Goal: Task Accomplishment & Management: Complete application form

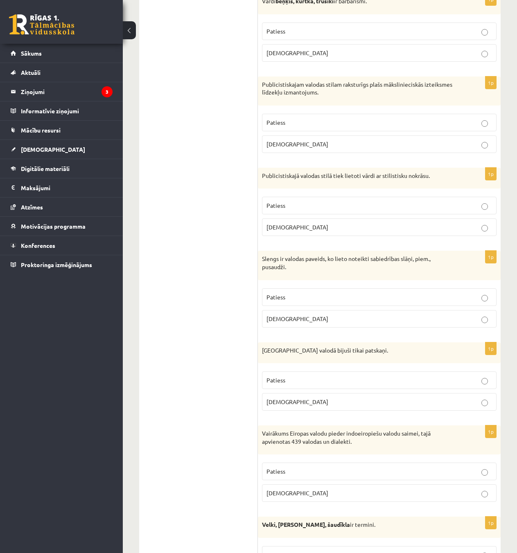
scroll to position [287, 0]
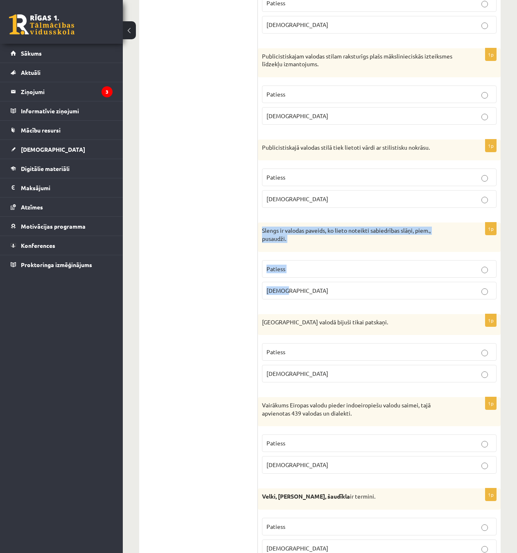
drag, startPoint x: 268, startPoint y: 231, endPoint x: 421, endPoint y: 288, distance: 163.7
click at [421, 288] on div "1p Slengs ir valodas paveids, ko lieto noteikti sabiedrības slāņi, piem., pusau…" at bounding box center [379, 264] width 243 height 83
copy div "Slengs ir valodas paveids, ko lieto noteikti sabiedrības slāņi, piem., pusaudži…"
click at [322, 273] on p "Patiess" at bounding box center [379, 269] width 226 height 9
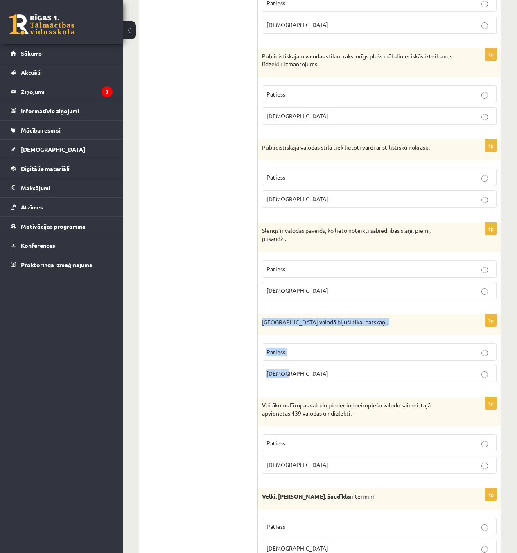
drag, startPoint x: 259, startPoint y: 321, endPoint x: 391, endPoint y: 372, distance: 141.4
click at [391, 372] on div "1p Pirmatnējā valodā bijuši tikai patskaņi. Patiess Aplams" at bounding box center [379, 351] width 243 height 75
copy div "Pirmatnējā valodā bijuši tikai patskaņi. Patiess Aplams"
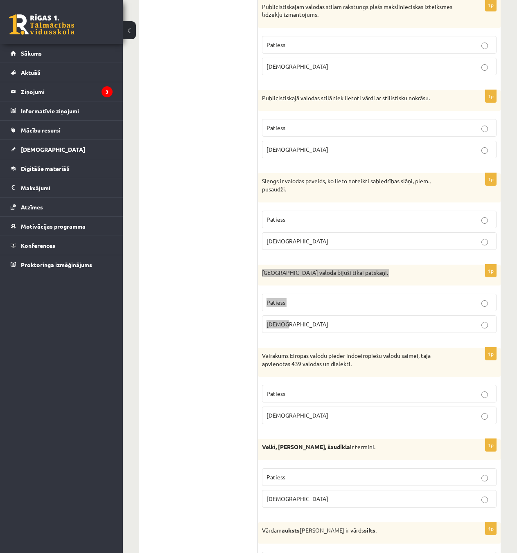
scroll to position [368, 0]
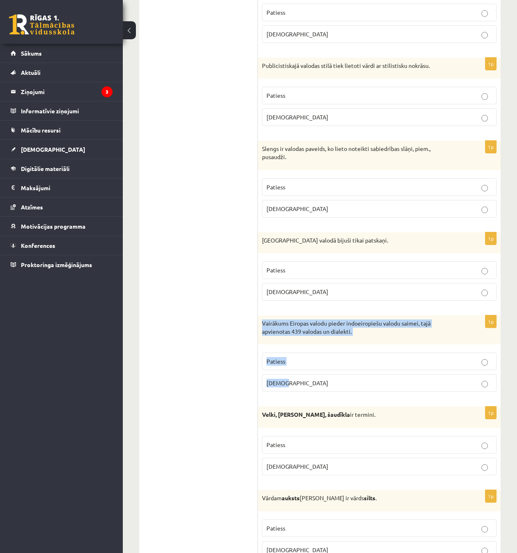
drag, startPoint x: 261, startPoint y: 323, endPoint x: 413, endPoint y: 384, distance: 163.7
click at [413, 384] on div "1p Vairākums Eiropas valodu pieder indoeiropiešu valodu saimei, tajā apvienotas…" at bounding box center [379, 357] width 243 height 83
copy div "Vairākums Eiropas valodu pieder indoeiropiešu valodu saimei, tajā apvienotas 43…"
click at [358, 291] on p "Aplams" at bounding box center [379, 292] width 226 height 9
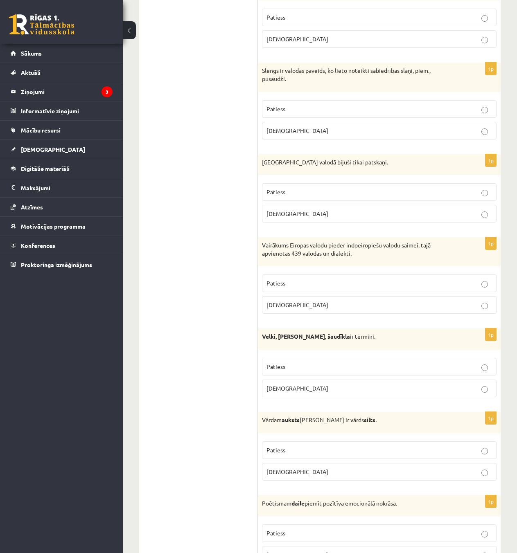
scroll to position [450, 0]
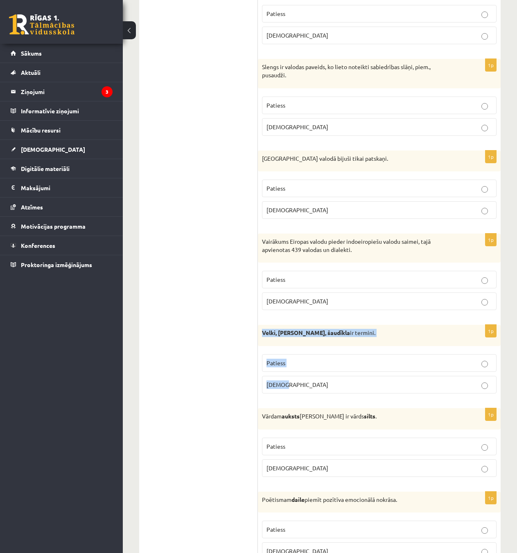
drag, startPoint x: 262, startPoint y: 330, endPoint x: 378, endPoint y: 379, distance: 125.5
click at [378, 379] on div "1p Velki, meti, šaudīkla ir termini. Patiess Aplams" at bounding box center [379, 362] width 243 height 75
copy div "Velki, meti, šaudīkla ir termini. Patiess Aplams"
click at [309, 300] on p "Aplams" at bounding box center [379, 301] width 226 height 9
click at [308, 387] on p "Aplams" at bounding box center [379, 385] width 226 height 9
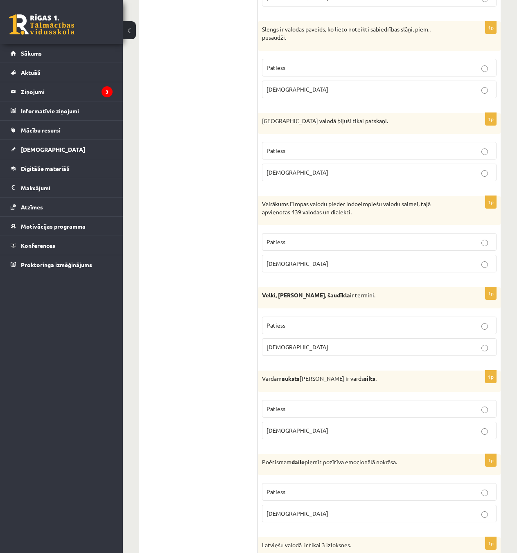
scroll to position [655, 0]
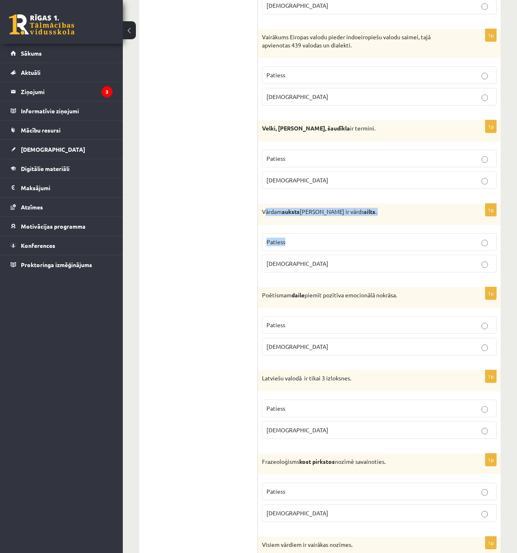
drag, startPoint x: 264, startPoint y: 211, endPoint x: 377, endPoint y: 245, distance: 118.0
click at [377, 245] on div "1p Vārdam auksts antonīms ir vārds silts . Patiess Aplams" at bounding box center [379, 241] width 243 height 75
click at [262, 219] on div "Vārdam auksts antonīms ir vārds silts ." at bounding box center [379, 214] width 243 height 21
drag, startPoint x: 259, startPoint y: 212, endPoint x: 366, endPoint y: 256, distance: 115.8
click at [366, 256] on div "1p Vārdam auksts antonīms ir vārds silts . Patiess Aplams" at bounding box center [379, 241] width 243 height 75
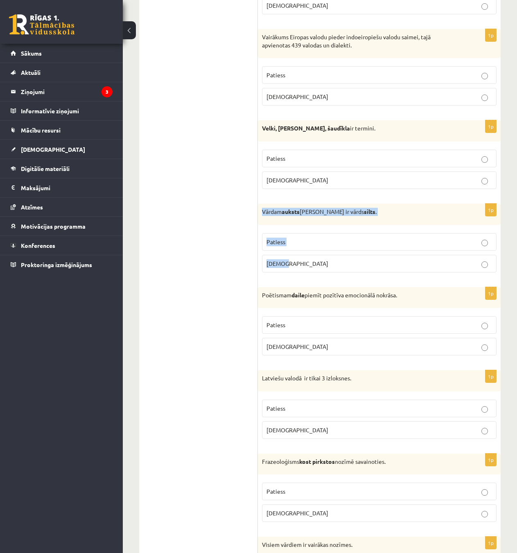
copy div "Vārdam auksts antonīms ir vārds silts . Patiess Aplams"
click at [345, 244] on p "Patiess" at bounding box center [379, 242] width 226 height 9
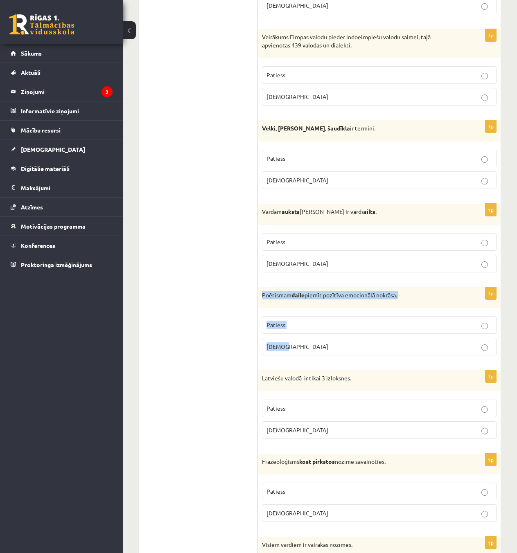
drag, startPoint x: 261, startPoint y: 292, endPoint x: 430, endPoint y: 337, distance: 175.4
click at [430, 337] on div "1p Poētismam daile piemīt pozītīva emocionālā nokrāsa. Patiess Aplams" at bounding box center [379, 324] width 243 height 75
copy div "Poētismam daile piemīt pozītīva emocionālā nokrāsa. Patiess Aplams"
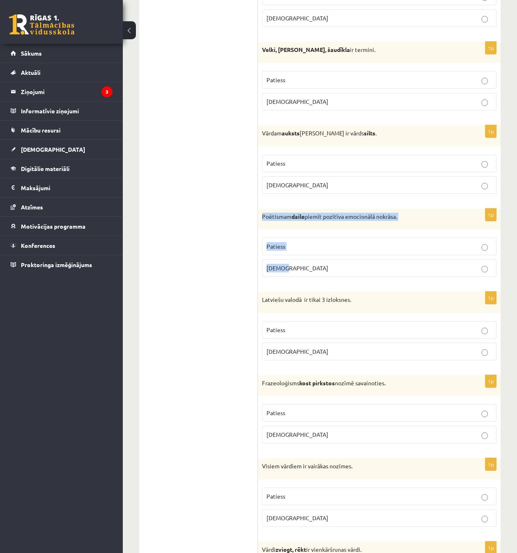
scroll to position [737, 0]
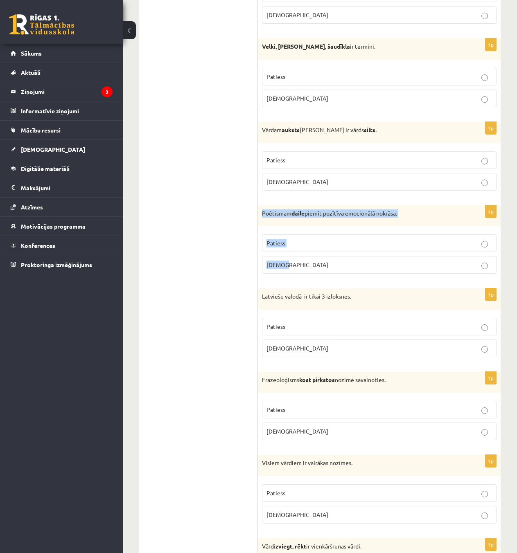
click at [288, 244] on p "Patiess" at bounding box center [379, 243] width 226 height 9
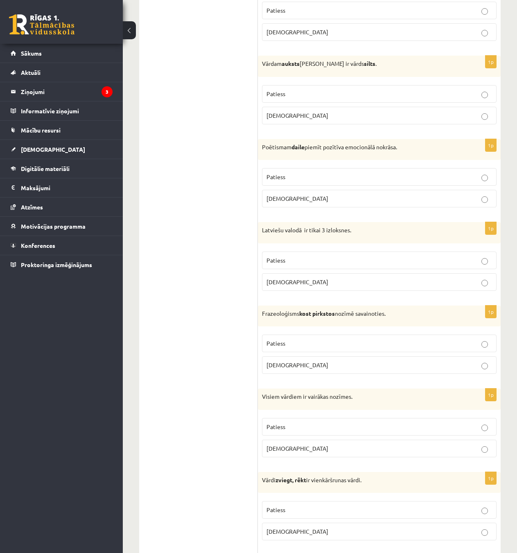
scroll to position [819, 0]
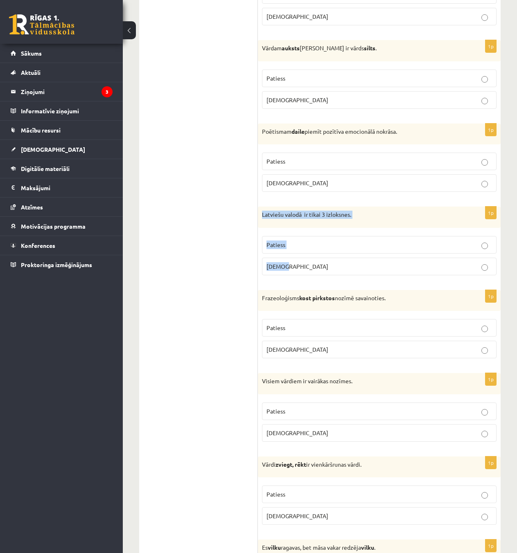
drag, startPoint x: 260, startPoint y: 213, endPoint x: 417, endPoint y: 271, distance: 167.8
click at [417, 271] on div "1p Latviešu valodā ir tikai 3 izloksnes. Patiess Aplams" at bounding box center [379, 244] width 243 height 75
copy div "Latviešu valodā ir tikai 3 izloksnes. Patiess Aplams"
click at [311, 245] on p "Patiess" at bounding box center [379, 245] width 226 height 9
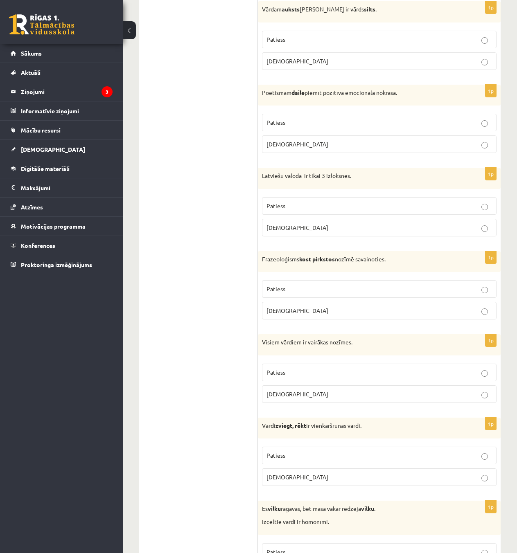
scroll to position [860, 0]
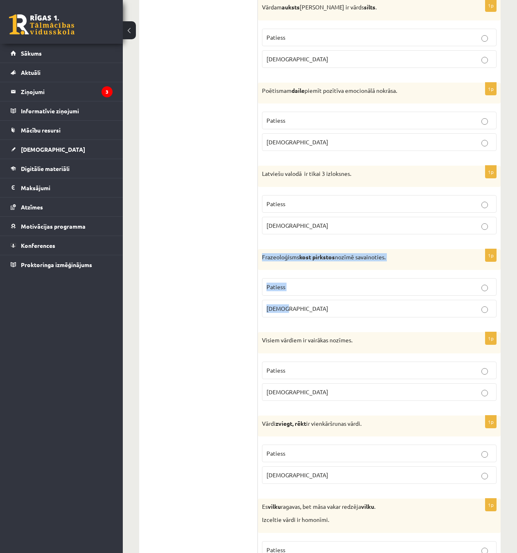
drag, startPoint x: 260, startPoint y: 253, endPoint x: 413, endPoint y: 317, distance: 165.9
click at [413, 317] on div "1p Frazeoloģisms kost pirkstos nozīmē savainoties. Patiess Aplams" at bounding box center [379, 286] width 243 height 75
copy div "Frazeoloģisms kost pirkstos nozīmē savainoties. Patiess Aplams"
click at [395, 262] on div "Frazeoloģisms kost pirkstos nozīmē savainoties." at bounding box center [379, 259] width 243 height 21
click at [325, 309] on p "Aplams" at bounding box center [379, 309] width 226 height 9
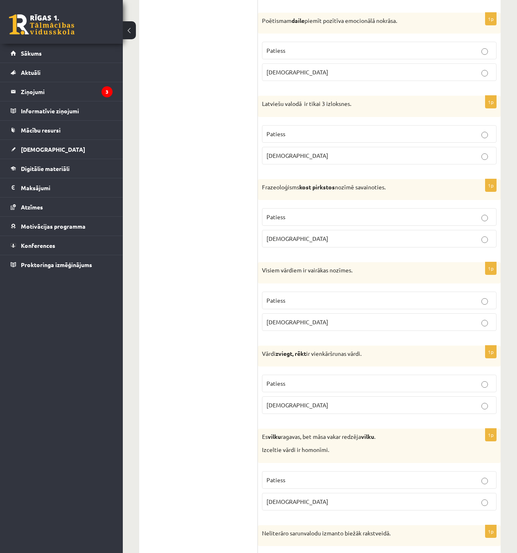
scroll to position [982, 0]
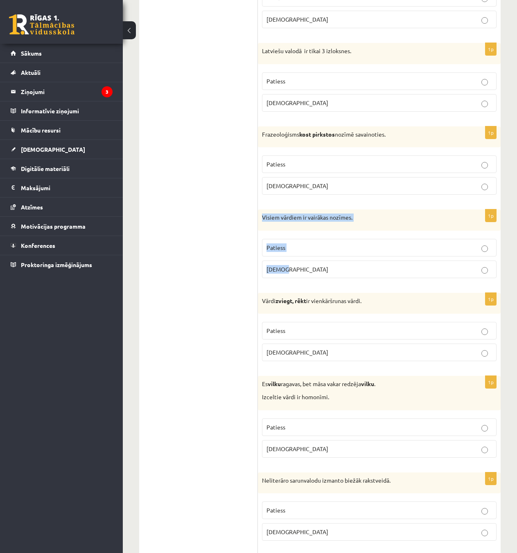
drag, startPoint x: 258, startPoint y: 212, endPoint x: 383, endPoint y: 276, distance: 140.4
click at [383, 276] on div "1p Visiem vārdiem ir vairākas nozīmes. Patiess Aplams" at bounding box center [379, 247] width 243 height 75
copy div "Visiem vārdiem ir vairākas nozīmes. Patiess Aplams"
click at [310, 272] on p "Aplams" at bounding box center [379, 269] width 226 height 9
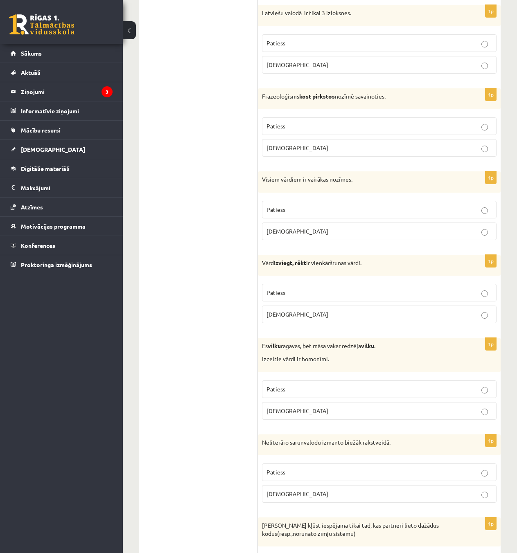
scroll to position [1023, 0]
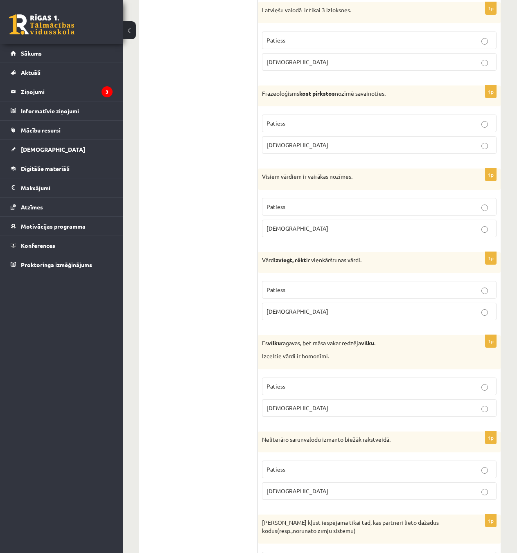
drag, startPoint x: 312, startPoint y: 291, endPoint x: 308, endPoint y: 287, distance: 4.9
click at [308, 287] on p "Patiess" at bounding box center [379, 290] width 226 height 9
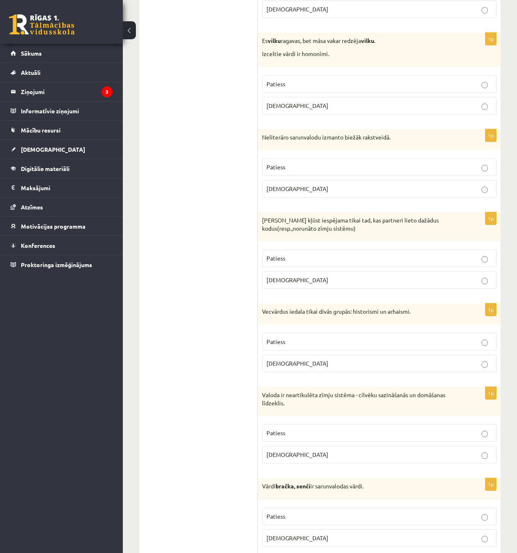
scroll to position [1228, 0]
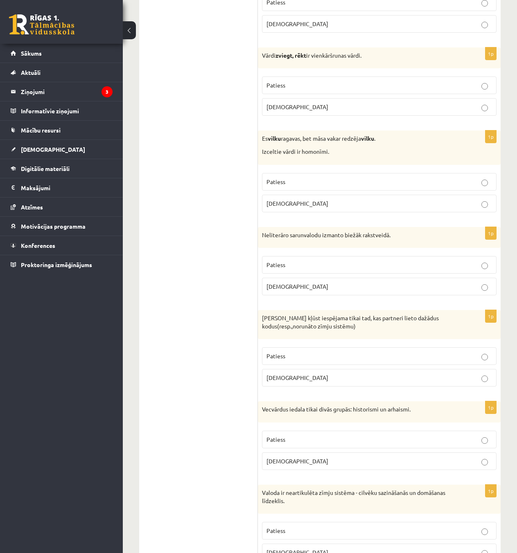
click at [319, 181] on p "Patiess" at bounding box center [379, 182] width 226 height 9
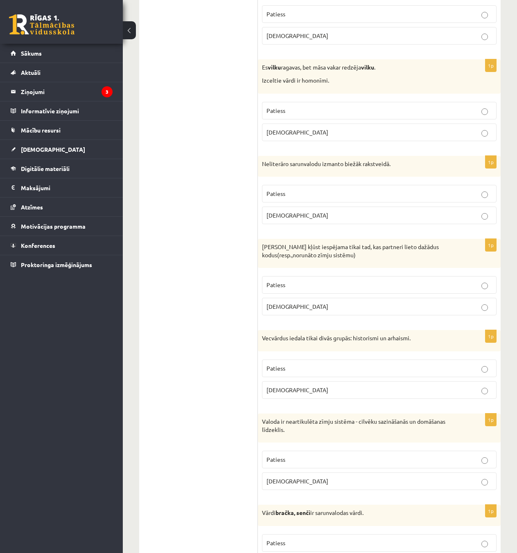
scroll to position [1310, 0]
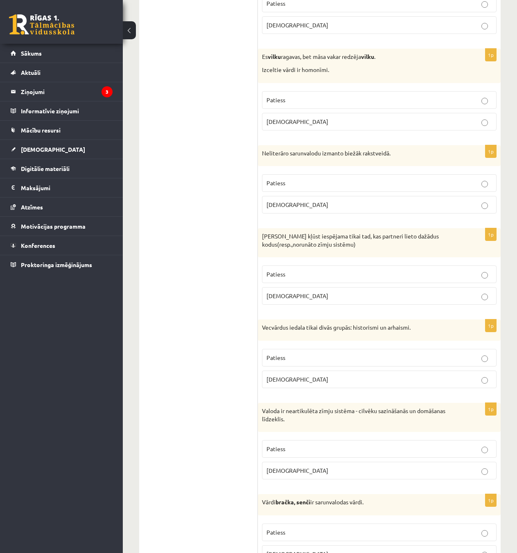
click at [315, 213] on label "Aplams" at bounding box center [379, 205] width 235 height 18
click at [318, 277] on p "Patiess" at bounding box center [379, 274] width 226 height 9
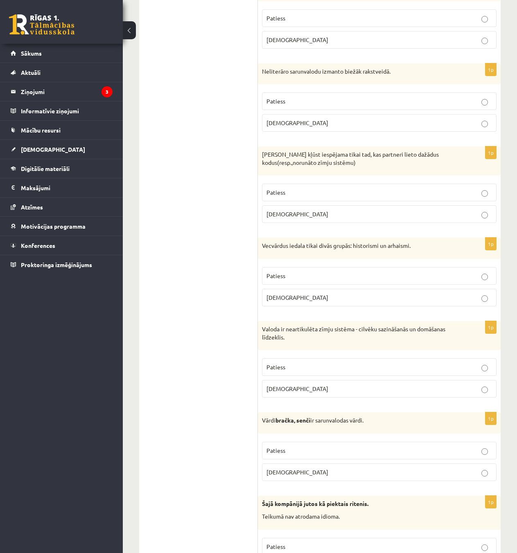
click at [321, 276] on p "Patiess" at bounding box center [379, 276] width 226 height 9
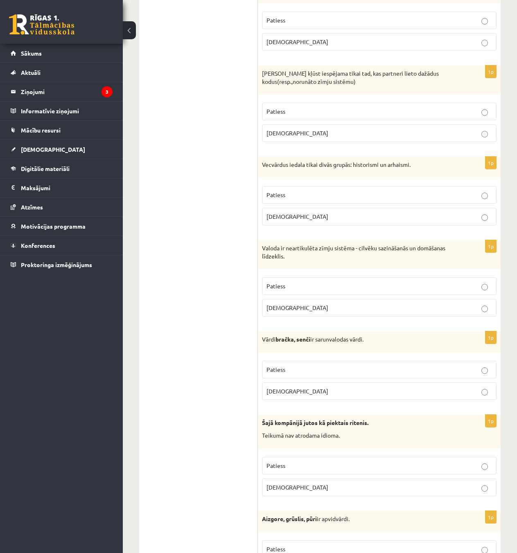
scroll to position [1474, 0]
click at [320, 287] on p "Patiess" at bounding box center [379, 285] width 226 height 9
click at [328, 385] on label "Aplams" at bounding box center [379, 391] width 235 height 18
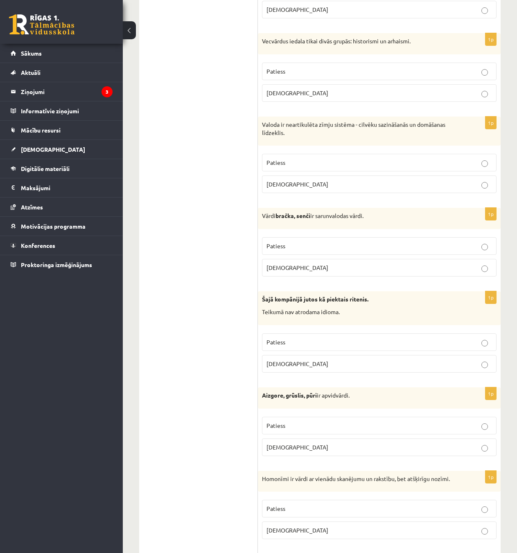
click at [342, 351] on label "Patiess" at bounding box center [379, 343] width 235 height 18
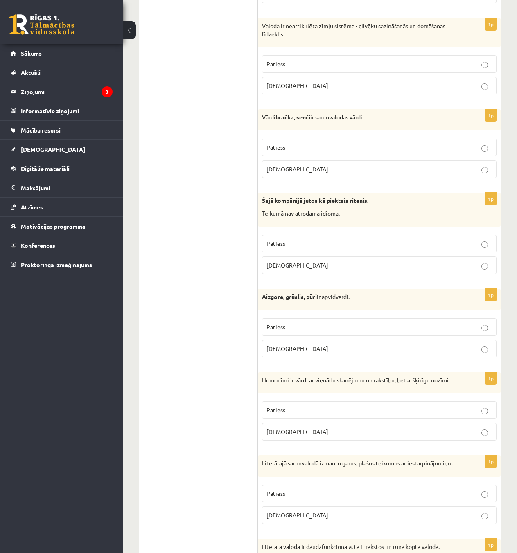
scroll to position [1719, 0]
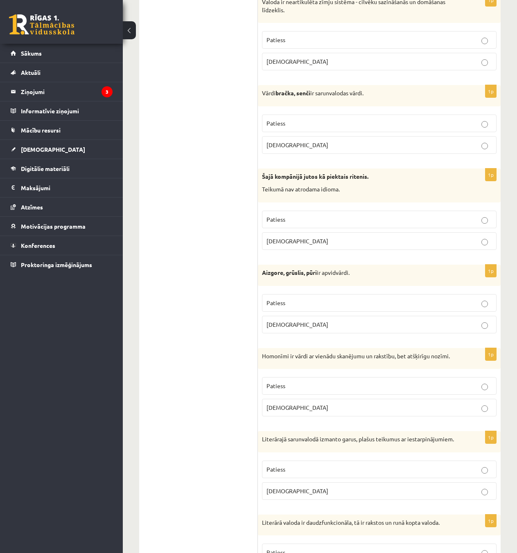
click at [320, 313] on fieldset "Patiess Aplams" at bounding box center [379, 313] width 235 height 46
drag, startPoint x: 323, startPoint y: 314, endPoint x: 324, endPoint y: 304, distance: 9.8
click at [323, 312] on fieldset "Patiess Aplams" at bounding box center [379, 313] width 235 height 46
click at [324, 304] on p "Patiess" at bounding box center [379, 303] width 226 height 9
click at [318, 410] on p "Aplams" at bounding box center [379, 408] width 226 height 9
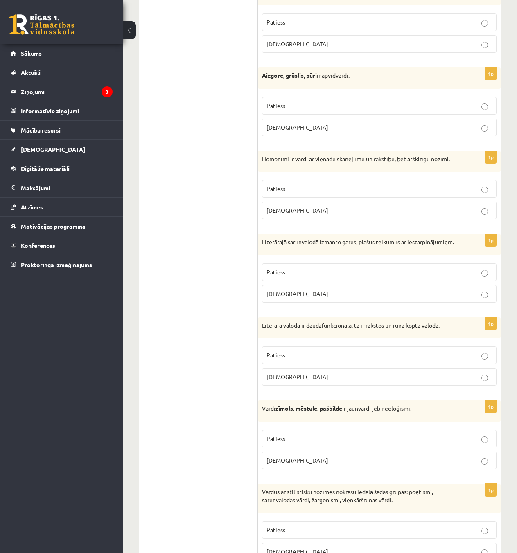
scroll to position [1924, 0]
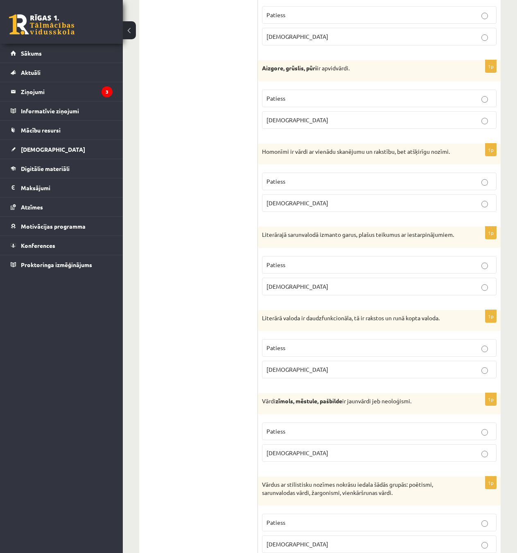
click at [318, 291] on p "Aplams" at bounding box center [379, 286] width 226 height 9
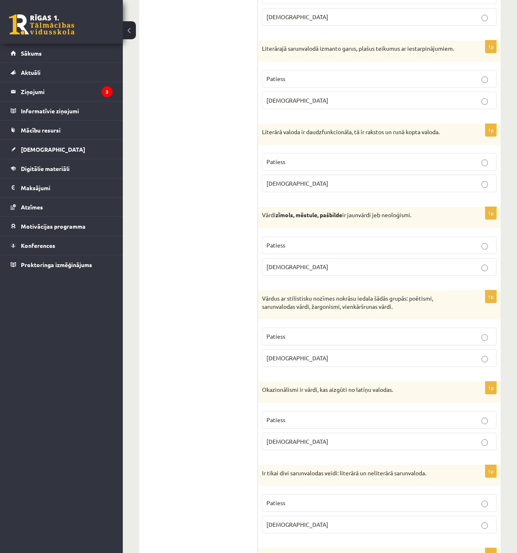
scroll to position [2129, 0]
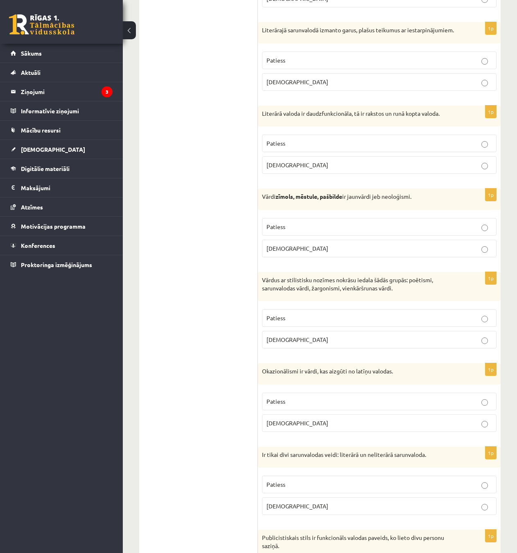
click at [286, 169] on p "Aplams" at bounding box center [379, 165] width 226 height 9
drag, startPoint x: 262, startPoint y: 203, endPoint x: 422, endPoint y: 254, distance: 167.3
click at [422, 254] on div "1p Vārdi zīmols, mēstule, pašbilde ir jaunvārdi jeb neoloģismi. Patiess Aplams" at bounding box center [379, 226] width 243 height 75
copy div "Vārdi zīmols, mēstule, pašbilde ir jaunvārdi jeb neoloģismi. Patiess Aplams"
click at [357, 327] on label "Patiess" at bounding box center [379, 318] width 235 height 18
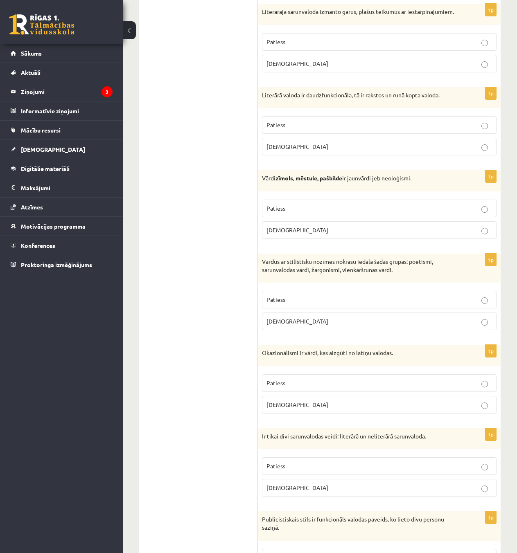
scroll to position [2222, 0]
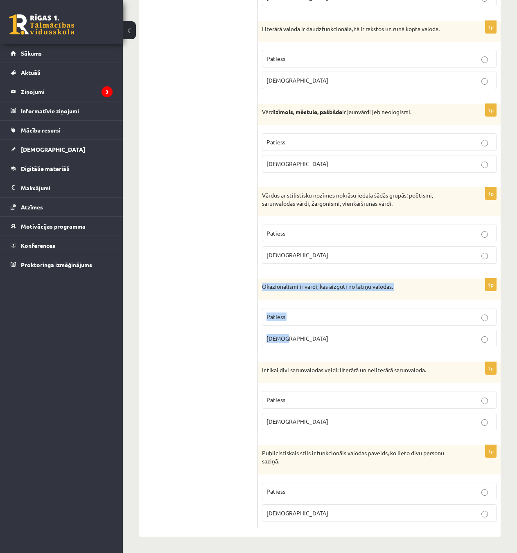
drag, startPoint x: 263, startPoint y: 288, endPoint x: 438, endPoint y: 337, distance: 181.5
click at [438, 337] on div "1p Okazionālismi ir vārdi, kas aizgūti no latīņu valodas. Patiess Aplams" at bounding box center [379, 316] width 243 height 75
click at [332, 313] on label "Patiess" at bounding box center [379, 317] width 235 height 18
click at [334, 316] on p "Patiess" at bounding box center [379, 317] width 226 height 9
click at [322, 338] on p "Aplams" at bounding box center [379, 338] width 226 height 9
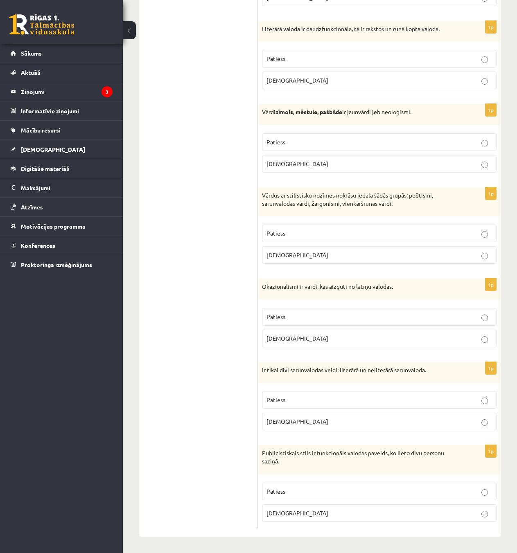
click at [324, 416] on label "Aplams" at bounding box center [379, 422] width 235 height 18
click at [343, 161] on p "Aplams" at bounding box center [379, 164] width 226 height 9
click at [382, 496] on p "Patiess" at bounding box center [379, 492] width 226 height 9
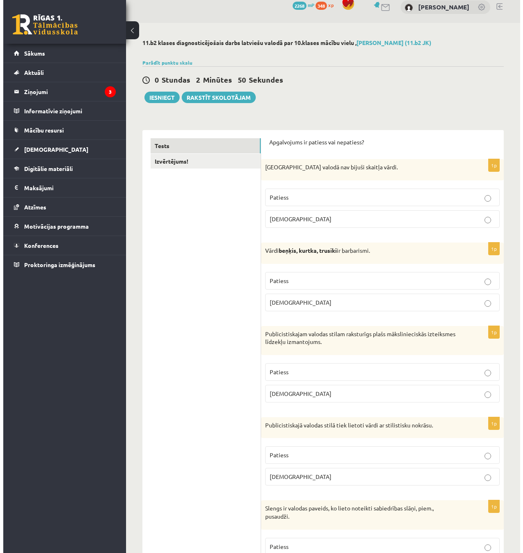
scroll to position [0, 0]
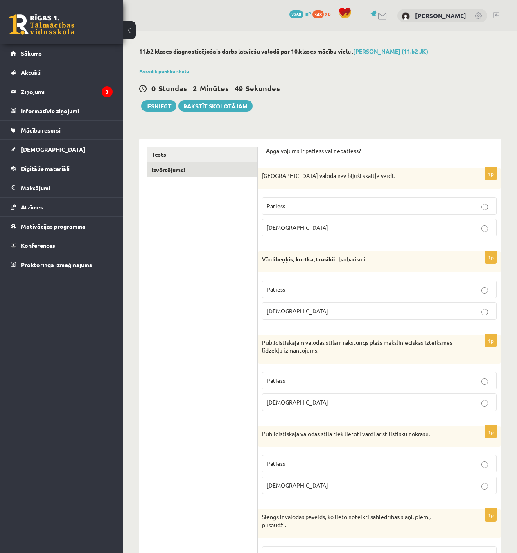
click at [187, 168] on link "Izvērtējums!" at bounding box center [202, 170] width 110 height 15
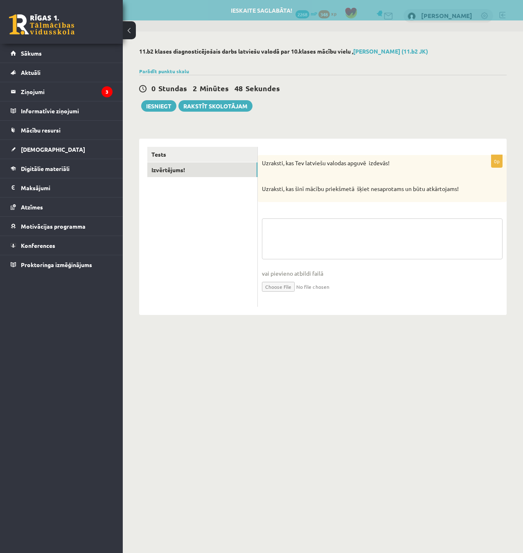
click at [288, 229] on textarea at bounding box center [382, 239] width 241 height 41
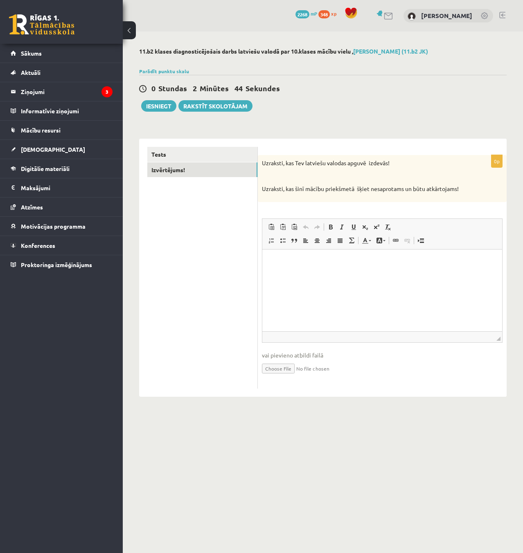
click at [308, 274] on html at bounding box center [382, 261] width 240 height 25
click at [157, 104] on button "Iesniegt" at bounding box center [158, 105] width 35 height 11
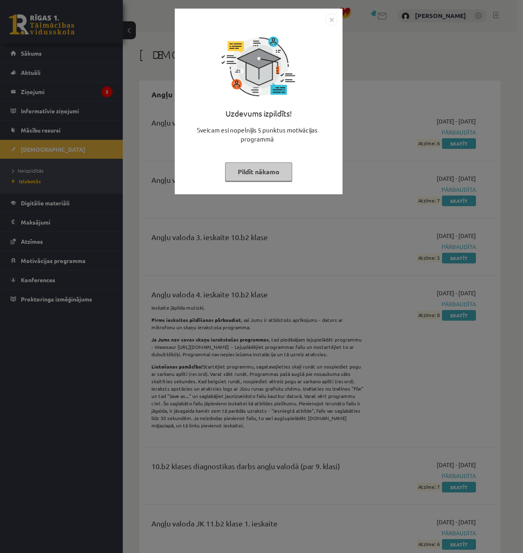
click at [333, 20] on img "Close" at bounding box center [331, 20] width 12 height 12
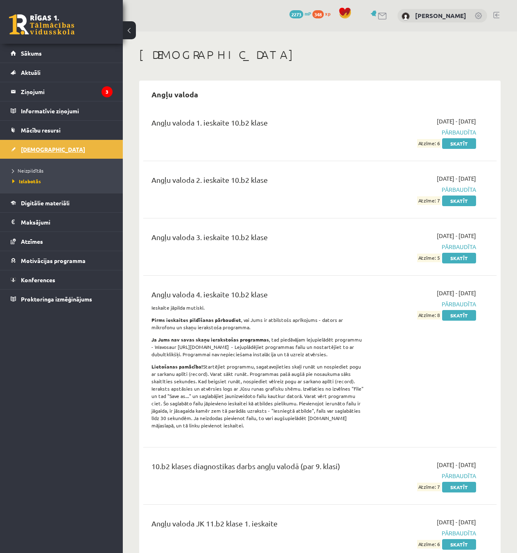
click at [38, 147] on span "[DEMOGRAPHIC_DATA]" at bounding box center [53, 149] width 64 height 7
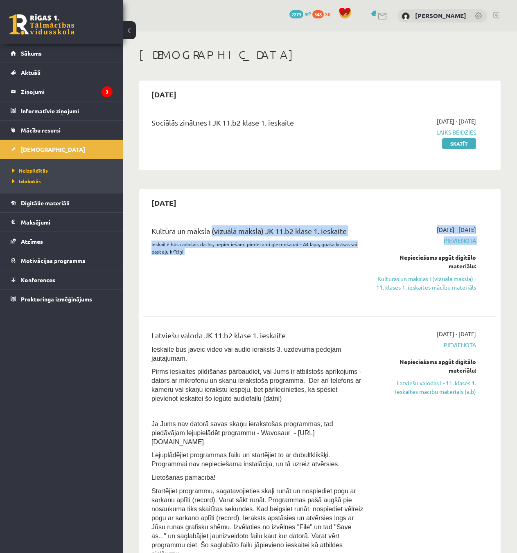
click at [402, 245] on div "Kultūra un māksla (vizuālā māksla) JK 11.b2 klase 1. ieskaite Ieskaitē būs rado…" at bounding box center [313, 265] width 337 height 78
click at [376, 232] on div "2025-10-01 - 2025-10-15 Pievienota Nepieciešams apgūt digitālo materiālu: Kultū…" at bounding box center [426, 265] width 112 height 78
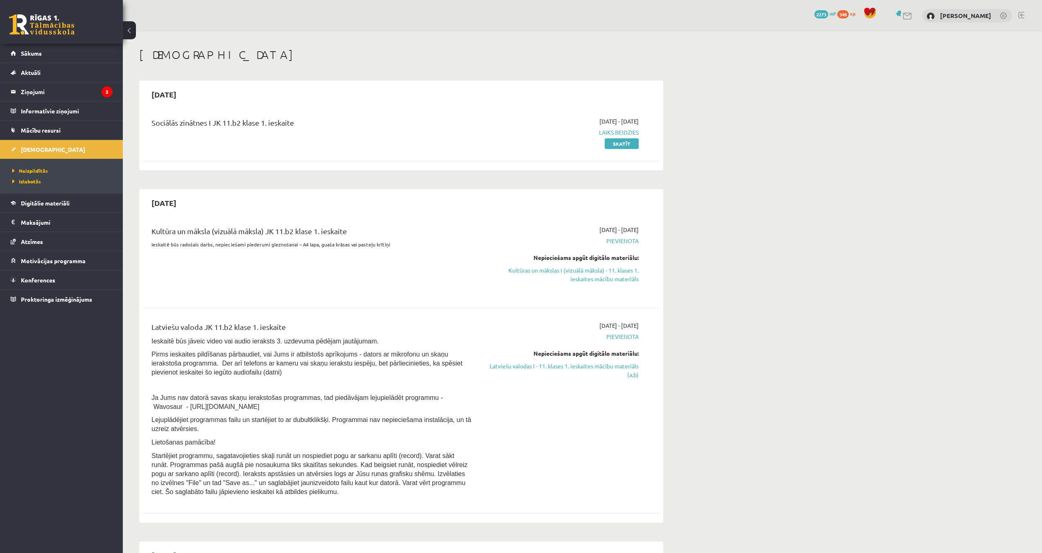
click at [423, 224] on div "Kultūra un māksla (vizuālā māksla) JK 11.b2 klase 1. ieskaite Ieskaitē būs rado…" at bounding box center [401, 260] width 516 height 86
click at [523, 275] on link "Kultūras un mākslas I (vizuālā māksla) - 11. klases 1. ieskaites mācību materiā…" at bounding box center [561, 274] width 154 height 17
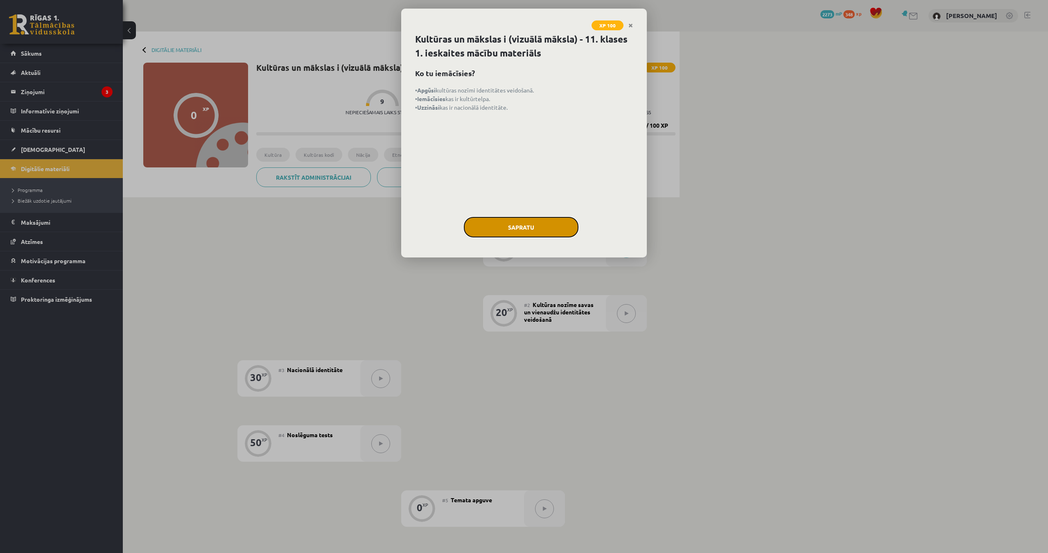
click at [507, 229] on button "Sapratu" at bounding box center [521, 227] width 115 height 20
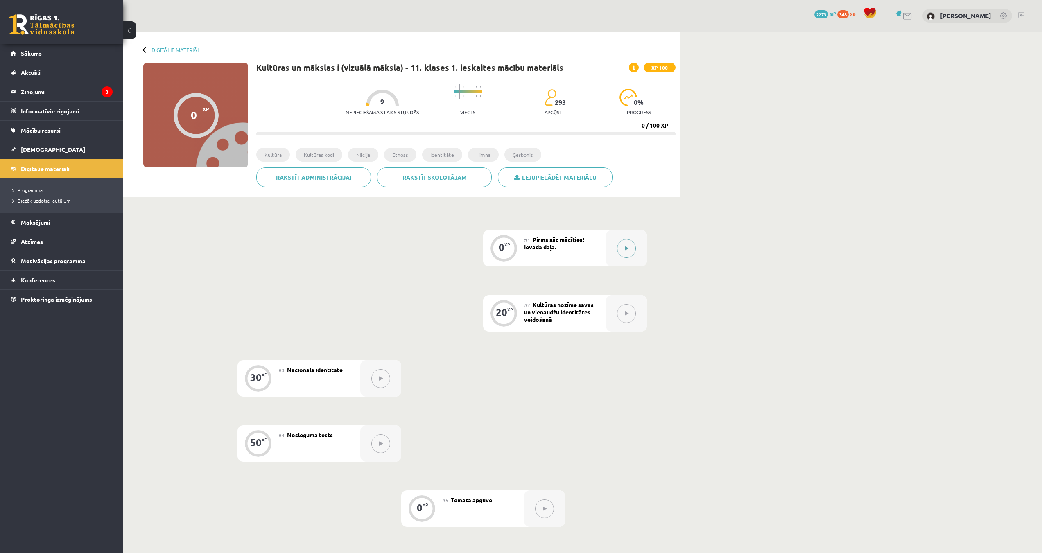
click at [625, 254] on button at bounding box center [626, 248] width 19 height 19
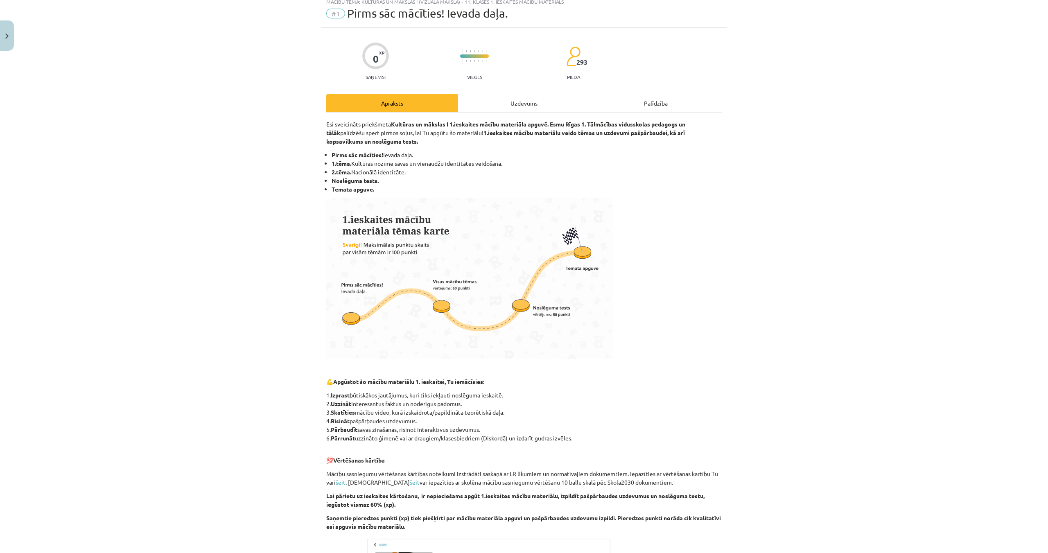
scroll to position [194, 0]
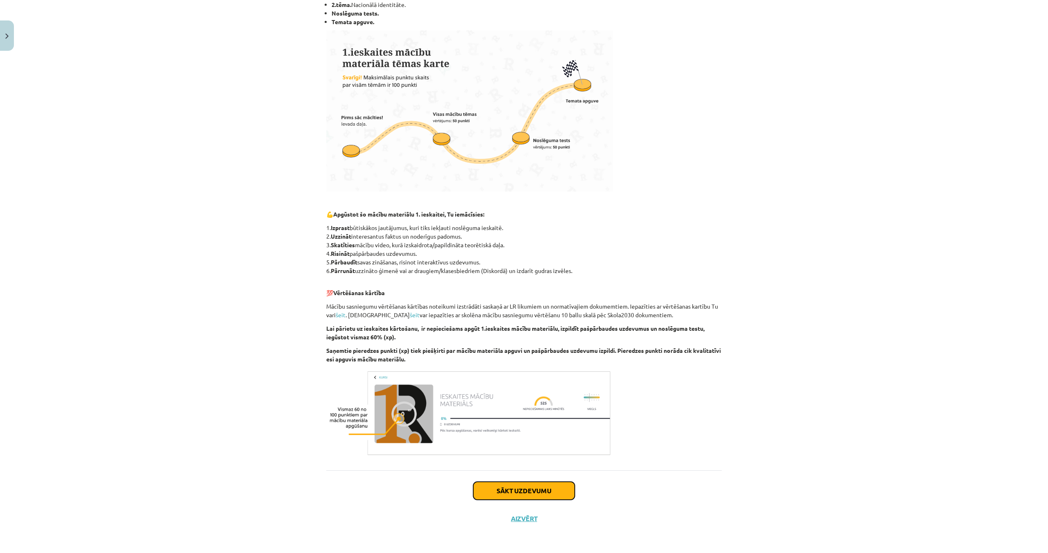
click at [538, 491] on button "Sākt uzdevumu" at bounding box center [524, 491] width 102 height 18
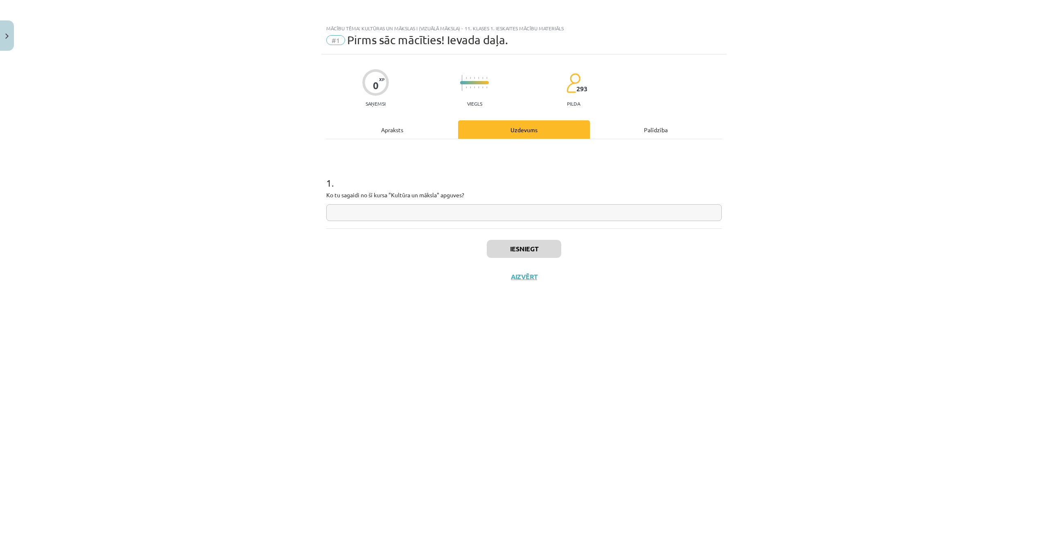
click at [397, 218] on input "text" at bounding box center [523, 212] width 395 height 17
type input "*"
click at [692, 291] on div "0 XP Saņemsi Viegls 293 pilda Apraksts Uzdevums Palīdzība 1 . Ko tu sagaidi no …" at bounding box center [523, 293] width 405 height 478
click at [383, 219] on input "text" at bounding box center [523, 212] width 395 height 17
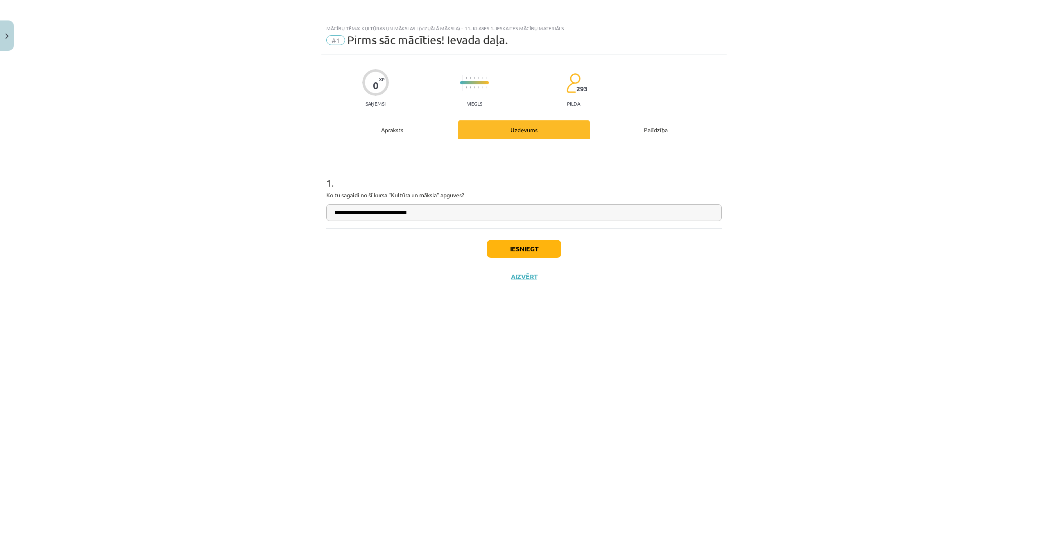
type input "**********"
click at [504, 248] on button "Iesniegt" at bounding box center [524, 249] width 75 height 18
drag, startPoint x: 318, startPoint y: 193, endPoint x: 394, endPoint y: 196, distance: 76.2
click at [392, 196] on div "**********" at bounding box center [524, 276] width 1048 height 553
click at [522, 191] on p "Ko tu sagaidi no šī kursa "Kultūra un māksla" apguves?" at bounding box center [523, 195] width 395 height 9
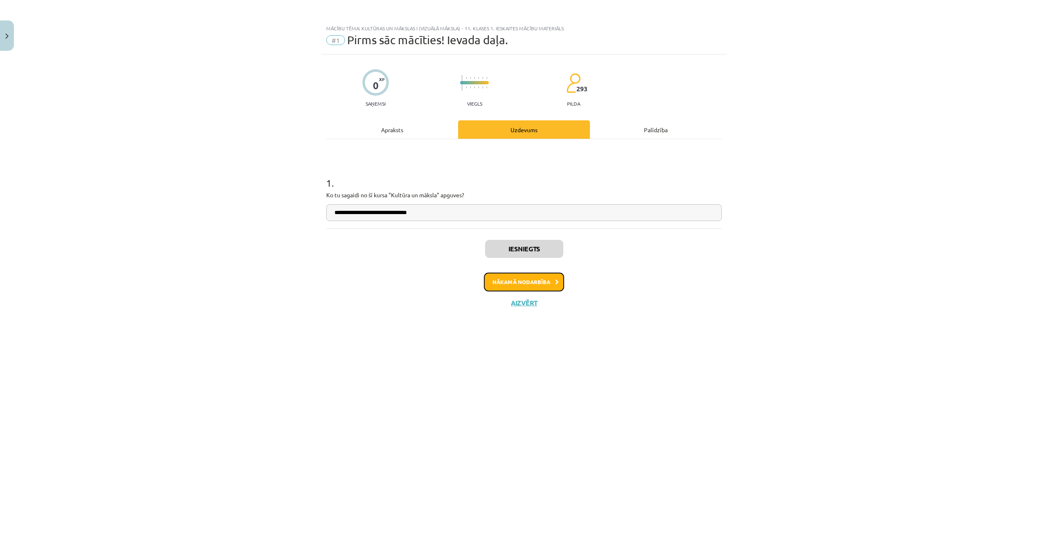
click at [530, 280] on button "Nākamā nodarbība" at bounding box center [524, 282] width 80 height 19
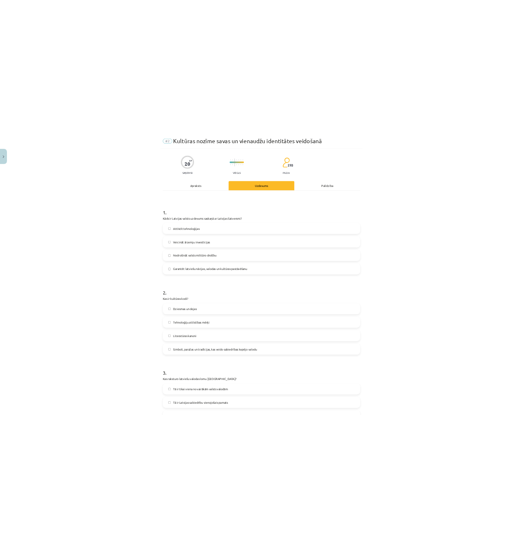
scroll to position [20, 0]
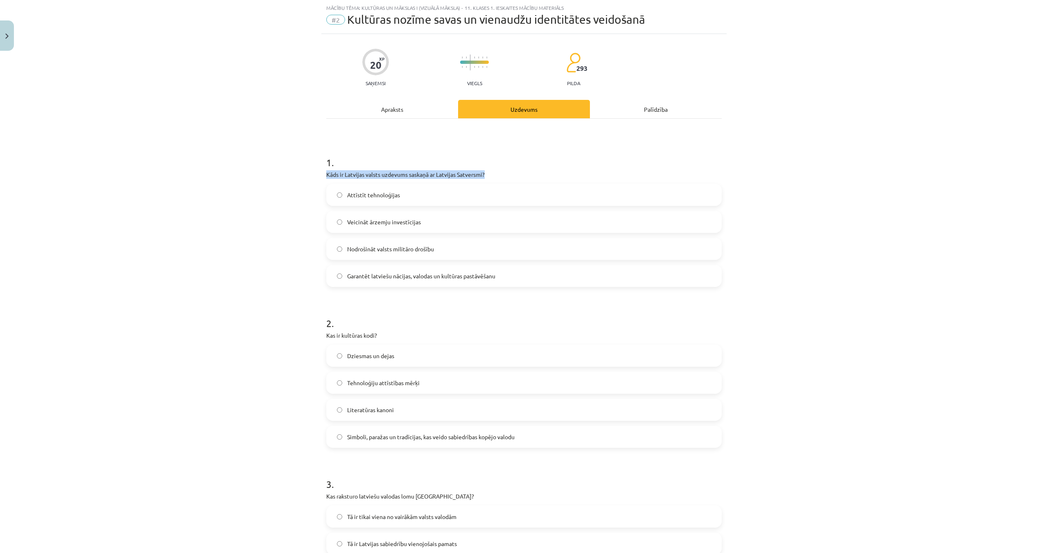
drag, startPoint x: 322, startPoint y: 175, endPoint x: 487, endPoint y: 174, distance: 165.0
click at [486, 174] on div "20 XP Saņemsi Viegls 293 pilda Apraksts Uzdevums Palīdzība 1 . Kāds ir Latvijas…" at bounding box center [523, 439] width 405 height 810
click at [531, 177] on p "Kāds ir Latvijas valsts uzdevums saskaņā ar Latvijas Satversmi?" at bounding box center [523, 174] width 395 height 9
click at [478, 172] on p "Kāds ir Latvijas valsts uzdevums saskaņā ar Latvijas Satversmi?" at bounding box center [523, 174] width 395 height 9
drag, startPoint x: 494, startPoint y: 172, endPoint x: 304, endPoint y: 174, distance: 189.6
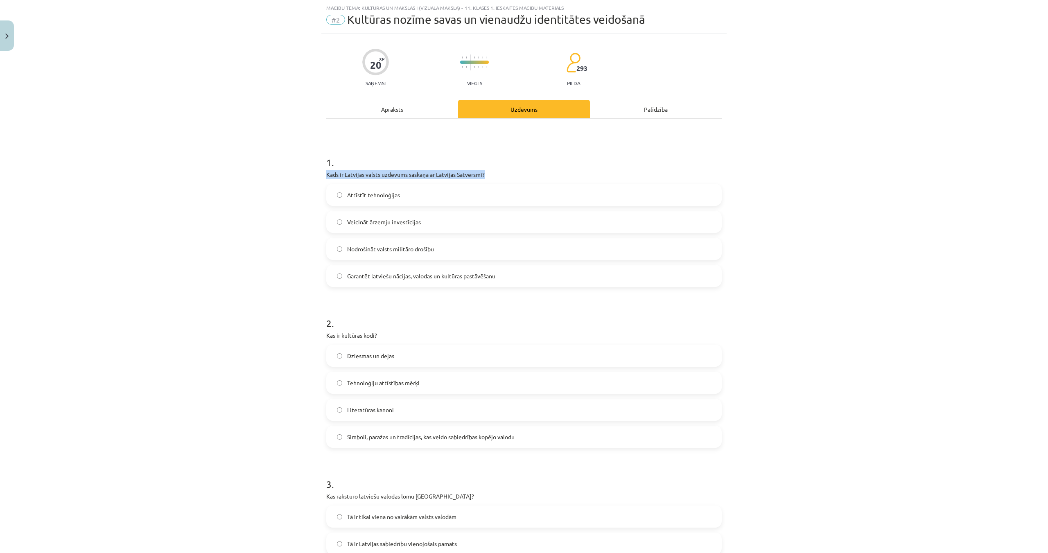
click at [304, 174] on div "Mācību tēma: Kultūras un mākslas i (vizuālā māksla) - 11. klases 1. ieskaites m…" at bounding box center [524, 276] width 1048 height 553
click at [313, 178] on div "Mācību tēma: Kultūras un mākslas i (vizuālā māksla) - 11. klases 1. ieskaites m…" at bounding box center [524, 276] width 1048 height 553
drag, startPoint x: 319, startPoint y: 175, endPoint x: 504, endPoint y: 175, distance: 184.6
click at [504, 175] on div "20 XP Saņemsi Viegls 293 pilda Apraksts Uzdevums Palīdzība 1 . Kāds ir Latvijas…" at bounding box center [523, 439] width 405 height 810
click at [499, 174] on p "Kāds ir Latvijas valsts uzdevums saskaņā ar Latvijas Satversmi?" at bounding box center [523, 174] width 395 height 9
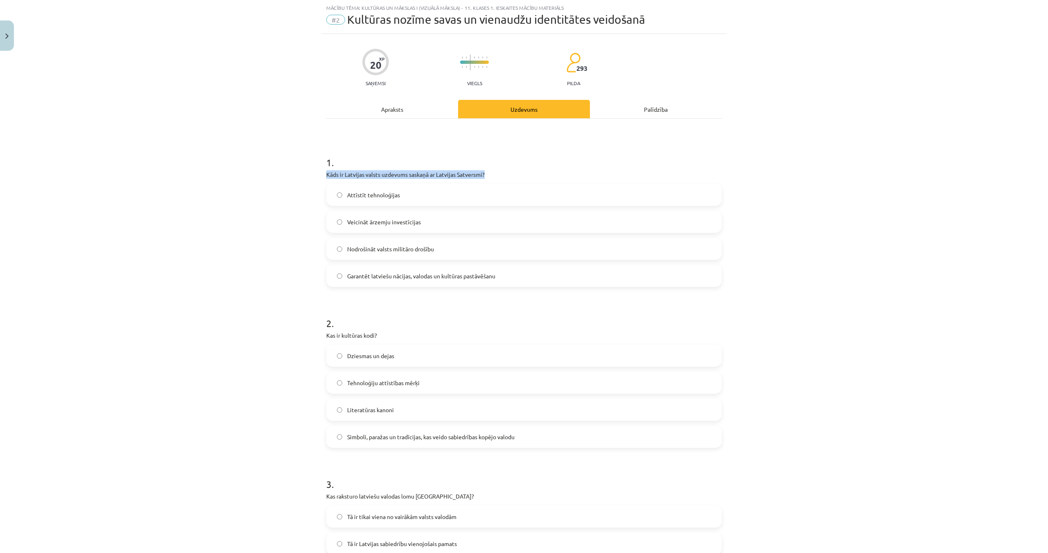
drag, startPoint x: 489, startPoint y: 173, endPoint x: 316, endPoint y: 172, distance: 173.2
click at [316, 172] on div "Mācību tēma: Kultūras un mākslas i (vizuālā māksla) - 11. klases 1. ieskaites m…" at bounding box center [524, 276] width 1048 height 553
drag, startPoint x: 323, startPoint y: 155, endPoint x: 353, endPoint y: 174, distance: 35.3
click at [353, 174] on div "1 . Kāds ir Latvijas valsts uzdevums saskaņā ar Latvijas Satversmi? Attīstīt te…" at bounding box center [523, 214] width 395 height 145
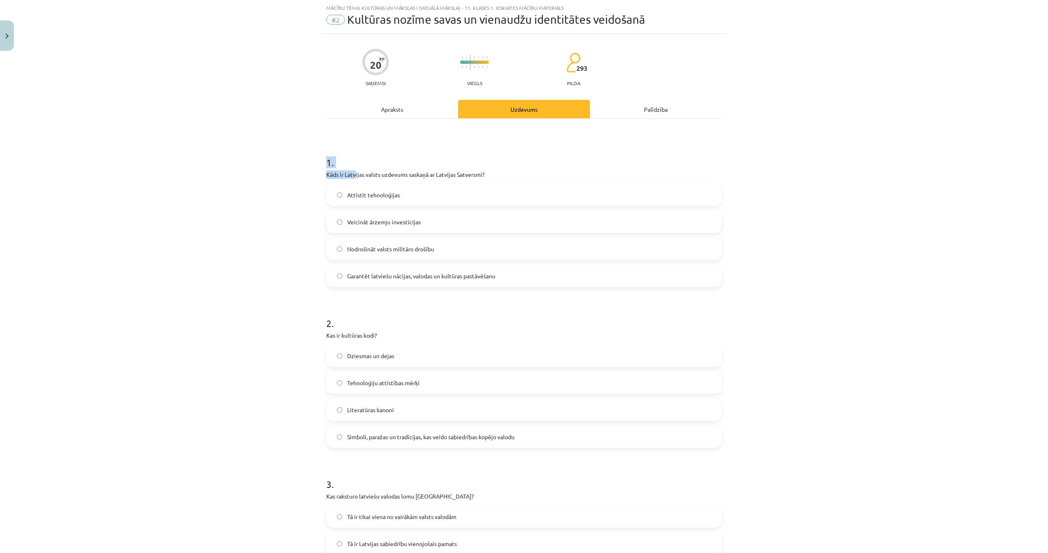
drag, startPoint x: 348, startPoint y: 156, endPoint x: 303, endPoint y: 161, distance: 45.3
click at [348, 157] on h1 "1 ." at bounding box center [523, 154] width 395 height 25
click at [303, 161] on div "Mācību tēma: Kultūras un mākslas i (vizuālā māksla) - 11. klases 1. ieskaites m…" at bounding box center [524, 276] width 1048 height 553
drag, startPoint x: 311, startPoint y: 162, endPoint x: 341, endPoint y: 162, distance: 29.9
click at [341, 162] on div "Mācību tēma: Kultūras un mākslas i (vizuālā māksla) - 11. klases 1. ieskaites m…" at bounding box center [524, 276] width 1048 height 553
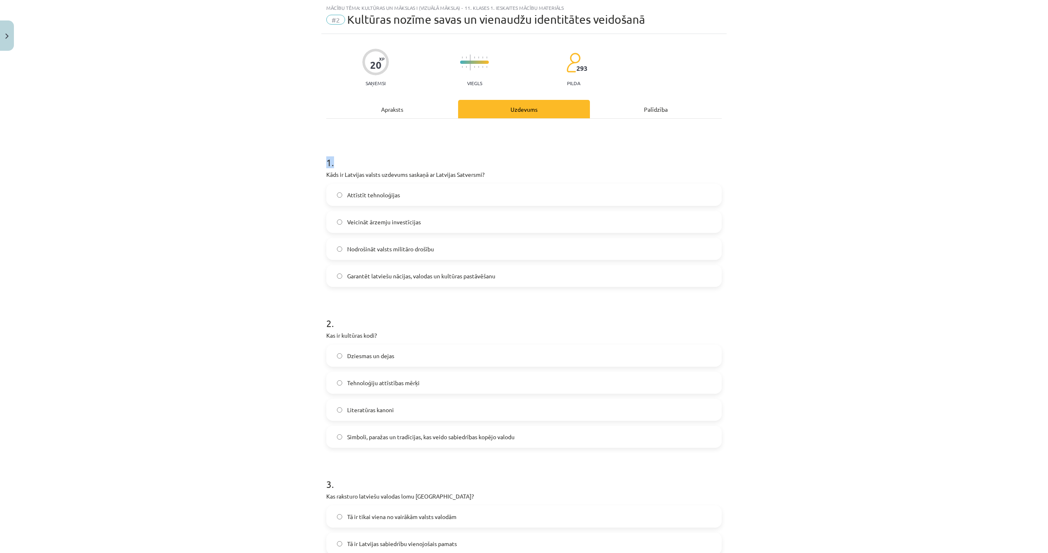
click at [341, 161] on h1 "1 ." at bounding box center [523, 154] width 395 height 25
drag, startPoint x: 494, startPoint y: 174, endPoint x: 305, endPoint y: 172, distance: 189.5
click at [305, 172] on div "Mācību tēma: Kultūras un mākslas i (vizuālā māksla) - 11. klases 1. ieskaites m…" at bounding box center [524, 276] width 1048 height 553
click at [310, 166] on div "Mācību tēma: Kultūras un mākslas i (vizuālā māksla) - 11. klases 1. ieskaites m…" at bounding box center [524, 276] width 1048 height 553
drag, startPoint x: 334, startPoint y: 162, endPoint x: 343, endPoint y: 163, distance: 8.2
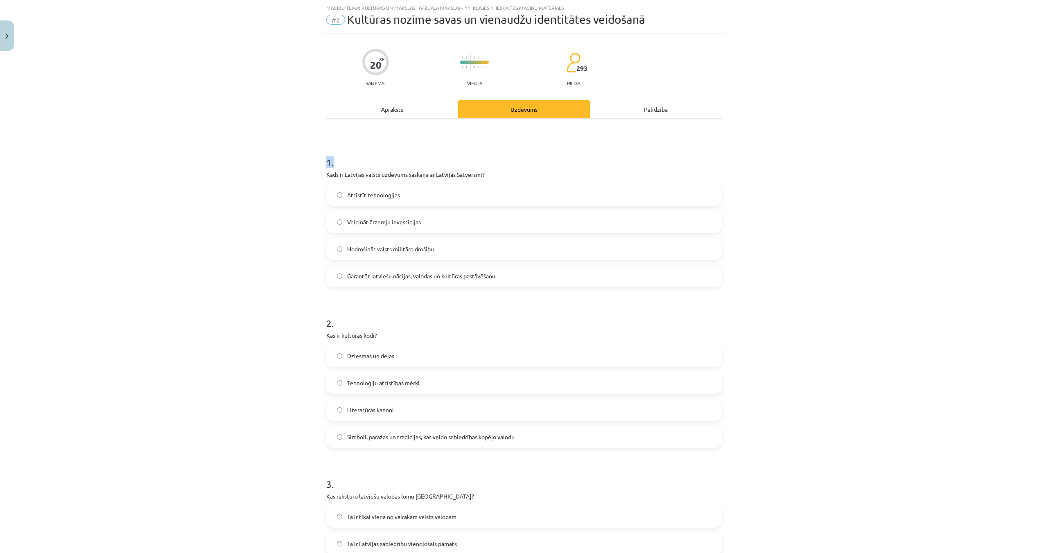
click at [342, 163] on div "20 XP Saņemsi Viegls 293 pilda Apraksts Uzdevums Palīdzība 1 . Kāds ir Latvijas…" at bounding box center [523, 439] width 405 height 810
drag, startPoint x: 362, startPoint y: 160, endPoint x: 390, endPoint y: 165, distance: 27.9
click at [363, 160] on h1 "1 ." at bounding box center [523, 154] width 395 height 25
click at [486, 171] on p "Kāds ir Latvijas valsts uzdevums saskaņā ar Latvijas Satversmi?" at bounding box center [523, 174] width 395 height 9
drag, startPoint x: 490, startPoint y: 172, endPoint x: 291, endPoint y: 174, distance: 199.0
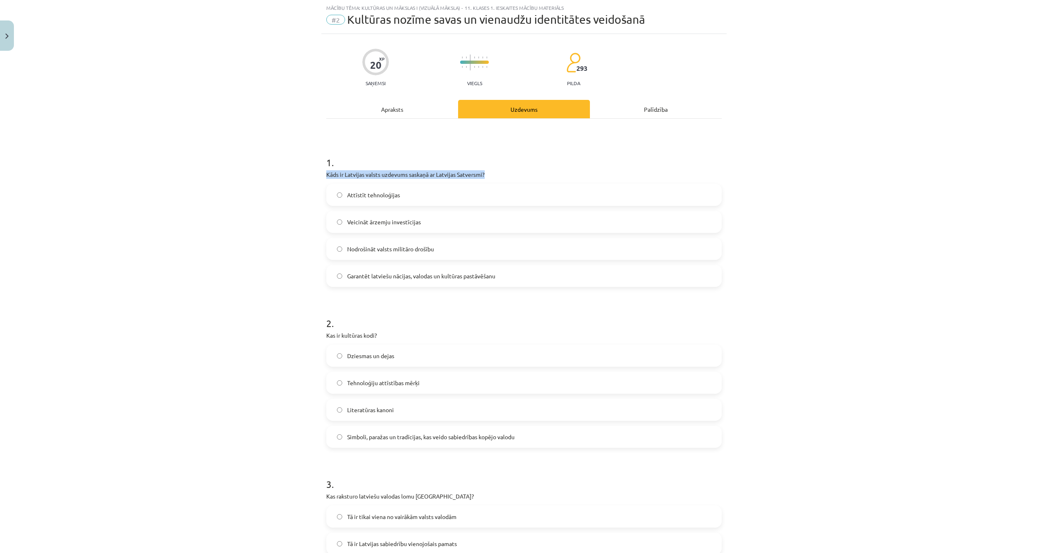
click at [291, 174] on div "Mācību tēma: Kultūras un mākslas i (vizuālā māksla) - 11. klases 1. ieskaites m…" at bounding box center [524, 276] width 1048 height 553
drag, startPoint x: 291, startPoint y: 174, endPoint x: 295, endPoint y: 173, distance: 4.3
click at [292, 174] on div "Mācību tēma: Kultūras un mākslas i (vizuālā māksla) - 11. klases 1. ieskaites m…" at bounding box center [524, 276] width 1048 height 553
click at [312, 163] on div "Mācību tēma: Kultūras un mākslas i (vizuālā māksla) - 11. klases 1. ieskaites m…" at bounding box center [524, 276] width 1048 height 553
drag, startPoint x: 318, startPoint y: 161, endPoint x: 457, endPoint y: 167, distance: 139.3
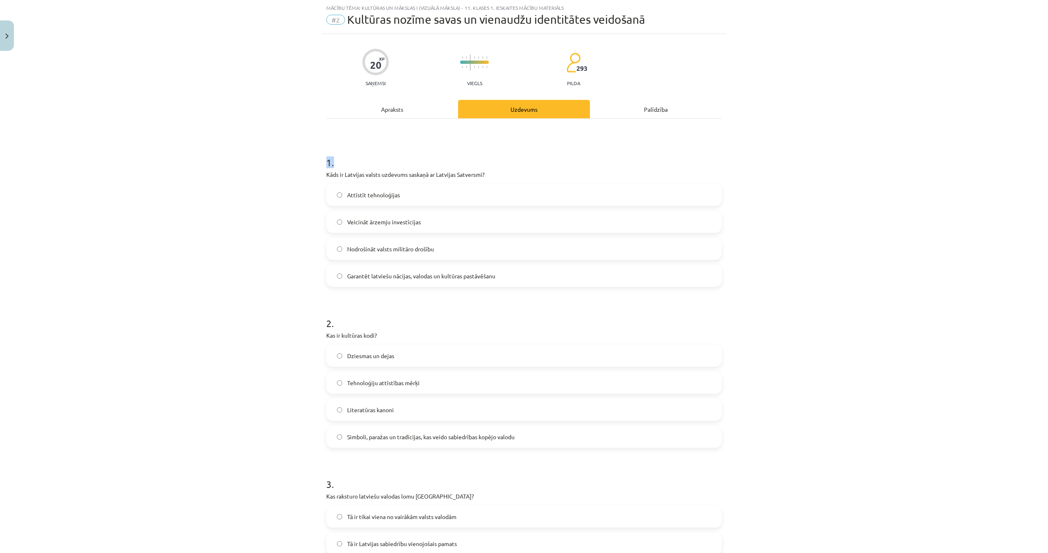
click at [391, 161] on div "Mācību tēma: Kultūras un mākslas i (vizuālā māksla) - 11. klases 1. ieskaites m…" at bounding box center [524, 276] width 1048 height 553
click at [486, 171] on div "1 . Kāds ir Latvijas valsts uzdevums saskaņā ar Latvijas Satversmi? Attīstīt te…" at bounding box center [523, 214] width 395 height 145
click at [327, 173] on p "Kāds ir Latvijas valsts uzdevums saskaņā ar Latvijas Satversmi?" at bounding box center [523, 174] width 395 height 9
drag, startPoint x: 323, startPoint y: 174, endPoint x: 530, endPoint y: 173, distance: 207.1
click at [530, 173] on div "20 XP Saņemsi Viegls 293 pilda Apraksts Uzdevums Palīdzība 1 . Kāds ir Latvijas…" at bounding box center [523, 439] width 405 height 810
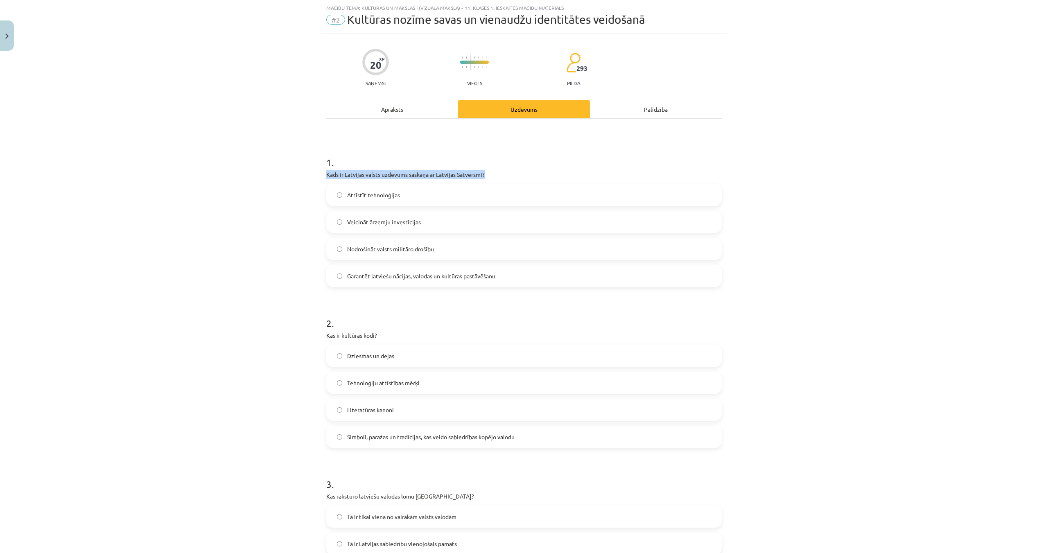
click at [530, 173] on p "Kāds ir Latvijas valsts uzdevums saskaņā ar Latvijas Satversmi?" at bounding box center [523, 174] width 395 height 9
drag, startPoint x: 304, startPoint y: 168, endPoint x: 676, endPoint y: 268, distance: 385.3
click at [676, 268] on div "Mācību tēma: Kultūras un mākslas i (vizuālā māksla) - 11. klases 1. ieskaites m…" at bounding box center [524, 276] width 1048 height 553
copy div "Kāds ir Latvijas valsts uzdevums saskaņā ar Latvijas Satversmi? Attīstīt tehnol…"
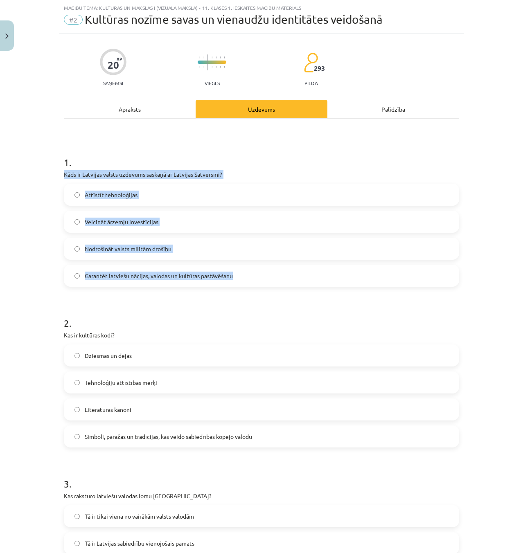
click at [242, 174] on p "Kāds ir Latvijas valsts uzdevums saskaņā ar Latvijas Satversmi?" at bounding box center [261, 174] width 395 height 9
click at [241, 174] on p "Kāds ir Latvijas valsts uzdevums saskaņā ar Latvijas Satversmi?" at bounding box center [261, 174] width 395 height 9
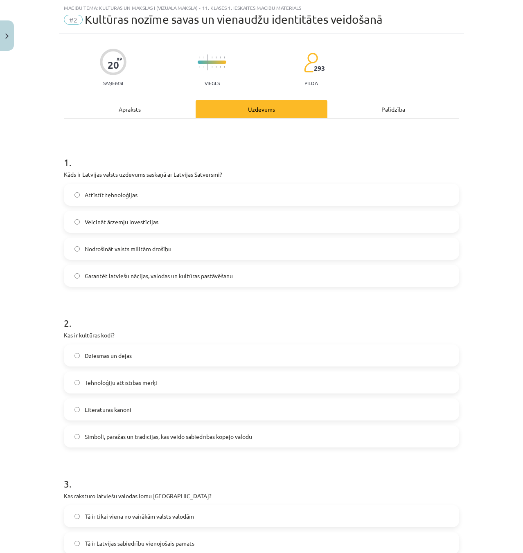
click at [140, 269] on label "Garantēt latviešu nācijas, valodas un kultūras pastāvēšanu" at bounding box center [262, 276] width 394 height 20
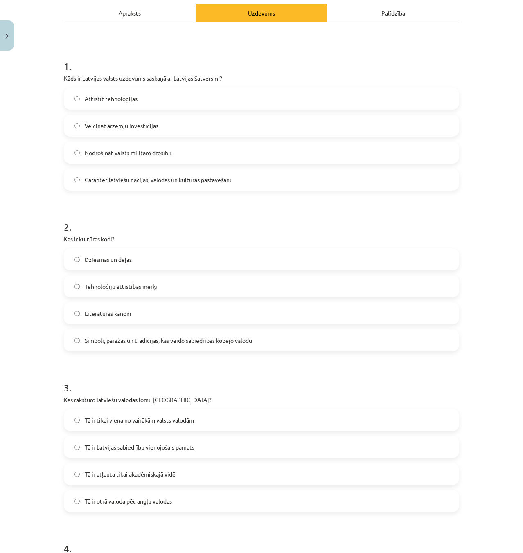
scroll to position [143, 0]
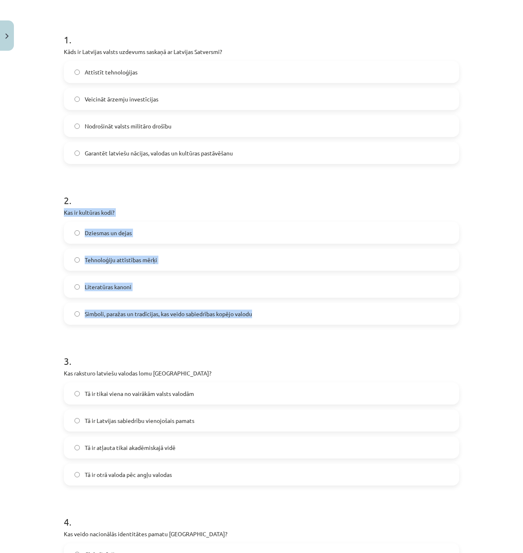
drag, startPoint x: 52, startPoint y: 214, endPoint x: 235, endPoint y: 187, distance: 184.6
click at [310, 302] on div "Mācību tēma: Kultūras un mākslas i (vizuālā māksla) - 11. klases 1. ieskaites m…" at bounding box center [261, 276] width 523 height 553
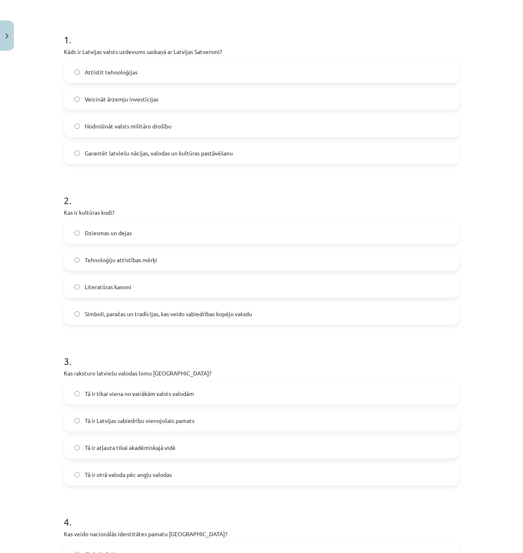
click at [237, 187] on h1 "2 ." at bounding box center [261, 193] width 395 height 25
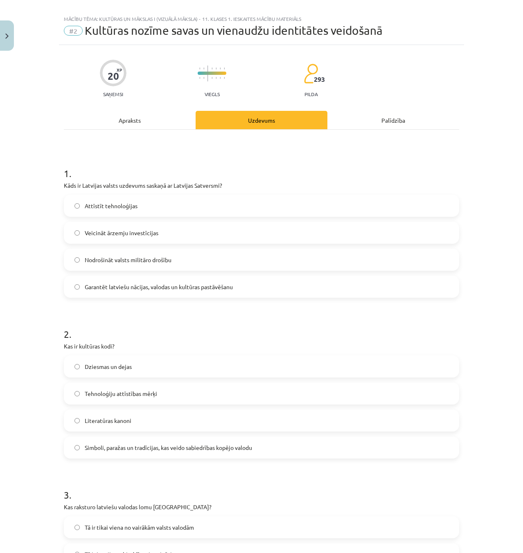
scroll to position [0, 0]
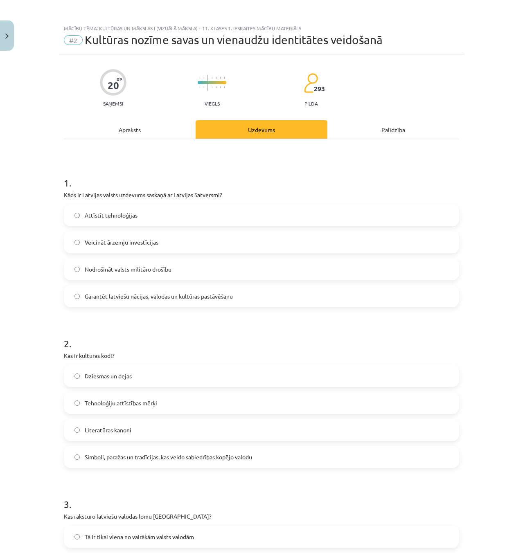
click at [135, 332] on h1 "2 ." at bounding box center [261, 336] width 395 height 25
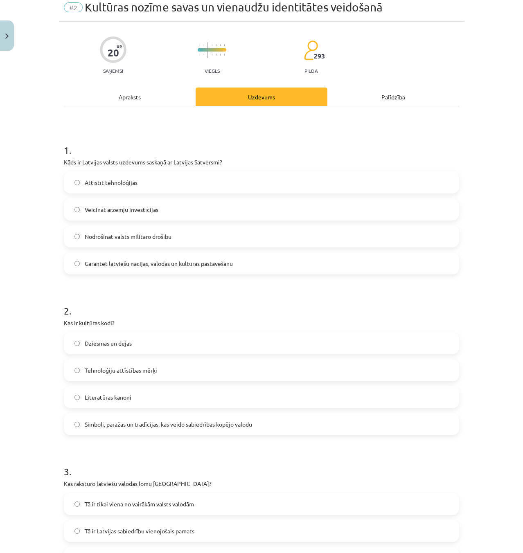
scroll to position [123, 0]
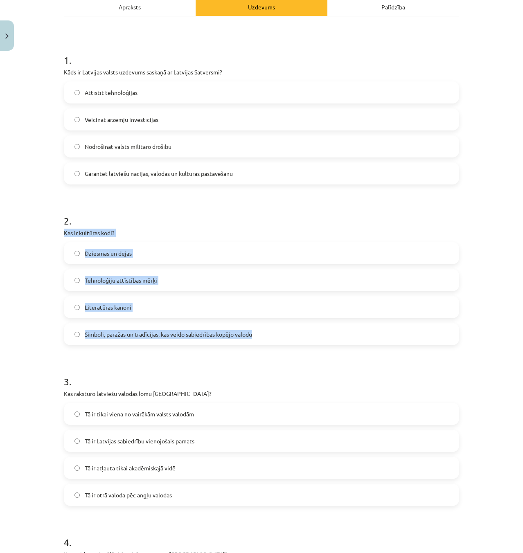
drag, startPoint x: 113, startPoint y: 248, endPoint x: 365, endPoint y: 339, distance: 268.3
click at [365, 339] on div "Mācību tēma: Kultūras un mākslas i (vizuālā māksla) - 11. klases 1. ieskaites m…" at bounding box center [261, 276] width 523 height 553
copy div "Kas ir kultūras kodi? Dziesmas un dejas Tehnoloģiju attīstības mērķi Literatūra…"
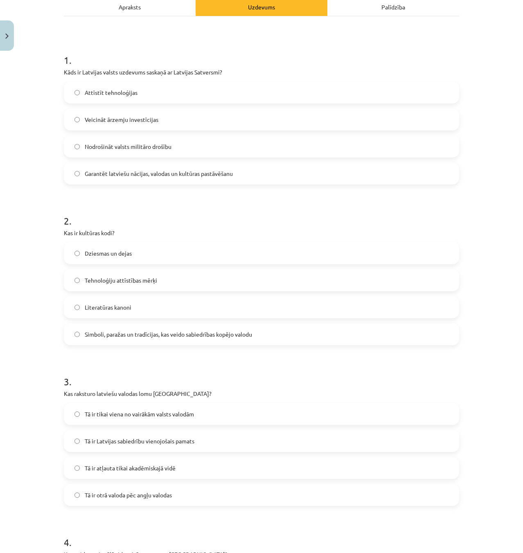
click at [310, 211] on h1 "2 ." at bounding box center [261, 213] width 395 height 25
click at [155, 338] on span "Simboli, paražas un tradīcijas, kas veido sabiedrības kopējo valodu" at bounding box center [168, 334] width 167 height 9
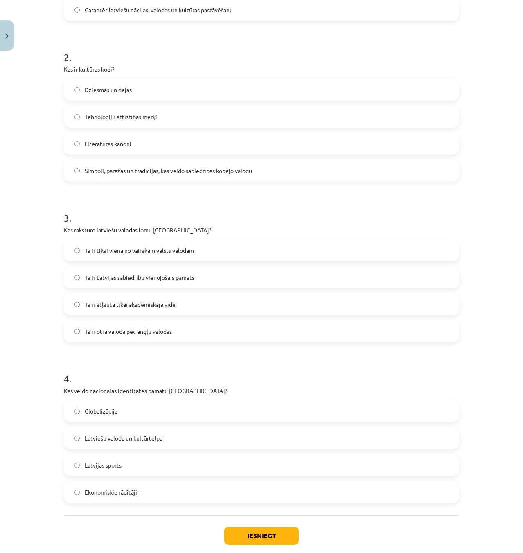
click at [164, 176] on label "Simboli, paražas un tradīcijas, kas veido sabiedrības kopējo valodu" at bounding box center [262, 170] width 394 height 20
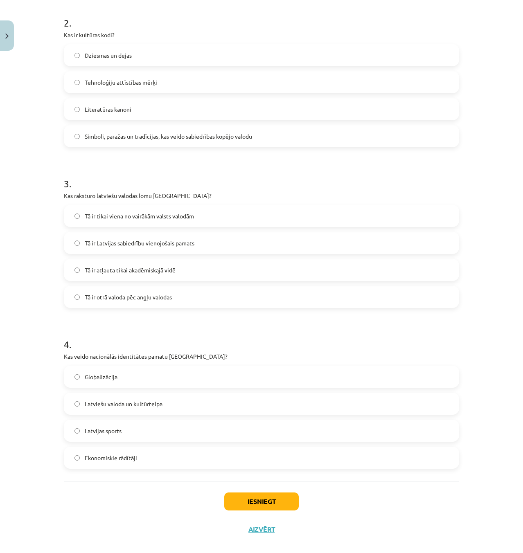
scroll to position [332, 0]
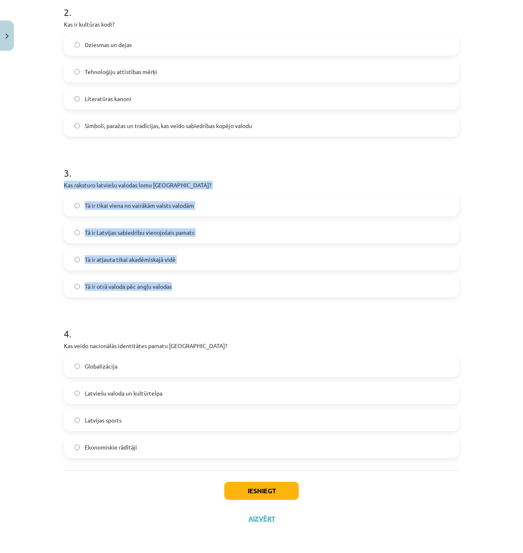
drag, startPoint x: 57, startPoint y: 187, endPoint x: 249, endPoint y: 282, distance: 214.2
click at [249, 282] on div "20 XP Saņemsi Viegls 293 pilda Apraksts Uzdevums Palīdzība 1 . Kāds ir Latvijas…" at bounding box center [261, 128] width 405 height 810
copy div "Kas raksturo latviešu valodas lomu Latvijā? Tā ir tikai viena no vairākām valst…"
click at [5, 219] on div "Mācību tēma: Kultūras un mākslas i (vizuālā māksla) - 11. klases 1. ieskaites m…" at bounding box center [261, 276] width 523 height 553
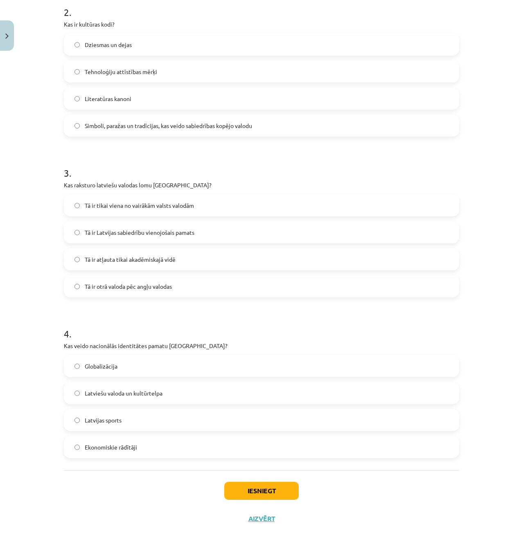
click at [224, 162] on h1 "3 ." at bounding box center [261, 165] width 395 height 25
click at [190, 229] on span "Tā ir Latvijas sabiedrību vienojošais pamats" at bounding box center [140, 232] width 110 height 9
drag, startPoint x: 55, startPoint y: 353, endPoint x: 99, endPoint y: 341, distance: 45.8
click at [256, 402] on div "Mācību tēma: Kultūras un mākslas i (vizuālā māksla) - 11. klases 1. ieskaites m…" at bounding box center [261, 276] width 523 height 553
drag, startPoint x: 30, startPoint y: 321, endPoint x: 34, endPoint y: 337, distance: 16.1
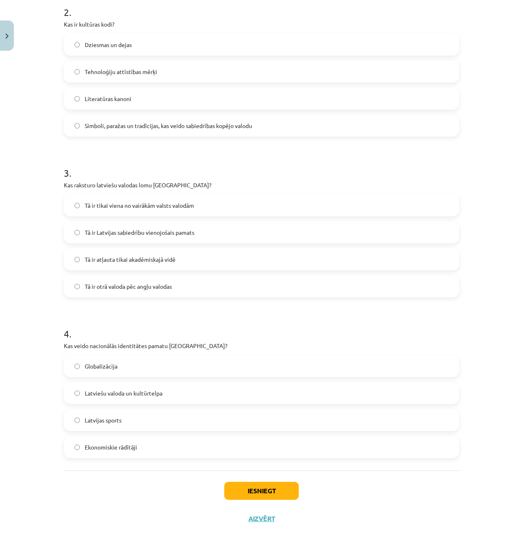
click at [31, 322] on div "Mācību tēma: Kultūras un mākslas i (vizuālā māksla) - 11. klases 1. ieskaites m…" at bounding box center [261, 276] width 523 height 553
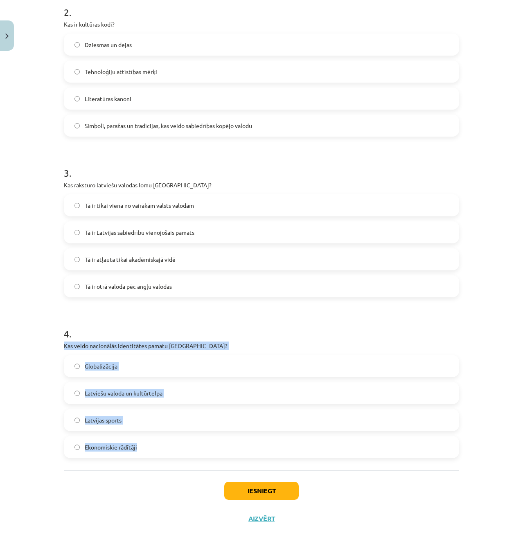
drag, startPoint x: 45, startPoint y: 349, endPoint x: 314, endPoint y: 440, distance: 283.5
click at [314, 440] on div "Mācību tēma: Kultūras un mākslas i (vizuālā māksla) - 11. klases 1. ieskaites m…" at bounding box center [261, 276] width 523 height 553
copy div "Kas veido nacionālās identitātes pamatu Latvijā? Globalizācija Latviešu valoda …"
click at [111, 395] on span "Latviešu valoda un kultūrtelpa" at bounding box center [124, 393] width 78 height 9
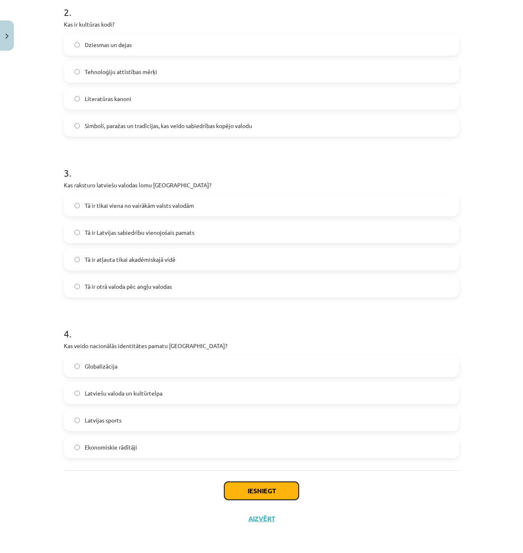
click at [276, 489] on button "Iesniegt" at bounding box center [261, 491] width 75 height 18
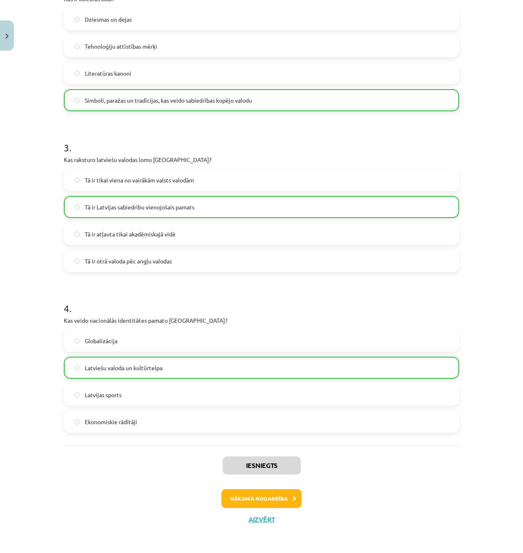
scroll to position [358, 0]
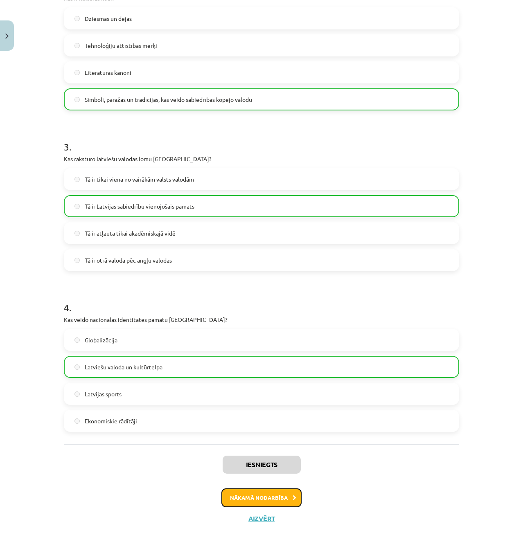
click at [278, 493] on button "Nākamā nodarbība" at bounding box center [261, 498] width 80 height 19
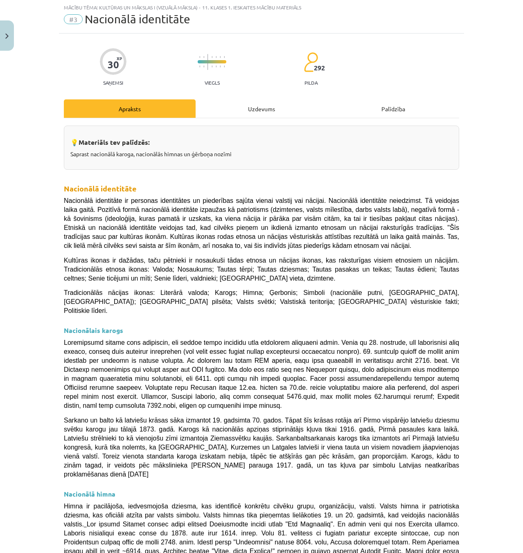
scroll to position [20, 0]
click at [491, 183] on div "Mācību tēma: Kultūras un mākslas i (vizuālā māksla) - 11. klases 1. ieskaites m…" at bounding box center [261, 276] width 523 height 553
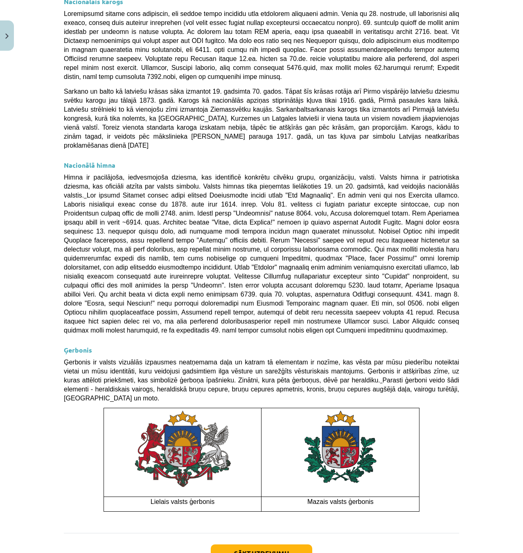
scroll to position [357, 0]
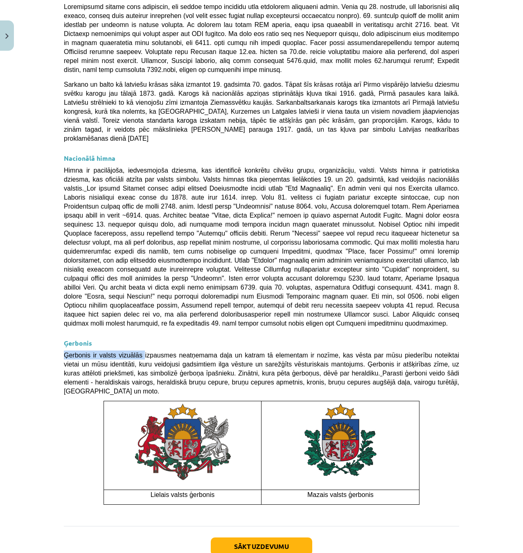
drag, startPoint x: 53, startPoint y: 308, endPoint x: 130, endPoint y: 310, distance: 77.0
click at [131, 310] on div "Mācību tēma: Kultūras un mākslas i (vizuālā māksla) - 11. klases 1. ieskaites m…" at bounding box center [261, 276] width 523 height 553
click at [65, 339] on strong "Ģerbonis" at bounding box center [78, 343] width 28 height 9
drag, startPoint x: 58, startPoint y: 298, endPoint x: 128, endPoint y: 303, distance: 70.1
click at [128, 303] on div "30 XP Saņemsi Viegls 292 pilda Apraksts Uzdevums Palīdzība 💡 Materiāls tev palī…" at bounding box center [261, 142] width 405 height 891
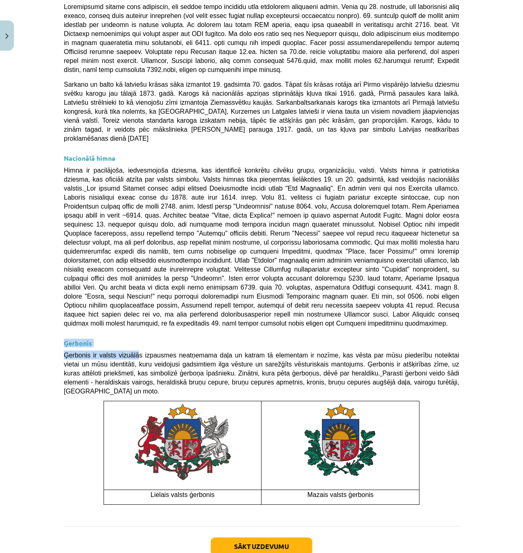
click at [127, 303] on div "💡 Materiāls tev palīdzēs: Saprast nacionālā karoga, nacionālās himnas un ģērboņ…" at bounding box center [261, 152] width 395 height 724
drag, startPoint x: 49, startPoint y: 292, endPoint x: 111, endPoint y: 297, distance: 62.4
click at [95, 294] on div "Mācību tēma: Kultūras un mākslas i (vizuālā māksla) - 11. klases 1. ieskaites m…" at bounding box center [261, 276] width 523 height 553
click at [117, 333] on h3 "Ģerbonis" at bounding box center [261, 340] width 395 height 15
click at [236, 538] on button "Sākt uzdevumu" at bounding box center [262, 547] width 102 height 18
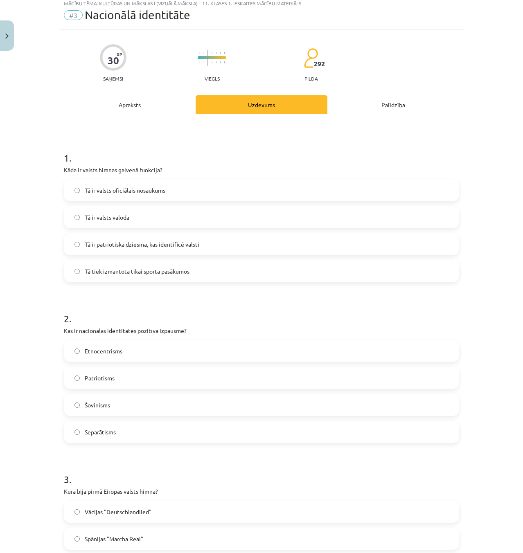
scroll to position [20, 0]
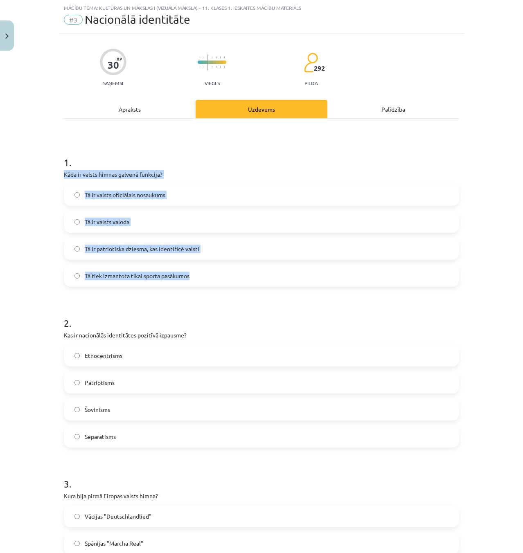
drag, startPoint x: 56, startPoint y: 172, endPoint x: 289, endPoint y: 280, distance: 256.8
copy div "Kāda ir valsts himnas galvenā funkcija? Tā ir valsts oficiālais nosaukums Tā ir…"
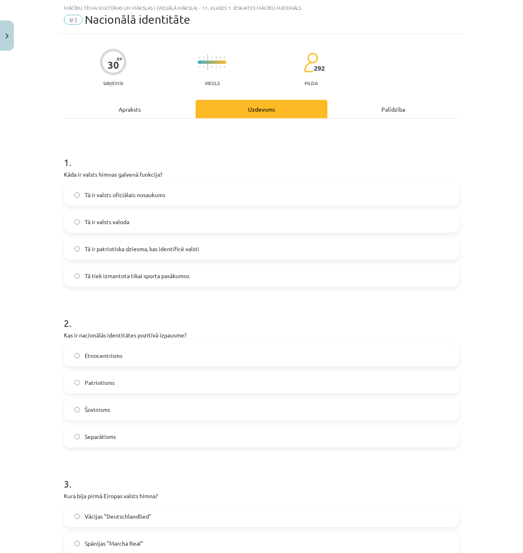
click at [214, 154] on h1 "1 ." at bounding box center [261, 154] width 395 height 25
click at [169, 252] on span "Tā ir patriotiska dziesma, kas identificē valsti" at bounding box center [142, 249] width 115 height 9
drag, startPoint x: 59, startPoint y: 335, endPoint x: 288, endPoint y: 423, distance: 246.1
copy div "Kas ir nacionālās identitātes pozitīvā izpausme? Etnocentrisms Patriotisms Šovi…"
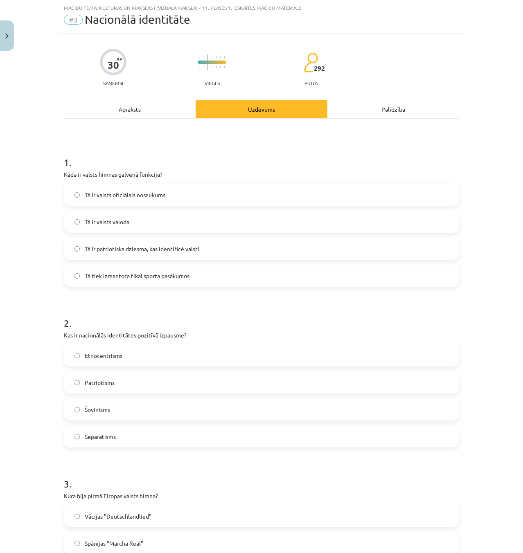
click at [232, 313] on h1 "2 ." at bounding box center [261, 315] width 395 height 25
click at [145, 387] on label "Patriotisms" at bounding box center [262, 383] width 394 height 20
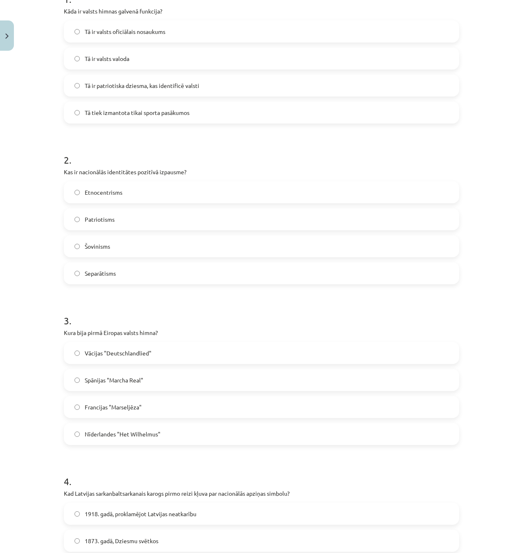
scroll to position [184, 0]
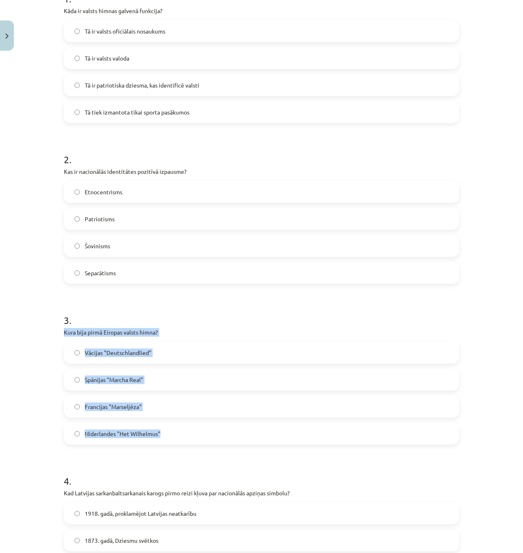
drag, startPoint x: 59, startPoint y: 330, endPoint x: 305, endPoint y: 428, distance: 264.9
click at [305, 428] on div "Mācību tēma: Kultūras un mākslas i (vizuālā māksla) - 11. klases 1. ieskaites m…" at bounding box center [261, 276] width 523 height 553
copy div "Kura bija pirmā Eiropas valsts himna? Vācijas "Deutschlandlied" Spānijas "March…"
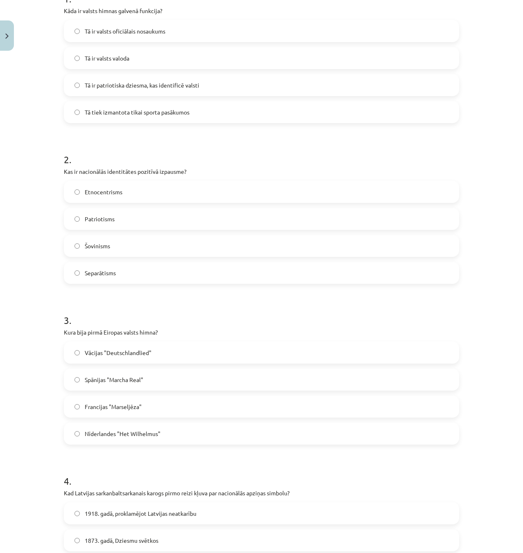
click at [191, 315] on h1 "3 ." at bounding box center [261, 312] width 395 height 25
drag, startPoint x: 174, startPoint y: 434, endPoint x: 236, endPoint y: 433, distance: 62.7
click at [174, 435] on label "Nīderlandes "Het Wilhelmus"" at bounding box center [262, 434] width 394 height 20
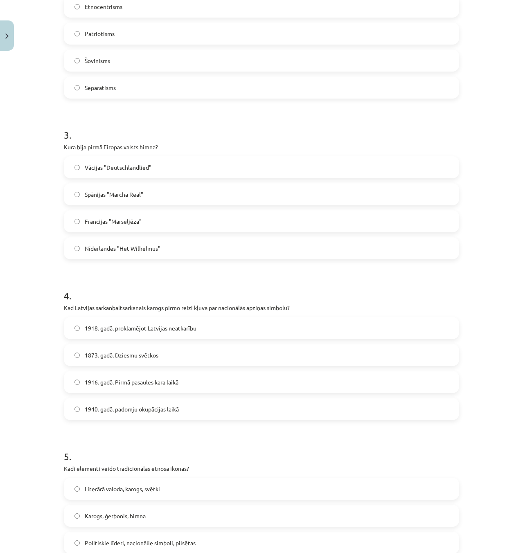
scroll to position [430, 0]
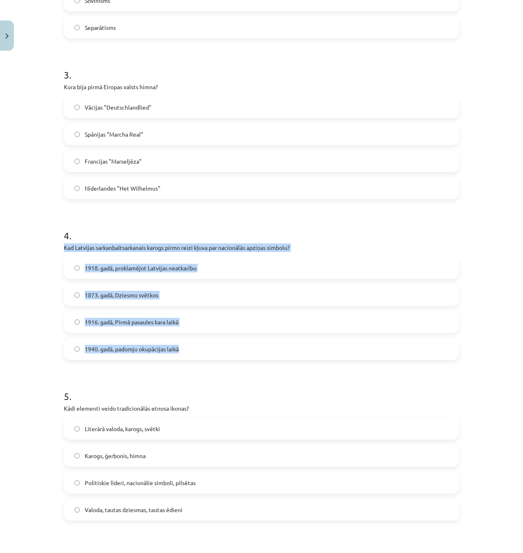
drag, startPoint x: 55, startPoint y: 246, endPoint x: 392, endPoint y: 337, distance: 348.8
click at [392, 337] on div "Mācību tēma: Kultūras un mākslas i (vizuālā māksla) - 11. klases 1. ieskaites m…" at bounding box center [261, 276] width 523 height 553
copy div "Kad Latvijas sarkanbaltsarkanais karogs pirmo reizi kļuva par nacionālās apziņa…"
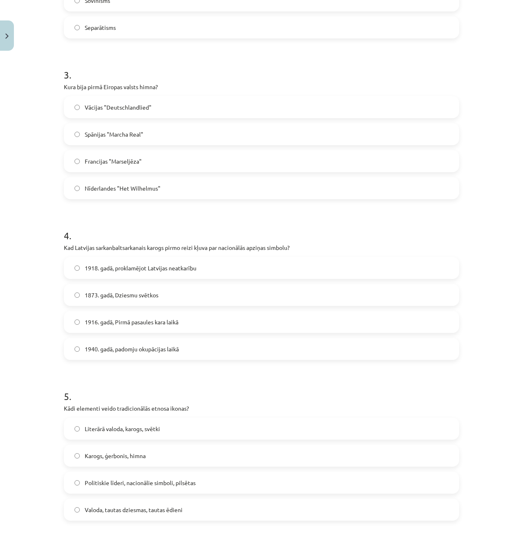
click at [298, 233] on h1 "4 ." at bounding box center [261, 228] width 395 height 25
click at [119, 297] on span "1873. gadā, Dziesmu svētkos" at bounding box center [122, 295] width 74 height 9
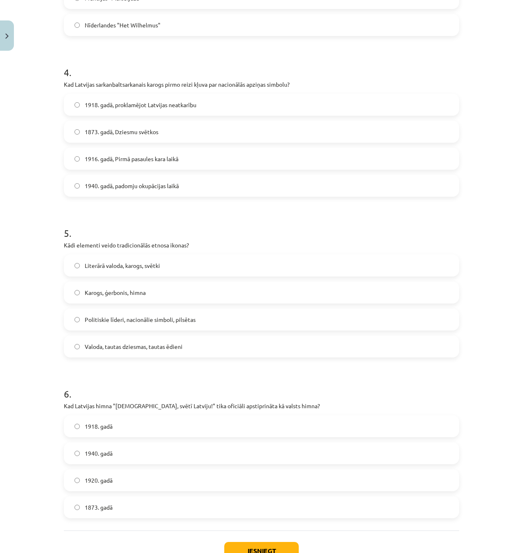
scroll to position [594, 0]
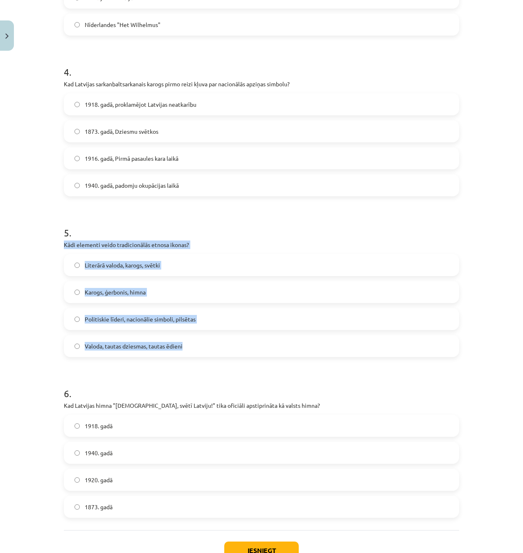
drag, startPoint x: 59, startPoint y: 245, endPoint x: 310, endPoint y: 342, distance: 269.4
click at [310, 342] on div "30 XP Saņemsi Viegls 292 pilda Apraksts Uzdevums Palīdzība 1 . Kāda ir valsts h…" at bounding box center [261, 27] width 405 height 1132
copy div "Kādi elementi veido tradicionālās etnosa ikonas? Literārā valoda, karogs, svētk…"
click at [322, 244] on p "Kādi elementi veido tradicionālās etnosa ikonas?" at bounding box center [261, 245] width 395 height 9
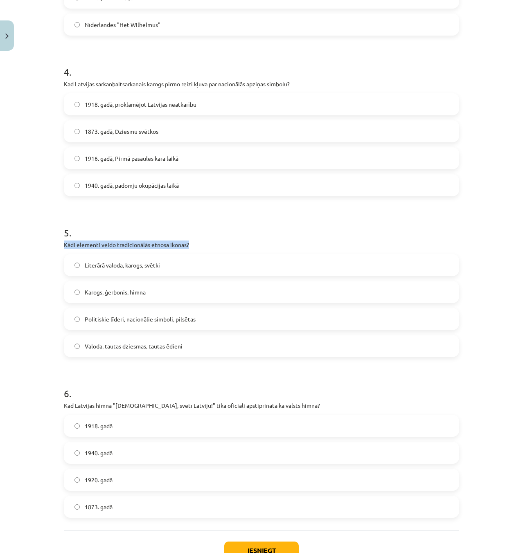
drag, startPoint x: 60, startPoint y: 242, endPoint x: 220, endPoint y: 241, distance: 160.1
click at [219, 242] on div "30 XP Saņemsi Viegls 292 pilda Apraksts Uzdevums Palīdzība 1 . Kāda ir valsts h…" at bounding box center [261, 27] width 405 height 1132
click at [220, 241] on p "Kādi elementi veido tradicionālās etnosa ikonas?" at bounding box center [261, 245] width 395 height 9
drag, startPoint x: 163, startPoint y: 246, endPoint x: 41, endPoint y: 246, distance: 121.2
click at [42, 246] on div "Mācību tēma: Kultūras un mākslas i (vizuālā māksla) - 11. klases 1. ieskaites m…" at bounding box center [261, 276] width 523 height 553
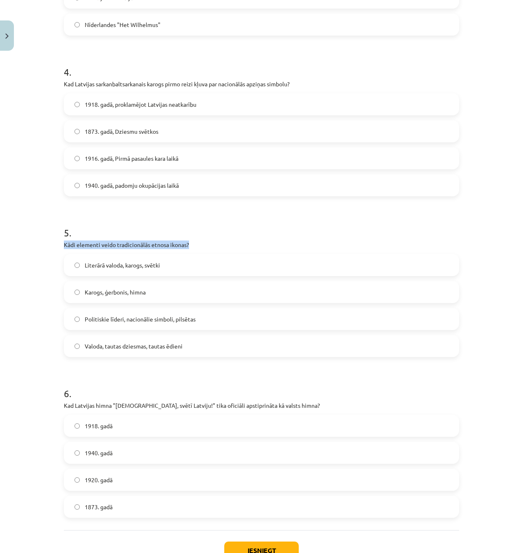
click at [40, 246] on div "Mācību tēma: Kultūras un mākslas i (vizuālā māksla) - 11. klases 1. ieskaites m…" at bounding box center [261, 276] width 523 height 553
drag, startPoint x: 48, startPoint y: 245, endPoint x: 213, endPoint y: 248, distance: 165.0
click at [202, 248] on div "Mācību tēma: Kultūras un mākslas i (vizuālā māksla) - 11. klases 1. ieskaites m…" at bounding box center [261, 276] width 523 height 553
click at [213, 248] on p "Kādi elementi veido tradicionālās etnosa ikonas?" at bounding box center [261, 245] width 395 height 9
drag, startPoint x: 188, startPoint y: 246, endPoint x: 36, endPoint y: 247, distance: 151.9
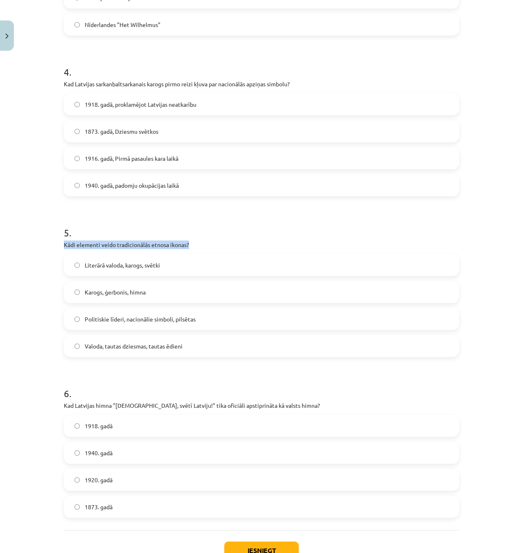
click at [36, 247] on div "Mācību tēma: Kultūras un mākslas i (vizuālā māksla) - 11. klases 1. ieskaites m…" at bounding box center [261, 276] width 523 height 553
click at [47, 248] on div "Mācību tēma: Kultūras un mākslas i (vizuālā māksla) - 11. klases 1. ieskaites m…" at bounding box center [261, 276] width 523 height 553
click at [50, 246] on div "Mācību tēma: Kultūras un mākslas i (vizuālā māksla) - 11. klases 1. ieskaites m…" at bounding box center [261, 276] width 523 height 553
drag, startPoint x: 53, startPoint y: 246, endPoint x: 131, endPoint y: 244, distance: 78.6
click at [131, 244] on div "Mācību tēma: Kultūras un mākslas i (vizuālā māksla) - 11. klases 1. ieskaites m…" at bounding box center [261, 276] width 523 height 553
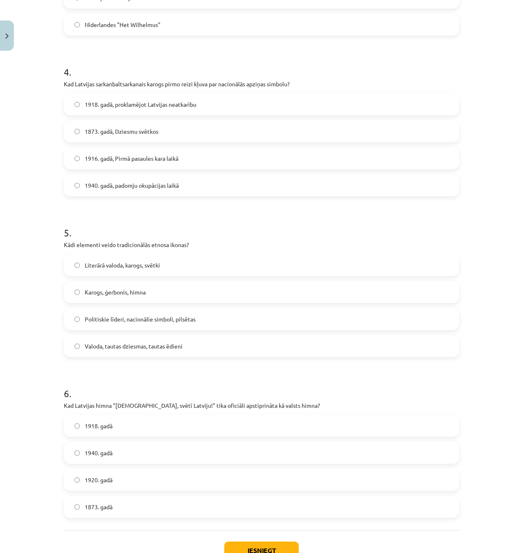
click at [181, 243] on p "Kādi elementi veido tradicionālās etnosa ikonas?" at bounding box center [261, 245] width 395 height 9
click at [187, 243] on p "Kādi elementi veido tradicionālās etnosa ikonas?" at bounding box center [261, 245] width 395 height 9
drag, startPoint x: 187, startPoint y: 243, endPoint x: 120, endPoint y: 243, distance: 66.7
click at [120, 243] on p "Kādi elementi veido tradicionālās etnosa ikonas?" at bounding box center [261, 245] width 395 height 9
click at [64, 243] on p "Kādi elementi veido tradicionālās etnosa ikonas?" at bounding box center [261, 245] width 395 height 9
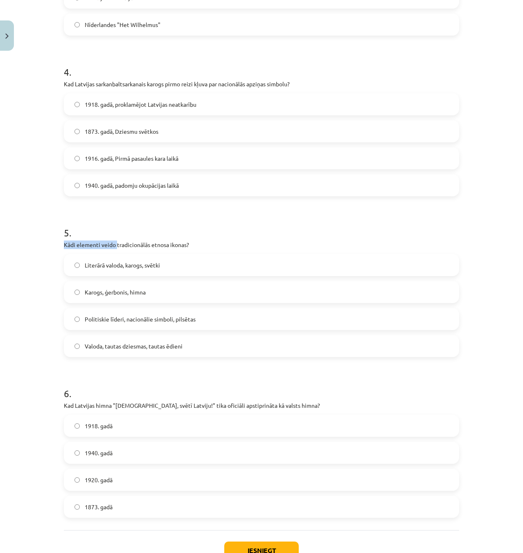
drag, startPoint x: 59, startPoint y: 244, endPoint x: 114, endPoint y: 243, distance: 54.9
click at [114, 243] on div "30 XP Saņemsi Viegls 292 pilda Apraksts Uzdevums Palīdzība 1 . Kāda ir valsts h…" at bounding box center [261, 27] width 405 height 1132
click at [190, 244] on p "Kādi elementi veido tradicionālās etnosa ikonas?" at bounding box center [261, 245] width 395 height 9
drag, startPoint x: 189, startPoint y: 244, endPoint x: 113, endPoint y: 245, distance: 75.7
click at [114, 245] on p "Kādi elementi veido tradicionālās etnosa ikonas?" at bounding box center [261, 245] width 395 height 9
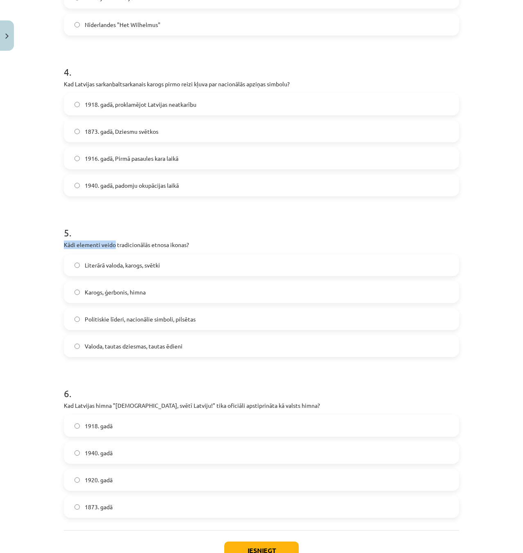
drag, startPoint x: 60, startPoint y: 244, endPoint x: 112, endPoint y: 244, distance: 52.0
click at [112, 244] on div "30 XP Saņemsi Viegls 292 pilda Apraksts Uzdevums Palīdzība 1 . Kāda ir valsts h…" at bounding box center [261, 27] width 405 height 1132
click at [196, 245] on p "Kādi elementi veido tradicionālās etnosa ikonas?" at bounding box center [261, 245] width 395 height 9
drag, startPoint x: 178, startPoint y: 243, endPoint x: 162, endPoint y: 243, distance: 16.0
click at [164, 244] on p "Kādi elementi veido tradicionālās etnosa ikonas?" at bounding box center [261, 245] width 395 height 9
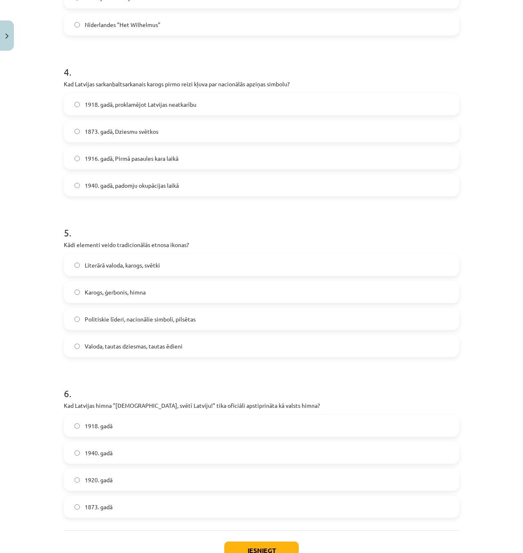
drag, startPoint x: 193, startPoint y: 245, endPoint x: 187, endPoint y: 245, distance: 5.3
click at [192, 245] on p "Kādi elementi veido tradicionālās etnosa ikonas?" at bounding box center [261, 245] width 395 height 9
drag, startPoint x: 187, startPoint y: 244, endPoint x: 114, endPoint y: 245, distance: 73.7
click at [114, 245] on p "Kādi elementi veido tradicionālās etnosa ikonas?" at bounding box center [261, 245] width 395 height 9
drag, startPoint x: 58, startPoint y: 245, endPoint x: 134, endPoint y: 239, distance: 76.8
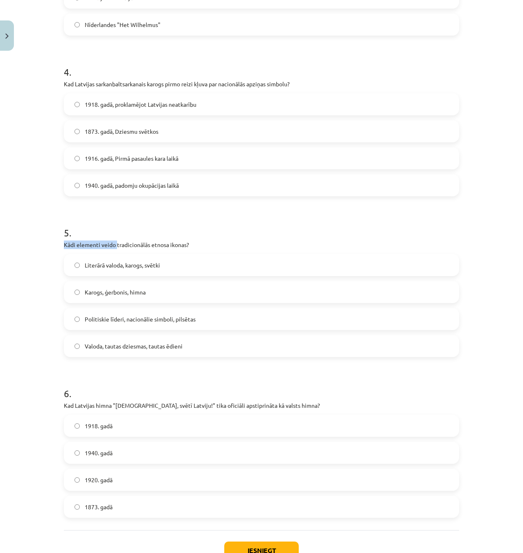
click at [113, 242] on div "Mācību tēma: Kultūras un mākslas i (vizuālā māksla) - 11. klases 1. ieskaites m…" at bounding box center [261, 276] width 523 height 553
click at [243, 239] on div "5 . Kādi elementi veido tradicionālās etnosa ikonas? Literārā valoda, karogs, s…" at bounding box center [261, 285] width 395 height 145
click at [205, 294] on label "Karogs, ģerbonis, himna" at bounding box center [262, 292] width 394 height 20
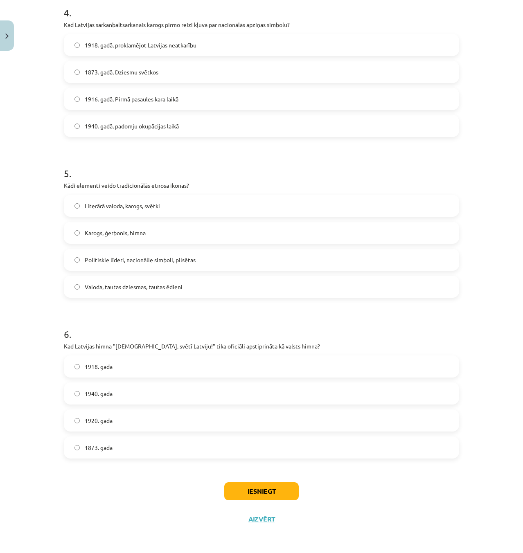
scroll to position [653, 0]
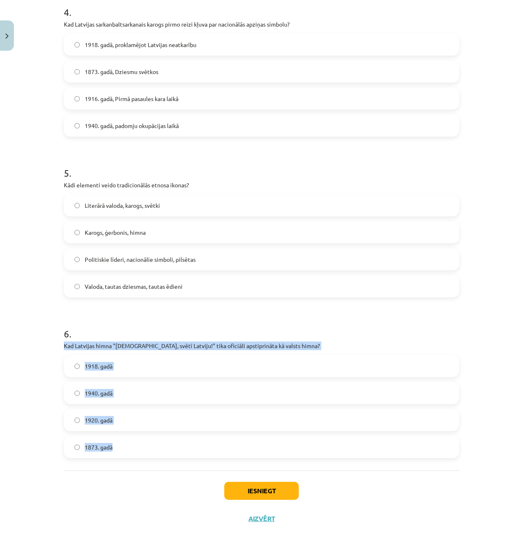
drag, startPoint x: 45, startPoint y: 343, endPoint x: 392, endPoint y: 438, distance: 359.2
click at [392, 438] on div "Mācību tēma: Kultūras un mākslas i (vizuālā māksla) - 11. klases 1. ieskaites m…" at bounding box center [261, 276] width 523 height 553
copy div "Kad Latvijas himna "Dievs, svētī Latviju!" tika oficiāli apstiprināta kā valsts…"
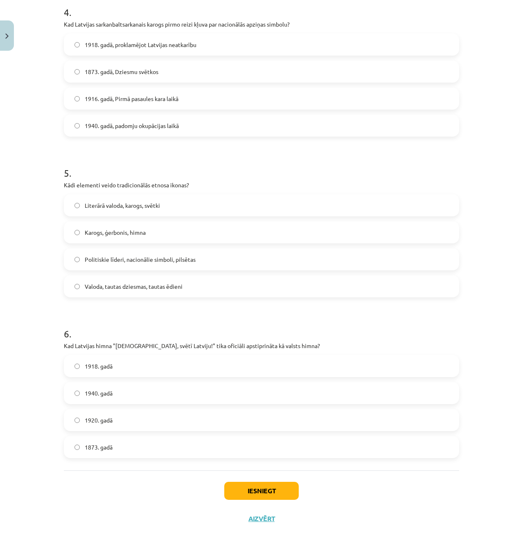
click at [156, 333] on h1 "6 ." at bounding box center [261, 326] width 395 height 25
click at [131, 421] on label "1920. gadā" at bounding box center [262, 420] width 394 height 20
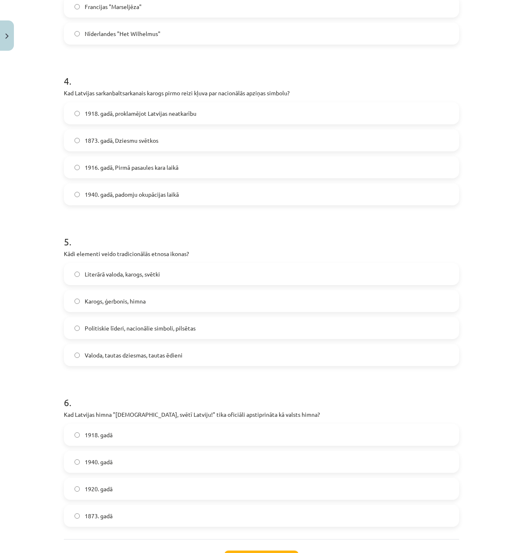
scroll to position [612, 0]
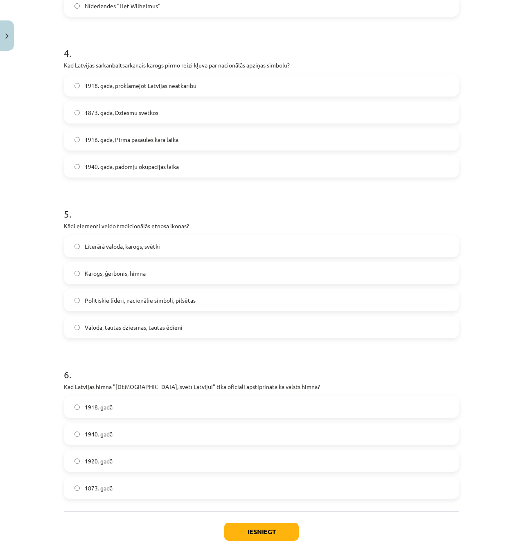
click at [136, 429] on label "1940. gadā" at bounding box center [262, 434] width 394 height 20
click at [123, 456] on label "1920. gadā" at bounding box center [262, 461] width 394 height 20
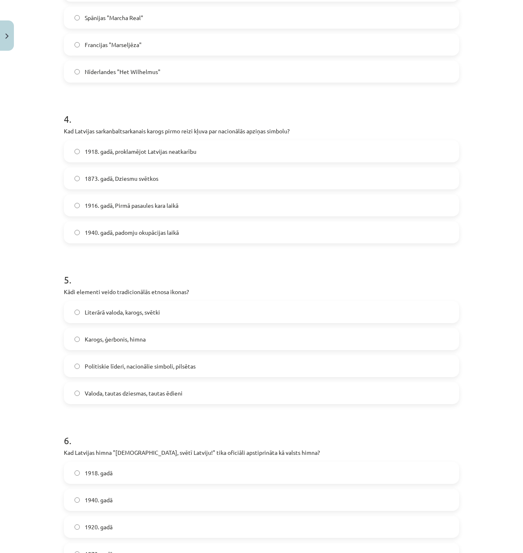
scroll to position [653, 0]
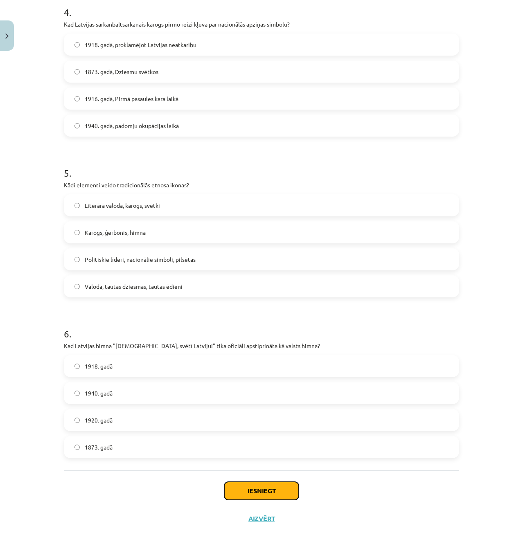
click at [276, 486] on button "Iesniegt" at bounding box center [261, 491] width 75 height 18
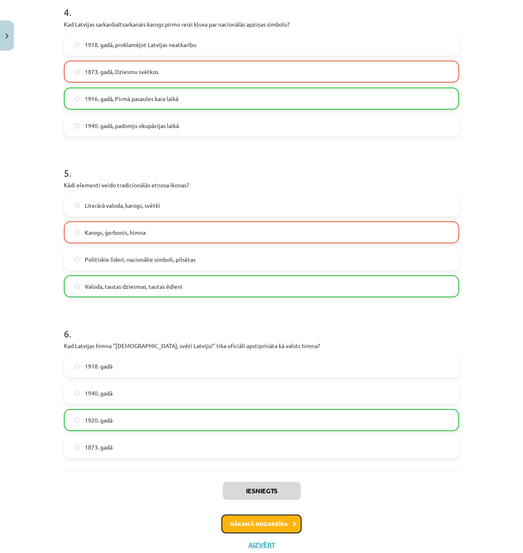
click at [252, 519] on button "Nākamā nodarbība" at bounding box center [261, 524] width 80 height 19
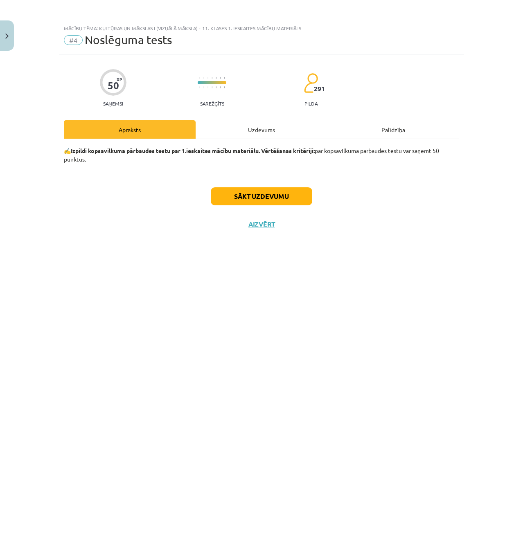
scroll to position [0, 0]
drag, startPoint x: 64, startPoint y: 150, endPoint x: 318, endPoint y: 170, distance: 255.0
click at [318, 170] on div "✍️ Izpildi kopsavilkuma pārbaudes testu par 1.ieskaites mācību materiālu. Vērtē…" at bounding box center [261, 157] width 395 height 37
click at [294, 169] on div "✍️ Izpildi kopsavilkuma pārbaudes testu par 1.ieskaites mācību materiālu. Vērtē…" at bounding box center [261, 157] width 395 height 37
click at [264, 192] on button "Sākt uzdevumu" at bounding box center [262, 196] width 102 height 18
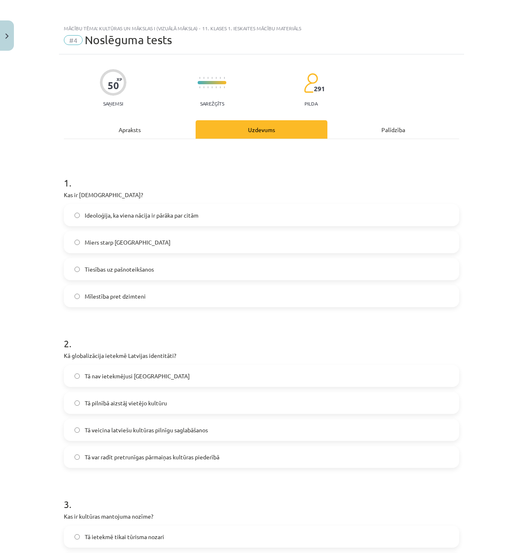
drag, startPoint x: 56, startPoint y: 193, endPoint x: 115, endPoint y: 195, distance: 59.4
click at [142, 165] on h1 "1 ." at bounding box center [261, 175] width 395 height 25
drag, startPoint x: 44, startPoint y: 199, endPoint x: 153, endPoint y: 213, distance: 109.7
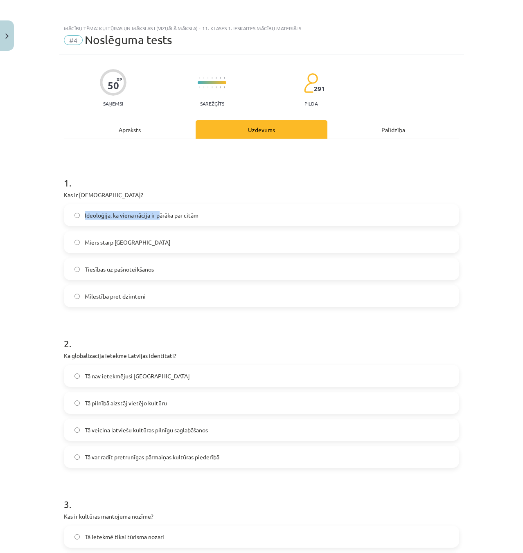
click at [155, 214] on div "Mācību tēma: Kultūras un mākslas i (vizuālā māksla) - 11. klases 1. ieskaites m…" at bounding box center [261, 276] width 523 height 553
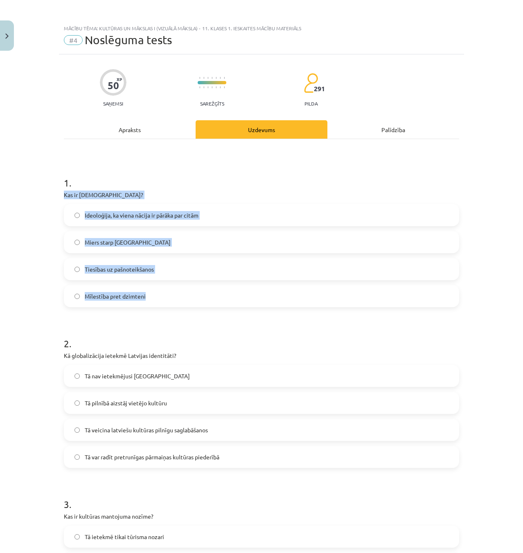
drag, startPoint x: 57, startPoint y: 195, endPoint x: 298, endPoint y: 289, distance: 258.8
click at [222, 216] on label "Ideoloģija, ka viena nācija ir pārāka par citām" at bounding box center [262, 215] width 394 height 20
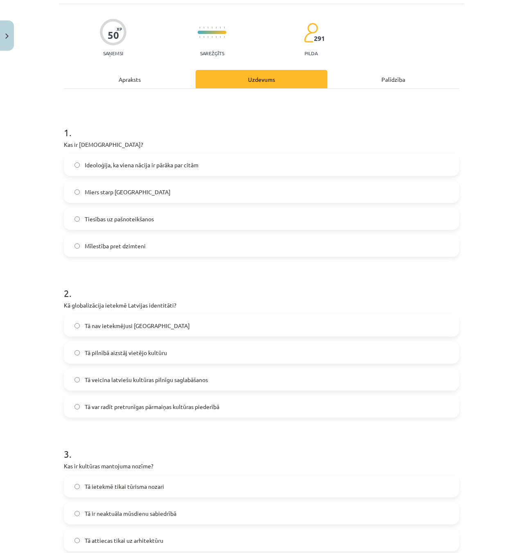
scroll to position [82, 0]
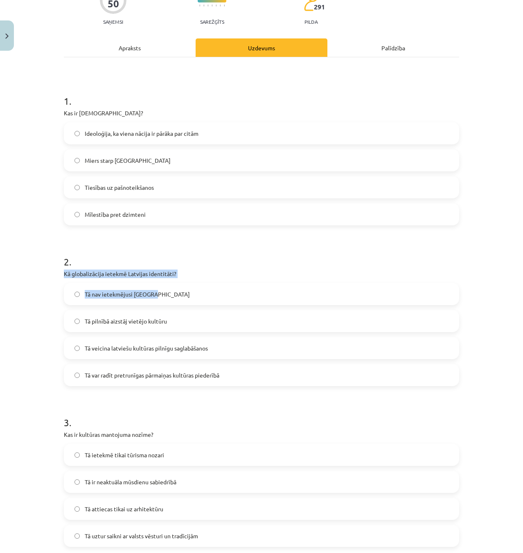
drag, startPoint x: 59, startPoint y: 273, endPoint x: 244, endPoint y: 285, distance: 185.4
drag, startPoint x: 237, startPoint y: 279, endPoint x: 228, endPoint y: 273, distance: 10.8
click at [237, 278] on div "2 . Kā globalizācija ietekmē Latvijas identitāti? Tā nav ietekmējusi Latviju Tā…" at bounding box center [261, 314] width 395 height 145
click at [75, 272] on p "Kā globalizācija ietekmē Latvijas identitāti?" at bounding box center [261, 274] width 395 height 9
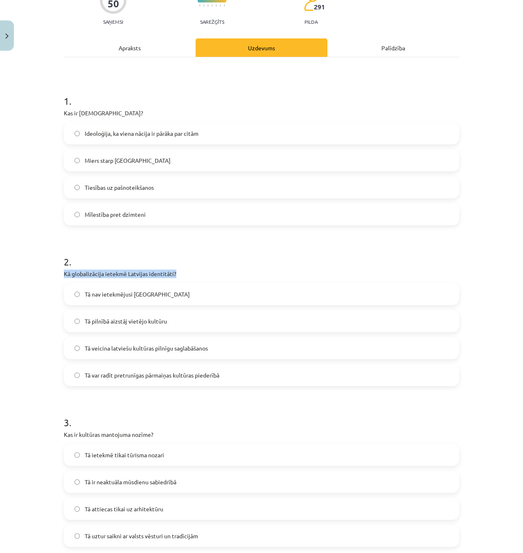
drag, startPoint x: 58, startPoint y: 273, endPoint x: 213, endPoint y: 275, distance: 155.2
click at [212, 269] on div "2 . Kā globalizācija ietekmē Latvijas identitāti? Tā nav ietekmējusi Latviju Tā…" at bounding box center [261, 314] width 395 height 145
drag, startPoint x: 178, startPoint y: 271, endPoint x: 52, endPoint y: 277, distance: 126.6
click at [52, 277] on div "Mācību tēma: Kultūras un mākslas i (vizuālā māksla) - 11. klases 1. ieskaites m…" at bounding box center [261, 276] width 523 height 553
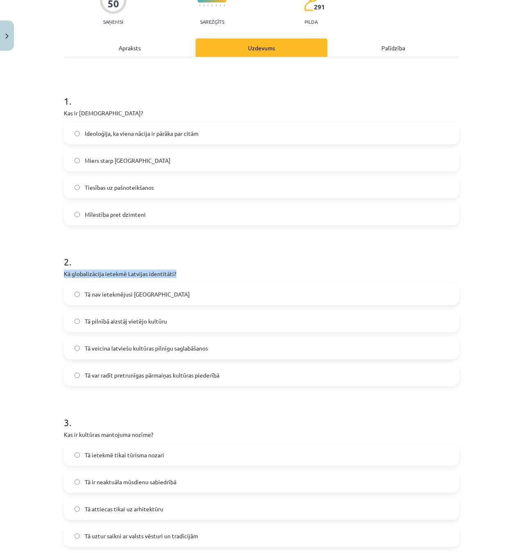
click at [181, 271] on p "Kā globalizācija ietekmē Latvijas identitāti?" at bounding box center [261, 274] width 395 height 9
drag, startPoint x: 188, startPoint y: 276, endPoint x: 71, endPoint y: 271, distance: 117.2
click at [84, 269] on div "2 . Kā globalizācija ietekmē Latvijas identitāti? Tā nav ietekmējusi Latviju Tā…" at bounding box center [261, 314] width 395 height 145
drag, startPoint x: 43, startPoint y: 271, endPoint x: 52, endPoint y: 272, distance: 8.6
click at [45, 271] on div "Mācību tēma: Kultūras un mākslas i (vizuālā māksla) - 11. klases 1. ieskaites m…" at bounding box center [261, 276] width 523 height 553
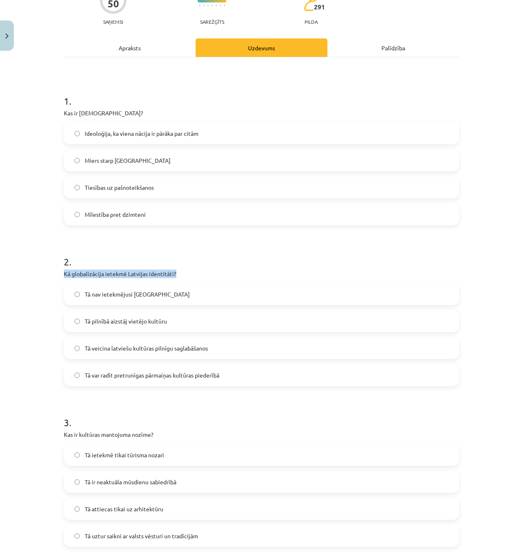
drag, startPoint x: 73, startPoint y: 272, endPoint x: 186, endPoint y: 269, distance: 113.0
click at [185, 269] on div "Mācību tēma: Kultūras un mākslas i (vizuālā māksla) - 11. klases 1. ieskaites m…" at bounding box center [261, 276] width 523 height 553
click at [186, 269] on div "2 . Kā globalizācija ietekmē Latvijas identitāti? Tā nav ietekmējusi Latviju Tā…" at bounding box center [261, 314] width 395 height 145
drag, startPoint x: 178, startPoint y: 267, endPoint x: 58, endPoint y: 271, distance: 120.4
click at [64, 271] on div "2 . Kā globalizācija ietekmē Latvijas identitāti? Tā nav ietekmējusi Latviju Tā…" at bounding box center [261, 314] width 395 height 145
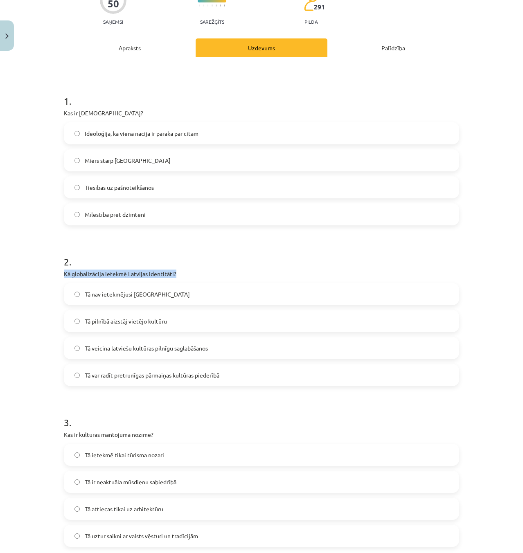
click at [51, 271] on div "Mācību tēma: Kultūras un mākslas i (vizuālā māksla) - 11. klases 1. ieskaites m…" at bounding box center [261, 276] width 523 height 553
drag, startPoint x: 57, startPoint y: 272, endPoint x: 177, endPoint y: 272, distance: 119.5
click at [178, 272] on p "Kā globalizācija ietekmē Latvijas identitāti?" at bounding box center [261, 274] width 395 height 9
drag, startPoint x: 179, startPoint y: 273, endPoint x: 62, endPoint y: 271, distance: 117.5
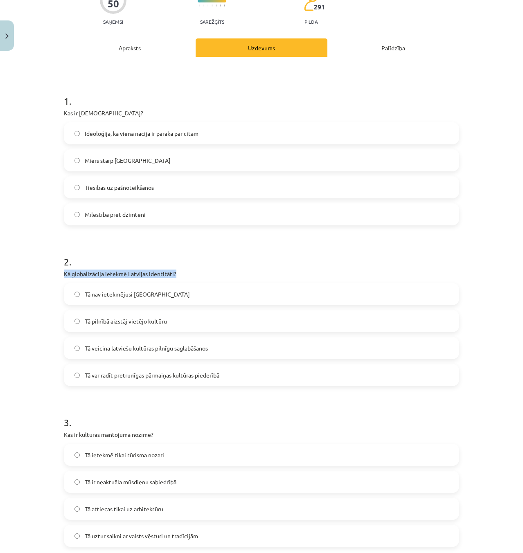
click at [190, 273] on p "Kā globalizācija ietekmē Latvijas identitāti?" at bounding box center [261, 274] width 395 height 9
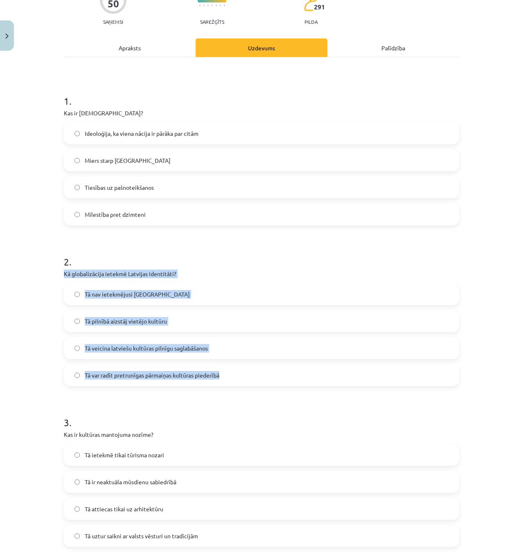
drag, startPoint x: 50, startPoint y: 273, endPoint x: 320, endPoint y: 372, distance: 288.0
click at [321, 376] on div "Mācību tēma: Kultūras un mākslas i (vizuālā māksla) - 11. klases 1. ieskaites m…" at bounding box center [261, 276] width 523 height 553
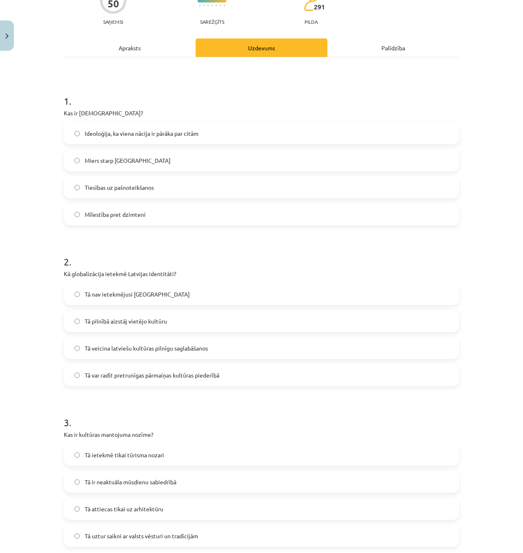
click at [303, 246] on h1 "2 ." at bounding box center [261, 254] width 395 height 25
drag, startPoint x: 174, startPoint y: 269, endPoint x: 35, endPoint y: 274, distance: 139.3
click at [35, 274] on div "Mācību tēma: Kultūras un mākslas i (vizuālā māksla) - 11. klases 1. ieskaites m…" at bounding box center [261, 276] width 523 height 553
click at [41, 273] on div "Mācību tēma: Kultūras un mākslas i (vizuālā māksla) - 11. klases 1. ieskaites m…" at bounding box center [261, 276] width 523 height 553
click at [101, 380] on label "Tā var radīt pretrunīgas pārmaiņas kultūras piederībā" at bounding box center [262, 375] width 394 height 20
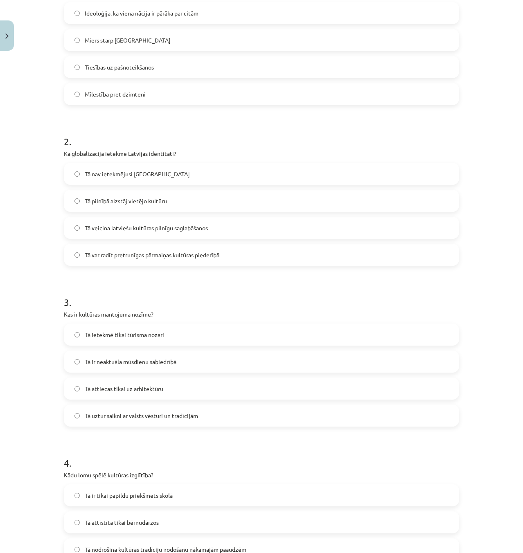
scroll to position [205, 0]
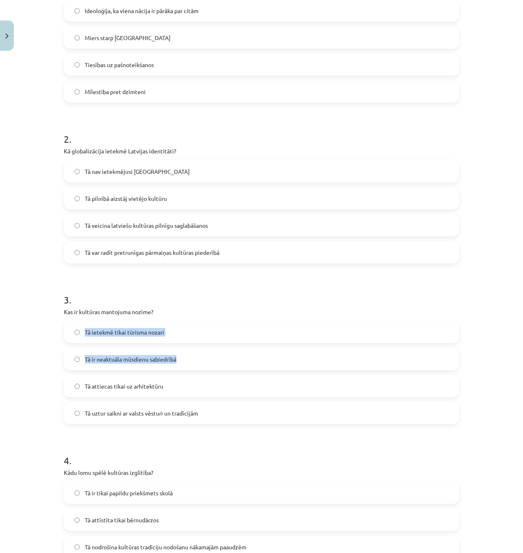
drag, startPoint x: 55, startPoint y: 314, endPoint x: 71, endPoint y: 321, distance: 17.4
click at [176, 350] on div "Mācību tēma: Kultūras un mākslas i (vizuālā māksla) - 11. klases 1. ieskaites m…" at bounding box center [261, 276] width 523 height 553
click at [70, 321] on div "Tā ietekmē tikai tūrisma nozari" at bounding box center [261, 332] width 395 height 22
drag, startPoint x: 50, startPoint y: 312, endPoint x: 246, endPoint y: 416, distance: 222.1
click at [244, 413] on div "Mācību tēma: Kultūras un mākslas i (vizuālā māksla) - 11. klases 1. ieskaites m…" at bounding box center [261, 276] width 523 height 553
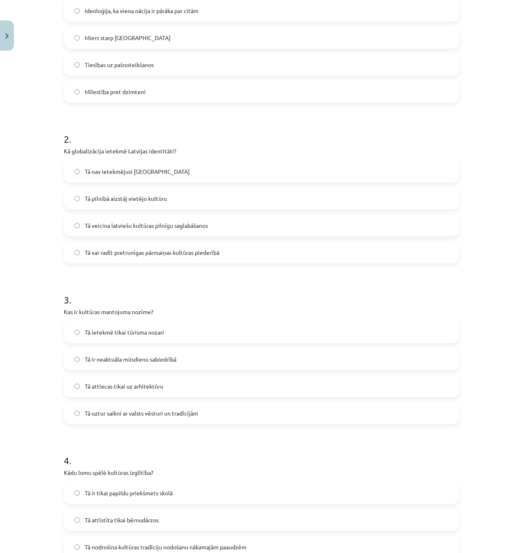
click at [285, 286] on h1 "3 ." at bounding box center [261, 292] width 395 height 25
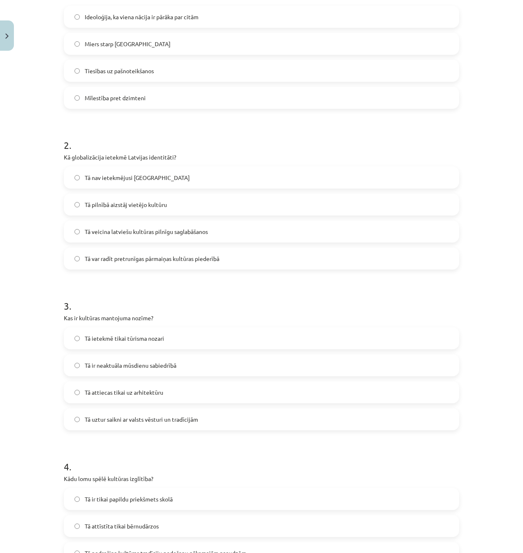
scroll to position [233, 0]
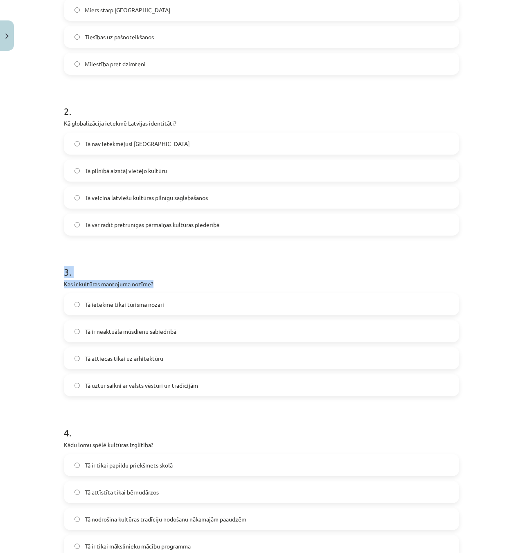
drag, startPoint x: 178, startPoint y: 280, endPoint x: 59, endPoint y: 264, distance: 119.8
click at [184, 268] on h1 "3 ." at bounding box center [261, 264] width 395 height 25
click at [225, 394] on label "Tā uztur saikni ar valsts vēsturi un tradīcijām" at bounding box center [262, 385] width 394 height 20
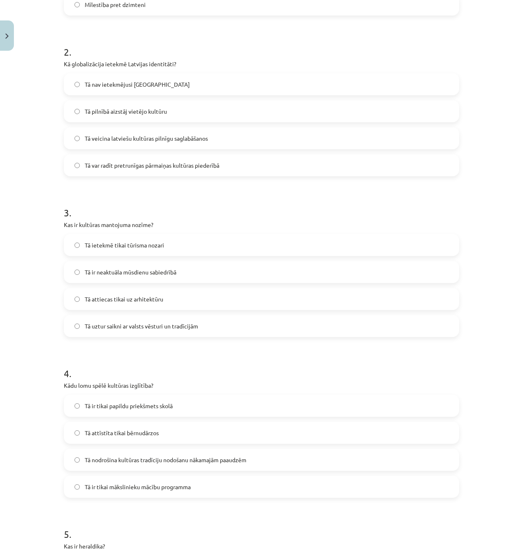
scroll to position [355, 0]
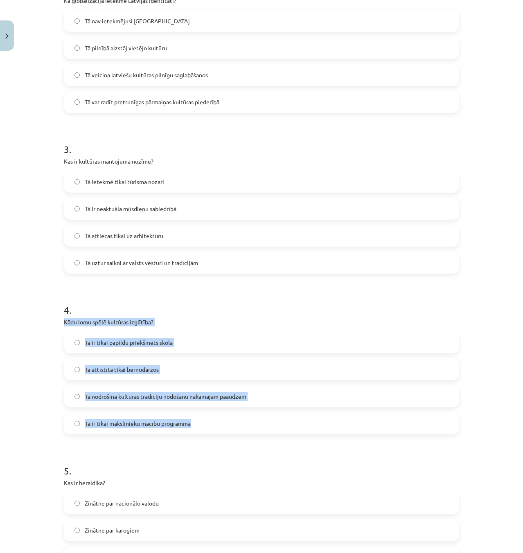
drag, startPoint x: 59, startPoint y: 319, endPoint x: 306, endPoint y: 421, distance: 267.3
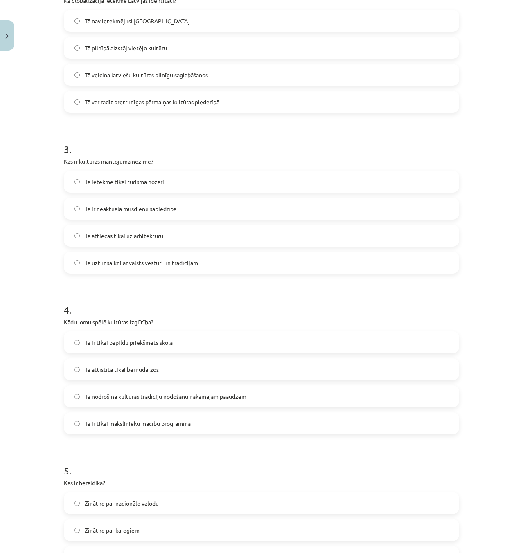
click at [247, 313] on h1 "4 ." at bounding box center [261, 302] width 395 height 25
click at [174, 399] on span "Tā nodrošina kultūras tradīciju nodošanu nākamajām paaudzēm" at bounding box center [166, 397] width 162 height 9
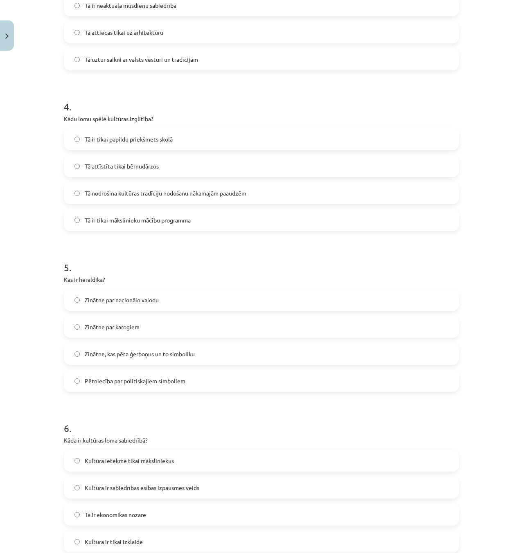
scroll to position [560, 0]
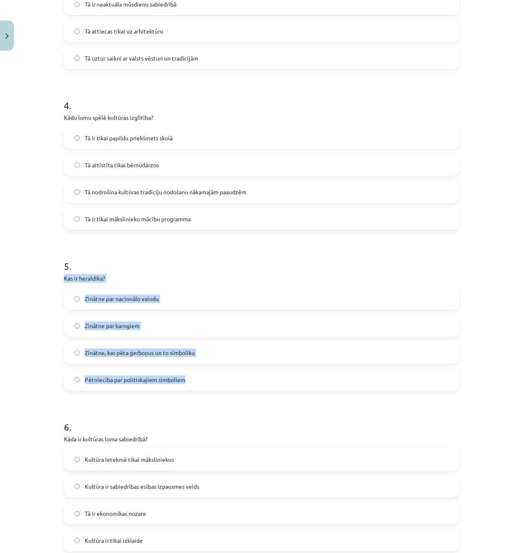
drag, startPoint x: 79, startPoint y: 282, endPoint x: 271, endPoint y: 376, distance: 213.5
click at [271, 376] on div "Mācību tēma: Kultūras un mākslas i (vizuālā māksla) - 11. klases 1. ieskaites m…" at bounding box center [261, 276] width 523 height 553
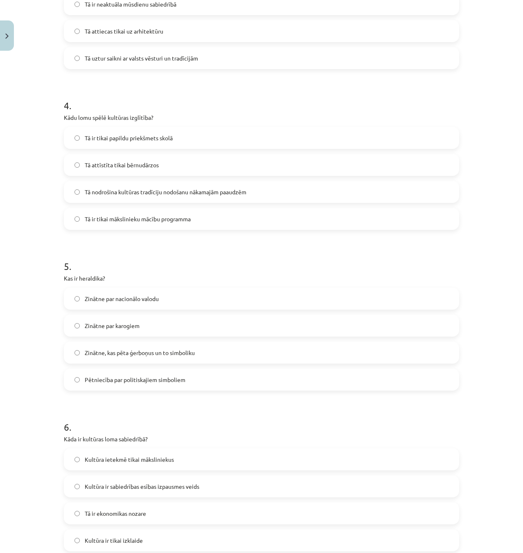
click at [202, 244] on form "1 . Kas ir šovinisms? Ideoloģija, ka viena nācija ir pārāka par citām Miers sta…" at bounding box center [261, 399] width 395 height 1592
drag, startPoint x: 295, startPoint y: 251, endPoint x: 271, endPoint y: 271, distance: 30.8
click at [293, 251] on h1 "5 ." at bounding box center [261, 258] width 395 height 25
click at [194, 358] on label "Zinātne, kas pēta ģerboņus un to simboliku" at bounding box center [262, 353] width 394 height 20
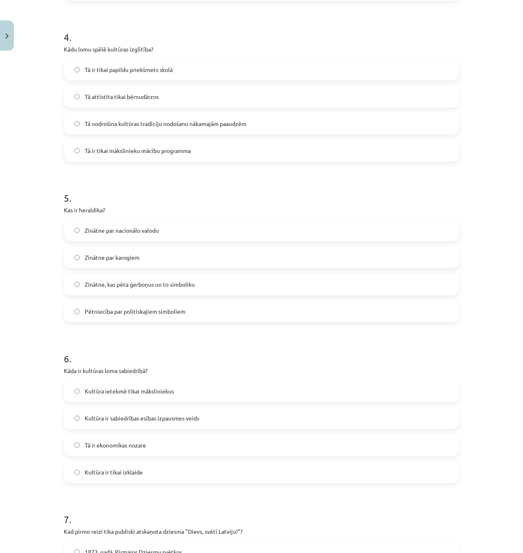
scroll to position [642, 0]
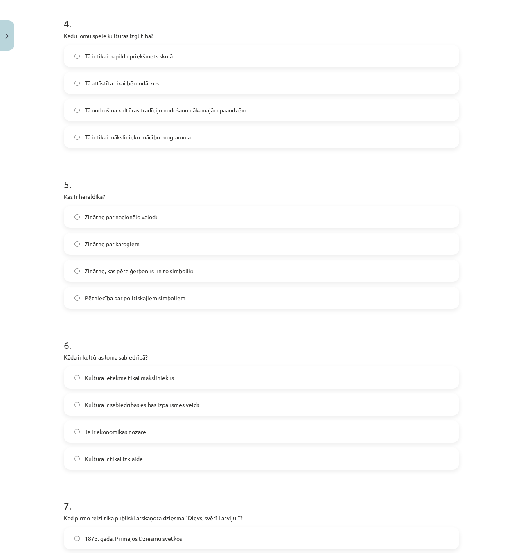
click at [191, 342] on h1 "6 ." at bounding box center [261, 337] width 395 height 25
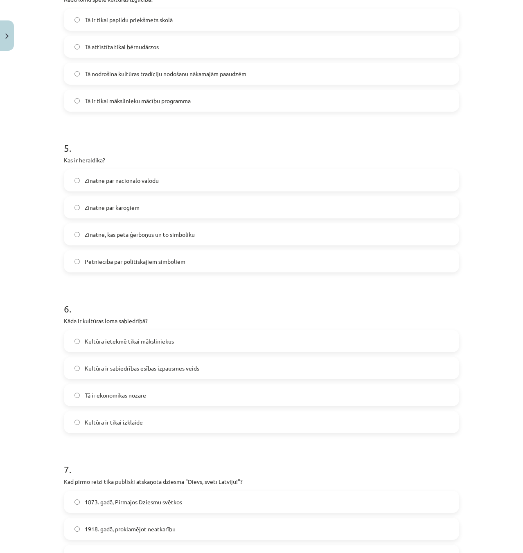
scroll to position [683, 0]
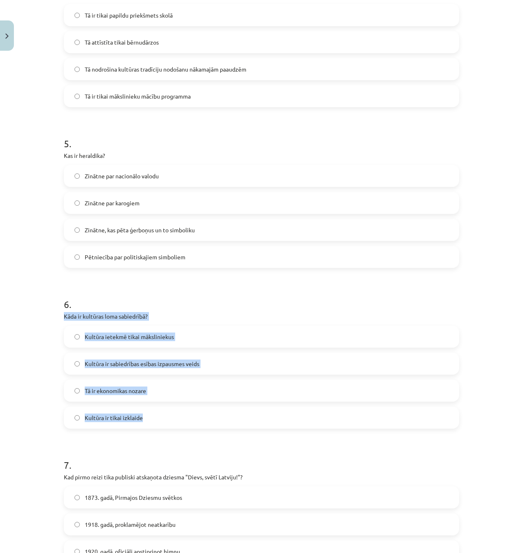
drag, startPoint x: 58, startPoint y: 315, endPoint x: 253, endPoint y: 410, distance: 217.0
click at [249, 413] on div "50 XP Saņemsi Sarežģīts 291 pilda Apraksts Uzdevums Palīdzība 1 . Kas ir šovini…" at bounding box center [261, 259] width 405 height 1775
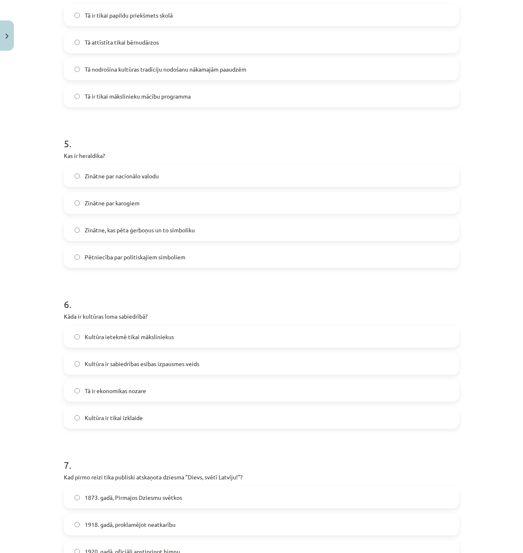
click at [199, 305] on h1 "6 ." at bounding box center [261, 297] width 395 height 25
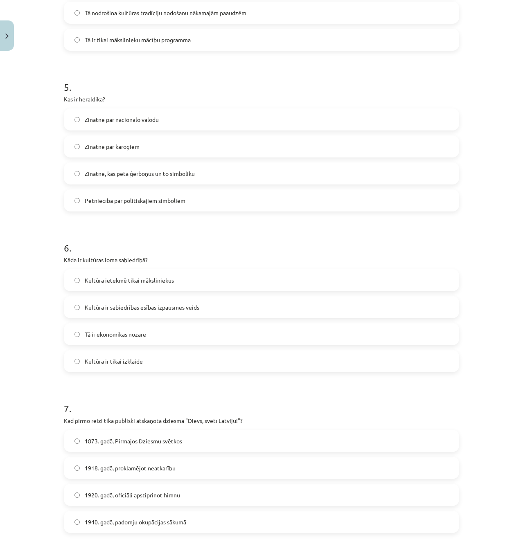
scroll to position [765, 0]
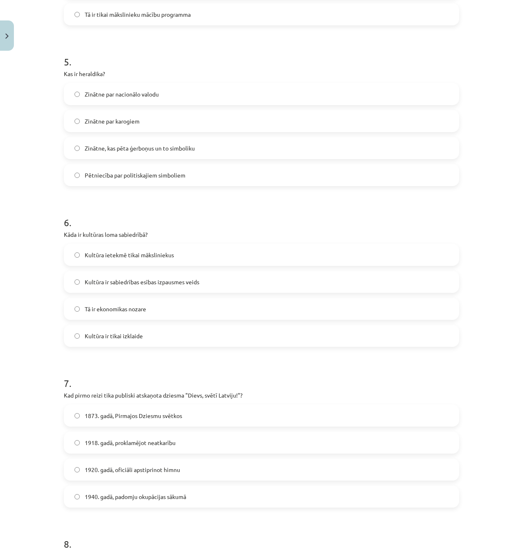
click at [168, 222] on h1 "6 ." at bounding box center [261, 215] width 395 height 25
drag, startPoint x: 52, startPoint y: 233, endPoint x: 241, endPoint y: 244, distance: 189.9
click at [165, 244] on div "Mācību tēma: Kultūras un mākslas i (vizuālā māksla) - 11. klases 1. ieskaites m…" at bounding box center [261, 276] width 523 height 553
drag, startPoint x: 280, startPoint y: 243, endPoint x: 203, endPoint y: 233, distance: 76.9
click at [279, 243] on div "6 . Kāda ir kultūras loma sabiedrībā? Kultūra ietekmē tikai māksliniekus Kultūr…" at bounding box center [261, 275] width 395 height 145
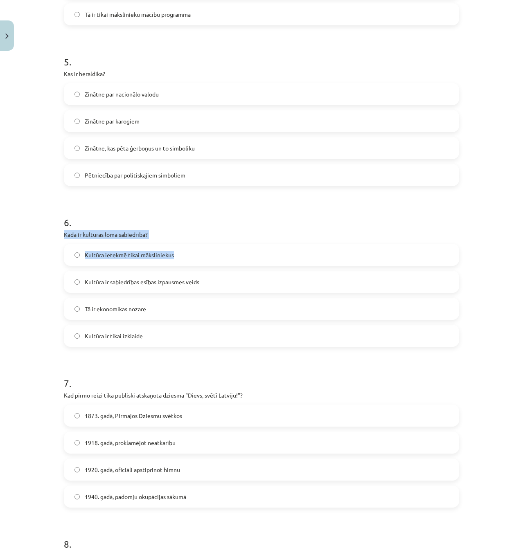
drag, startPoint x: 46, startPoint y: 233, endPoint x: 195, endPoint y: 241, distance: 149.6
click at [195, 241] on div "Mācību tēma: Kultūras un mākslas i (vizuālā māksla) - 11. klases 1. ieskaites m…" at bounding box center [261, 276] width 523 height 553
click at [188, 235] on p "Kāda ir kultūras loma sabiedrībā?" at bounding box center [261, 234] width 395 height 9
drag, startPoint x: 86, startPoint y: 233, endPoint x: 262, endPoint y: 332, distance: 202.3
click at [262, 332] on div "Mācību tēma: Kultūras un mākslas i (vizuālā māksla) - 11. klases 1. ieskaites m…" at bounding box center [261, 276] width 523 height 553
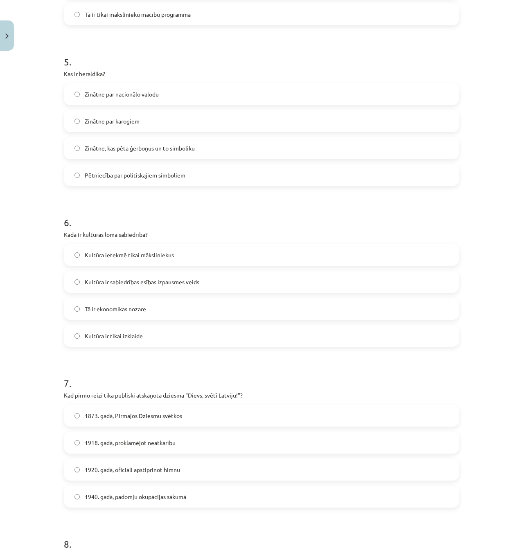
click at [259, 210] on h1 "6 ." at bounding box center [261, 215] width 395 height 25
drag, startPoint x: 156, startPoint y: 235, endPoint x: 40, endPoint y: 231, distance: 116.3
click at [40, 231] on div "Mācību tēma: Kultūras un mākslas i (vizuālā māksla) - 11. klases 1. ieskaites m…" at bounding box center [261, 276] width 523 height 553
click at [54, 233] on div "Mācību tēma: Kultūras un mākslas i (vizuālā māksla) - 11. klases 1. ieskaites m…" at bounding box center [261, 276] width 523 height 553
click at [59, 233] on div "50 XP Saņemsi Sarežģīts 291 pilda Apraksts Uzdevums Palīdzība 1 . Kas ir šovini…" at bounding box center [261, 177] width 405 height 1775
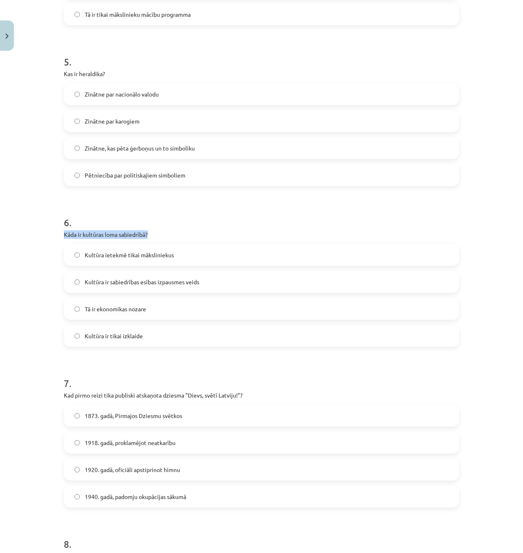
drag, startPoint x: 59, startPoint y: 233, endPoint x: 162, endPoint y: 237, distance: 103.6
click at [156, 237] on div "50 XP Saņemsi Sarežģīts 291 pilda Apraksts Uzdevums Palīdzība 1 . Kas ir šovini…" at bounding box center [261, 177] width 405 height 1775
click at [163, 237] on p "Kāda ir kultūras loma sabiedrībā?" at bounding box center [261, 234] width 395 height 9
drag, startPoint x: 155, startPoint y: 236, endPoint x: 63, endPoint y: 237, distance: 92.1
click at [64, 237] on p "Kāda ir kultūras loma sabiedrībā?" at bounding box center [261, 234] width 395 height 9
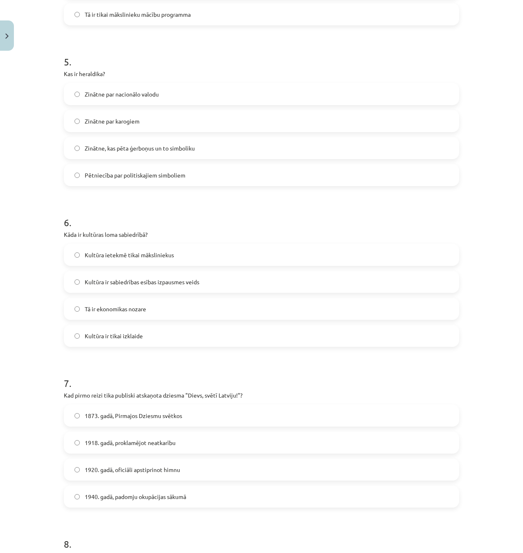
click at [64, 237] on p "Kāda ir kultūras loma sabiedrībā?" at bounding box center [261, 234] width 395 height 9
drag, startPoint x: 58, startPoint y: 236, endPoint x: 101, endPoint y: 236, distance: 43.0
click at [101, 236] on div "50 XP Saņemsi Sarežģīts 291 pilda Apraksts Uzdevums Palīdzība 1 . Kas ir šovini…" at bounding box center [261, 177] width 405 height 1775
click at [170, 236] on p "Kāda ir kultūras loma sabiedrībā?" at bounding box center [261, 234] width 395 height 9
drag, startPoint x: 164, startPoint y: 235, endPoint x: 102, endPoint y: 233, distance: 61.8
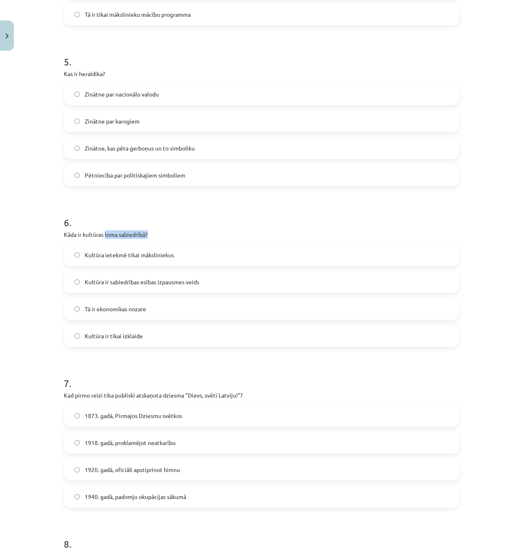
click at [102, 233] on p "Kāda ir kultūras loma sabiedrībā?" at bounding box center [261, 234] width 395 height 9
click at [148, 221] on h1 "6 ." at bounding box center [261, 215] width 395 height 25
drag, startPoint x: 145, startPoint y: 232, endPoint x: 152, endPoint y: 231, distance: 7.5
click at [113, 226] on div "6 . Kāda ir kultūras loma sabiedrībā? Kultūra ietekmē tikai māksliniekus Kultūr…" at bounding box center [261, 275] width 395 height 145
click at [153, 231] on p "Kāda ir kultūras loma sabiedrībā?" at bounding box center [261, 234] width 395 height 9
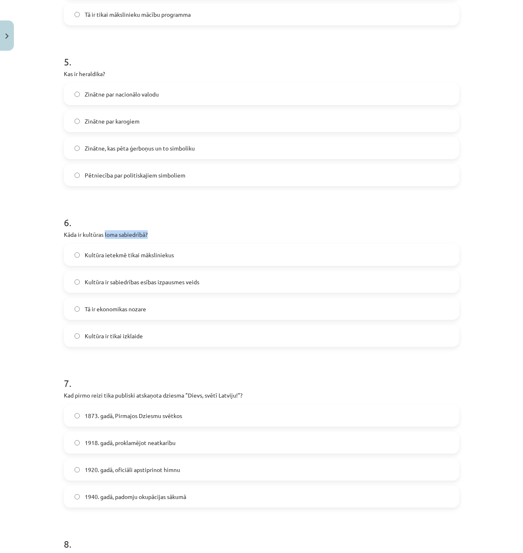
drag, startPoint x: 150, startPoint y: 232, endPoint x: 102, endPoint y: 234, distance: 47.5
click at [102, 234] on p "Kāda ir kultūras loma sabiedrībā?" at bounding box center [261, 234] width 395 height 9
drag, startPoint x: 61, startPoint y: 232, endPoint x: 100, endPoint y: 233, distance: 38.9
click at [100, 233] on p "Kāda ir kultūras loma sabiedrībā?" at bounding box center [261, 234] width 395 height 9
click at [112, 230] on div "6 . Kāda ir kultūras loma sabiedrībā? Kultūra ietekmē tikai māksliniekus Kultūr…" at bounding box center [261, 275] width 395 height 145
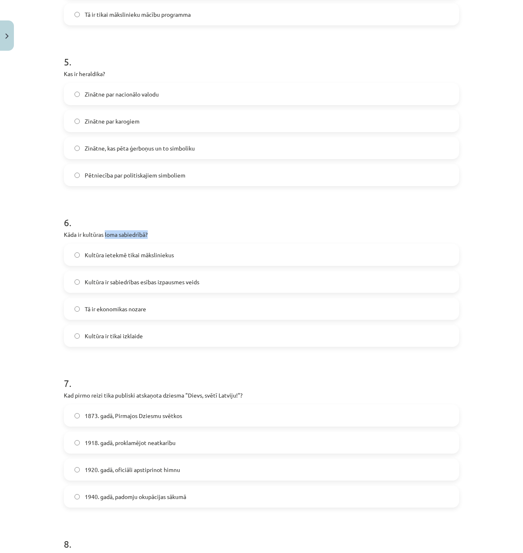
drag, startPoint x: 102, startPoint y: 233, endPoint x: 185, endPoint y: 235, distance: 83.2
click at [185, 237] on p "Kāda ir kultūras loma sabiedrībā?" at bounding box center [261, 234] width 395 height 9
click at [212, 214] on h1 "6 ." at bounding box center [261, 215] width 395 height 25
drag, startPoint x: 103, startPoint y: 234, endPoint x: 160, endPoint y: 235, distance: 56.9
click at [160, 235] on p "Kāda ir kultūras loma sabiedrībā?" at bounding box center [261, 234] width 395 height 9
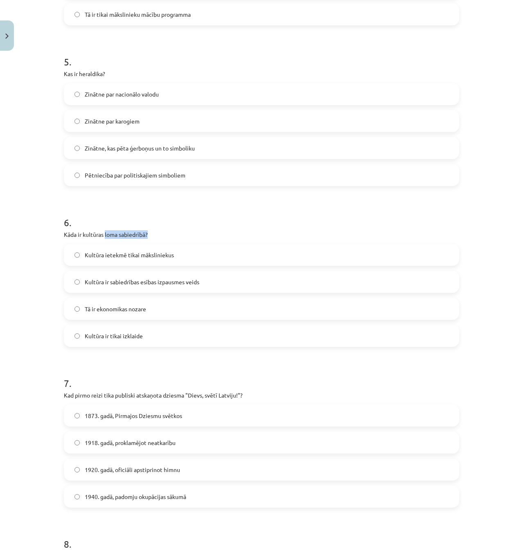
click at [160, 235] on p "Kāda ir kultūras loma sabiedrībā?" at bounding box center [261, 234] width 395 height 9
drag, startPoint x: 141, startPoint y: 234, endPoint x: 79, endPoint y: 235, distance: 61.4
click at [79, 235] on p "Kāda ir kultūras loma sabiedrībā?" at bounding box center [261, 234] width 395 height 9
click at [94, 216] on h1 "6 ." at bounding box center [261, 215] width 395 height 25
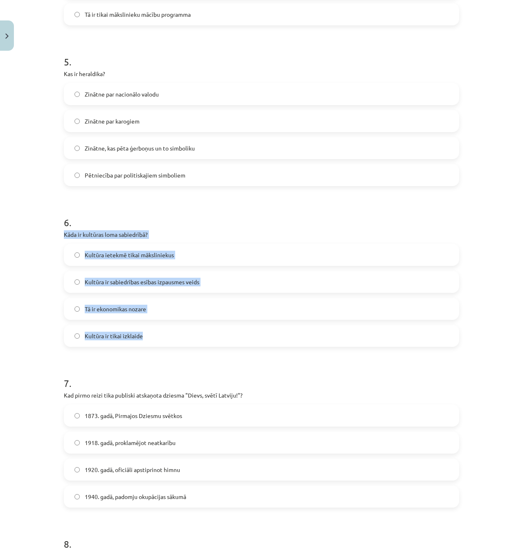
drag, startPoint x: 61, startPoint y: 235, endPoint x: 236, endPoint y: 339, distance: 203.7
click at [236, 340] on div "6 . Kāda ir kultūras loma sabiedrībā? Kultūra ietekmē tikai māksliniekus Kultūr…" at bounding box center [261, 275] width 395 height 145
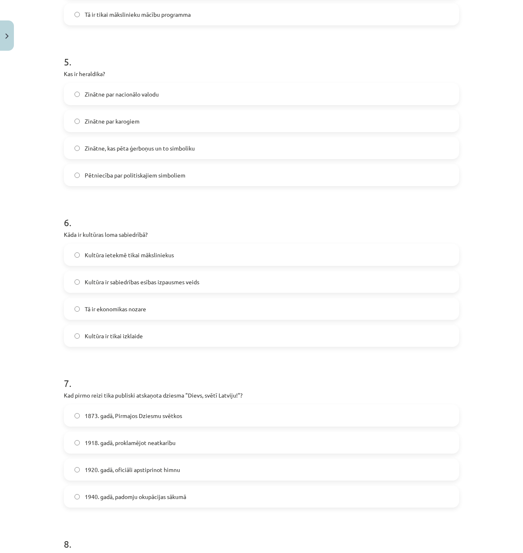
click at [264, 224] on h1 "6 ." at bounding box center [261, 215] width 395 height 25
click at [167, 288] on label "Kultūra ir sabiedrības esības izpausmes veids" at bounding box center [262, 282] width 394 height 20
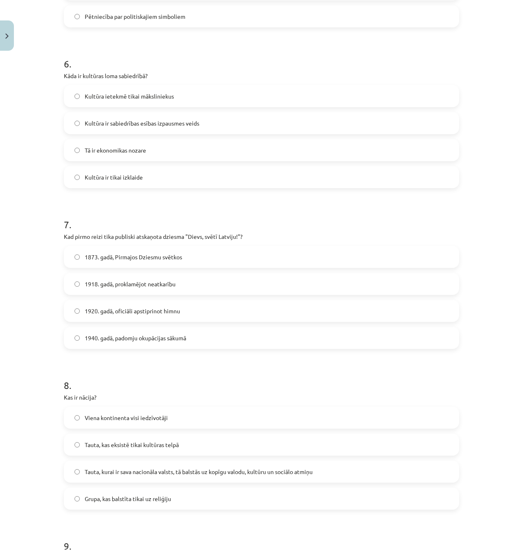
scroll to position [928, 0]
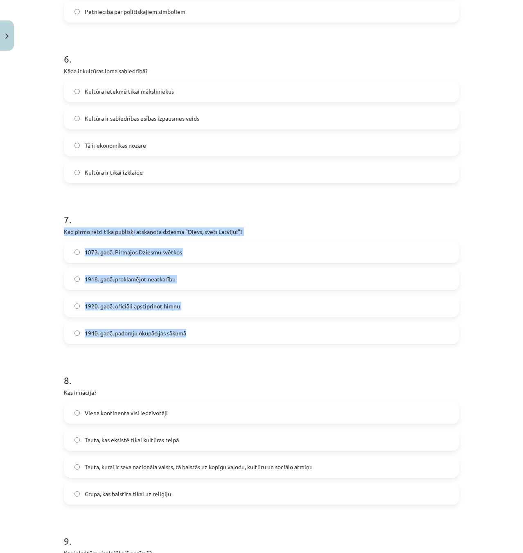
drag, startPoint x: 56, startPoint y: 231, endPoint x: 296, endPoint y: 338, distance: 262.8
click at [291, 339] on div "50 XP Saņemsi Sarežģīts 291 pilda Apraksts Uzdevums Palīdzība 1 . Kas ir šovini…" at bounding box center [261, 13] width 405 height 1775
click at [36, 306] on div "Mācību tēma: Kultūras un mākslas i (vizuālā māksla) - 11. klases 1. ieskaites m…" at bounding box center [261, 276] width 523 height 553
click at [113, 245] on label "1873. gadā, Pirmajos Dziesmu svētkos" at bounding box center [262, 252] width 394 height 20
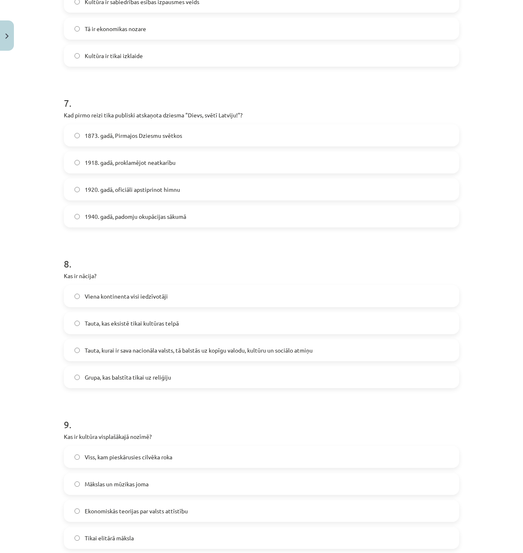
scroll to position [1051, 0]
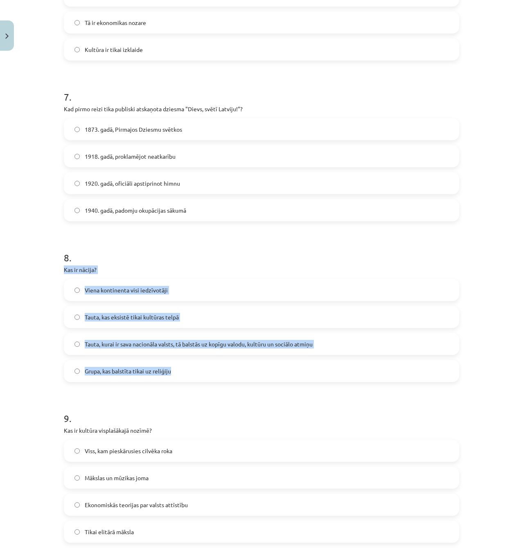
drag, startPoint x: 59, startPoint y: 269, endPoint x: 339, endPoint y: 374, distance: 299.6
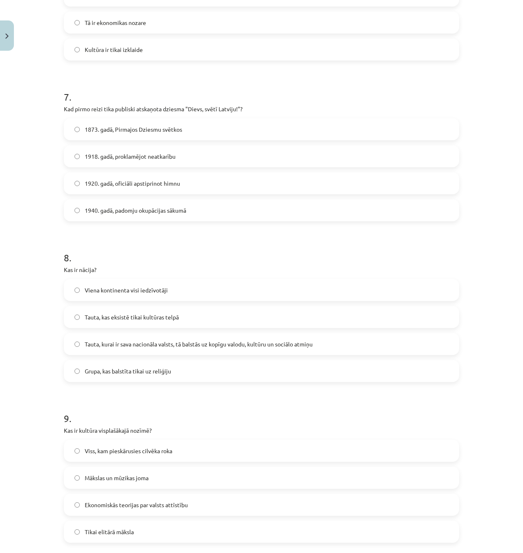
click at [211, 244] on h1 "8 ." at bounding box center [261, 250] width 395 height 25
click at [219, 343] on span "Tauta, kurai ir sava nacionāla valsts, tā balstās uz kopīgu valodu, kultūru un …" at bounding box center [199, 344] width 228 height 9
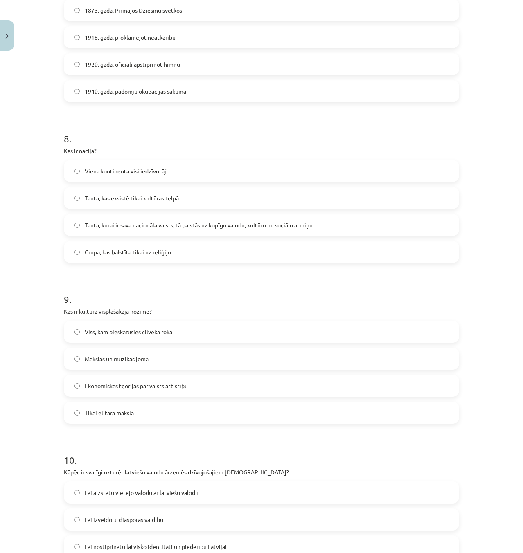
scroll to position [1174, 0]
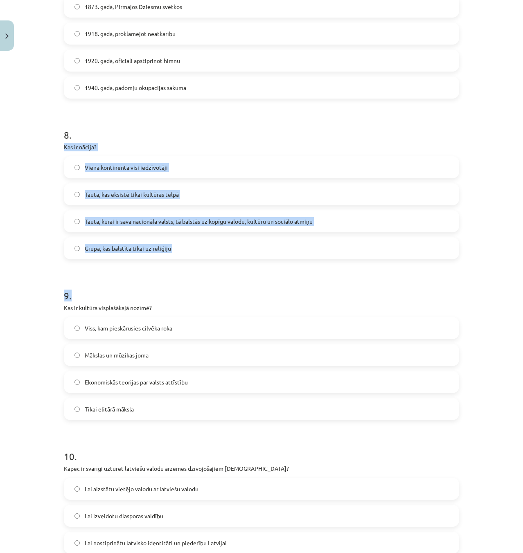
drag, startPoint x: 59, startPoint y: 147, endPoint x: 345, endPoint y: 266, distance: 310.0
click at [345, 266] on div "Mācību tēma: Kultūras un mākslas i (vizuālā māksla) - 11. klases 1. ieskaites m…" at bounding box center [261, 276] width 523 height 553
click at [265, 293] on h1 "9 ." at bounding box center [261, 288] width 395 height 25
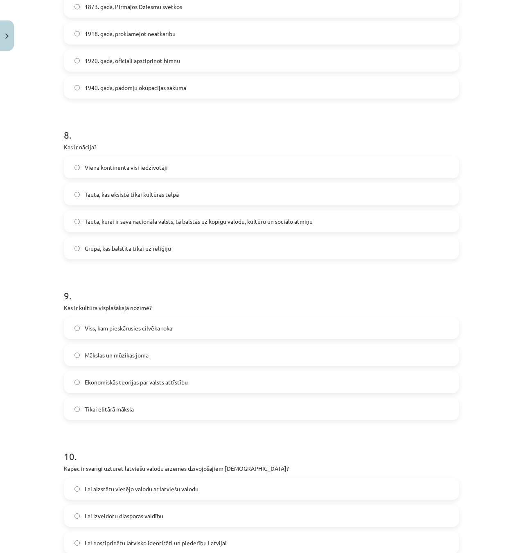
click at [194, 278] on h1 "9 ." at bounding box center [261, 288] width 395 height 25
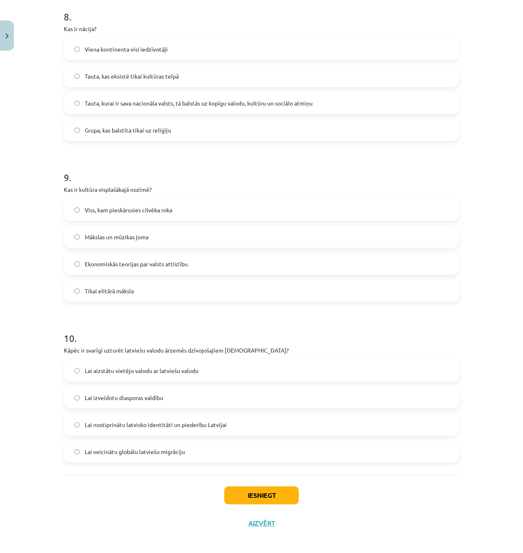
scroll to position [1297, 0]
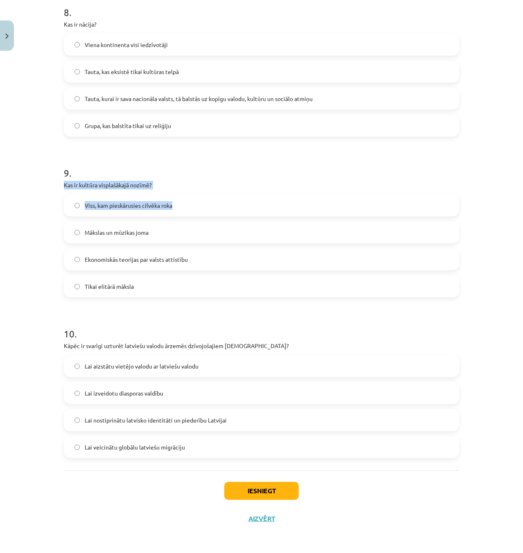
drag, startPoint x: 61, startPoint y: 186, endPoint x: 213, endPoint y: 192, distance: 152.4
click at [213, 192] on div "9 . Kas ir kultūra visplašākajā nozīmē? Viss, kam pieskārusies cilvēka roka Māk…" at bounding box center [261, 225] width 395 height 145
drag, startPoint x: 196, startPoint y: 184, endPoint x: 51, endPoint y: 184, distance: 144.9
click at [51, 184] on div "Mācību tēma: Kultūras un mākslas i (vizuālā māksla) - 11. klases 1. ieskaites m…" at bounding box center [261, 276] width 523 height 553
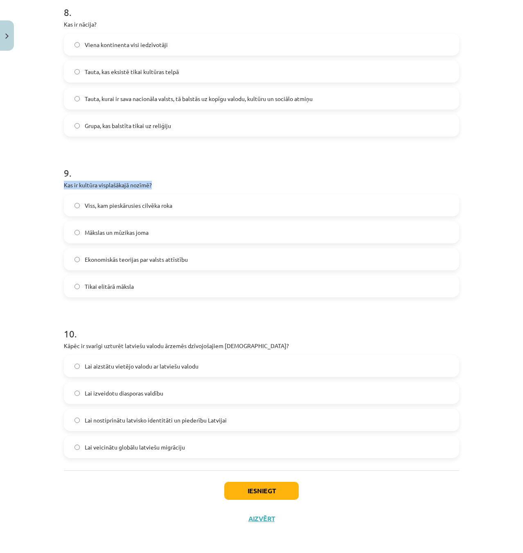
click at [38, 183] on div "Mācību tēma: Kultūras un mākslas i (vizuālā māksla) - 11. klases 1. ieskaites m…" at bounding box center [261, 276] width 523 height 553
drag, startPoint x: 59, startPoint y: 185, endPoint x: 168, endPoint y: 184, distance: 108.9
click at [183, 182] on p "Kas ir kultūra visplašākajā nozīmē?" at bounding box center [261, 185] width 395 height 9
drag, startPoint x: 166, startPoint y: 187, endPoint x: 52, endPoint y: 188, distance: 113.8
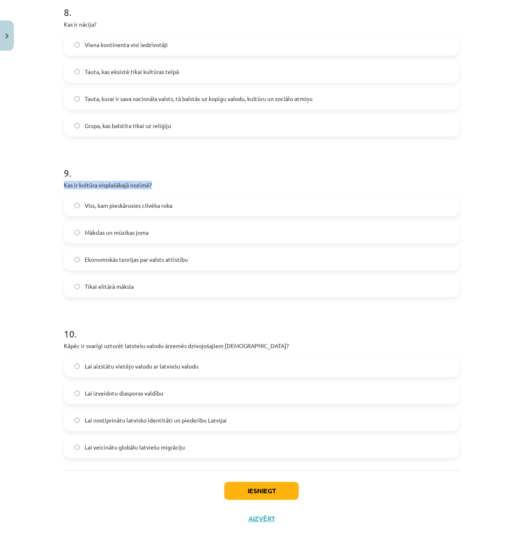
click at [52, 188] on div "Mācību tēma: Kultūras un mākslas i (vizuālā māksla) - 11. klases 1. ieskaites m…" at bounding box center [261, 276] width 523 height 553
click at [408, 512] on div "Iesniegt Aizvērt" at bounding box center [261, 499] width 395 height 57
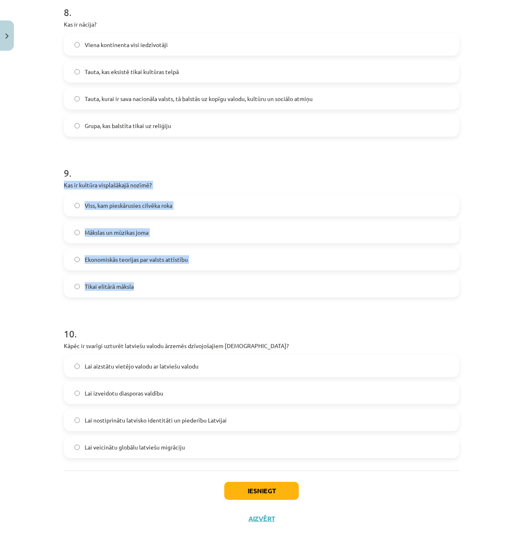
drag, startPoint x: 57, startPoint y: 184, endPoint x: 252, endPoint y: 288, distance: 221.2
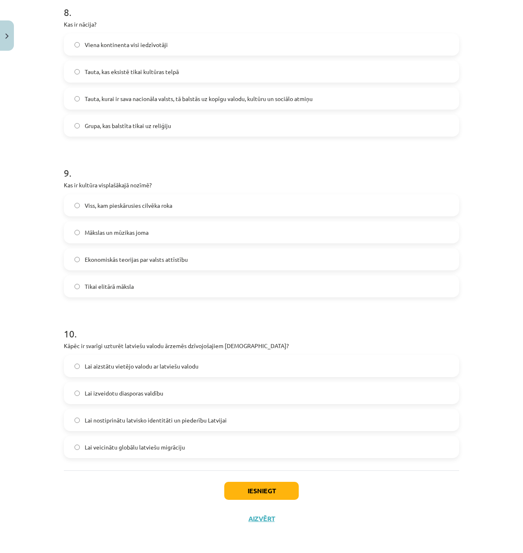
click at [234, 163] on h1 "9 ." at bounding box center [261, 165] width 395 height 25
click at [149, 203] on span "Viss, kam pieskārusies cilvēka roka" at bounding box center [129, 205] width 88 height 9
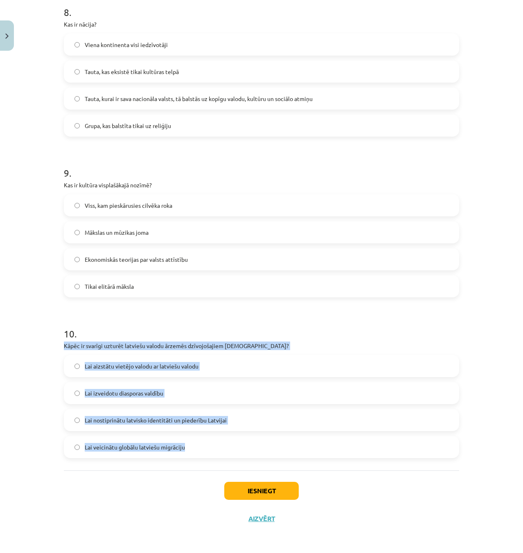
drag, startPoint x: 56, startPoint y: 350, endPoint x: 300, endPoint y: 443, distance: 260.7
click at [300, 443] on div "Mācību tēma: Kultūras un mākslas i (vizuālā māksla) - 11. klases 1. ieskaites m…" at bounding box center [261, 276] width 523 height 553
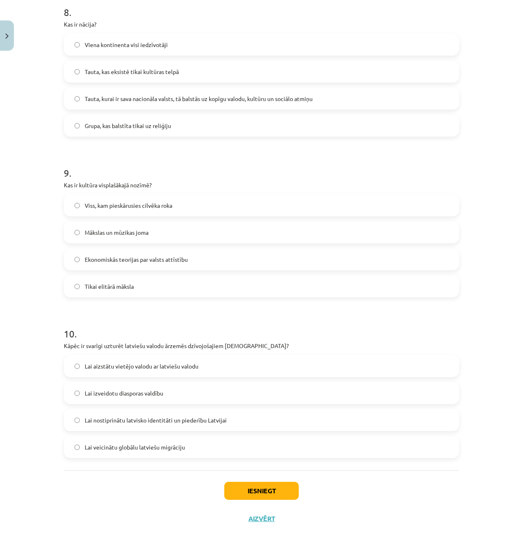
click at [309, 325] on h1 "10 ." at bounding box center [261, 326] width 395 height 25
click at [163, 423] on span "Lai nostiprinātu latvisko identitāti un piederību Latvijai" at bounding box center [156, 420] width 142 height 9
click at [252, 490] on button "Iesniegt" at bounding box center [261, 491] width 75 height 18
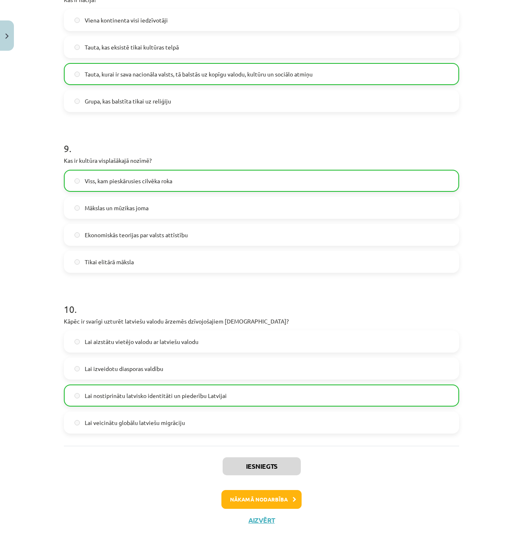
scroll to position [1323, 0]
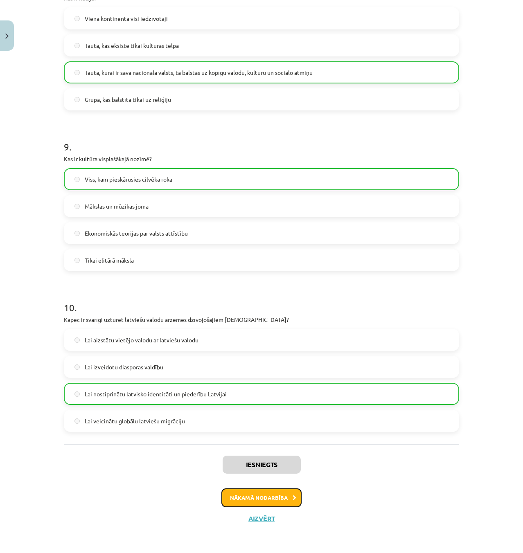
click at [258, 497] on button "Nākamā nodarbība" at bounding box center [261, 498] width 80 height 19
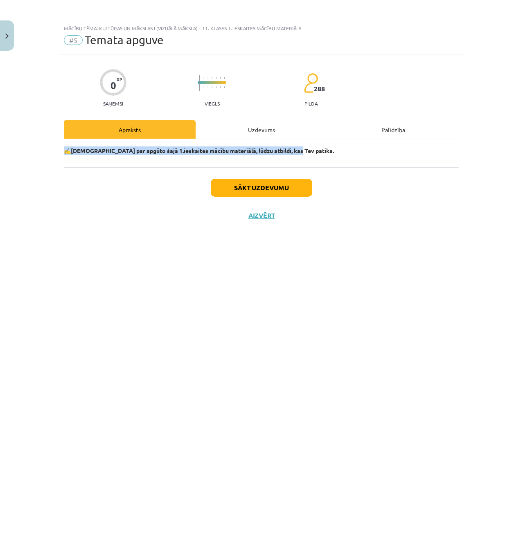
drag, startPoint x: 302, startPoint y: 147, endPoint x: 52, endPoint y: 145, distance: 249.7
click at [64, 147] on p "✍️ Padomā par apgūto šajā 1.ieskaites mācību materiālā, lūdzu atbildi, kas Tev …" at bounding box center [261, 151] width 395 height 9
click at [52, 145] on div "Mācību tēma: Kultūras un mākslas i (vizuālā māksla) - 11. klases 1. ieskaites m…" at bounding box center [261, 276] width 523 height 553
drag, startPoint x: 51, startPoint y: 145, endPoint x: 310, endPoint y: 143, distance: 259.1
click at [310, 143] on div "Mācību tēma: Kultūras un mākslas i (vizuālā māksla) - 11. klases 1. ieskaites m…" at bounding box center [261, 276] width 523 height 553
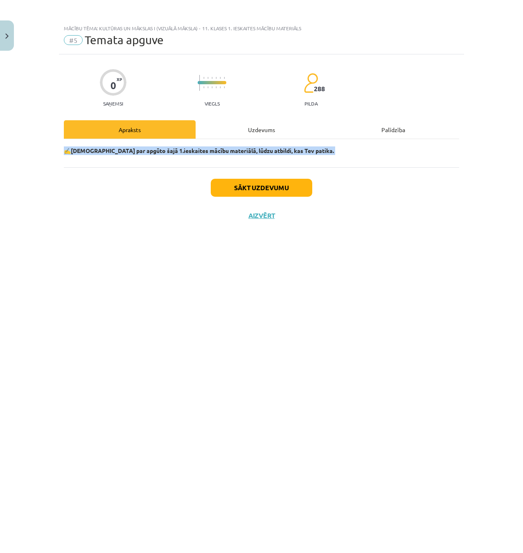
click at [311, 143] on div "✍️ Padomā par apgūto šajā 1.ieskaites mācību materiālā, lūdzu atbildi, kas Tev …" at bounding box center [261, 153] width 395 height 28
drag, startPoint x: 312, startPoint y: 154, endPoint x: 59, endPoint y: 150, distance: 252.6
click at [59, 150] on div "0 XP Saņemsi Viegls 288 pilda Apraksts Uzdevums Palīdzība ✍️ Padomā par apgūto …" at bounding box center [261, 293] width 405 height 479
click at [60, 150] on div "0 XP Saņemsi Viegls 288 pilda Apraksts Uzdevums Palīdzība ✍️ Padomā par apgūto …" at bounding box center [261, 293] width 405 height 479
drag, startPoint x: 61, startPoint y: 150, endPoint x: 313, endPoint y: 150, distance: 252.6
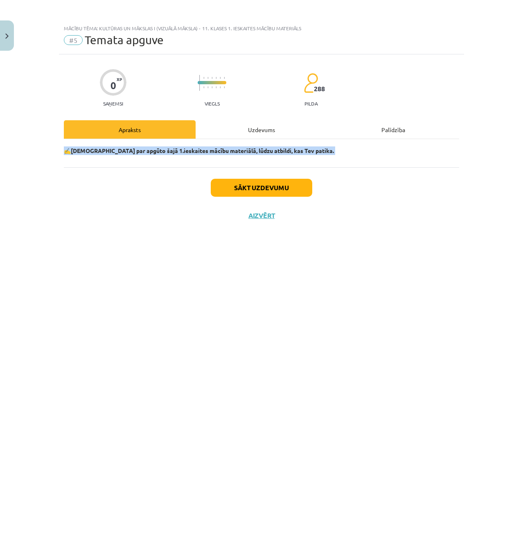
click at [313, 151] on div "0 XP Saņemsi Viegls 288 pilda Apraksts Uzdevums Palīdzība ✍️ Padomā par apgūto …" at bounding box center [261, 293] width 405 height 479
click at [313, 150] on p "✍️ Padomā par apgūto šajā 1.ieskaites mācību materiālā, lūdzu atbildi, kas Tev …" at bounding box center [261, 151] width 395 height 9
drag, startPoint x: 313, startPoint y: 150, endPoint x: 52, endPoint y: 156, distance: 261.7
click at [52, 156] on div "Mācību tēma: Kultūras un mākslas i (vizuālā māksla) - 11. klases 1. ieskaites m…" at bounding box center [261, 276] width 523 height 553
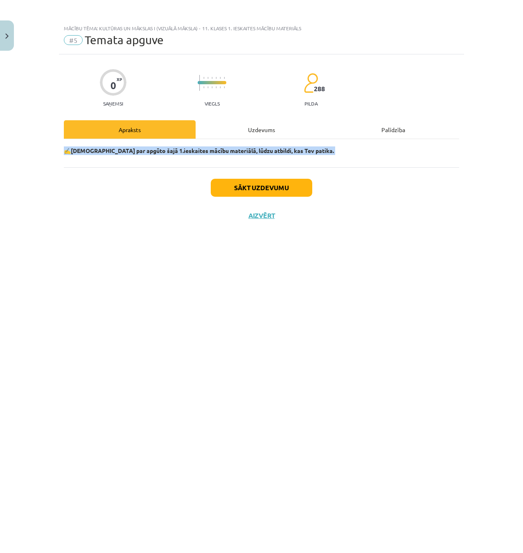
drag, startPoint x: 52, startPoint y: 156, endPoint x: 305, endPoint y: 154, distance: 253.8
click at [305, 155] on div "Mācību tēma: Kultūras un mākslas i (vizuālā māksla) - 11. klases 1. ieskaites m…" at bounding box center [261, 276] width 523 height 553
click at [305, 154] on p "✍️ Padomā par apgūto šajā 1.ieskaites mācību materiālā, lūdzu atbildi, kas Tev …" at bounding box center [261, 151] width 395 height 9
drag, startPoint x: 305, startPoint y: 154, endPoint x: 64, endPoint y: 149, distance: 241.2
click at [64, 149] on p "✍️ Padomā par apgūto šajā 1.ieskaites mācību materiālā, lūdzu atbildi, kas Tev …" at bounding box center [261, 151] width 395 height 9
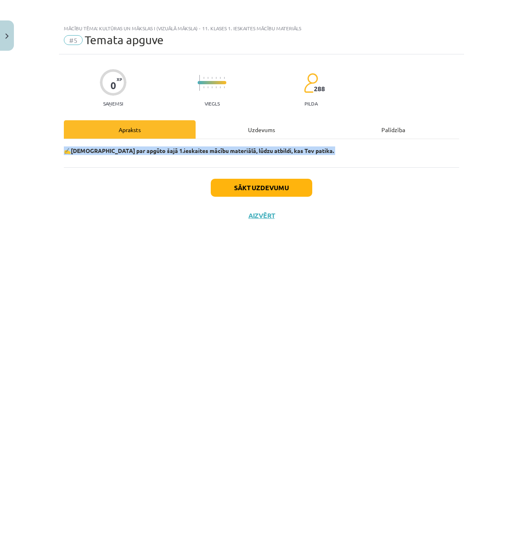
click at [60, 149] on div "0 XP Saņemsi Viegls 288 pilda Apraksts Uzdevums Palīdzība ✍️ Padomā par apgūto …" at bounding box center [261, 293] width 405 height 479
drag, startPoint x: 60, startPoint y: 149, endPoint x: 310, endPoint y: 147, distance: 250.1
click at [284, 141] on div "0 XP Saņemsi Viegls 288 pilda Apraksts Uzdevums Palīdzība ✍️ Padomā par apgūto …" at bounding box center [261, 293] width 405 height 479
click at [313, 148] on p "✍️ Padomā par apgūto šajā 1.ieskaites mācību materiālā, lūdzu atbildi, kas Tev …" at bounding box center [261, 151] width 395 height 9
drag, startPoint x: 310, startPoint y: 148, endPoint x: 63, endPoint y: 150, distance: 247.7
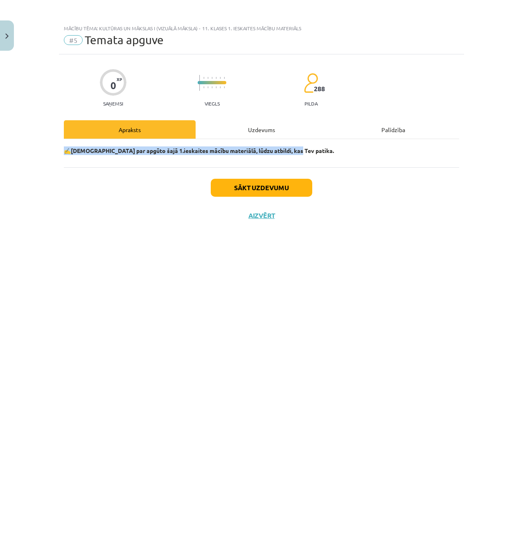
click at [63, 150] on div "0 XP Saņemsi Viegls 288 pilda Apraksts Uzdevums Palīdzība ✍️ Padomā par apgūto …" at bounding box center [261, 293] width 405 height 479
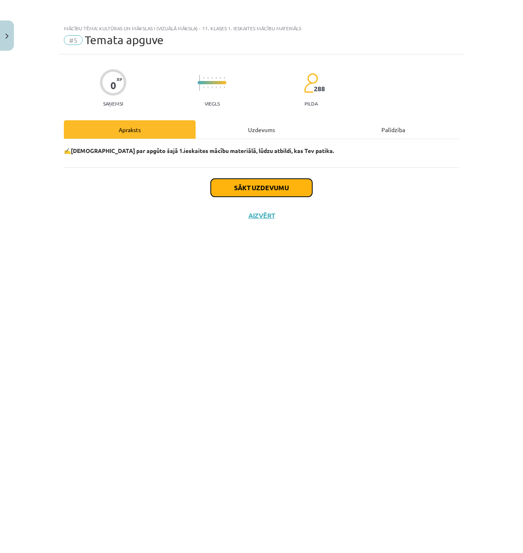
click at [244, 187] on button "Sākt uzdevumu" at bounding box center [262, 188] width 102 height 18
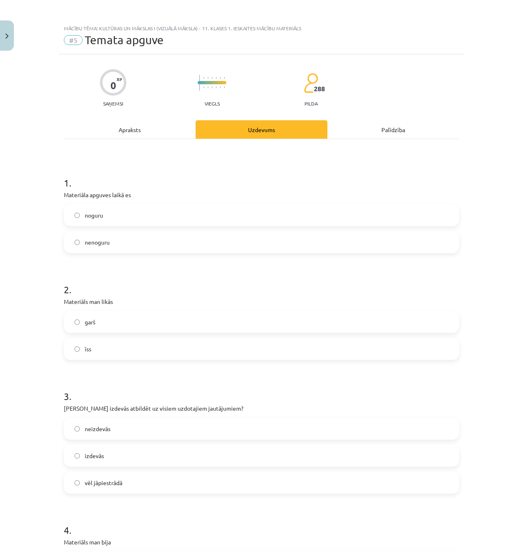
click at [103, 242] on span "nenoguru" at bounding box center [97, 242] width 25 height 9
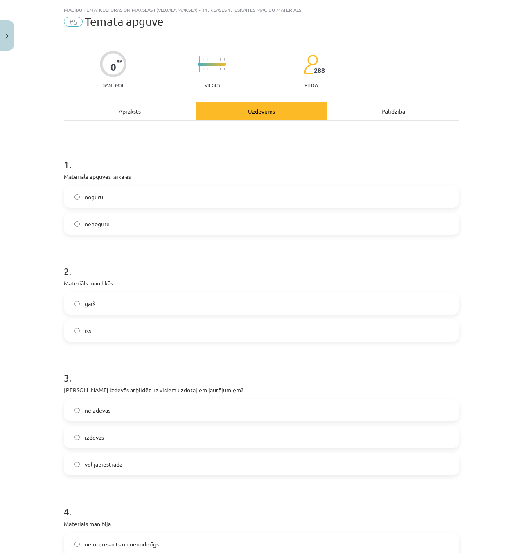
scroll to position [123, 0]
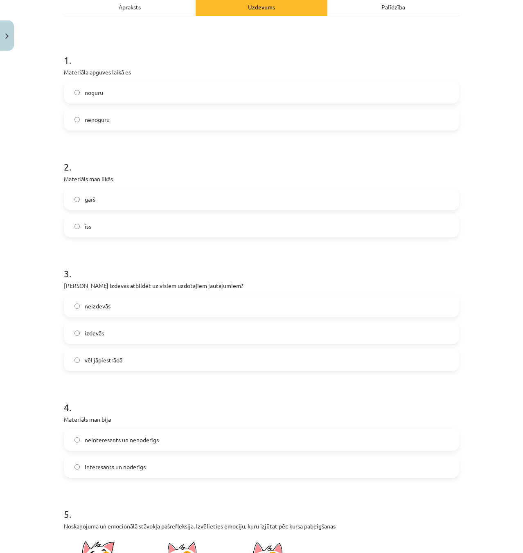
click at [93, 230] on label "īss" at bounding box center [262, 226] width 394 height 20
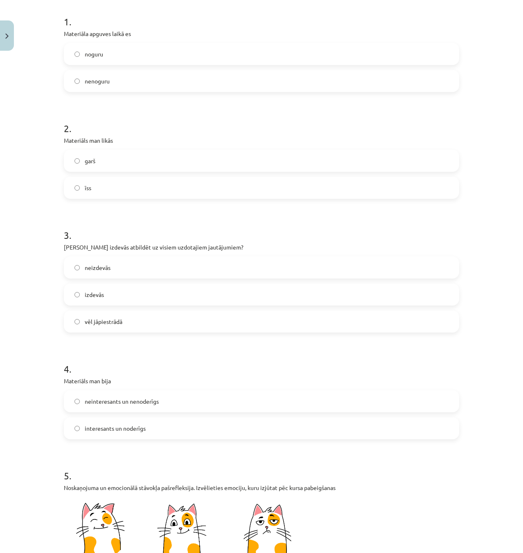
scroll to position [164, 0]
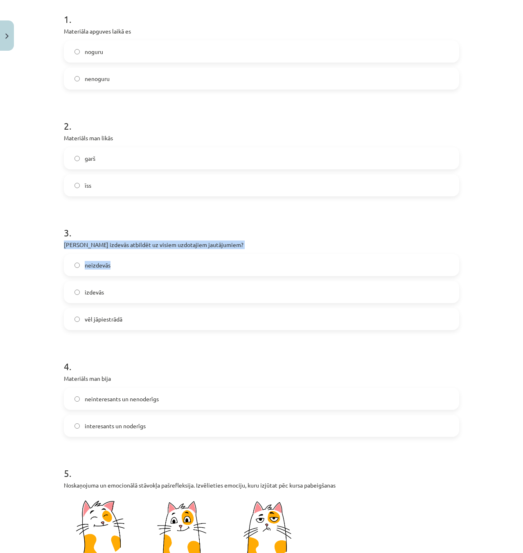
drag, startPoint x: 112, startPoint y: 246, endPoint x: 227, endPoint y: 251, distance: 115.6
click at [187, 251] on div "0 XP Saņemsi Viegls 288 pilda Apraksts Uzdevums Palīdzība 1 . Materiāla apguves…" at bounding box center [261, 372] width 405 height 963
click at [228, 244] on p "Vai Tev izdevās atbildēt uz visiem uzdotajiem jautājumiem?" at bounding box center [261, 245] width 395 height 9
drag, startPoint x: 223, startPoint y: 244, endPoint x: 71, endPoint y: 233, distance: 152.6
click at [71, 233] on div "3 . Vai Tev izdevās atbildēt uz visiem uzdotajiem jautājumiem? neizdevās izdevā…" at bounding box center [261, 271] width 395 height 117
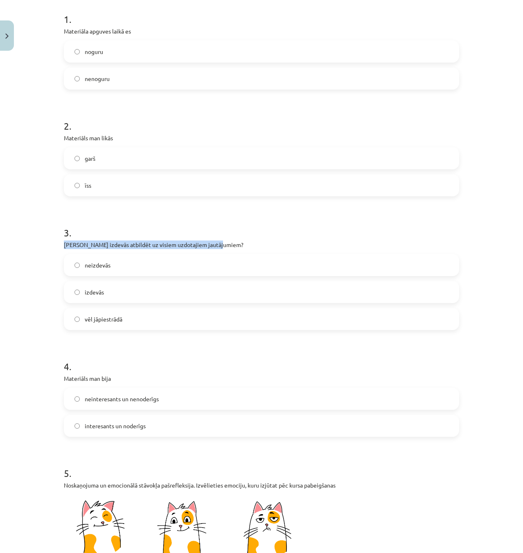
click at [52, 241] on div "Mācību tēma: Kultūras un mākslas i (vizuālā māksla) - 11. klases 1. ieskaites m…" at bounding box center [261, 276] width 523 height 553
click at [101, 291] on span "izdevās" at bounding box center [94, 292] width 19 height 9
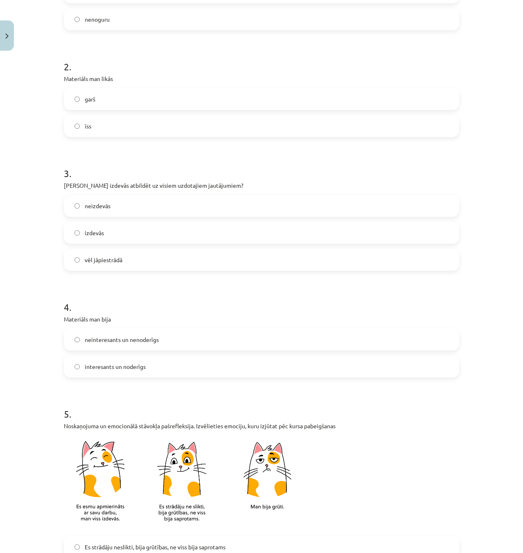
scroll to position [246, 0]
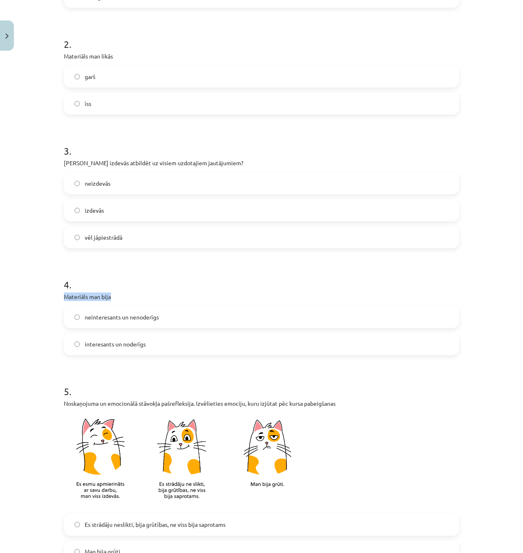
drag, startPoint x: 53, startPoint y: 298, endPoint x: 131, endPoint y: 291, distance: 78.1
click at [121, 291] on div "Mācību tēma: Kultūras un mākslas i (vizuālā māksla) - 11. klases 1. ieskaites m…" at bounding box center [261, 276] width 523 height 553
click at [134, 291] on div "4 . Materiāls man bija neinteresants un nenoderīgs interesants un noderīgs" at bounding box center [261, 310] width 395 height 90
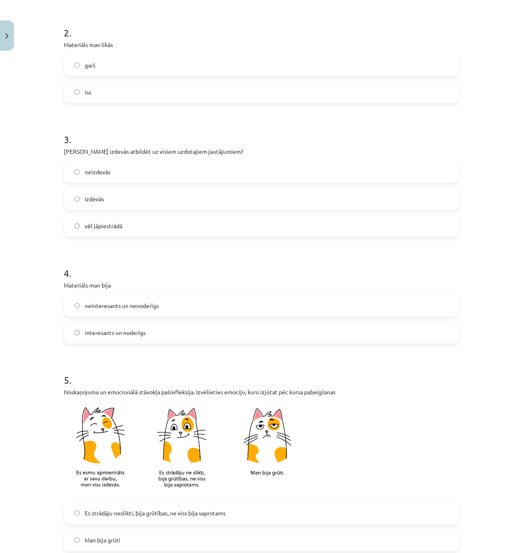
scroll to position [287, 0]
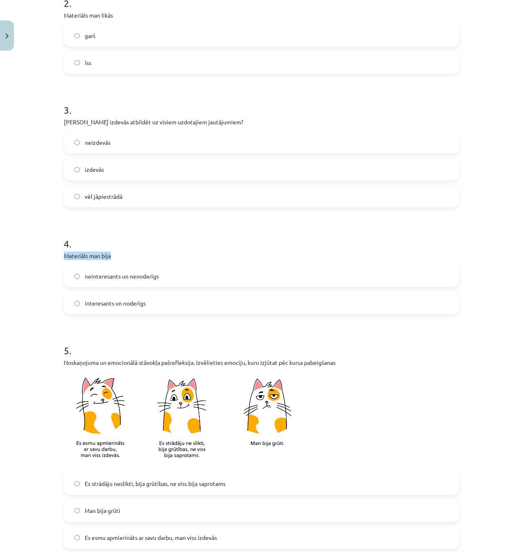
drag, startPoint x: 54, startPoint y: 255, endPoint x: 131, endPoint y: 254, distance: 77.0
click at [129, 254] on div "Mācību tēma: Kultūras un mākslas i (vizuālā māksla) - 11. klases 1. ieskaites m…" at bounding box center [261, 276] width 523 height 553
click at [154, 249] on div "4 . Materiāls man bija neinteresants un nenoderīgs interesants un noderīgs" at bounding box center [261, 269] width 395 height 90
drag, startPoint x: 47, startPoint y: 257, endPoint x: 160, endPoint y: 250, distance: 113.6
click at [119, 254] on div "Mācību tēma: Kultūras un mākslas i (vizuālā māksla) - 11. klases 1. ieskaites m…" at bounding box center [261, 276] width 523 height 553
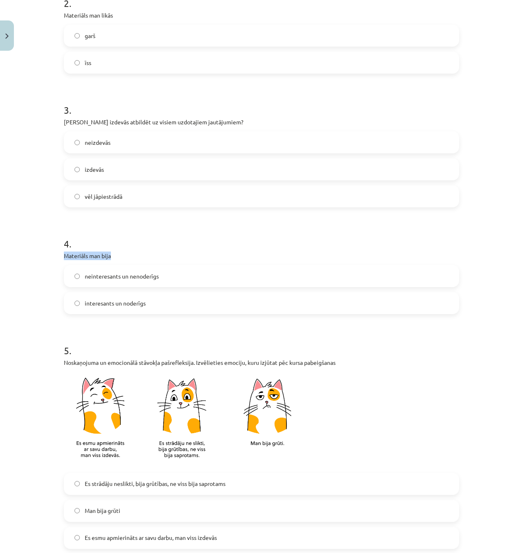
click at [161, 250] on div "4 . Materiāls man bija neinteresants un nenoderīgs interesants un noderīgs" at bounding box center [261, 269] width 395 height 90
click at [119, 254] on p "Materiāls man bija" at bounding box center [261, 256] width 395 height 9
drag, startPoint x: 118, startPoint y: 254, endPoint x: 40, endPoint y: 259, distance: 78.3
click at [40, 259] on div "Mācību tēma: Kultūras un mākslas i (vizuālā māksla) - 11. klases 1. ieskaites m…" at bounding box center [261, 276] width 523 height 553
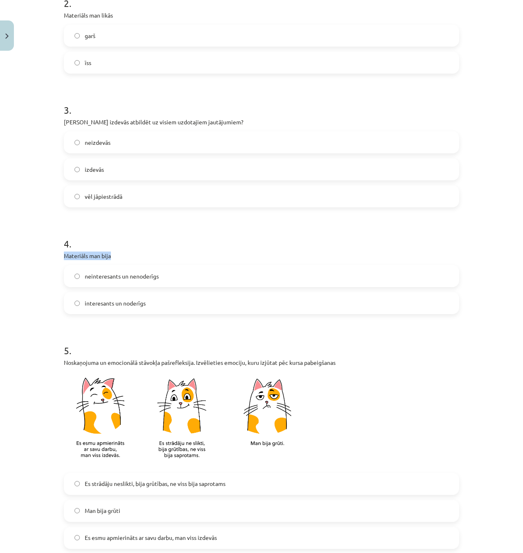
drag, startPoint x: 43, startPoint y: 257, endPoint x: 165, endPoint y: 252, distance: 122.1
click at [164, 253] on div "Mācību tēma: Kultūras un mākslas i (vizuālā māksla) - 11. klases 1. ieskaites m…" at bounding box center [261, 276] width 523 height 553
click at [165, 252] on p "Materiāls man bija" at bounding box center [261, 256] width 395 height 9
drag, startPoint x: 106, startPoint y: 251, endPoint x: 27, endPoint y: 248, distance: 78.7
click at [34, 249] on div "Mācību tēma: Kultūras un mākslas i (vizuālā māksla) - 11. klases 1. ieskaites m…" at bounding box center [261, 276] width 523 height 553
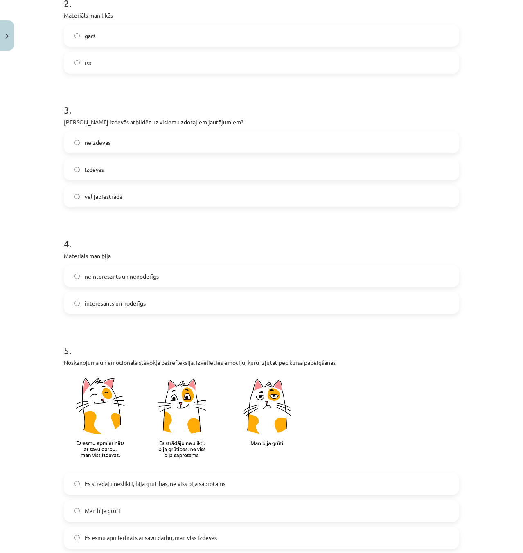
click at [27, 248] on div "Mācību tēma: Kultūras un mākslas i (vizuālā māksla) - 11. klases 1. ieskaites m…" at bounding box center [261, 276] width 523 height 553
drag, startPoint x: 47, startPoint y: 250, endPoint x: 151, endPoint y: 248, distance: 104.4
click at [129, 251] on div "Mācību tēma: Kultūras un mākslas i (vizuālā māksla) - 11. klases 1. ieskaites m…" at bounding box center [261, 276] width 523 height 553
click at [149, 251] on div "4 . Materiāls man bija neinteresants un nenoderīgs interesants un noderīgs" at bounding box center [261, 269] width 395 height 90
click at [118, 253] on p "Materiāls man bija" at bounding box center [261, 256] width 395 height 9
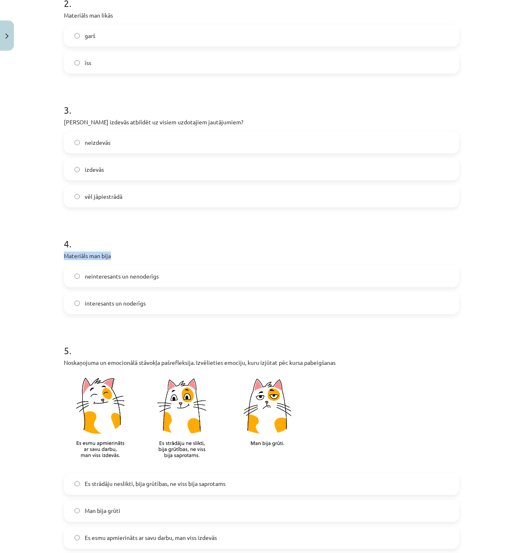
drag, startPoint x: 118, startPoint y: 253, endPoint x: 9, endPoint y: 256, distance: 109.8
click at [9, 257] on div "Mācību tēma: Kultūras un mākslas i (vizuālā māksla) - 11. klases 1. ieskaites m…" at bounding box center [261, 276] width 523 height 553
click at [25, 253] on div "Mācību tēma: Kultūras un mākslas i (vizuālā māksla) - 11. klases 1. ieskaites m…" at bounding box center [261, 276] width 523 height 553
click at [133, 299] on span "interesants un noderīgs" at bounding box center [115, 303] width 61 height 9
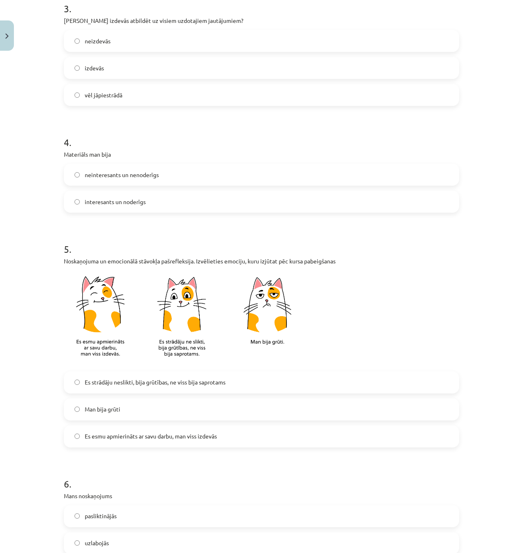
scroll to position [409, 0]
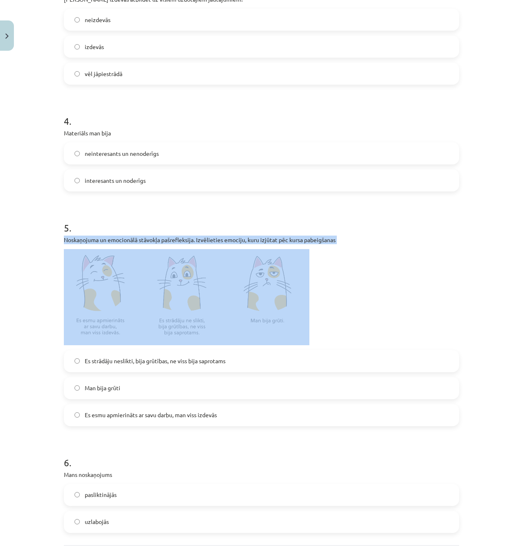
drag, startPoint x: 66, startPoint y: 236, endPoint x: 269, endPoint y: 257, distance: 204.2
click at [265, 258] on div "Noskaņojuma un emocionālā stāvokļa pašrefleksija. Izvēlieties emociju, kuru izj…" at bounding box center [261, 291] width 395 height 110
click at [381, 280] on p at bounding box center [261, 297] width 395 height 96
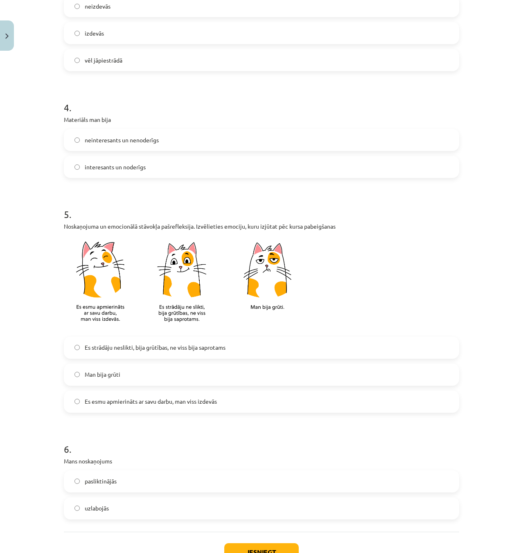
scroll to position [450, 0]
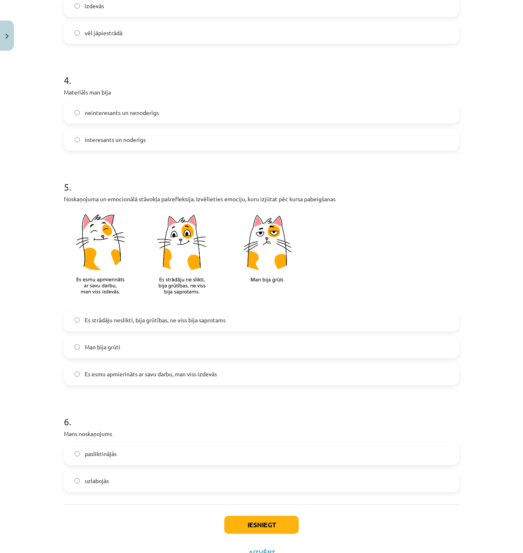
click at [177, 375] on span "Es esmu apmierināts ar savu darbu, man viss izdevās" at bounding box center [151, 374] width 132 height 9
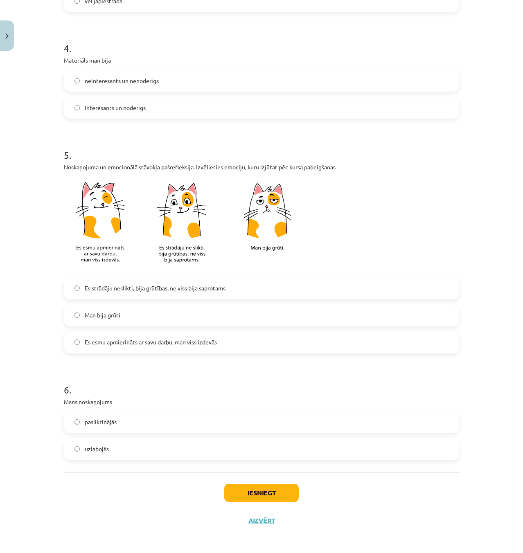
scroll to position [484, 0]
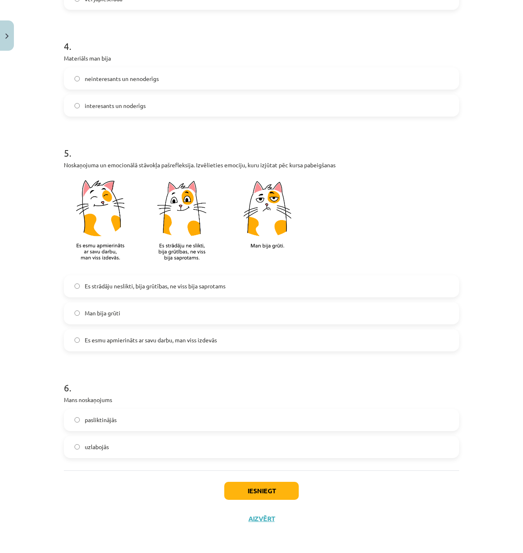
click at [98, 448] on span "uzlabojās" at bounding box center [97, 447] width 24 height 9
click at [245, 491] on button "Iesniegt" at bounding box center [261, 491] width 75 height 18
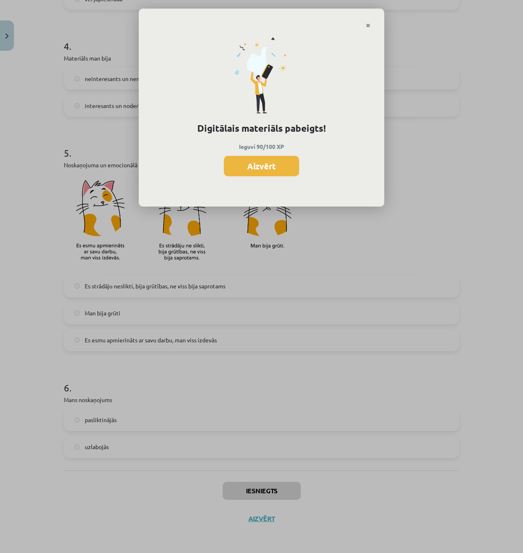
click at [273, 168] on button "Aizvērt" at bounding box center [261, 166] width 75 height 20
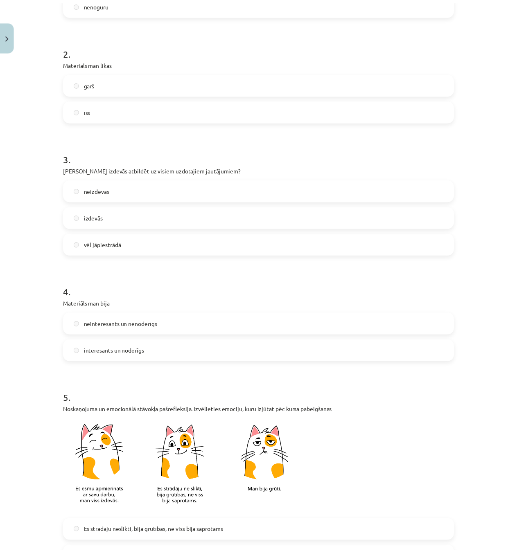
scroll to position [0, 0]
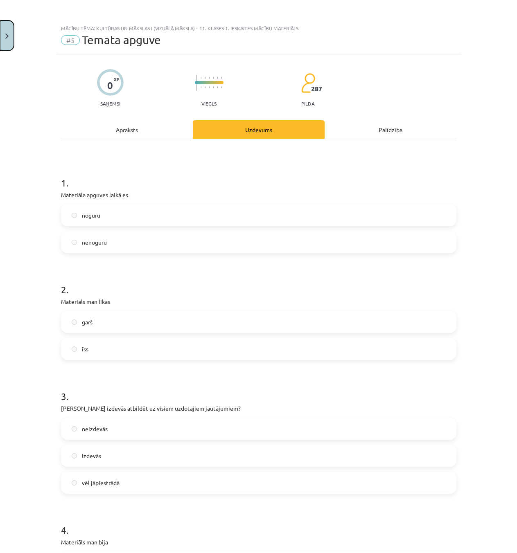
click at [6, 34] on img "Close" at bounding box center [6, 36] width 3 height 5
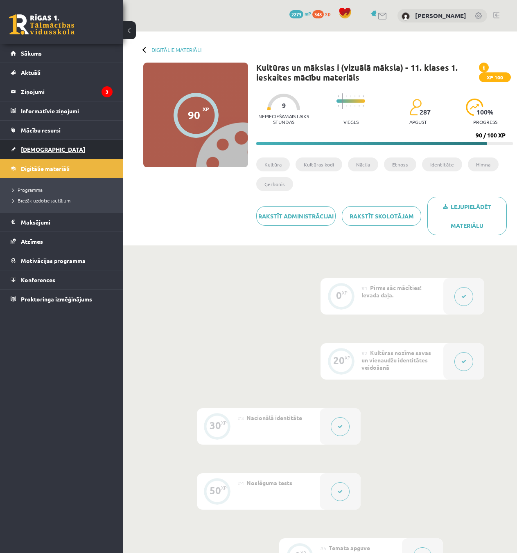
click at [33, 151] on span "[DEMOGRAPHIC_DATA]" at bounding box center [53, 149] width 64 height 7
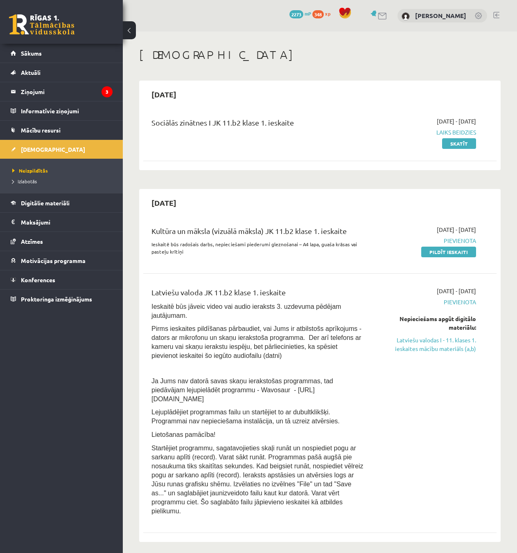
click at [336, 88] on div "2025-09-30" at bounding box center [319, 94] width 353 height 19
click at [32, 180] on span "Izlabotās" at bounding box center [24, 181] width 25 height 7
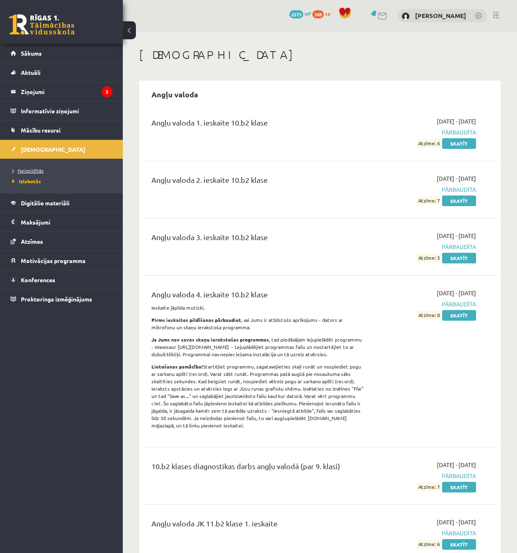
click at [34, 169] on span "Neizpildītās" at bounding box center [27, 170] width 31 height 7
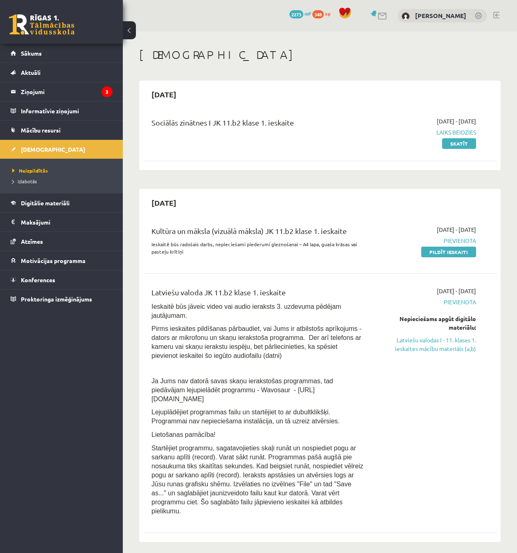
click at [278, 189] on div "2025-10-15 Kultūra un māksla (vizuālā māksla) JK 11.b2 klase 1. ieskaite Ieskai…" at bounding box center [319, 366] width 361 height 354
drag, startPoint x: 397, startPoint y: 117, endPoint x: 494, endPoint y: 120, distance: 96.2
click at [495, 120] on div "Sociālās zinātnes I JK 11.b2 klase 1. ieskaite 2025-09-16 - 2025-09-30 Laiks be…" at bounding box center [319, 132] width 353 height 47
click at [409, 119] on div "2025-09-16 - 2025-09-30 Laiks beidzies Skatīt" at bounding box center [426, 132] width 112 height 31
drag, startPoint x: 409, startPoint y: 119, endPoint x: 503, endPoint y: 124, distance: 94.7
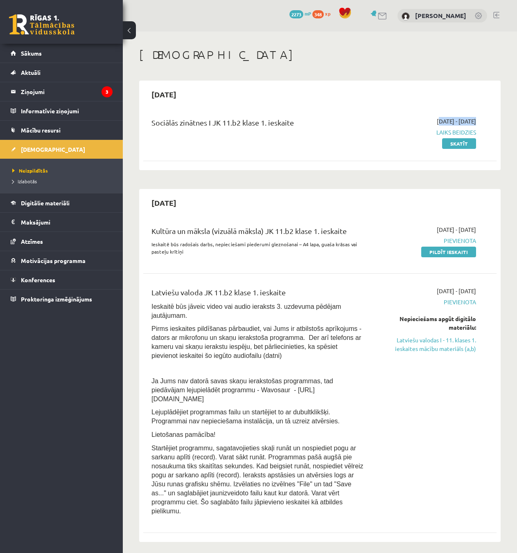
click at [488, 122] on div "Sociālās zinātnes I JK 11.b2 klase 1. ieskaite 2025-09-16 - 2025-09-30 Laiks be…" at bounding box center [319, 132] width 337 height 31
drag, startPoint x: 487, startPoint y: 122, endPoint x: 375, endPoint y: 117, distance: 111.9
click at [375, 117] on div "Sociālās zinātnes I JK 11.b2 klase 1. ieskaite 2025-09-16 - 2025-09-30 Laiks be…" at bounding box center [319, 132] width 337 height 31
click at [383, 118] on div "2025-09-16 - 2025-09-30 Laiks beidzies Skatīt" at bounding box center [426, 132] width 112 height 31
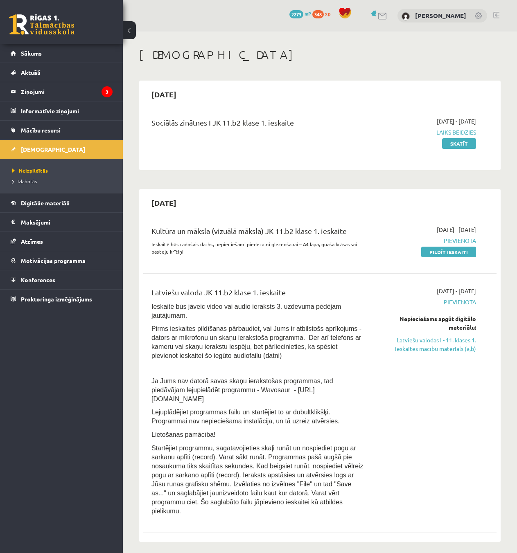
drag, startPoint x: 413, startPoint y: 118, endPoint x: 479, endPoint y: 117, distance: 65.5
click at [477, 117] on div "2025-09-16 - 2025-09-30 Laiks beidzies Skatīt" at bounding box center [426, 132] width 112 height 31
click at [488, 117] on div "Sociālās zinātnes I JK 11.b2 klase 1. ieskaite 2025-09-16 - 2025-09-30 Laiks be…" at bounding box center [319, 132] width 337 height 31
drag, startPoint x: 481, startPoint y: 120, endPoint x: 398, endPoint y: 117, distance: 83.2
click at [398, 117] on div "Sociālās zinātnes I JK 11.b2 klase 1. ieskaite 2025-09-16 - 2025-09-30 Laiks be…" at bounding box center [319, 132] width 337 height 31
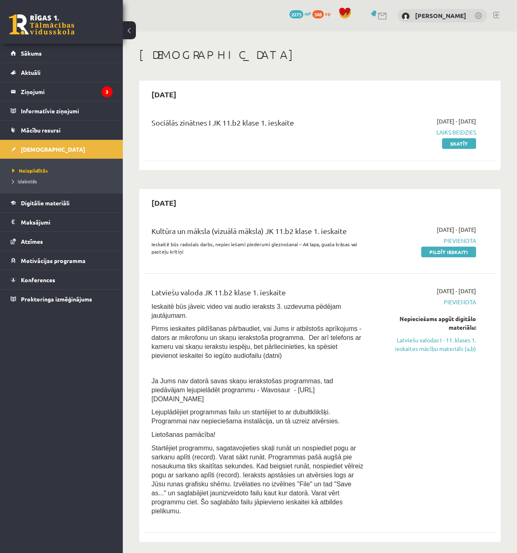
drag, startPoint x: 398, startPoint y: 117, endPoint x: 404, endPoint y: 116, distance: 5.8
click at [399, 116] on div "Sociālās zinātnes I JK 11.b2 klase 1. ieskaite 2025-09-16 - 2025-09-30 Laiks be…" at bounding box center [319, 132] width 353 height 47
drag, startPoint x: 404, startPoint y: 116, endPoint x: 486, endPoint y: 117, distance: 81.5
click at [486, 117] on div "Sociālās zinātnes I JK 11.b2 klase 1. ieskaite 2025-09-16 - 2025-09-30 Laiks be…" at bounding box center [319, 132] width 353 height 47
click at [486, 117] on div "Sociālās zinātnes I JK 11.b2 klase 1. ieskaite 2025-09-16 - 2025-09-30 Laiks be…" at bounding box center [319, 132] width 337 height 31
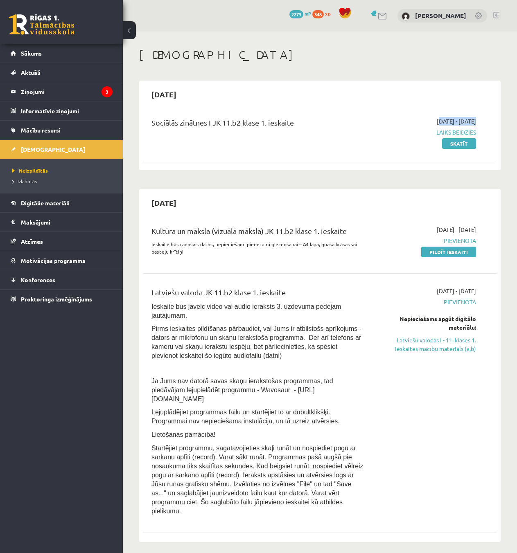
drag, startPoint x: 486, startPoint y: 117, endPoint x: 407, endPoint y: 122, distance: 78.3
click at [407, 122] on div "Sociālās zinātnes I JK 11.b2 klase 1. ieskaite 2025-09-16 - 2025-09-30 Laiks be…" at bounding box center [319, 132] width 337 height 31
click at [407, 122] on div "2025-09-16 - 2025-09-30 Laiks beidzies Skatīt" at bounding box center [426, 132] width 112 height 31
drag, startPoint x: 411, startPoint y: 121, endPoint x: 494, endPoint y: 119, distance: 83.5
click at [494, 119] on div "Sociālās zinātnes I JK 11.b2 klase 1. ieskaite 2025-09-16 - 2025-09-30 Laiks be…" at bounding box center [319, 132] width 353 height 47
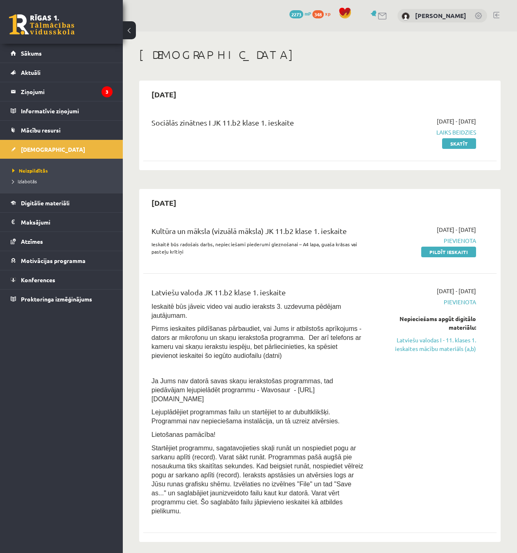
click at [494, 119] on div "Sociālās zinātnes I JK 11.b2 klase 1. ieskaite 2025-09-16 - 2025-09-30 Laiks be…" at bounding box center [319, 132] width 353 height 47
drag, startPoint x: 488, startPoint y: 120, endPoint x: 402, endPoint y: 121, distance: 86.0
click at [396, 122] on div "Sociālās zinātnes I JK 11.b2 klase 1. ieskaite 2025-09-16 - 2025-09-30 Laiks be…" at bounding box center [319, 132] width 353 height 47
click at [437, 121] on span "[DATE] - [DATE]" at bounding box center [456, 121] width 39 height 9
drag, startPoint x: 415, startPoint y: 120, endPoint x: 484, endPoint y: 120, distance: 69.2
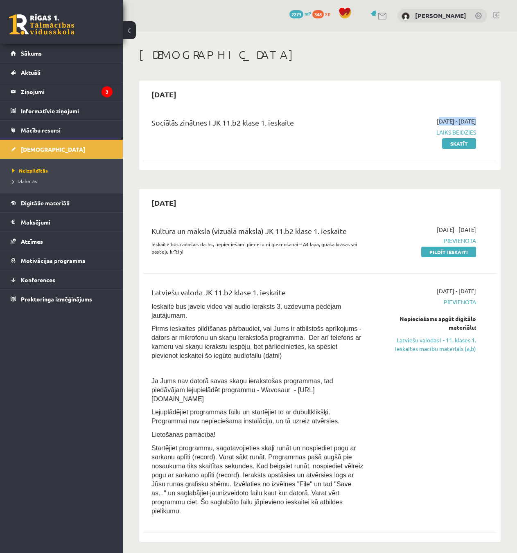
click at [484, 120] on div "Sociālās zinātnes I JK 11.b2 klase 1. ieskaite 2025-09-16 - 2025-09-30 Laiks be…" at bounding box center [319, 132] width 337 height 31
drag, startPoint x: 484, startPoint y: 120, endPoint x: 477, endPoint y: 120, distance: 7.8
click at [478, 120] on div "Sociālās zinātnes I JK 11.b2 klase 1. ieskaite 2025-09-16 - 2025-09-30 Laiks be…" at bounding box center [319, 132] width 337 height 31
click at [437, 120] on span "[DATE] - [DATE]" at bounding box center [456, 121] width 39 height 9
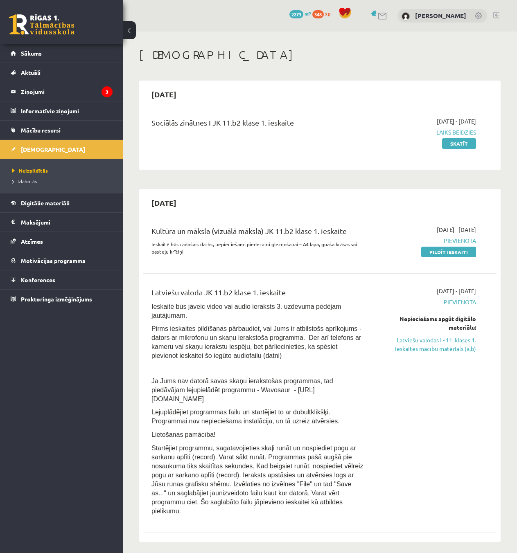
click at [437, 120] on span "[DATE] - [DATE]" at bounding box center [456, 121] width 39 height 9
drag, startPoint x: 409, startPoint y: 119, endPoint x: 493, endPoint y: 120, distance: 84.7
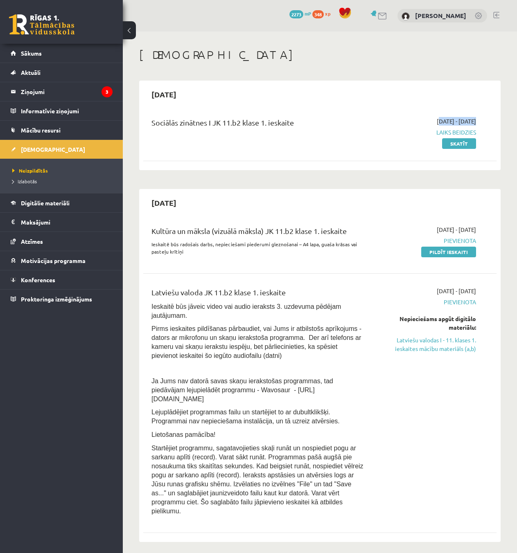
click at [493, 120] on div "Sociālās zinātnes I JK 11.b2 klase 1. ieskaite 2025-09-16 - 2025-09-30 Laiks be…" at bounding box center [319, 132] width 353 height 47
drag, startPoint x: 489, startPoint y: 121, endPoint x: 405, endPoint y: 120, distance: 83.5
click at [405, 120] on div "Sociālās zinātnes I JK 11.b2 klase 1. ieskaite 2025-09-16 - 2025-09-30 Laiks be…" at bounding box center [319, 132] width 353 height 47
click at [406, 120] on div "2025-09-16 - 2025-09-30 Laiks beidzies Skatīt" at bounding box center [426, 132] width 112 height 31
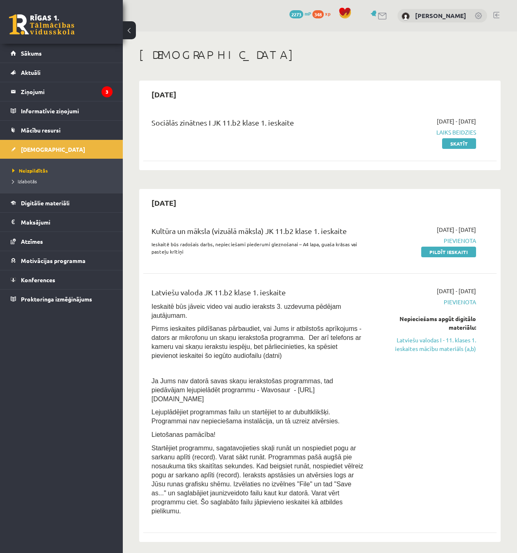
drag, startPoint x: 408, startPoint y: 119, endPoint x: 481, endPoint y: 118, distance: 72.9
click at [481, 118] on div "2025-09-16 - 2025-09-30 Laiks beidzies Skatīt" at bounding box center [426, 132] width 112 height 31
drag, startPoint x: 443, startPoint y: 253, endPoint x: 332, endPoint y: 43, distance: 237.9
click at [443, 253] on link "Pildīt ieskaiti" at bounding box center [448, 252] width 55 height 11
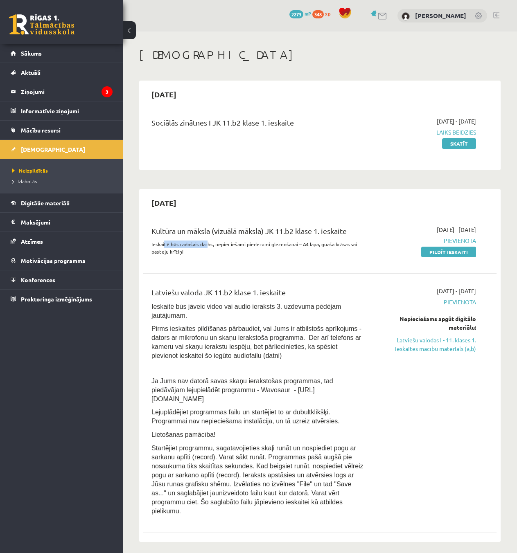
drag, startPoint x: 170, startPoint y: 244, endPoint x: 206, endPoint y: 245, distance: 36.0
click at [206, 245] on p "Ieskaitē būs radošais darbs, nepieciešami piederumi gleznošanai – A4 lapa, guaš…" at bounding box center [257, 248] width 212 height 15
click at [212, 253] on p "Ieskaitē būs radošais darbs, nepieciešami piederumi gleznošanai – A4 lapa, guaš…" at bounding box center [257, 248] width 212 height 15
drag, startPoint x: 213, startPoint y: 243, endPoint x: 266, endPoint y: 249, distance: 53.1
click at [266, 249] on p "Ieskaitē būs radošais darbs, nepieciešami piederumi gleznošanai – A4 lapa, guaš…" at bounding box center [257, 248] width 212 height 15
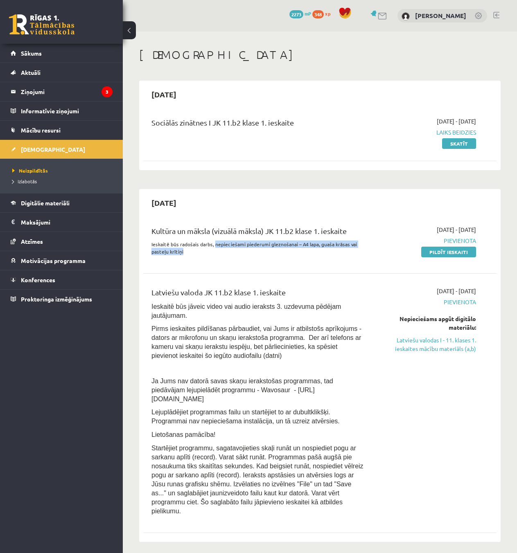
click at [284, 257] on div "Kultūra un māksla (vizuālā māksla) JK 11.b2 klase 1. ieskaite Ieskaitē būs rado…" at bounding box center [257, 243] width 225 height 35
drag, startPoint x: 268, startPoint y: 244, endPoint x: 297, endPoint y: 249, distance: 29.5
click at [300, 246] on p "Ieskaitē būs radošais darbs, nepieciešami piederumi gleznošanai – A4 lapa, guaš…" at bounding box center [257, 248] width 212 height 15
drag, startPoint x: 304, startPoint y: 256, endPoint x: 305, endPoint y: 251, distance: 4.9
click at [305, 255] on div "Kultūra un māksla (vizuālā māksla) JK 11.b2 klase 1. ieskaite Ieskaitē būs rado…" at bounding box center [257, 243] width 225 height 35
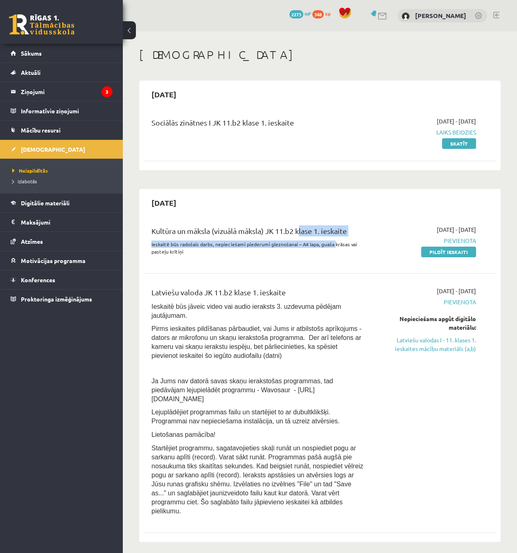
drag, startPoint x: 311, startPoint y: 243, endPoint x: 326, endPoint y: 249, distance: 16.0
click at [334, 246] on div "Kultūra un māksla (vizuālā māksla) JK 11.b2 klase 1. ieskaite Ieskaitē būs rado…" at bounding box center [257, 243] width 225 height 35
drag, startPoint x: 318, startPoint y: 260, endPoint x: 325, endPoint y: 248, distance: 14.5
click at [318, 260] on div "Kultūra un māksla (vizuālā māksla) JK 11.b2 klase 1. ieskaite Ieskaitē būs rado…" at bounding box center [257, 243] width 225 height 35
drag, startPoint x: 316, startPoint y: 243, endPoint x: 346, endPoint y: 264, distance: 36.7
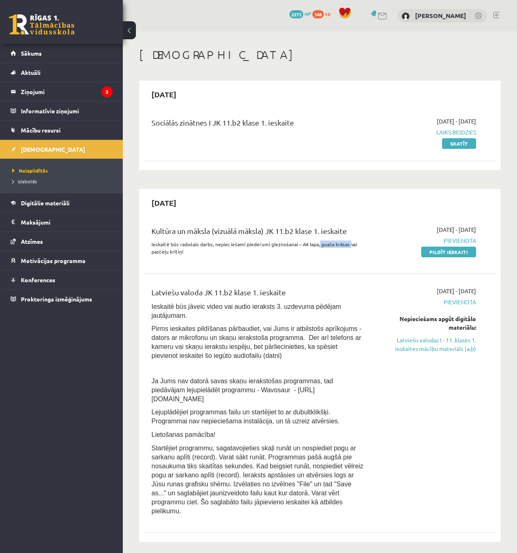
click at [347, 245] on p "Ieskaitē būs radošais darbs, nepieciešami piederumi gleznošanai – A4 lapa, guaš…" at bounding box center [257, 248] width 212 height 15
click at [346, 266] on div "Kultūra un māksla (vizuālā māksla) JK 11.b2 klase 1. ieskaite Ieskaitē būs rado…" at bounding box center [319, 242] width 353 height 51
drag, startPoint x: 351, startPoint y: 244, endPoint x: 363, endPoint y: 250, distance: 13.4
click at [372, 246] on div "Kultūra un māksla (vizuālā māksla) JK 11.b2 klase 1. ieskaite Ieskaitē būs rado…" at bounding box center [313, 243] width 337 height 35
click at [155, 255] on p "Ieskaitē būs radošais darbs, nepieciešami piederumi gleznošanai – A4 lapa, guaš…" at bounding box center [257, 248] width 212 height 15
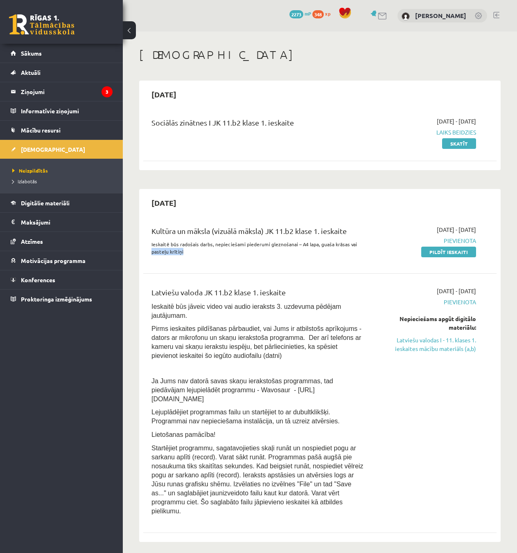
drag, startPoint x: 162, startPoint y: 254, endPoint x: 204, endPoint y: 255, distance: 42.2
click at [203, 254] on p "Ieskaitē būs radošais darbs, nepieciešami piederumi gleznošanai – A4 lapa, guaš…" at bounding box center [257, 248] width 212 height 15
click at [208, 257] on div "Kultūra un māksla (vizuālā māksla) JK 11.b2 klase 1. ieskaite Ieskaitē būs rado…" at bounding box center [257, 243] width 225 height 35
click at [204, 256] on div "Kultūra un māksla (vizuālā māksla) JK 11.b2 klase 1. ieskaite Ieskaitē būs rado…" at bounding box center [257, 243] width 225 height 35
drag, startPoint x: 187, startPoint y: 252, endPoint x: 147, endPoint y: 249, distance: 39.4
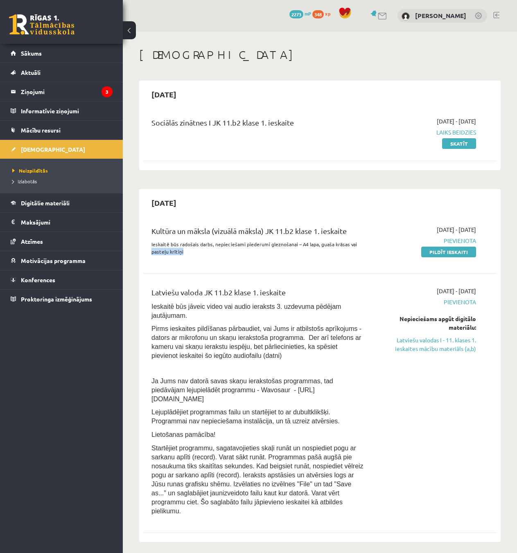
click at [147, 249] on div "Kultūra un māksla (vizuālā māksla) JK 11.b2 klase 1. ieskaite Ieskaitē būs rado…" at bounding box center [257, 243] width 225 height 35
drag, startPoint x: 158, startPoint y: 251, endPoint x: 168, endPoint y: 253, distance: 9.9
click at [159, 251] on p "Ieskaitē būs radošais darbs, nepieciešami piederumi gleznošanai – A4 lapa, guaš…" at bounding box center [257, 248] width 212 height 15
click at [190, 255] on p "Ieskaitē būs radošais darbs, nepieciešami piederumi gleznošanai – A4 lapa, guaš…" at bounding box center [257, 248] width 212 height 15
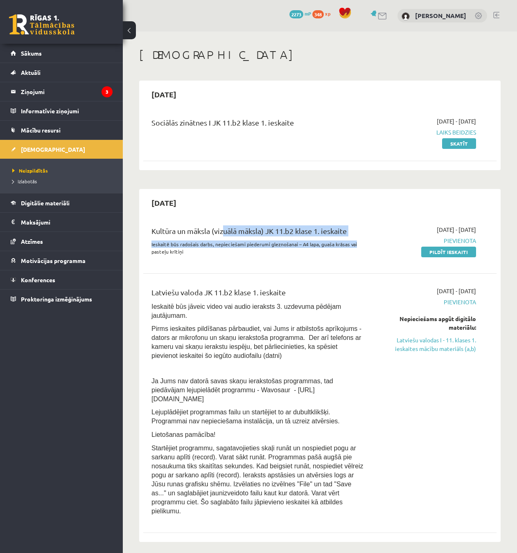
drag, startPoint x: 278, startPoint y: 239, endPoint x: 238, endPoint y: 231, distance: 40.9
click at [217, 233] on div "Kultūra un māksla (vizuālā māksla) JK 11.b2 klase 1. ieskaite Ieskaitē būs rado…" at bounding box center [257, 243] width 225 height 35
click at [323, 244] on p "Ieskaitē būs radošais darbs, nepieciešami piederumi gleznošanai – A4 lapa, guaš…" at bounding box center [257, 248] width 212 height 15
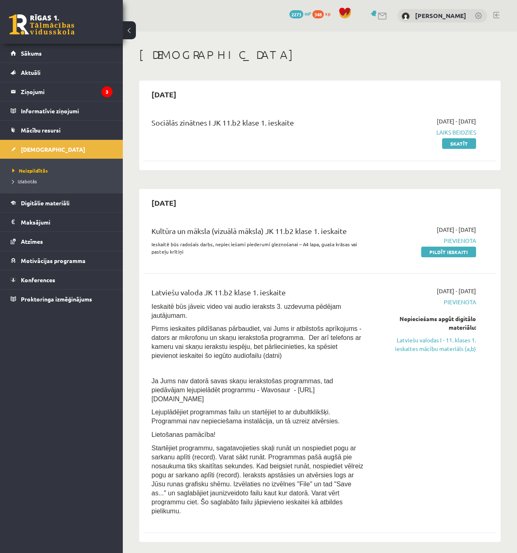
click at [358, 250] on p "Ieskaitē būs radošais darbs, nepieciešami piederumi gleznošanai – A4 lapa, guaš…" at bounding box center [257, 248] width 212 height 15
click at [455, 252] on link "Pildīt ieskaiti" at bounding box center [448, 252] width 55 height 11
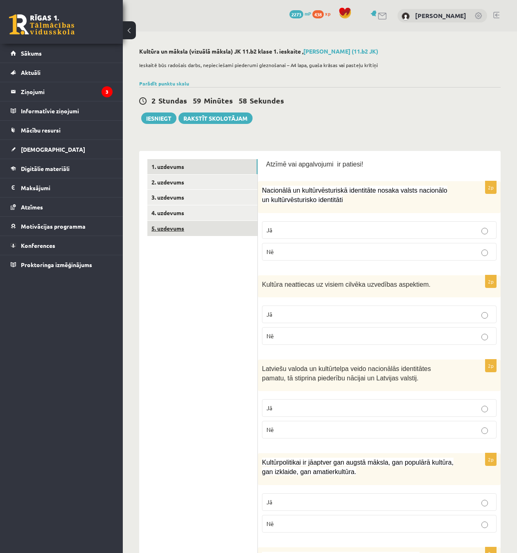
click at [184, 234] on link "5. uzdevums" at bounding box center [202, 228] width 110 height 15
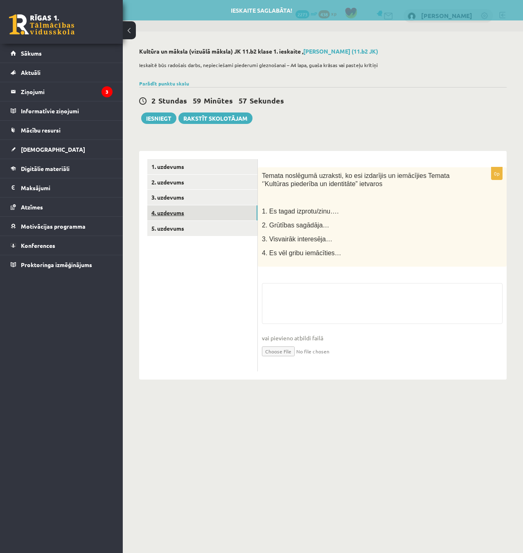
click at [188, 218] on link "4. uzdevums" at bounding box center [202, 213] width 110 height 15
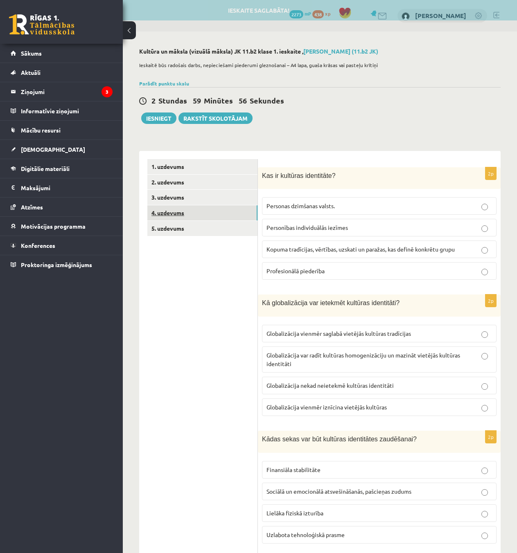
click at [191, 208] on link "4. uzdevums" at bounding box center [202, 213] width 110 height 15
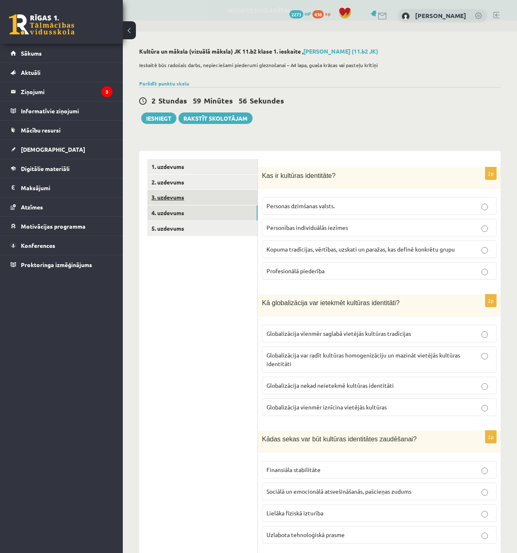
click at [193, 195] on link "3. uzdevums" at bounding box center [202, 197] width 110 height 15
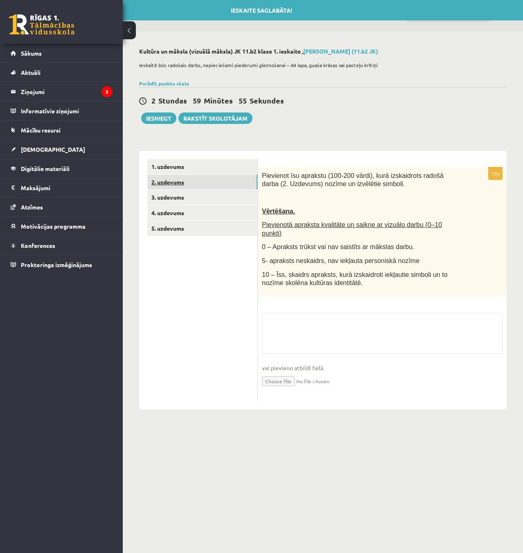
click at [196, 178] on link "2. uzdevums" at bounding box center [202, 182] width 110 height 15
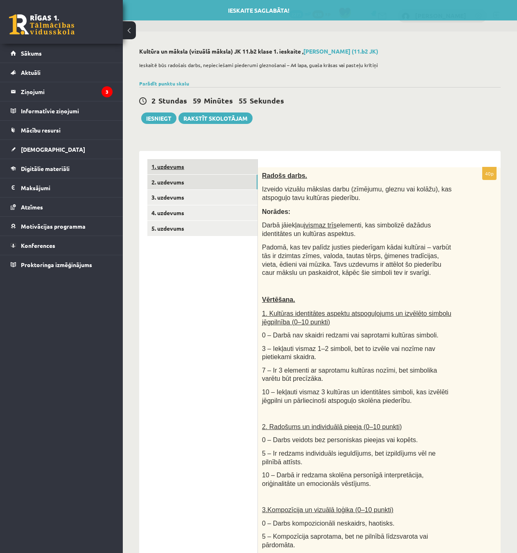
click at [198, 167] on link "1. uzdevums" at bounding box center [202, 166] width 110 height 15
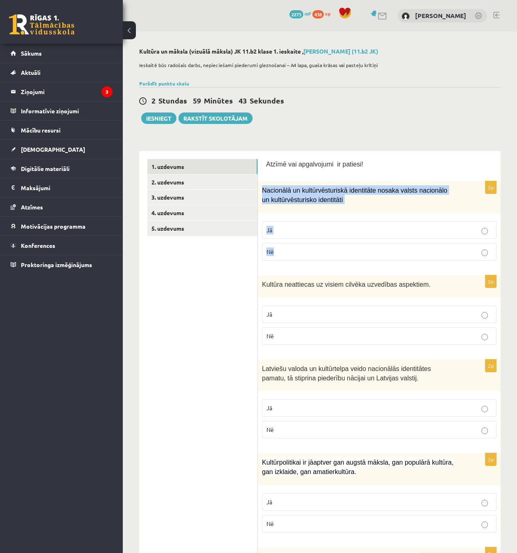
drag, startPoint x: 262, startPoint y: 189, endPoint x: 468, endPoint y: 262, distance: 218.6
click at [468, 262] on div "2p Nacionālā un kultūrvēsturiskā identitāte nosaka valsts nacionālo un kultūrvē…" at bounding box center [379, 224] width 243 height 86
copy div "Nacionālā un kultūrvēsturiskā identitāte nosaka valsts nacionālo un kultūrvēstu…"
click at [313, 214] on div "2p Nacionālā un kultūrvēsturiskā identitāte nosaka valsts nacionālo un kultūrvē…" at bounding box center [379, 224] width 243 height 86
click at [327, 227] on p "Jā" at bounding box center [379, 230] width 226 height 9
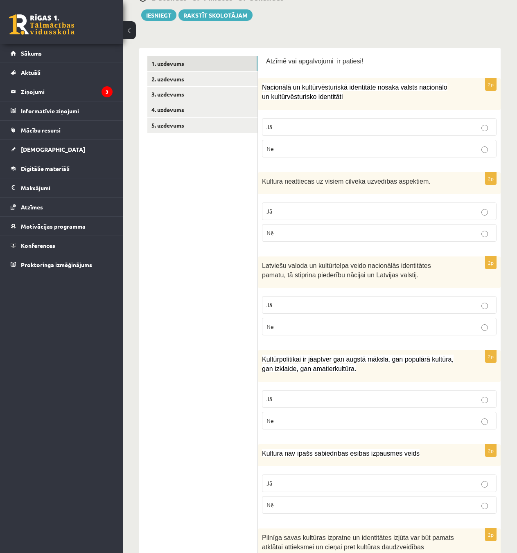
scroll to position [123, 0]
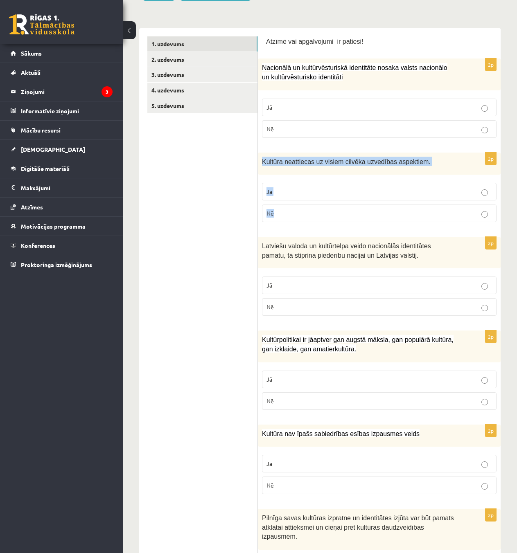
drag, startPoint x: 262, startPoint y: 162, endPoint x: 438, endPoint y: 209, distance: 181.3
click at [438, 209] on div "2p Kultūra neattiecas uz visiem cilvēka uzvedības aspektiem. Jā Nē" at bounding box center [379, 191] width 243 height 77
copy div "Kultūra neattiecas uz visiem cilvēka uzvedības aspektiem. Jā Nē"
click at [321, 172] on div "Kultūra neattiecas uz visiem cilvēka uzvedības aspektiem." at bounding box center [379, 164] width 243 height 23
click at [320, 210] on p "Nē" at bounding box center [379, 213] width 226 height 9
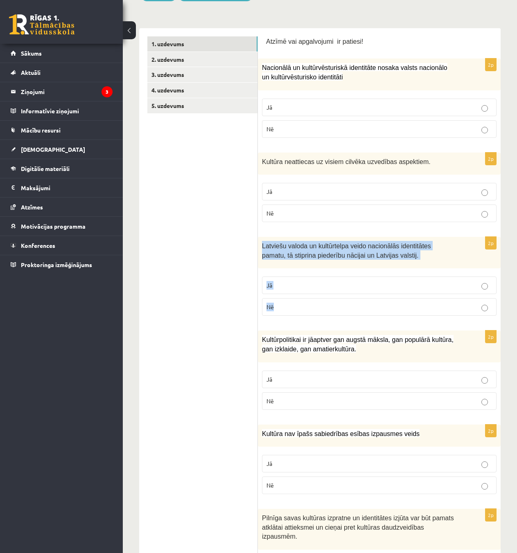
drag, startPoint x: 261, startPoint y: 244, endPoint x: 442, endPoint y: 301, distance: 189.6
click at [442, 301] on div "2p Latviešu valoda un kultūrtelpa veido nacionālās identitātes pamatu, tā stipr…" at bounding box center [379, 280] width 243 height 86
copy div "Latviešu valoda un kultūrtelpa veido nacionālās identitātes pamatu, tā stiprina…"
click at [368, 290] on p "Jā" at bounding box center [379, 285] width 226 height 9
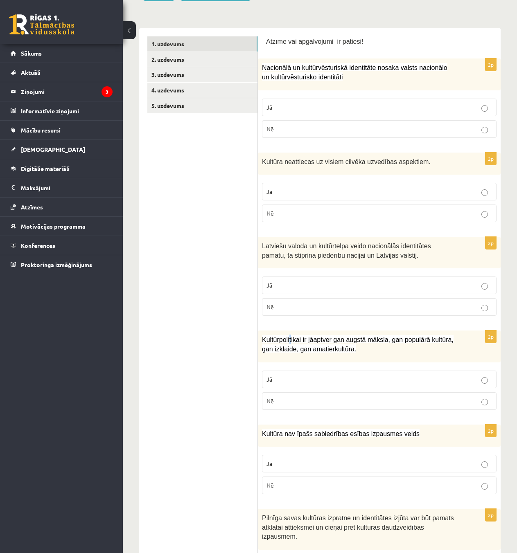
drag, startPoint x: 265, startPoint y: 341, endPoint x: 457, endPoint y: 357, distance: 192.3
click at [457, 357] on div "Kultūrpolitikai ir jāaptver gan augstā māksla, gan populārā kultūra, gan izklai…" at bounding box center [379, 347] width 243 height 32
copy span "Kultūrpolitikai ir jāaptver gan augstā māksla, gan populārā kultūra, gan izklai…"
drag, startPoint x: 416, startPoint y: 388, endPoint x: 416, endPoint y: 382, distance: 5.3
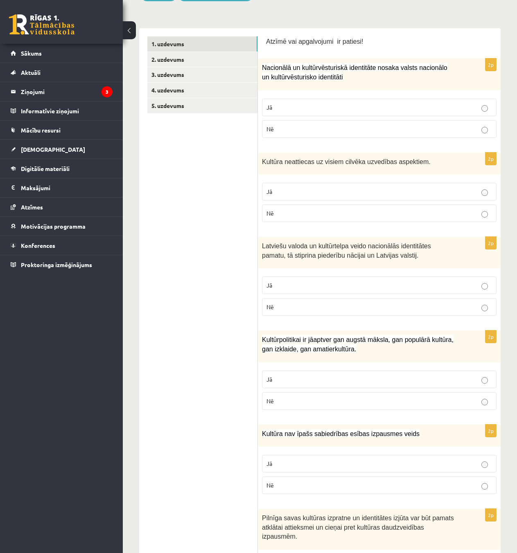
click at [416, 386] on label "Jā" at bounding box center [379, 380] width 235 height 18
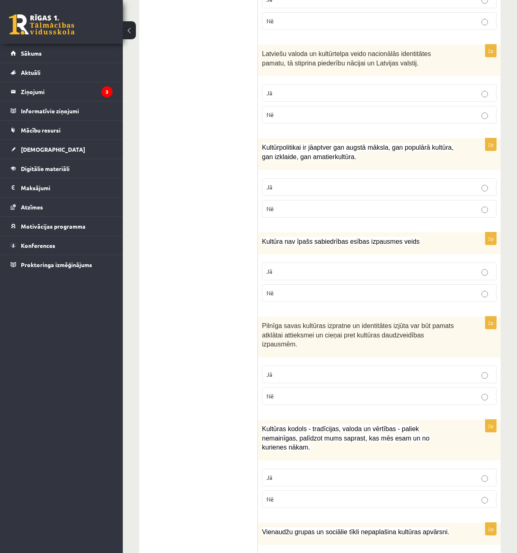
scroll to position [327, 0]
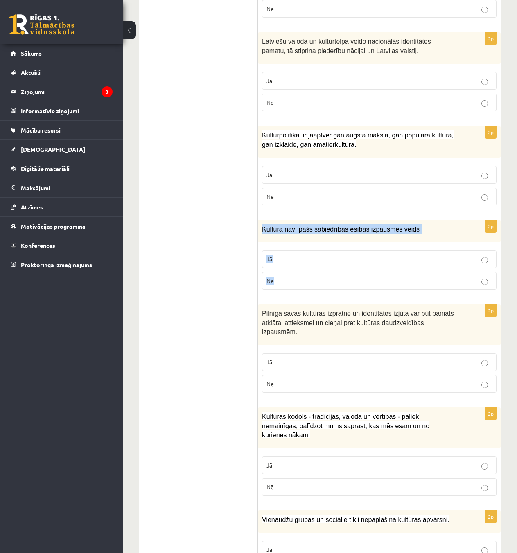
drag, startPoint x: 260, startPoint y: 230, endPoint x: 417, endPoint y: 275, distance: 162.5
click at [416, 273] on div "2p Kultūra nav īpašs sabiedrības esības izpausmes veids Jā Nē" at bounding box center [379, 258] width 243 height 77
copy div "Kultūra nav īpašs sabiedrības esības izpausmes veids Jā Nē"
click at [347, 277] on label "Nē" at bounding box center [379, 281] width 235 height 18
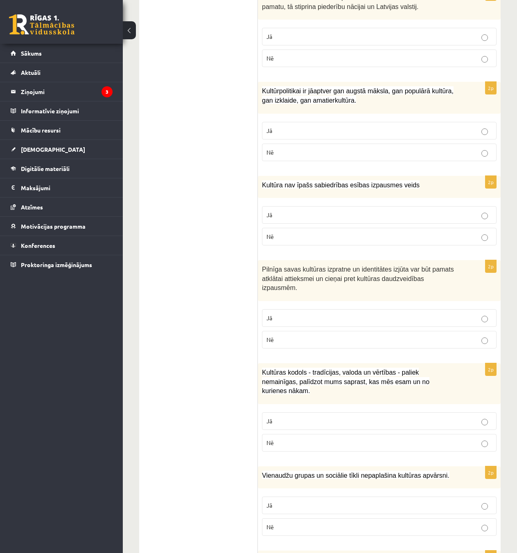
scroll to position [409, 0]
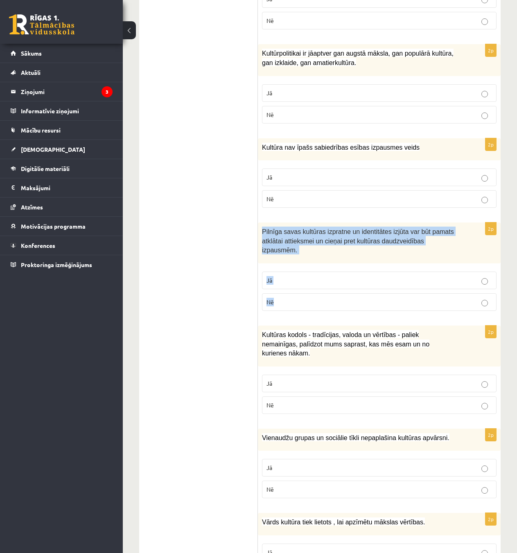
drag, startPoint x: 259, startPoint y: 236, endPoint x: 442, endPoint y: 297, distance: 192.9
click at [442, 297] on div "2p Pilnīga savas kultūras izpratne un identitātes izjūta var būt pamats atklāta…" at bounding box center [379, 270] width 243 height 95
copy div "Pilnīga savas kultūras izpratne un identitātes izjūta var būt pamats atklātai a…"
click at [350, 276] on p "Jā" at bounding box center [379, 280] width 226 height 9
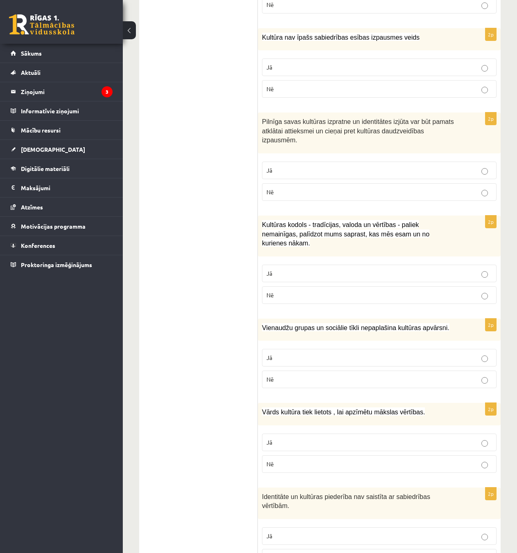
scroll to position [532, 0]
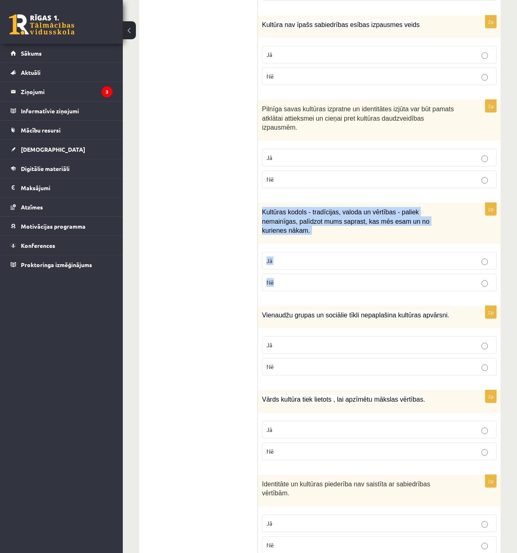
drag, startPoint x: 260, startPoint y: 204, endPoint x: 488, endPoint y: 276, distance: 239.4
click at [488, 276] on div "2p Kultūras kodols - tradīcijas, valoda un vērtības - paliek nemainīgas, palīdz…" at bounding box center [379, 250] width 243 height 95
copy div "Kultūras kodols - tradīcijas, valoda un vērtības - paliek nemainīgas, palīdzot …"
click at [305, 274] on label "Nē" at bounding box center [379, 283] width 235 height 18
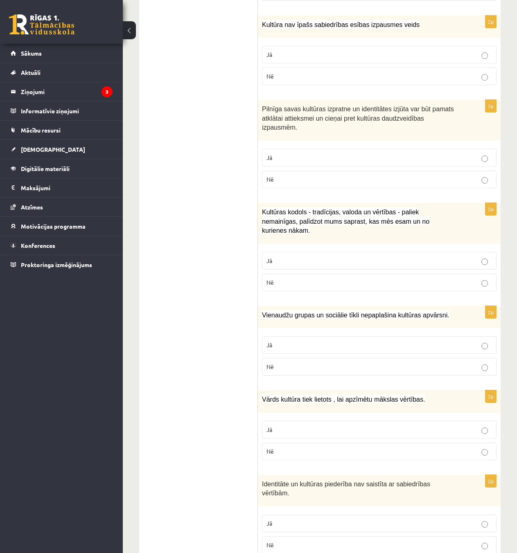
click at [313, 257] on p "Jā" at bounding box center [379, 261] width 226 height 9
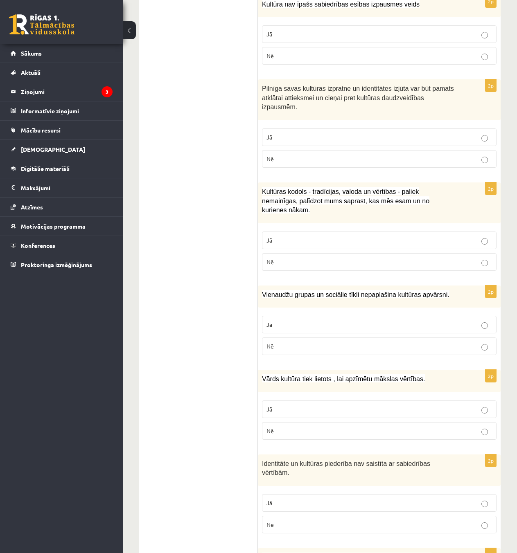
scroll to position [614, 0]
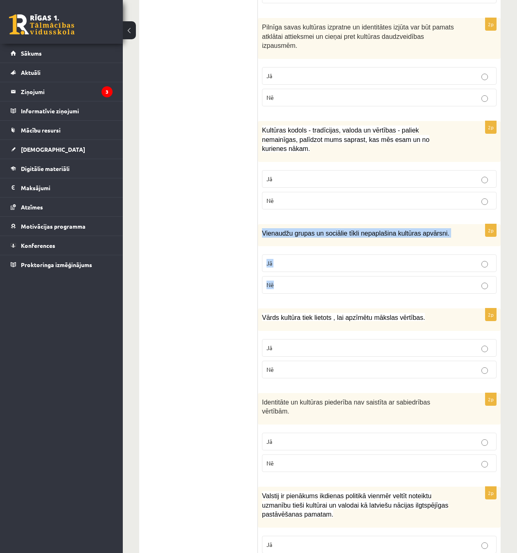
drag, startPoint x: 261, startPoint y: 215, endPoint x: 432, endPoint y: 267, distance: 179.0
click at [432, 267] on div "2p Vienaudžu grupas un sociālie tīkli nepaplašina kultūras apvārsni. Jā Nē" at bounding box center [379, 262] width 243 height 77
copy div "Vienaudžu grupas un sociālie tīkli nepaplašina kultūras apvārsni. Jā Nē"
click at [434, 203] on form "Atzīmē vai apgalvojumi ir patiesi! 2p Nacionālā un kultūrvēsturiskā identitāte …" at bounding box center [379, 246] width 226 height 1403
click at [335, 281] on p "Nē" at bounding box center [379, 285] width 226 height 9
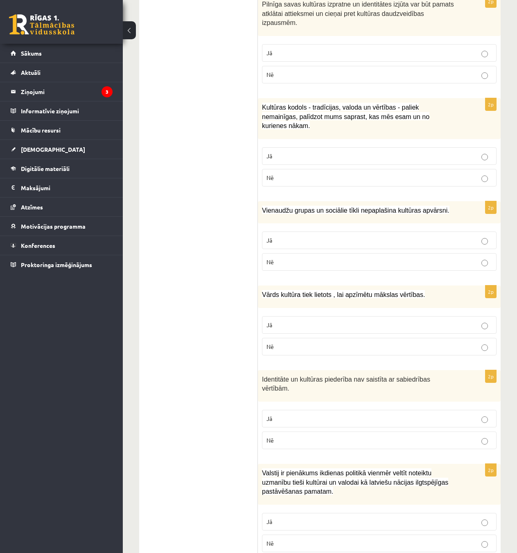
scroll to position [737, 0]
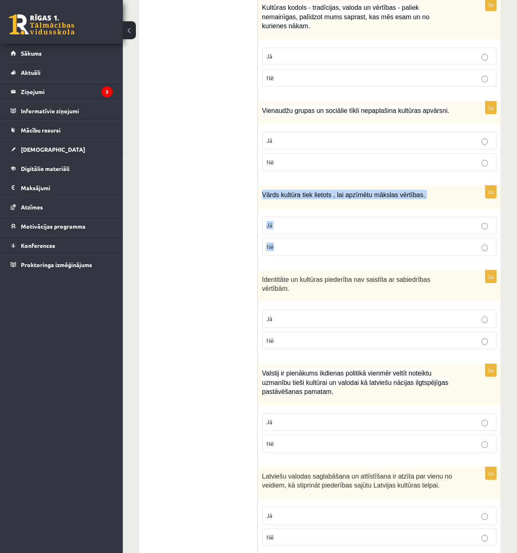
drag, startPoint x: 262, startPoint y: 176, endPoint x: 416, endPoint y: 230, distance: 163.1
click at [416, 230] on div "2p Vārds kultūra tiek lietots , lai apzīmētu mākslas vērtības. Jā Nē" at bounding box center [379, 224] width 243 height 77
copy div "Vārds kultūra tiek lietots , lai apzīmētu mākslas vērtības. Jā Nē"
click at [318, 221] on p "Jā" at bounding box center [379, 225] width 226 height 9
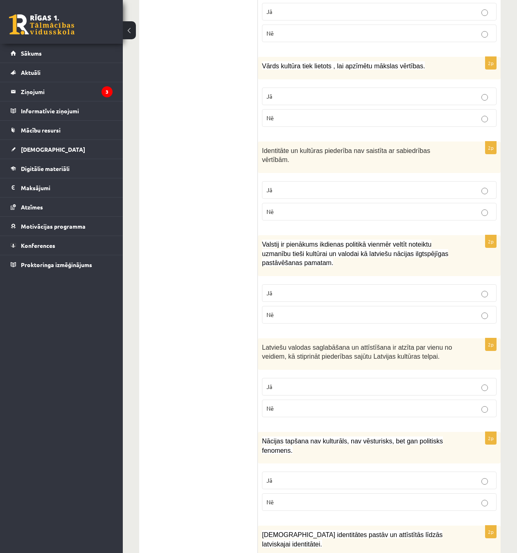
scroll to position [819, 0]
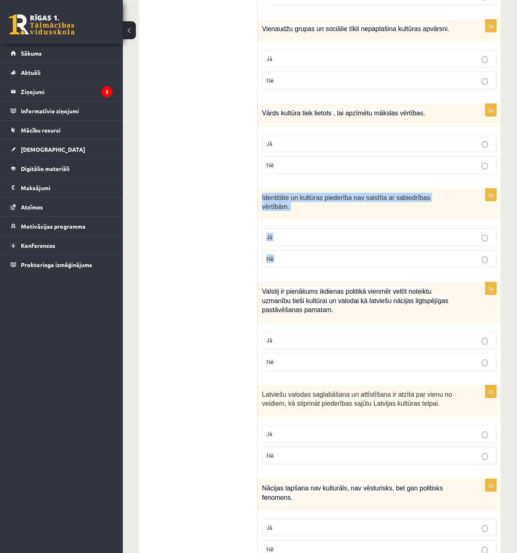
drag, startPoint x: 260, startPoint y: 180, endPoint x: 443, endPoint y: 243, distance: 193.5
click at [443, 243] on div "2p Identitāte un kultūras piederība nav saistīta ar sabiedrības vērtībām. Jā Nē" at bounding box center [379, 232] width 243 height 86
copy div "Identitāte un kultūras piederība nav saistīta ar sabiedrības vērtībām. Jā Nē"
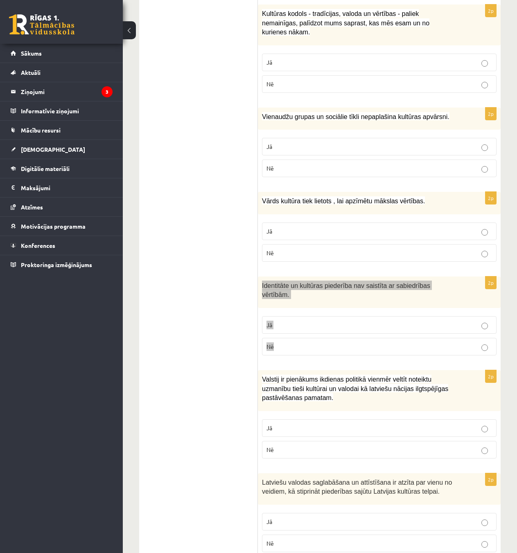
scroll to position [710, 0]
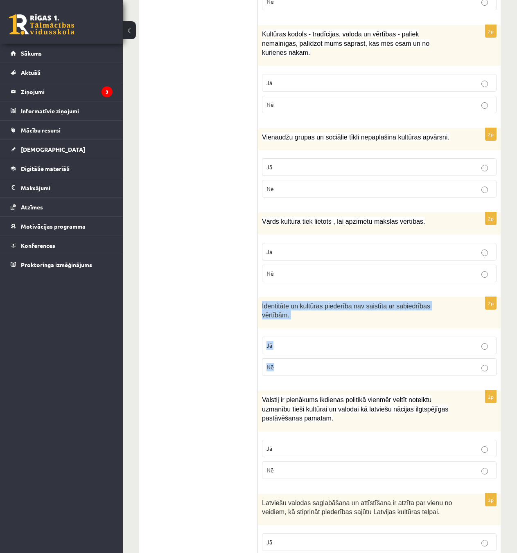
click at [277, 363] on p "Nē" at bounding box center [379, 367] width 226 height 9
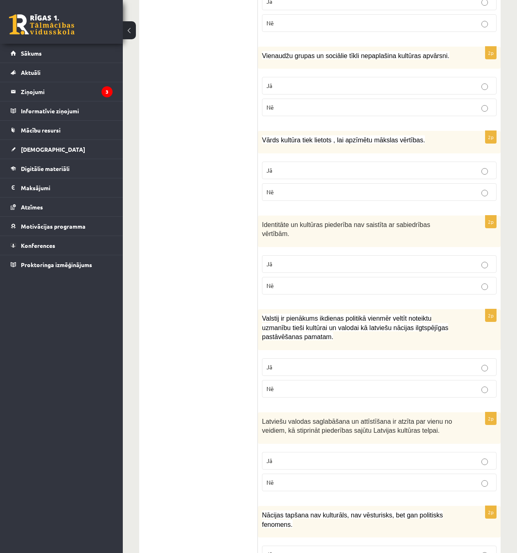
scroll to position [792, 0]
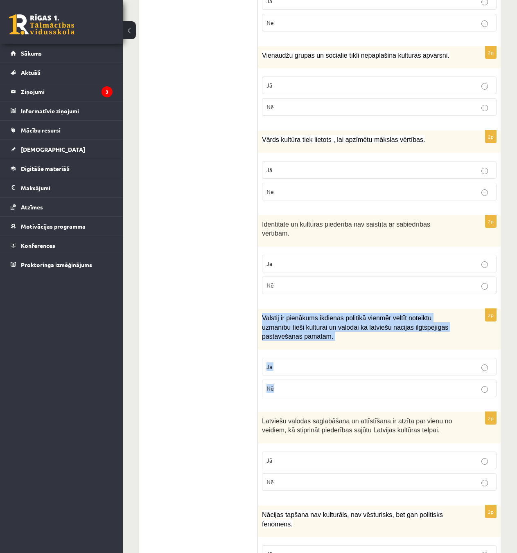
drag, startPoint x: 260, startPoint y: 290, endPoint x: 474, endPoint y: 355, distance: 223.7
click at [472, 355] on div "2p Valstij ir pienākums ikdienas politikā vienmēr veltīt noteiktu uzmanību tieš…" at bounding box center [379, 356] width 243 height 95
click at [299, 363] on p "Jā" at bounding box center [379, 367] width 226 height 9
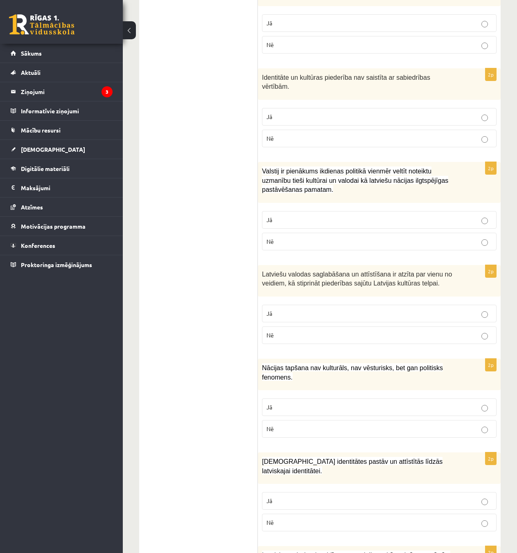
scroll to position [956, 0]
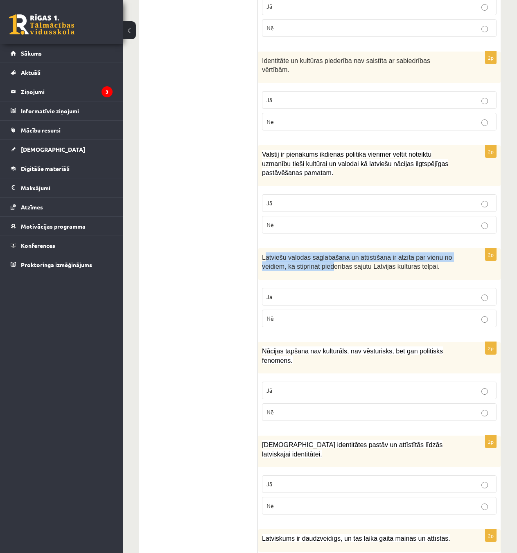
drag, startPoint x: 265, startPoint y: 230, endPoint x: 322, endPoint y: 246, distance: 59.1
click at [324, 248] on div "Latviešu valodas saglabāšana un attīstīšana ir atzīta par vienu no veidiem, kā …" at bounding box center [379, 264] width 243 height 32
click at [266, 254] on span "Latviešu valodas saglabāšana un attīstīšana ir atzīta par vienu no veidiem, kā …" at bounding box center [357, 262] width 190 height 16
drag, startPoint x: 261, startPoint y: 231, endPoint x: 418, endPoint y: 291, distance: 168.3
click at [418, 291] on div "2p Latviešu valodas saglabāšana un attīstīšana ir atzīta par vienu no veidiem, …" at bounding box center [379, 291] width 243 height 86
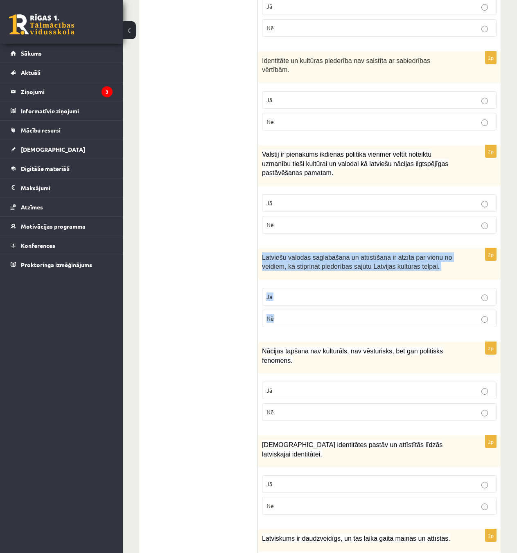
click at [344, 253] on div "Latviešu valodas saglabāšana un attīstīšana ir atzīta par vienu no veidiem, kā …" at bounding box center [379, 264] width 243 height 32
click at [325, 293] on p "Jā" at bounding box center [379, 297] width 226 height 9
click at [282, 305] on div "2p Latviešu valodas saglabāšana un attīstīšana ir atzīta par vienu no veidiem, …" at bounding box center [379, 291] width 243 height 86
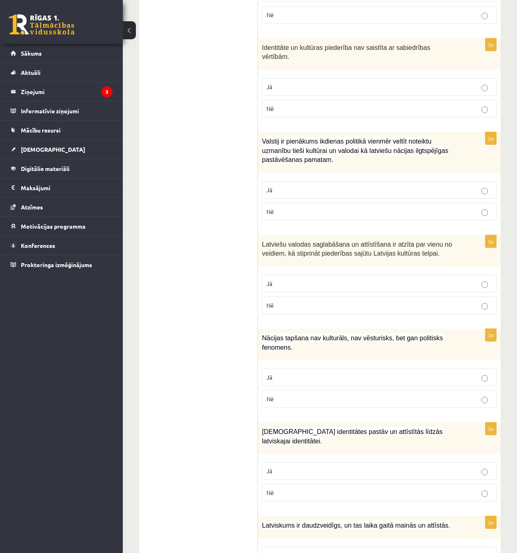
scroll to position [997, 0]
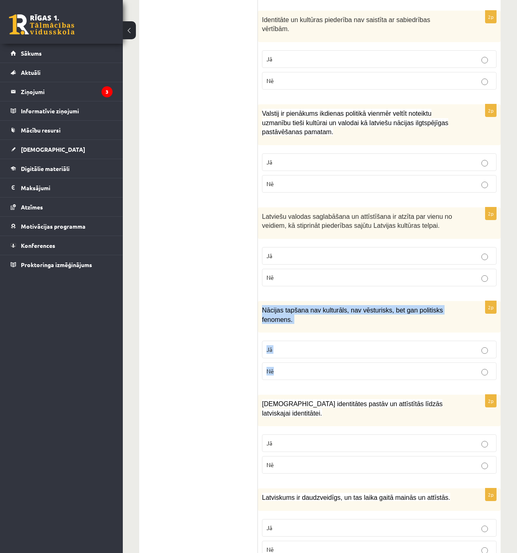
drag, startPoint x: 262, startPoint y: 285, endPoint x: 438, endPoint y: 332, distance: 181.9
click at [438, 332] on div "2p Nācijas tapšana nav kulturāls, nav vēsturisks, bet gan politisks fenomens. J…" at bounding box center [379, 344] width 243 height 86
drag, startPoint x: 267, startPoint y: 282, endPoint x: 307, endPoint y: 287, distance: 40.7
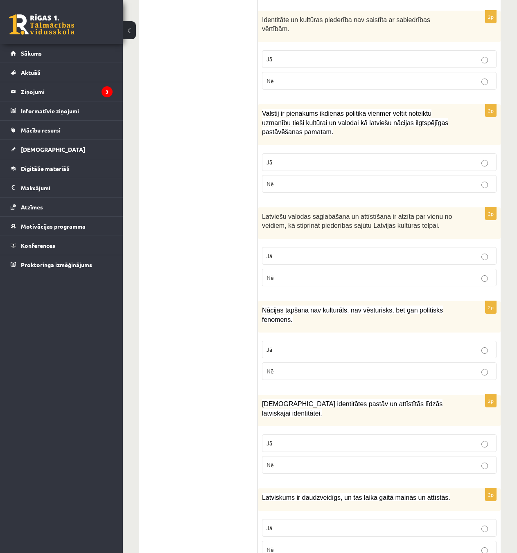
click at [310, 301] on div "Nācijas tapšana nav kulturāls, nav vēsturisks, bet gan politisks fenomens." at bounding box center [379, 317] width 243 height 32
click at [309, 367] on p "Nē" at bounding box center [379, 371] width 226 height 9
drag, startPoint x: 274, startPoint y: 362, endPoint x: 504, endPoint y: 434, distance: 240.4
click at [301, 439] on p "Jā" at bounding box center [379, 443] width 226 height 9
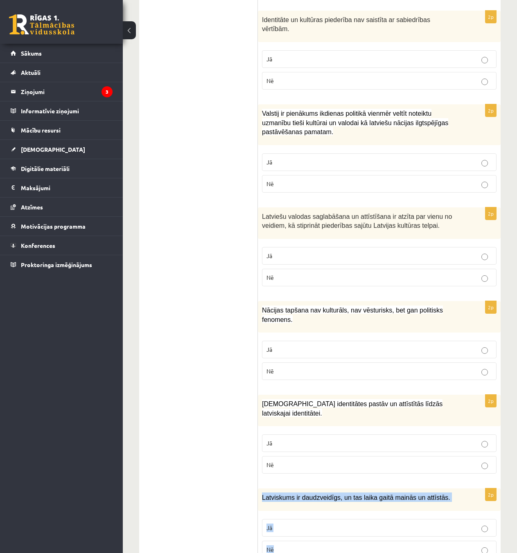
drag, startPoint x: 261, startPoint y: 460, endPoint x: 450, endPoint y: 507, distance: 194.5
click at [450, 507] on div "2p Latviskums ir daudzveidīgs, un tas laika gaitā mainās un attīstās. Jā Nē" at bounding box center [379, 527] width 243 height 77
click at [478, 489] on div "2p Latviskums ir daudzveidīgs, un tas laika gaitā mainās un attīstās. Jā Nē" at bounding box center [379, 527] width 243 height 77
click at [336, 524] on p "Jā" at bounding box center [379, 528] width 226 height 9
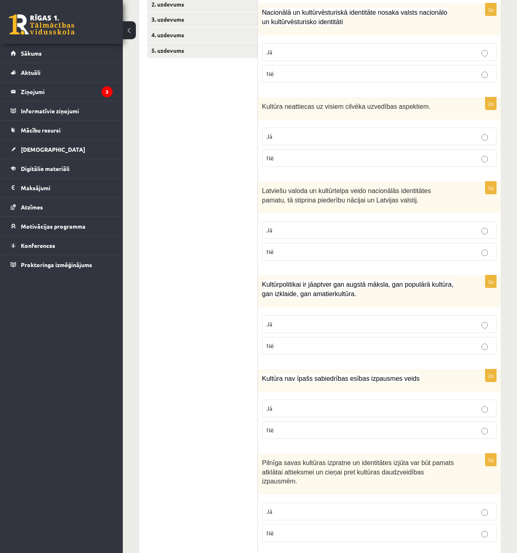
scroll to position [0, 0]
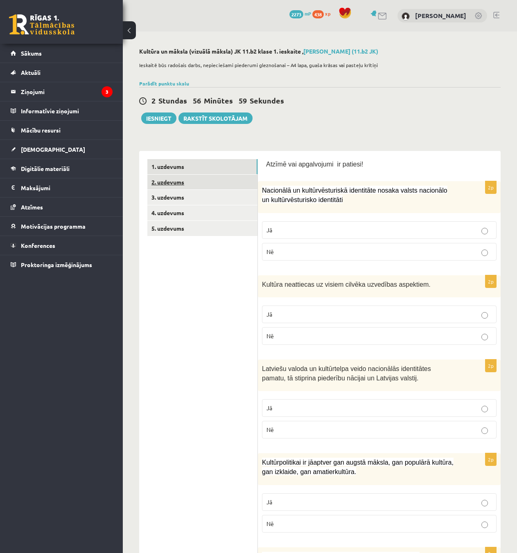
click at [181, 181] on link "2. uzdevums" at bounding box center [202, 182] width 110 height 15
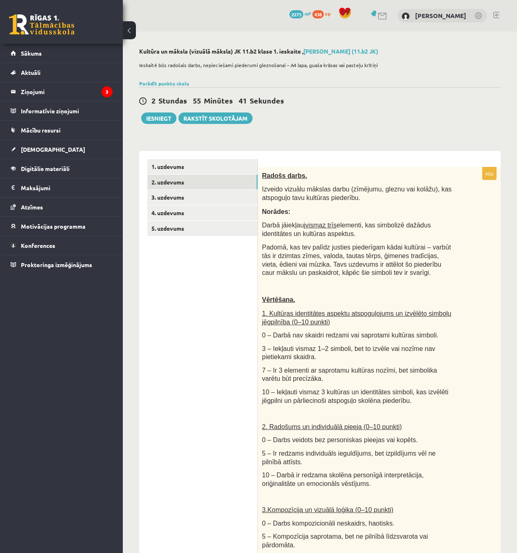
click at [235, 497] on ul "1. uzdevums 2. uzdevums 3. uzdevums 4. uzdevums 5. uzdevums" at bounding box center [202, 496] width 111 height 675
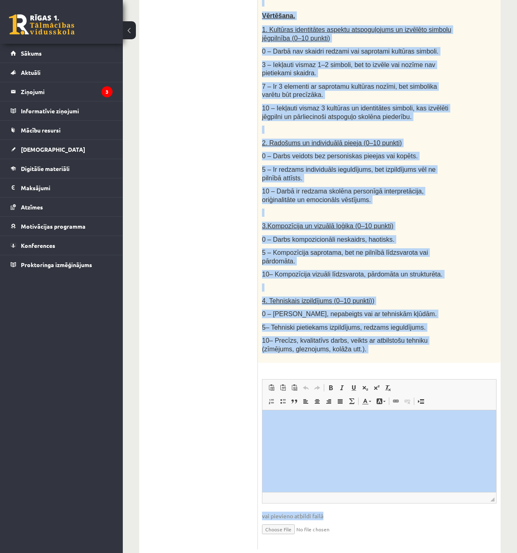
scroll to position [297, 0]
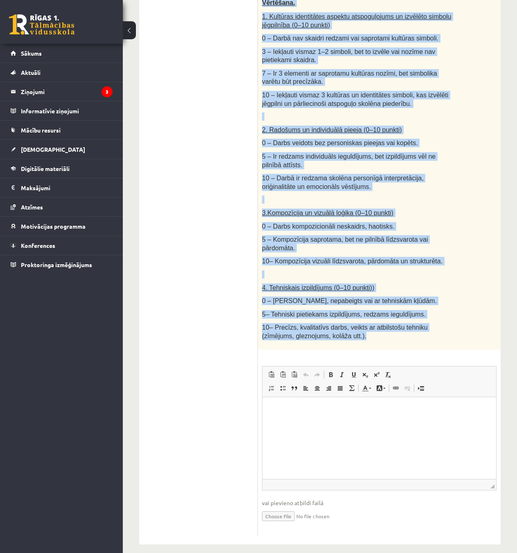
drag, startPoint x: 261, startPoint y: 176, endPoint x: 445, endPoint y: 340, distance: 245.6
click at [445, 340] on div "Radošs darbs. Izveido vizuālu mākslas darbu (zīmējumu, gleznu vai kolāžu), kas …" at bounding box center [379, 110] width 243 height 480
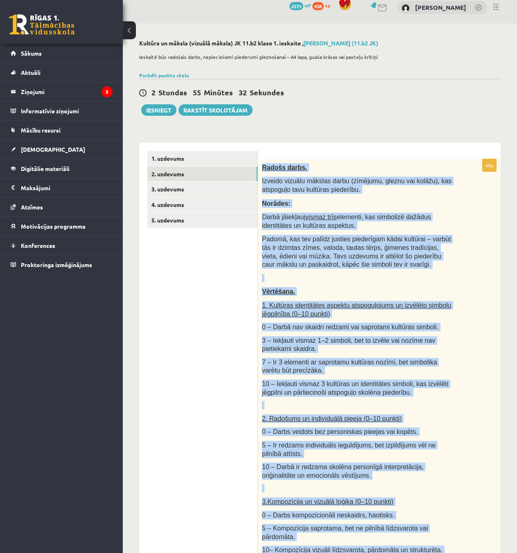
scroll to position [0, 0]
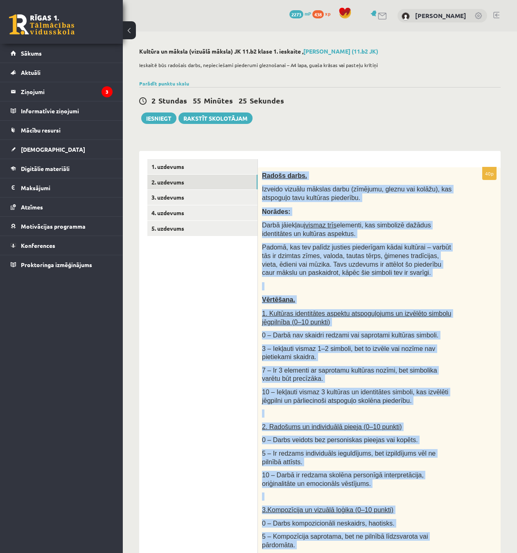
click at [474, 248] on div "Radošs darbs. Izveido vizuālu mākslas darbu (zīmējumu, gleznu vai kolāžu), kas …" at bounding box center [379, 407] width 243 height 480
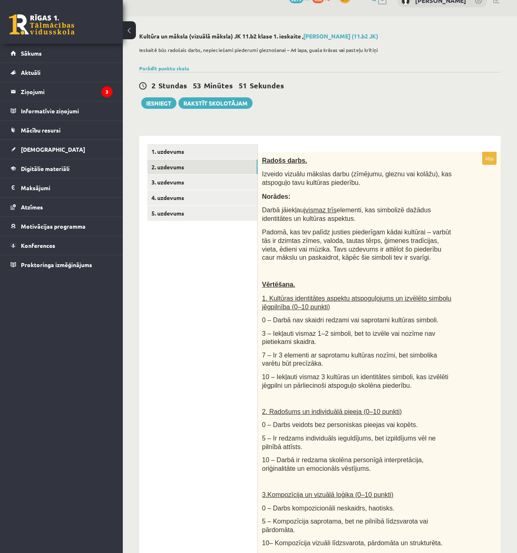
scroll to position [41, 0]
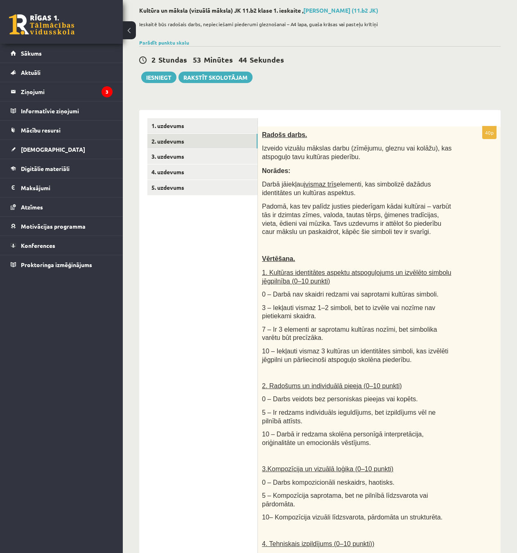
click at [242, 496] on ul "1. uzdevums 2. uzdevums 3. uzdevums 4. uzdevums 5. uzdevums" at bounding box center [202, 455] width 111 height 675
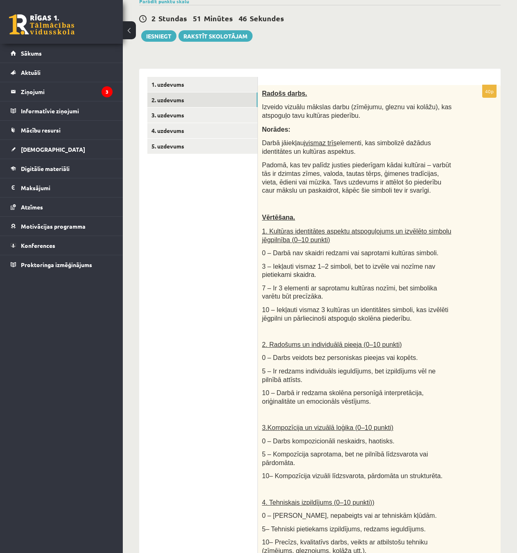
scroll to position [82, 0]
click at [185, 120] on link "3. uzdevums" at bounding box center [202, 115] width 110 height 15
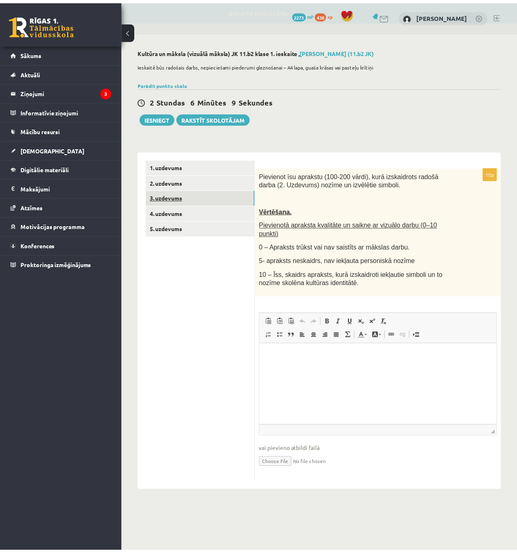
scroll to position [0, 0]
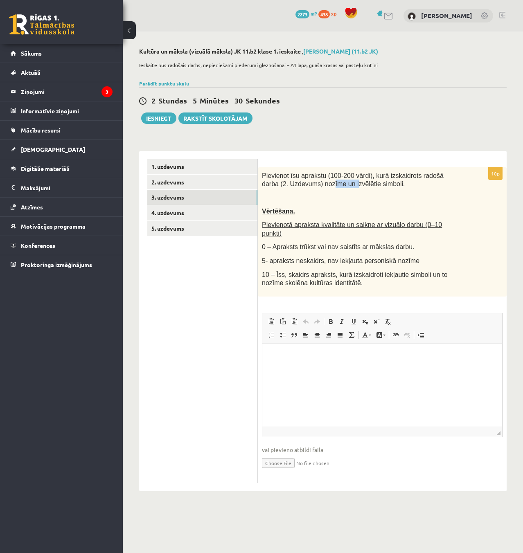
drag, startPoint x: 315, startPoint y: 183, endPoint x: 333, endPoint y: 185, distance: 17.7
click at [331, 185] on span "Pievienot īsu aprakstu (100-200 vārdi), kurā izskaidrots radošā darba (2. Uzdev…" at bounding box center [353, 180] width 182 height 16
click at [334, 190] on div "Pievienot īsu aprakstu (100-200 vārdi), kurā izskaidrots radošā darba (2. Uzdev…" at bounding box center [382, 231] width 249 height 129
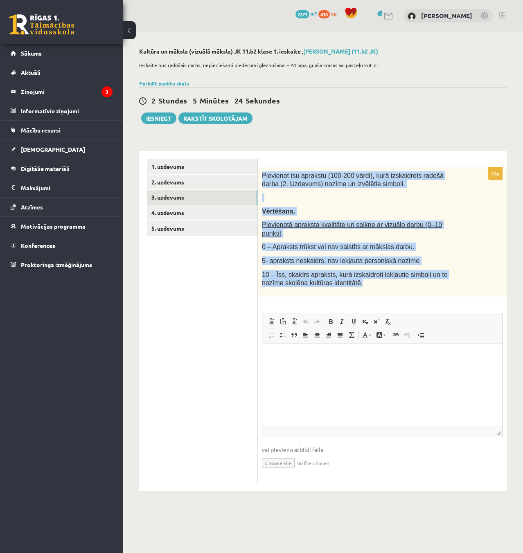
drag, startPoint x: 262, startPoint y: 176, endPoint x: 464, endPoint y: 277, distance: 225.7
click at [464, 277] on div "Pievienot īsu aprakstu (100-200 vārdi), kurā izskaidrots radošā darba (2. Uzdev…" at bounding box center [382, 231] width 249 height 129
click at [374, 192] on div "Pievienot īsu aprakstu (100-200 vārdi), kurā izskaidrots radošā darba (2. Uzdev…" at bounding box center [382, 231] width 249 height 129
drag, startPoint x: 263, startPoint y: 177, endPoint x: 469, endPoint y: 284, distance: 231.8
click at [468, 284] on div "Pievienot īsu aprakstu (100-200 vārdi), kurā izskaidrots radošā darba (2. Uzdev…" at bounding box center [382, 231] width 249 height 129
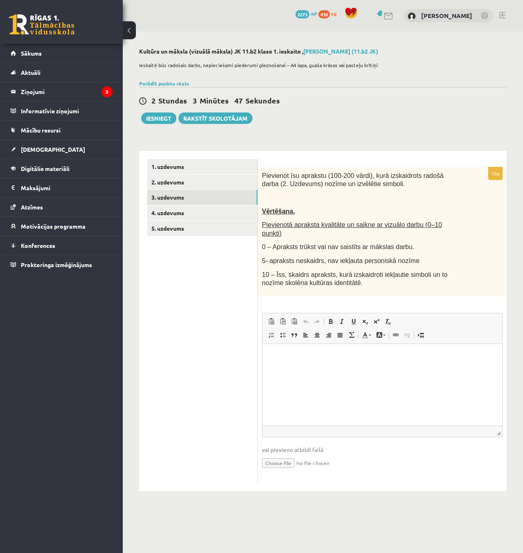
click at [490, 514] on body "0 Dāvanas 2273 mP 438 xp [PERSON_NAME] Sākums Aktuāli Kā mācīties eSKOLĀ Kontak…" at bounding box center [261, 276] width 523 height 553
click at [167, 179] on link "2. uzdevums" at bounding box center [202, 182] width 110 height 15
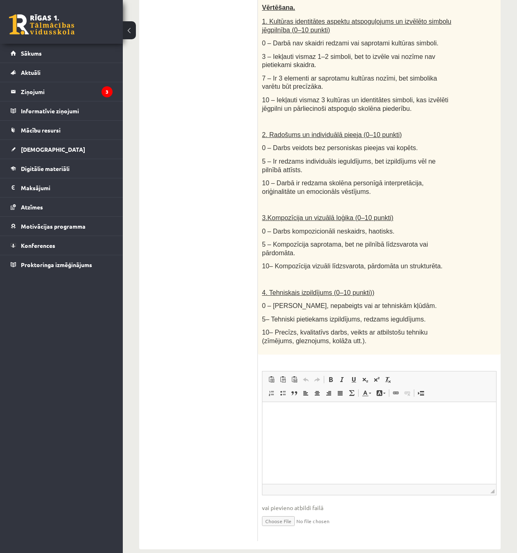
scroll to position [297, 0]
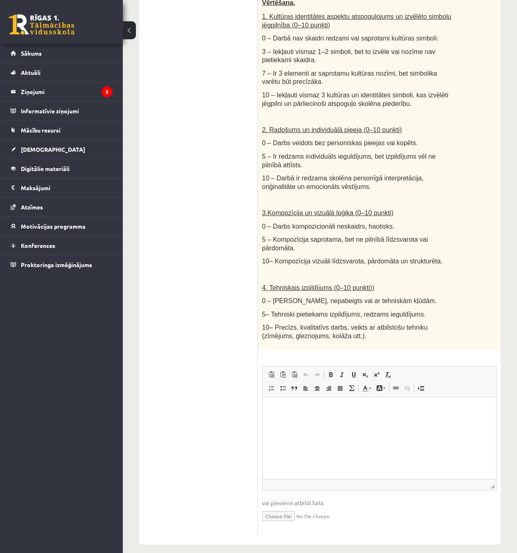
click at [234, 472] on ul "1. uzdevums 2. uzdevums 3. uzdevums 4. uzdevums 5. uzdevums" at bounding box center [202, 199] width 111 height 675
drag, startPoint x: 260, startPoint y: 215, endPoint x: 381, endPoint y: 227, distance: 122.2
click at [381, 227] on div "Radošs darbs. Izveido vizuālu mākslas darbu (zīmējumu, gleznu vai kolāžu), kas …" at bounding box center [379, 110] width 243 height 480
click at [411, 231] on div "Radošs darbs. Izveido vizuālu mākslas darbu (zīmējumu, gleznu vai kolāžu), kas …" at bounding box center [379, 110] width 243 height 480
drag, startPoint x: 264, startPoint y: 210, endPoint x: 360, endPoint y: 233, distance: 99.0
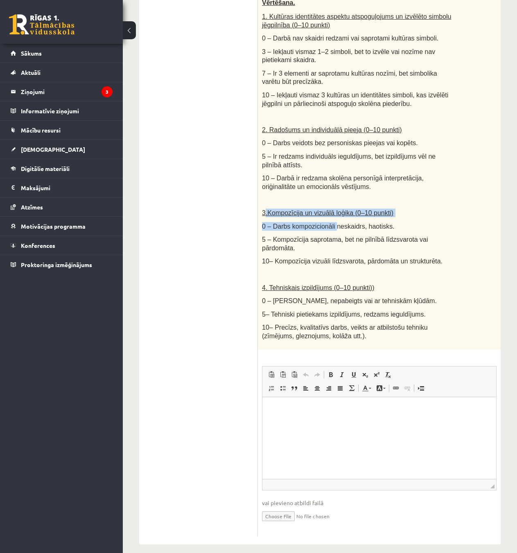
click at [346, 230] on div "Radošs darbs. Izveido vizuālu mākslas darbu (zīmējumu, gleznu vai kolāžu), kas …" at bounding box center [379, 110] width 243 height 480
click at [389, 228] on p "0 – Darbs kompozicionāli neskaidrs, haotisks." at bounding box center [359, 226] width 194 height 9
drag, startPoint x: 360, startPoint y: 229, endPoint x: 261, endPoint y: 219, distance: 99.2
click at [262, 219] on div "Radošs darbs. Izveido vizuālu mākslas darbu (zīmējumu, gleznu vai kolāžu), kas …" at bounding box center [379, 110] width 243 height 480
drag, startPoint x: 264, startPoint y: 203, endPoint x: 262, endPoint y: 209, distance: 6.6
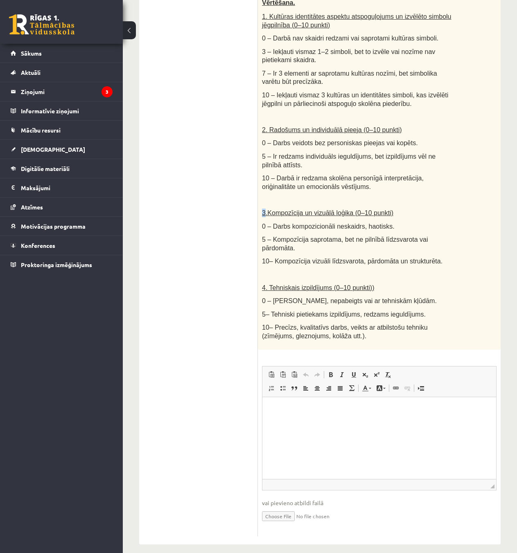
click at [263, 207] on div "Radošs darbs. Izveido vizuālu mākslas darbu (zīmējumu, gleznu vai kolāžu), kas …" at bounding box center [379, 110] width 243 height 480
click at [261, 210] on div "Radošs darbs. Izveido vizuālu mākslas darbu (zīmējumu, gleznu vai kolāžu), kas …" at bounding box center [379, 110] width 243 height 480
drag, startPoint x: 264, startPoint y: 210, endPoint x: 402, endPoint y: 222, distance: 138.1
click at [388, 221] on div "Radošs darbs. Izveido vizuālu mākslas darbu (zīmējumu, gleznu vai kolāžu), kas …" at bounding box center [379, 110] width 243 height 480
click at [407, 221] on div "Radošs darbs. Izveido vizuālu mākslas darbu (zīmējumu, gleznu vai kolāžu), kas …" at bounding box center [379, 110] width 243 height 480
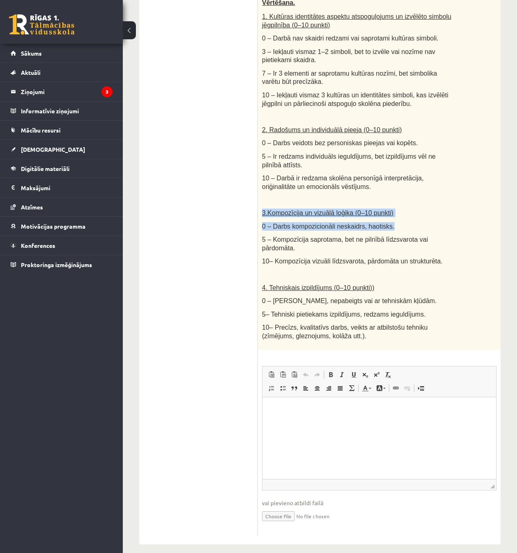
click at [386, 215] on p "3.Kompozīcija un vizuālā loģika (0–10 punkti)" at bounding box center [359, 213] width 194 height 9
drag, startPoint x: 385, startPoint y: 215, endPoint x: 274, endPoint y: 209, distance: 111.5
click at [274, 209] on div "Radošs darbs. Izveido vizuālu mākslas darbu (zīmējumu, gleznu vai kolāžu), kas …" at bounding box center [379, 110] width 243 height 480
click at [236, 204] on ul "1. uzdevums 2. uzdevums 3. uzdevums 4. uzdevums 5. uzdevums" at bounding box center [202, 199] width 111 height 675
click at [276, 508] on input "file" at bounding box center [379, 516] width 235 height 17
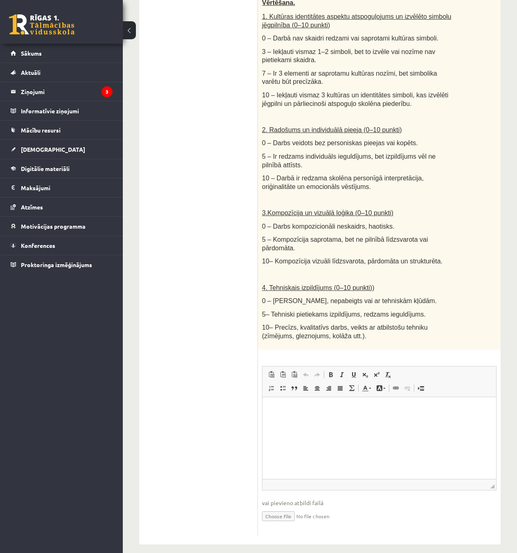
type input "**********"
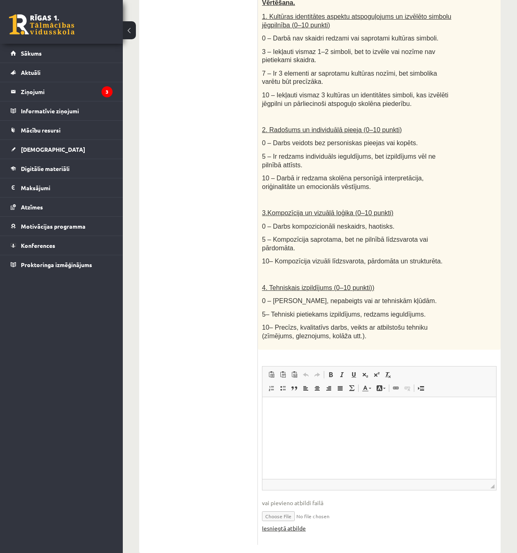
click at [292, 524] on link "Iesniegtā atbilde" at bounding box center [284, 528] width 44 height 9
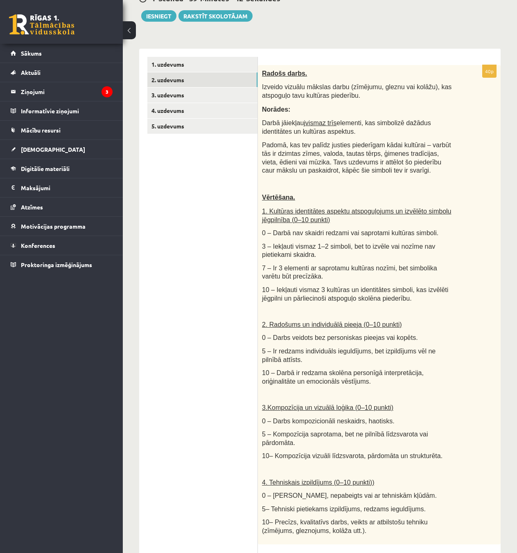
scroll to position [101, 0]
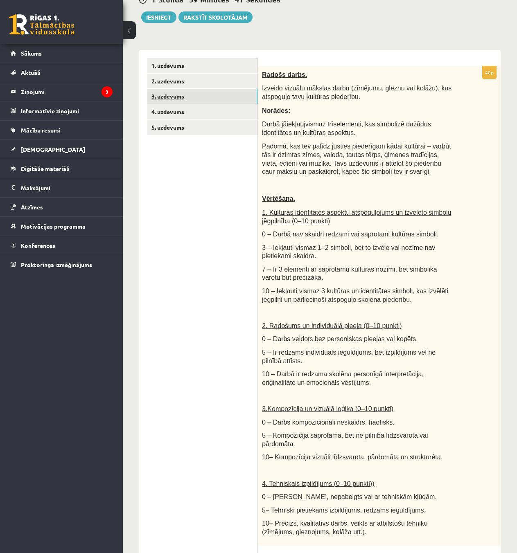
click at [188, 96] on link "3. uzdevums" at bounding box center [202, 96] width 110 height 15
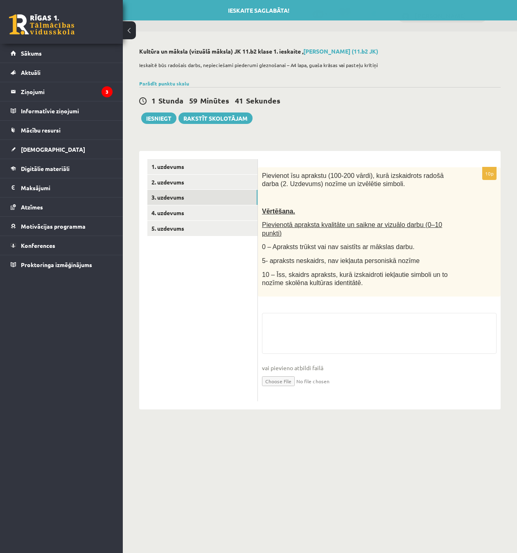
scroll to position [0, 0]
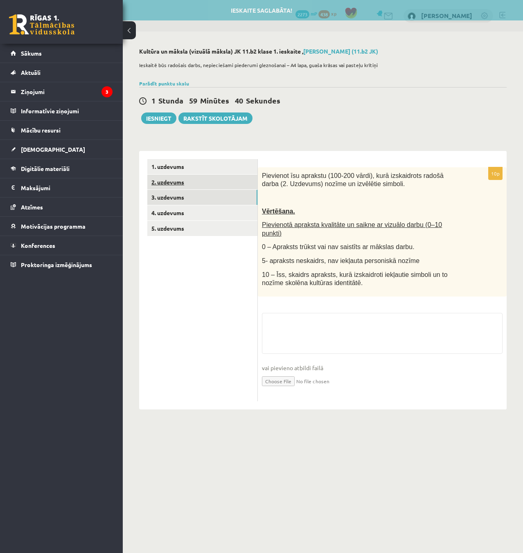
click at [181, 182] on link "2. uzdevums" at bounding box center [202, 182] width 110 height 15
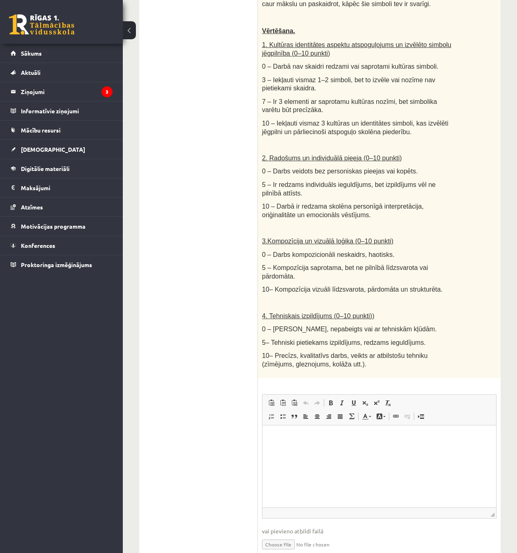
scroll to position [306, 0]
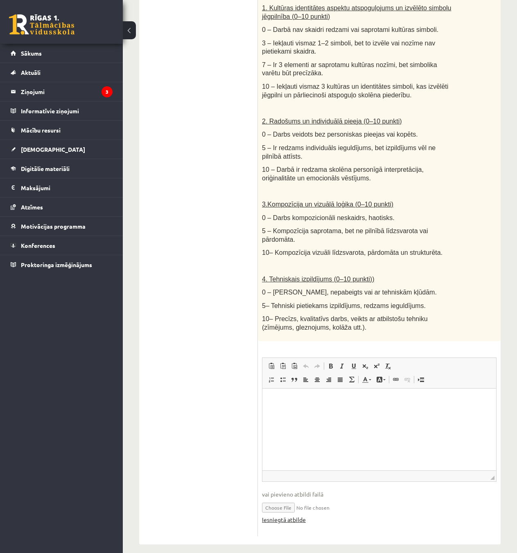
click at [294, 516] on link "Iesniegtā atbilde" at bounding box center [284, 520] width 44 height 9
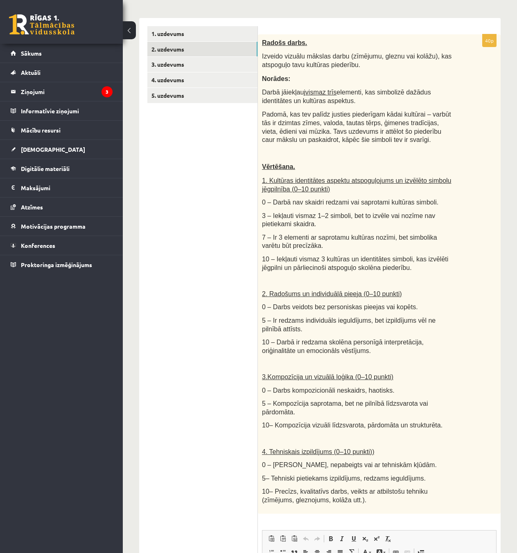
scroll to position [101, 0]
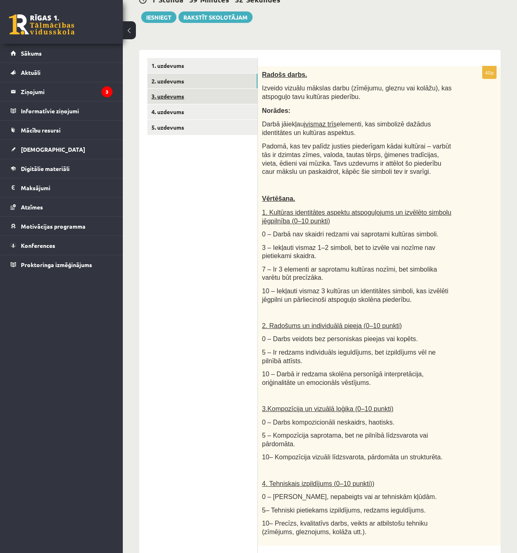
click at [180, 93] on link "3. uzdevums" at bounding box center [202, 96] width 110 height 15
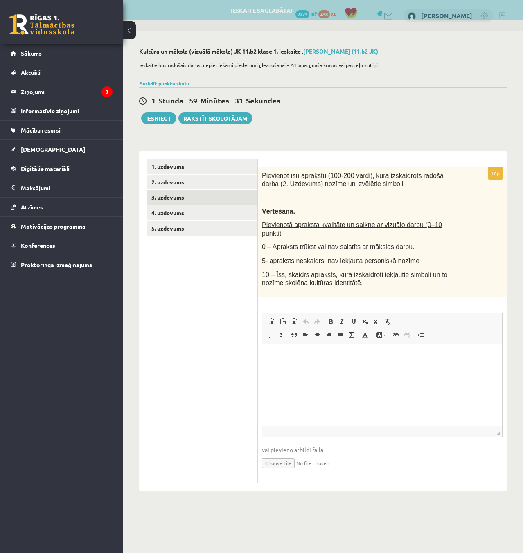
scroll to position [0, 0]
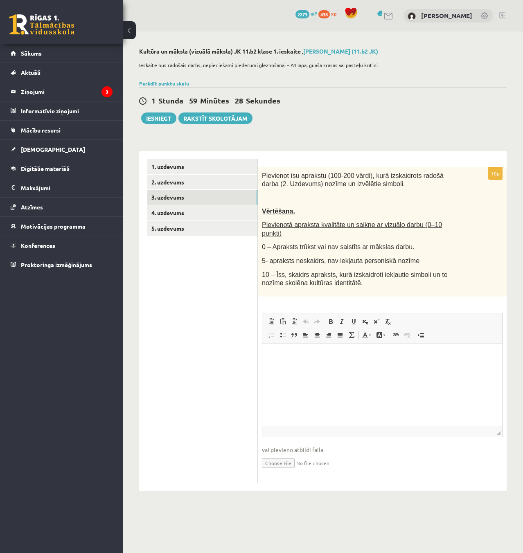
click at [317, 361] on html at bounding box center [382, 356] width 240 height 25
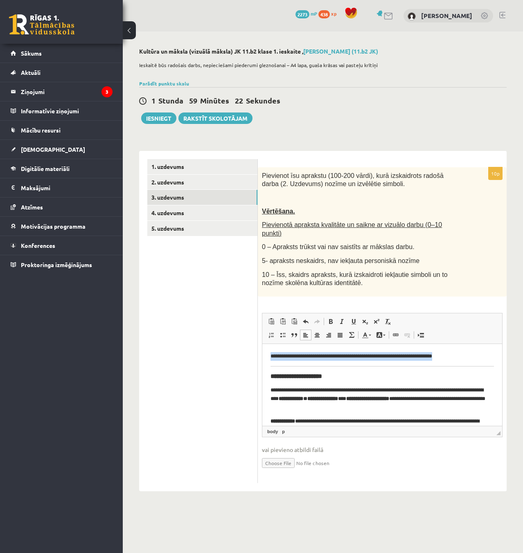
drag, startPoint x: 466, startPoint y: 355, endPoint x: 258, endPoint y: 348, distance: 208.5
click at [262, 348] on html "**********" at bounding box center [382, 436] width 240 height 185
click at [343, 363] on body "**********" at bounding box center [383, 436] width 224 height 168
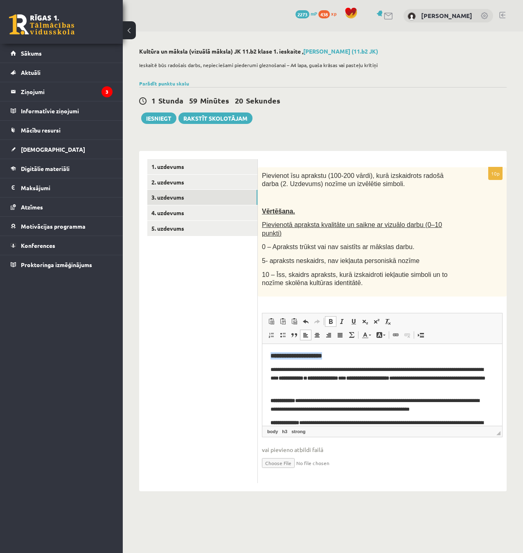
drag, startPoint x: 339, startPoint y: 355, endPoint x: 245, endPoint y: 355, distance: 93.3
click at [262, 355] on html "**********" at bounding box center [382, 426] width 240 height 164
click at [334, 318] on span at bounding box center [330, 321] width 7 height 7
click at [303, 376] on strong "**********" at bounding box center [291, 377] width 25 height 5
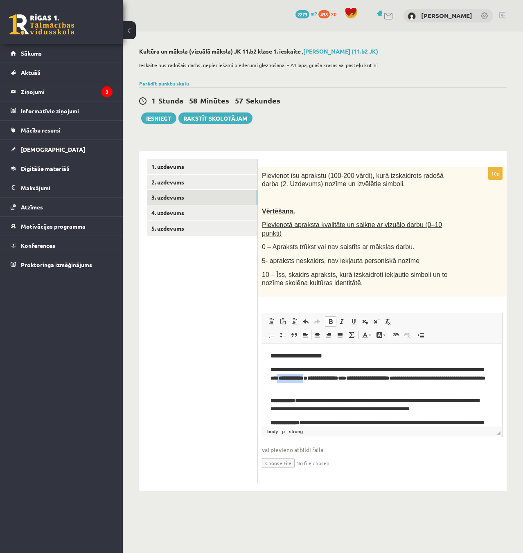
drag, startPoint x: 319, startPoint y: 377, endPoint x: 351, endPoint y: 376, distance: 32.3
click at [351, 376] on p "**********" at bounding box center [379, 378] width 217 height 25
click at [333, 318] on span at bounding box center [330, 321] width 7 height 7
click at [354, 367] on p "**********" at bounding box center [379, 378] width 217 height 25
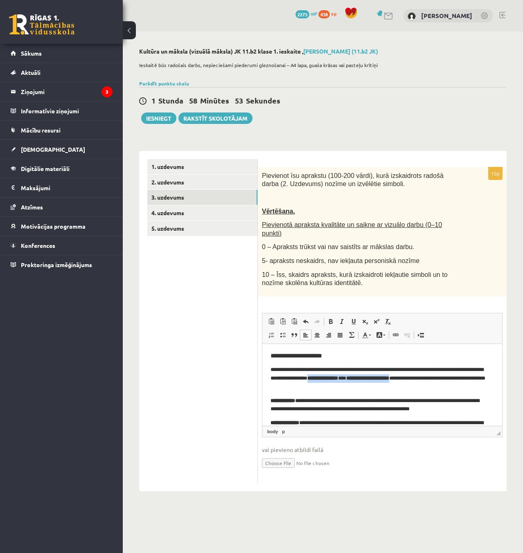
drag, startPoint x: 352, startPoint y: 376, endPoint x: 455, endPoint y: 377, distance: 103.2
click at [457, 377] on p "**********" at bounding box center [379, 378] width 217 height 25
click at [337, 316] on link "Italic Keyboard shortcut Ctrl+I" at bounding box center [342, 321] width 11 height 11
click at [334, 316] on link "Bold Keyboard shortcut Ctrl+B" at bounding box center [330, 321] width 11 height 11
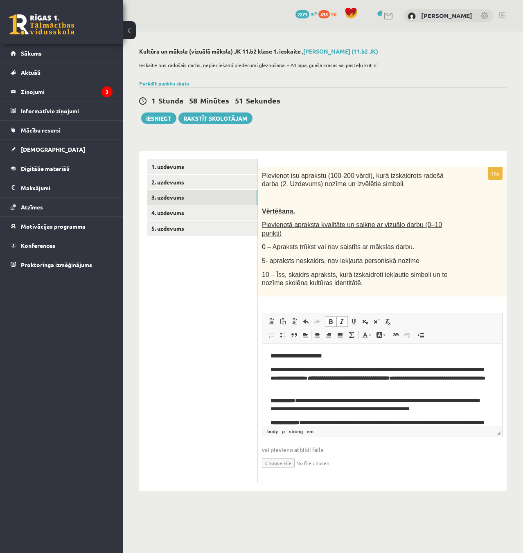
click at [340, 318] on span at bounding box center [342, 321] width 7 height 7
click at [333, 318] on span at bounding box center [330, 321] width 7 height 7
click at [455, 316] on span "Paste Keyboard shortcut Ctrl+V Paste as plain text Keyboard shortcut Ctrl+Shift…" at bounding box center [382, 323] width 233 height 14
click at [433, 319] on span "Paste Keyboard shortcut Ctrl+V Paste as plain text Keyboard shortcut Ctrl+Shift…" at bounding box center [382, 323] width 233 height 14
click at [434, 285] on div "Pievienot īsu aprakstu (100-200 vārdi), kurā izskaidrots radošā darba (2. Uzdev…" at bounding box center [382, 231] width 249 height 129
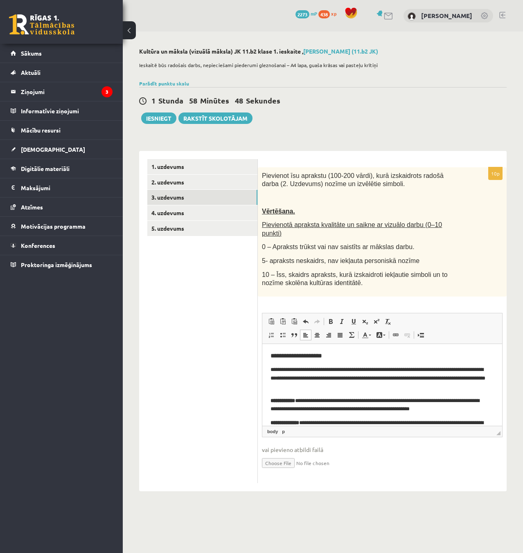
click at [392, 358] on h3 "**********" at bounding box center [379, 355] width 217 height 7
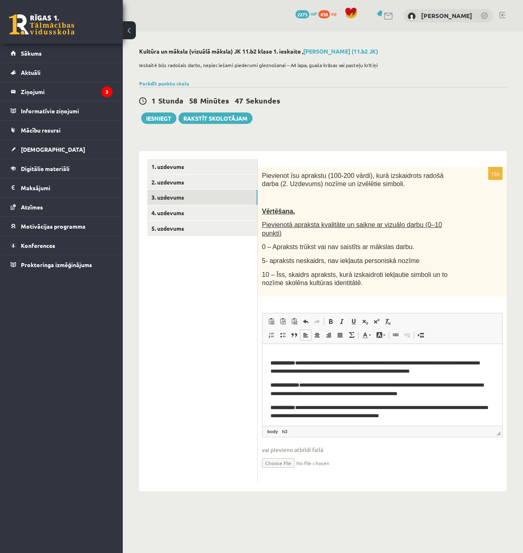
scroll to position [41, 0]
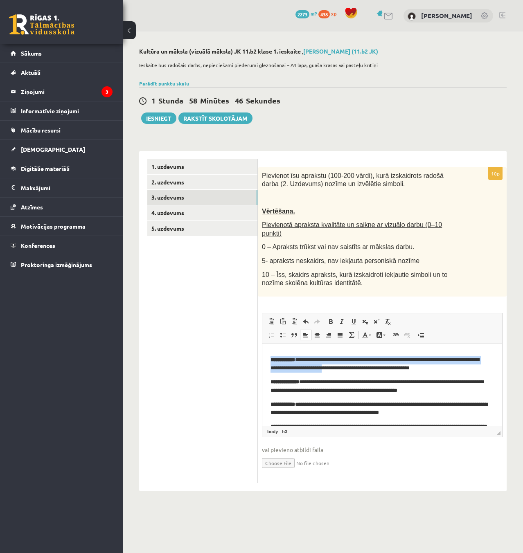
drag, startPoint x: 272, startPoint y: 360, endPoint x: 381, endPoint y: 364, distance: 109.4
click at [381, 364] on p "**********" at bounding box center [379, 364] width 217 height 17
click at [332, 318] on span at bounding box center [330, 321] width 7 height 7
click at [424, 297] on div "10p Pievienot īsu aprakstu (100-200 vārdi), kurā izskaidrots radošā darba (2. U…" at bounding box center [382, 325] width 249 height 316
click at [285, 380] on strong "**********" at bounding box center [285, 381] width 29 height 5
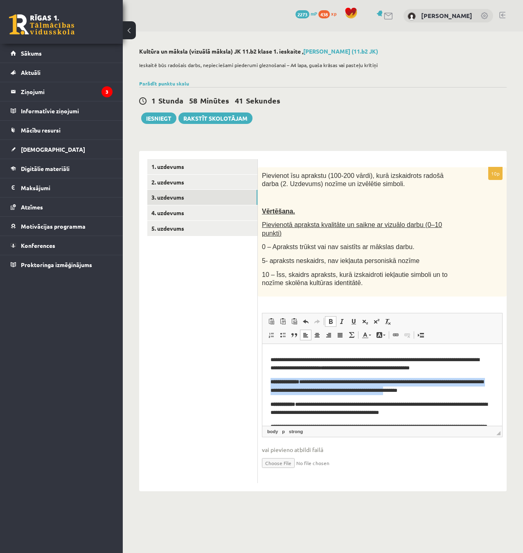
drag, startPoint x: 267, startPoint y: 380, endPoint x: 448, endPoint y: 394, distance: 181.4
click at [448, 394] on html "**********" at bounding box center [382, 385] width 240 height 164
click at [334, 316] on link "Bold Keyboard shortcut Ctrl+B" at bounding box center [330, 321] width 11 height 11
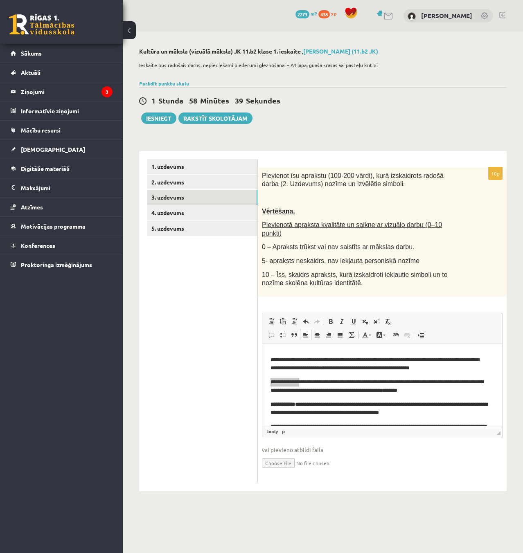
click at [419, 291] on div "10p Pievienot īsu aprakstu (100-200 vārdi), kurā izskaidrots radošā darba (2. U…" at bounding box center [382, 325] width 249 height 316
click at [430, 382] on p "**********" at bounding box center [379, 386] width 217 height 17
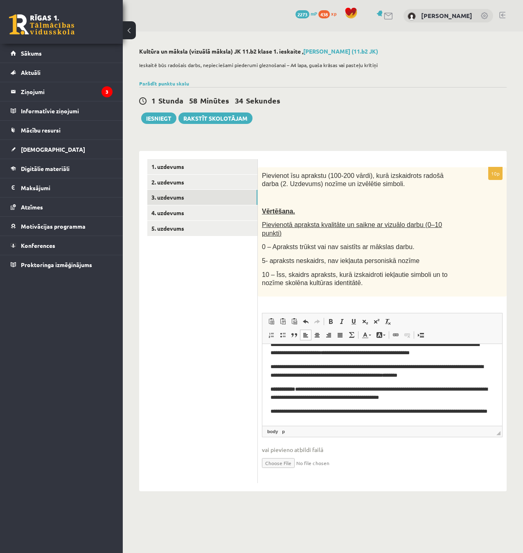
scroll to position [82, 0]
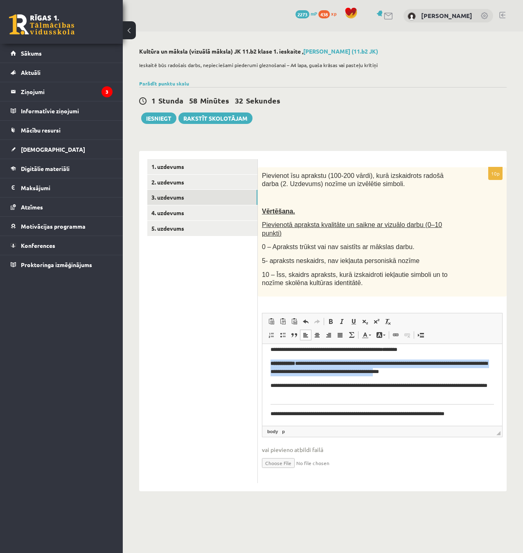
drag, startPoint x: 293, startPoint y: 364, endPoint x: 434, endPoint y: 368, distance: 140.5
click at [434, 368] on p "**********" at bounding box center [379, 367] width 217 height 17
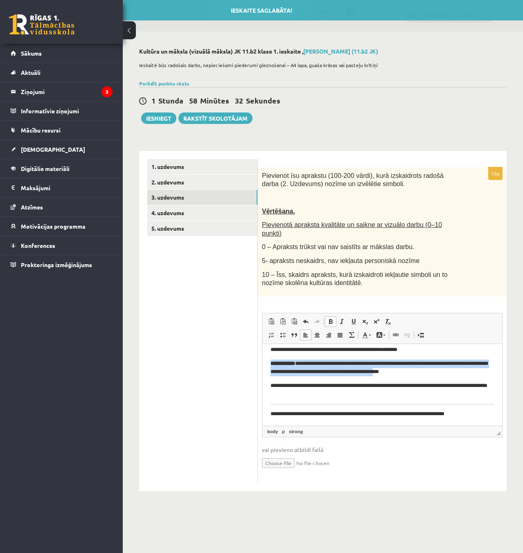
click at [330, 318] on span at bounding box center [330, 321] width 7 height 7
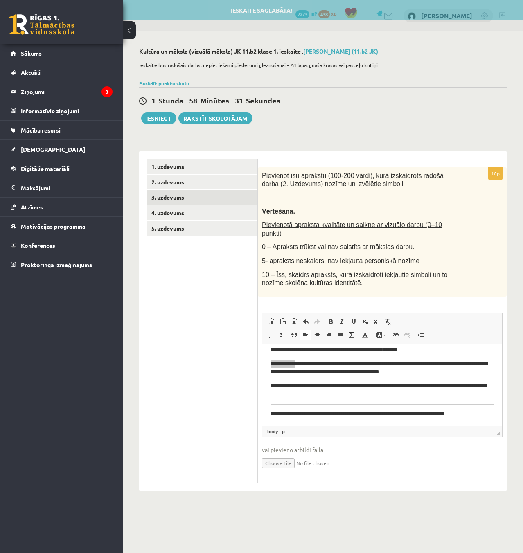
click at [439, 298] on div "10p Pievienot īsu aprakstu (100-200 vārdi), kurā izskaidrots radošā darba (2. U…" at bounding box center [382, 325] width 249 height 316
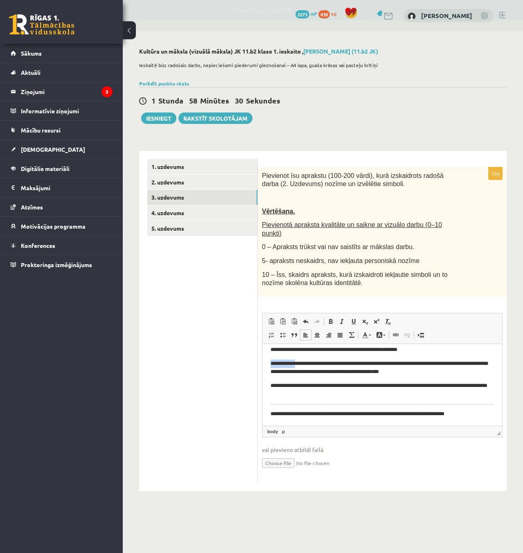
click at [443, 359] on body "**********" at bounding box center [383, 344] width 224 height 148
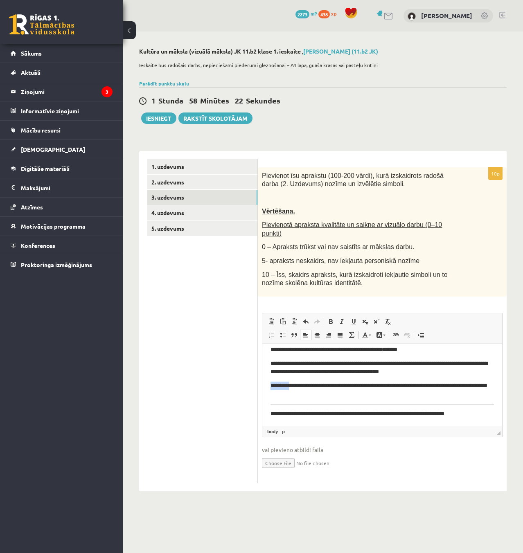
drag, startPoint x: 270, startPoint y: 384, endPoint x: 293, endPoint y: 385, distance: 22.9
click at [293, 385] on html "**********" at bounding box center [382, 344] width 240 height 164
click at [294, 377] on body "**********" at bounding box center [383, 344] width 224 height 148
click at [327, 354] on body "**********" at bounding box center [383, 344] width 224 height 148
click at [271, 364] on p "**********" at bounding box center [379, 367] width 217 height 17
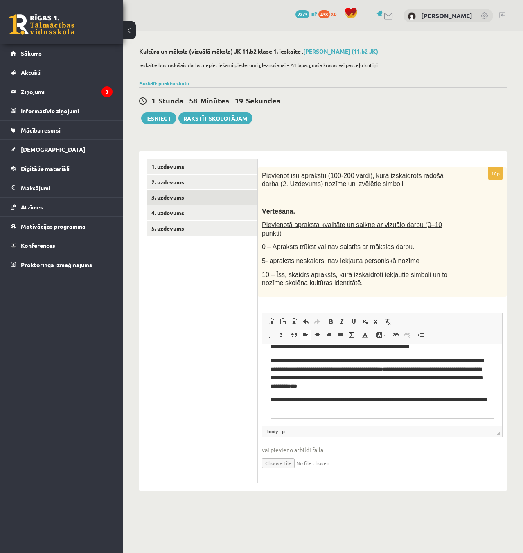
scroll to position [36, 0]
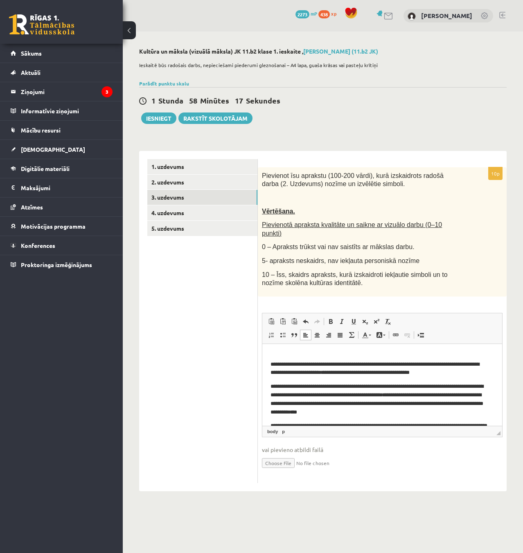
click at [271, 386] on p "**********" at bounding box center [379, 399] width 217 height 34
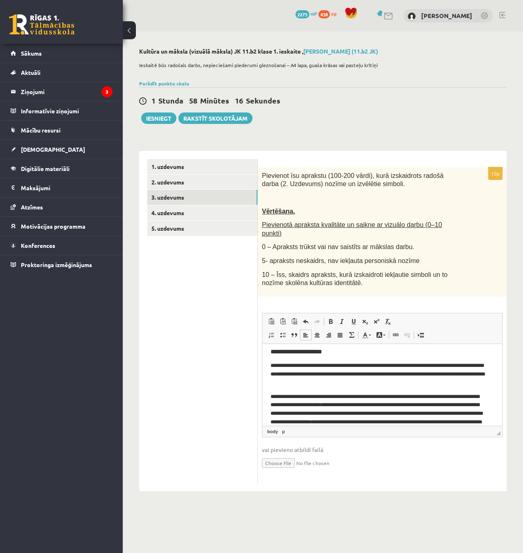
scroll to position [0, 0]
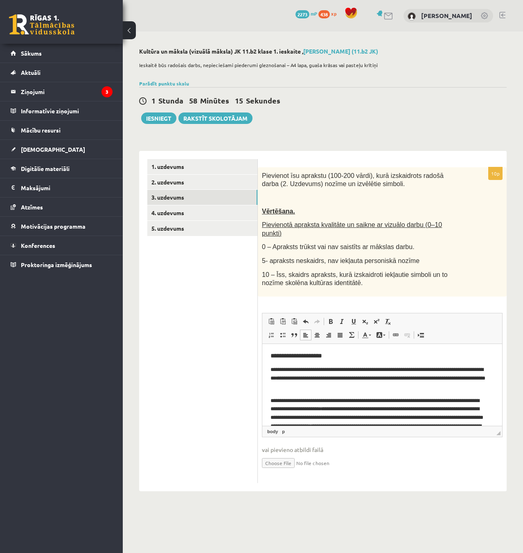
click at [268, 398] on html "**********" at bounding box center [382, 421] width 240 height 154
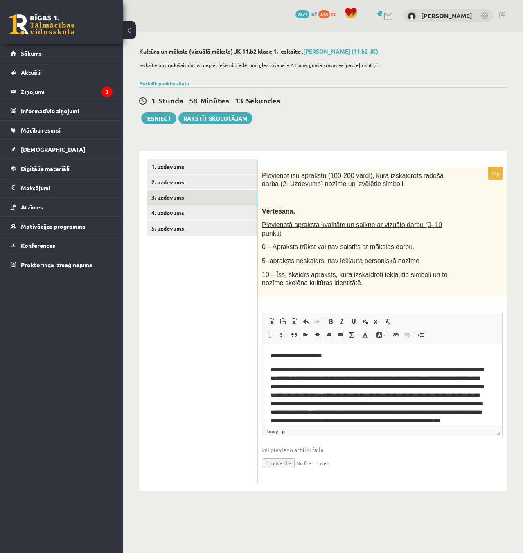
drag, startPoint x: 269, startPoint y: 402, endPoint x: 277, endPoint y: 402, distance: 8.6
click at [269, 402] on html "**********" at bounding box center [382, 418] width 240 height 149
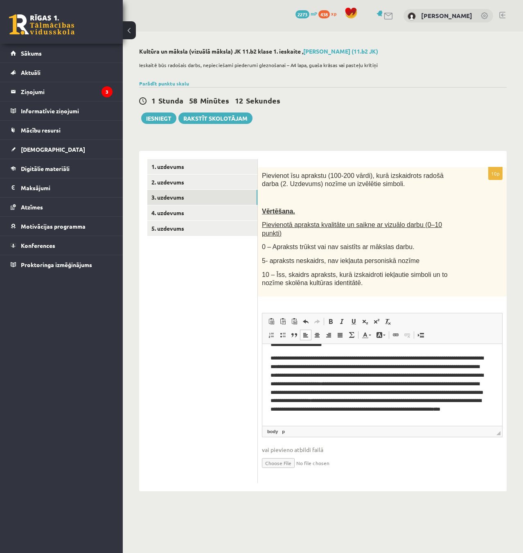
scroll to position [41, 0]
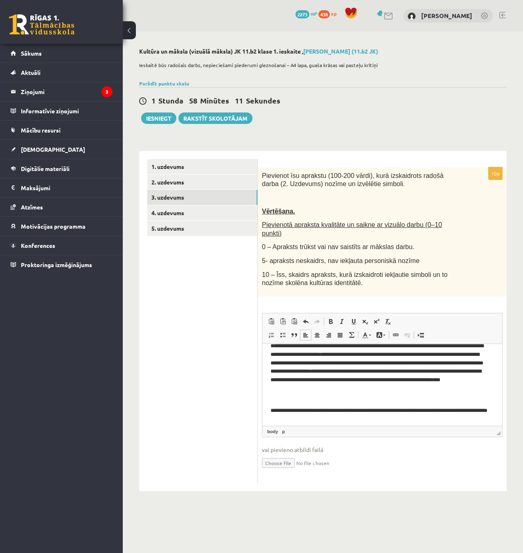
click at [270, 409] on html "**********" at bounding box center [382, 377] width 240 height 149
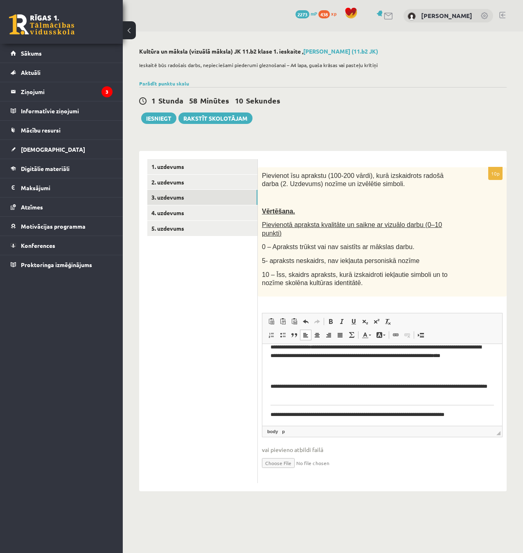
scroll to position [67, 0]
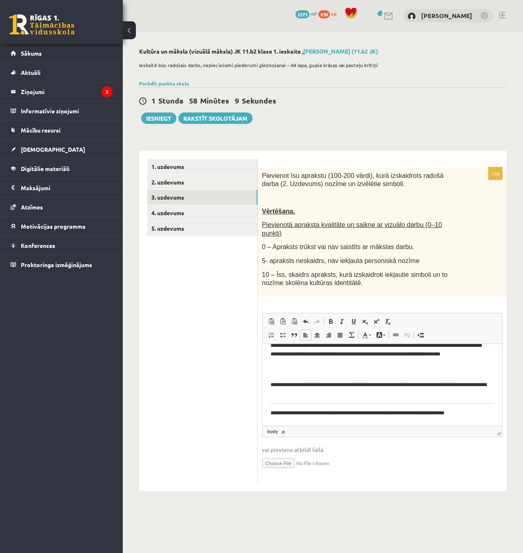
drag, startPoint x: 314, startPoint y: 398, endPoint x: 509, endPoint y: 723, distance: 379.2
click at [262, 386] on html "**********" at bounding box center [382, 351] width 240 height 149
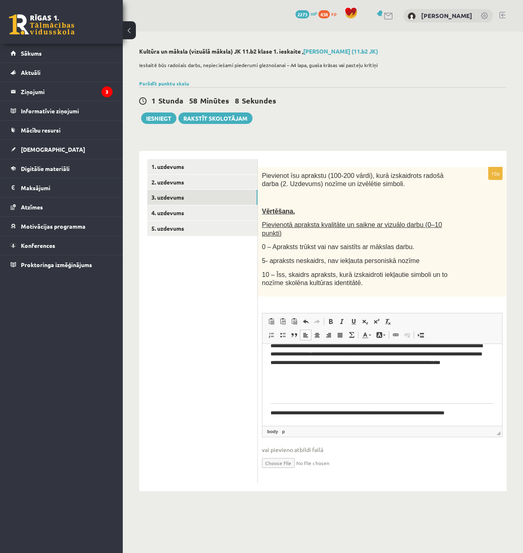
click at [274, 400] on body "**********" at bounding box center [383, 356] width 224 height 124
click at [271, 412] on p "**********" at bounding box center [379, 413] width 217 height 9
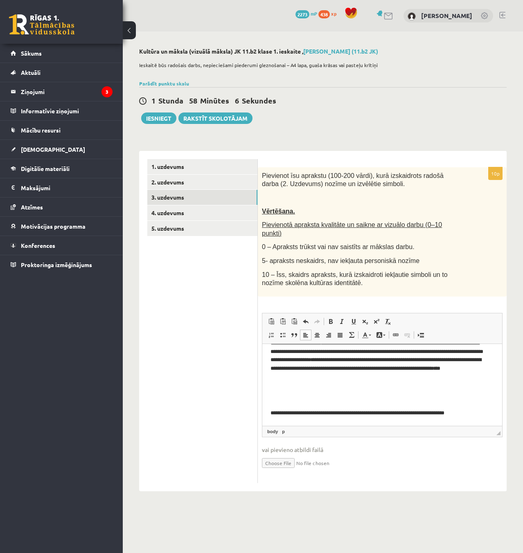
scroll to position [38, 0]
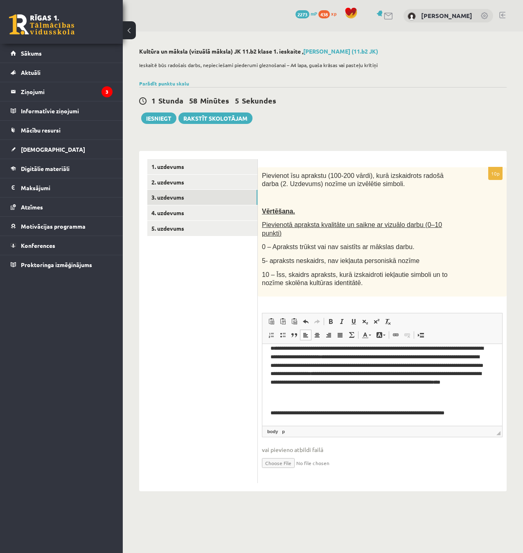
click at [319, 405] on body "**********" at bounding box center [383, 366] width 224 height 104
click at [356, 407] on body "**********" at bounding box center [383, 366] width 224 height 104
click at [473, 414] on p "**********" at bounding box center [379, 413] width 217 height 9
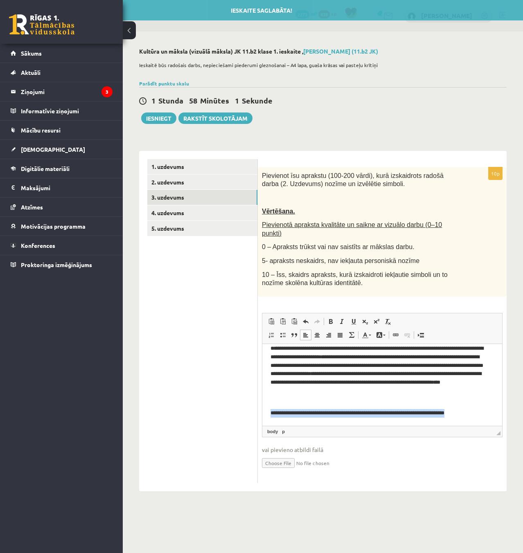
drag, startPoint x: 470, startPoint y: 413, endPoint x: 271, endPoint y: 409, distance: 198.6
click at [271, 409] on p "**********" at bounding box center [379, 413] width 217 height 9
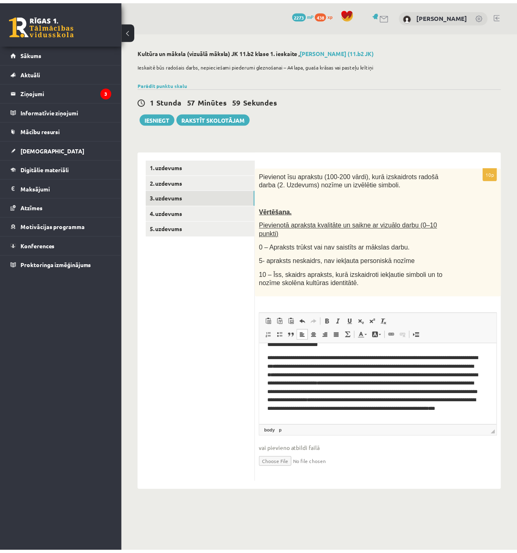
scroll to position [25, 0]
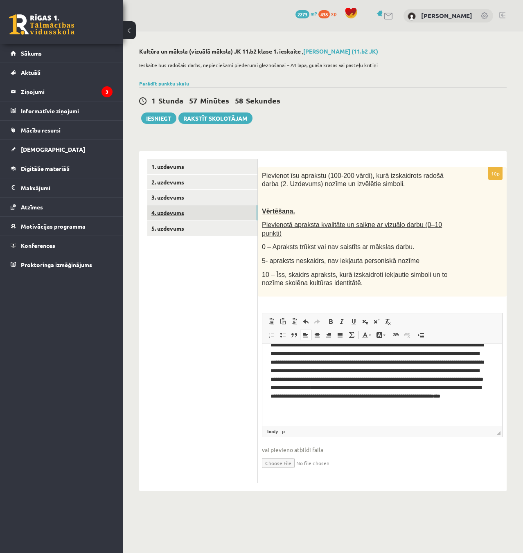
click at [184, 220] on link "4. uzdevums" at bounding box center [202, 213] width 110 height 15
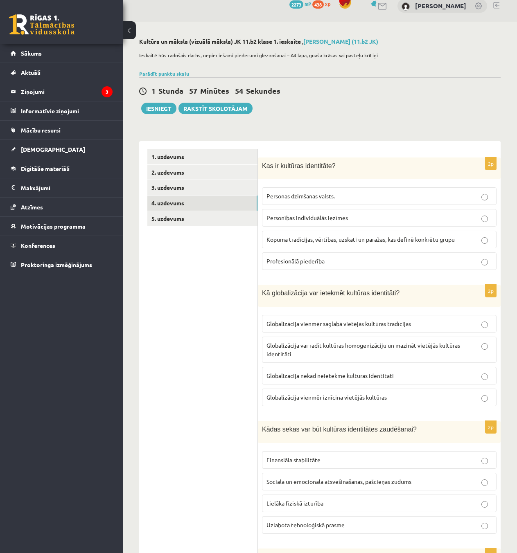
scroll to position [0, 0]
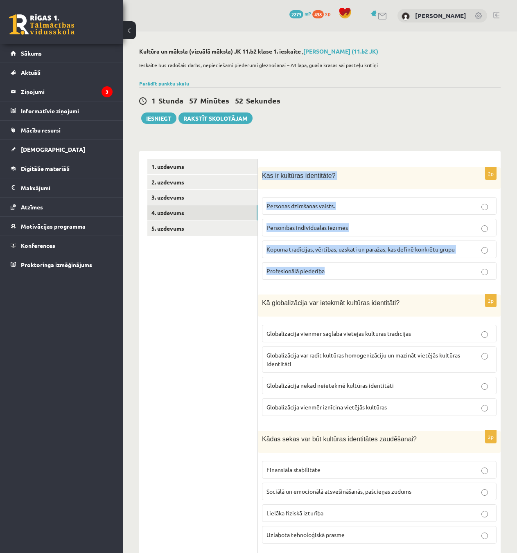
drag, startPoint x: 265, startPoint y: 177, endPoint x: 431, endPoint y: 268, distance: 188.7
click at [431, 268] on div "2p Kas ir kultūras identitāte? Personas dzimšanas valsts. Personības individuāl…" at bounding box center [379, 227] width 243 height 120
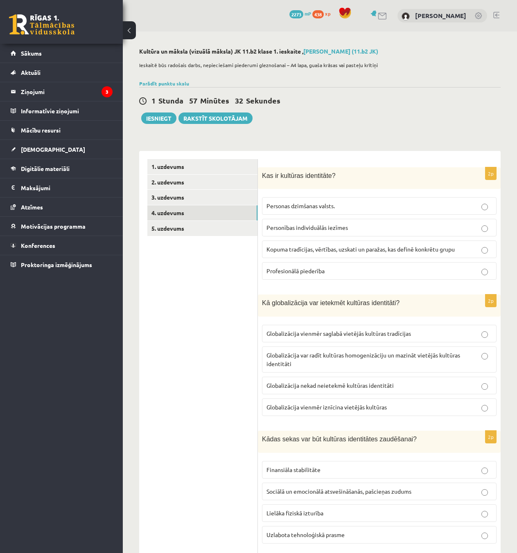
drag, startPoint x: 164, startPoint y: 293, endPoint x: 169, endPoint y: 294, distance: 5.0
click at [312, 250] on span "Kopuma tradīcijas, vērtības, uzskati un paražas, kas definē konkrētu grupu" at bounding box center [360, 249] width 188 height 7
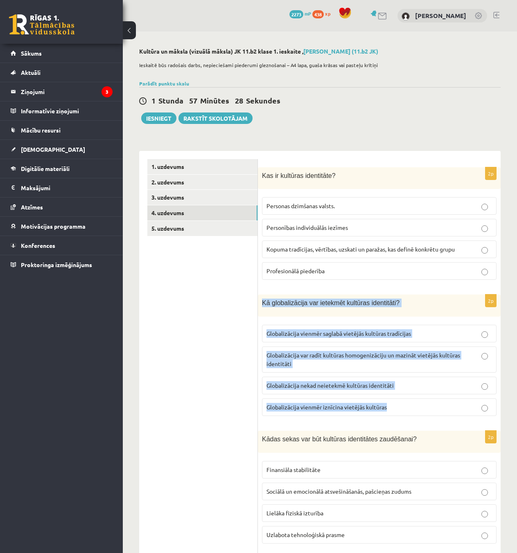
drag, startPoint x: 260, startPoint y: 303, endPoint x: 457, endPoint y: 416, distance: 227.2
click at [457, 416] on div "2p Kā globalizācija var ietekmēt kultūras identitāti? Globalizācija vienmēr sag…" at bounding box center [379, 359] width 243 height 128
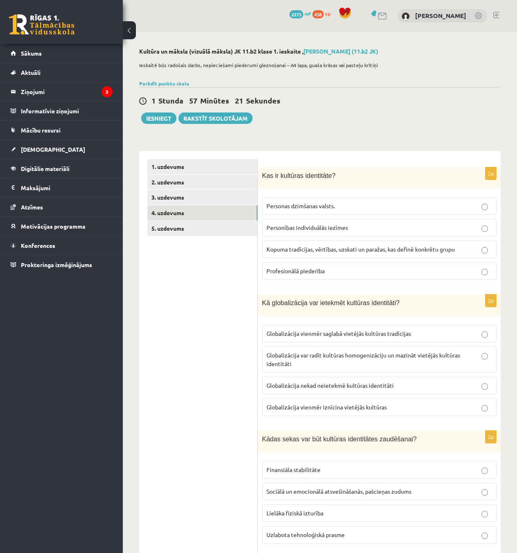
click at [346, 363] on p "Globalizācija var radīt kultūras homogenizāciju un mazināt vietējās kultūras id…" at bounding box center [379, 359] width 226 height 17
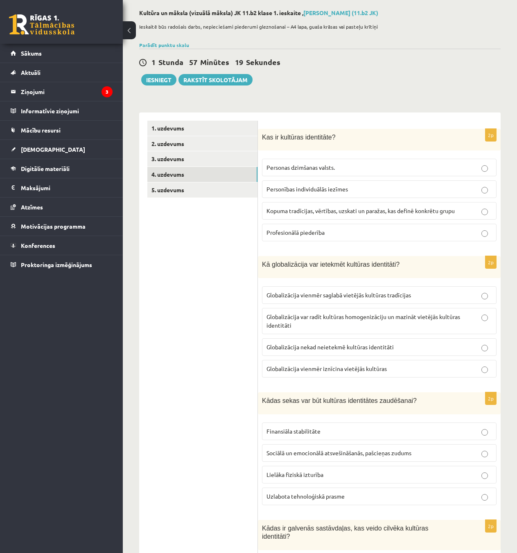
scroll to position [41, 0]
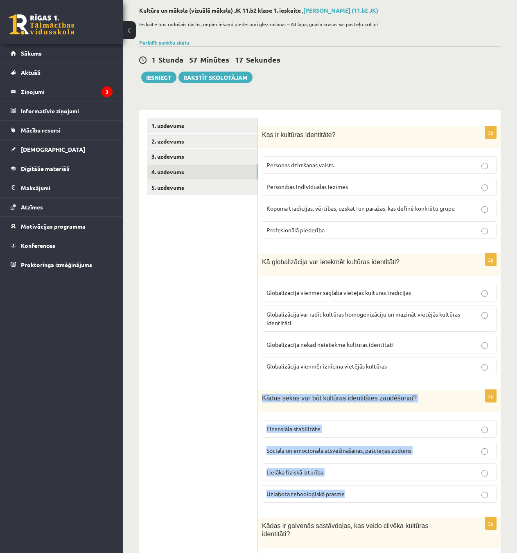
drag, startPoint x: 260, startPoint y: 396, endPoint x: 421, endPoint y: 487, distance: 184.6
click at [419, 489] on div "2p Kādas sekas var būt kultūras identitātes zaudēšanai? Finansiāla stabilitāte …" at bounding box center [379, 450] width 243 height 120
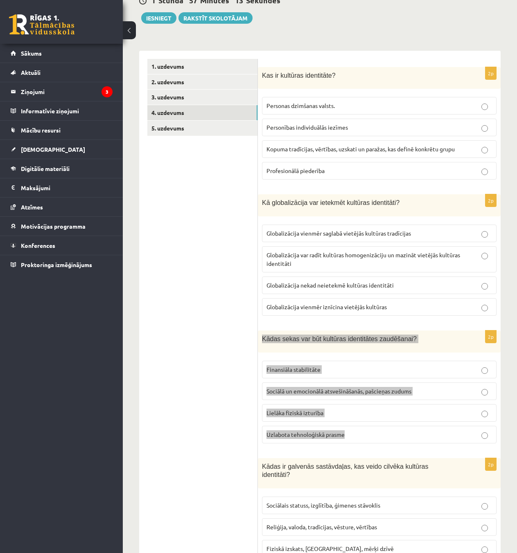
scroll to position [205, 0]
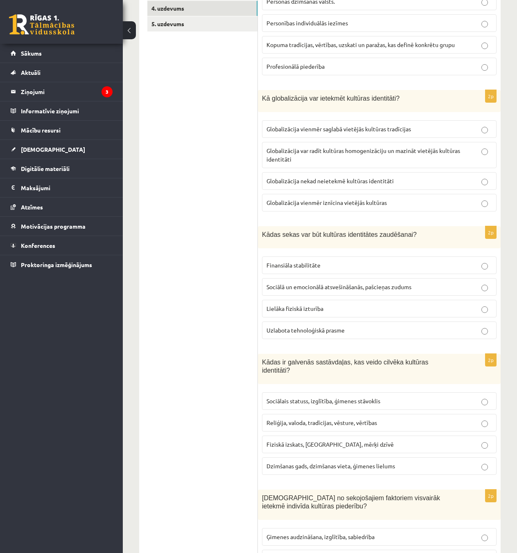
click at [330, 291] on p "Sociālā un emocionālā atsvešināšanās, pašcieņas zudums" at bounding box center [379, 287] width 226 height 9
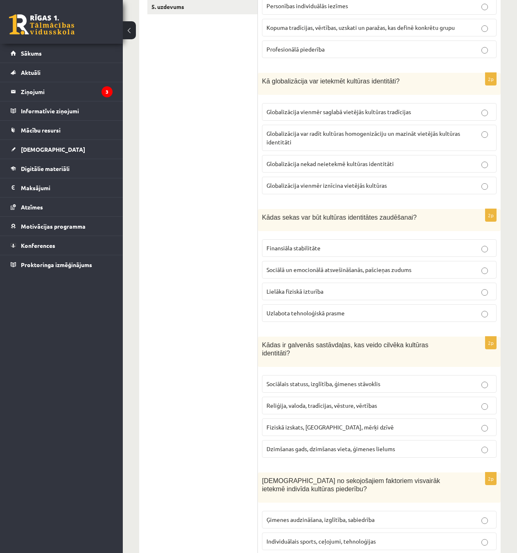
scroll to position [368, 0]
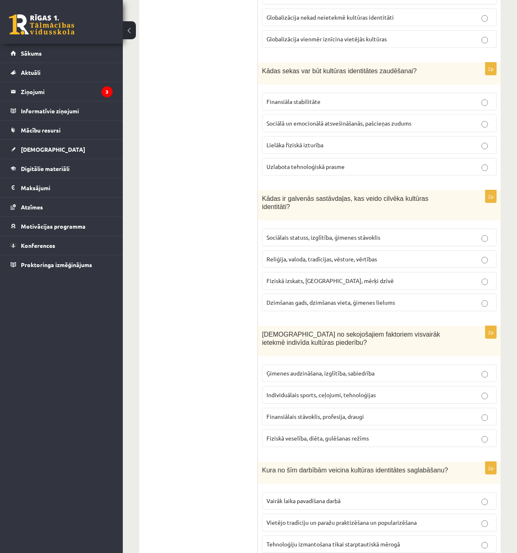
drag, startPoint x: 256, startPoint y: 198, endPoint x: 436, endPoint y: 281, distance: 197.6
click at [448, 296] on div "**********" at bounding box center [319, 455] width 361 height 1344
drag, startPoint x: 436, startPoint y: 281, endPoint x: 316, endPoint y: 227, distance: 131.6
click at [435, 281] on label "Fiziskā izskats, hobiji, mērķi dzīvē" at bounding box center [379, 281] width 235 height 18
click at [314, 234] on span "Sociālais statuss, izglītība, ģimenes stāvoklis" at bounding box center [323, 237] width 114 height 7
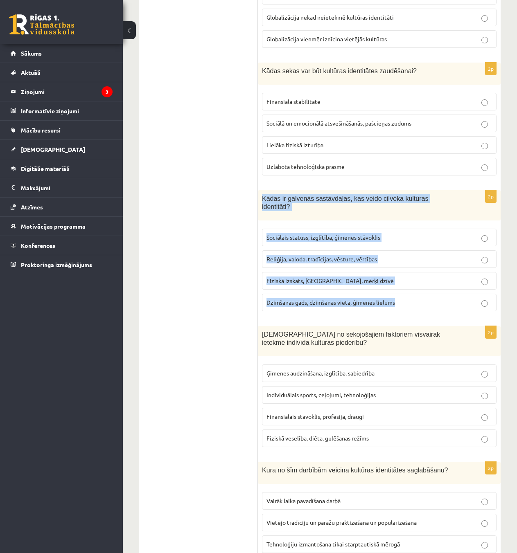
drag, startPoint x: 262, startPoint y: 198, endPoint x: 441, endPoint y: 295, distance: 204.0
click at [441, 295] on div "2p Kādas ir galvenās sastāvdaļas, kas veido cilvēka kultūras identitāti? Sociāl…" at bounding box center [379, 254] width 243 height 128
click at [390, 309] on div "2p Kādas ir galvenās sastāvdaļas, kas veido cilvēka kultūras identitāti? Sociāl…" at bounding box center [379, 254] width 243 height 128
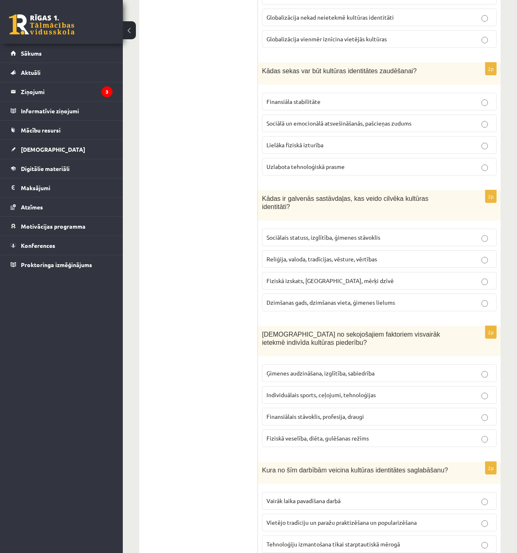
click at [335, 256] on label "Reliģija, valoda, tradīcijas, vēsture, vērtības" at bounding box center [379, 260] width 235 height 18
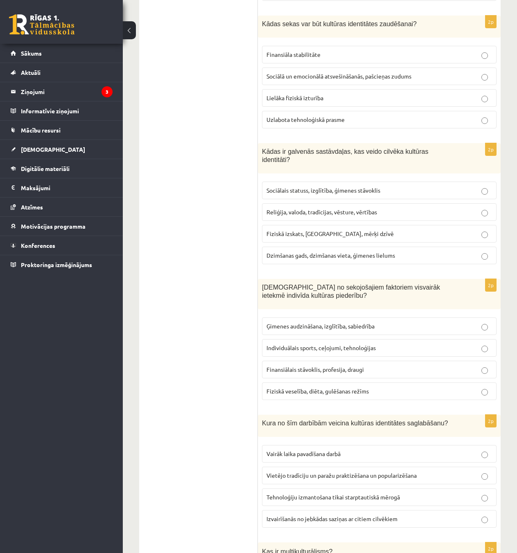
scroll to position [450, 0]
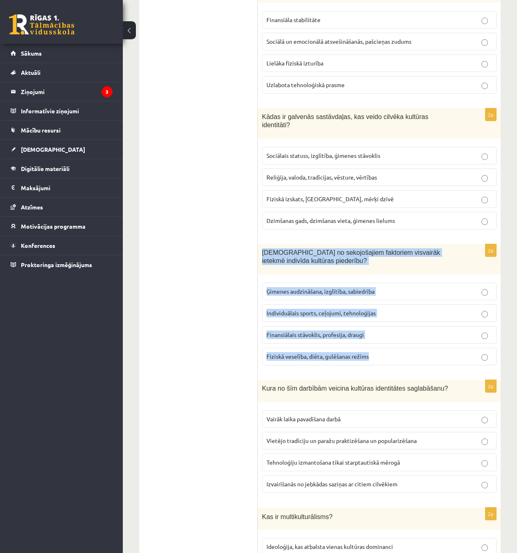
drag, startPoint x: 275, startPoint y: 253, endPoint x: 408, endPoint y: 357, distance: 168.6
click at [408, 357] on div "2p Kuri no sekojošajiem faktoriem visvairāk ietekmē indivīda kultūras piederību…" at bounding box center [379, 308] width 243 height 128
click at [425, 251] on p "Kuri no sekojošajiem faktoriem visvairāk ietekmē indivīda kultūras piederību?" at bounding box center [359, 256] width 194 height 17
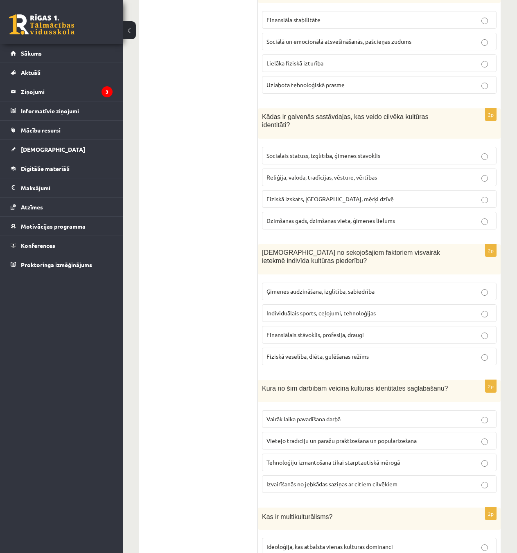
click at [340, 287] on p "Ģimenes audzināšana, izglītība, sabiedrība" at bounding box center [379, 291] width 226 height 9
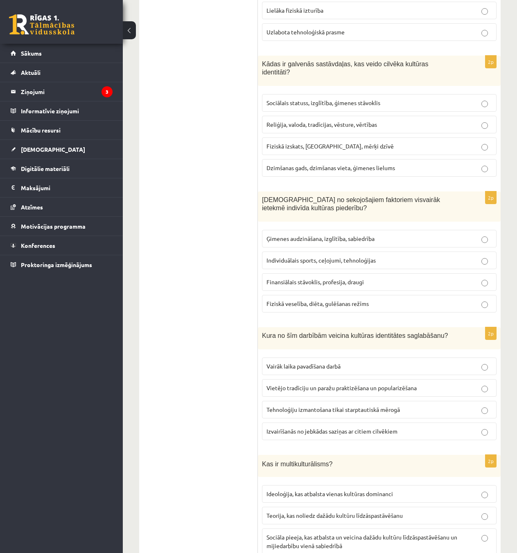
scroll to position [532, 0]
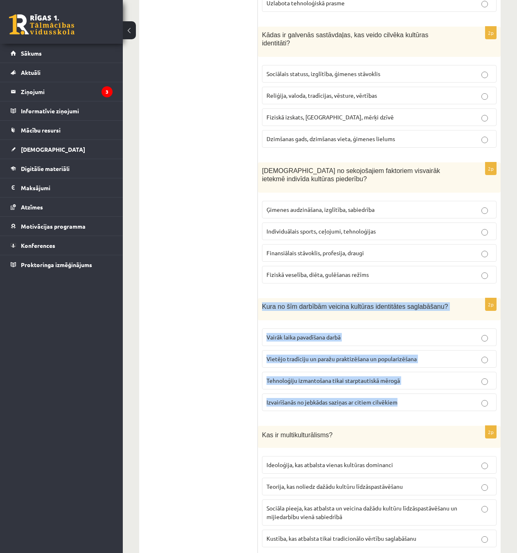
drag, startPoint x: 259, startPoint y: 297, endPoint x: 467, endPoint y: 389, distance: 227.7
click at [467, 389] on div "2p Kura no šīm darbībām veicina kultūras identitātes saglabāšanu? Vairāk laika …" at bounding box center [379, 358] width 243 height 120
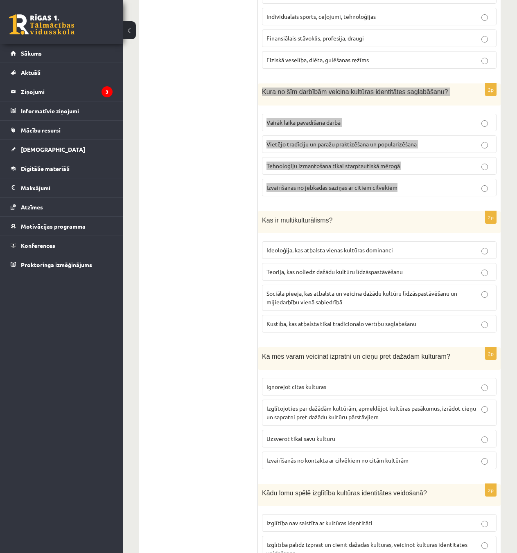
scroll to position [746, 0]
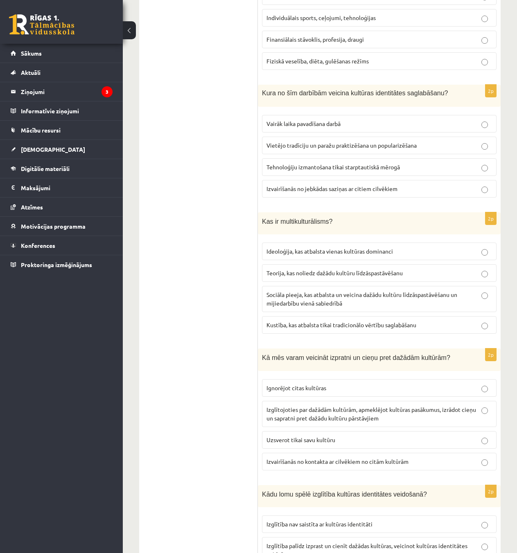
drag, startPoint x: 423, startPoint y: 209, endPoint x: 423, endPoint y: 233, distance: 23.7
click at [423, 217] on p "Kas ir multikulturālisms?" at bounding box center [359, 221] width 194 height 9
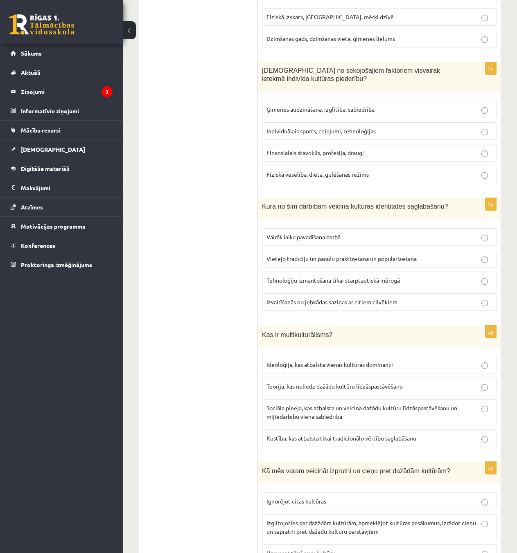
scroll to position [623, 0]
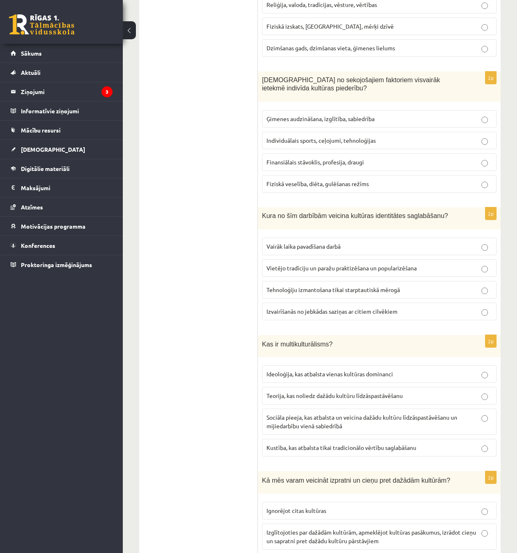
click at [331, 264] on label "Vietējo tradīciju un paražu praktizēšana un popularizēšana" at bounding box center [379, 269] width 235 height 18
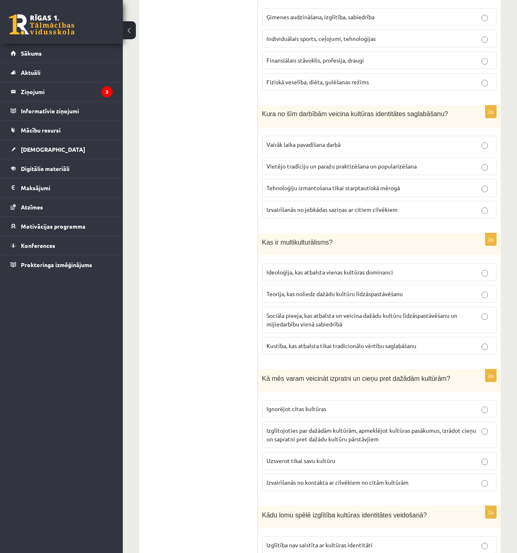
scroll to position [746, 0]
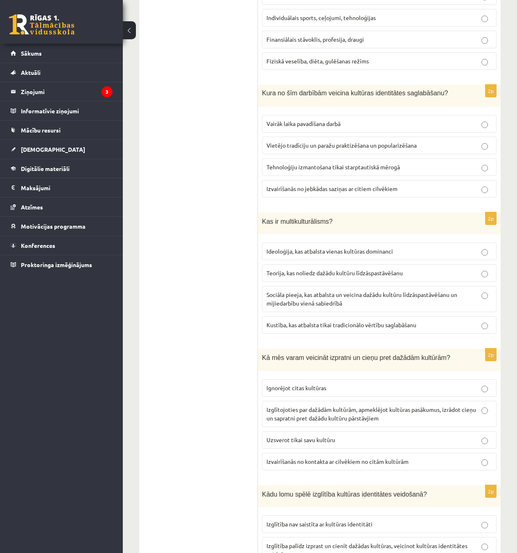
click at [406, 296] on p "Sociāla pieeja, kas atbalsta un veicina dažādu kultūru līdzāspastāvēšanu un mij…" at bounding box center [379, 299] width 226 height 17
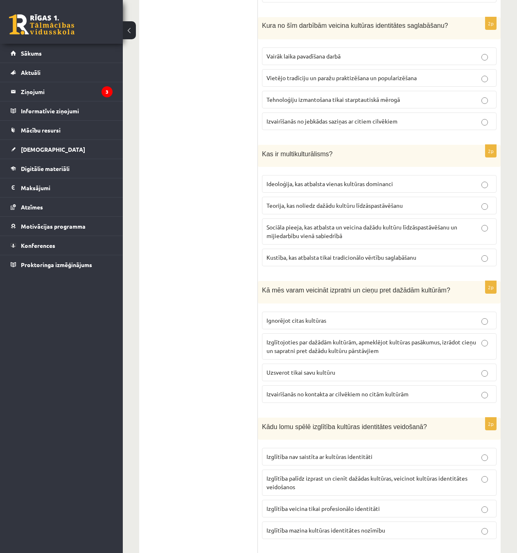
scroll to position [828, 0]
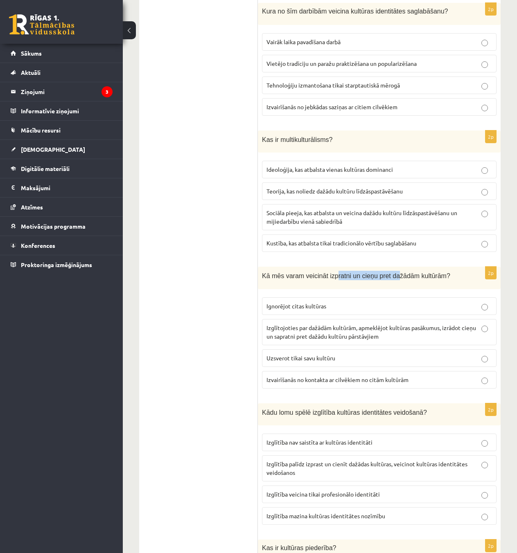
drag, startPoint x: 330, startPoint y: 269, endPoint x: 443, endPoint y: 272, distance: 113.0
click at [415, 273] on span "Kā mēs varam veicināt izpratni un cieņu pret dažādām kultūrām?" at bounding box center [356, 276] width 188 height 7
click at [427, 273] on div "Kā mēs varam veicināt izpratni un cieņu pret dažādām kultūrām?" at bounding box center [379, 278] width 243 height 23
click at [428, 280] on div "Kā mēs varam veicināt izpratni un cieņu pret dažādām kultūrām?" at bounding box center [379, 278] width 243 height 23
click at [339, 332] on p "Izglītojoties par dažādām kultūrām, apmeklējot kultūras pasākumus, izrādot cieņ…" at bounding box center [379, 332] width 226 height 17
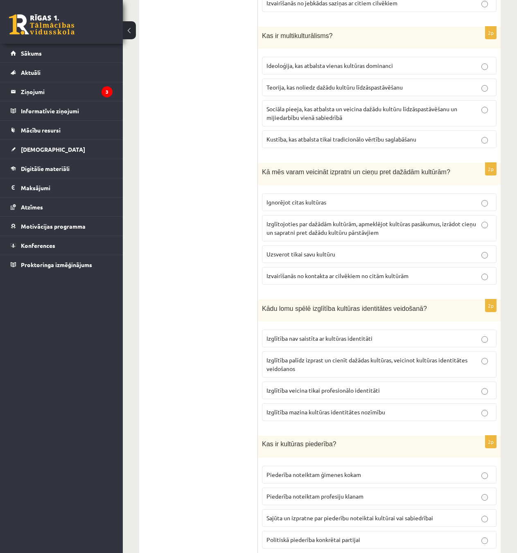
scroll to position [951, 0]
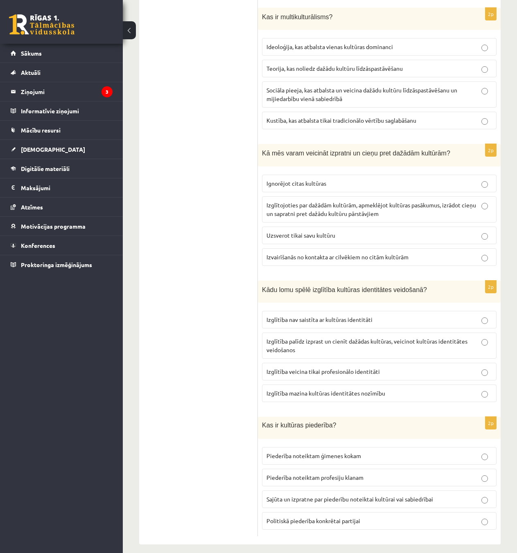
click at [337, 316] on span "Izglītība nav saistīta ar kultūras identitāti" at bounding box center [319, 319] width 106 height 7
click at [315, 447] on label "Piederība noteiktam ģimenes kokam" at bounding box center [379, 456] width 235 height 18
click at [395, 447] on label "Piederība noteiktam ģimenes kokam" at bounding box center [379, 456] width 235 height 18
click at [413, 496] on span "Sajūta un izpratne par piederību noteiktai kultūrai vai sabiedrībai" at bounding box center [349, 499] width 167 height 7
click at [468, 368] on p "Izglītība veicina tikai profesionālo identitāti" at bounding box center [379, 372] width 226 height 9
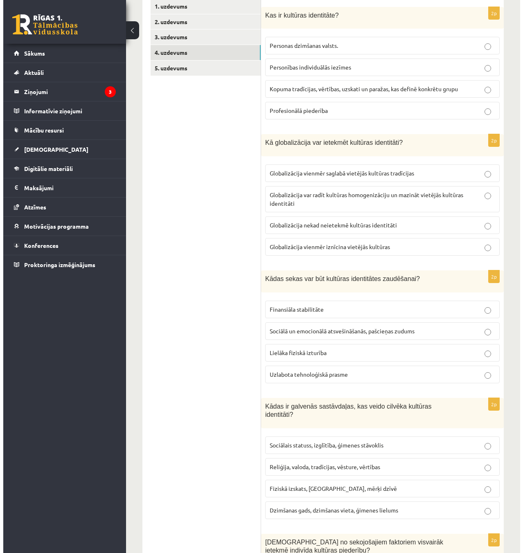
scroll to position [0, 0]
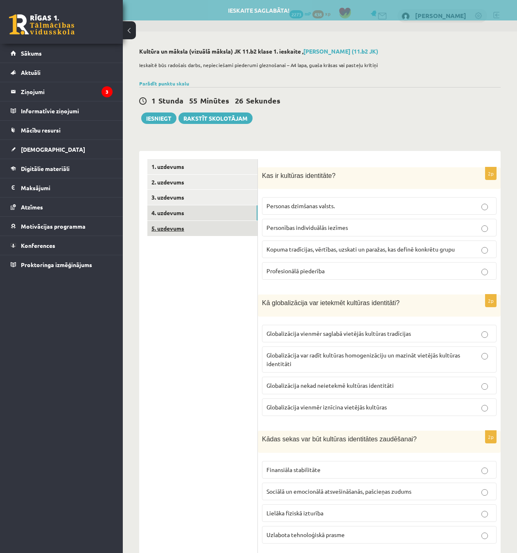
click at [183, 230] on link "5. uzdevums" at bounding box center [202, 228] width 110 height 15
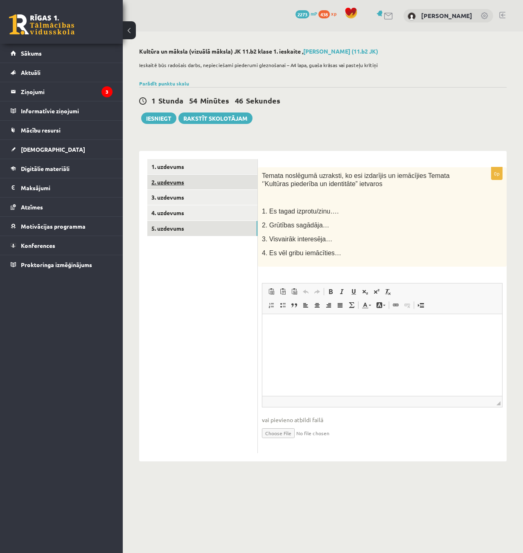
click at [203, 190] on link "2. uzdevums" at bounding box center [202, 182] width 110 height 15
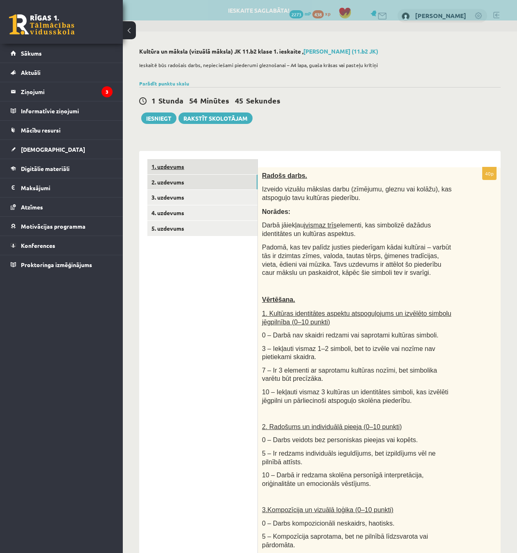
click at [191, 170] on link "1. uzdevums" at bounding box center [202, 166] width 110 height 15
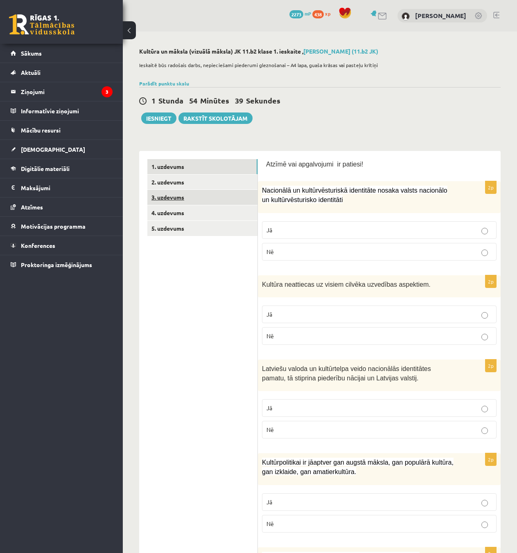
click at [187, 200] on link "3. uzdevums" at bounding box center [202, 197] width 110 height 15
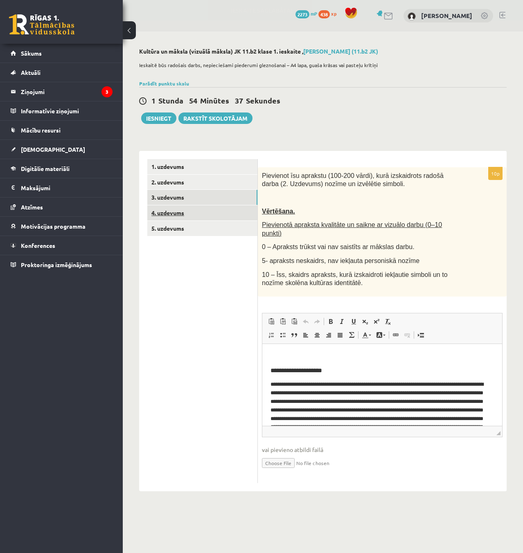
click at [210, 217] on link "4. uzdevums" at bounding box center [202, 213] width 110 height 15
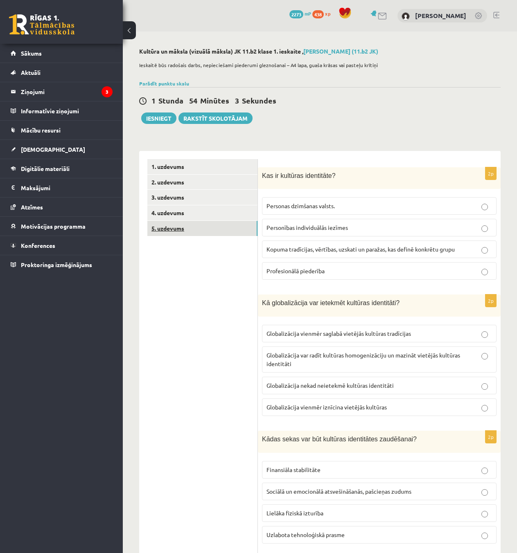
click at [197, 233] on link "5. uzdevums" at bounding box center [202, 228] width 110 height 15
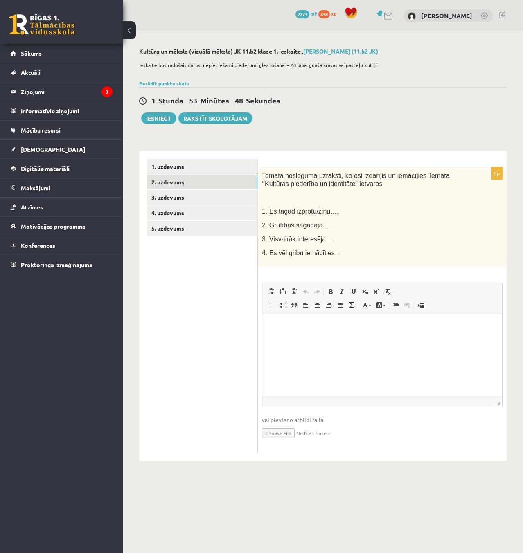
click at [162, 175] on link "2. uzdevums" at bounding box center [202, 182] width 110 height 15
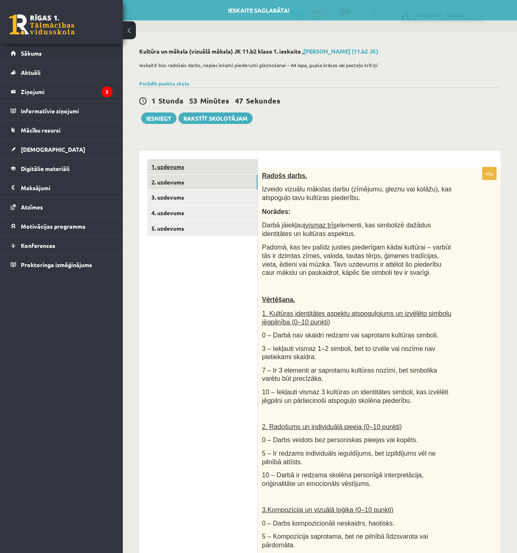
click at [166, 171] on link "1. uzdevums" at bounding box center [202, 166] width 110 height 15
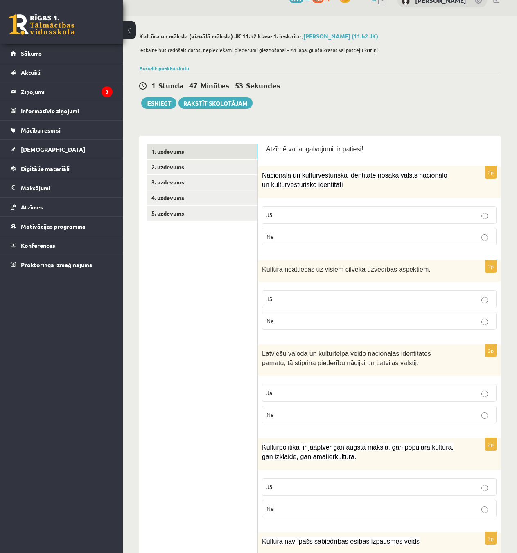
scroll to position [82, 0]
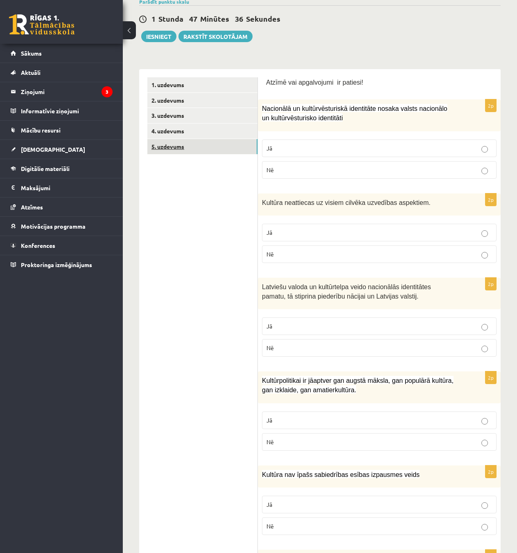
click at [187, 142] on link "5. uzdevums" at bounding box center [202, 146] width 110 height 15
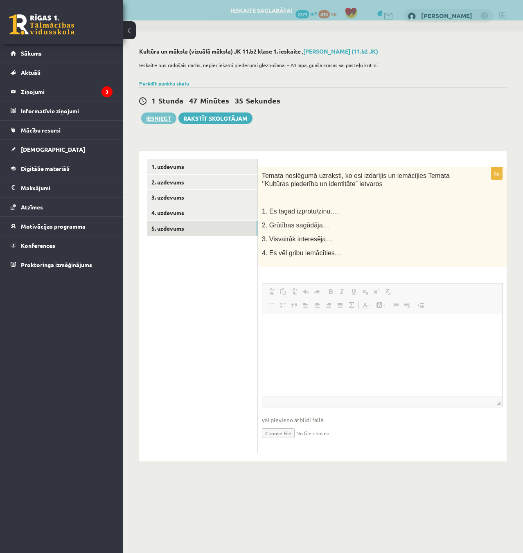
scroll to position [0, 0]
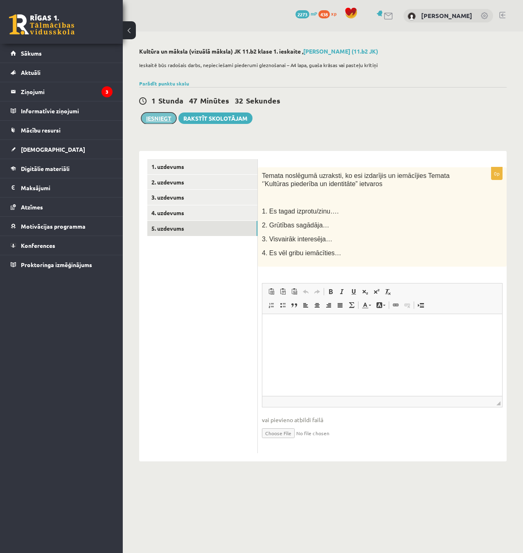
click at [157, 115] on button "Iesniegt" at bounding box center [158, 118] width 35 height 11
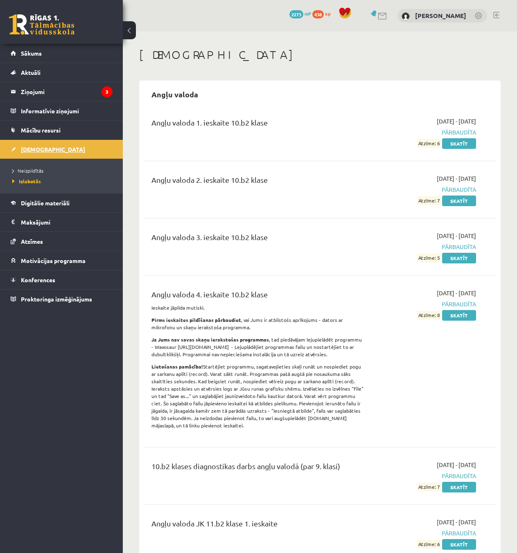
click at [35, 148] on span "[DEMOGRAPHIC_DATA]" at bounding box center [53, 149] width 64 height 7
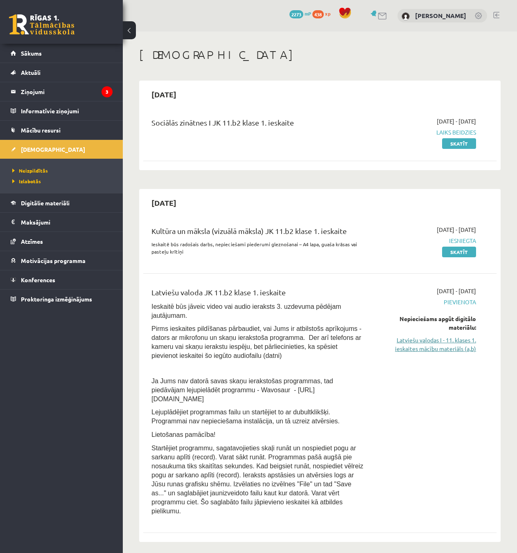
click at [434, 344] on link "Latviešu valodas I - 11. klases 1. ieskaites mācību materiāls (a,b)" at bounding box center [426, 344] width 100 height 17
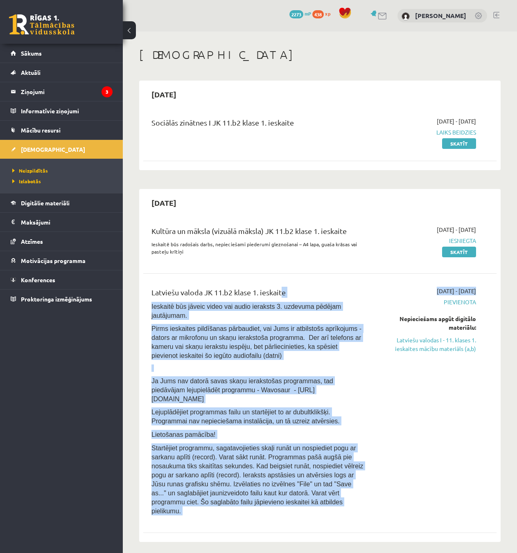
drag, startPoint x: 377, startPoint y: 306, endPoint x: 278, endPoint y: 301, distance: 98.4
click at [280, 300] on div "Latviešu valoda JK 11.b2 klase 1. ieskaite Ieskaitē būs jāveic video vai audio …" at bounding box center [313, 403] width 337 height 233
click at [280, 302] on p "Ieskaitē būs jāveic video vai audio ieraksts 3. uzdevuma pēdējam jautājumam." at bounding box center [257, 311] width 212 height 18
drag, startPoint x: 151, startPoint y: 304, endPoint x: 369, endPoint y: 323, distance: 219.0
click at [369, 322] on div "Latviešu valoda JK 11.b2 klase 1. ieskaite Ieskaitē būs jāveic video vai audio …" at bounding box center [257, 403] width 225 height 233
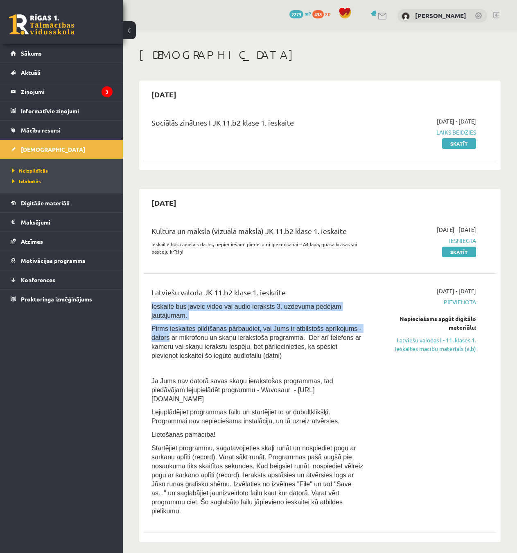
click at [368, 323] on div "Latviešu valoda JK 11.b2 klase 1. ieskaite Ieskaitē būs jāveic video vai audio …" at bounding box center [257, 403] width 225 height 233
click at [366, 321] on div "Latviešu valoda JK 11.b2 klase 1. ieskaite Ieskaitē būs jāveic video vai audio …" at bounding box center [257, 403] width 225 height 233
click at [366, 319] on div "Latviešu valoda JK 11.b2 klase 1. ieskaite Ieskaitē būs jāveic video vai audio …" at bounding box center [257, 403] width 225 height 233
drag, startPoint x: 153, startPoint y: 306, endPoint x: 363, endPoint y: 309, distance: 210.0
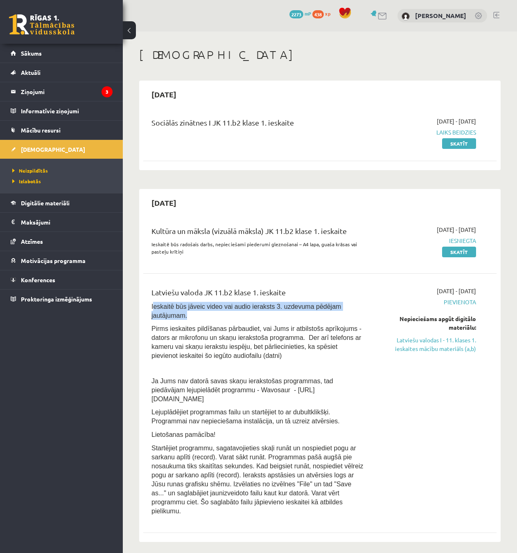
click at [363, 309] on p "Ieskaitē būs jāveic video vai audio ieraksts 3. uzdevuma pēdējam jautājumam." at bounding box center [257, 311] width 212 height 18
drag, startPoint x: 146, startPoint y: 305, endPoint x: 362, endPoint y: 307, distance: 215.7
click at [362, 307] on div "Latviešu valoda JK 11.b2 klase 1. ieskaite Ieskaitē būs jāveic video vai audio …" at bounding box center [319, 404] width 353 height 250
click at [362, 307] on p "Ieskaitē būs jāveic video vai audio ieraksts 3. uzdevuma pēdējam jautājumam." at bounding box center [257, 311] width 212 height 18
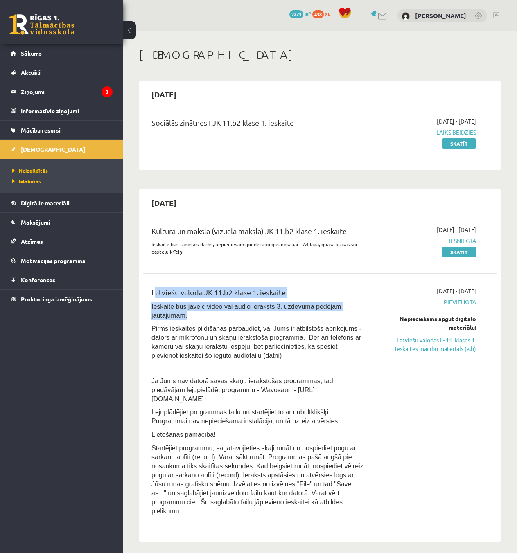
drag, startPoint x: 362, startPoint y: 307, endPoint x: 168, endPoint y: 301, distance: 193.7
click at [169, 301] on div "Latviešu valoda JK 11.b2 klase 1. ieskaite Ieskaitē būs jāveic video vai audio …" at bounding box center [257, 403] width 225 height 233
click at [155, 297] on div "Latviešu valoda JK 11.b2 klase 1. ieskaite" at bounding box center [257, 294] width 212 height 15
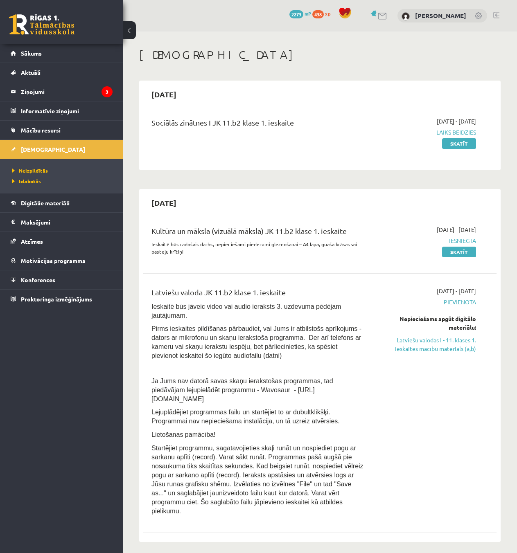
drag, startPoint x: 152, startPoint y: 296, endPoint x: 304, endPoint y: 294, distance: 152.3
click at [304, 294] on div "Latviešu valoda JK 11.b2 klase 1. ieskaite" at bounding box center [257, 294] width 212 height 15
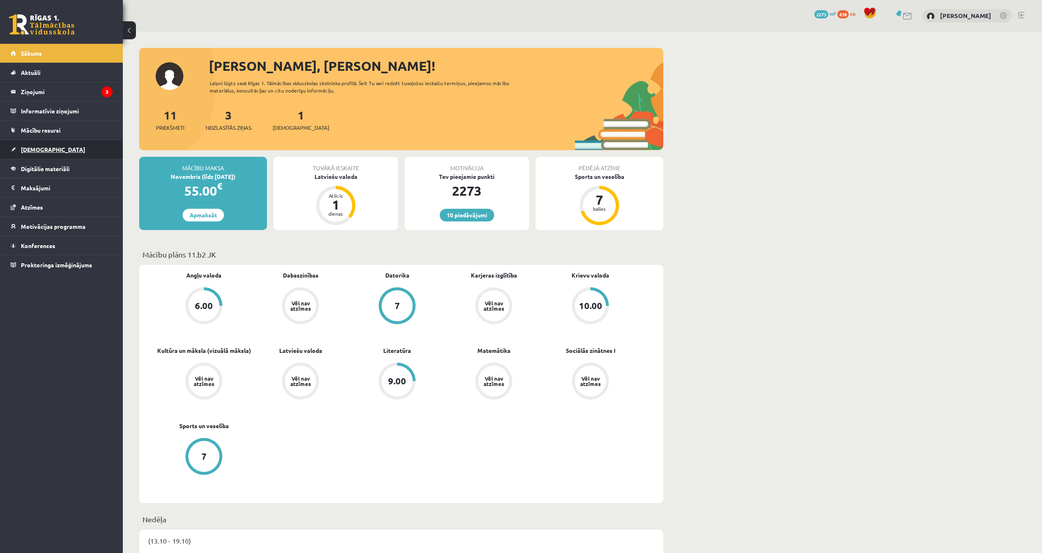
click at [53, 147] on link "[DEMOGRAPHIC_DATA]" at bounding box center [62, 149] width 102 height 19
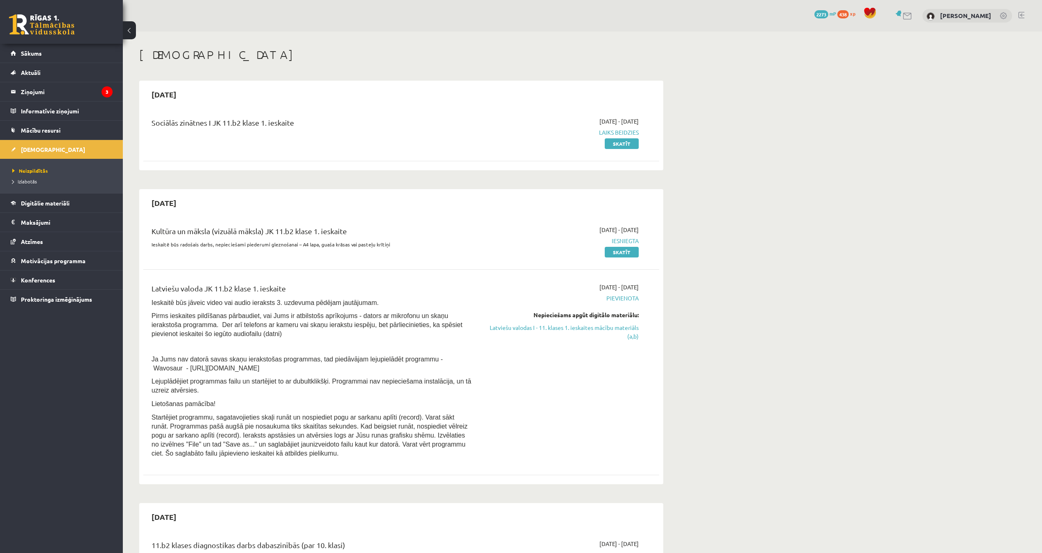
drag, startPoint x: 599, startPoint y: 326, endPoint x: 561, endPoint y: 45, distance: 284.2
click at [599, 326] on link "Latviešu valodas I - 11. klases 1. ieskaites mācību materiāls (a,b)" at bounding box center [561, 331] width 154 height 17
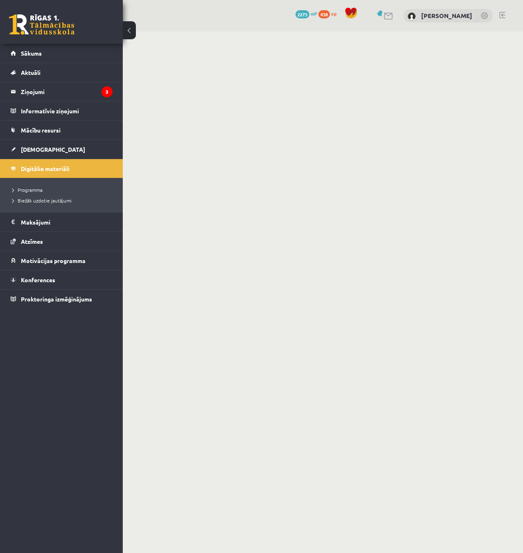
click at [199, 71] on body "0 Dāvanas 2273 mP 438 xp [PERSON_NAME] Sākums Aktuāli Kā mācīties eSKOLĀ Kontak…" at bounding box center [261, 276] width 523 height 553
click at [29, 150] on span "[DEMOGRAPHIC_DATA]" at bounding box center [53, 149] width 64 height 7
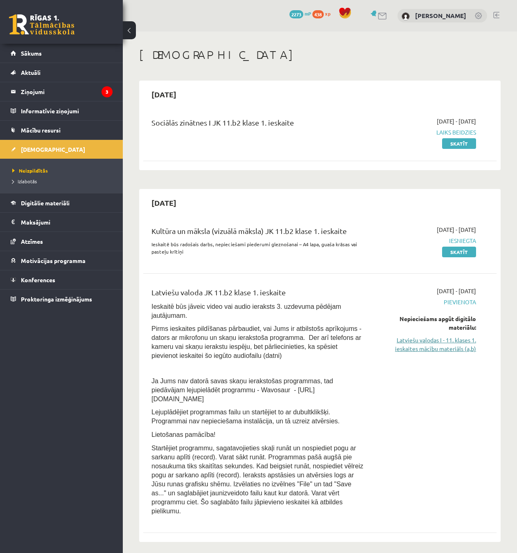
click at [458, 343] on link "Latviešu valodas I - 11. klases 1. ieskaites mācību materiāls (a,b)" at bounding box center [426, 344] width 100 height 17
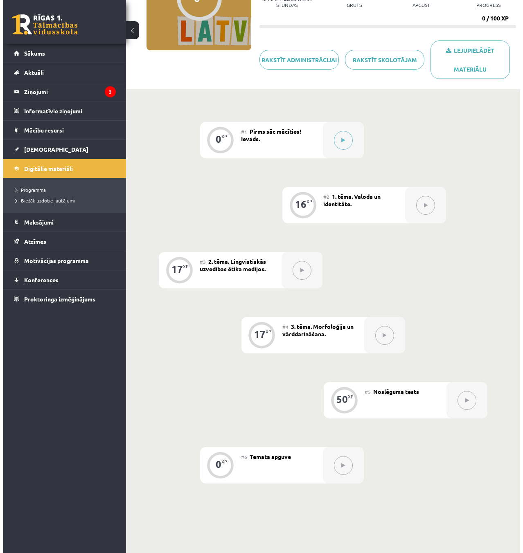
scroll to position [68, 0]
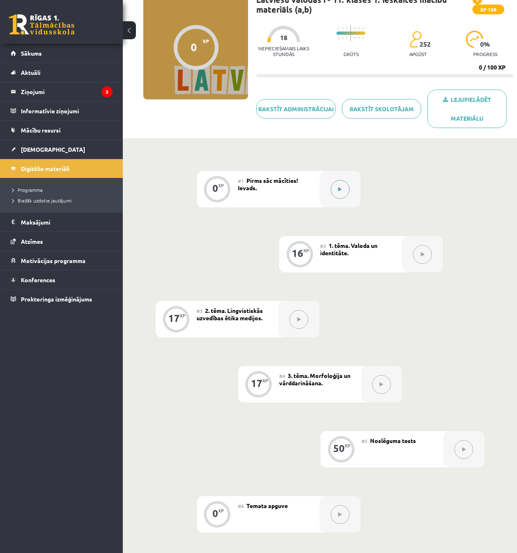
click at [348, 181] on div at bounding box center [340, 189] width 41 height 36
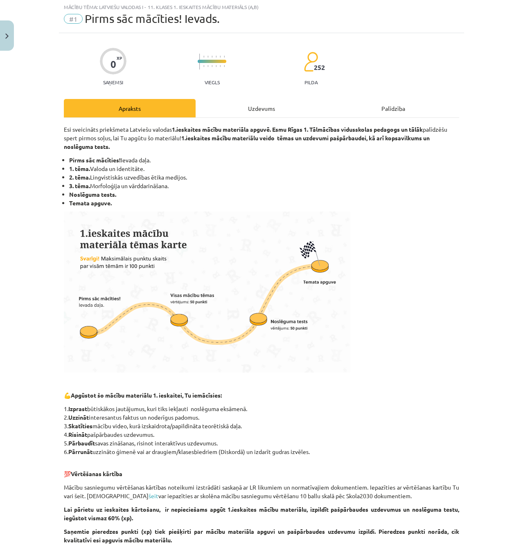
scroll to position [108, 0]
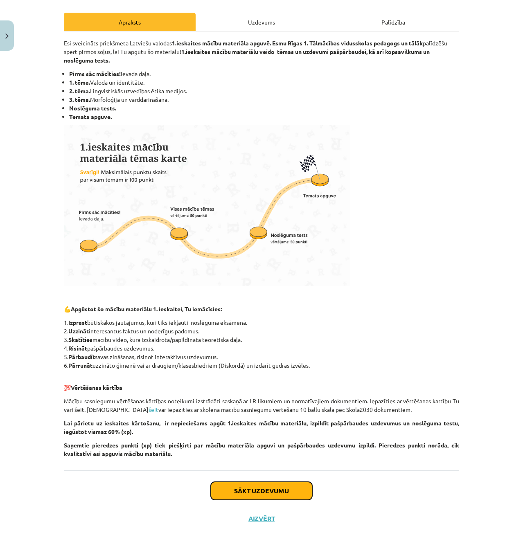
click at [271, 489] on button "Sākt uzdevumu" at bounding box center [262, 491] width 102 height 18
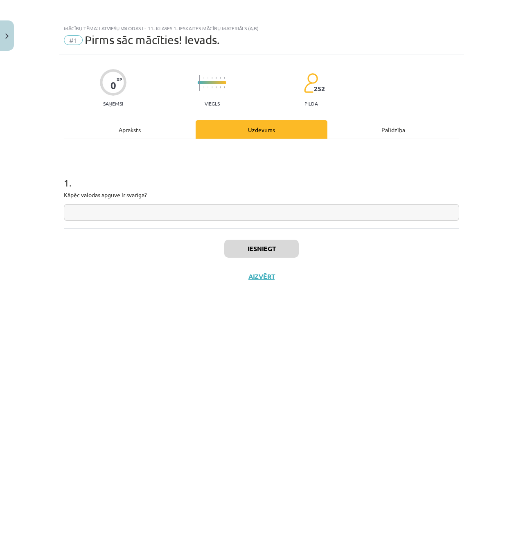
click at [130, 209] on input "text" at bounding box center [261, 212] width 395 height 17
type input "**********"
click at [246, 248] on button "Iesniegt" at bounding box center [261, 249] width 75 height 18
click at [260, 280] on button "Nākamā nodarbība" at bounding box center [261, 282] width 80 height 19
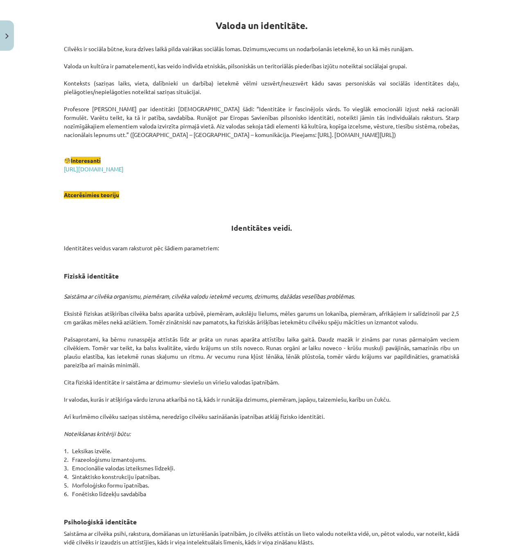
scroll to position [205, 0]
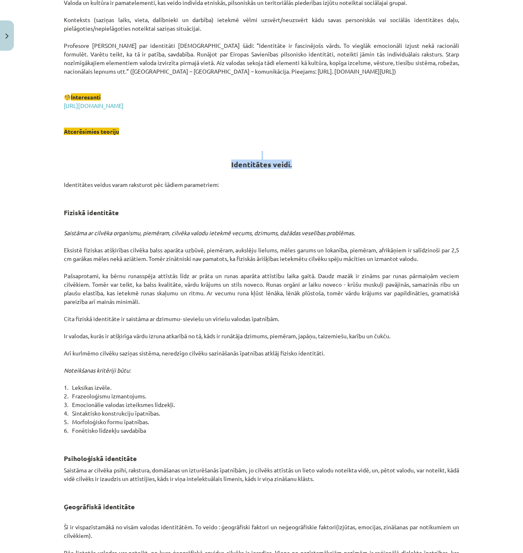
drag, startPoint x: 293, startPoint y: 166, endPoint x: 202, endPoint y: 158, distance: 91.2
click at [202, 158] on h2 "Identitātes veidi." at bounding box center [261, 155] width 395 height 29
click at [214, 161] on h2 "Identitātes veidi." at bounding box center [261, 155] width 395 height 29
drag, startPoint x: 222, startPoint y: 163, endPoint x: 309, endPoint y: 172, distance: 87.3
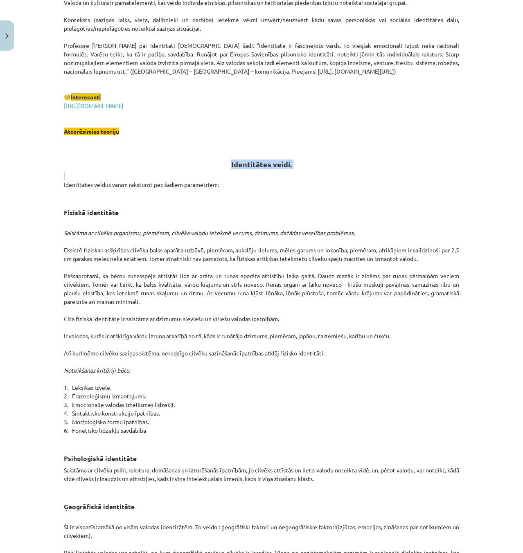
click at [309, 172] on p "Identitātes veidus varam raksturot pēc šādiem parametriem:" at bounding box center [261, 185] width 395 height 26
drag, startPoint x: 294, startPoint y: 161, endPoint x: 195, endPoint y: 156, distance: 99.6
click at [195, 156] on h2 "Identitātes veidi." at bounding box center [261, 155] width 395 height 29
click at [204, 156] on h2 "Identitātes veidi." at bounding box center [261, 155] width 395 height 29
click at [217, 161] on h2 "Identitātes veidi." at bounding box center [261, 155] width 395 height 29
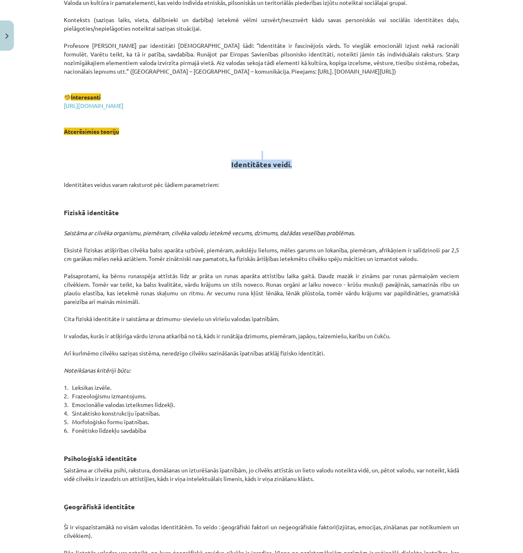
click at [221, 163] on h2 "Identitātes veidi." at bounding box center [261, 155] width 395 height 29
drag, startPoint x: 224, startPoint y: 164, endPoint x: 295, endPoint y: 172, distance: 71.2
click at [297, 172] on p "Identitātes veidus varam raksturot pēc šādiem parametriem:" at bounding box center [261, 185] width 395 height 26
drag, startPoint x: 296, startPoint y: 159, endPoint x: 228, endPoint y: 160, distance: 68.0
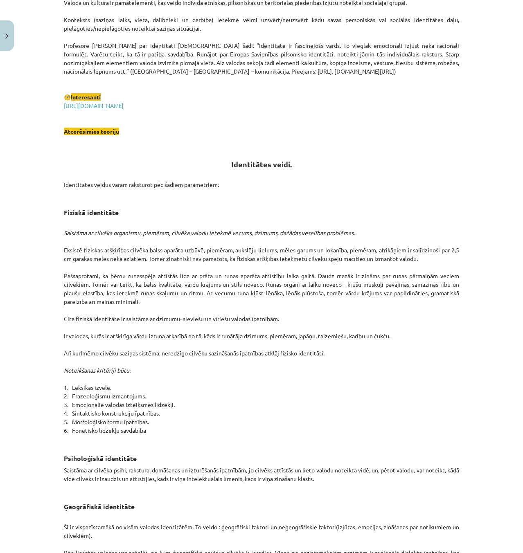
click at [228, 160] on h2 "Identitātes veidi." at bounding box center [261, 155] width 395 height 29
click at [231, 160] on strong "Identitātes veidi." at bounding box center [261, 164] width 61 height 9
drag, startPoint x: 228, startPoint y: 160, endPoint x: 280, endPoint y: 163, distance: 51.3
click at [277, 162] on strong "Identitātes veidi." at bounding box center [261, 164] width 61 height 9
click at [292, 169] on h2 "Identitātes veidi." at bounding box center [261, 155] width 395 height 29
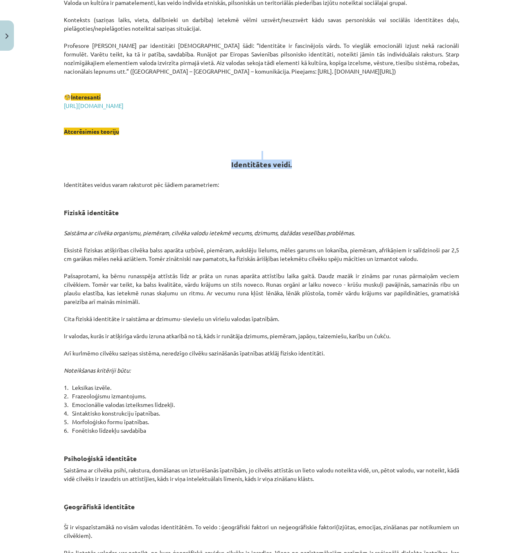
drag, startPoint x: 294, startPoint y: 163, endPoint x: 220, endPoint y: 157, distance: 74.3
click at [221, 157] on h2 "Identitātes veidi." at bounding box center [261, 155] width 395 height 29
click at [228, 160] on h2 "Identitātes veidi." at bounding box center [261, 155] width 395 height 29
drag, startPoint x: 231, startPoint y: 165, endPoint x: 365, endPoint y: 178, distance: 134.9
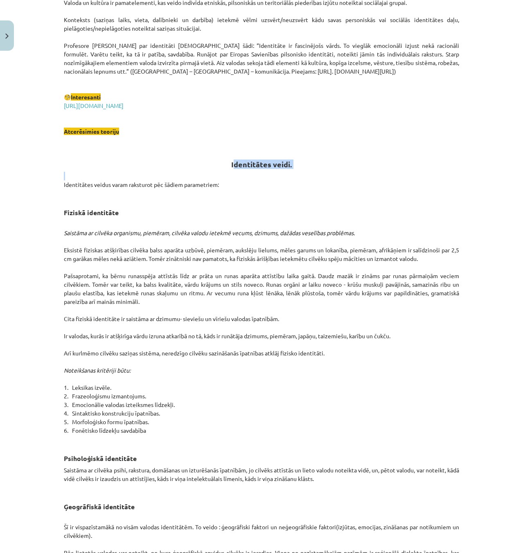
click at [305, 177] on p "Identitātes veidus varam raksturot pēc šādiem parametriem:" at bounding box center [261, 185] width 395 height 26
drag, startPoint x: 235, startPoint y: 165, endPoint x: 321, endPoint y: 174, distance: 86.8
drag, startPoint x: 289, startPoint y: 162, endPoint x: 256, endPoint y: 158, distance: 32.5
click at [288, 162] on h2 "Identitātes veidi." at bounding box center [261, 155] width 395 height 29
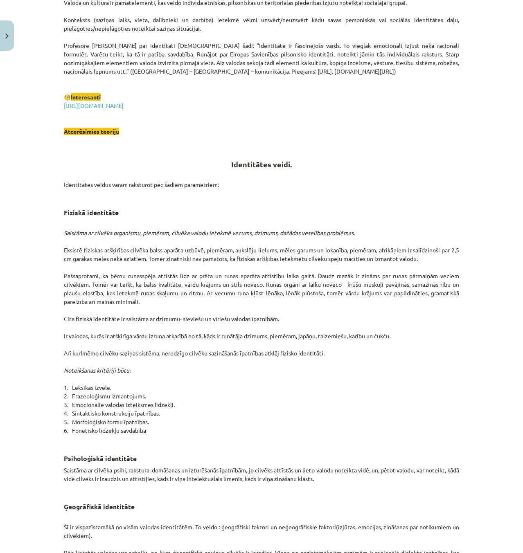
click at [256, 158] on h2 "Identitātes veidi." at bounding box center [261, 155] width 395 height 29
drag, startPoint x: 222, startPoint y: 167, endPoint x: 327, endPoint y: 167, distance: 104.4
click at [297, 167] on h2 "Identitātes veidi." at bounding box center [261, 155] width 395 height 29
click at [324, 161] on h2 "Identitātes veidi." at bounding box center [261, 155] width 395 height 29
drag, startPoint x: 295, startPoint y: 165, endPoint x: 167, endPoint y: 171, distance: 127.9
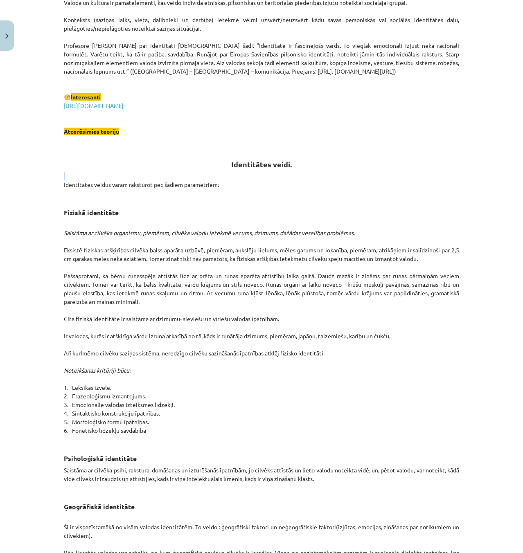
drag, startPoint x: 221, startPoint y: 160, endPoint x: 234, endPoint y: 160, distance: 12.7
click at [228, 160] on h2 "Identitātes veidi." at bounding box center [261, 155] width 395 height 29
drag, startPoint x: 229, startPoint y: 160, endPoint x: 341, endPoint y: 162, distance: 111.8
click at [334, 161] on h2 "Identitātes veidi." at bounding box center [261, 155] width 395 height 29
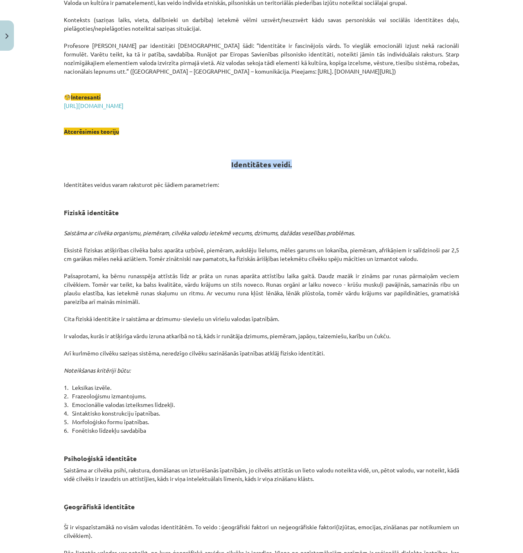
click at [325, 169] on h2 "Identitātes veidi." at bounding box center [261, 155] width 395 height 29
drag, startPoint x: 307, startPoint y: 171, endPoint x: 292, endPoint y: 169, distance: 15.3
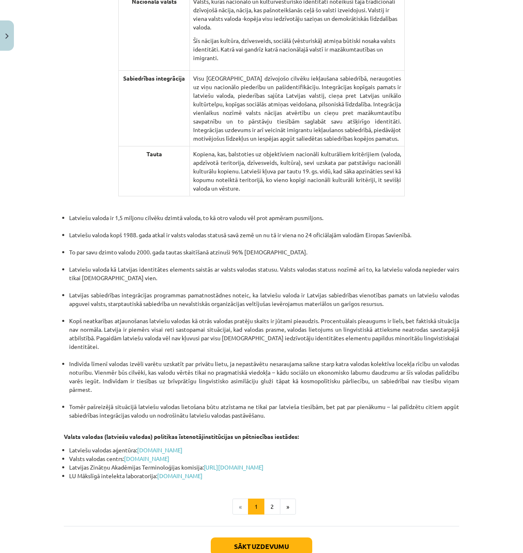
scroll to position [1470, 0]
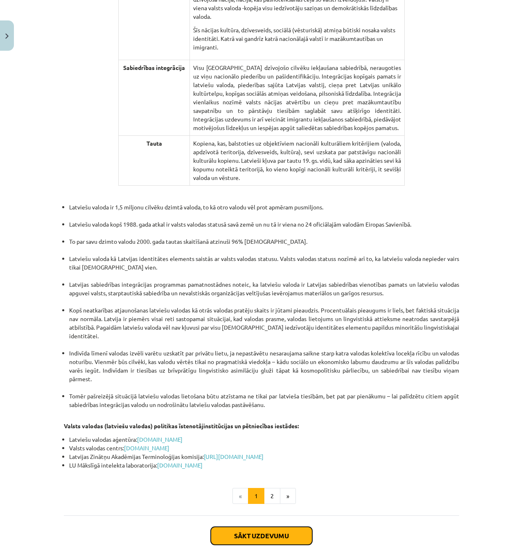
click at [257, 527] on button "Sākt uzdevumu" at bounding box center [262, 536] width 102 height 18
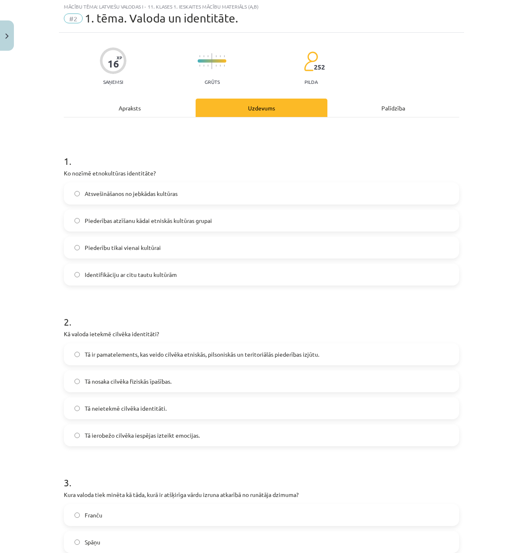
scroll to position [20, 0]
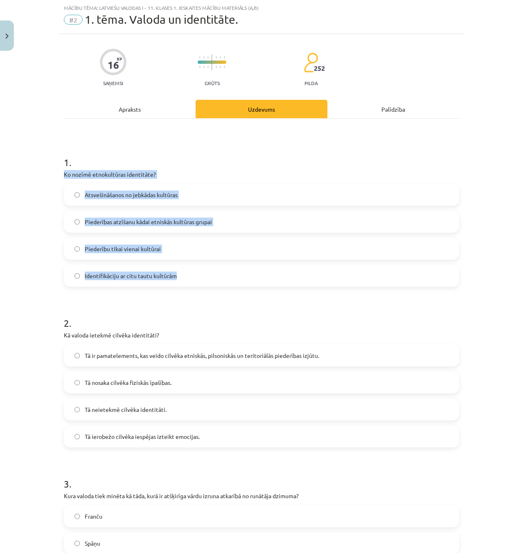
drag, startPoint x: 55, startPoint y: 171, endPoint x: 318, endPoint y: 277, distance: 283.6
click at [318, 277] on div "Mācību tēma: Latviešu valodas i - 11. klases 1. ieskaites mācību materiāls (a,b…" at bounding box center [261, 276] width 523 height 553
copy div "Ko nozīmē etnokultūras identitāte? Atsvešināšanos no jebkādas kultūras Piederīb…"
drag, startPoint x: 32, startPoint y: 217, endPoint x: 43, endPoint y: 221, distance: 12.4
click at [33, 217] on div "Mācību tēma: Latviešu valodas i - 11. klases 1. ieskaites mācību materiāls (a,b…" at bounding box center [261, 276] width 523 height 553
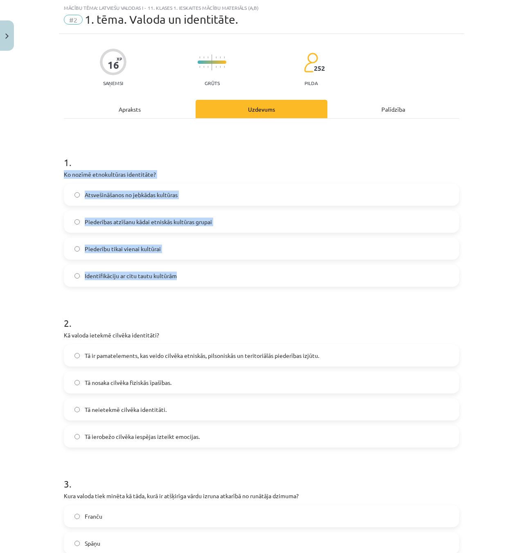
click at [85, 221] on span "Piederības atzīšanu kādai etniskās kultūras grupai" at bounding box center [148, 222] width 127 height 9
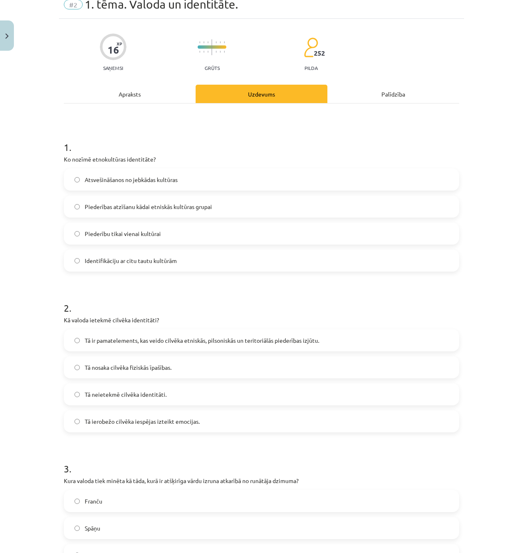
scroll to position [61, 0]
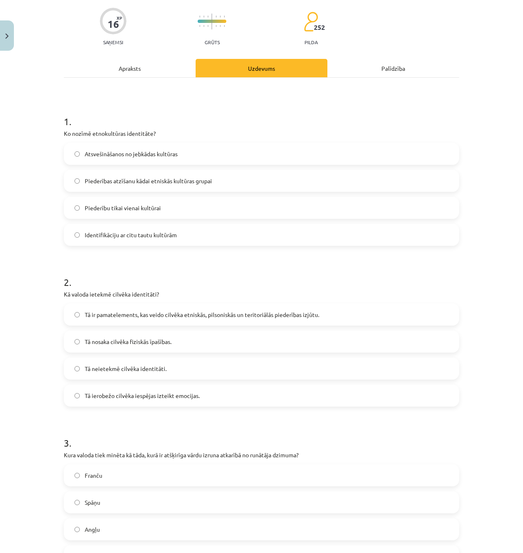
drag, startPoint x: 126, startPoint y: 303, endPoint x: 290, endPoint y: 403, distance: 192.2
click at [290, 403] on div "Mācību tēma: Latviešu valodas i - 11. klases 1. ieskaites mācību materiāls (a,b…" at bounding box center [261, 276] width 523 height 553
copy div "Kā valoda ietekmē cilvēka identitāti? Tā ir pamatelements, kas veido cilvēka et…"
click at [224, 274] on h1 "2 ." at bounding box center [261, 274] width 395 height 25
click at [147, 311] on span "Tā ir pamatelements, kas veido cilvēka etniskās, pilsoniskās un teritoriālās pi…" at bounding box center [202, 315] width 235 height 9
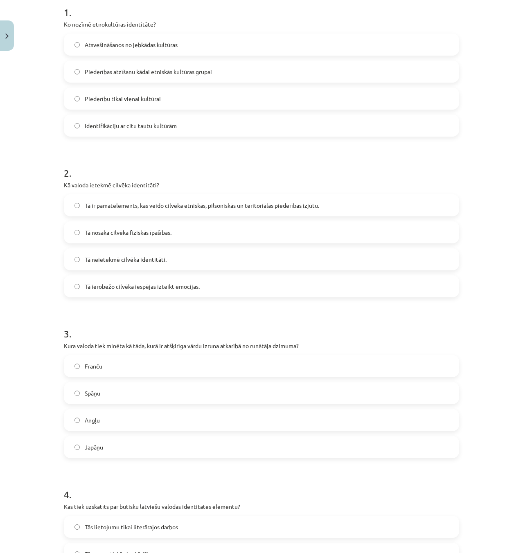
scroll to position [184, 0]
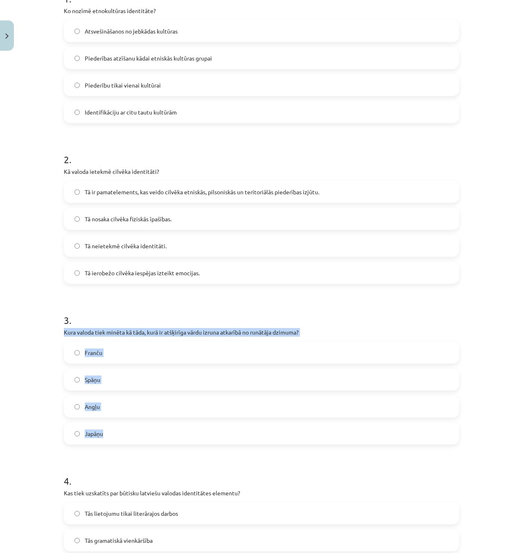
drag, startPoint x: 57, startPoint y: 333, endPoint x: 383, endPoint y: 426, distance: 339.1
click at [383, 426] on div "16 XP Saņemsi Grūts 252 pilda Apraksts Uzdevums Palīdzība 1 . Ko nozīmē etnokul…" at bounding box center [261, 355] width 405 height 971
copy div "Kura valoda tiek minēta kā tāda, kurā ir atšķirīga vārdu izruna atkarībā no run…"
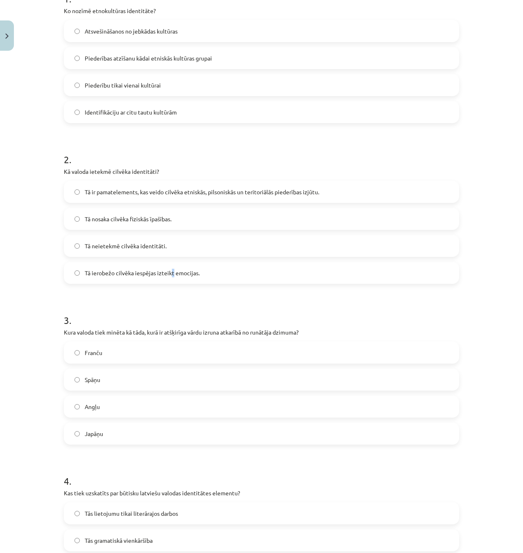
click at [169, 282] on label "Tā ierobežo cilvēka iespējas izteikt emocijas." at bounding box center [262, 273] width 394 height 20
click at [119, 300] on form "1 . Ko nozīmē etnokultūras identitāte? Atsvešināšanos no jebkādas kultūras Pied…" at bounding box center [261, 373] width 395 height 788
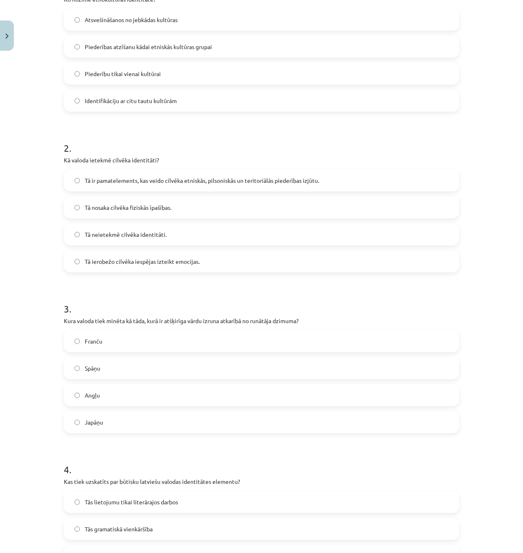
scroll to position [266, 0]
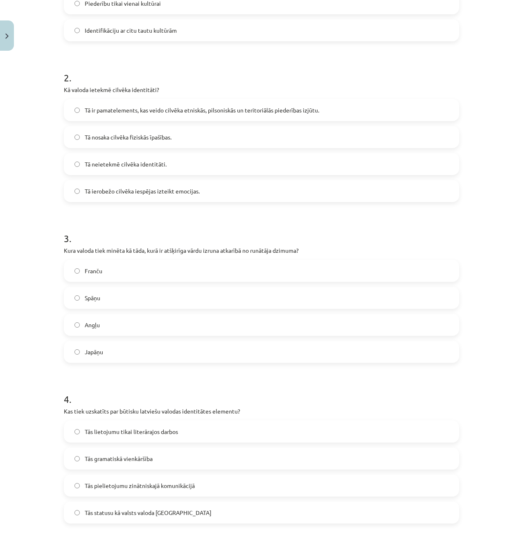
click at [101, 350] on label "Japāņu" at bounding box center [262, 352] width 394 height 20
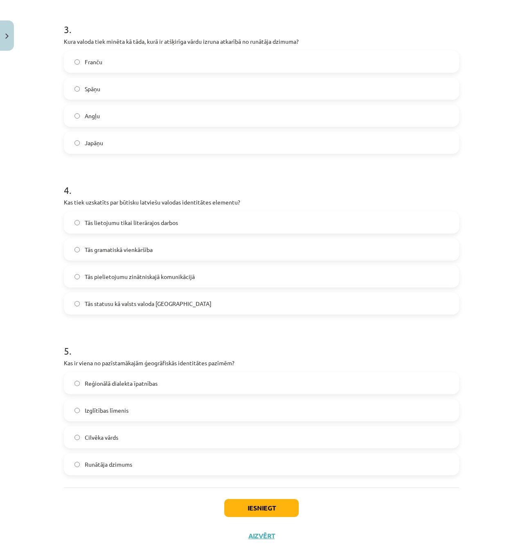
scroll to position [492, 0]
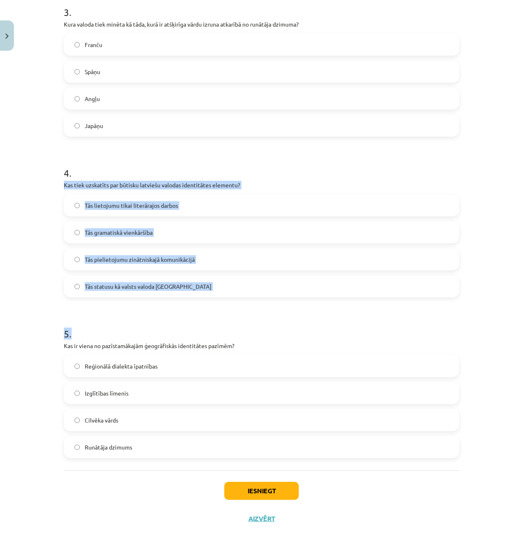
drag, startPoint x: 90, startPoint y: 188, endPoint x: 438, endPoint y: 319, distance: 371.4
click at [386, 308] on form "1 . Ko nozīmē etnokultūras identitāte? Atsvešināšanos no jebkādas kultūras Pied…" at bounding box center [261, 64] width 395 height 788
copy form "Kas tiek uzskatīts par būtisku latviešu valodas identitātes elementu? Tās lieto…"
click at [127, 314] on form "1 . Ko nozīmē etnokultūras identitāte? Atsvešināšanos no jebkādas kultūras Pied…" at bounding box center [261, 64] width 395 height 788
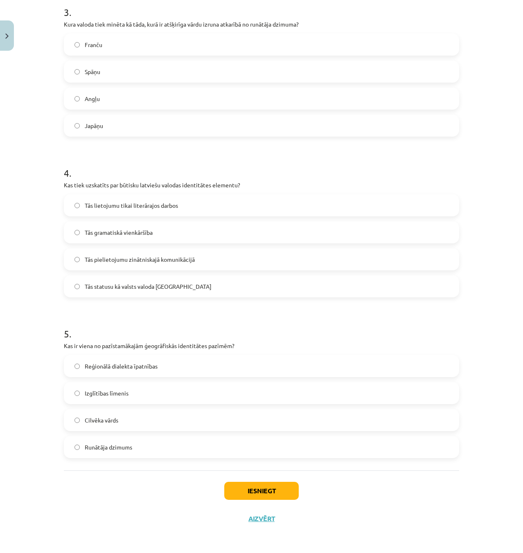
click at [153, 289] on span "Tās statusu kā valsts valoda [GEOGRAPHIC_DATA]" at bounding box center [148, 286] width 127 height 9
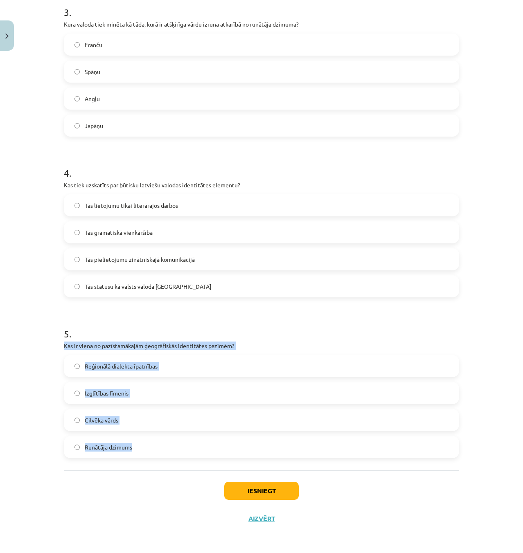
drag, startPoint x: 55, startPoint y: 349, endPoint x: 319, endPoint y: 444, distance: 280.4
click at [300, 446] on div "Mācību tēma: Latviešu valodas i - 11. klases 1. ieskaites mācību materiāls (a,b…" at bounding box center [261, 276] width 523 height 553
copy div "Kas ir viena no pazīstamākajām ģeogrāfiskās identitātes pazīmēm? Reģionālā dial…"
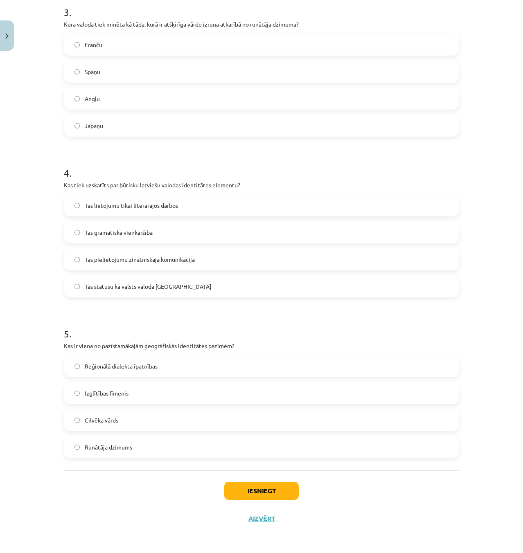
click at [265, 320] on h1 "5 ." at bounding box center [261, 326] width 395 height 25
click at [117, 366] on span "Reģionālā dialekta īpatnības" at bounding box center [121, 366] width 73 height 9
click at [257, 488] on button "Iesniegt" at bounding box center [261, 491] width 75 height 18
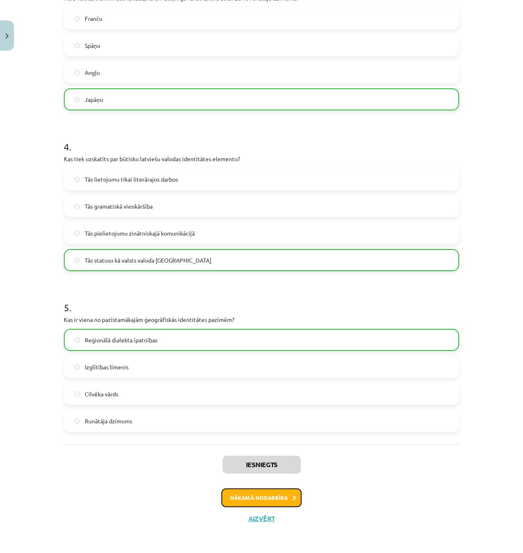
click at [261, 495] on button "Nākamā nodarbība" at bounding box center [261, 498] width 80 height 19
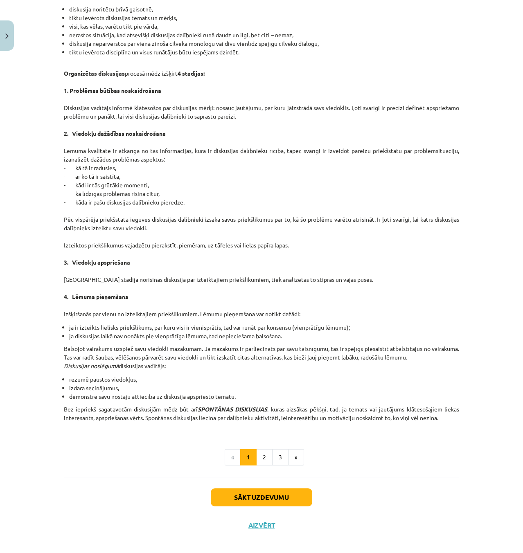
scroll to position [488, 0]
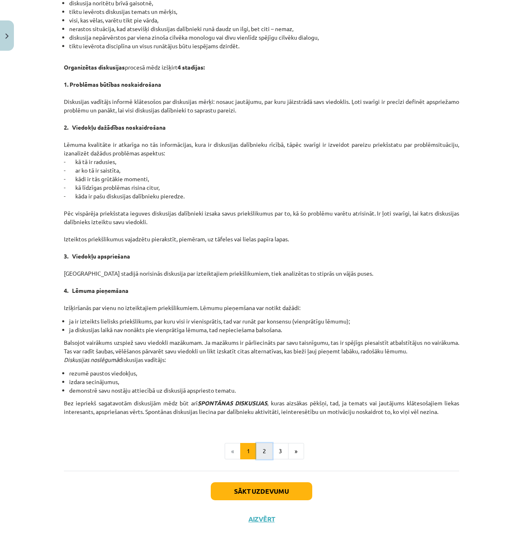
click at [264, 456] on button "2" at bounding box center [264, 451] width 16 height 16
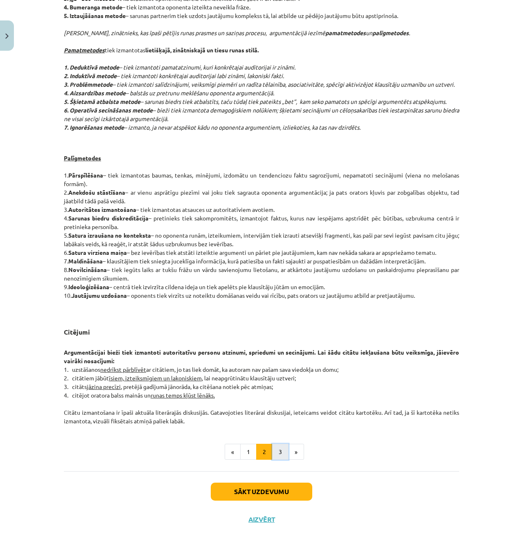
click at [276, 452] on button "3" at bounding box center [280, 452] width 16 height 16
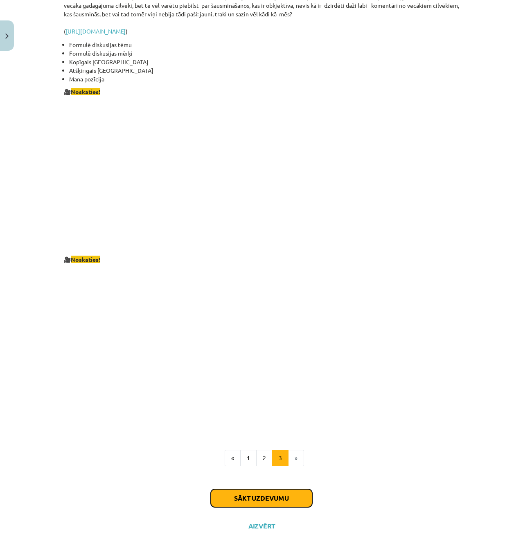
click at [275, 493] on button "Sākt uzdevumu" at bounding box center [262, 499] width 102 height 18
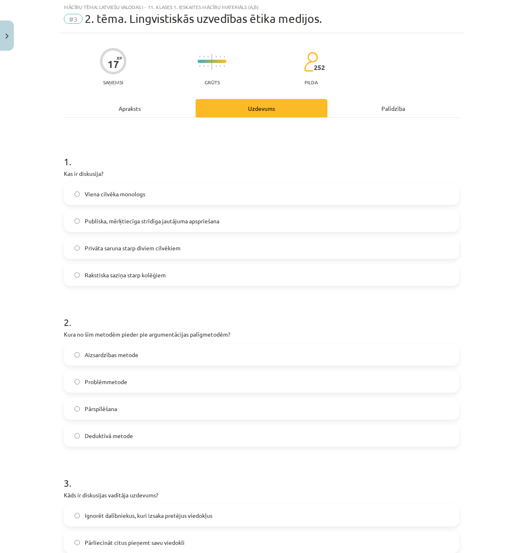
scroll to position [20, 0]
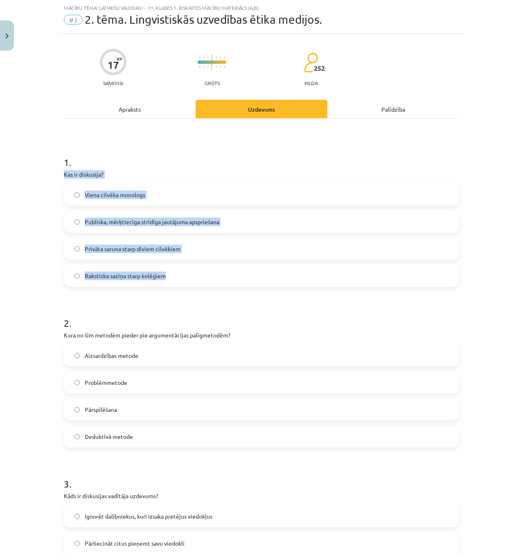
drag, startPoint x: 52, startPoint y: 177, endPoint x: 309, endPoint y: 272, distance: 273.2
click at [309, 272] on div "Mācību tēma: Latviešu valodas i - 11. klases 1. ieskaites mācību materiāls (a,b…" at bounding box center [261, 276] width 523 height 553
copy div "Kas ir diskusija? Viena cilvēka monologs Publiska, mērķtiecīga strīdīga jautāju…"
click at [212, 177] on p "Kas ir diskusija?" at bounding box center [261, 174] width 395 height 9
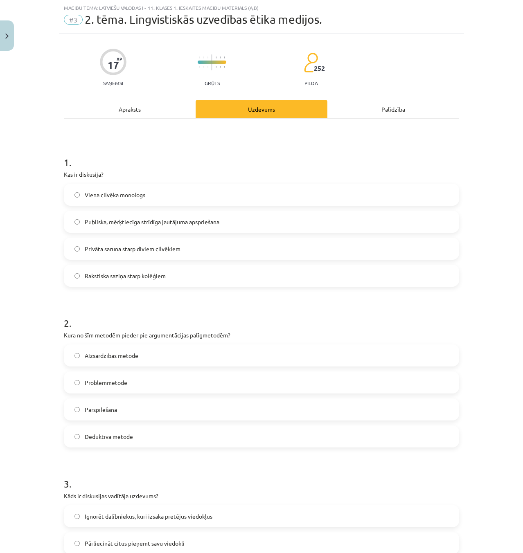
click at [175, 223] on span "Publiska, mērķtiecīga strīdīga jautājuma apspriešana" at bounding box center [152, 222] width 135 height 9
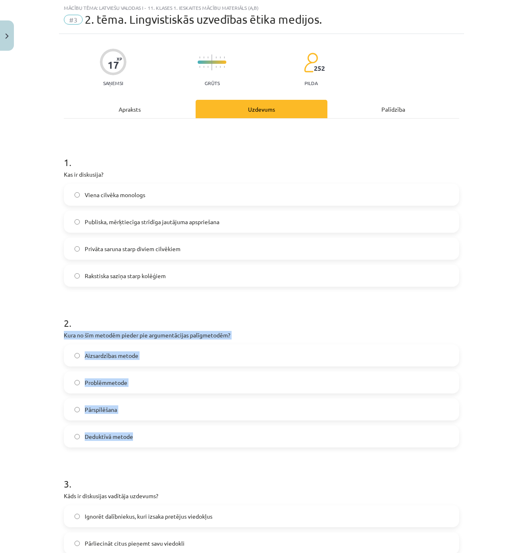
drag, startPoint x: 61, startPoint y: 337, endPoint x: 304, endPoint y: 430, distance: 259.9
click at [304, 430] on div "2 . Kura no šīm metodēm pieder pie argumentācijas palīgmetodēm? Aizsardzības me…" at bounding box center [261, 375] width 395 height 145
copy div "Kura no šīm metodēm pieder pie argumentācijas palīgmetodēm? Aizsardzības metode…"
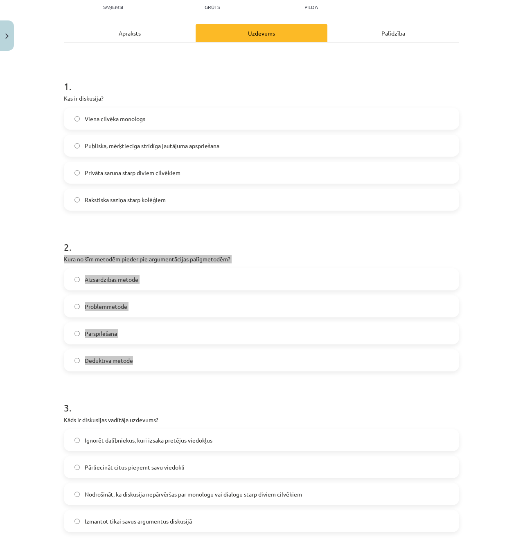
scroll to position [102, 0]
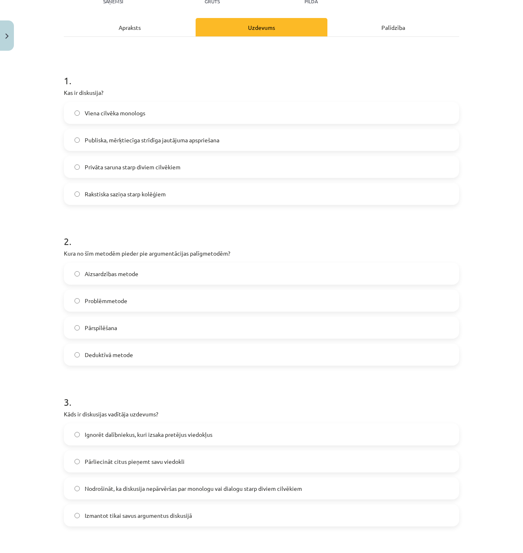
click at [278, 230] on h1 "2 ." at bounding box center [261, 233] width 395 height 25
click at [135, 327] on label "Pārspīlēšana" at bounding box center [262, 328] width 394 height 20
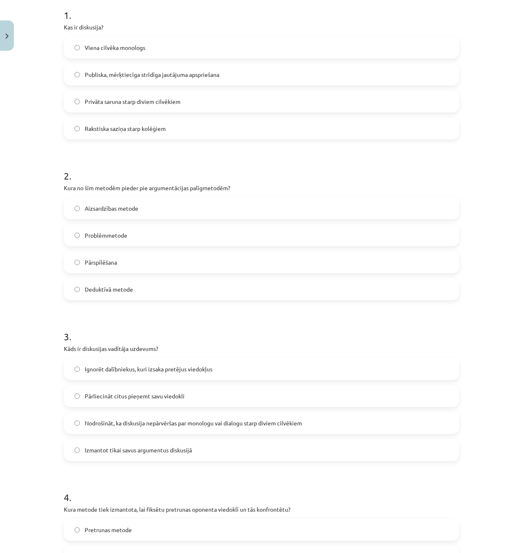
scroll to position [307, 0]
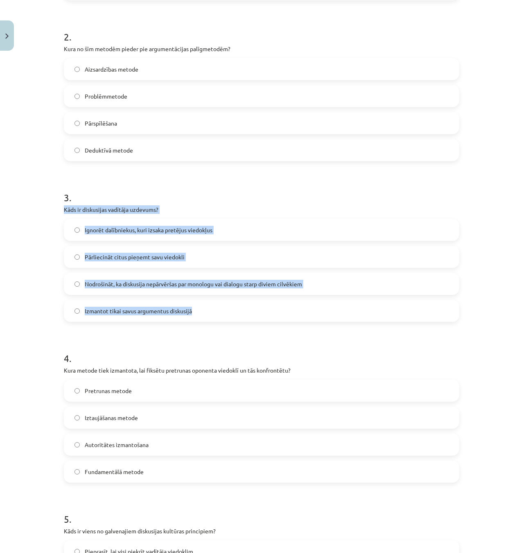
drag, startPoint x: 59, startPoint y: 209, endPoint x: 324, endPoint y: 314, distance: 284.6
click at [321, 313] on div "17 XP Saņemsi Grūts 252 pilda Apraksts Uzdevums Palīdzība 1 . Kas ir diskusija?…" at bounding box center [261, 232] width 405 height 971
copy div "Kāds ir diskusijas vadītāja uzdevums? Ignorēt dalībniekus, kuri izsaka pretējus…"
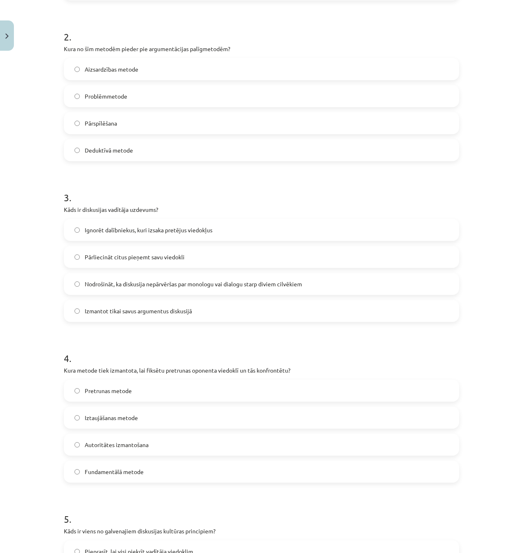
drag, startPoint x: 77, startPoint y: 323, endPoint x: 85, endPoint y: 323, distance: 8.2
click at [79, 323] on form "1 . Kas ir diskusija? Viena cilvēka monologs Publiska, mērķtiecīga strīdīga jau…" at bounding box center [261, 250] width 395 height 788
click at [130, 279] on label "Nodrošināt, ka diskusija nepārvēršas par monologu vai dialogu starp diviem cilv…" at bounding box center [262, 284] width 394 height 20
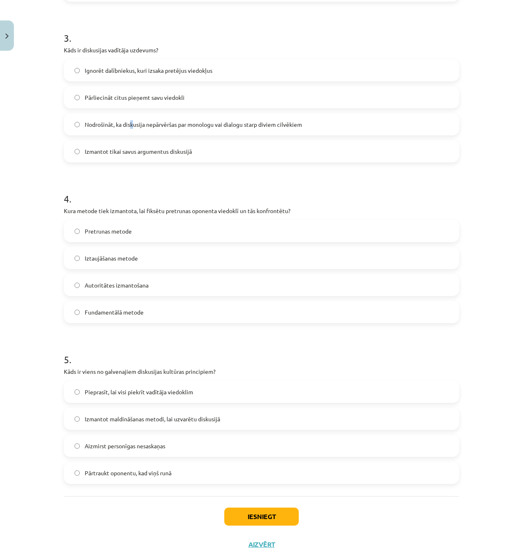
scroll to position [471, 0]
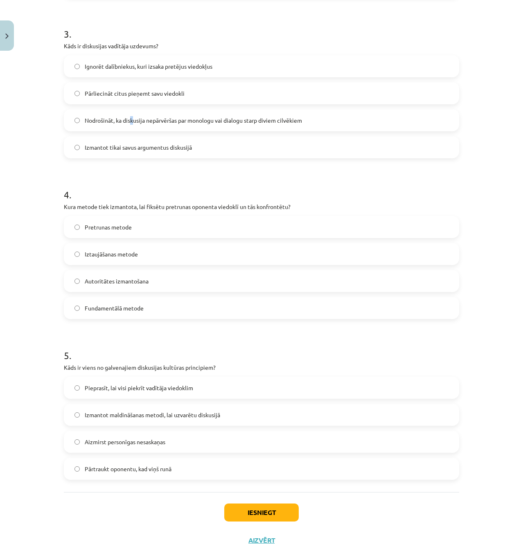
click at [131, 129] on label "Nodrošināt, ka diskusija nepārvēršas par monologu vai dialogu starp diviem cilv…" at bounding box center [262, 120] width 394 height 20
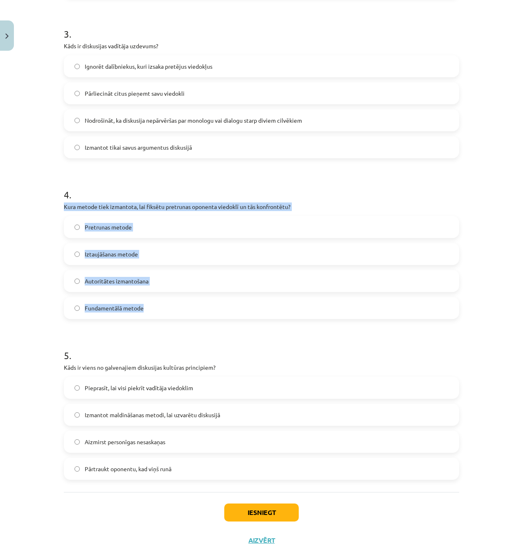
drag, startPoint x: 54, startPoint y: 206, endPoint x: 378, endPoint y: 298, distance: 336.9
click at [378, 298] on div "Mācību tēma: Latviešu valodas i - 11. klases 1. ieskaites mācību materiāls (a,b…" at bounding box center [261, 276] width 523 height 553
copy div "Kura metode tiek izmantota, lai fiksētu pretrunas oponenta viedoklī un tās konf…"
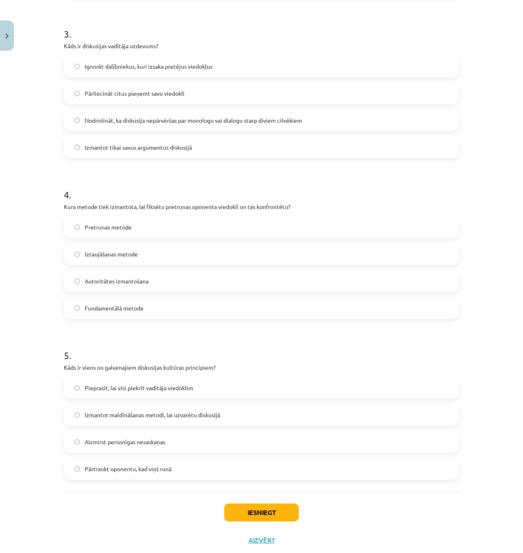
click at [275, 182] on h1 "4 ." at bounding box center [261, 187] width 395 height 25
click at [117, 225] on span "Pretrunas metode" at bounding box center [108, 227] width 47 height 9
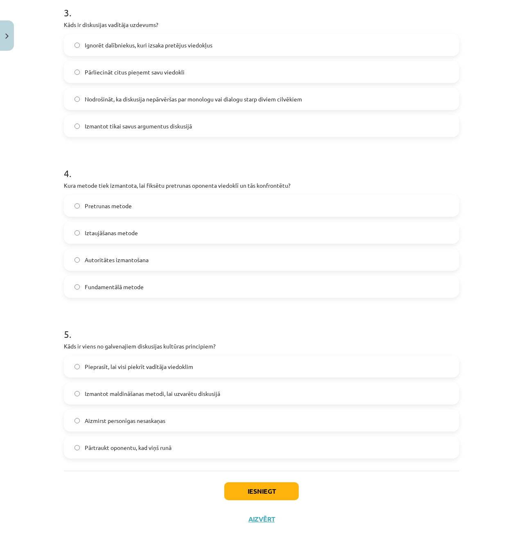
scroll to position [492, 0]
drag, startPoint x: 215, startPoint y: 344, endPoint x: 36, endPoint y: 352, distance: 179.9
click at [32, 352] on div "Mācību tēma: Latviešu valodas i - 11. klases 1. ieskaites mācību materiāls (a,b…" at bounding box center [261, 276] width 523 height 553
click at [54, 350] on div "Mācību tēma: Latviešu valodas i - 11. klases 1. ieskaites mācību materiāls (a,b…" at bounding box center [261, 276] width 523 height 553
drag, startPoint x: 57, startPoint y: 346, endPoint x: 239, endPoint y: 349, distance: 181.8
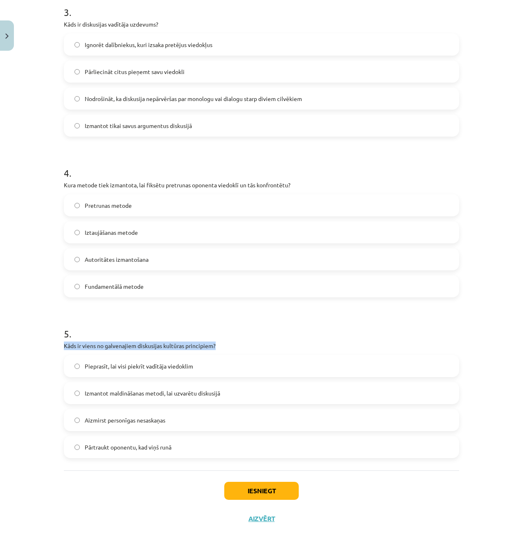
click at [239, 349] on div "17 XP Saņemsi Grūts 252 pilda Apraksts Uzdevums Palīdzība 1 . Kas ir diskusija?…" at bounding box center [261, 47] width 405 height 971
click at [239, 349] on p "Kāds ir viens no galvenajiem diskusijas kultūras principiem?" at bounding box center [261, 346] width 395 height 9
drag, startPoint x: 227, startPoint y: 346, endPoint x: 48, endPoint y: 350, distance: 178.9
click at [48, 350] on div "Mācību tēma: Latviešu valodas i - 11. klases 1. ieskaites mācību materiāls (a,b…" at bounding box center [261, 276] width 523 height 553
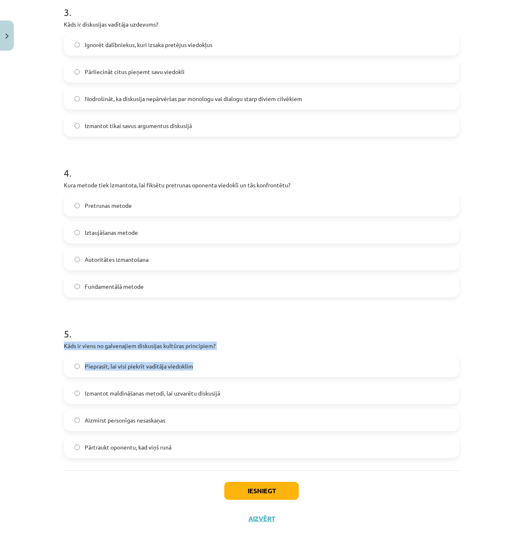
drag, startPoint x: 54, startPoint y: 349, endPoint x: 221, endPoint y: 350, distance: 167.0
click at [219, 350] on div "Mācību tēma: Latviešu valodas i - 11. klases 1. ieskaites mācību materiāls (a,b…" at bounding box center [261, 276] width 523 height 553
click at [223, 350] on p "Kāds ir viens no galvenajiem diskusijas kultūras principiem?" at bounding box center [261, 346] width 395 height 9
drag, startPoint x: 222, startPoint y: 349, endPoint x: 52, endPoint y: 351, distance: 170.7
click at [52, 351] on div "Mācību tēma: Latviešu valodas i - 11. klases 1. ieskaites mācību materiāls (a,b…" at bounding box center [261, 276] width 523 height 553
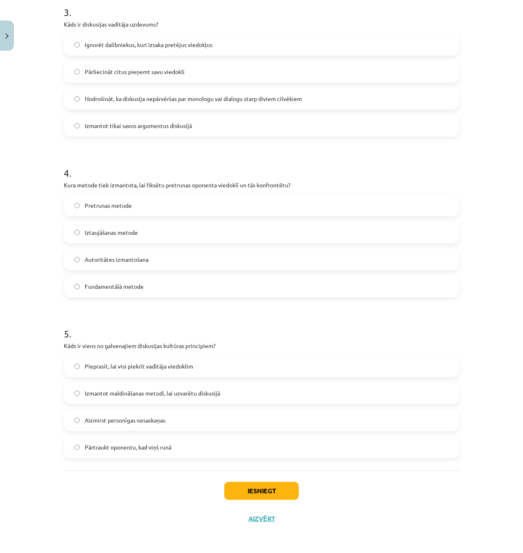
click at [52, 351] on div "Mācību tēma: Latviešu valodas i - 11. klases 1. ieskaites mācību materiāls (a,b…" at bounding box center [261, 276] width 523 height 553
click at [59, 346] on div "17 XP Saņemsi Grūts 252 pilda Apraksts Uzdevums Palīdzība 1 . Kas ir diskusija?…" at bounding box center [261, 47] width 405 height 971
drag, startPoint x: 56, startPoint y: 345, endPoint x: 252, endPoint y: 349, distance: 196.1
click at [251, 349] on div "17 XP Saņemsi Grūts 252 pilda Apraksts Uzdevums Palīdzība 1 . Kas ir diskusija?…" at bounding box center [261, 47] width 405 height 971
click at [252, 349] on p "Kāds ir viens no galvenajiem diskusijas kultūras principiem?" at bounding box center [261, 346] width 395 height 9
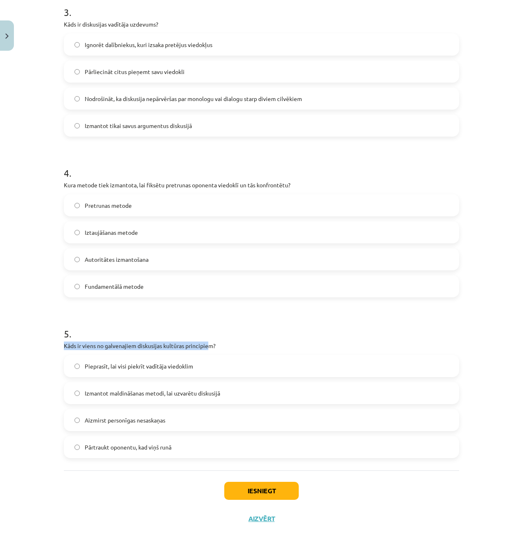
drag, startPoint x: 207, startPoint y: 343, endPoint x: 57, endPoint y: 350, distance: 150.4
click at [59, 350] on div "17 XP Saņemsi Grūts 252 pilda Apraksts Uzdevums Palīdzība 1 . Kas ir diskusija?…" at bounding box center [261, 47] width 405 height 971
drag, startPoint x: 57, startPoint y: 350, endPoint x: 209, endPoint y: 350, distance: 151.9
click at [206, 350] on div "17 XP Saņemsi Grūts 252 pilda Apraksts Uzdevums Palīdzība 1 . Kas ir diskusija?…" at bounding box center [261, 47] width 405 height 971
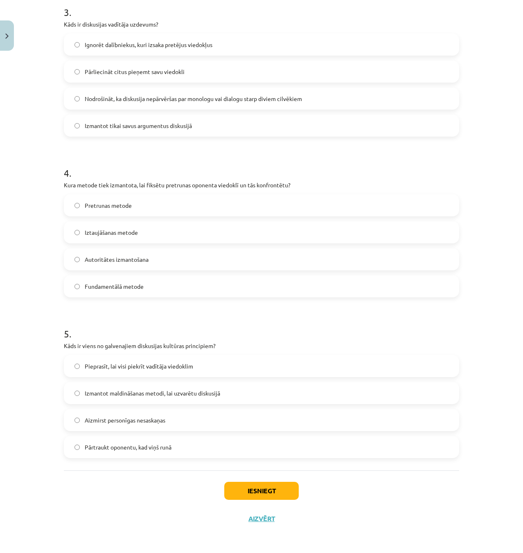
click at [222, 350] on p "Kāds ir viens no galvenajiem diskusijas kultūras principiem?" at bounding box center [261, 346] width 395 height 9
drag, startPoint x: 212, startPoint y: 348, endPoint x: 58, endPoint y: 349, distance: 153.9
click at [59, 349] on div "17 XP Saņemsi Grūts 252 pilda Apraksts Uzdevums Palīdzība 1 . Kas ir diskusija?…" at bounding box center [261, 47] width 405 height 971
drag, startPoint x: 57, startPoint y: 348, endPoint x: 63, endPoint y: 347, distance: 6.3
click at [59, 348] on div "17 XP Saņemsi Grūts 252 pilda Apraksts Uzdevums Palīdzība 1 . Kas ir diskusija?…" at bounding box center [261, 47] width 405 height 971
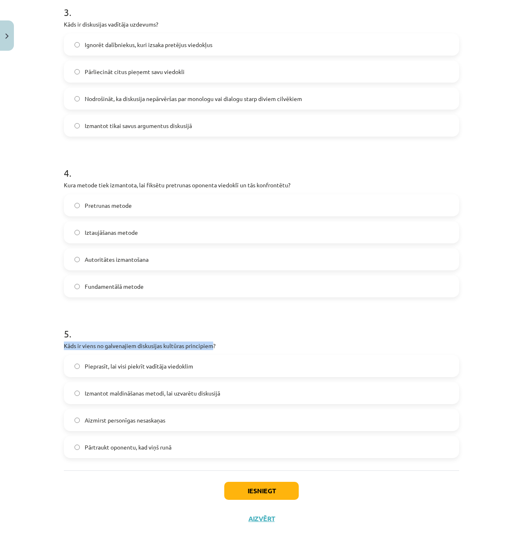
click at [79, 346] on p "Kāds ir viens no galvenajiem diskusijas kultūras principiem?" at bounding box center [261, 346] width 395 height 9
drag, startPoint x: 47, startPoint y: 343, endPoint x: 235, endPoint y: 348, distance: 187.6
click at [235, 348] on div "Mācību tēma: Latviešu valodas i - 11. klases 1. ieskaites mācību materiāls (a,b…" at bounding box center [261, 276] width 523 height 553
click at [235, 348] on p "Kāds ir viens no galvenajiem diskusijas kultūras principiem?" at bounding box center [261, 346] width 395 height 9
drag, startPoint x: 235, startPoint y: 348, endPoint x: 59, endPoint y: 346, distance: 175.2
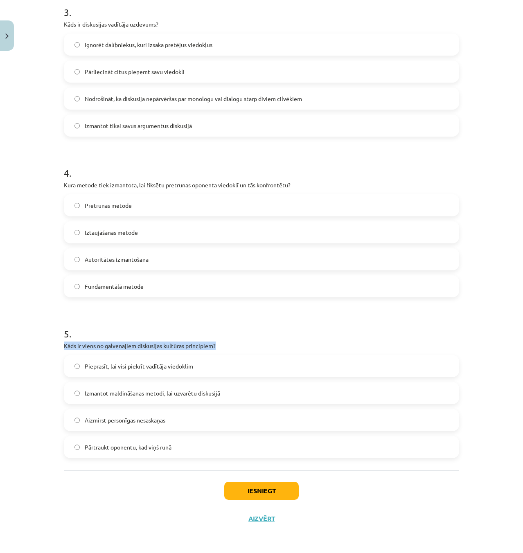
click at [59, 346] on div "17 XP Saņemsi Grūts 252 pilda Apraksts Uzdevums Palīdzība 1 . Kas ir diskusija?…" at bounding box center [261, 47] width 405 height 971
drag, startPoint x: 59, startPoint y: 346, endPoint x: 243, endPoint y: 346, distance: 183.4
click at [243, 346] on div "17 XP Saņemsi Grūts 252 pilda Apraksts Uzdevums Palīdzība 1 . Kas ir diskusija?…" at bounding box center [261, 47] width 405 height 971
click at [243, 346] on p "Kāds ir viens no galvenajiem diskusijas kultūras principiem?" at bounding box center [261, 346] width 395 height 9
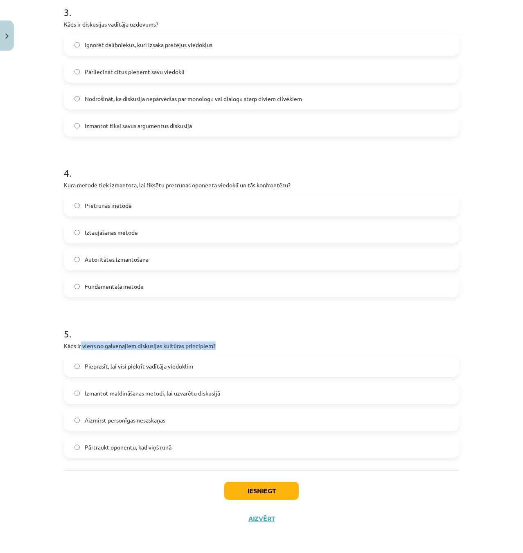
drag, startPoint x: 243, startPoint y: 346, endPoint x: 78, endPoint y: 347, distance: 165.0
click at [78, 347] on p "Kāds ir viens no galvenajiem diskusijas kultūras principiem?" at bounding box center [261, 346] width 395 height 9
click at [49, 348] on div "Mācību tēma: Latviešu valodas i - 11. klases 1. ieskaites mācību materiāls (a,b…" at bounding box center [261, 276] width 523 height 553
drag, startPoint x: 54, startPoint y: 348, endPoint x: 132, endPoint y: 349, distance: 78.6
click at [132, 349] on div "Mācību tēma: Latviešu valodas i - 11. klases 1. ieskaites mācību materiāls (a,b…" at bounding box center [261, 276] width 523 height 553
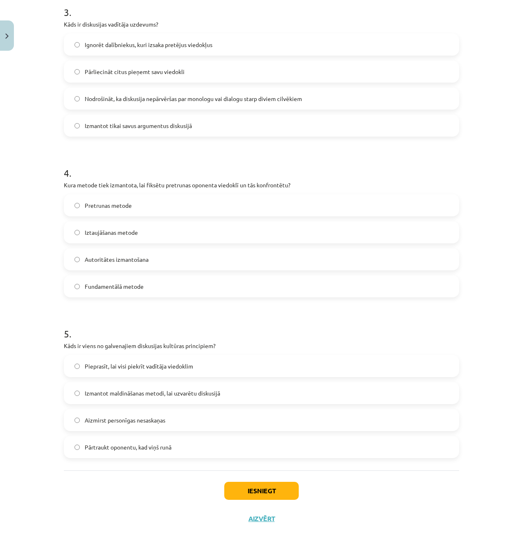
click at [242, 346] on p "Kāds ir viens no galvenajiem diskusijas kultūras principiem?" at bounding box center [261, 346] width 395 height 9
drag, startPoint x: 217, startPoint y: 346, endPoint x: 135, endPoint y: 343, distance: 81.9
click at [135, 343] on p "Kāds ir viens no galvenajiem diskusijas kultūras principiem?" at bounding box center [261, 346] width 395 height 9
drag, startPoint x: 50, startPoint y: 345, endPoint x: 133, endPoint y: 344, distance: 83.1
click at [133, 344] on div "Mācību tēma: Latviešu valodas i - 11. klases 1. ieskaites mācību materiāls (a,b…" at bounding box center [261, 276] width 523 height 553
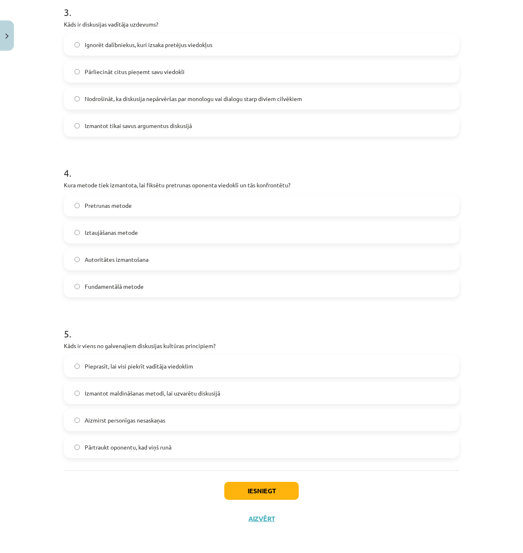
click at [222, 352] on div "5 . Kāds ir viens no galvenajiem diskusijas kultūras principiem? Pieprasīt, lai…" at bounding box center [261, 386] width 395 height 145
drag, startPoint x: 220, startPoint y: 352, endPoint x: 131, endPoint y: 345, distance: 89.1
click at [131, 345] on div "5 . Kāds ir viens no galvenajiem diskusijas kultūras principiem? Pieprasīt, lai…" at bounding box center [261, 386] width 395 height 145
click at [132, 345] on p "Kāds ir viens no galvenajiem diskusijas kultūras principiem?" at bounding box center [261, 346] width 395 height 9
click at [130, 344] on p "Kāds ir viens no galvenajiem diskusijas kultūras principiem?" at bounding box center [261, 346] width 395 height 9
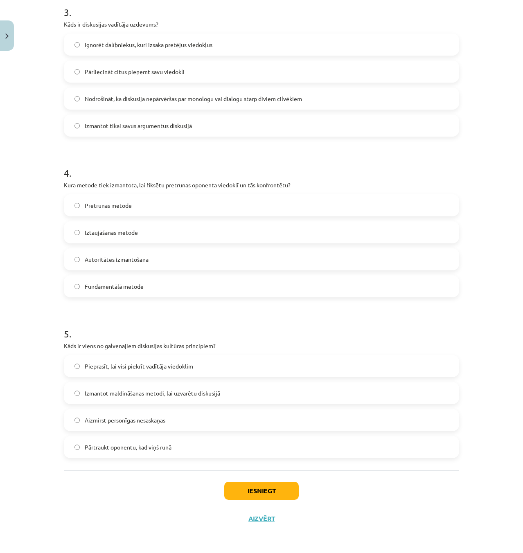
click at [79, 345] on p "Kāds ir viens no galvenajiem diskusijas kultūras principiem?" at bounding box center [261, 346] width 395 height 9
drag, startPoint x: 60, startPoint y: 344, endPoint x: 133, endPoint y: 345, distance: 72.9
click at [133, 345] on div "17 XP Saņemsi Grūts 252 pilda Apraksts Uzdevums Palīdzība 1 . Kas ir diskusija?…" at bounding box center [261, 47] width 405 height 971
click at [217, 346] on p "Kāds ir viens no galvenajiem diskusijas kultūras principiem?" at bounding box center [261, 346] width 395 height 9
drag, startPoint x: 217, startPoint y: 342, endPoint x: 136, endPoint y: 343, distance: 81.1
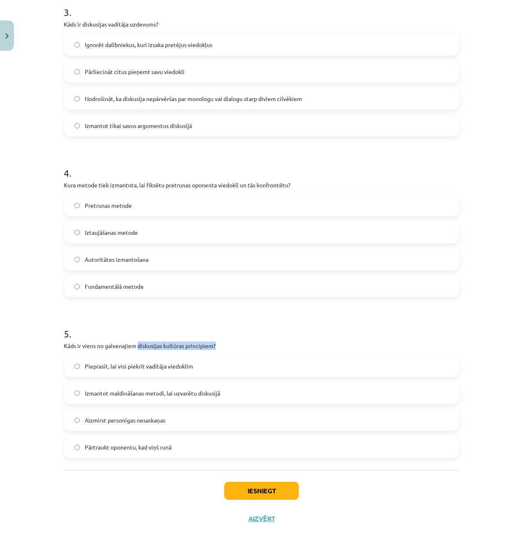
click at [136, 343] on p "Kāds ir viens no galvenajiem diskusijas kultūras principiem?" at bounding box center [261, 346] width 395 height 9
click at [252, 320] on h1 "5 ." at bounding box center [261, 326] width 395 height 25
drag, startPoint x: 60, startPoint y: 345, endPoint x: 133, endPoint y: 345, distance: 73.3
click at [133, 345] on div "17 XP Saņemsi Grūts 252 pilda Apraksts Uzdevums Palīdzība 1 . Kas ir diskusija?…" at bounding box center [261, 47] width 405 height 971
click at [267, 350] on p "Kāds ir viens no galvenajiem diskusijas kultūras principiem?" at bounding box center [261, 346] width 395 height 9
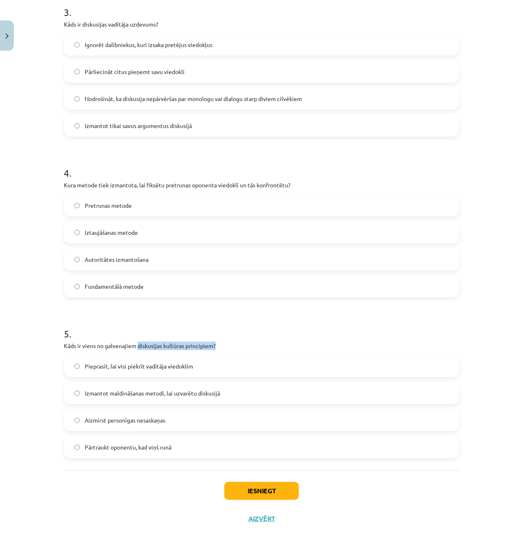
drag, startPoint x: 251, startPoint y: 347, endPoint x: 136, endPoint y: 343, distance: 115.1
click at [136, 343] on p "Kāds ir viens no galvenajiem diskusijas kultūras principiem?" at bounding box center [261, 346] width 395 height 9
click at [196, 337] on h1 "5 ." at bounding box center [261, 326] width 395 height 25
drag, startPoint x: 56, startPoint y: 348, endPoint x: 175, endPoint y: 341, distance: 119.7
click at [153, 339] on div "17 XP Saņemsi Grūts 252 pilda Apraksts Uzdevums Palīdzība 1 . Kas ir diskusija?…" at bounding box center [261, 47] width 405 height 971
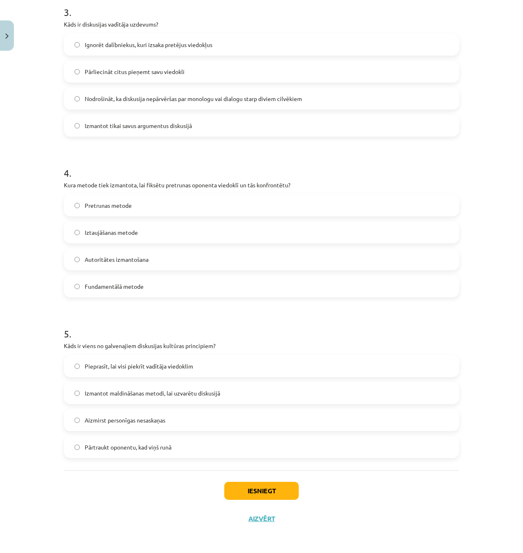
click at [244, 337] on h1 "5 ." at bounding box center [261, 326] width 395 height 25
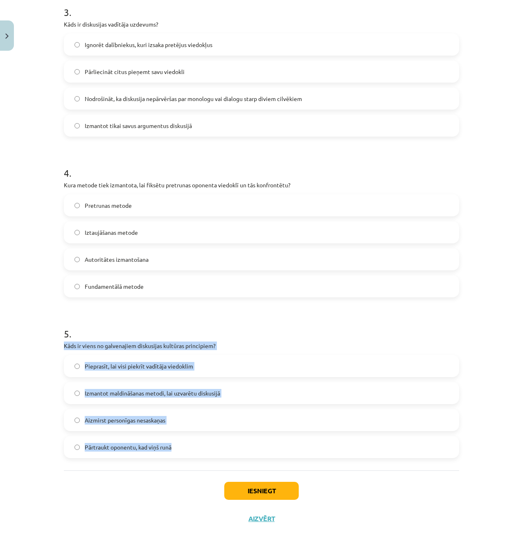
drag, startPoint x: 41, startPoint y: 345, endPoint x: 261, endPoint y: 438, distance: 239.0
click at [261, 438] on div "Mācību tēma: Latviešu valodas i - 11. klases 1. ieskaites mācību materiāls (a,b…" at bounding box center [261, 276] width 523 height 553
copy div "Kāds ir viens no galvenajiem diskusijas kultūras principiem? Pieprasīt, lai vis…"
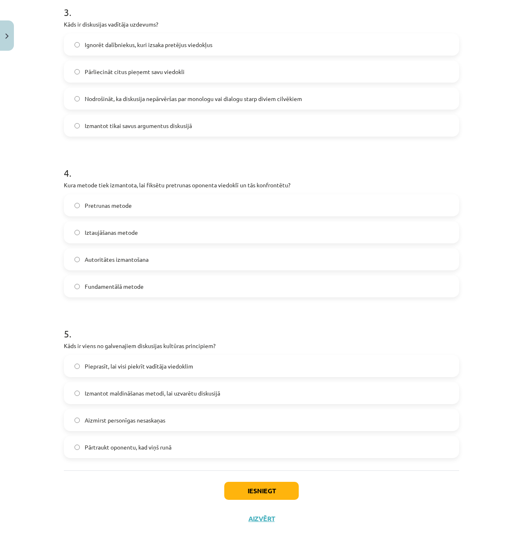
click at [178, 323] on h1 "5 ." at bounding box center [261, 326] width 395 height 25
click at [175, 423] on label "Aizmirst personīgas nesaskaņas" at bounding box center [262, 420] width 394 height 20
click at [239, 485] on button "Iesniegt" at bounding box center [261, 491] width 75 height 18
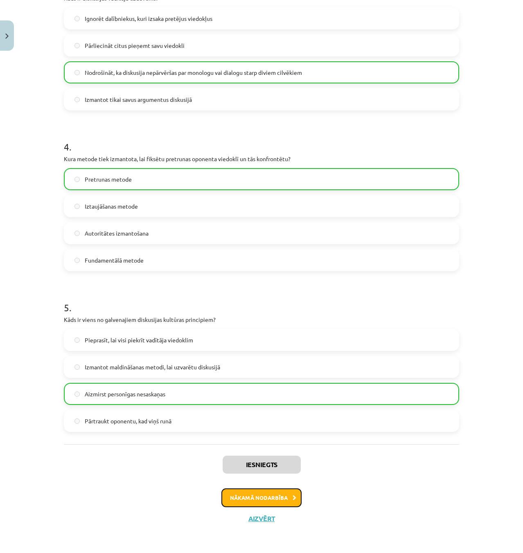
click at [269, 492] on button "Nākamā nodarbība" at bounding box center [261, 498] width 80 height 19
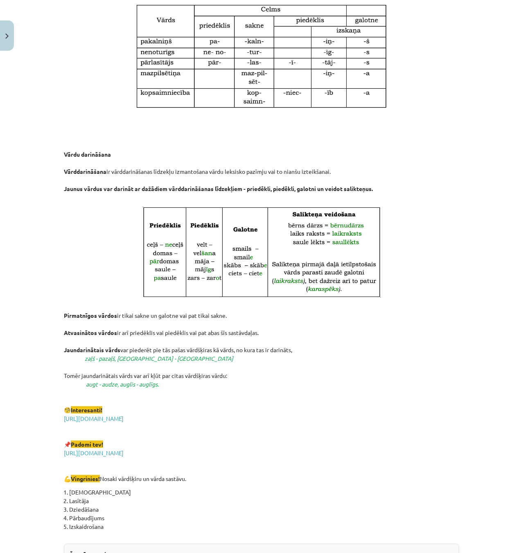
scroll to position [1196, 0]
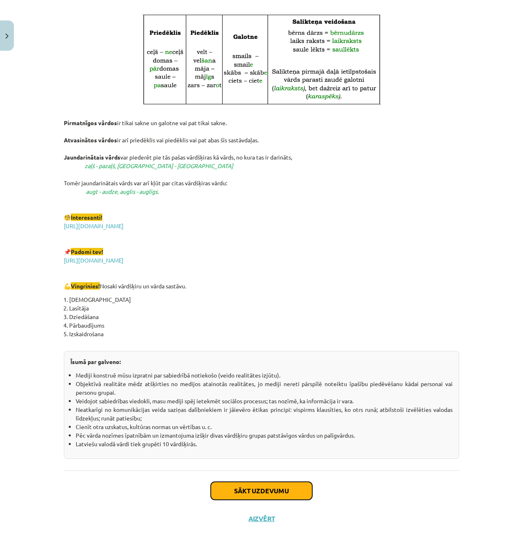
click at [276, 489] on button "Sākt uzdevumu" at bounding box center [262, 491] width 102 height 18
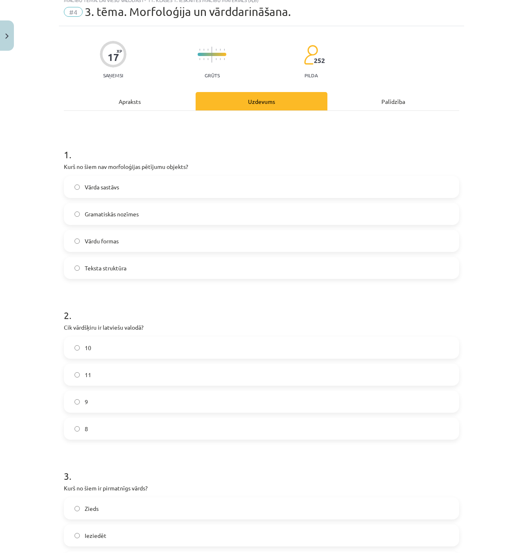
scroll to position [20, 0]
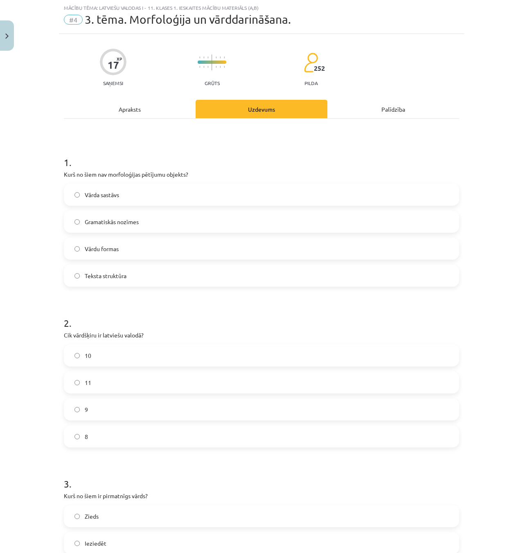
click at [154, 138] on div "1 . Kurš no šiem nav morfoloģijas pētījumu objekts? Vārda sastāvs Gramatiskās n…" at bounding box center [261, 531] width 395 height 824
drag, startPoint x: 41, startPoint y: 186, endPoint x: 254, endPoint y: 190, distance: 212.9
click at [252, 190] on div "Mācību tēma: Latviešu valodas i - 11. klases 1. ieskaites mācību materiāls (a,b…" at bounding box center [261, 276] width 523 height 553
click at [271, 185] on label "Vārda sastāvs" at bounding box center [262, 195] width 394 height 20
drag, startPoint x: 170, startPoint y: 181, endPoint x: 112, endPoint y: 183, distance: 58.6
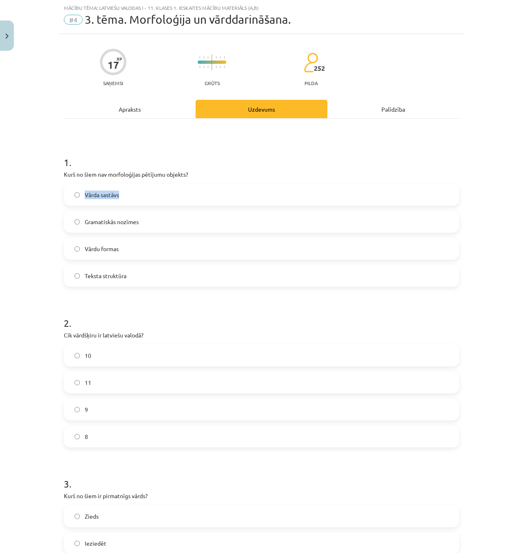
click at [122, 183] on div "1 . Kurš no šiem nav morfoloģijas pētījumu objekts? Vārda sastāvs Gramatiskās n…" at bounding box center [261, 214] width 395 height 145
drag, startPoint x: 78, startPoint y: 175, endPoint x: 42, endPoint y: 175, distance: 35.6
click at [75, 175] on p "Kurš no šiem nav morfoloģijas pētījumu objekts?" at bounding box center [261, 174] width 395 height 9
drag, startPoint x: 41, startPoint y: 175, endPoint x: 194, endPoint y: 172, distance: 152.7
click at [179, 168] on div "Mācību tēma: Latviešu valodas i - 11. klases 1. ieskaites mācību materiāls (a,b…" at bounding box center [261, 276] width 523 height 553
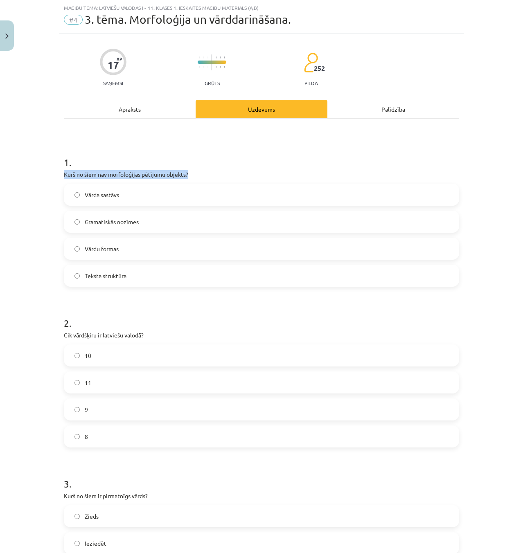
click at [232, 166] on div "1 . Kurš no šiem nav morfoloģijas pētījumu objekts? Vārda sastāvs Gramatiskās n…" at bounding box center [261, 214] width 395 height 145
click at [221, 166] on h1 "1 ." at bounding box center [261, 154] width 395 height 25
click at [211, 177] on p "Kurš no šiem nav morfoloģijas pētījumu objekts?" at bounding box center [261, 174] width 395 height 9
click at [203, 172] on p "Kurš no šiem nav morfoloģijas pētījumu objekts?" at bounding box center [261, 174] width 395 height 9
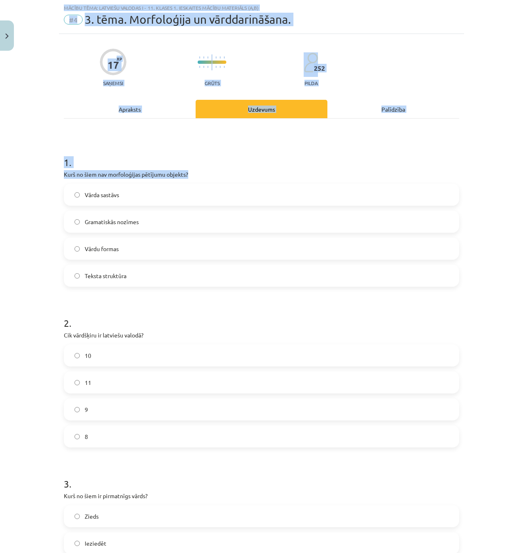
drag, startPoint x: 203, startPoint y: 172, endPoint x: 0, endPoint y: 177, distance: 203.5
click at [0, 177] on html "0 Dāvanas 2273 mP 438 xp [PERSON_NAME] Sākums Aktuāli Kā mācīties eSKOLĀ Kontak…" at bounding box center [261, 208] width 523 height 553
click at [15, 175] on div "Mācību tēma: Latviešu valodas i - 11. klases 1. ieskaites mācību materiāls (a,b…" at bounding box center [261, 276] width 523 height 553
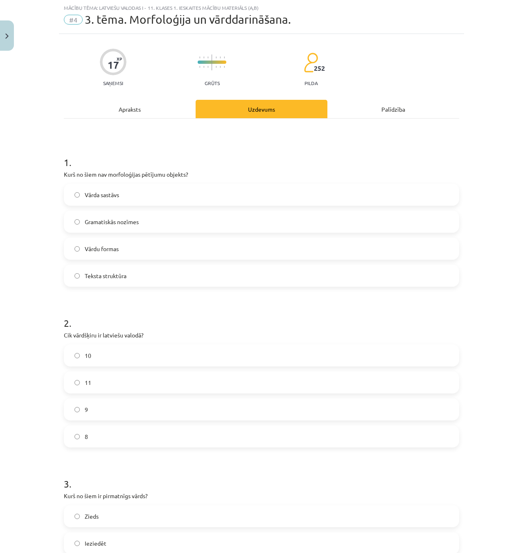
drag, startPoint x: 20, startPoint y: 172, endPoint x: 26, endPoint y: 168, distance: 7.0
click at [21, 171] on div "Mācību tēma: Latviešu valodas i - 11. klases 1. ieskaites mācību materiāls (a,b…" at bounding box center [261, 276] width 523 height 553
drag, startPoint x: 26, startPoint y: 168, endPoint x: 287, endPoint y: 173, distance: 260.8
click at [277, 179] on div "Mācību tēma: Latviešu valodas i - 11. klases 1. ieskaites mācību materiāls (a,b…" at bounding box center [261, 276] width 523 height 553
click at [287, 172] on p "Kurš no šiem nav morfoloģijas pētījumu objekts?" at bounding box center [261, 174] width 395 height 9
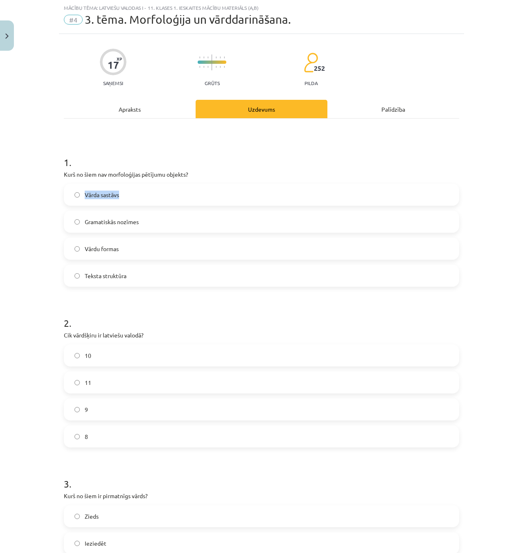
drag, startPoint x: 45, startPoint y: 190, endPoint x: 192, endPoint y: 195, distance: 146.6
click at [166, 192] on div "Mācību tēma: Latviešu valodas i - 11. klases 1. ieskaites mācību materiāls (a,b…" at bounding box center [261, 276] width 523 height 553
click at [201, 169] on div "1 . Kurš no šiem nav morfoloģijas pētījumu objekts? Vārda sastāvs Gramatiskās n…" at bounding box center [261, 214] width 395 height 145
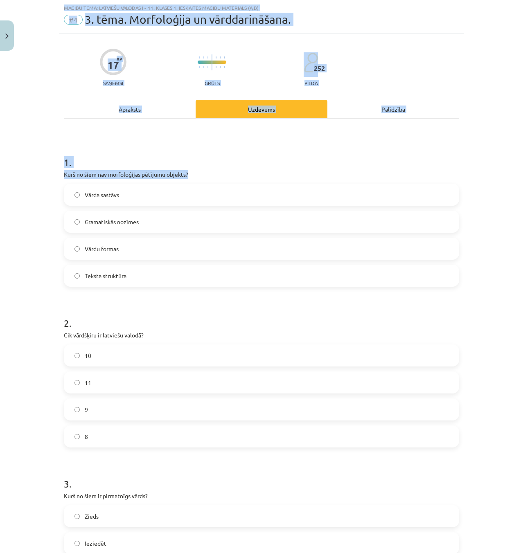
drag, startPoint x: 187, startPoint y: 170, endPoint x: 0, endPoint y: 164, distance: 188.0
click at [0, 164] on html "0 Dāvanas 2273 mP 438 xp [PERSON_NAME] Sākums Aktuāli Kā mācīties eSKOLĀ Kontak…" at bounding box center [261, 208] width 523 height 553
click at [99, 167] on h1 "1 ." at bounding box center [261, 154] width 395 height 25
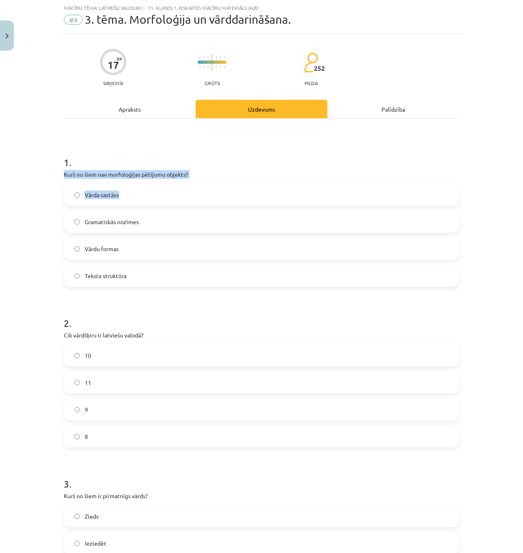
drag, startPoint x: 70, startPoint y: 175, endPoint x: 255, endPoint y: 181, distance: 184.3
click at [215, 183] on div "17 XP Saņemsi Grūts 252 pilda Apraksts Uzdevums Palīdzība 1 . Kurš no šiem nav …" at bounding box center [261, 519] width 405 height 971
click at [403, 486] on h1 "3 ." at bounding box center [261, 476] width 395 height 25
drag, startPoint x: 56, startPoint y: 175, endPoint x: 293, endPoint y: 284, distance: 261.0
click at [293, 284] on div "17 XP Saņemsi Grūts 252 pilda Apraksts Uzdevums Palīdzība 1 . Kurš no šiem nav …" at bounding box center [261, 519] width 405 height 971
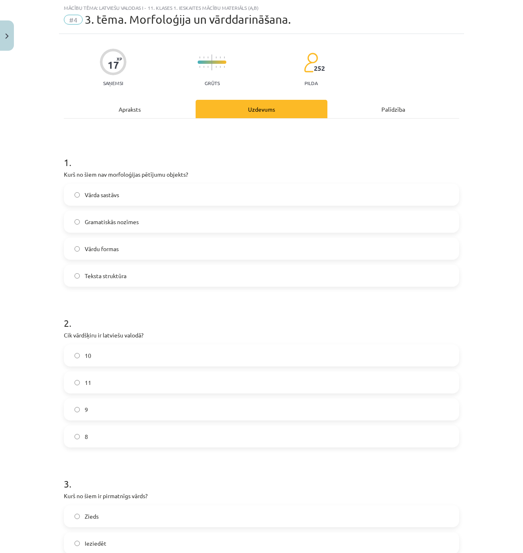
click at [428, 312] on h1 "2 ." at bounding box center [261, 315] width 395 height 25
drag, startPoint x: 41, startPoint y: 172, endPoint x: 244, endPoint y: 192, distance: 203.7
click at [244, 192] on div "Mācību tēma: Latviešu valodas i - 11. klases 1. ieskaites mācību materiāls (a,b…" at bounding box center [261, 276] width 523 height 553
click at [239, 179] on div "1 . Kurš no šiem nav morfoloģijas pētījumu objekts? Vārda sastāvs Gramatiskās n…" at bounding box center [261, 214] width 395 height 145
drag, startPoint x: 197, startPoint y: 172, endPoint x: 189, endPoint y: 172, distance: 8.2
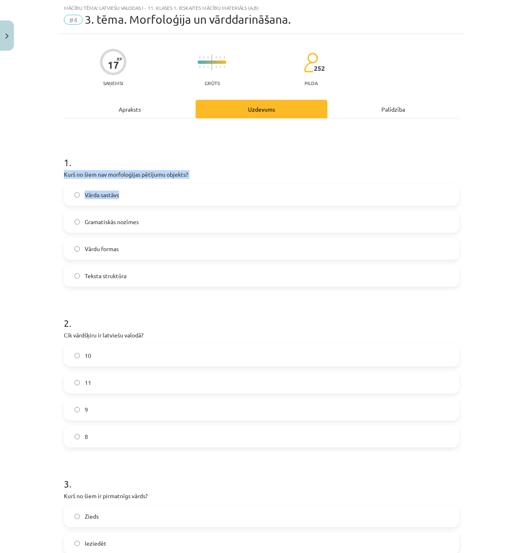
click at [196, 172] on p "Kurš no šiem nav morfoloģijas pētījumu objekts?" at bounding box center [261, 174] width 395 height 9
click at [175, 172] on p "Kurš no šiem nav morfoloģijas pētījumu objekts?" at bounding box center [261, 174] width 395 height 9
drag, startPoint x: 192, startPoint y: 177, endPoint x: 35, endPoint y: 175, distance: 156.4
click at [35, 175] on div "Mācību tēma: Latviešu valodas i - 11. klases 1. ieskaites mācību materiāls (a,b…" at bounding box center [261, 276] width 523 height 553
click at [38, 174] on div "Mācību tēma: Latviešu valodas i - 11. klases 1. ieskaites mācību materiāls (a,b…" at bounding box center [261, 276] width 523 height 553
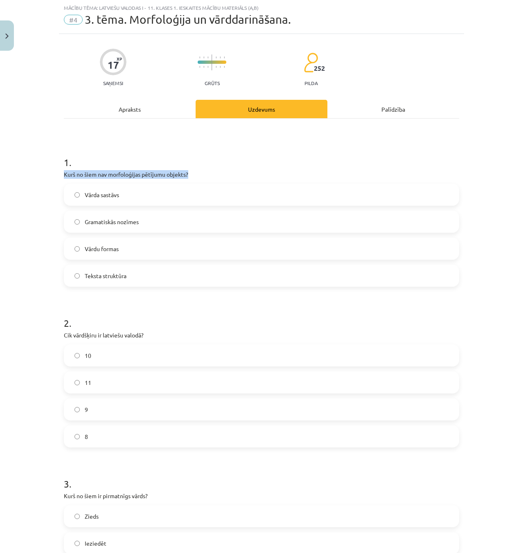
drag, startPoint x: 72, startPoint y: 175, endPoint x: 224, endPoint y: 176, distance: 151.9
click at [224, 176] on div "Mācību tēma: Latviešu valodas i - 11. klases 1. ieskaites mācību materiāls (a,b…" at bounding box center [261, 276] width 523 height 553
click at [224, 176] on p "Kurš no šiem nav morfoloģijas pētījumu objekts?" at bounding box center [261, 174] width 395 height 9
drag, startPoint x: 62, startPoint y: 172, endPoint x: 191, endPoint y: 174, distance: 128.6
click at [170, 176] on p "Kurš no šiem nav morfoloģijas pētījumu objekts?" at bounding box center [261, 174] width 395 height 9
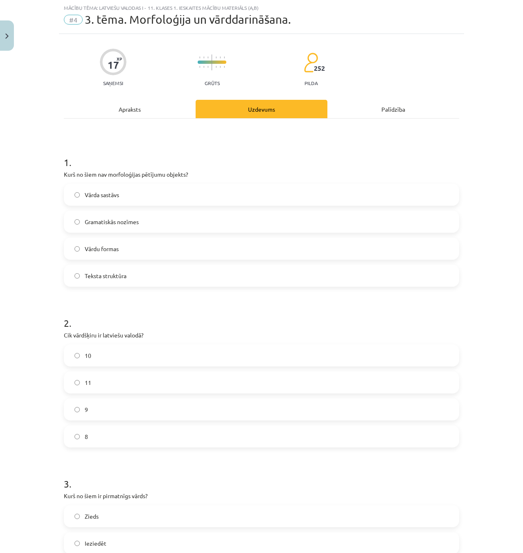
click at [201, 173] on p "Kurš no šiem nav morfoloģijas pētījumu objekts?" at bounding box center [261, 174] width 395 height 9
drag, startPoint x: 160, startPoint y: 166, endPoint x: 90, endPoint y: 166, distance: 69.6
click at [90, 166] on div "1 . Kurš no šiem nav morfoloģijas pētījumu objekts? Vārda sastāvs Gramatiskās n…" at bounding box center [261, 214] width 395 height 145
click at [45, 176] on div "Mācību tēma: Latviešu valodas i - 11. klases 1. ieskaites mācību materiāls (a,b…" at bounding box center [261, 276] width 523 height 553
drag, startPoint x: 50, startPoint y: 175, endPoint x: 224, endPoint y: 187, distance: 174.4
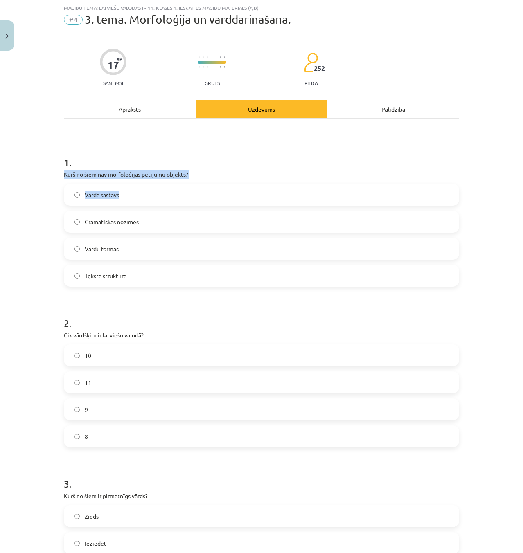
click at [221, 188] on div "Mācību tēma: Latviešu valodas i - 11. klases 1. ieskaites mācību materiāls (a,b…" at bounding box center [261, 276] width 523 height 553
click at [231, 183] on div "1 . Kurš no šiem nav morfoloģijas pētījumu objekts? Vārda sastāvs Gramatiskās n…" at bounding box center [261, 214] width 395 height 145
click at [219, 177] on p "Kurš no šiem nav morfoloģijas pētījumu objekts?" at bounding box center [261, 174] width 395 height 9
drag, startPoint x: 217, startPoint y: 177, endPoint x: 81, endPoint y: 165, distance: 137.3
click at [81, 165] on div "1 . Kurš no šiem nav morfoloģijas pētījumu objekts? Vārda sastāvs Gramatiskās n…" at bounding box center [261, 214] width 395 height 145
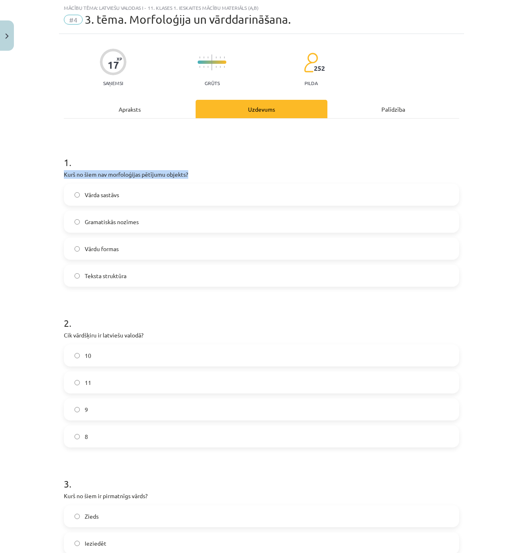
click at [75, 165] on h1 "1 ." at bounding box center [261, 154] width 395 height 25
drag, startPoint x: 40, startPoint y: 173, endPoint x: 199, endPoint y: 174, distance: 159.2
click at [181, 172] on div "Mācību tēma: Latviešu valodas i - 11. klases 1. ieskaites mācību materiāls (a,b…" at bounding box center [261, 276] width 523 height 553
click at [220, 174] on p "Kurš no šiem nav morfoloģijas pētījumu objekts?" at bounding box center [261, 174] width 395 height 9
drag, startPoint x: 209, startPoint y: 173, endPoint x: 142, endPoint y: 167, distance: 66.6
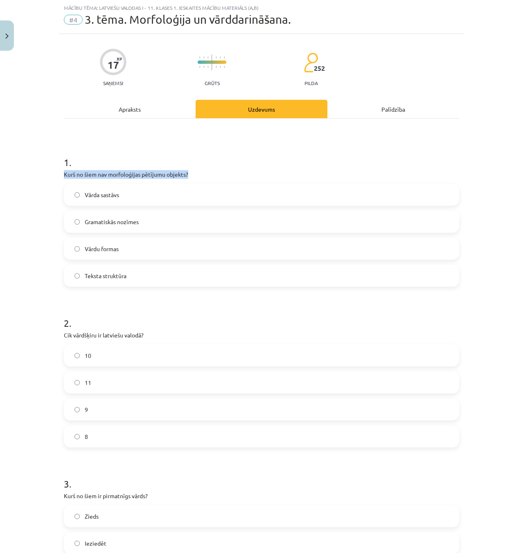
click at [142, 167] on div "1 . Kurš no šiem nav morfoloģijas pētījumu objekts? Vārda sastāvs Gramatiskās n…" at bounding box center [261, 214] width 395 height 145
click at [174, 155] on h1 "1 ." at bounding box center [261, 154] width 395 height 25
drag, startPoint x: 111, startPoint y: 163, endPoint x: 149, endPoint y: 169, distance: 37.8
click at [148, 169] on div "1 . Kurš no šiem nav morfoloģijas pētījumu objekts? Vārda sastāvs Gramatiskās n…" at bounding box center [261, 214] width 395 height 145
click at [187, 171] on p "Kurš no šiem nav morfoloģijas pētījumu objekts?" at bounding box center [261, 174] width 395 height 9
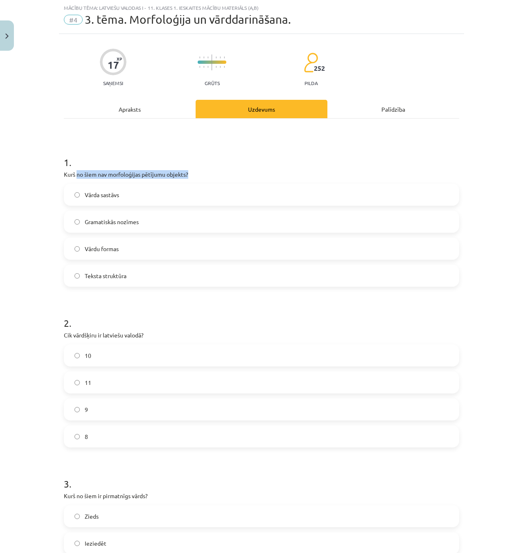
drag, startPoint x: 186, startPoint y: 171, endPoint x: 77, endPoint y: 171, distance: 108.9
click at [77, 171] on p "Kurš no šiem nav morfoloģijas pētījumu objekts?" at bounding box center [261, 174] width 395 height 9
click at [47, 172] on div "Mācību tēma: Latviešu valodas i - 11. klases 1. ieskaites mācību materiāls (a,b…" at bounding box center [261, 276] width 523 height 553
drag, startPoint x: 65, startPoint y: 172, endPoint x: 163, endPoint y: 173, distance: 97.9
click at [163, 173] on div "Mācību tēma: Latviešu valodas i - 11. klases 1. ieskaites mācību materiāls (a,b…" at bounding box center [261, 276] width 523 height 553
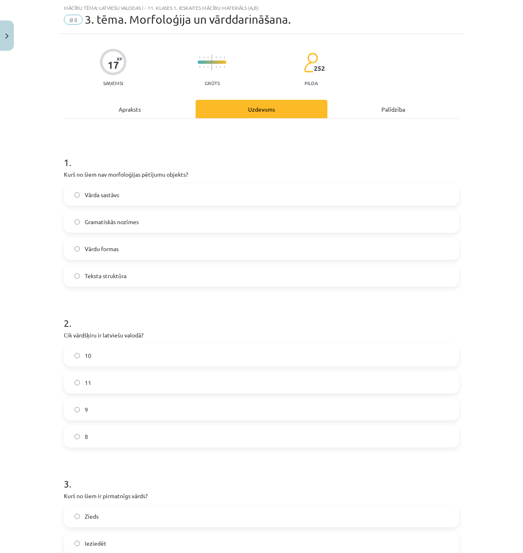
click at [230, 181] on div "1 . Kurš no šiem nav morfoloģijas pētījumu objekts? Vārda sastāvs Gramatiskās n…" at bounding box center [261, 214] width 395 height 145
drag, startPoint x: 215, startPoint y: 177, endPoint x: 41, endPoint y: 174, distance: 174.4
click at [41, 174] on div "Mācību tēma: Latviešu valodas i - 11. klases 1. ieskaites mācību materiāls (a,b…" at bounding box center [261, 276] width 523 height 553
drag, startPoint x: 50, startPoint y: 173, endPoint x: 181, endPoint y: 169, distance: 130.3
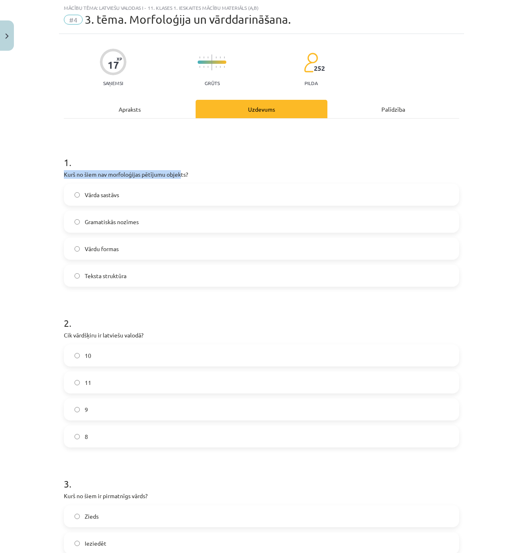
click at [180, 169] on div "Mācību tēma: Latviešu valodas i - 11. klases 1. ieskaites mācību materiāls (a,b…" at bounding box center [261, 276] width 523 height 553
click at [199, 168] on div "1 . Kurš no šiem nav morfoloģijas pētījumu objekts? Vārda sastāvs Gramatiskās n…" at bounding box center [261, 214] width 395 height 145
drag, startPoint x: 199, startPoint y: 168, endPoint x: 96, endPoint y: 168, distance: 103.6
click at [96, 168] on div "1 . Kurš no šiem nav morfoloģijas pētījumu objekts? Vārda sastāvs Gramatiskās n…" at bounding box center [261, 214] width 395 height 145
click at [53, 173] on div "Mācību tēma: Latviešu valodas i - 11. klases 1. ieskaites mācību materiāls (a,b…" at bounding box center [261, 276] width 523 height 553
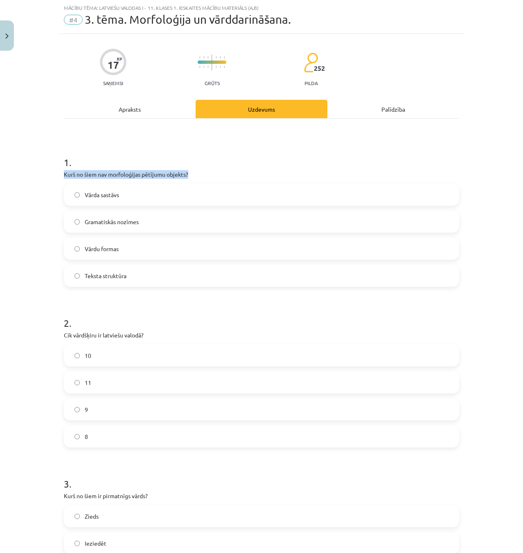
drag, startPoint x: 120, startPoint y: 173, endPoint x: 219, endPoint y: 178, distance: 98.8
click at [219, 178] on div "Mācību tēma: Latviešu valodas i - 11. klases 1. ieskaites mācību materiāls (a,b…" at bounding box center [261, 276] width 523 height 553
click at [219, 178] on p "Kurš no šiem nav morfoloģijas pētījumu objekts?" at bounding box center [261, 174] width 395 height 9
drag, startPoint x: 216, startPoint y: 177, endPoint x: 86, endPoint y: 175, distance: 130.6
click at [86, 175] on p "Kurš no šiem nav morfoloģijas pētījumu objekts?" at bounding box center [261, 174] width 395 height 9
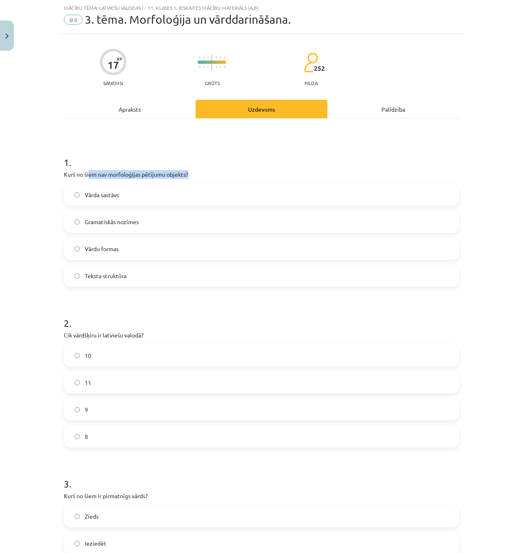
click at [86, 175] on p "Kurš no šiem nav morfoloģijas pētījumu objekts?" at bounding box center [261, 174] width 395 height 9
drag, startPoint x: 45, startPoint y: 177, endPoint x: 168, endPoint y: 178, distance: 123.2
click at [104, 176] on div "Mācību tēma: Latviešu valodas i - 11. klases 1. ieskaites mācību materiāls (a,b…" at bounding box center [261, 276] width 523 height 553
click at [235, 177] on p "Kurš no šiem nav morfoloģijas pētījumu objekts?" at bounding box center [261, 174] width 395 height 9
drag, startPoint x: 229, startPoint y: 177, endPoint x: 61, endPoint y: 177, distance: 168.7
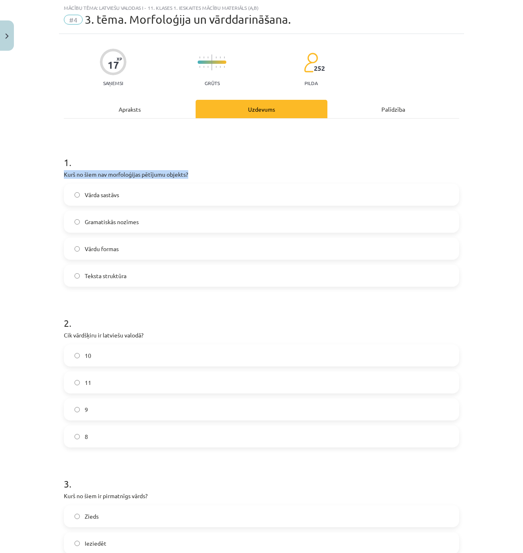
click at [64, 177] on p "Kurš no šiem nav morfoloģijas pētījumu objekts?" at bounding box center [261, 174] width 395 height 9
click at [59, 178] on div "17 XP Saņemsi Grūts 252 pilda Apraksts Uzdevums Palīdzība 1 . Kurš no šiem nav …" at bounding box center [261, 519] width 405 height 971
drag, startPoint x: 79, startPoint y: 176, endPoint x: 179, endPoint y: 174, distance: 100.7
click at [172, 174] on div "17 XP Saņemsi Grūts 252 pilda Apraksts Uzdevums Palīdzība 1 . Kurš no šiem nav …" at bounding box center [261, 519] width 405 height 971
click at [201, 174] on p "Kurš no šiem nav morfoloģijas pētījumu objekts?" at bounding box center [261, 174] width 395 height 9
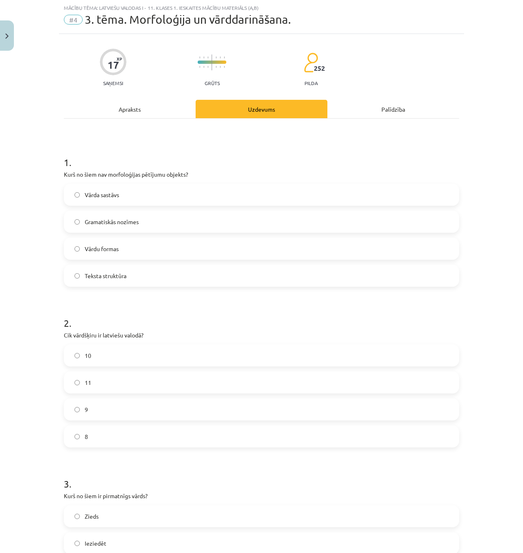
click at [207, 174] on p "Kurš no šiem nav morfoloģijas pētījumu objekts?" at bounding box center [261, 174] width 395 height 9
drag, startPoint x: 136, startPoint y: 178, endPoint x: 61, endPoint y: 178, distance: 75.7
click at [64, 178] on p "Kurš no šiem nav morfoloģijas pētījumu objekts?" at bounding box center [261, 174] width 395 height 9
click at [55, 178] on div "Mācību tēma: Latviešu valodas i - 11. klases 1. ieskaites mācību materiāls (a,b…" at bounding box center [261, 276] width 523 height 553
drag, startPoint x: 85, startPoint y: 178, endPoint x: 163, endPoint y: 176, distance: 78.2
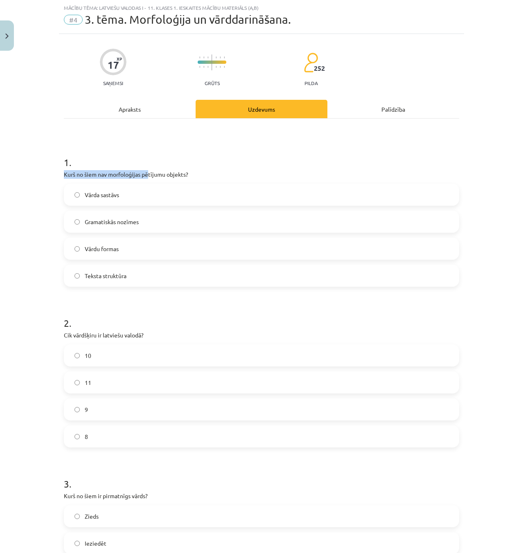
click at [152, 176] on div "17 XP Saņemsi Grūts 252 pilda Apraksts Uzdevums Palīdzība 1 . Kurš no šiem nav …" at bounding box center [261, 519] width 405 height 971
click at [200, 175] on p "Kurš no šiem nav morfoloģijas pētījumu objekts?" at bounding box center [261, 174] width 395 height 9
drag, startPoint x: 203, startPoint y: 175, endPoint x: 63, endPoint y: 178, distance: 140.1
click at [64, 178] on p "Kurš no šiem nav morfoloģijas pētījumu objekts?" at bounding box center [261, 174] width 395 height 9
click at [52, 178] on div "Mācību tēma: Latviešu valodas i - 11. klases 1. ieskaites mācību materiāls (a,b…" at bounding box center [261, 276] width 523 height 553
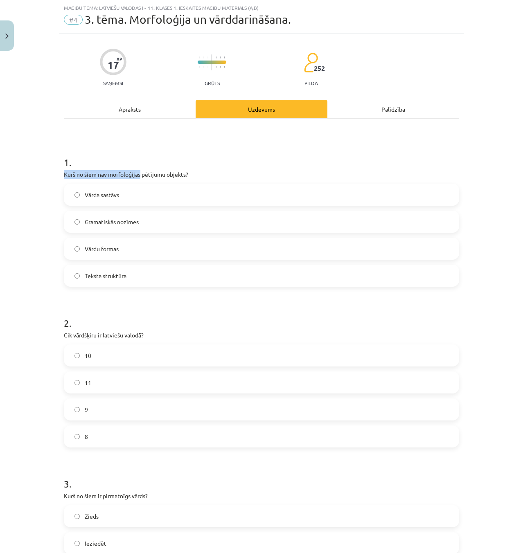
drag, startPoint x: 86, startPoint y: 177, endPoint x: 147, endPoint y: 174, distance: 61.0
click at [143, 176] on div "Mācību tēma: Latviešu valodas i - 11. klases 1. ieskaites mācību materiāls (a,b…" at bounding box center [261, 276] width 523 height 553
click at [197, 170] on p "Kurš no šiem nav morfoloģijas pētījumu objekts?" at bounding box center [261, 174] width 395 height 9
drag, startPoint x: 197, startPoint y: 170, endPoint x: 97, endPoint y: 174, distance: 99.6
click at [98, 174] on p "Kurš no šiem nav morfoloģijas pētījumu objekts?" at bounding box center [261, 174] width 395 height 9
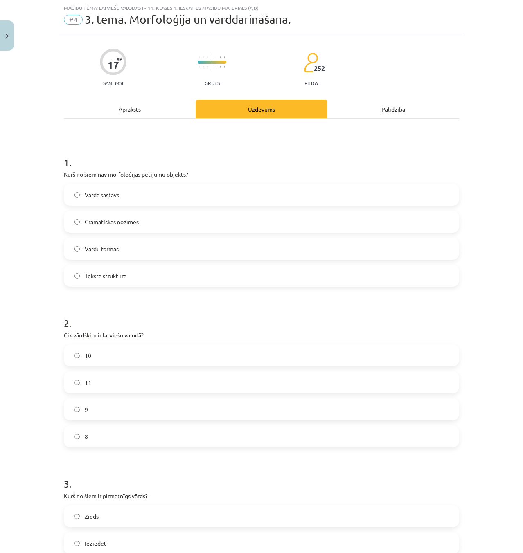
click at [55, 176] on div "Mācību tēma: Latviešu valodas i - 11. klases 1. ieskaites mācību materiāls (a,b…" at bounding box center [261, 276] width 523 height 553
drag, startPoint x: 69, startPoint y: 174, endPoint x: 122, endPoint y: 172, distance: 53.2
click at [110, 173] on div "Mācību tēma: Latviešu valodas i - 11. klases 1. ieskaites mācību materiāls (a,b…" at bounding box center [261, 276] width 523 height 553
drag, startPoint x: 168, startPoint y: 172, endPoint x: 192, endPoint y: 172, distance: 23.7
click at [169, 172] on p "Kurš no šiem nav morfoloģijas pētījumu objekts?" at bounding box center [261, 174] width 395 height 9
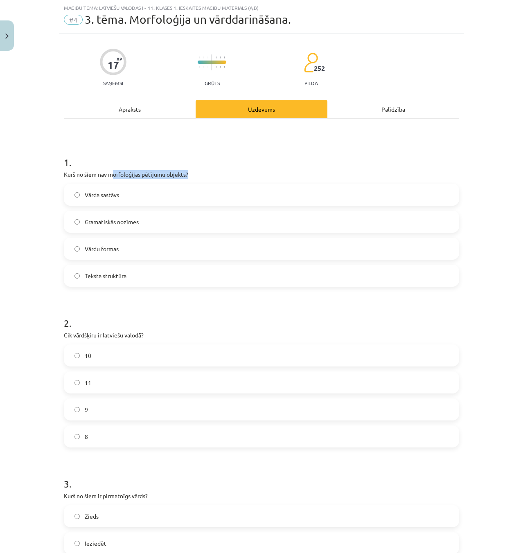
drag, startPoint x: 192, startPoint y: 172, endPoint x: 108, endPoint y: 174, distance: 83.2
click at [108, 174] on p "Kurš no šiem nav morfoloģijas pētījumu objekts?" at bounding box center [261, 174] width 395 height 9
drag
click at [95, 173] on p "Kurš no šiem nav morfoloģijas pētījumu objekts?" at bounding box center [261, 174] width 395 height 9
click at [212, 168] on div "1 . Kurš no šiem nav morfoloģijas pētījumu objekts? Vārda sastāvs Gramatiskās n…" at bounding box center [261, 214] width 395 height 145
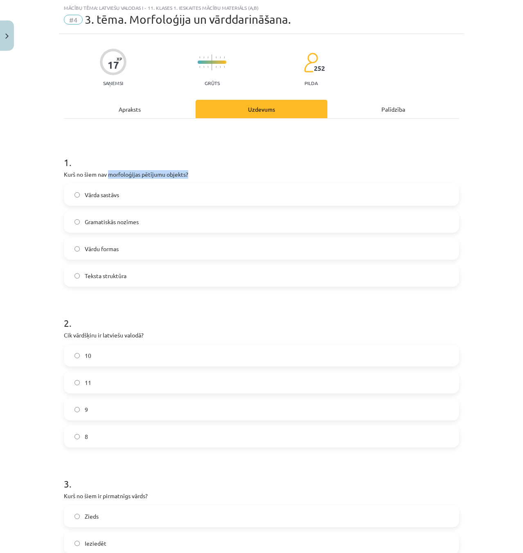
click at [107, 174] on div "1 . Kurš no šiem nav morfoloģijas pētījumu objekts? Vārda sastāvs Gramatiskās n…" at bounding box center [261, 214] width 395 height 145
click at [106, 173] on div "Mācību tēma: Latviešu valodas i - 11. klases 1. ieskaites mācību materiāls (a,b…" at bounding box center [261, 276] width 523 height 553
click at [191, 174] on p "Kurš no šiem nav morfoloģijas pētījumu objekts?" at bounding box center [261, 174] width 395 height 9
click at [106, 175] on p "Kurš no šiem nav morfoloģijas pētījumu objekts?" at bounding box center [261, 174] width 395 height 9
click at [106, 174] on div "Mācību tēma: Latviešu valodas i - 11. klases 1. ieskaites mācību materiāls (a,b…" at bounding box center [261, 276] width 523 height 553
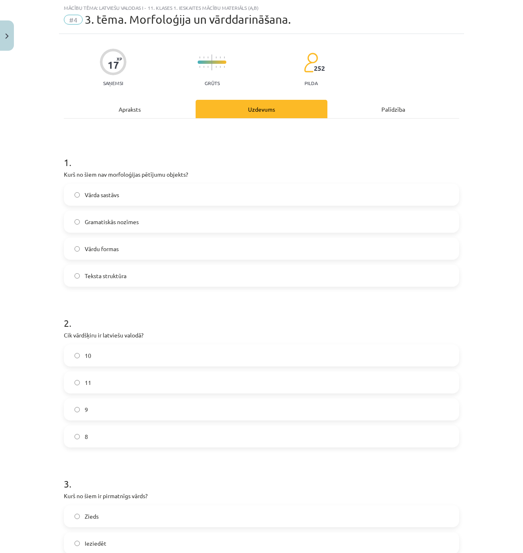
click at [191, 171] on p "Kurš no šiem nav morfoloģijas pētījumu objekts?" at bounding box center [261, 174] width 395 height 9
click at [113, 177] on p "Kurš no šiem nav morfoloģijas pētījumu objekts?" at bounding box center [261, 174] width 395 height 9
click at [106, 174] on div "Mācību tēma: Latviešu valodas i - 11. klases 1. ieskaites mācību materiāls (a,b…" at bounding box center [261, 276] width 523 height 553
click at [177, 172] on p "Kurš no šiem nav morfoloģijas pētījumu objekts?" at bounding box center [261, 174] width 395 height 9
click at [106, 176] on p "Kurš no šiem nav morfoloģijas pētījumu objekts?" at bounding box center [261, 174] width 395 height 9
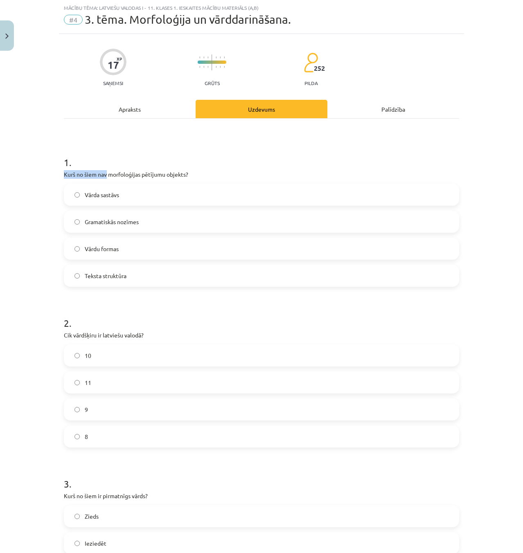
click at [103, 172] on div "Mācību tēma: Latviešu valodas i - 11. klases 1. ieskaites mācību materiāls (a,b…" at bounding box center [261, 276] width 523 height 553
click at [193, 176] on p "Kurš no šiem nav morfoloģijas pētījumu objekts?" at bounding box center [261, 174] width 395 height 9
click at [106, 174] on p "Kurš no šiem nav morfoloģijas pētījumu objekts?" at bounding box center [261, 174] width 395 height 9
click at [174, 164] on h1 "1 ." at bounding box center [261, 154] width 395 height 25
click at [178, 53] on div "17 XP Saņemsi Grūts 252 pilda" at bounding box center [261, 65] width 395 height 42
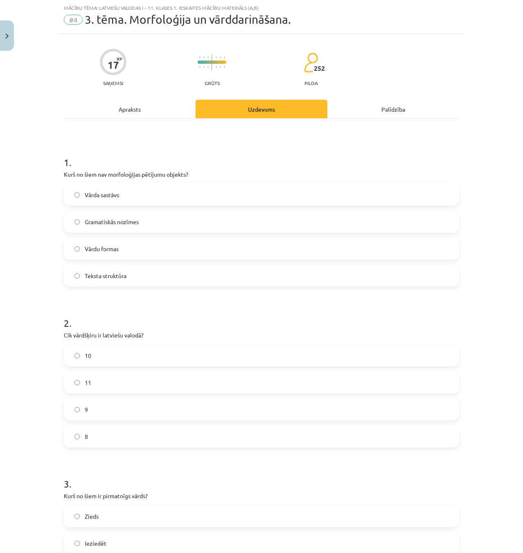
drag, startPoint x: 27, startPoint y: 285, endPoint x: 36, endPoint y: 296, distance: 14.5
click at [27, 285] on div "Mācību tēma: Latviešu valodas i - 11. klases 1. ieskaites mācību materiāls (a,b…" at bounding box center [261, 276] width 523 height 553
drag, startPoint x: 54, startPoint y: 339, endPoint x: 257, endPoint y: 435, distance: 225.2
click at [252, 438] on div "Mācību tēma: Latviešu valodas i - 11. klases 1. ieskaites mācību materiāls (a,b…" at bounding box center [261, 276] width 523 height 553
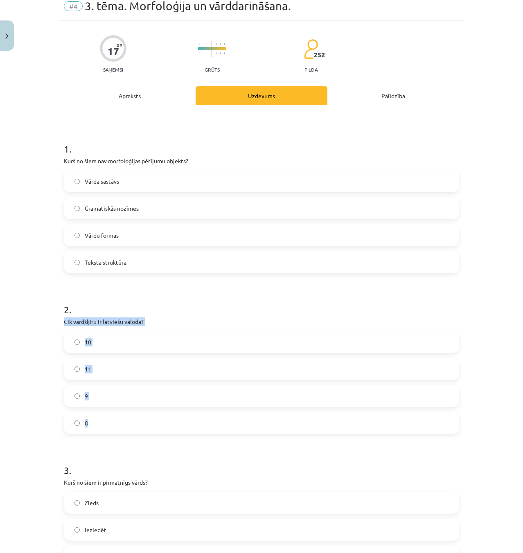
scroll to position [61, 0]
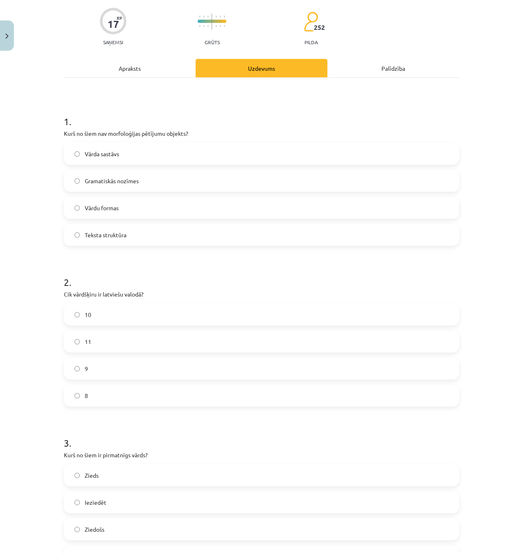
click at [460, 250] on div "17 XP Saņemsi Grūts 252 pilda Apraksts Uzdevums Palīdzība 1 . Kurš no šiem nav …" at bounding box center [261, 478] width 405 height 971
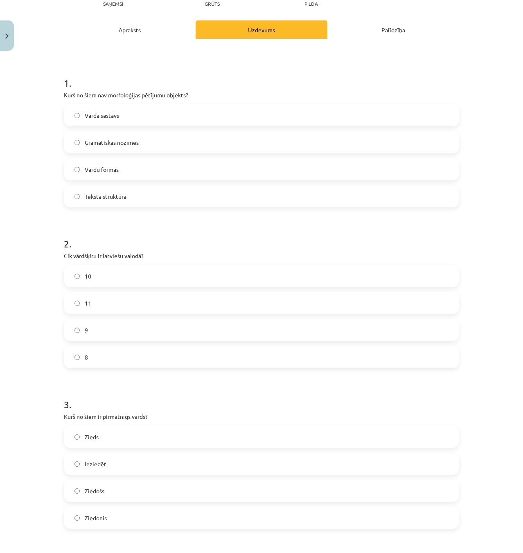
scroll to position [102, 0]
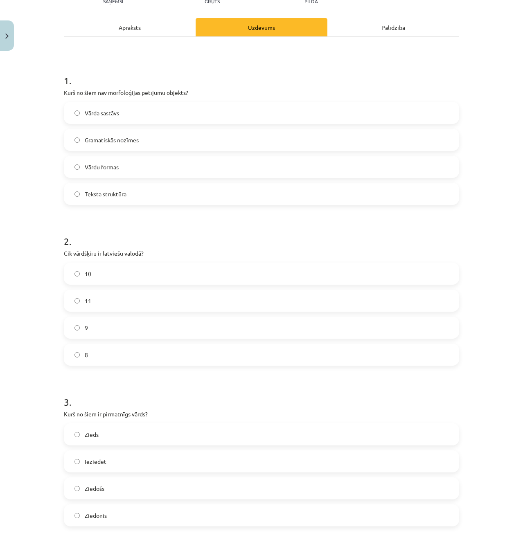
click at [120, 271] on label "10" at bounding box center [262, 274] width 394 height 20
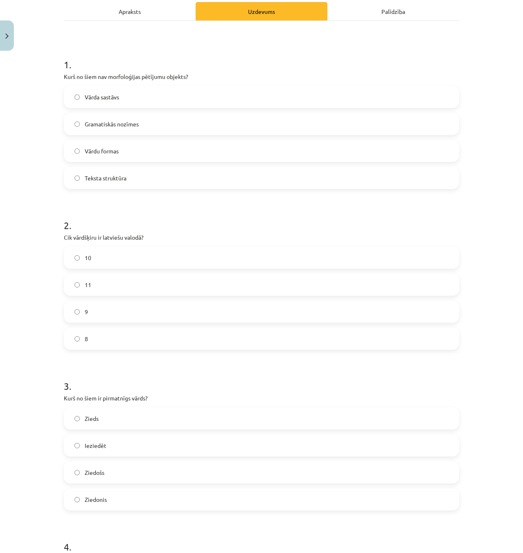
scroll to position [143, 0]
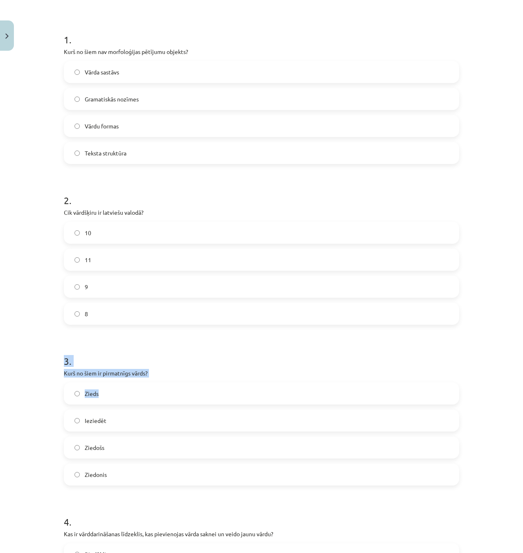
drag, startPoint x: 65, startPoint y: 372, endPoint x: 151, endPoint y: 393, distance: 89.2
click at [151, 393] on div "Mācību tēma: Latviešu valodas i - 11. klases 1. ieskaites mācību materiāls (a,b…" at bounding box center [261, 276] width 523 height 553
click at [146, 391] on label "Zieds" at bounding box center [262, 394] width 394 height 20
click at [49, 374] on div "Mācību tēma: Latviešu valodas i - 11. klases 1. ieskaites mācību materiāls (a,b…" at bounding box center [261, 276] width 523 height 553
drag, startPoint x: 50, startPoint y: 373, endPoint x: 178, endPoint y: 391, distance: 128.5
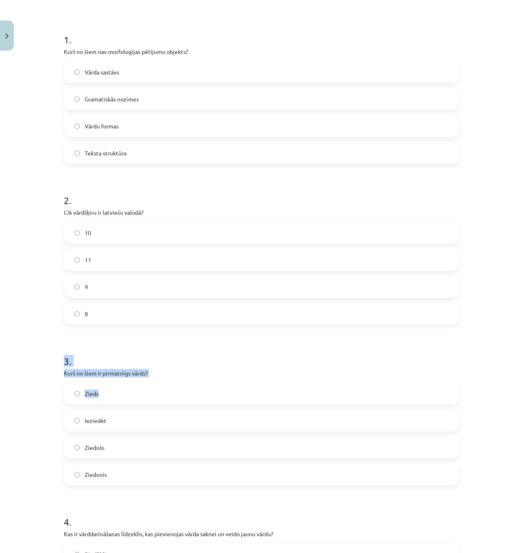
click at [169, 395] on div "Mācību tēma: Latviešu valodas i - 11. klases 1. ieskaites mācību materiāls (a,b…" at bounding box center [261, 276] width 523 height 553
click at [178, 379] on div "3 . Kurš no šiem ir pirmatnīgs vārds? Zieds Ieziedēt Ziedošs Ziedonis" at bounding box center [261, 413] width 395 height 145
click at [155, 368] on div "3 . Kurš no šiem ir pirmatnīgs vārds? Zieds Ieziedēt Ziedošs Ziedonis" at bounding box center [261, 413] width 395 height 145
drag, startPoint x: 51, startPoint y: 375, endPoint x: 240, endPoint y: 464, distance: 209.3
click at [240, 464] on div "Mācību tēma: Latviešu valodas i - 11. klases 1. ieskaites mācību materiāls (a,b…" at bounding box center [261, 276] width 523 height 553
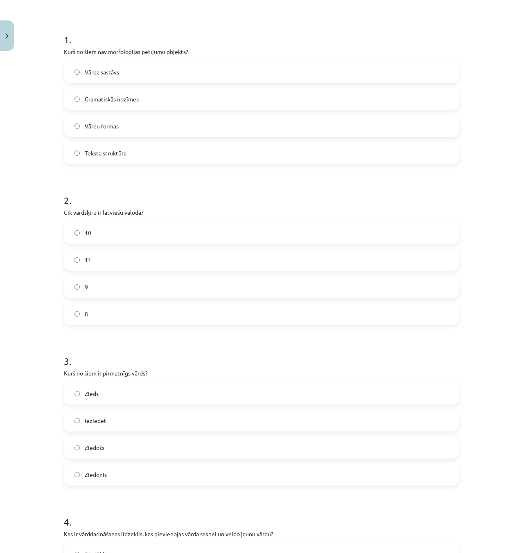
click at [228, 355] on h1 "3 ." at bounding box center [261, 353] width 395 height 25
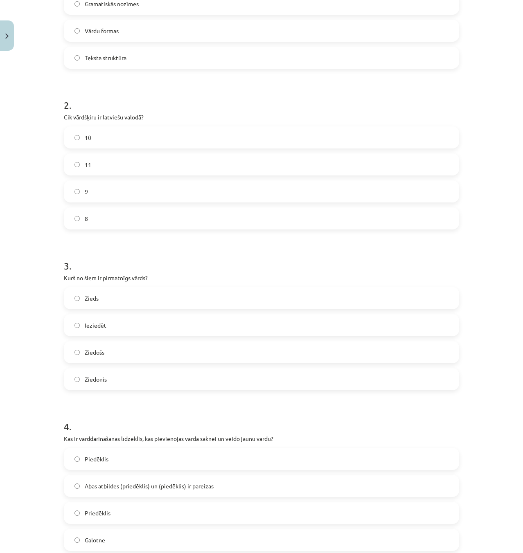
scroll to position [266, 0]
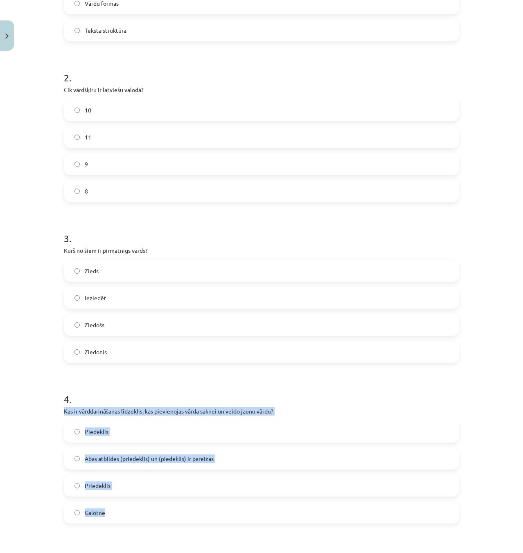
drag, startPoint x: 55, startPoint y: 412, endPoint x: 327, endPoint y: 501, distance: 286.6
click at [327, 501] on div "Mācību tēma: Latviešu valodas i - 11. klases 1. ieskaites mācību materiāls (a,b…" at bounding box center [261, 276] width 523 height 553
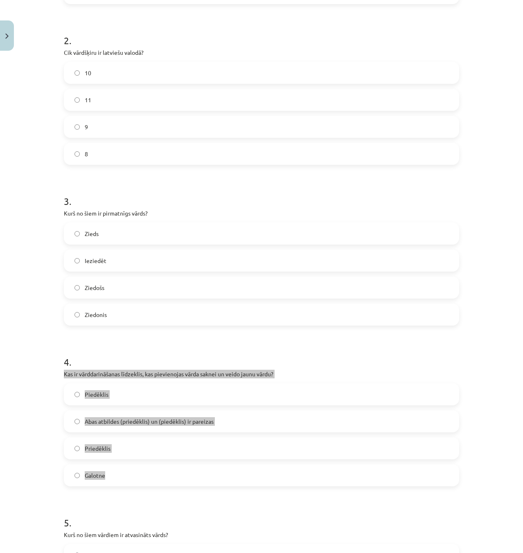
scroll to position [307, 0]
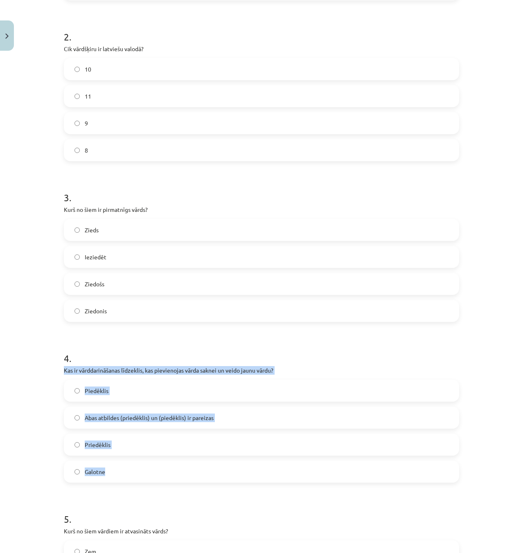
click at [219, 393] on label "Piedēklis" at bounding box center [262, 391] width 394 height 20
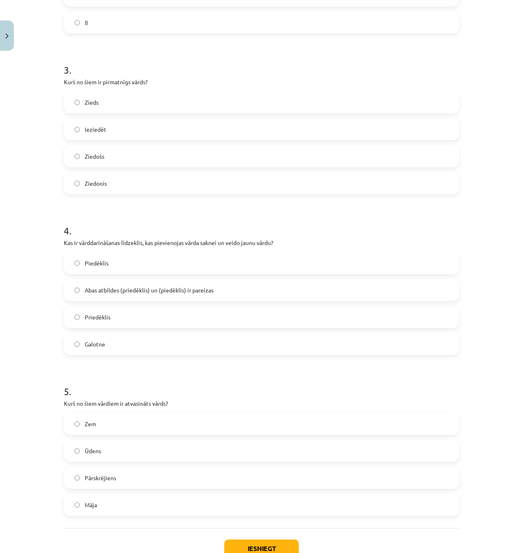
scroll to position [492, 0]
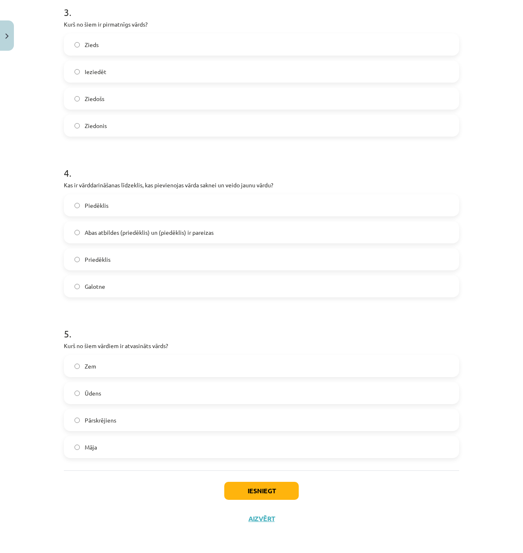
click at [127, 286] on label "Galotne" at bounding box center [262, 286] width 394 height 20
drag, startPoint x: 138, startPoint y: 194, endPoint x: 137, endPoint y: 198, distance: 4.1
click at [138, 196] on div "4 . Kas ir vārddarināšanas līdzeklis, kas pievienojas vārda saknei un veido jau…" at bounding box center [261, 225] width 395 height 145
click at [137, 197] on label "Piedēklis" at bounding box center [262, 205] width 394 height 20
drag, startPoint x: 142, startPoint y: 331, endPoint x: 111, endPoint y: 338, distance: 31.8
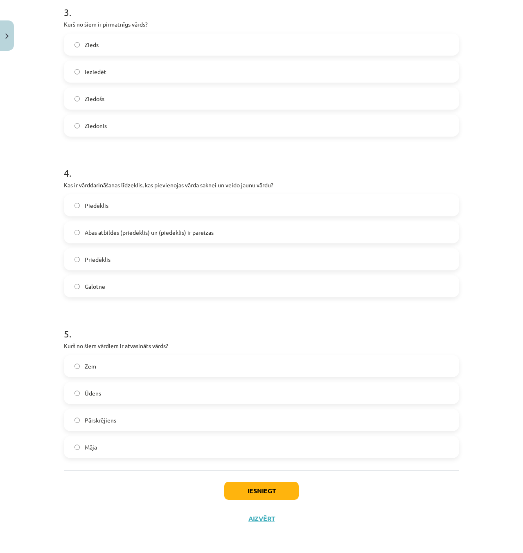
click at [140, 331] on h1 "5 ." at bounding box center [261, 326] width 395 height 25
drag, startPoint x: 51, startPoint y: 348, endPoint x: 208, endPoint y: 340, distance: 157.8
click at [174, 340] on div "Mācību tēma: Latviešu valodas i - 11. klases 1. ieskaites mācību materiāls (a,b…" at bounding box center [261, 276] width 523 height 553
click at [237, 341] on div "5 . Kurš no šiem vārdiem ir atvasināts vārds? Zem Ūdens Pārskrējiens Māja" at bounding box center [261, 386] width 395 height 145
drag, startPoint x: 59, startPoint y: 348, endPoint x: 228, endPoint y: 348, distance: 169.1
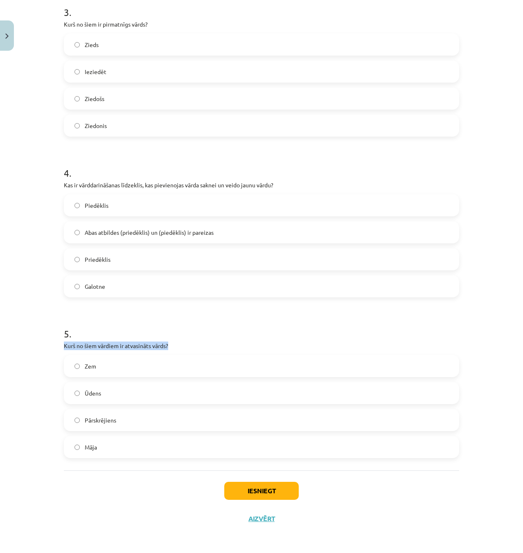
click at [228, 348] on div "17 XP Saņemsi Grūts 252 pilda Apraksts Uzdevums Palīdzība 1 . Kurš no šiem nav …" at bounding box center [261, 47] width 405 height 971
drag, startPoint x: 228, startPoint y: 348, endPoint x: 114, endPoint y: 348, distance: 114.2
click at [228, 348] on p "Kurš no šiem vārdiem ir atvasināts vārds?" at bounding box center [261, 346] width 395 height 9
click at [67, 349] on p "Kurš no šiem vārdiem ir atvasināts vārds?" at bounding box center [261, 346] width 395 height 9
drag, startPoint x: 48, startPoint y: 348, endPoint x: 288, endPoint y: 438, distance: 256.2
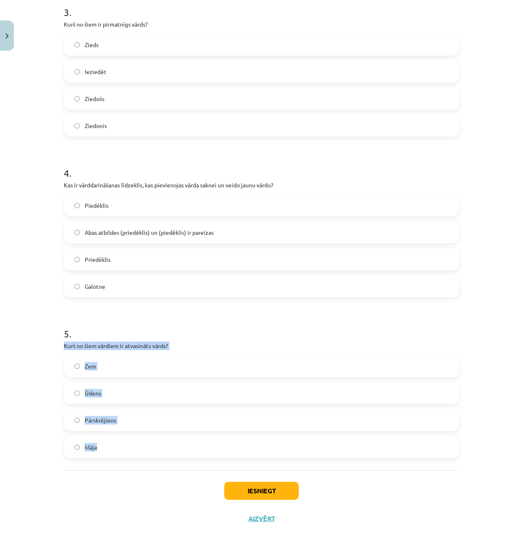
click at [288, 438] on div "Mācību tēma: Latviešu valodas i - 11. klases 1. ieskaites mācību materiāls (a,b…" at bounding box center [261, 276] width 523 height 553
click at [38, 348] on div "Mācību tēma: Latviešu valodas i - 11. klases 1. ieskaites mācību materiāls (a,b…" at bounding box center [261, 276] width 523 height 553
drag, startPoint x: 52, startPoint y: 338, endPoint x: 173, endPoint y: 343, distance: 121.7
click at [169, 343] on div "Mācību tēma: Latviešu valodas i - 11. klases 1. ieskaites mācību materiāls (a,b…" at bounding box center [261, 276] width 523 height 553
click at [181, 342] on p "Kurš no šiem vārdiem ir atvasināts vārds?" at bounding box center [261, 346] width 395 height 9
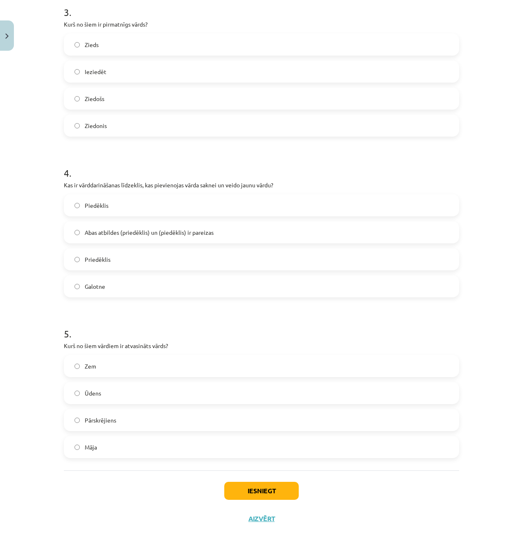
click at [200, 342] on p "Kurš no šiem vārdiem ir atvasināts vārds?" at bounding box center [261, 346] width 395 height 9
drag, startPoint x: 167, startPoint y: 344, endPoint x: 17, endPoint y: 333, distance: 150.6
click at [18, 333] on div "Mācību tēma: Latviešu valodas i - 11. klases 1. ieskaites mācību materiāls (a,b…" at bounding box center [261, 276] width 523 height 553
click at [19, 325] on div "Mācību tēma: Latviešu valodas i - 11. klases 1. ieskaites mācību materiāls (a,b…" at bounding box center [261, 276] width 523 height 553
drag, startPoint x: 45, startPoint y: 331, endPoint x: 166, endPoint y: 343, distance: 121.7
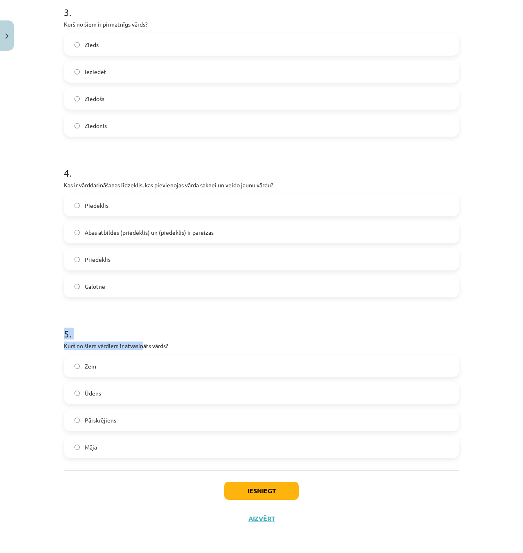
click at [151, 343] on div "Mācību tēma: Latviešu valodas i - 11. klases 1. ieskaites mācību materiāls (a,b…" at bounding box center [261, 276] width 523 height 553
click at [225, 342] on p "Kurš no šiem vārdiem ir atvasināts vārds?" at bounding box center [261, 346] width 395 height 9
drag, startPoint x: 25, startPoint y: 328, endPoint x: 107, endPoint y: 331, distance: 81.5
click at [99, 330] on div "Mācību tēma: Latviešu valodas i - 11. klases 1. ieskaites mācību materiāls (a,b…" at bounding box center [261, 276] width 523 height 553
click at [129, 329] on h1 "5 ." at bounding box center [261, 326] width 395 height 25
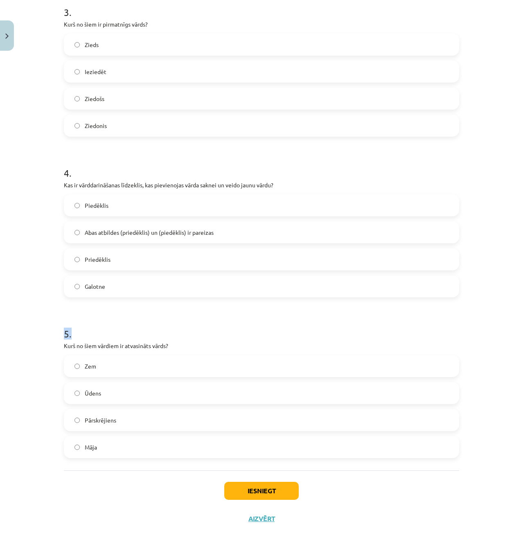
drag, startPoint x: 48, startPoint y: 335, endPoint x: 101, endPoint y: 332, distance: 52.9
click at [99, 332] on div "Mācību tēma: Latviešu valodas i - 11. klases 1. ieskaites mācību materiāls (a,b…" at bounding box center [261, 276] width 523 height 553
click at [112, 332] on h1 "5 ." at bounding box center [261, 326] width 395 height 25
drag, startPoint x: 148, startPoint y: 346, endPoint x: 318, endPoint y: 349, distance: 170.3
click at [194, 347] on div "Mācību tēma: Latviešu valodas i - 11. klases 1. ieskaites mācību materiāls (a,b…" at bounding box center [261, 276] width 523 height 553
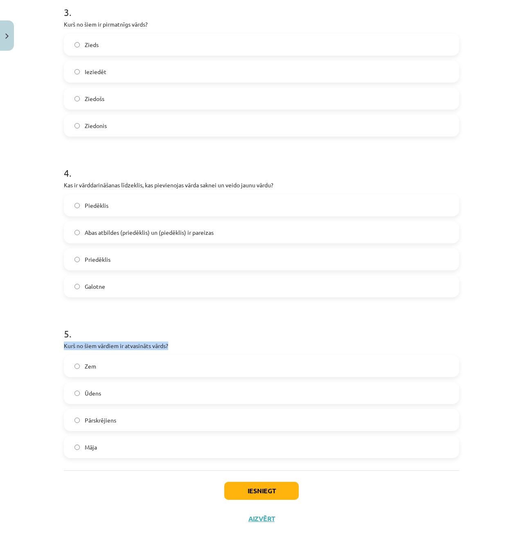
click at [327, 346] on p "Kurš no šiem vārdiem ir atvasināts vārds?" at bounding box center [261, 346] width 395 height 9
drag, startPoint x: 203, startPoint y: 350, endPoint x: 156, endPoint y: 346, distance: 46.4
click at [169, 347] on div "5 . Kurš no šiem vārdiem ir atvasināts vārds? Zem Ūdens Pārskrējiens Māja" at bounding box center [261, 386] width 395 height 145
drag, startPoint x: 156, startPoint y: 346, endPoint x: 93, endPoint y: 348, distance: 63.9
click at [96, 348] on p "Kurš no šiem vārdiem ir atvasināts vārds?" at bounding box center [261, 346] width 395 height 9
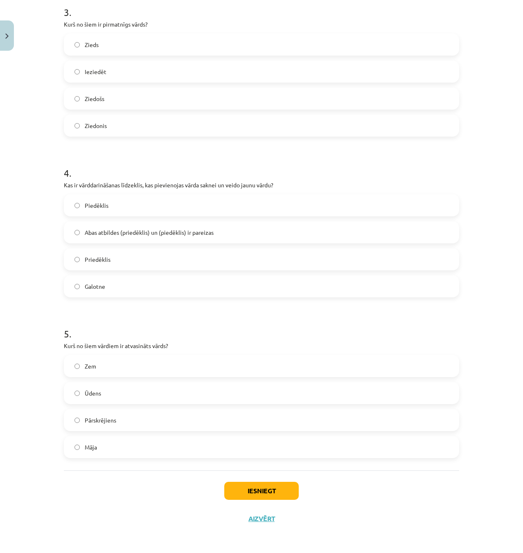
click at [22, 347] on div "Mācību tēma: Latviešu valodas i - 11. klases 1. ieskaites mācību materiāls (a,b…" at bounding box center [261, 276] width 523 height 553
drag, startPoint x: 45, startPoint y: 348, endPoint x: 193, endPoint y: 346, distance: 147.4
click at [181, 346] on div "Mācību tēma: Latviešu valodas i - 11. klases 1. ieskaites mācību materiāls (a,b…" at bounding box center [261, 276] width 523 height 553
click at [221, 344] on p "Kurš no šiem vārdiem ir atvasināts vārds?" at bounding box center [261, 346] width 395 height 9
drag, startPoint x: 211, startPoint y: 344, endPoint x: 37, endPoint y: 341, distance: 174.0
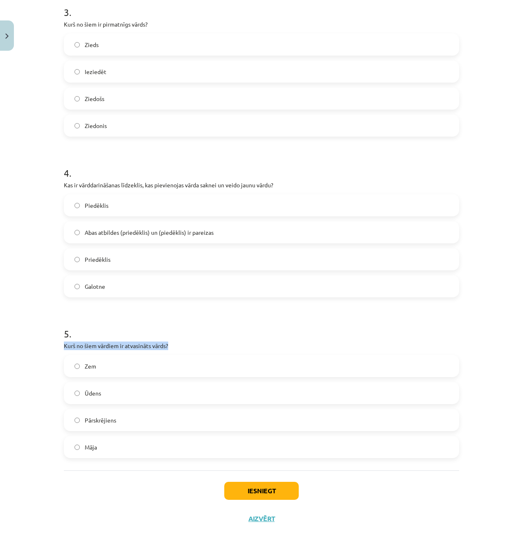
click at [37, 341] on div "Mācību tēma: Latviešu valodas i - 11. klases 1. ieskaites mācību materiāls (a,b…" at bounding box center [261, 276] width 523 height 553
drag, startPoint x: 70, startPoint y: 344, endPoint x: 285, endPoint y: 343, distance: 214.9
click at [266, 343] on div "Mācību tēma: Latviešu valodas i - 11. klases 1. ieskaites mācību materiāls (a,b…" at bounding box center [261, 276] width 523 height 553
drag, startPoint x: 235, startPoint y: 343, endPoint x: 223, endPoint y: 343, distance: 11.9
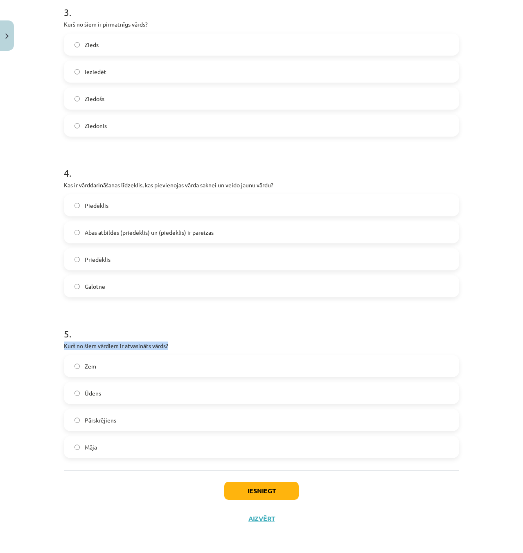
click at [235, 343] on p "Kurš no šiem vārdiem ir atvasināts vārds?" at bounding box center [261, 346] width 395 height 9
click at [196, 346] on p "Kurš no šiem vārdiem ir atvasināts vārds?" at bounding box center [261, 346] width 395 height 9
click at [179, 346] on p "Kurš no šiem vārdiem ir atvasināts vārds?" at bounding box center [261, 346] width 395 height 9
drag, startPoint x: 178, startPoint y: 346, endPoint x: 54, endPoint y: 347, distance: 124.0
click at [59, 347] on div "17 XP Saņemsi Grūts 252 pilda Apraksts Uzdevums Palīdzība 1 . Kurš no šiem nav …" at bounding box center [261, 47] width 405 height 971
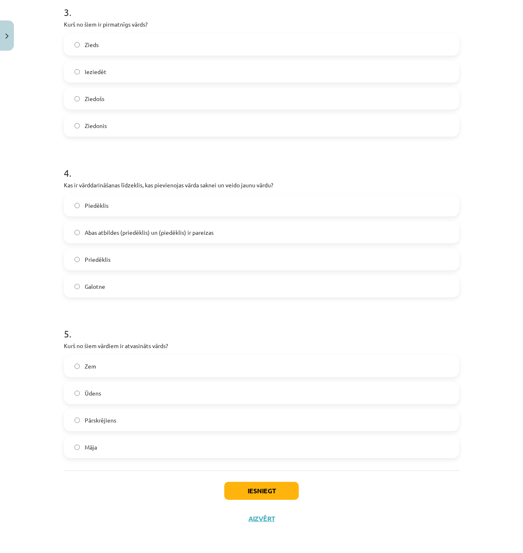
click at [215, 336] on h1 "5 ." at bounding box center [261, 326] width 395 height 25
click at [120, 420] on label "Pārskrējiens" at bounding box center [262, 420] width 394 height 20
click at [132, 398] on label "Ūdens" at bounding box center [262, 393] width 394 height 20
click at [249, 486] on button "Iesniegt" at bounding box center [261, 491] width 75 height 18
drag, startPoint x: 89, startPoint y: 345, endPoint x: 165, endPoint y: 347, distance: 76.2
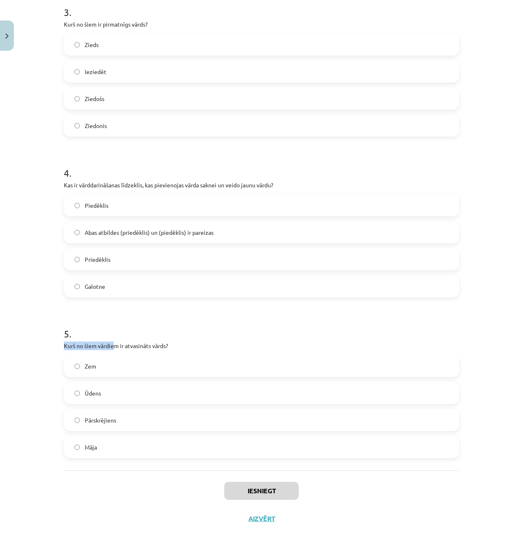
click at [116, 346] on div "Mācību tēma: Latviešu valodas i - 11. klases 1. ieskaites mācību materiāls (a,b…" at bounding box center [261, 276] width 523 height 553
click at [221, 342] on p "Kurš no šiem vārdiem ir atvasināts vārds?" at bounding box center [261, 346] width 395 height 9
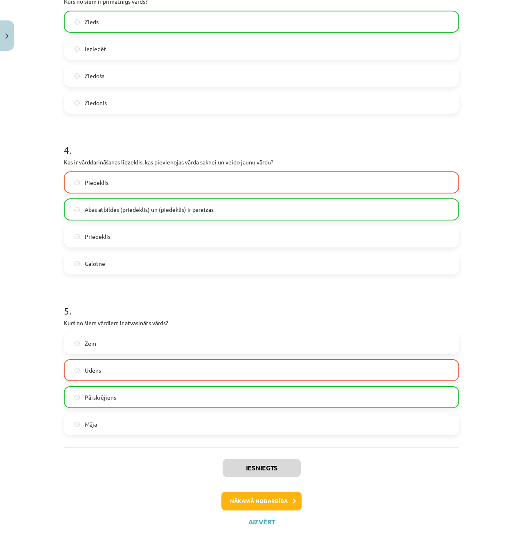
scroll to position [519, 0]
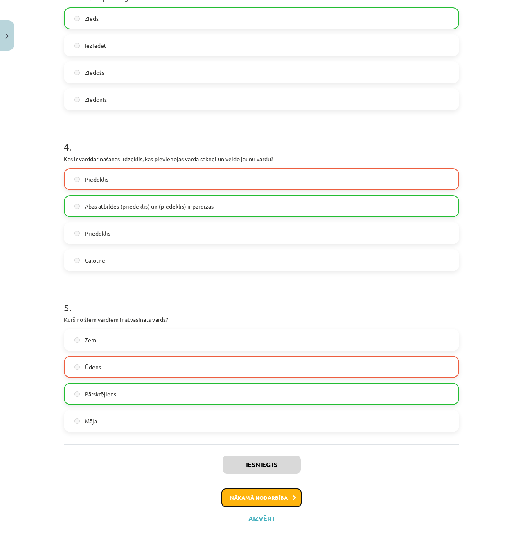
click at [262, 494] on button "Nākamā nodarbība" at bounding box center [261, 498] width 80 height 19
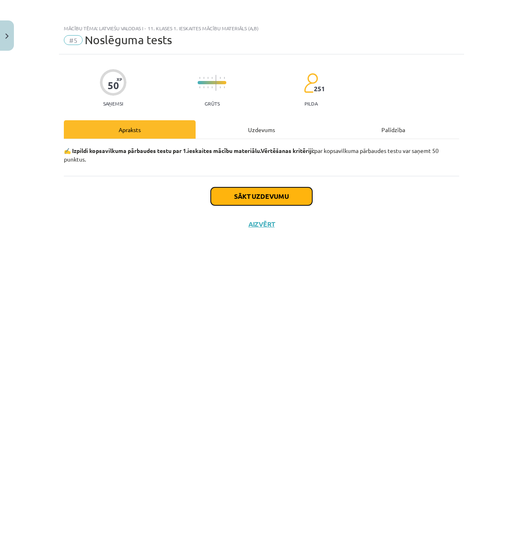
click at [221, 193] on button "Sākt uzdevumu" at bounding box center [262, 196] width 102 height 18
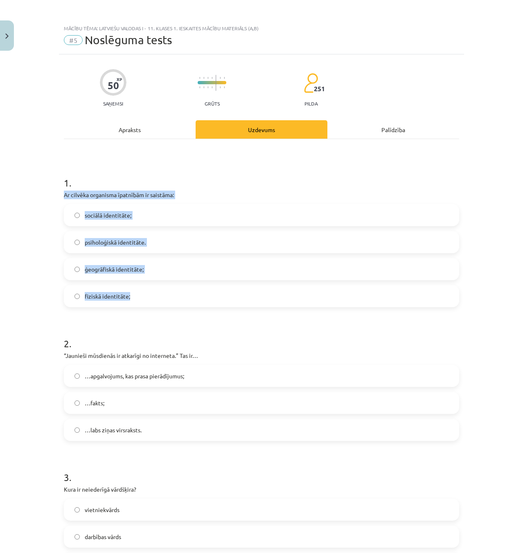
drag, startPoint x: 126, startPoint y: 191, endPoint x: 351, endPoint y: 289, distance: 244.9
click at [350, 289] on div "Mācību tēma: Latviešu valodas i - 11. klases 1. ieskaites mācību materiāls (a,b…" at bounding box center [261, 276] width 523 height 553
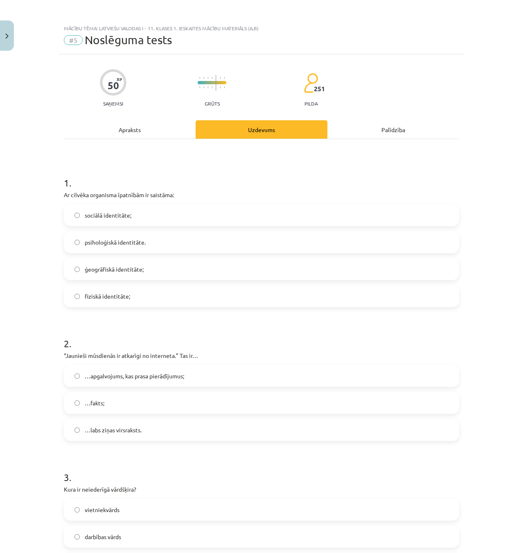
click at [248, 183] on h1 "1 ." at bounding box center [261, 175] width 395 height 25
drag, startPoint x: 176, startPoint y: 224, endPoint x: 461, endPoint y: 219, distance: 285.4
click at [260, 224] on label "sociālā identitāte;" at bounding box center [262, 215] width 394 height 20
click at [355, 180] on h1 "1 ." at bounding box center [261, 175] width 395 height 25
click at [142, 298] on label "fiziskā identitāte;" at bounding box center [262, 296] width 394 height 20
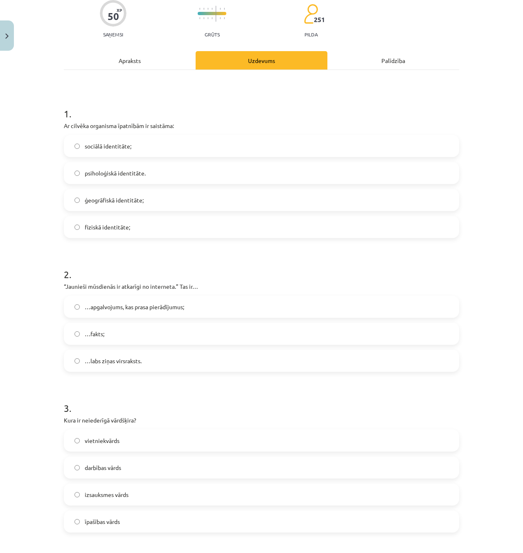
scroll to position [123, 0]
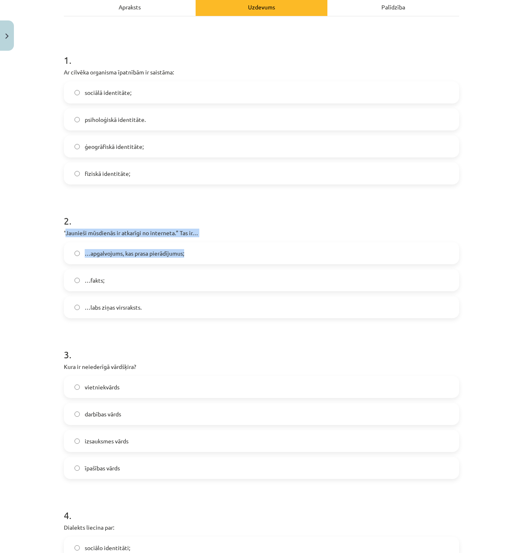
drag, startPoint x: 62, startPoint y: 234, endPoint x: 164, endPoint y: 249, distance: 102.6
click at [200, 256] on div "2 . “Jaunieši mūsdienās ir atkarīgi no interneta.” Tas ir… …apgalvojums, kas pr…" at bounding box center [261, 259] width 395 height 117
click at [164, 249] on span "…apgalvojums, kas prasa pierādījumus;" at bounding box center [134, 253] width 99 height 9
click at [64, 240] on div "2 . “Jaunieši mūsdienās ir atkarīgi no interneta.” Tas ir… …apgalvojums, kas pr…" at bounding box center [261, 259] width 395 height 117
drag, startPoint x: 56, startPoint y: 234, endPoint x: 263, endPoint y: 301, distance: 217.4
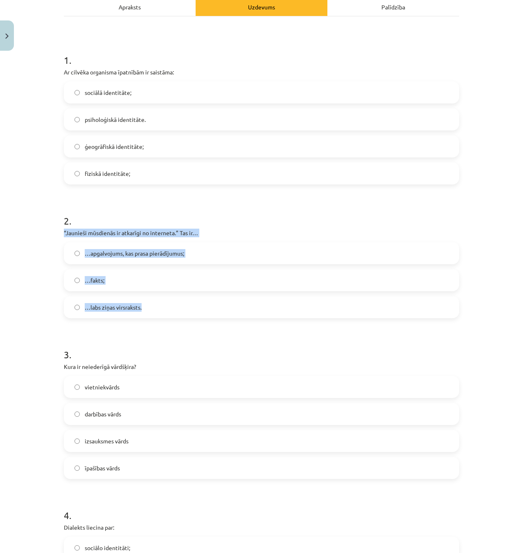
click at [252, 234] on p "“Jaunieši mūsdienās ir atkarīgi no interneta.” Tas ir…" at bounding box center [261, 233] width 395 height 9
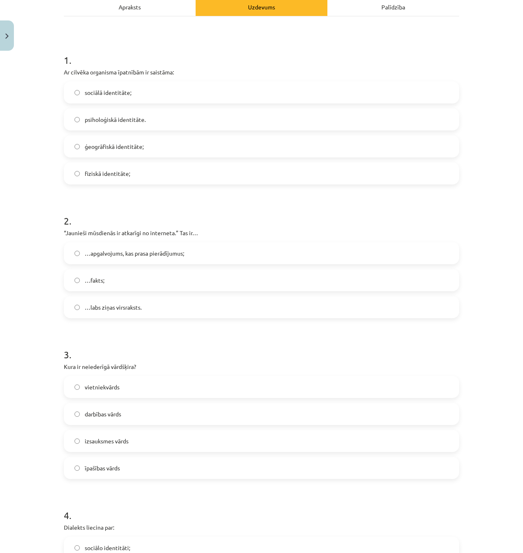
click at [257, 207] on h1 "2 ." at bounding box center [261, 213] width 395 height 25
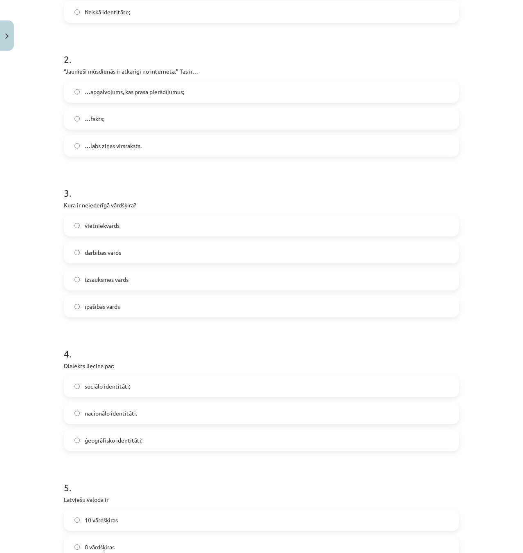
scroll to position [287, 0]
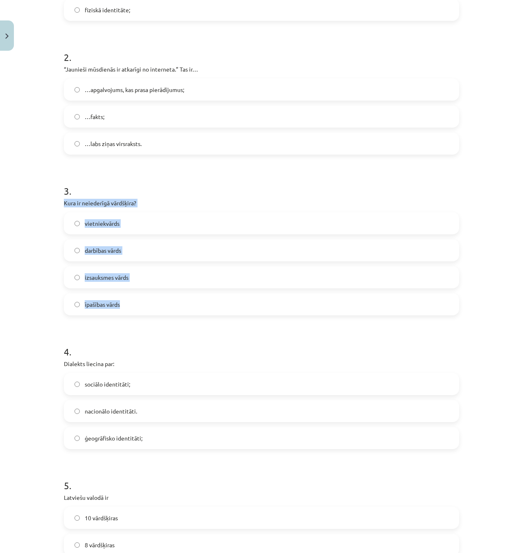
drag, startPoint x: 60, startPoint y: 202, endPoint x: 229, endPoint y: 307, distance: 199.1
click at [217, 190] on h1 "3 ." at bounding box center [261, 183] width 395 height 25
click at [156, 281] on label "izsauksmes vārds" at bounding box center [262, 277] width 394 height 20
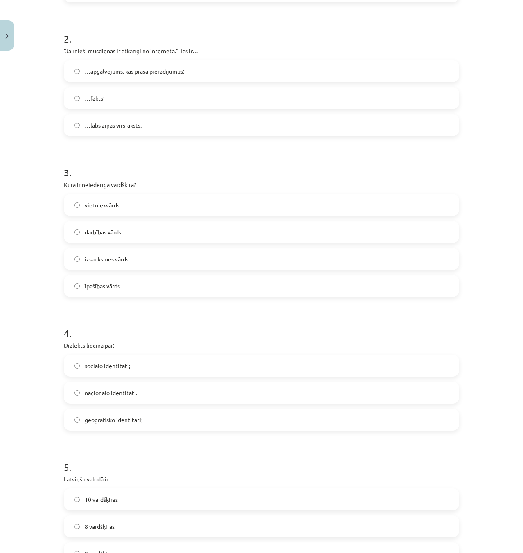
scroll to position [409, 0]
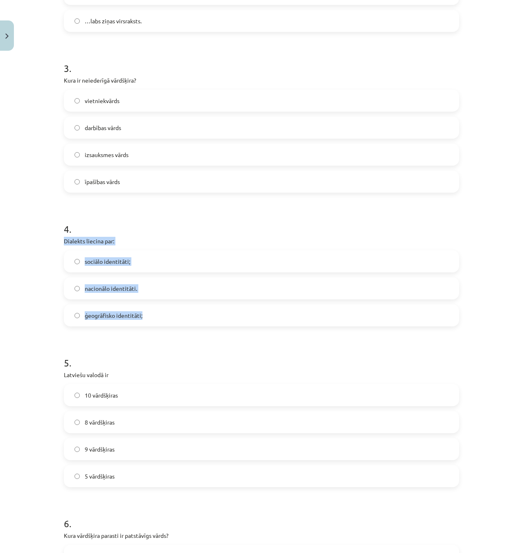
drag, startPoint x: 58, startPoint y: 242, endPoint x: 247, endPoint y: 318, distance: 203.8
click at [246, 318] on div "50 XP Saņemsi Grūts 251 pilda Apraksts Uzdevums Palīdzība 1 . Ar cilvēka organi…" at bounding box center [261, 469] width 405 height 1648
click at [194, 219] on h1 "4 ." at bounding box center [261, 221] width 395 height 25
click at [103, 239] on div "Mācību tēma: Latviešu valodas i - 11. klases 1. ieskaites mācību materiāls (a,b…" at bounding box center [261, 276] width 523 height 553
click at [190, 233] on h1 "4 ." at bounding box center [261, 221] width 395 height 25
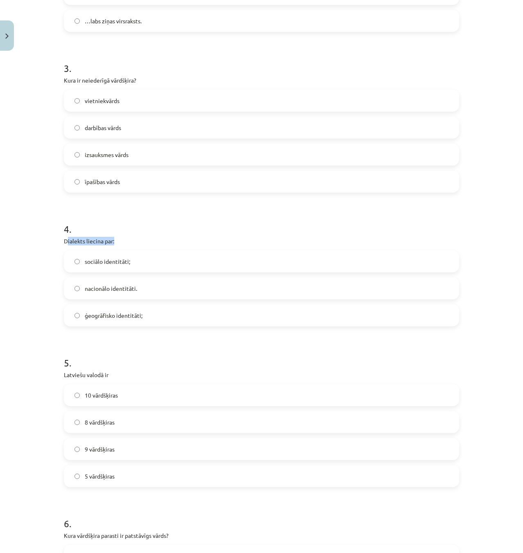
drag, startPoint x: 136, startPoint y: 241, endPoint x: 40, endPoint y: 235, distance: 95.9
click at [64, 236] on div "4 . Dialekts liecina par: sociālo identitāti; nacionālo identitāti. ģeogrāfisko…" at bounding box center [261, 267] width 395 height 117
click at [44, 231] on div "Mācību tēma: Latviešu valodas i - 11. klases 1. ieskaites mācību materiāls (a,b…" at bounding box center [261, 276] width 523 height 553
drag, startPoint x: 51, startPoint y: 229, endPoint x: 137, endPoint y: 233, distance: 85.7
click at [126, 233] on div "Mācību tēma: Latviešu valodas i - 11. klases 1. ieskaites mācību materiāls (a,b…" at bounding box center [261, 276] width 523 height 553
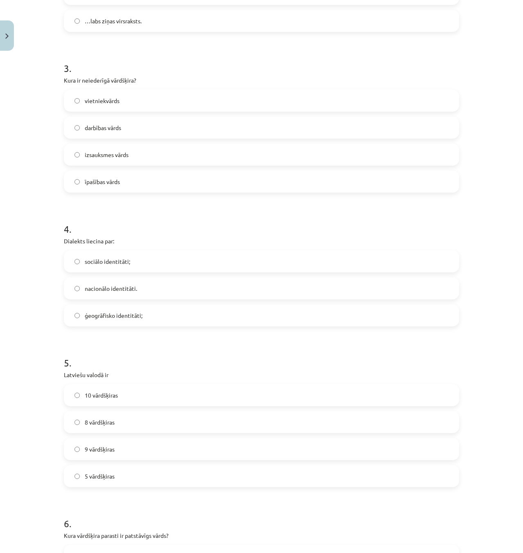
click at [198, 239] on p "Dialekts liecina par:" at bounding box center [261, 241] width 395 height 9
drag, startPoint x: 51, startPoint y: 234, endPoint x: 166, endPoint y: 235, distance: 115.5
click at [133, 233] on div "Mācību tēma: Latviešu valodas i - 11. klases 1. ieskaites mācību materiāls (a,b…" at bounding box center [261, 276] width 523 height 553
drag, startPoint x: 172, startPoint y: 236, endPoint x: 97, endPoint y: 234, distance: 74.5
click at [171, 235] on div "4 . Dialekts liecina par: sociālo identitāti; nacionālo identitāti. ģeogrāfisko…" at bounding box center [261, 267] width 395 height 117
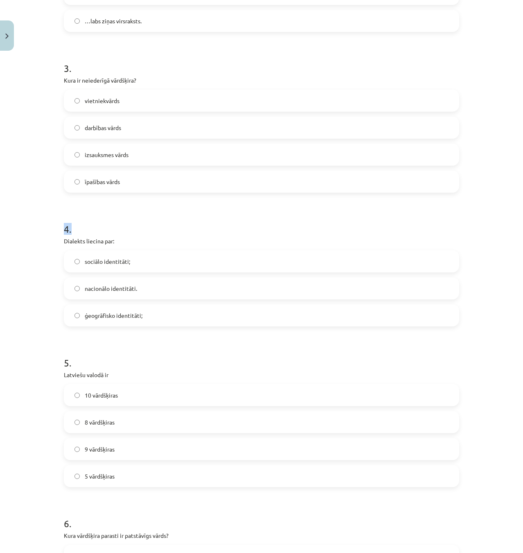
drag, startPoint x: 73, startPoint y: 232, endPoint x: 161, endPoint y: 237, distance: 87.7
click at [115, 233] on div "Mācību tēma: Latviešu valodas i - 11. klases 1. ieskaites mācību materiāls (a,b…" at bounding box center [261, 276] width 523 height 553
click at [209, 243] on p "Dialekts liecina par:" at bounding box center [261, 241] width 395 height 9
drag, startPoint x: 53, startPoint y: 228, endPoint x: 235, endPoint y: 236, distance: 181.9
click at [136, 227] on div "Mācību tēma: Latviešu valodas i - 11. klases 1. ieskaites mācību materiāls (a,b…" at bounding box center [261, 276] width 523 height 553
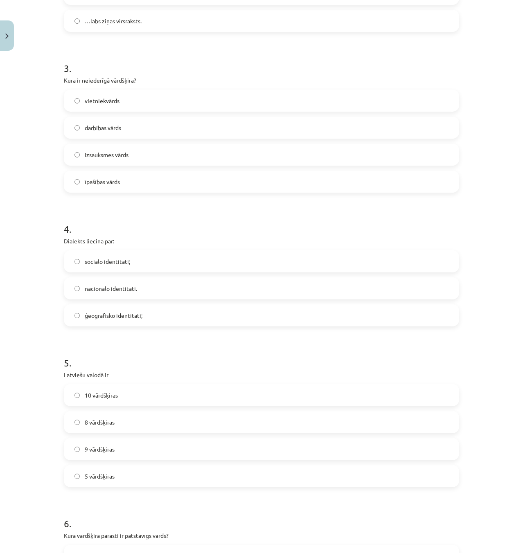
click at [341, 254] on label "sociālo identitāti;" at bounding box center [262, 261] width 394 height 20
drag, startPoint x: 151, startPoint y: 241, endPoint x: 147, endPoint y: 239, distance: 4.3
click at [150, 240] on p "Dialekts liecina par:" at bounding box center [261, 241] width 395 height 9
drag, startPoint x: 43, startPoint y: 239, endPoint x: 190, endPoint y: 252, distance: 147.9
click at [87, 239] on div "Mācību tēma: Latviešu valodas i - 11. klases 1. ieskaites mācību materiāls (a,b…" at bounding box center [261, 276] width 523 height 553
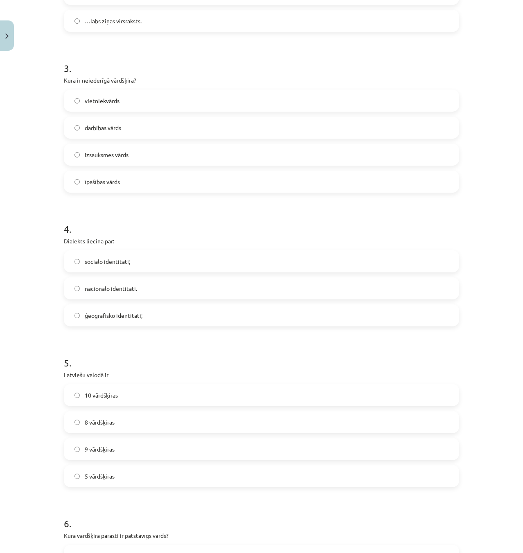
drag, startPoint x: 185, startPoint y: 231, endPoint x: 145, endPoint y: 231, distance: 39.7
click at [186, 230] on h1 "4 ." at bounding box center [261, 221] width 395 height 25
drag, startPoint x: 43, startPoint y: 228, endPoint x: 213, endPoint y: 244, distance: 170.6
click at [105, 228] on div "Mācību tēma: Latviešu valodas i - 11. klases 1. ieskaites mācību materiāls (a,b…" at bounding box center [261, 276] width 523 height 553
drag, startPoint x: 185, startPoint y: 232, endPoint x: 181, endPoint y: 231, distance: 4.2
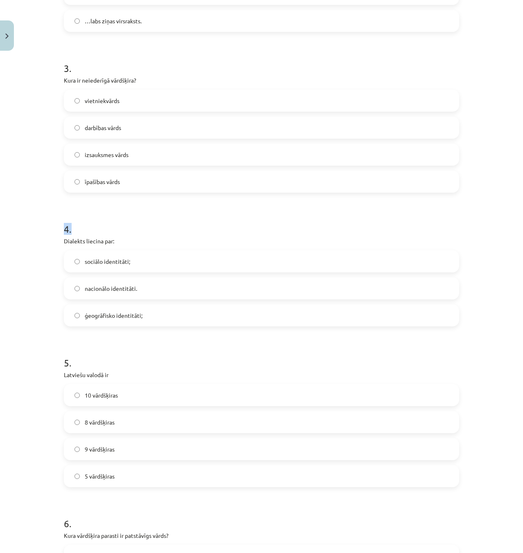
click at [184, 231] on h1 "4 ." at bounding box center [261, 221] width 395 height 25
drag, startPoint x: 47, startPoint y: 243, endPoint x: 109, endPoint y: 239, distance: 61.9
click at [81, 239] on div "Mācību tēma: Latviešu valodas i - 11. klases 1. ieskaites mācību materiāls (a,b…" at bounding box center [261, 276] width 523 height 553
click at [97, 229] on div "50 XP Saņemsi Grūts 251 pilda Apraksts Uzdevums Palīdzība 1 . Ar cilvēka organi…" at bounding box center [261, 469] width 405 height 1648
click at [34, 233] on div "Mācību tēma: Latviešu valodas i - 11. klases 1. ieskaites mācību materiāls (a,b…" at bounding box center [261, 276] width 523 height 553
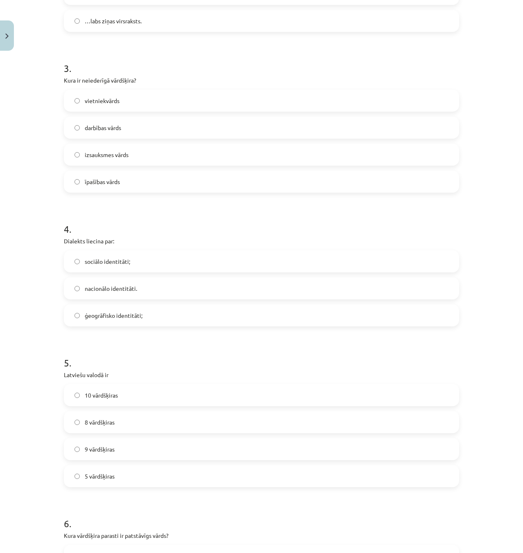
click at [43, 236] on div "Mācību tēma: Latviešu valodas i - 11. klases 1. ieskaites mācību materiāls (a,b…" at bounding box center [261, 276] width 523 height 553
drag, startPoint x: 50, startPoint y: 239, endPoint x: 145, endPoint y: 238, distance: 95.4
click at [131, 238] on div "Mācību tēma: Latviešu valodas i - 11. klases 1. ieskaites mācību materiāls (a,b…" at bounding box center [261, 276] width 523 height 553
click at [193, 239] on p "Dialekts liecina par:" at bounding box center [261, 241] width 395 height 9
click at [32, 235] on div "Mācību tēma: Latviešu valodas i - 11. klases 1. ieskaites mācību materiāls (a,b…" at bounding box center [261, 276] width 523 height 553
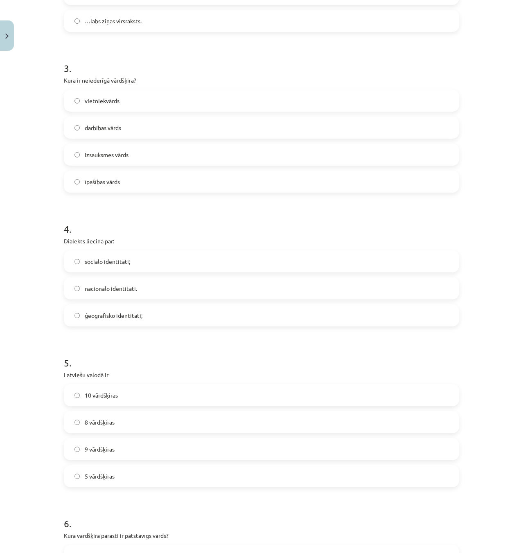
click at [37, 234] on div "Mācību tēma: Latviešu valodas i - 11. klases 1. ieskaites mācību materiāls (a,b…" at bounding box center [261, 276] width 523 height 553
drag, startPoint x: 52, startPoint y: 225, endPoint x: 260, endPoint y: 237, distance: 207.9
click at [138, 228] on div "Mācību tēma: Latviešu valodas i - 11. klases 1. ieskaites mācību materiāls (a,b…" at bounding box center [261, 276] width 523 height 553
drag, startPoint x: 265, startPoint y: 236, endPoint x: 236, endPoint y: 230, distance: 30.0
click at [265, 236] on div "4 . Dialekts liecina par: sociālo identitāti; nacionālo identitāti. ģeogrāfisko…" at bounding box center [261, 267] width 395 height 117
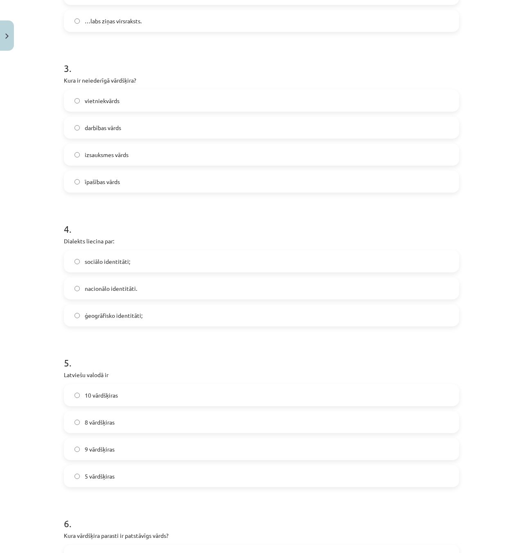
click at [133, 315] on span "ģeogrāfisko identitāti;" at bounding box center [114, 316] width 58 height 9
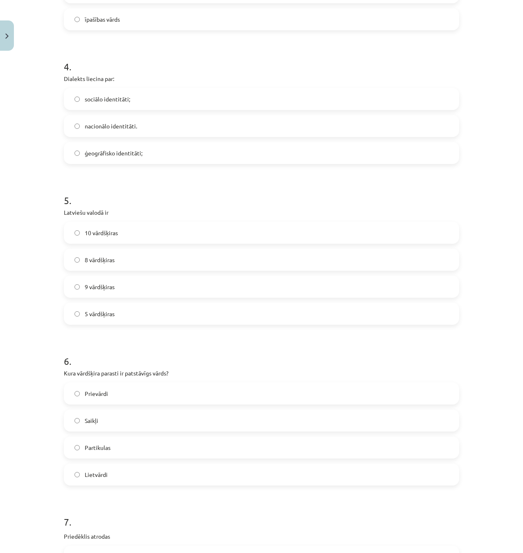
scroll to position [573, 0]
drag, startPoint x: 74, startPoint y: 216, endPoint x: 394, endPoint y: 348, distance: 345.8
click at [327, 339] on div "Mācību tēma: Latviešu valodas i - 11. klases 1. ieskaites mācību materiāls (a,b…" at bounding box center [261, 276] width 523 height 553
click at [131, 235] on label "10 vārdšķiras" at bounding box center [262, 231] width 394 height 20
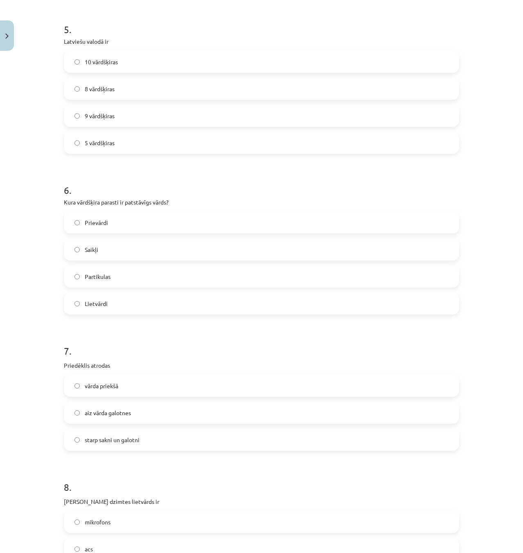
scroll to position [778, 0]
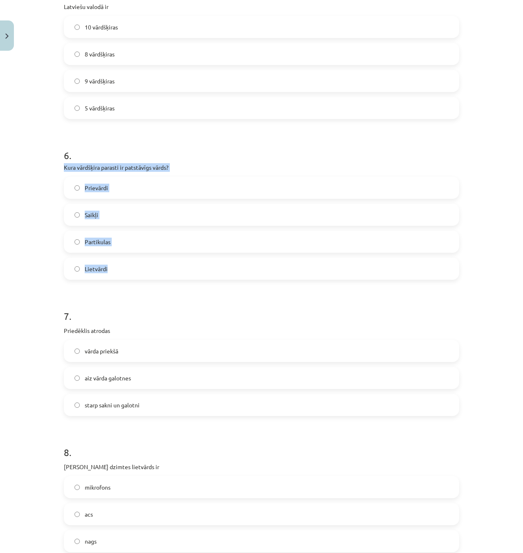
drag, startPoint x: 58, startPoint y: 166, endPoint x: 354, endPoint y: 257, distance: 309.2
click at [354, 257] on div "Mācību tēma: Latviešu valodas i - 11. klases 1. ieskaites mācību materiāls (a,b…" at bounding box center [261, 276] width 523 height 553
click at [134, 272] on label "Lietvārdi" at bounding box center [262, 269] width 394 height 20
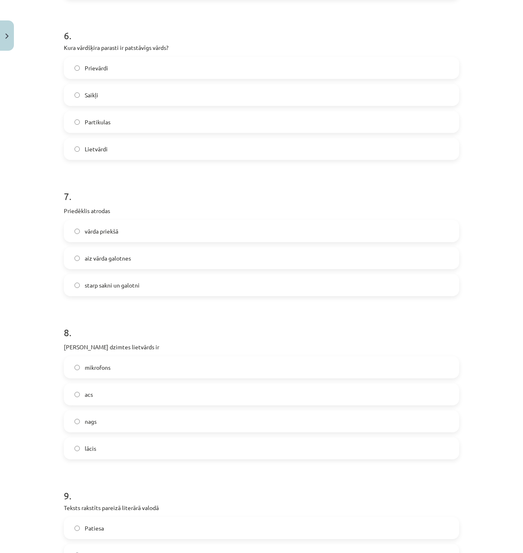
scroll to position [901, 0]
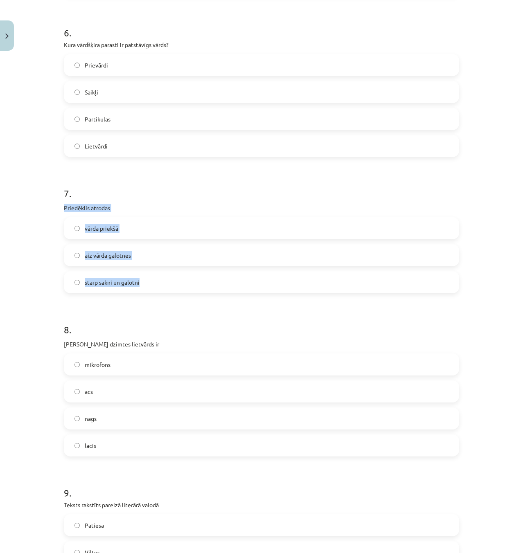
drag, startPoint x: 81, startPoint y: 211, endPoint x: 260, endPoint y: 288, distance: 195.1
drag, startPoint x: 61, startPoint y: 195, endPoint x: 95, endPoint y: 193, distance: 34.8
click at [64, 195] on h1 "7 ." at bounding box center [261, 186] width 395 height 25
click at [138, 191] on h1 "7 ." at bounding box center [261, 186] width 395 height 25
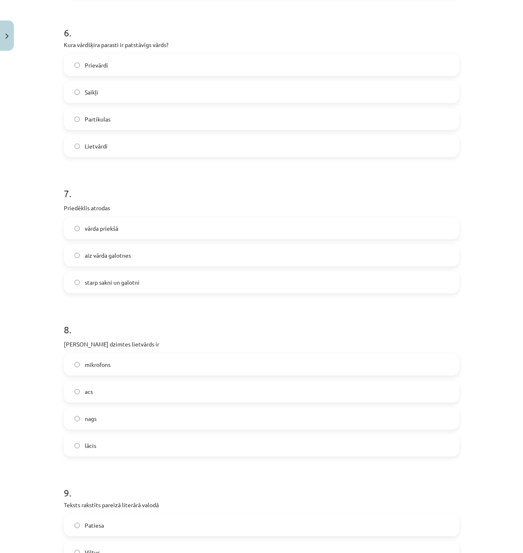
click at [114, 224] on span "vārda priekšā" at bounding box center [102, 228] width 34 height 9
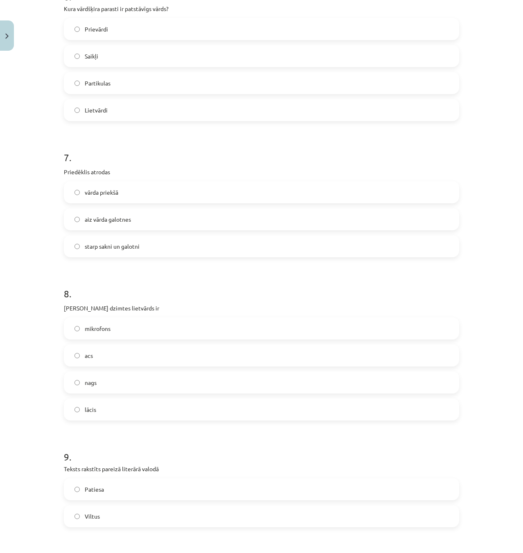
scroll to position [1105, 0]
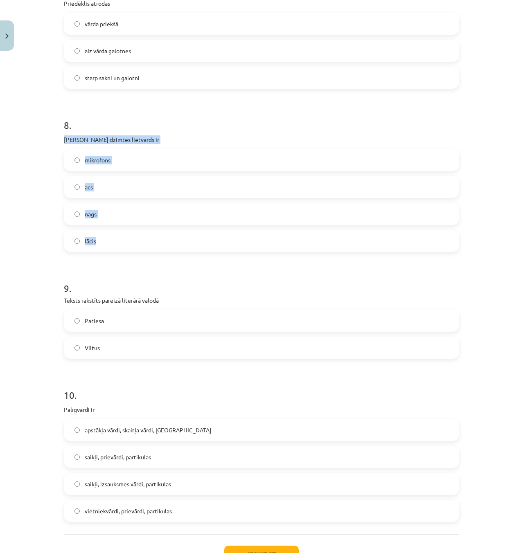
drag, startPoint x: 148, startPoint y: 148, endPoint x: 343, endPoint y: 243, distance: 216.8
click at [343, 243] on div "Mācību tēma: Latviešu valodas i - 11. klases 1. ieskaites mācību materiāls (a,b…" at bounding box center [261, 276] width 523 height 553
click at [140, 283] on h1 "9 ." at bounding box center [261, 281] width 395 height 25
click at [112, 187] on label "acs" at bounding box center [262, 187] width 394 height 20
drag, startPoint x: 29, startPoint y: 270, endPoint x: 43, endPoint y: 281, distance: 18.4
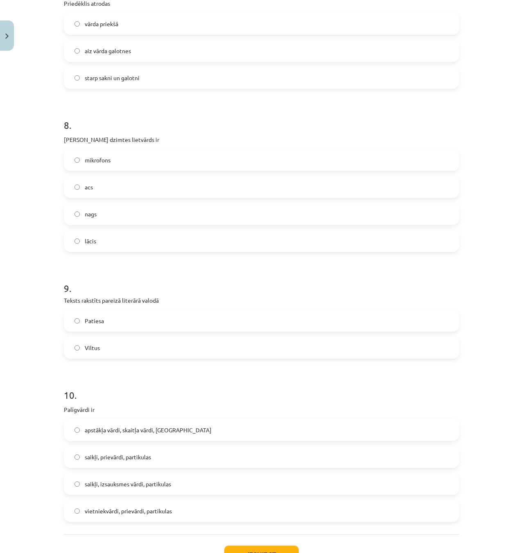
click at [29, 269] on div "Mācību tēma: Latviešu valodas i - 11. klases 1. ieskaites mācību materiāls (a,b…" at bounding box center [261, 276] width 523 height 553
drag, startPoint x: 45, startPoint y: 302, endPoint x: 276, endPoint y: 317, distance: 230.6
click at [228, 317] on div "Mācību tēma: Latviešu valodas i - 11. klases 1. ieskaites mācību materiāls (a,b…" at bounding box center [261, 276] width 523 height 553
click at [275, 317] on label "Patiesa" at bounding box center [262, 321] width 394 height 20
drag, startPoint x: 36, startPoint y: 290, endPoint x: 215, endPoint y: 297, distance: 179.8
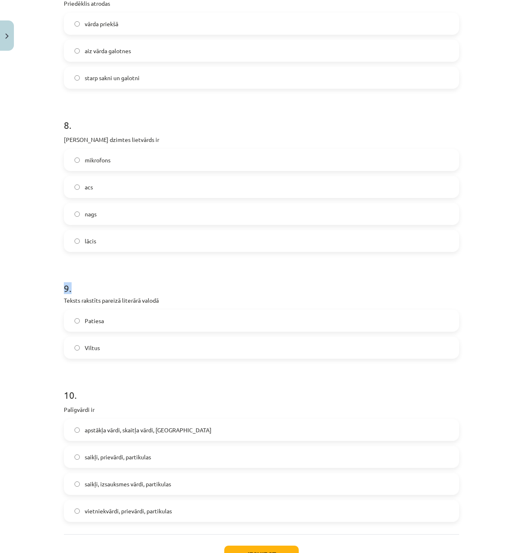
click at [124, 291] on div "Mācību tēma: Latviešu valodas i - 11. klases 1. ieskaites mācību materiāls (a,b…" at bounding box center [261, 276] width 523 height 553
click at [256, 288] on h1 "9 ." at bounding box center [261, 281] width 395 height 25
click at [42, 290] on div "Mācību tēma: Latviešu valodas i - 11. klases 1. ieskaites mācību materiāls (a,b…" at bounding box center [261, 276] width 523 height 553
drag, startPoint x: 54, startPoint y: 298, endPoint x: 112, endPoint y: 297, distance: 57.3
click at [85, 298] on div "Mācību tēma: Latviešu valodas i - 11. klases 1. ieskaites mācību materiāls (a,b…" at bounding box center [261, 276] width 523 height 553
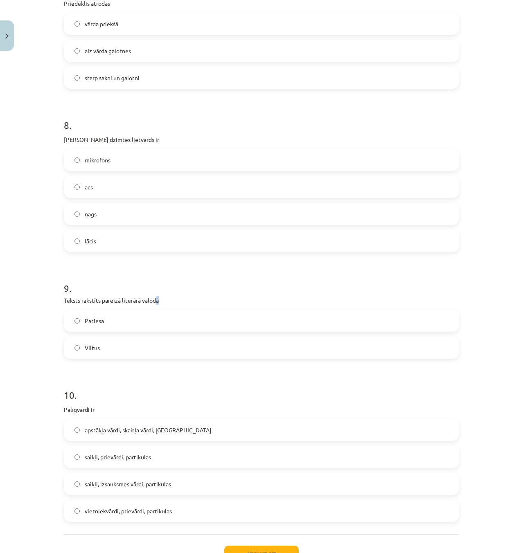
click at [160, 296] on div "9 . Teksts rakstīts pareizā literārā valodā Patiesa Viltus" at bounding box center [261, 314] width 395 height 90
drag, startPoint x: 41, startPoint y: 297, endPoint x: 285, endPoint y: 341, distance: 247.1
click at [264, 339] on div "Mācību tēma: Latviešu valodas i - 11. klases 1. ieskaites mācību materiāls (a,b…" at bounding box center [261, 276] width 523 height 553
drag, startPoint x: 280, startPoint y: 262, endPoint x: 287, endPoint y: 262, distance: 7.4
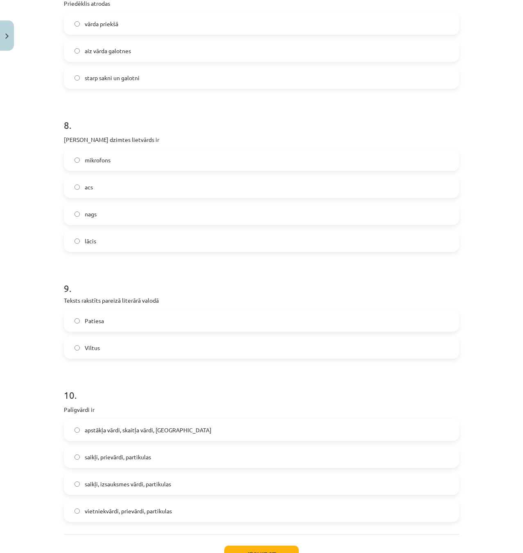
click at [181, 351] on label "Viltus" at bounding box center [262, 348] width 394 height 20
click at [207, 277] on h1 "9 ." at bounding box center [261, 281] width 395 height 25
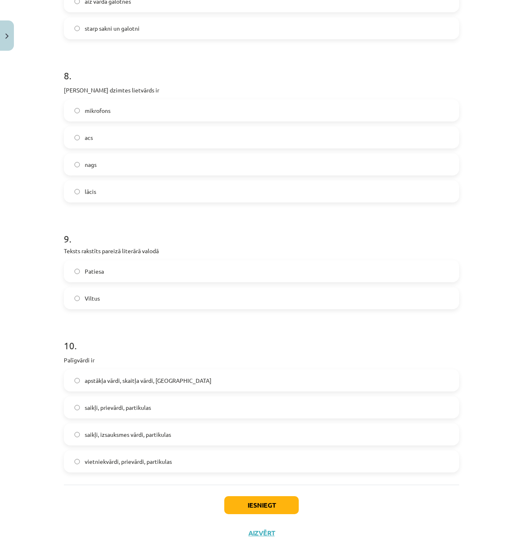
scroll to position [1169, 0]
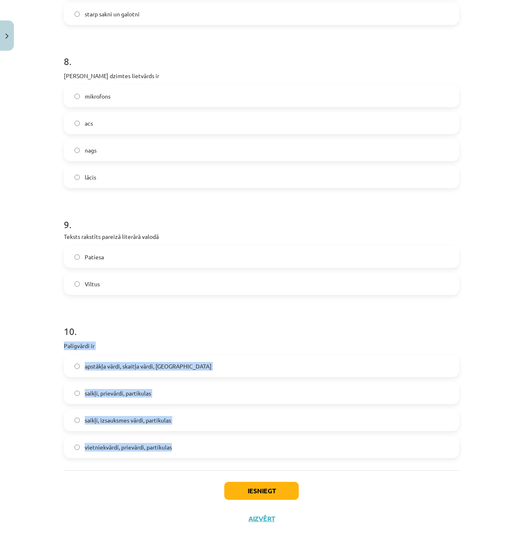
drag, startPoint x: 61, startPoint y: 347, endPoint x: 329, endPoint y: 448, distance: 286.6
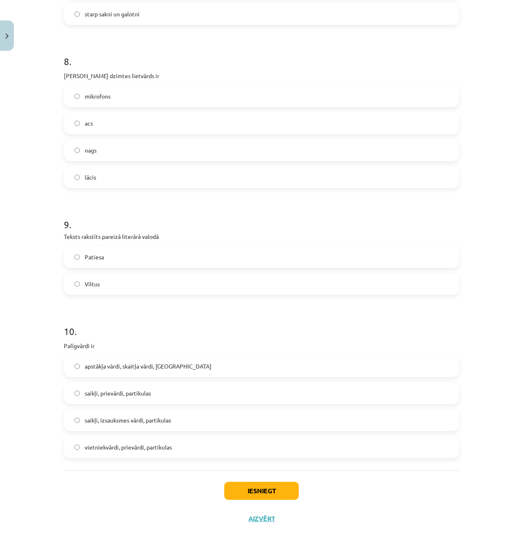
drag, startPoint x: 397, startPoint y: 328, endPoint x: 404, endPoint y: 325, distance: 7.5
click at [398, 328] on h1 "10 ." at bounding box center [261, 324] width 395 height 25
click at [159, 418] on span "saikļi, izsauksmes vārdi, partikulas" at bounding box center [128, 420] width 86 height 9
click at [255, 495] on button "Iesniegt" at bounding box center [261, 491] width 75 height 18
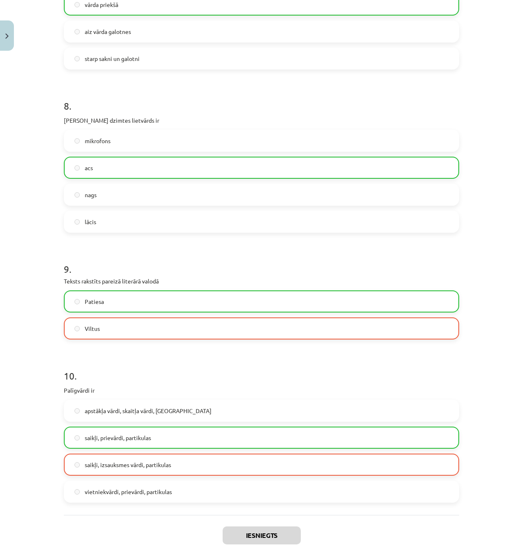
scroll to position [1195, 0]
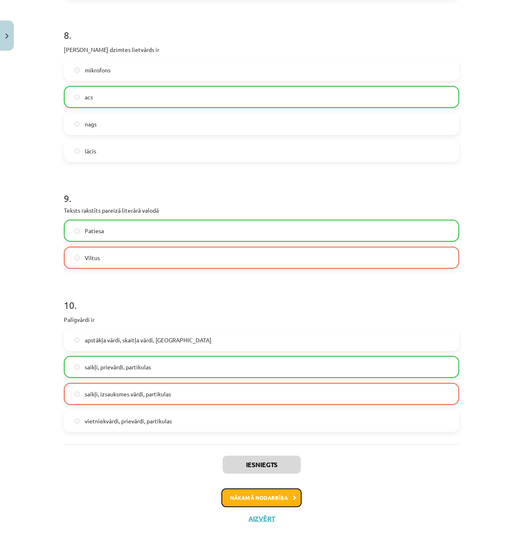
click at [273, 496] on button "Nākamā nodarbība" at bounding box center [261, 498] width 80 height 19
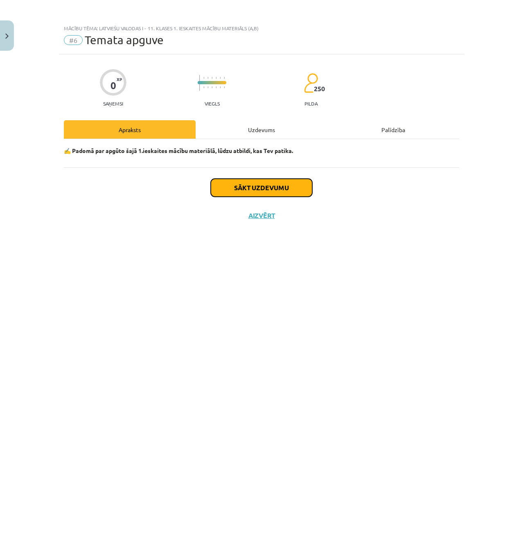
click at [260, 187] on button "Sākt uzdevumu" at bounding box center [262, 188] width 102 height 18
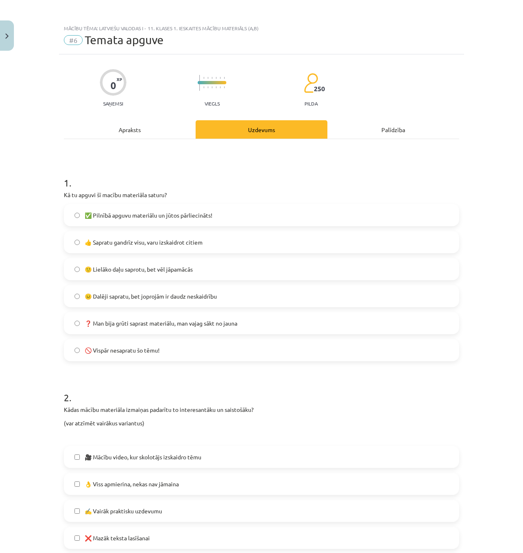
click at [174, 220] on label "✅ Pilnībā apguvu materiālu un jūtos pārliecināts!" at bounding box center [262, 215] width 394 height 20
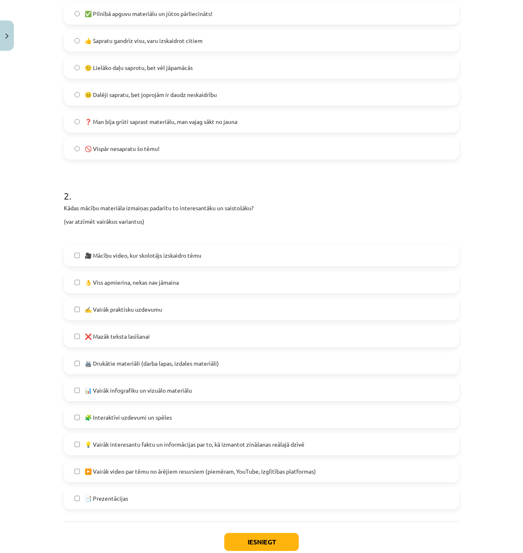
scroll to position [205, 0]
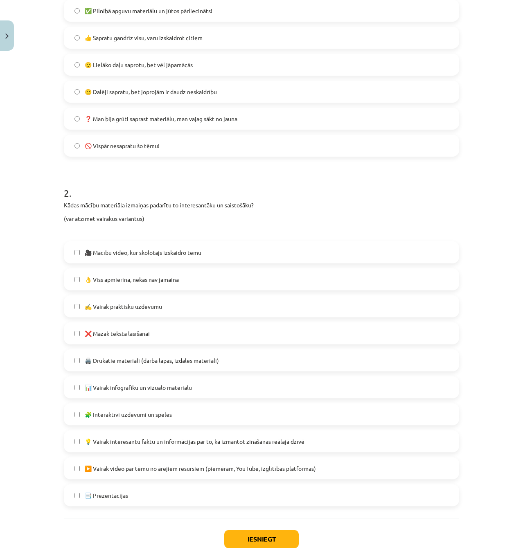
click at [209, 285] on label "👌 Viss apmierina, nekas nav jāmaina" at bounding box center [262, 279] width 394 height 20
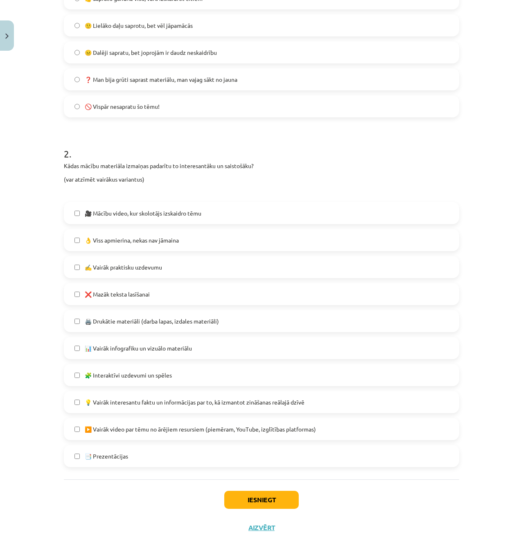
scroll to position [253, 0]
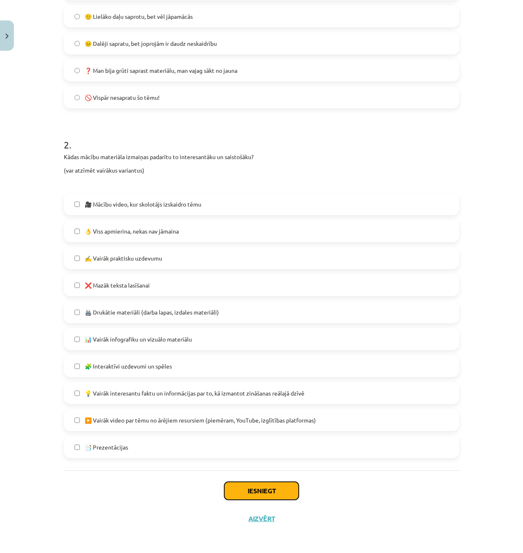
click at [273, 487] on button "Iesniegt" at bounding box center [261, 491] width 75 height 18
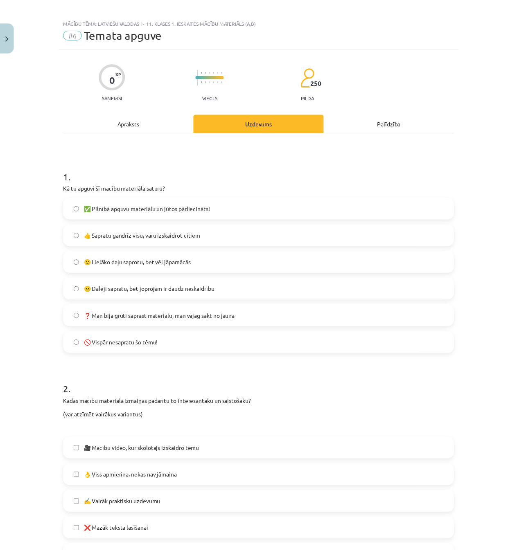
scroll to position [0, 0]
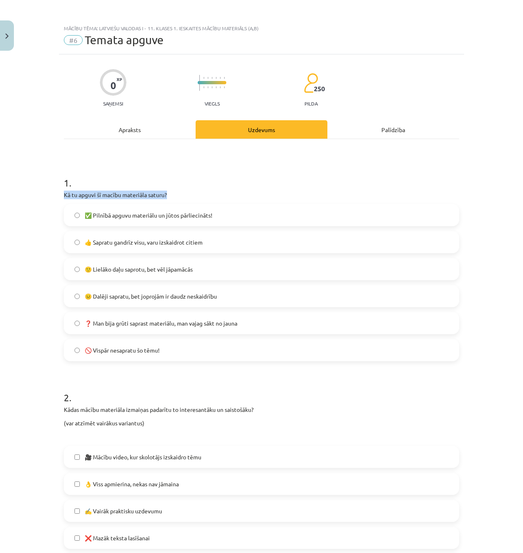
drag, startPoint x: 166, startPoint y: 193, endPoint x: 30, endPoint y: 192, distance: 136.3
click at [30, 192] on div "Mācību tēma: Latviešu valodas i - 11. klases 1. ieskaites mācību materiāls (a,b…" at bounding box center [261, 276] width 523 height 553
click at [31, 190] on div "Mācību tēma: Latviešu valodas i - 11. klases 1. ieskaites mācību materiāls (a,b…" at bounding box center [261, 276] width 523 height 553
click at [42, 194] on div "Mācību tēma: Latviešu valodas i - 11. klases 1. ieskaites mācību materiāls (a,b…" at bounding box center [261, 276] width 523 height 553
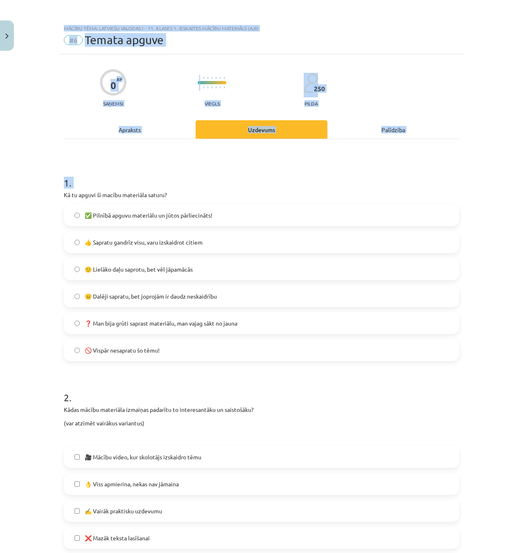
click at [199, 185] on div "Digitālie materiāli 80 XP XP 100 80 / 100 XP Latviešu valodas i - 11. klases 1.…" at bounding box center [323, 279] width 400 height 631
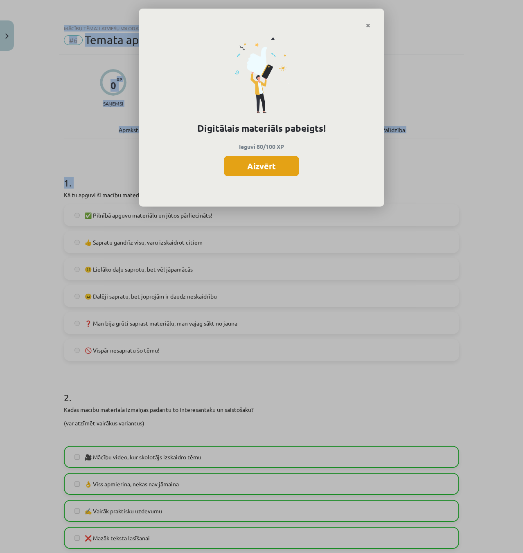
click at [274, 174] on button "Aizvērt" at bounding box center [261, 166] width 75 height 20
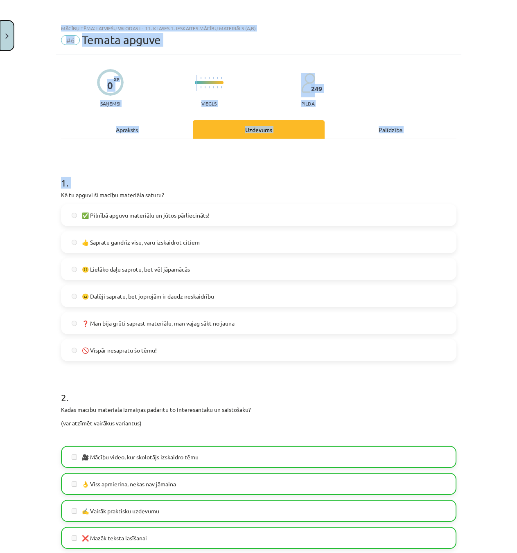
click at [9, 23] on button "Close" at bounding box center [7, 35] width 14 height 30
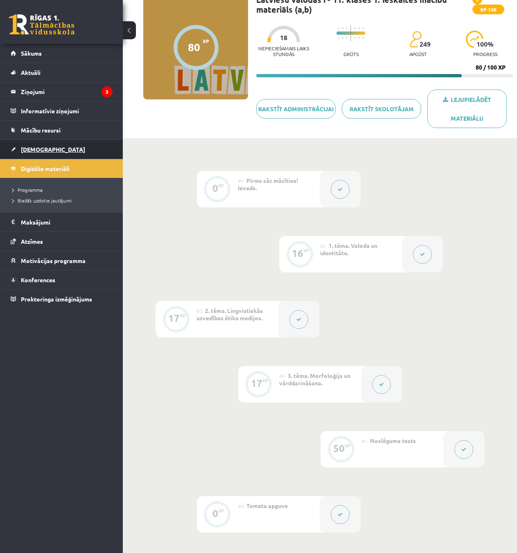
click at [31, 149] on span "[DEMOGRAPHIC_DATA]" at bounding box center [53, 149] width 64 height 7
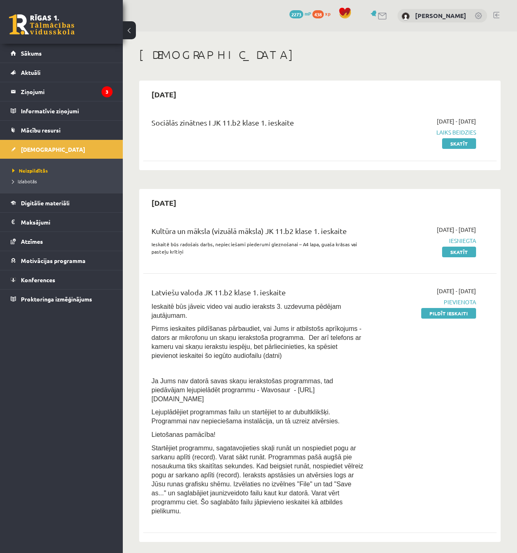
click at [244, 56] on h1 "[DEMOGRAPHIC_DATA]" at bounding box center [319, 55] width 361 height 14
drag, startPoint x: 256, startPoint y: 128, endPoint x: 145, endPoint y: 135, distance: 111.2
click at [145, 135] on div "Sociālās zinātnes I JK 11.b2 klase 1. ieskaite" at bounding box center [257, 132] width 225 height 31
click at [151, 136] on div "Sociālās zinātnes I JK 11.b2 klase 1. ieskaite" at bounding box center [257, 132] width 225 height 31
drag, startPoint x: 150, startPoint y: 117, endPoint x: 374, endPoint y: 126, distance: 223.7
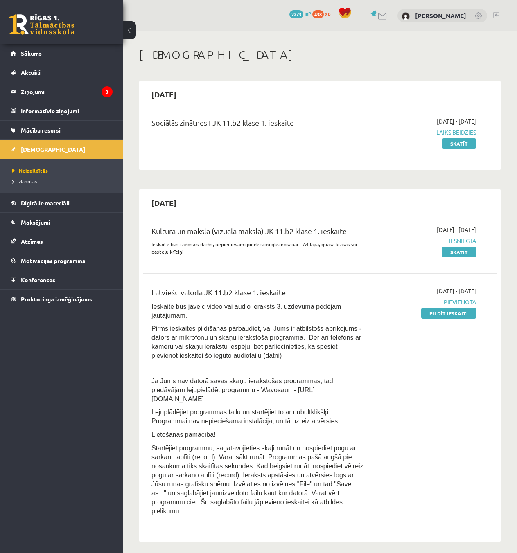
click at [373, 126] on div "Sociālās zinātnes I JK 11.b2 klase 1. ieskaite 2025-09-16 - 2025-09-30 Laiks be…" at bounding box center [313, 132] width 337 height 31
click at [374, 126] on div "2025-09-16 - 2025-09-30 Laiks beidzies Skatīt" at bounding box center [426, 132] width 112 height 31
drag, startPoint x: 248, startPoint y: 125, endPoint x: 158, endPoint y: 132, distance: 89.5
click at [172, 129] on div "Sociālās zinātnes I JK 11.b2 klase 1. ieskaite" at bounding box center [257, 124] width 212 height 15
click at [146, 144] on div "Sociālās zinātnes I JK 11.b2 klase 1. ieskaite" at bounding box center [257, 132] width 225 height 31
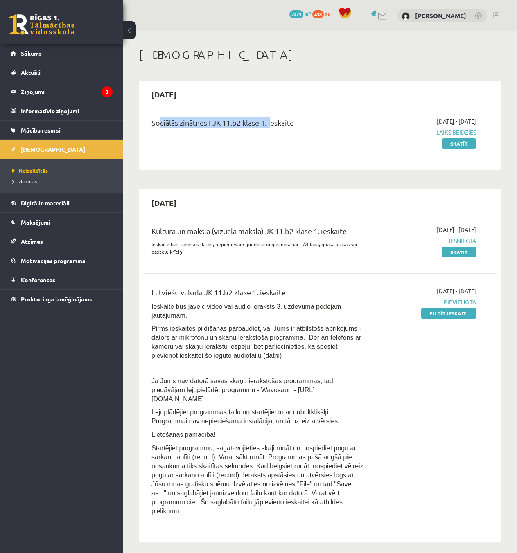
drag, startPoint x: 156, startPoint y: 121, endPoint x: 273, endPoint y: 127, distance: 117.2
click at [275, 123] on div "Sociālās zinātnes I JK 11.b2 klase 1. ieskaite" at bounding box center [257, 124] width 212 height 15
drag, startPoint x: 273, startPoint y: 131, endPoint x: 286, endPoint y: 127, distance: 13.1
click at [273, 131] on div "Sociālās zinātnes I JK 11.b2 klase 1. ieskaite" at bounding box center [257, 124] width 212 height 15
drag, startPoint x: 305, startPoint y: 123, endPoint x: 278, endPoint y: 124, distance: 26.6
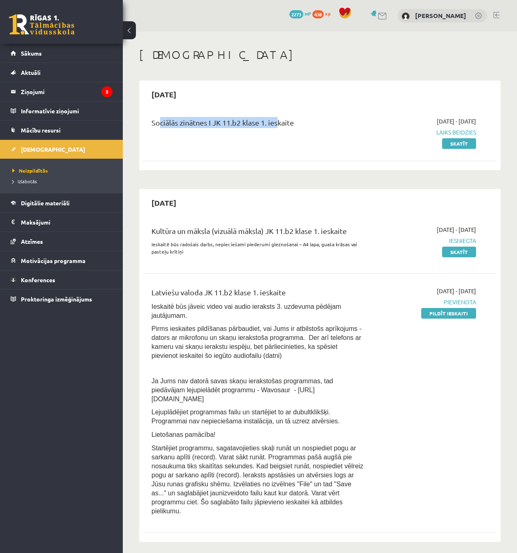
click at [281, 124] on div "Sociālās zinātnes I JK 11.b2 klase 1. ieskaite" at bounding box center [257, 124] width 212 height 15
click at [183, 128] on div "Sociālās zinātnes I JK 11.b2 klase 1. ieskaite" at bounding box center [257, 124] width 212 height 15
drag, startPoint x: 160, startPoint y: 124, endPoint x: 265, endPoint y: 123, distance: 105.2
click at [252, 123] on div "Sociālās zinātnes I JK 11.b2 klase 1. ieskaite" at bounding box center [257, 124] width 212 height 15
click at [314, 129] on div "Sociālās zinātnes I JK 11.b2 klase 1. ieskaite" at bounding box center [257, 124] width 212 height 15
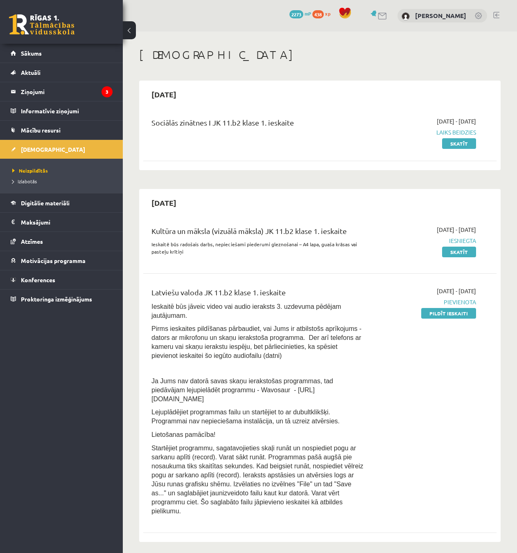
drag, startPoint x: 316, startPoint y: 123, endPoint x: 214, endPoint y: 129, distance: 102.1
click at [214, 129] on div "Sociālās zinātnes I JK 11.b2 klase 1. ieskaite" at bounding box center [257, 124] width 212 height 15
click at [213, 136] on div "Sociālās zinātnes I JK 11.b2 klase 1. ieskaite" at bounding box center [257, 132] width 225 height 31
drag, startPoint x: 187, startPoint y: 124, endPoint x: 261, endPoint y: 125, distance: 74.5
click at [261, 125] on div "Sociālās zinātnes I JK 11.b2 klase 1. ieskaite" at bounding box center [257, 132] width 225 height 31
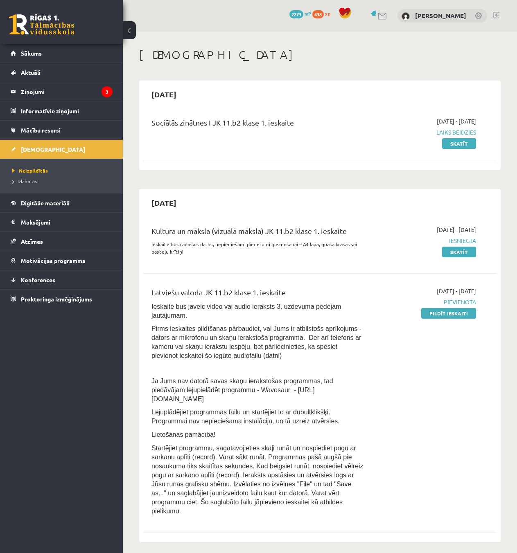
drag, startPoint x: 262, startPoint y: 133, endPoint x: 292, endPoint y: 126, distance: 31.2
click at [262, 133] on div "Sociālās zinātnes I JK 11.b2 klase 1. ieskaite" at bounding box center [257, 132] width 225 height 31
drag, startPoint x: 294, startPoint y: 124, endPoint x: 209, endPoint y: 126, distance: 84.8
click at [209, 126] on div "Sociālās zinātnes I JK 11.b2 klase 1. ieskaite" at bounding box center [257, 124] width 212 height 15
click at [216, 137] on div "Sociālās zinātnes I JK 11.b2 klase 1. ieskaite" at bounding box center [257, 132] width 225 height 31
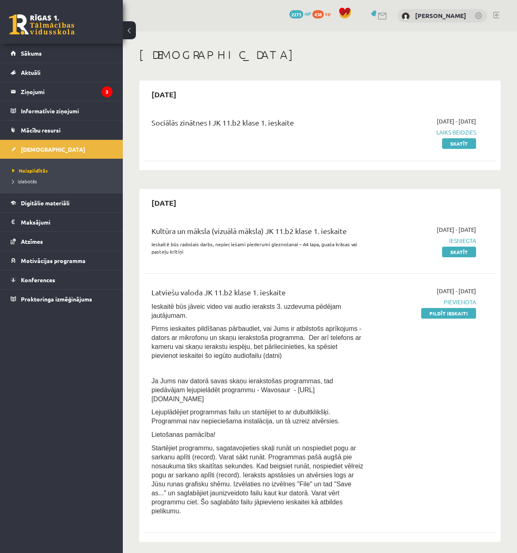
click at [195, 125] on div "Sociālās zinātnes I JK 11.b2 klase 1. ieskaite" at bounding box center [257, 124] width 212 height 15
click at [440, 315] on link "Pildīt ieskaiti" at bounding box center [448, 313] width 55 height 11
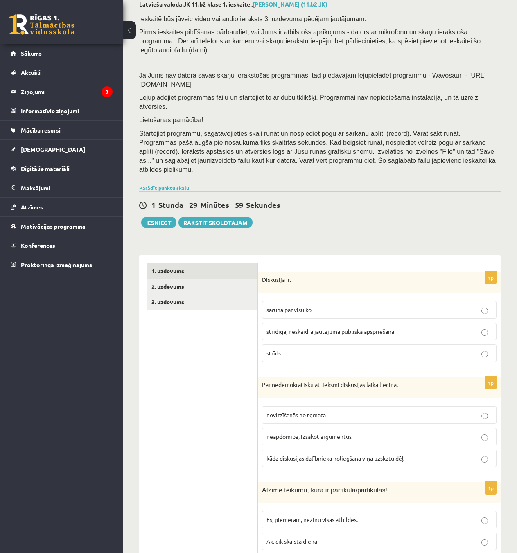
scroll to position [205, 0]
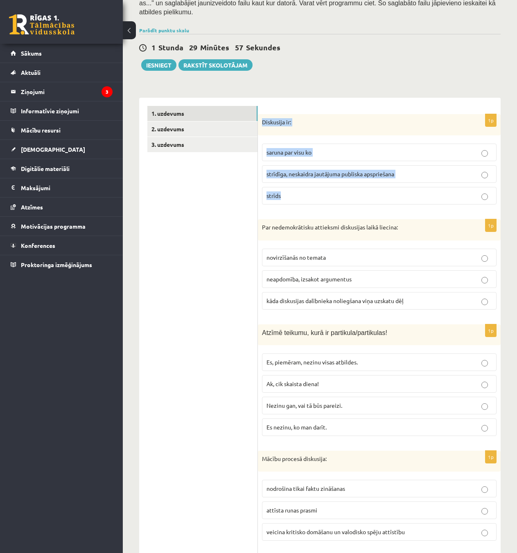
drag, startPoint x: 264, startPoint y: 87, endPoint x: 450, endPoint y: 176, distance: 206.9
copy div "Diskusija ir: saruna par visu ko strīdīga, neskaidra jautājuma publiska apsprie…"
drag, startPoint x: 152, startPoint y: 178, endPoint x: 212, endPoint y: 200, distance: 63.8
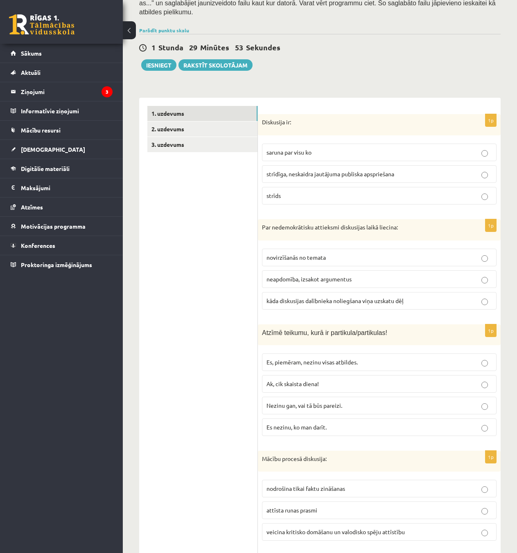
click at [262, 219] on div "Par nedemokrātisku attieksmi diskusijas laikā liecina:" at bounding box center [379, 229] width 243 height 21
click at [330, 170] on p "strīdīga, neskaidra jautājuma publiska apspriešana" at bounding box center [379, 174] width 226 height 9
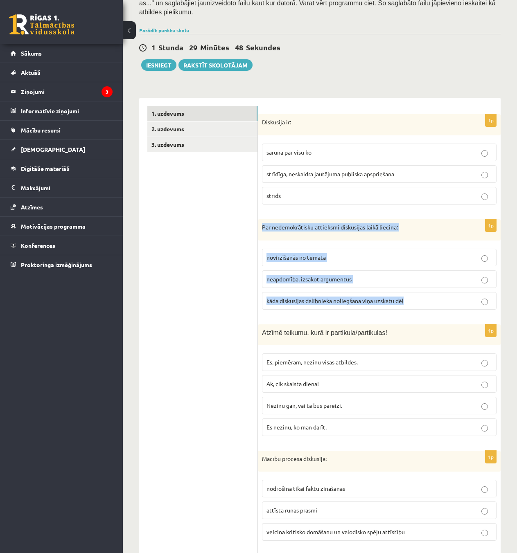
drag, startPoint x: 263, startPoint y: 204, endPoint x: 474, endPoint y: 276, distance: 222.9
click at [474, 276] on div "1p Par nedemokrātisku attieksmi diskusijas laikā liecina: novirzīšanās no temat…" at bounding box center [379, 267] width 243 height 97
copy div "Par nedemokrātisku attieksmi diskusijas laikā liecina: novirzīšanās no temata n…"
drag, startPoint x: 282, startPoint y: 310, endPoint x: 444, endPoint y: 395, distance: 182.7
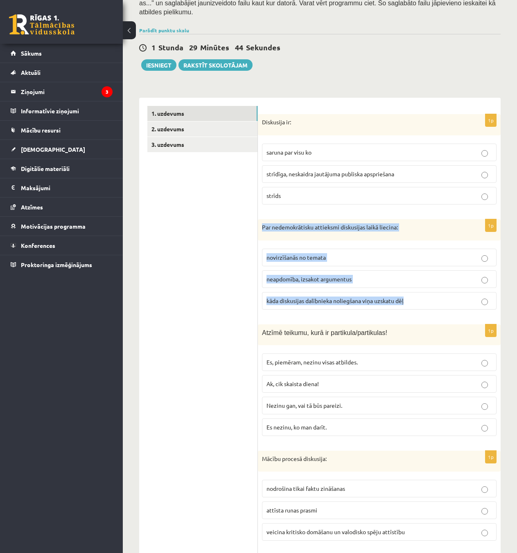
click at [269, 330] on span "Atzīmē teikumu, kurā ir partikula/partikulas!" at bounding box center [324, 333] width 125 height 7
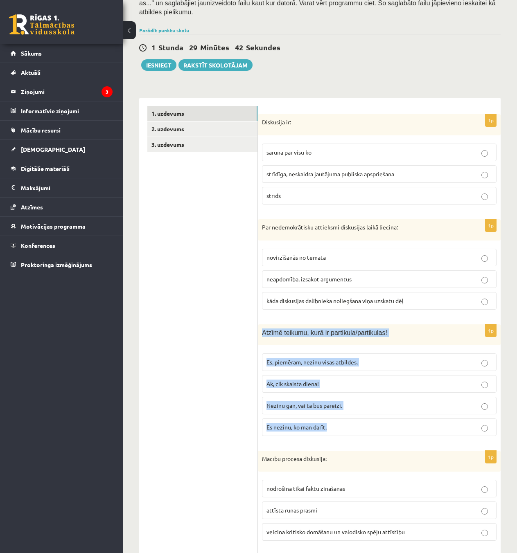
drag, startPoint x: 258, startPoint y: 303, endPoint x: 434, endPoint y: 396, distance: 199.1
click at [434, 396] on div "1p Atzīmē teikumu, kurā ir partikula/partikulas! Es, piemēram, nezinu visas atb…" at bounding box center [379, 384] width 243 height 118
copy div "Atzīmē teikumu, kurā ir partikula/partikulas! Es, piemēram, nezinu visas atbild…"
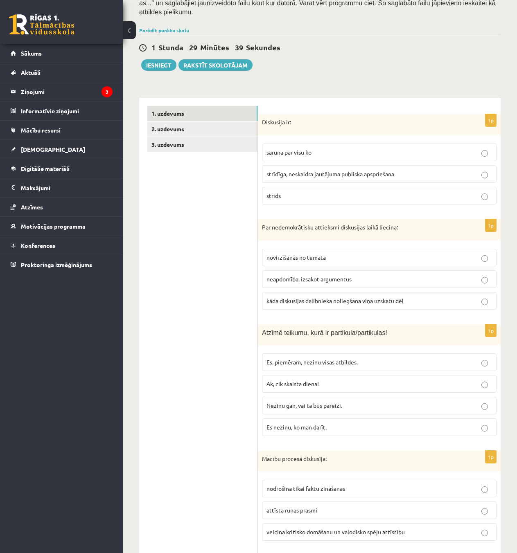
click at [318, 297] on span "kāda diskusijas dalībnieka noliegšana viņa uzskatu dēļ" at bounding box center [334, 300] width 137 height 7
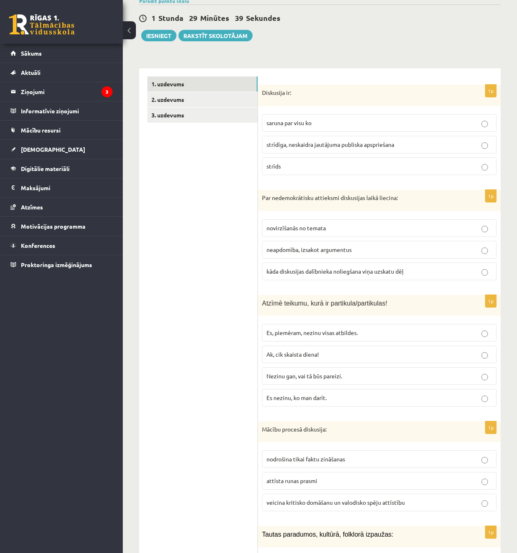
scroll to position [368, 0]
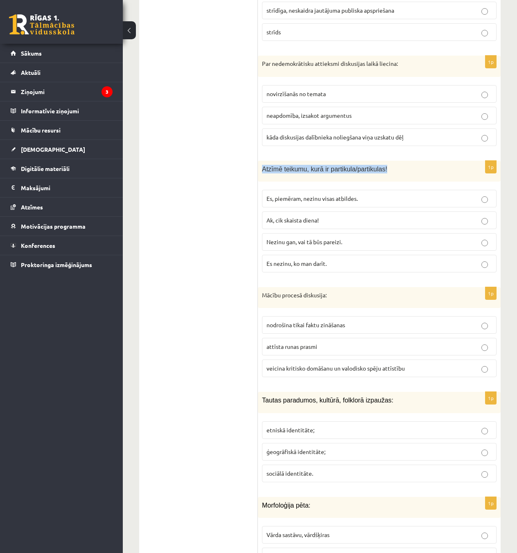
drag, startPoint x: 262, startPoint y: 142, endPoint x: 460, endPoint y: 151, distance: 198.7
click at [460, 161] on div "Atzīmē teikumu, kurā ir partikula/partikulas!" at bounding box center [379, 171] width 243 height 21
click at [451, 161] on div "Atzīmē teikumu, kurā ir partikula/partikulas!" at bounding box center [379, 171] width 243 height 21
click at [430, 165] on p "Atzīmē teikumu, kurā ir partikula/partikulas!" at bounding box center [359, 169] width 194 height 9
drag, startPoint x: 397, startPoint y: 141, endPoint x: 306, endPoint y: 133, distance: 91.2
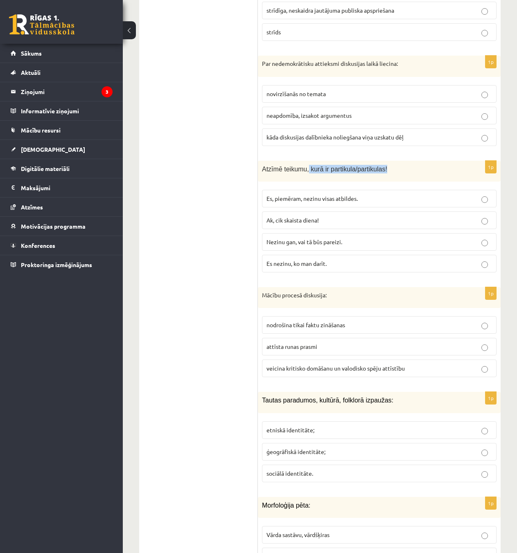
click at [440, 161] on div "1p Atzīmē teikumu, kurā ir partikula/partikulas! Es, piemēram, nezinu visas atb…" at bounding box center [379, 220] width 243 height 118
click at [338, 238] on span "Nezinu gan, vai tā būs pareizi." at bounding box center [304, 241] width 76 height 7
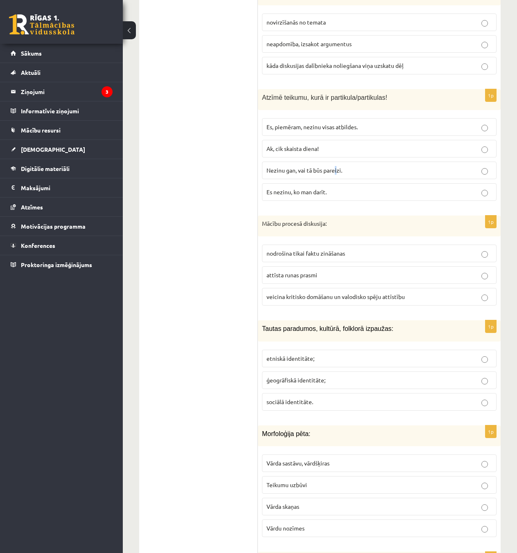
scroll to position [409, 0]
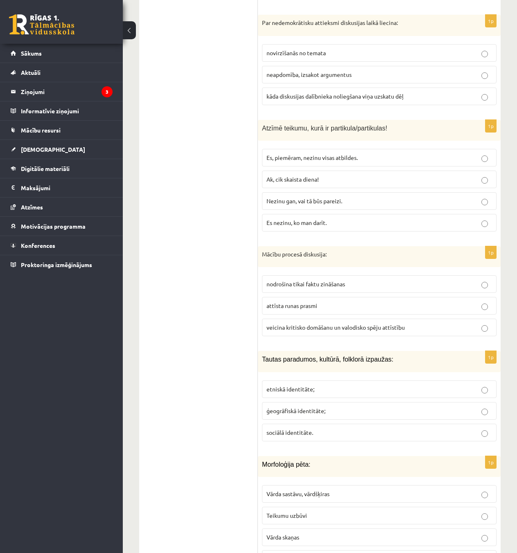
click at [345, 197] on p "Nezinu gan, vai tā būs pareizi." at bounding box center [379, 201] width 226 height 9
drag, startPoint x: 265, startPoint y: 225, endPoint x: 323, endPoint y: 239, distance: 60.3
click at [323, 246] on div "Mācību procesā diskusija:" at bounding box center [379, 256] width 243 height 21
click at [285, 246] on div "Mācību procesā diskusija:" at bounding box center [379, 256] width 243 height 21
click at [264, 251] on p "Mācību procesā diskusija:" at bounding box center [359, 255] width 194 height 8
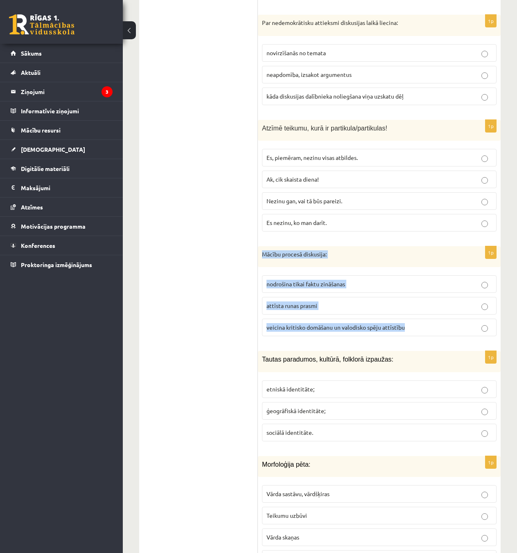
drag, startPoint x: 260, startPoint y: 229, endPoint x: 420, endPoint y: 293, distance: 172.1
click at [420, 293] on div "1p Mācību procesā diskusija: nodrošina tikai faktu zināšanas attīsta runas pras…" at bounding box center [379, 294] width 243 height 97
copy div "Mācību procesā diskusija: nodrošina tikai faktu zināšanas attīsta runas prasmi …"
drag, startPoint x: 436, startPoint y: 217, endPoint x: 422, endPoint y: 218, distance: 13.2
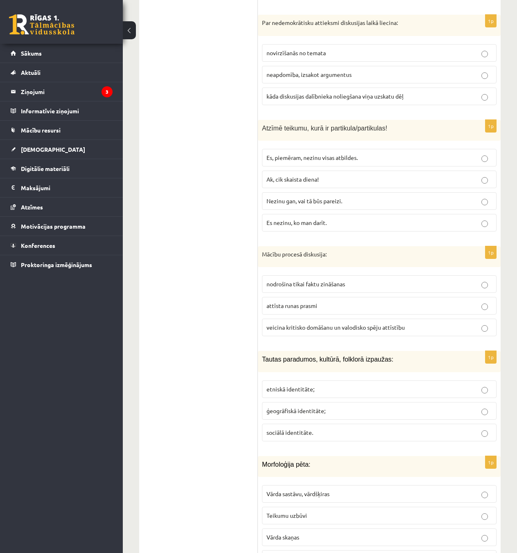
click at [322, 324] on span "veicina kritisko domāšanu un valodisko spēju attīstību" at bounding box center [335, 327] width 138 height 7
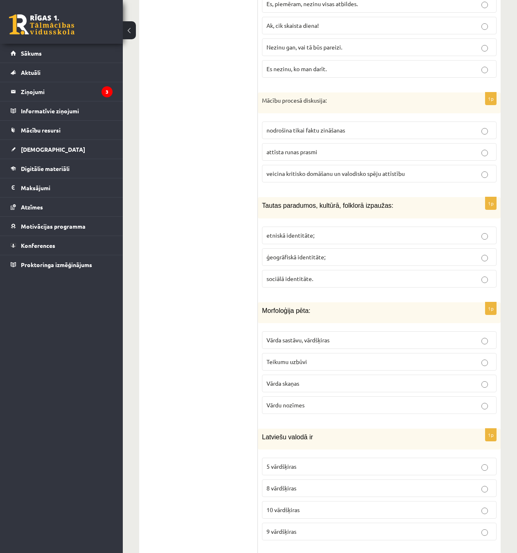
scroll to position [573, 0]
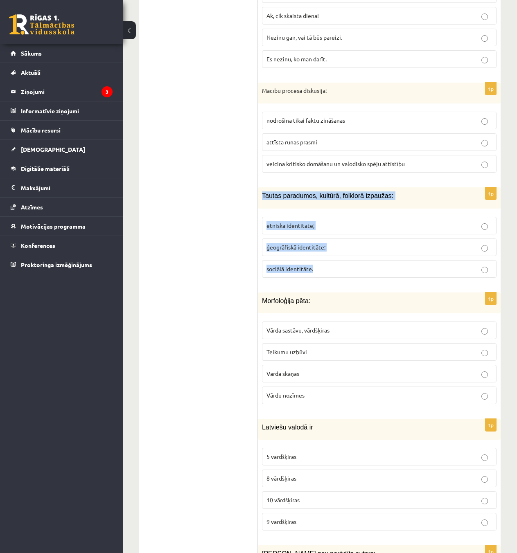
drag, startPoint x: 260, startPoint y: 166, endPoint x: 425, endPoint y: 251, distance: 186.0
click at [425, 251] on div "1p Tautas paradumos, kultūrā, folklorā izpaužas: etniskā identitāte; ģeogrāfisk…" at bounding box center [379, 235] width 243 height 97
copy div "Tautas paradumos, kultūrā, folklorā izpaužas: etniskā identitāte; ģeogrāfiskā i…"
drag, startPoint x: 228, startPoint y: 249, endPoint x: 280, endPoint y: 244, distance: 52.7
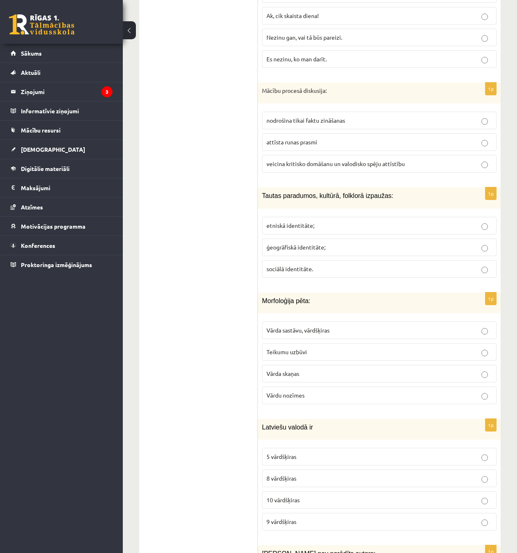
click at [321, 217] on label "etniskā identitāte;" at bounding box center [379, 226] width 235 height 18
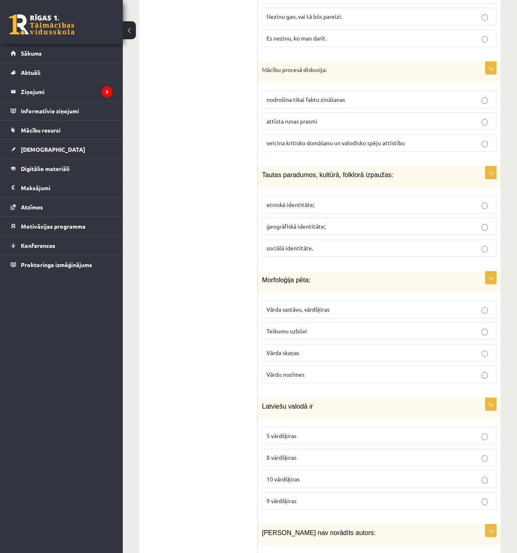
scroll to position [655, 0]
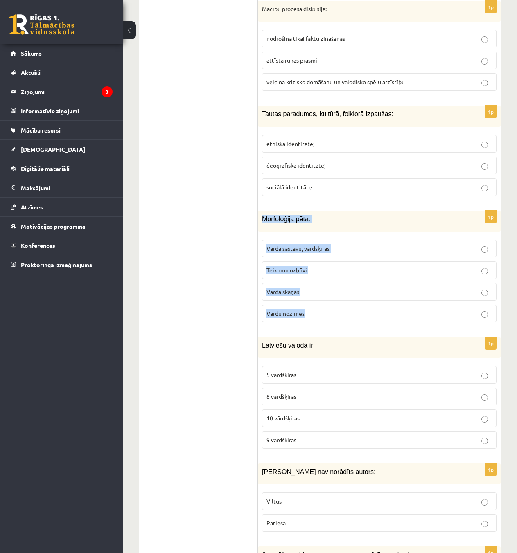
drag, startPoint x: 264, startPoint y: 191, endPoint x: 365, endPoint y: 237, distance: 111.7
click at [368, 283] on div "1p Morfoloģija pēta: Vārda sastāvu, vārdšķiras Teikumu uzbūvi Vārda skaņas Vārd…" at bounding box center [379, 270] width 243 height 118
click at [366, 262] on label "Teikumu uzbūvi" at bounding box center [379, 271] width 235 height 18
click at [358, 236] on fieldset "Vārda sastāvu, vārdšķiras Teikumu uzbūvi Vārda skaņas Vārdu nozīmes" at bounding box center [379, 280] width 235 height 89
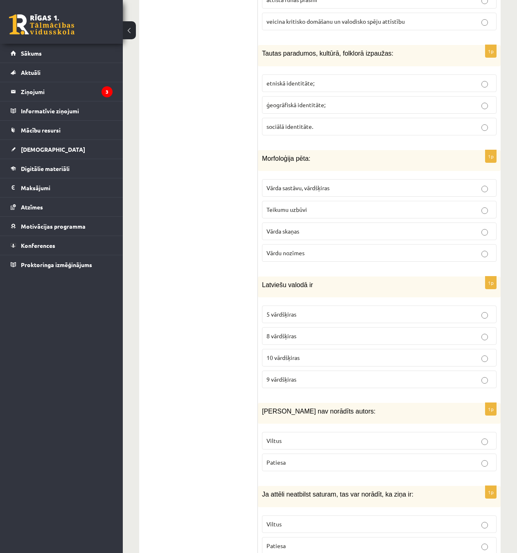
scroll to position [737, 0]
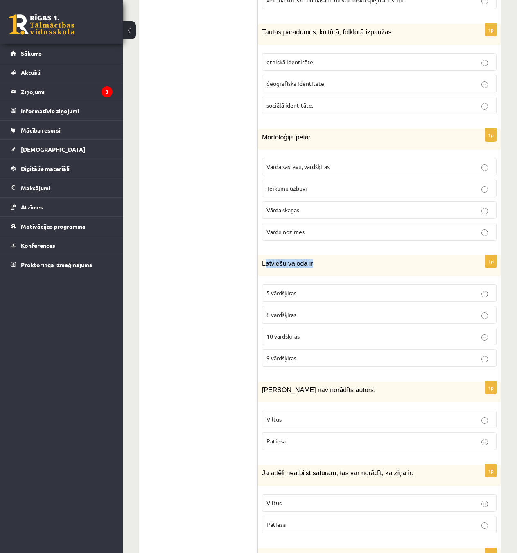
drag, startPoint x: 264, startPoint y: 238, endPoint x: 345, endPoint y: 247, distance: 80.7
click at [346, 255] on div "Latviešu valodā ir" at bounding box center [379, 265] width 243 height 21
click at [345, 255] on div "Latviešu valodā ir" at bounding box center [379, 265] width 243 height 21
click at [311, 332] on p "10 vārdšķiras" at bounding box center [379, 336] width 226 height 9
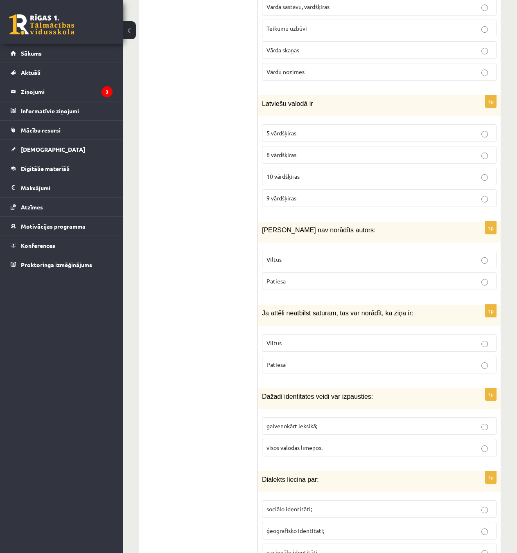
scroll to position [901, 0]
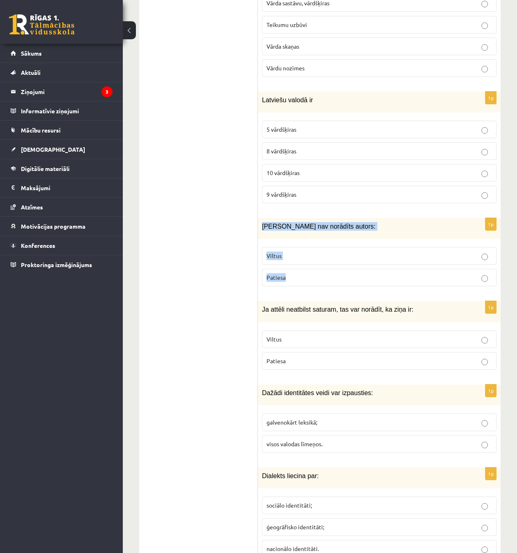
drag, startPoint x: 260, startPoint y: 199, endPoint x: 414, endPoint y: 255, distance: 164.3
click at [414, 255] on div "1p Ziņai nav norādīts autors: Viltus Patiesa" at bounding box center [379, 255] width 243 height 75
copy div "Ziņai nav norādīts autors: Viltus Patiesa"
click at [285, 252] on p "Viltus" at bounding box center [379, 256] width 226 height 9
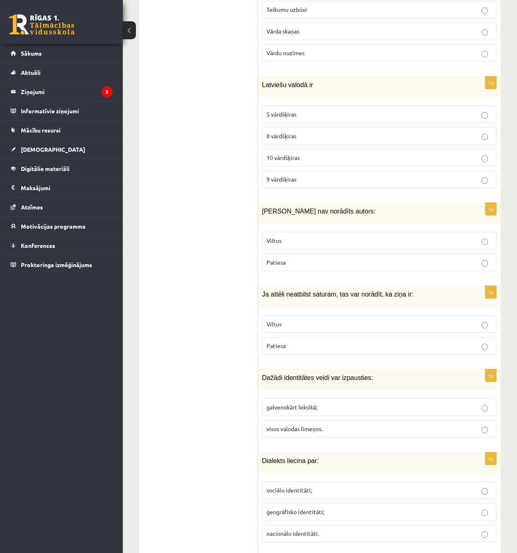
scroll to position [942, 0]
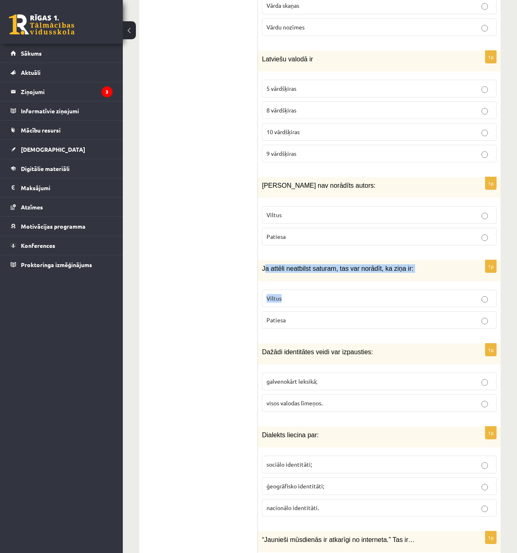
drag, startPoint x: 264, startPoint y: 241, endPoint x: 339, endPoint y: 269, distance: 80.2
click at [339, 269] on div "1p Ja attēli neatbilst saturam, tas var norādīt, ka ziņa ir: Viltus Patiesa" at bounding box center [379, 297] width 243 height 75
click at [339, 294] on p "Viltus" at bounding box center [379, 298] width 226 height 9
click at [289, 260] on div "Ja attēli neatbilst saturam, tas var norādīt, ka ziņa ir:" at bounding box center [379, 270] width 243 height 21
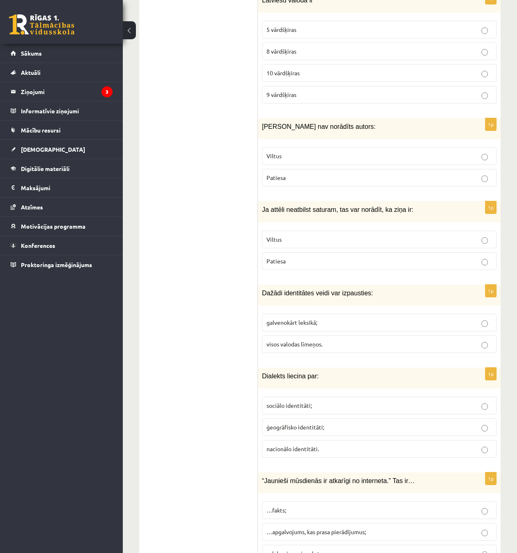
scroll to position [1023, 0]
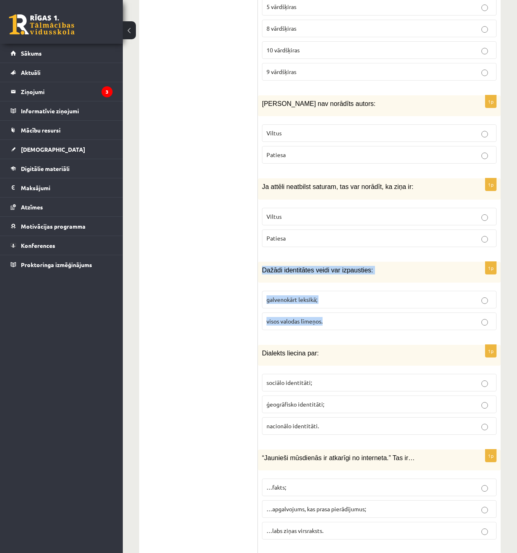
drag, startPoint x: 261, startPoint y: 244, endPoint x: 409, endPoint y: 289, distance: 154.8
click at [409, 289] on div "1p Dažādi identitātes veidi var izpausties: galvenokārt leksikā; visos valodas …" at bounding box center [379, 299] width 243 height 75
copy div "Dažādi identitātes veidi var izpausties: galvenokārt leksikā; visos valodas līm…"
click at [327, 317] on p "visos valodas līmeņos." at bounding box center [379, 321] width 226 height 9
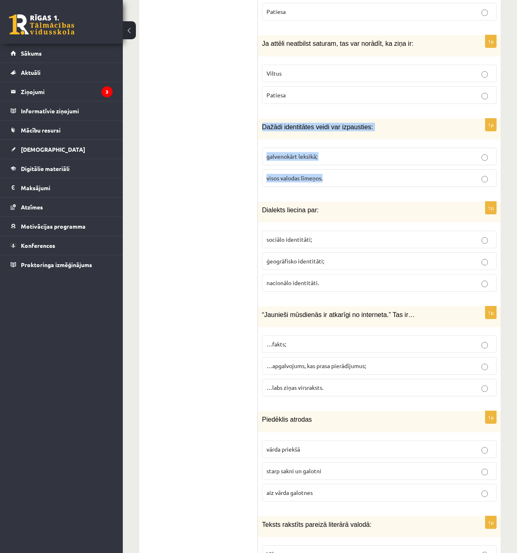
scroll to position [1187, 0]
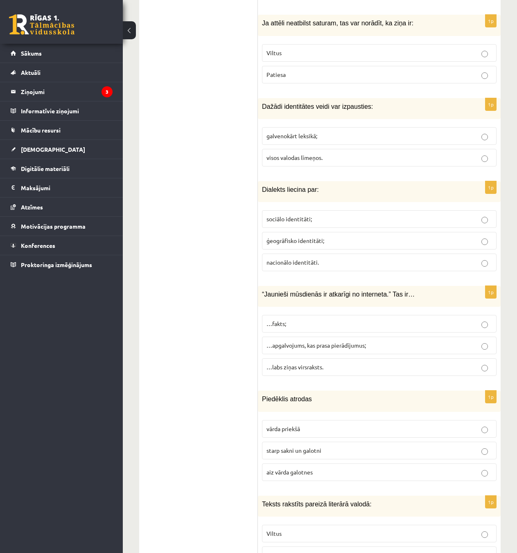
drag, startPoint x: 269, startPoint y: 163, endPoint x: 373, endPoint y: 239, distance: 128.8
click at [373, 239] on div "1p Dialekts liecina par: sociālo identitāti; ģeogrāfisko identitāti; nacionālo …" at bounding box center [379, 229] width 243 height 97
copy div "Dialekts liecina par: sociālo identitāti; ģeogrāfisko identitāti; nacionālo ide…"
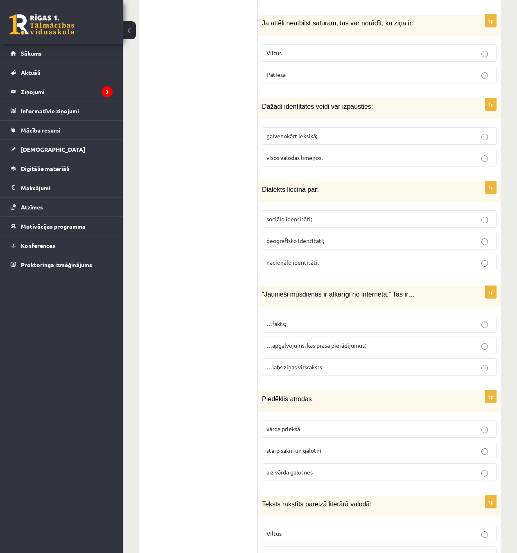
click at [330, 237] on p "ģeogrāfisko identitāti;" at bounding box center [379, 241] width 226 height 9
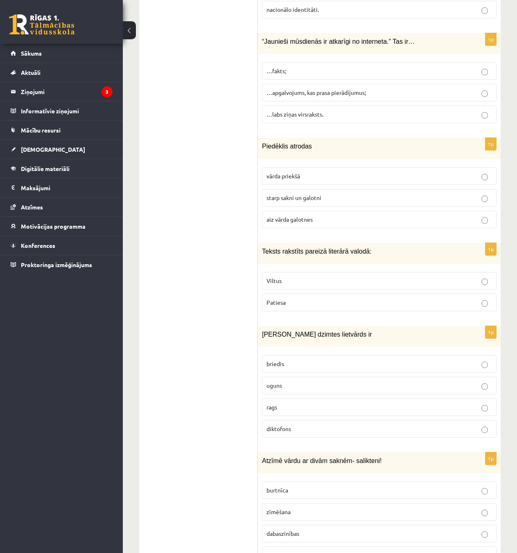
scroll to position [1310, 0]
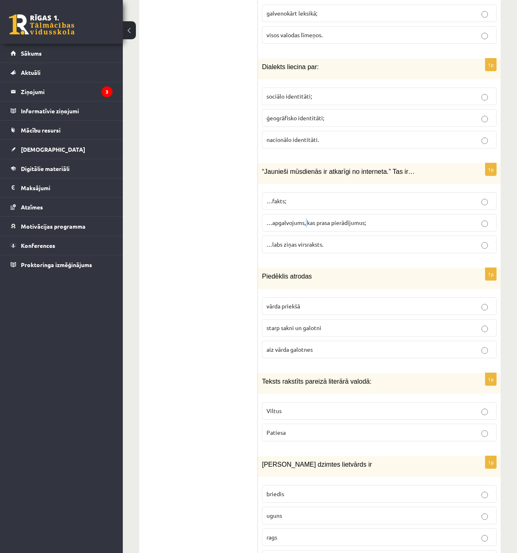
click at [307, 219] on span "…apgalvojums, kas prasa pierādījumus;" at bounding box center [315, 222] width 99 height 7
click at [324, 214] on label "…apgalvojums, kas prasa pierādījumus;" at bounding box center [379, 223] width 235 height 18
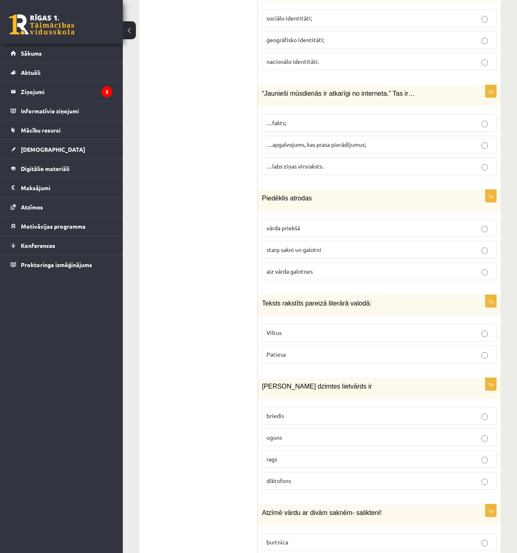
scroll to position [1392, 0]
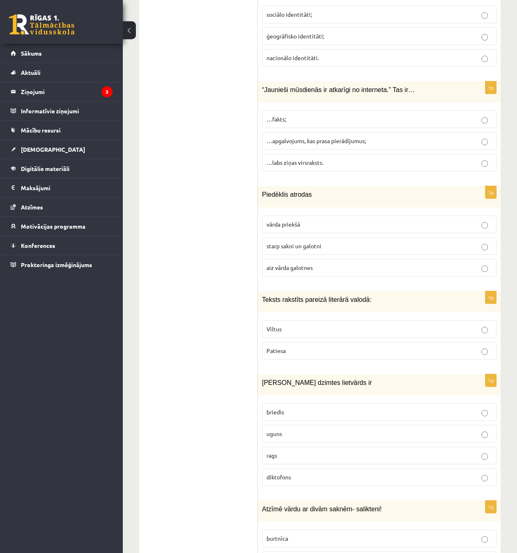
click at [297, 242] on span "starp sakni un galotni" at bounding box center [293, 245] width 55 height 7
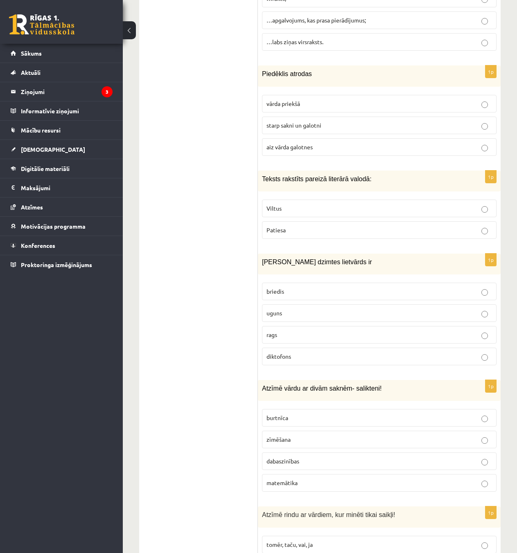
scroll to position [1515, 0]
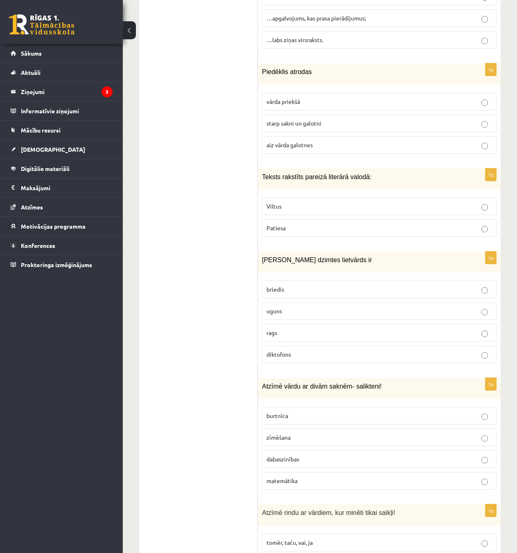
click at [299, 224] on p "Patiesa" at bounding box center [379, 228] width 226 height 9
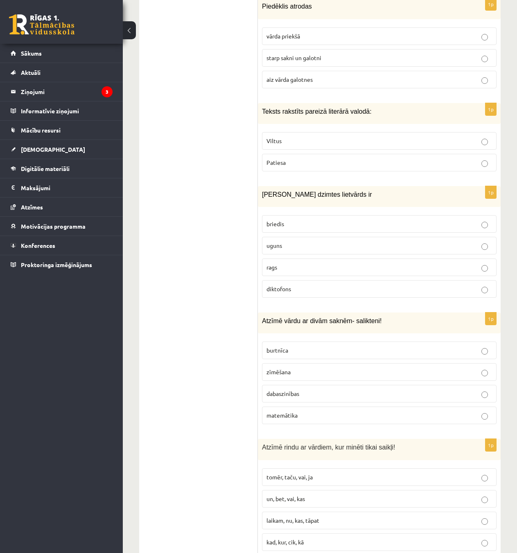
scroll to position [1597, 0]
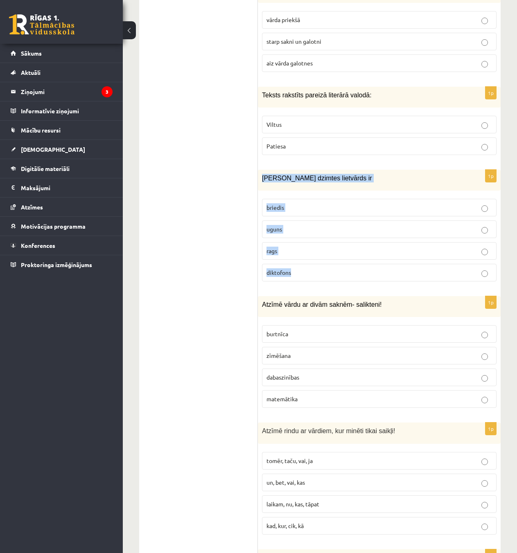
drag, startPoint x: 262, startPoint y: 149, endPoint x: 436, endPoint y: 248, distance: 199.5
click at [436, 248] on div "1p Sieviešu dzimtes lietvārds ir briedis uguns rags diktofons" at bounding box center [379, 229] width 243 height 118
copy div "Sieviešu dzimtes lietvārds ir briedis uguns rags diktofons"
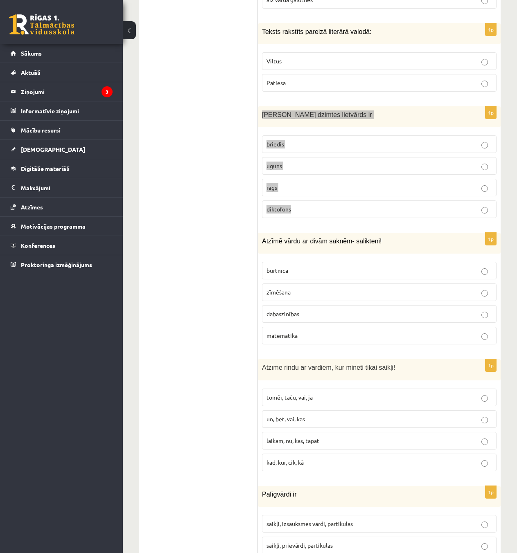
scroll to position [1678, 0]
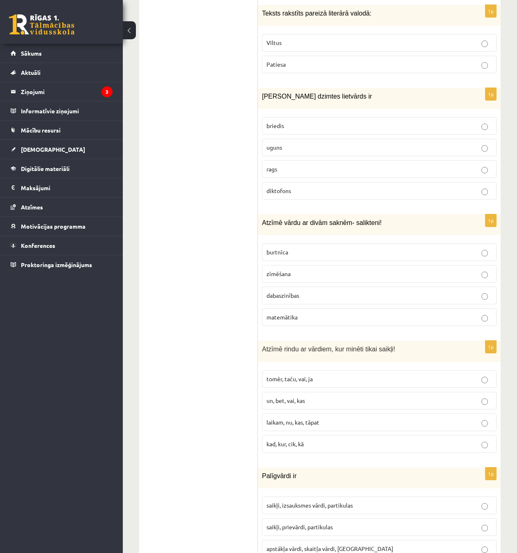
click at [338, 291] on p "dabaszinības" at bounding box center [379, 295] width 226 height 9
drag, startPoint x: 331, startPoint y: 124, endPoint x: 360, endPoint y: 189, distance: 71.5
click at [331, 143] on p "uguns" at bounding box center [379, 147] width 226 height 9
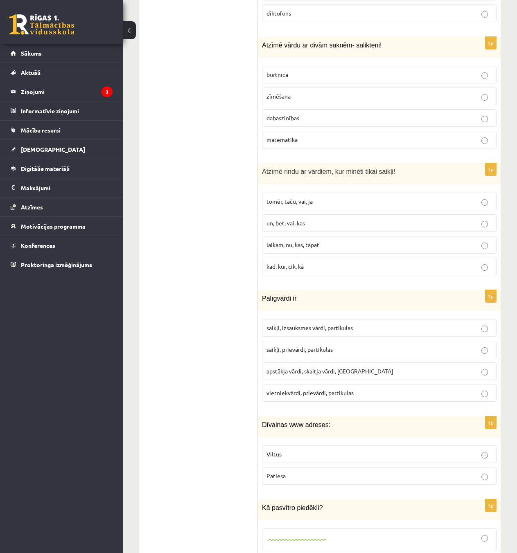
scroll to position [1883, 0]
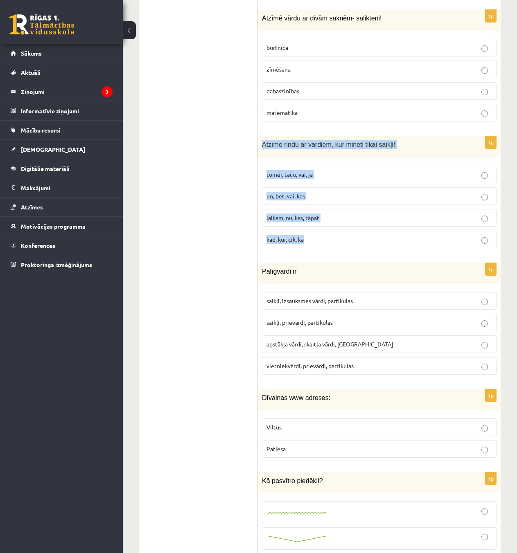
drag, startPoint x: 262, startPoint y: 119, endPoint x: 454, endPoint y: 210, distance: 212.6
click at [454, 210] on div "1p Atzīmē rindu ar vārdiem, kur minēti tikai saikļi! tomēr, taču, vai, ja un, b…" at bounding box center [379, 195] width 243 height 118
copy div "Atzīmē rindu ar vārdiem, kur minēti tikai saikļi! tomēr, taču, vai, ja un, bet,…"
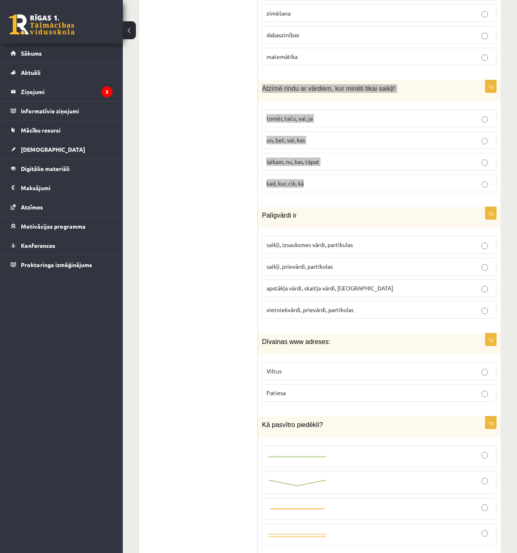
scroll to position [1965, 0]
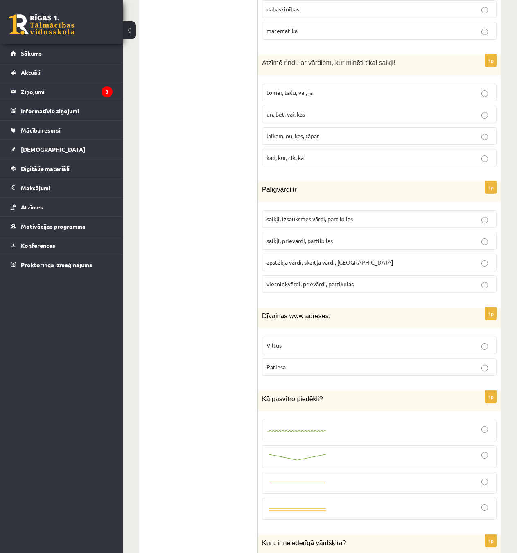
click at [352, 237] on p "saikļi, prievārdi, partikulas" at bounding box center [379, 241] width 226 height 9
click at [318, 88] on p "tomēr, taču, vai, ja" at bounding box center [379, 92] width 226 height 9
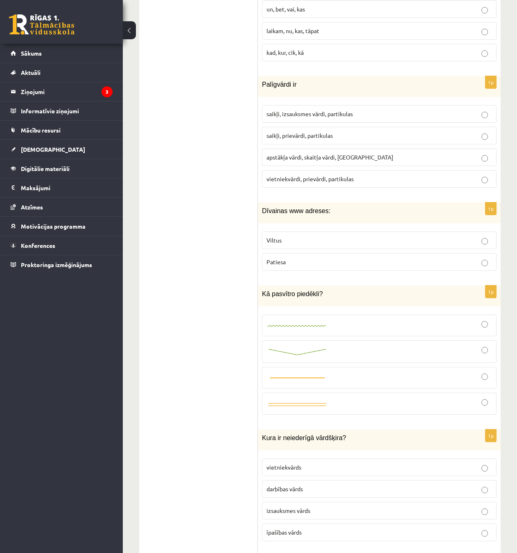
scroll to position [2170, 0]
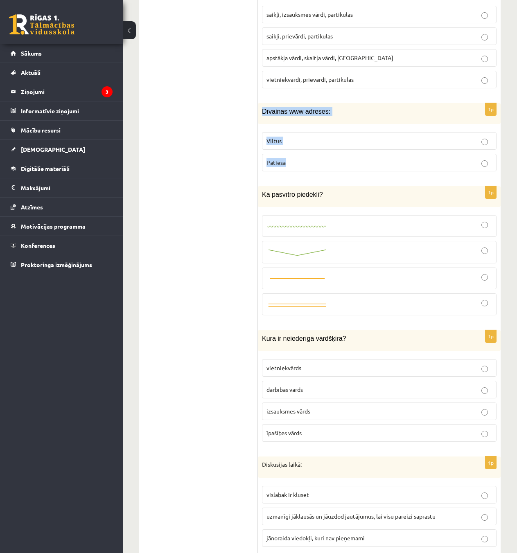
drag, startPoint x: 262, startPoint y: 85, endPoint x: 379, endPoint y: 147, distance: 132.2
click at [379, 147] on div "1p Dīvainas www adreses: Viltus Patiesa" at bounding box center [379, 140] width 243 height 75
click at [346, 103] on div "Dīvainas www adreses:" at bounding box center [379, 113] width 243 height 21
click at [330, 103] on div "Dīvainas www adreses:" at bounding box center [379, 113] width 243 height 21
click at [295, 137] on p "Viltus" at bounding box center [379, 141] width 226 height 9
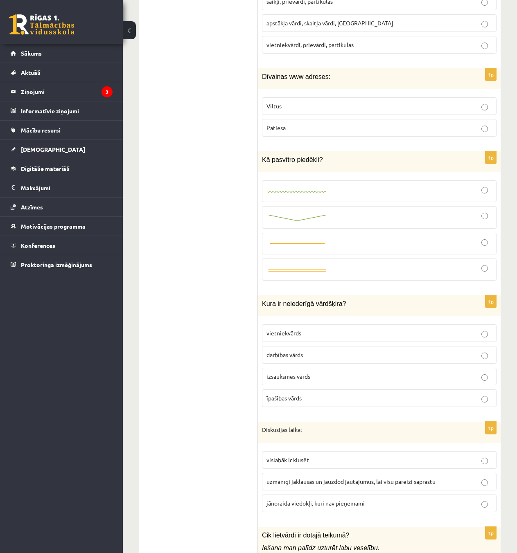
scroll to position [2211, 0]
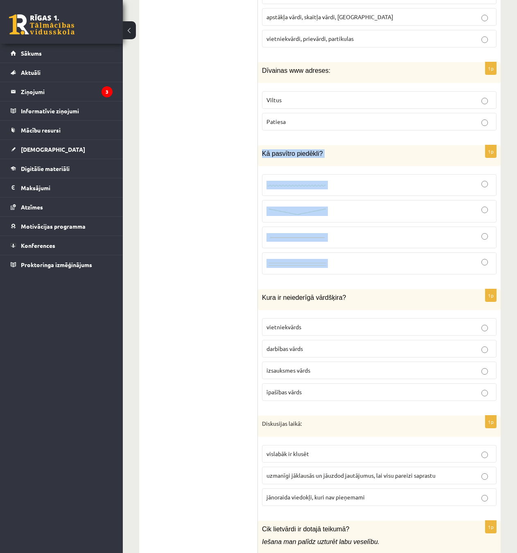
drag, startPoint x: 261, startPoint y: 126, endPoint x: 369, endPoint y: 233, distance: 151.1
click at [369, 233] on div "1p Kā pasvītro piedēkli?" at bounding box center [379, 213] width 243 height 136
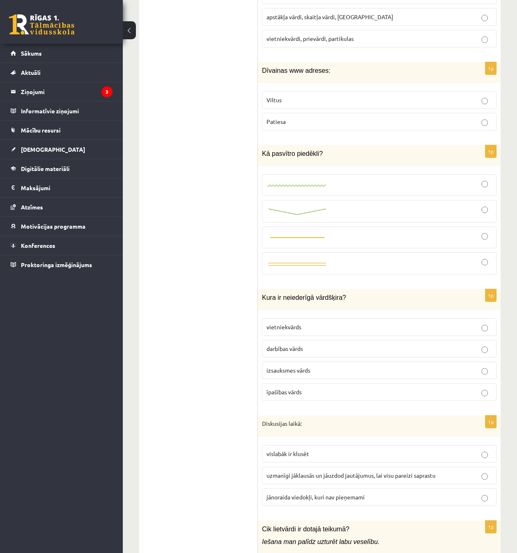
click at [208, 218] on ul "1. uzdevums 2. uzdevums 3. uzdevums" at bounding box center [202, 92] width 111 height 3984
drag, startPoint x: 261, startPoint y: 267, endPoint x: 416, endPoint y: 364, distance: 182.6
click at [416, 364] on div "1p Kura ir neiederīgā vārdšķira? vietniekvārds darbības vārds izsauksmes vārds …" at bounding box center [379, 348] width 243 height 118
click at [291, 362] on label "izsauksmes vārds" at bounding box center [379, 371] width 235 height 18
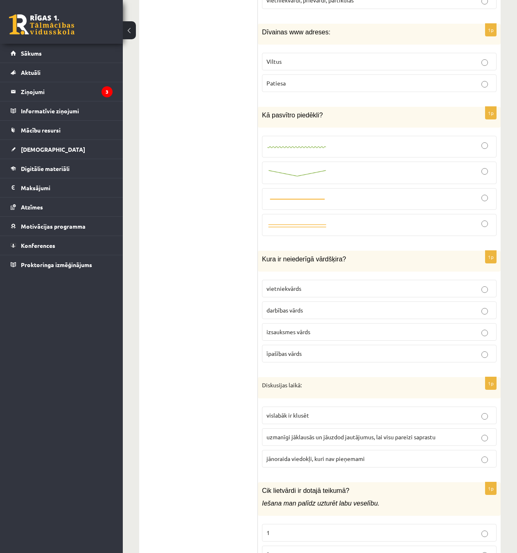
scroll to position [2252, 0]
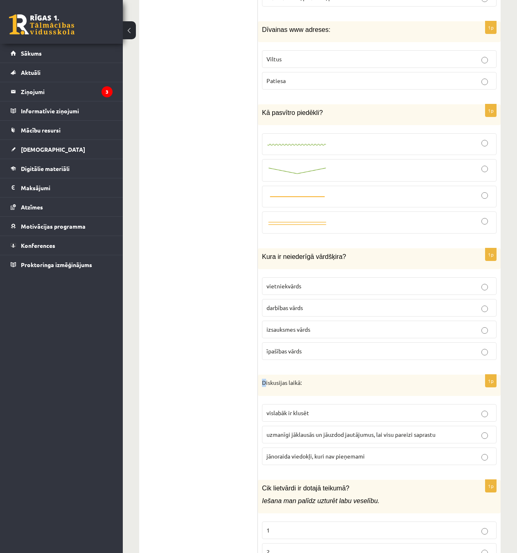
click at [263, 379] on p "Diskusijas laikā:" at bounding box center [359, 383] width 194 height 8
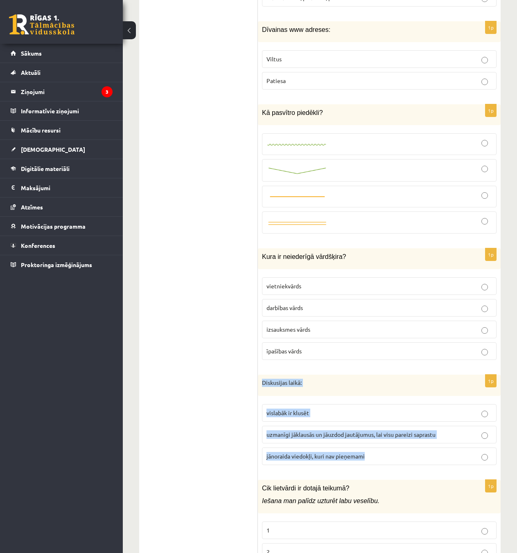
drag, startPoint x: 261, startPoint y: 357, endPoint x: 431, endPoint y: 435, distance: 187.8
click at [431, 435] on div "1p Diskusijas laikā: vislabāk ir klusēt uzmanīgi jāklausās un jāuzdod jautājumu…" at bounding box center [379, 423] width 243 height 97
click at [320, 431] on p "uzmanīgi jāklausās un jāuzdod jautājumus, lai visu pareizi saprastu" at bounding box center [379, 435] width 226 height 9
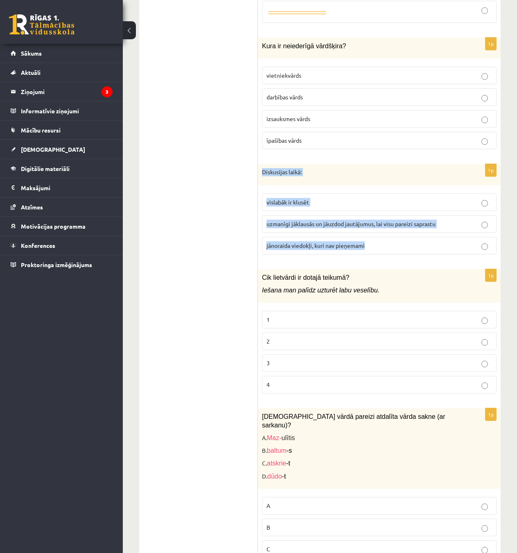
scroll to position [2579, 0]
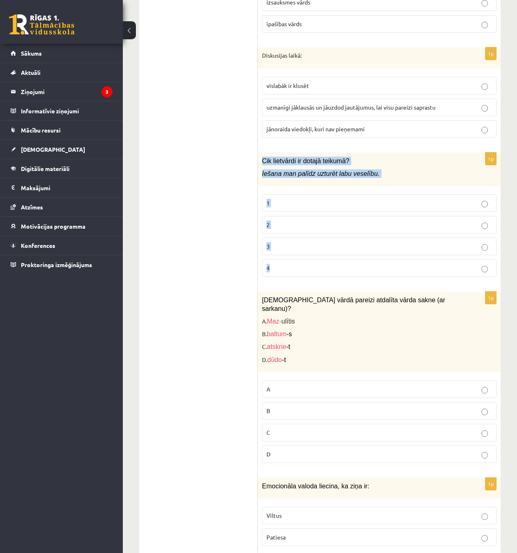
drag, startPoint x: 260, startPoint y: 131, endPoint x: 459, endPoint y: 247, distance: 230.6
click at [459, 247] on div "1p Cik lietvārdi ir dotajā teikumā? Iešana man palīdz uzturēt labu veselību. 1 …" at bounding box center [379, 218] width 243 height 131
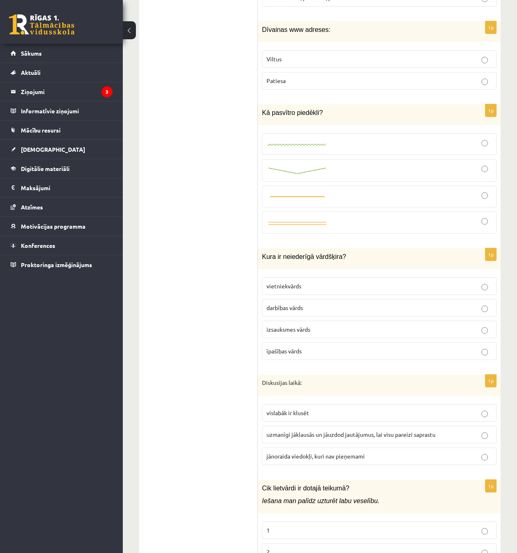
click at [333, 216] on div at bounding box center [379, 222] width 226 height 13
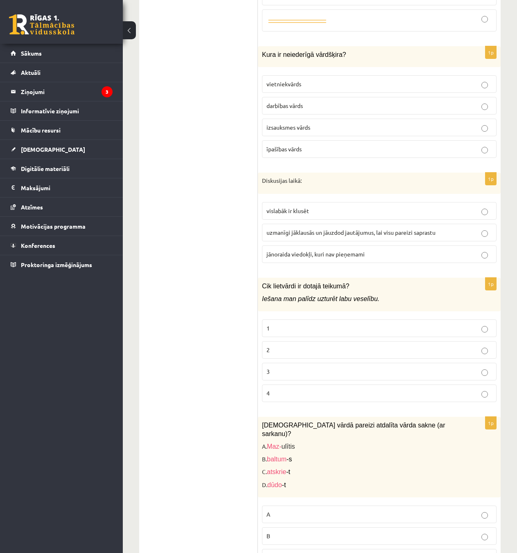
scroll to position [2456, 0]
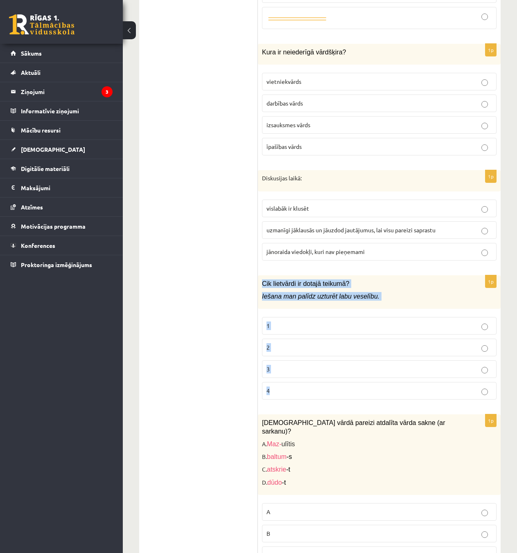
drag, startPoint x: 263, startPoint y: 256, endPoint x: 441, endPoint y: 358, distance: 205.0
click at [442, 359] on div "1p Cik lietvārdi ir dotajā teikumā? Iešana man palīdz uzturēt labu veselību. 1 …" at bounding box center [379, 341] width 243 height 131
click at [290, 343] on p "2" at bounding box center [379, 347] width 226 height 9
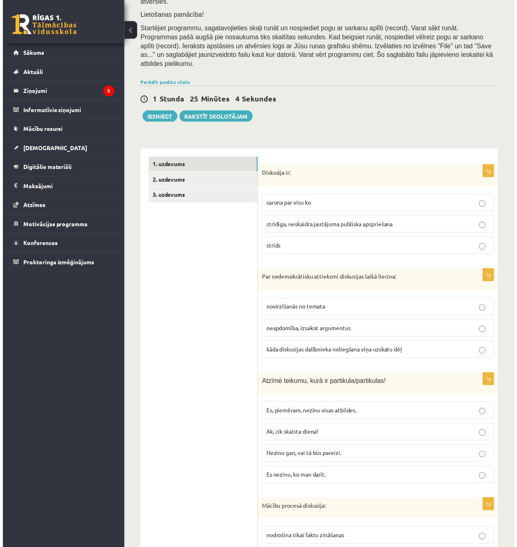
scroll to position [0, 0]
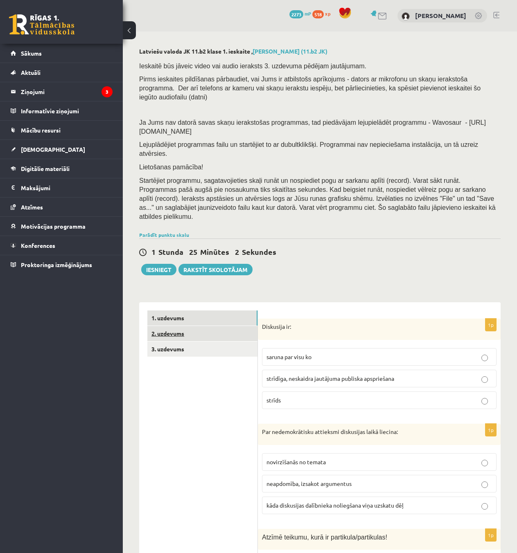
click at [208, 326] on link "2. uzdevums" at bounding box center [202, 333] width 110 height 15
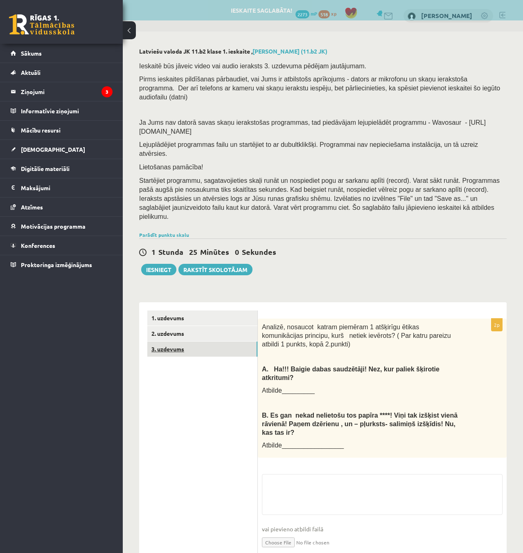
click at [191, 342] on link "3. uzdevums" at bounding box center [202, 349] width 110 height 15
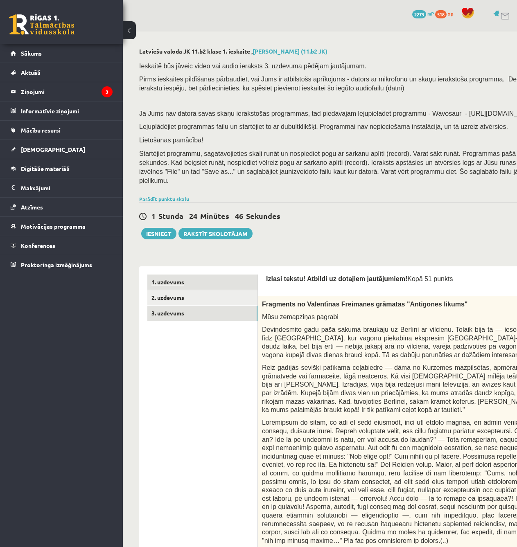
click at [195, 278] on link "1. uzdevums" at bounding box center [202, 282] width 110 height 15
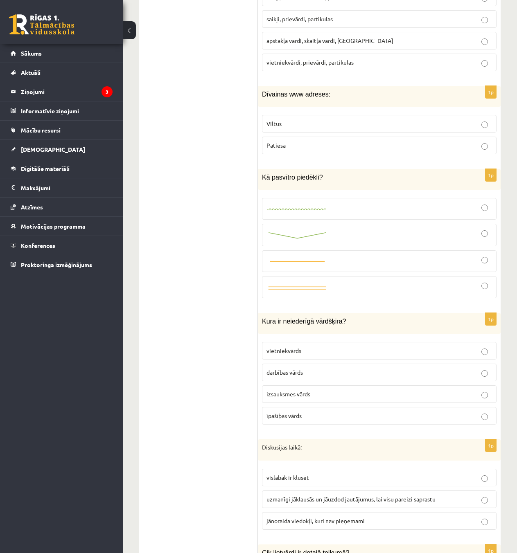
scroll to position [2170, 0]
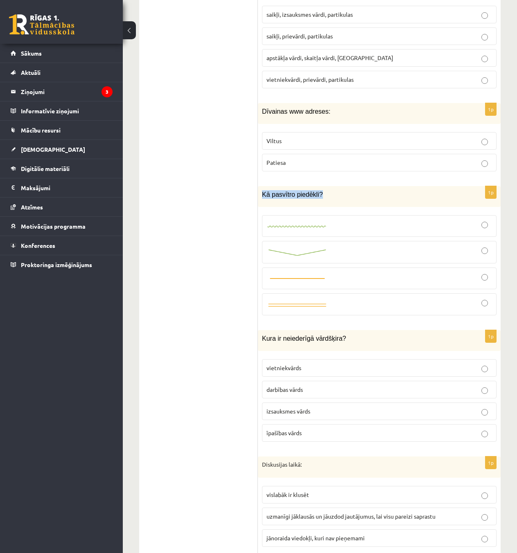
drag, startPoint x: 263, startPoint y: 167, endPoint x: 325, endPoint y: 169, distance: 62.2
click at [325, 190] on p "Kā pasvītro piedēkli?" at bounding box center [359, 194] width 194 height 9
click at [289, 248] on img at bounding box center [296, 252] width 61 height 9
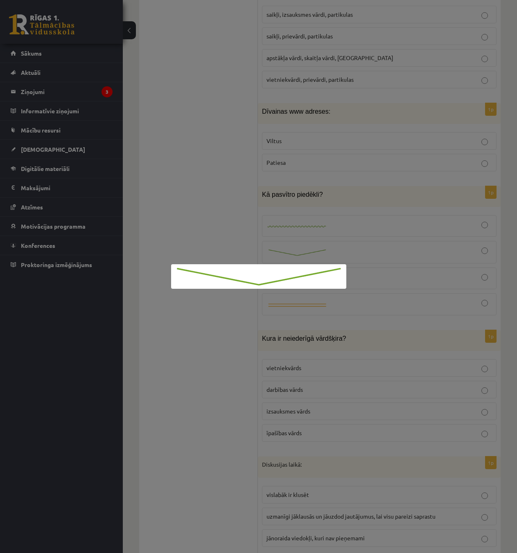
click at [246, 222] on div at bounding box center [258, 276] width 517 height 553
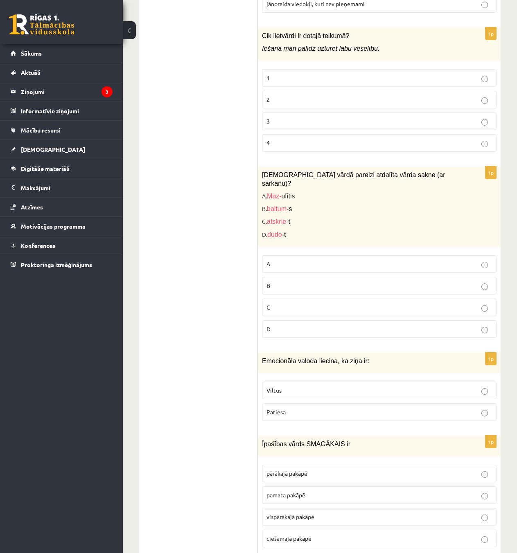
scroll to position [2702, 0]
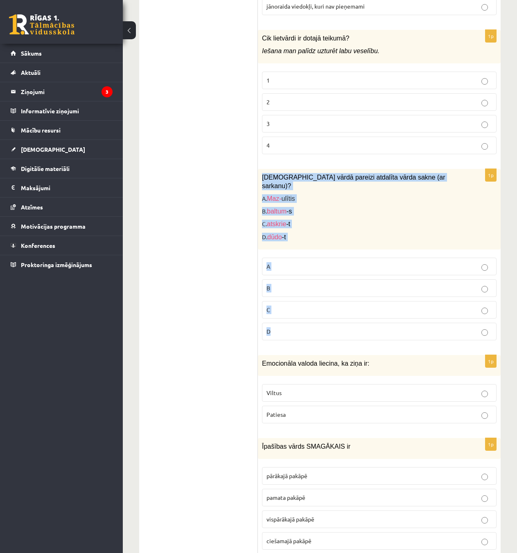
drag, startPoint x: 263, startPoint y: 150, endPoint x: 468, endPoint y: 296, distance: 251.8
click at [468, 296] on div "1p Kurā vārdā pareizi atdalīta vārda sakne (ar sarkanu)? A. Maz- ulītis B. balt…" at bounding box center [379, 258] width 243 height 178
click at [276, 306] on p "C" at bounding box center [379, 310] width 226 height 9
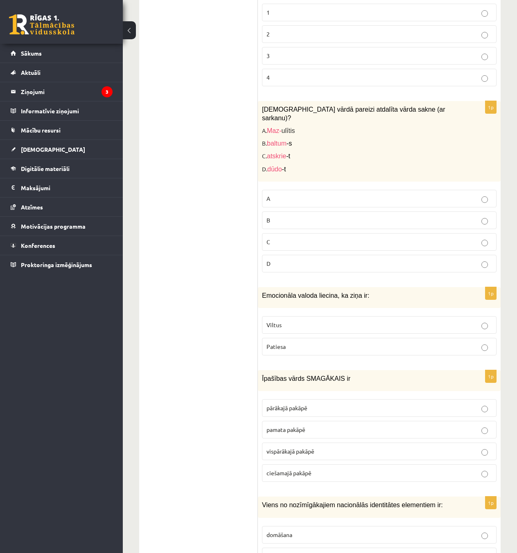
scroll to position [2784, 0]
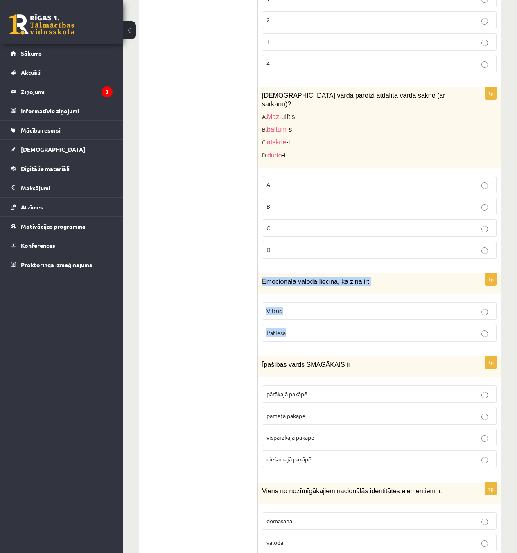
drag, startPoint x: 262, startPoint y: 244, endPoint x: 397, endPoint y: 300, distance: 145.4
click at [397, 300] on div "1p Emocionāla valoda liecina, ka ziņa ir: Viltus Patiesa" at bounding box center [379, 310] width 243 height 75
click at [297, 307] on p "Viltus" at bounding box center [379, 311] width 226 height 9
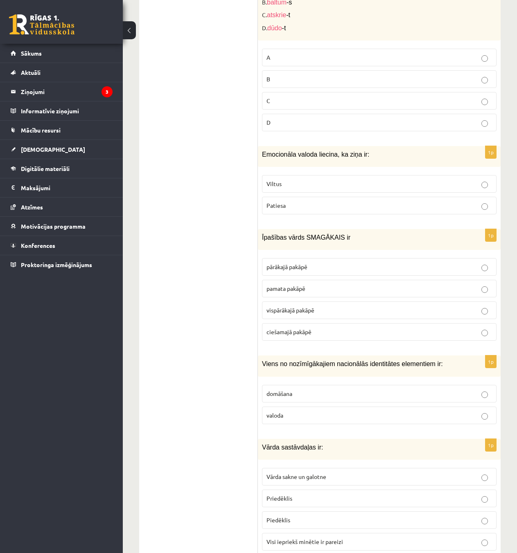
scroll to position [2947, 0]
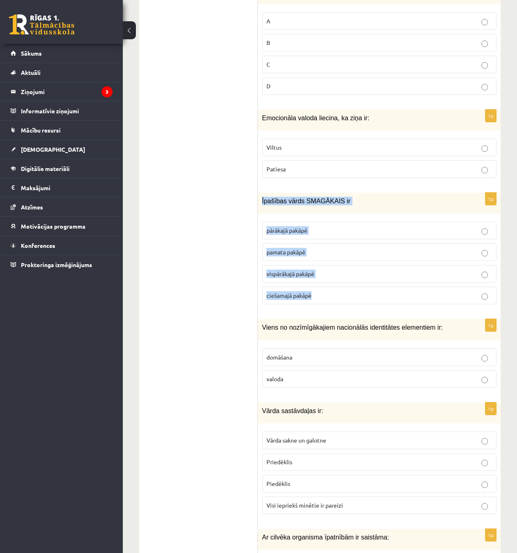
drag, startPoint x: 262, startPoint y: 164, endPoint x: 402, endPoint y: 264, distance: 172.2
click at [402, 264] on div "1p Īpašības vārds SMAGĀKAIS ir pārākajā pakāpē pamata pakāpē vispārākajā pakāpē…" at bounding box center [379, 252] width 243 height 118
click at [297, 270] on p "vispārākajā pakāpē" at bounding box center [379, 274] width 226 height 9
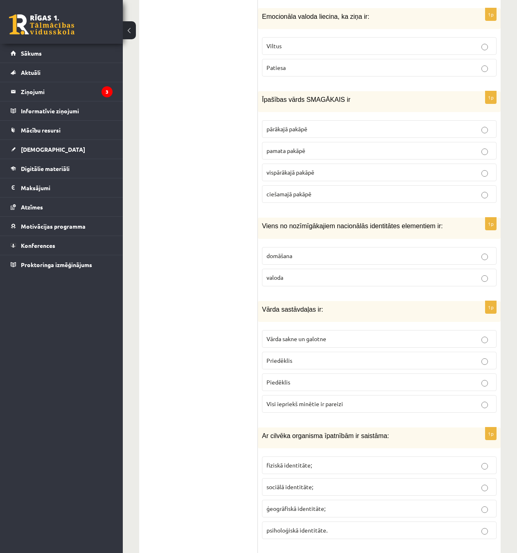
scroll to position [3070, 0]
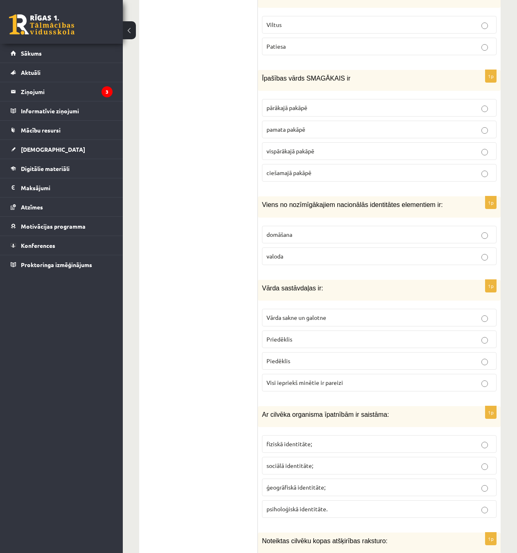
click at [310, 248] on label "valoda" at bounding box center [379, 257] width 235 height 18
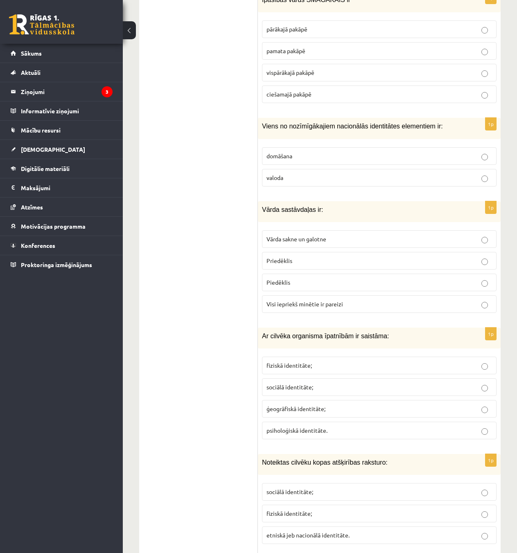
scroll to position [3152, 0]
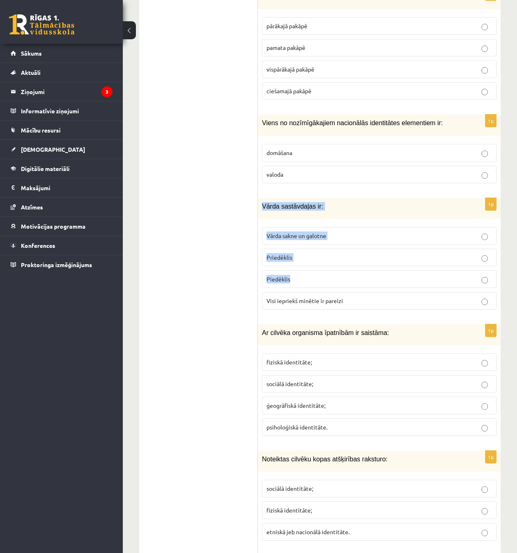
drag, startPoint x: 260, startPoint y: 168, endPoint x: 372, endPoint y: 239, distance: 132.8
click at [372, 239] on div "1p Vārda sastāvdaļas ir: Vārda sakne un galotne Priedēklis Piedēklis Visi iepri…" at bounding box center [379, 257] width 243 height 118
click at [372, 249] on label "Priedēklis" at bounding box center [379, 258] width 235 height 18
click at [335, 198] on div "Vārda sastāvdaļas ir:" at bounding box center [379, 208] width 243 height 21
click at [339, 232] on p "Vārda sakne un galotne" at bounding box center [379, 236] width 226 height 9
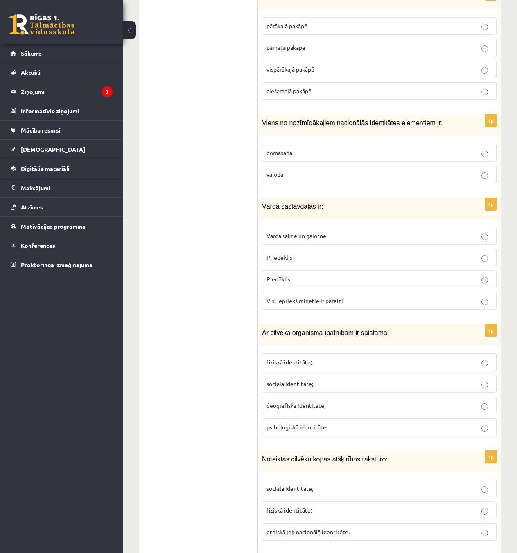
click at [319, 297] on p "Visi iepriekš minētie ir pareizi" at bounding box center [379, 301] width 226 height 9
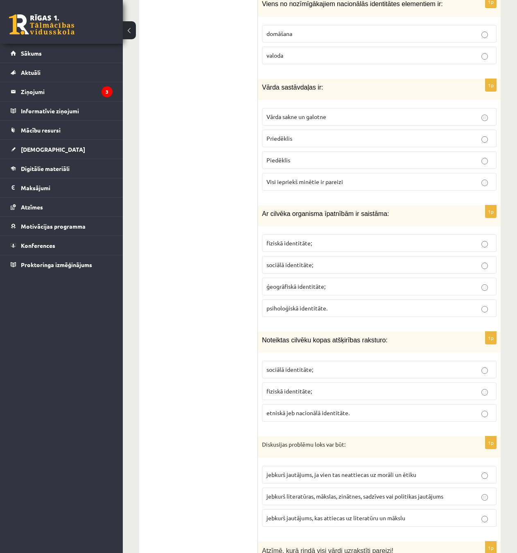
scroll to position [3275, 0]
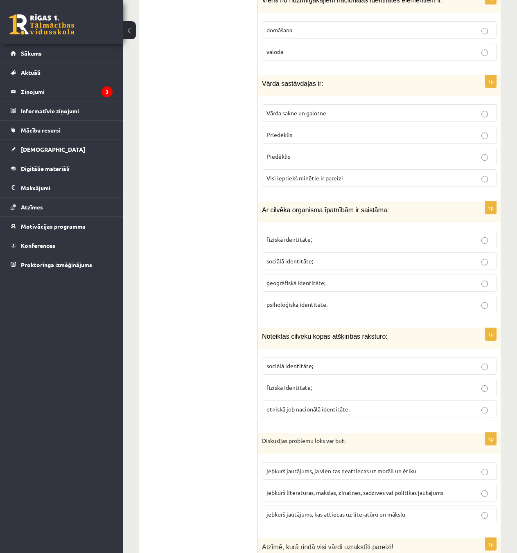
click at [318, 235] on p "fiziskā identitāte;" at bounding box center [379, 239] width 226 height 9
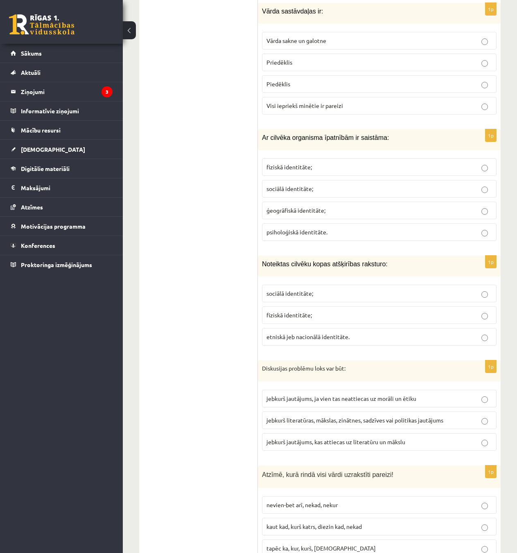
scroll to position [3357, 0]
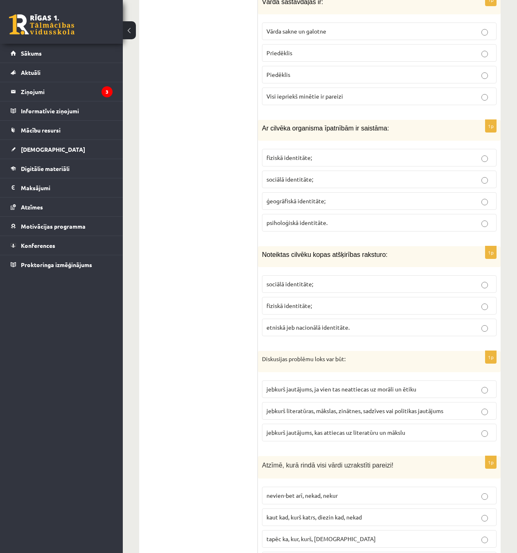
click at [325, 319] on label "etniskā jeb nacionālā identitāte." at bounding box center [379, 328] width 235 height 18
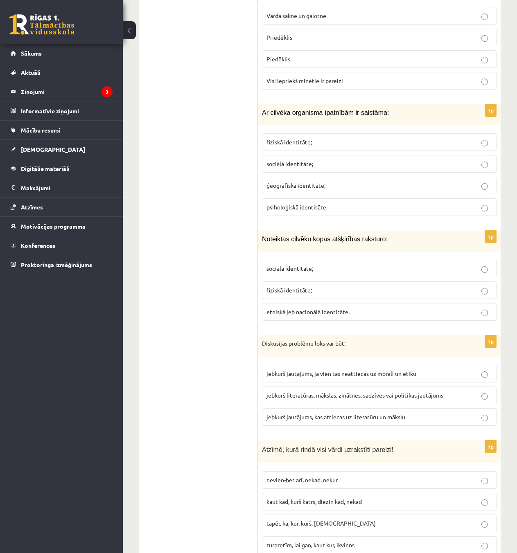
scroll to position [3398, 0]
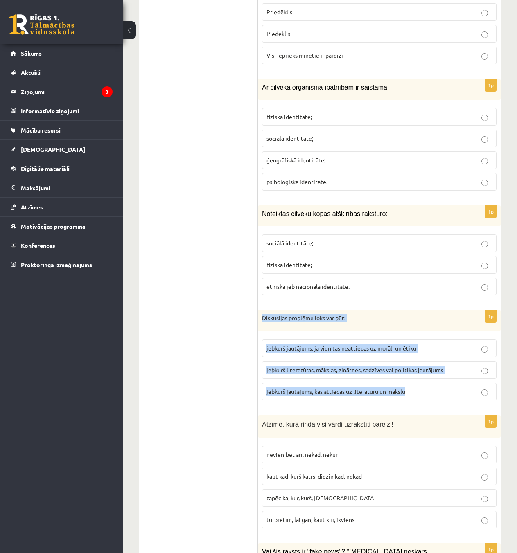
drag, startPoint x: 261, startPoint y: 278, endPoint x: 436, endPoint y: 359, distance: 193.4
click at [436, 360] on div "1p Diskusijas problēmu loks var būt: jebkurš jautājums, ja vien tas neattiecas …" at bounding box center [379, 358] width 243 height 97
click at [352, 366] on span "jebkurš literatūras, mākslas, zinātnes, sadzīves vai politikas jautājums" at bounding box center [354, 369] width 177 height 7
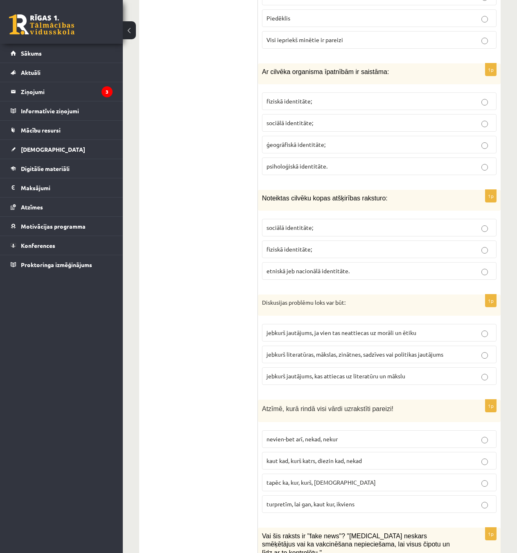
scroll to position [3480, 0]
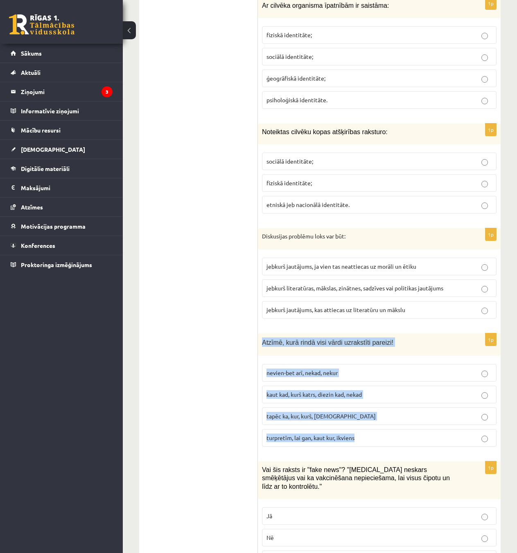
drag, startPoint x: 260, startPoint y: 305, endPoint x: 435, endPoint y: 395, distance: 197.0
click at [435, 395] on div "1p Atzīmē, kurā rindā visi vārdi uzrakstīti pareizi! nevien-bet arī, nekad, nek…" at bounding box center [379, 394] width 243 height 120
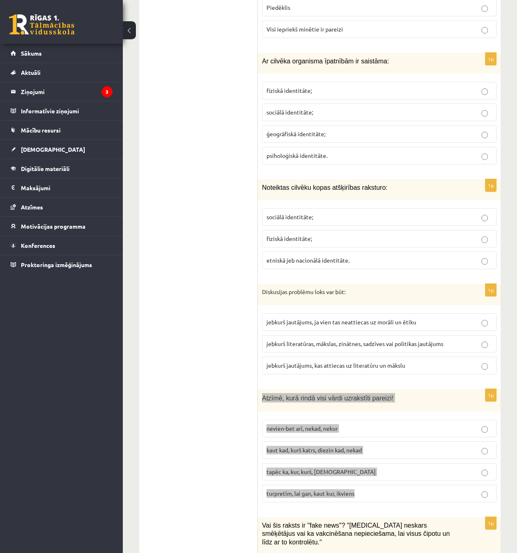
scroll to position [3427, 0]
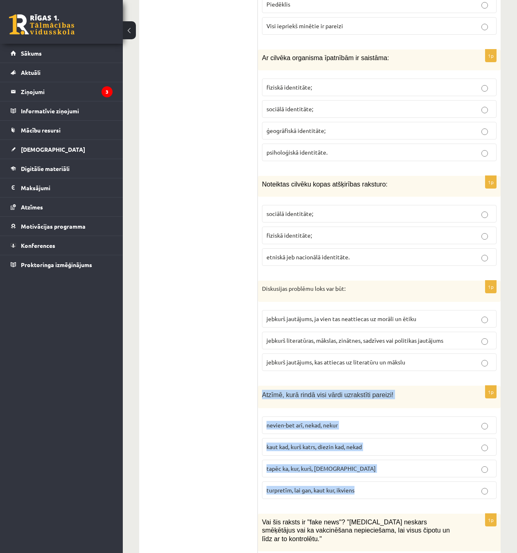
click at [316, 487] on span "turpretīm, lai gan, kaut kur, ikviens" at bounding box center [310, 490] width 88 height 7
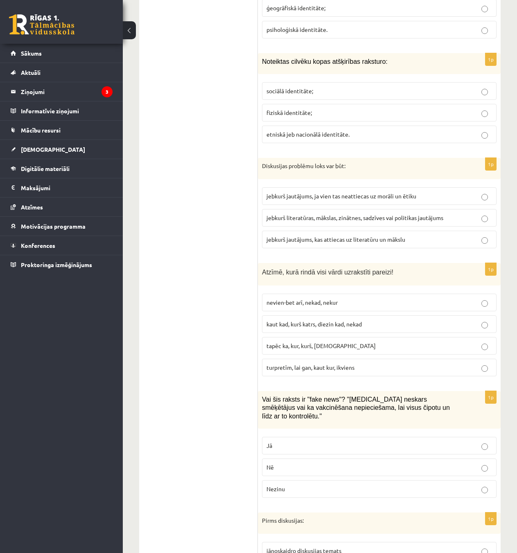
scroll to position [3591, 0]
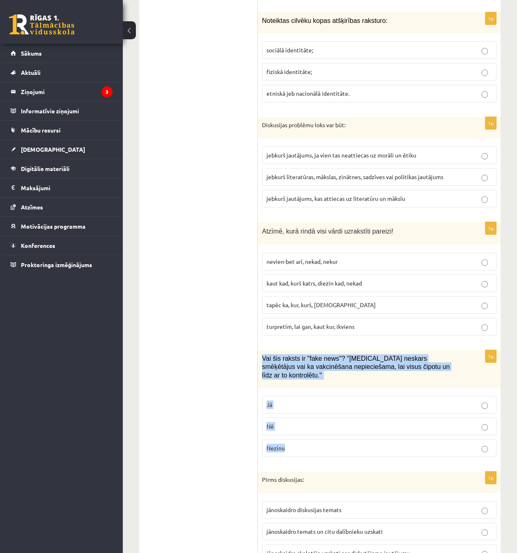
drag, startPoint x: 263, startPoint y: 322, endPoint x: 471, endPoint y: 395, distance: 220.5
click at [471, 395] on div "1p Vai šis raksts ir "fake news"? "Covid-19 neskars smēķētājus vai ka vakcinēša…" at bounding box center [379, 406] width 243 height 113
click at [299, 444] on p "Nezinu" at bounding box center [379, 448] width 226 height 9
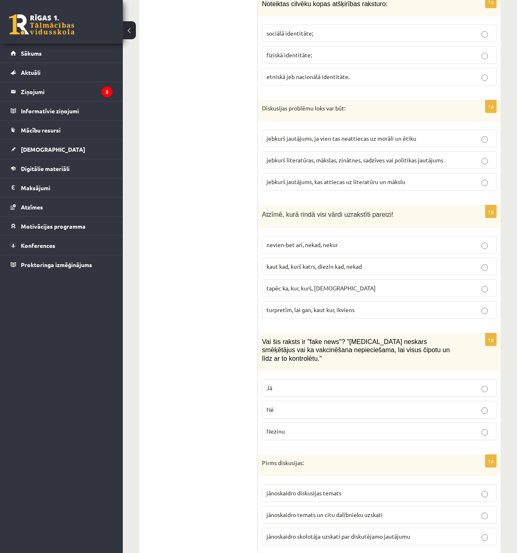
scroll to position [3673, 0]
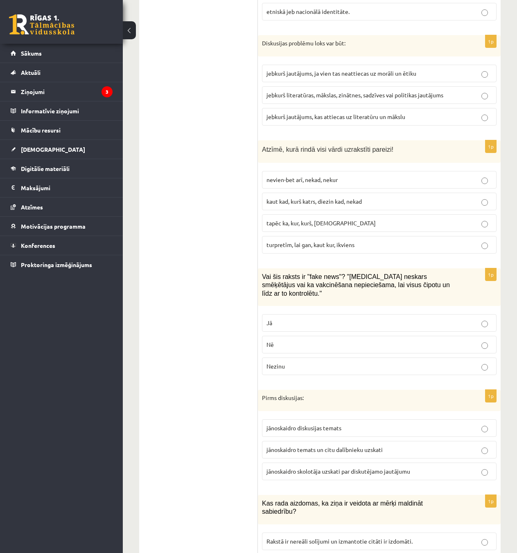
click at [296, 336] on label "Nē" at bounding box center [379, 345] width 235 height 18
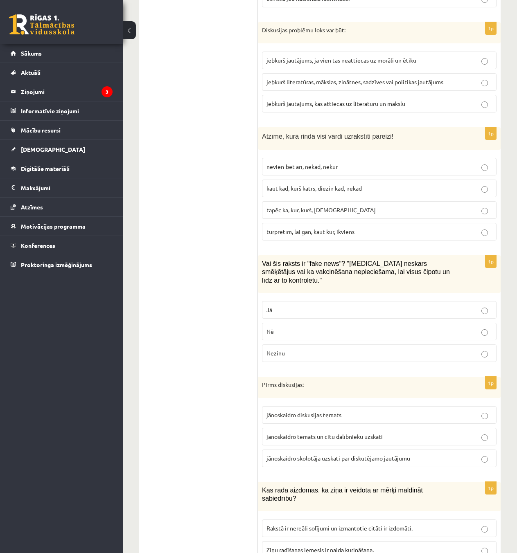
scroll to position [3714, 0]
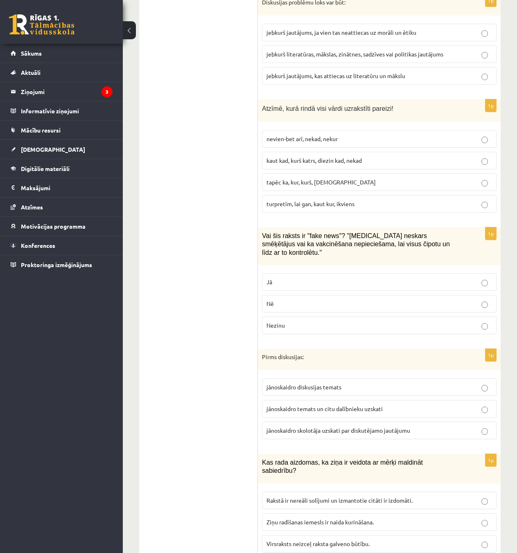
click at [313, 273] on label "Jā" at bounding box center [379, 282] width 235 height 18
click at [418, 383] on p "jānoskaidro diskusijas temats" at bounding box center [379, 387] width 226 height 9
click at [348, 514] on label "Ziņu radīšanas iemesls ir naida kurināšana." at bounding box center [379, 523] width 235 height 18
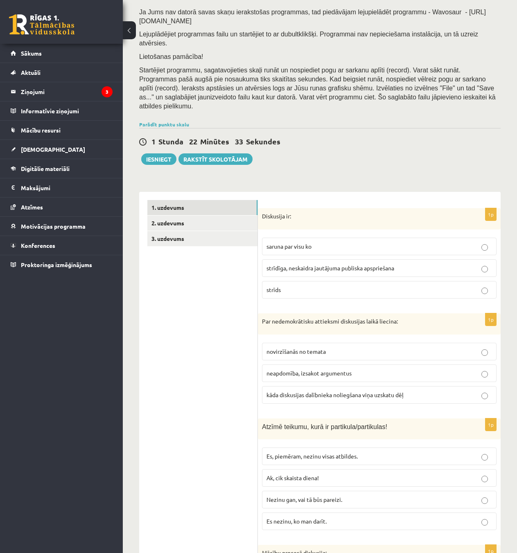
scroll to position [0, 0]
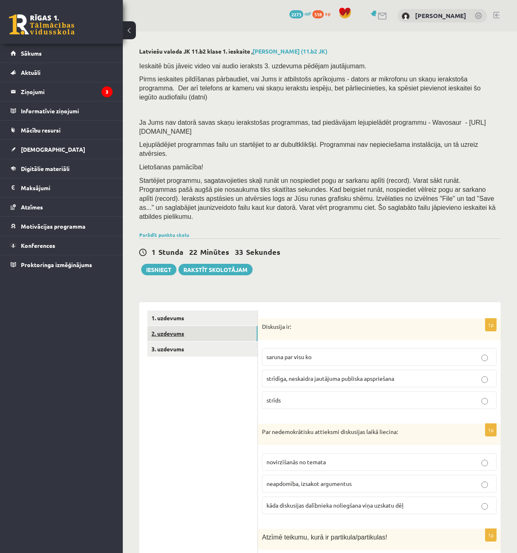
click at [187, 326] on link "2. uzdevums" at bounding box center [202, 333] width 110 height 15
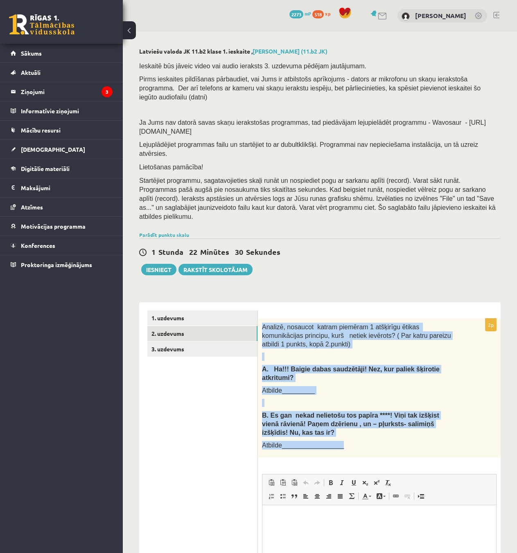
drag, startPoint x: 261, startPoint y: 300, endPoint x: 474, endPoint y: 409, distance: 239.1
click at [474, 409] on div "Analizē, nosaucot katram piemēram 1 atšķirīgu ētikas komunikācijas principu, ku…" at bounding box center [379, 388] width 243 height 139
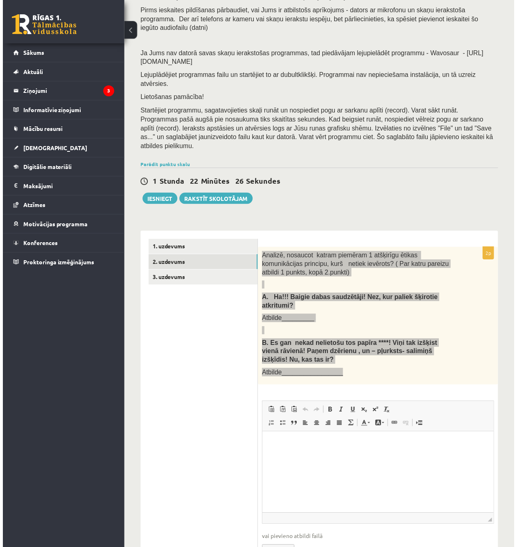
scroll to position [81, 0]
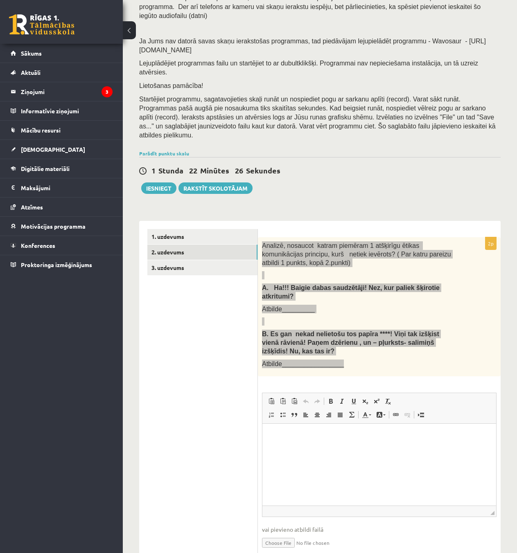
click at [325, 449] on html at bounding box center [379, 436] width 234 height 25
click at [324, 449] on html at bounding box center [379, 436] width 234 height 25
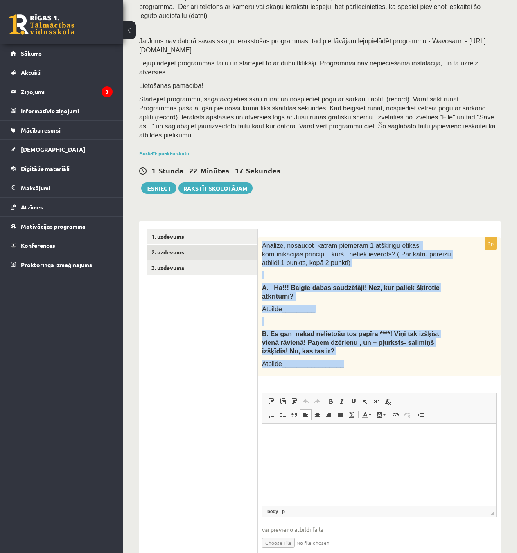
click at [451, 321] on div "Analizē, nosaucot katram piemēram 1 atšķirīgu ētikas komunikācijas principu, ku…" at bounding box center [379, 306] width 243 height 139
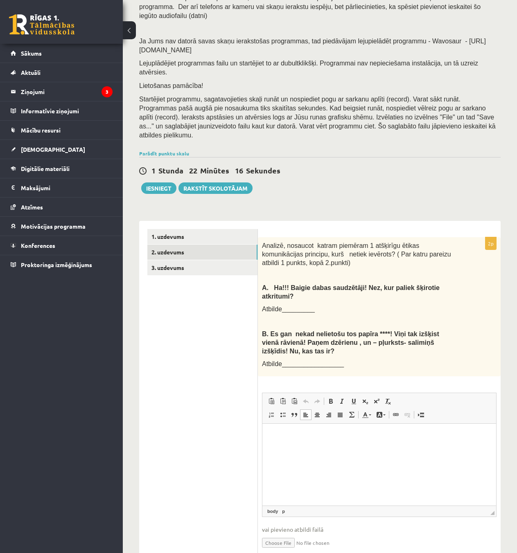
click at [348, 449] on html at bounding box center [379, 436] width 234 height 25
click at [333, 446] on html at bounding box center [379, 436] width 234 height 25
click at [331, 436] on p "**" at bounding box center [379, 436] width 217 height 9
click at [316, 468] on html "**********" at bounding box center [379, 450] width 234 height 52
click at [444, 431] on html "**********" at bounding box center [379, 450] width 234 height 52
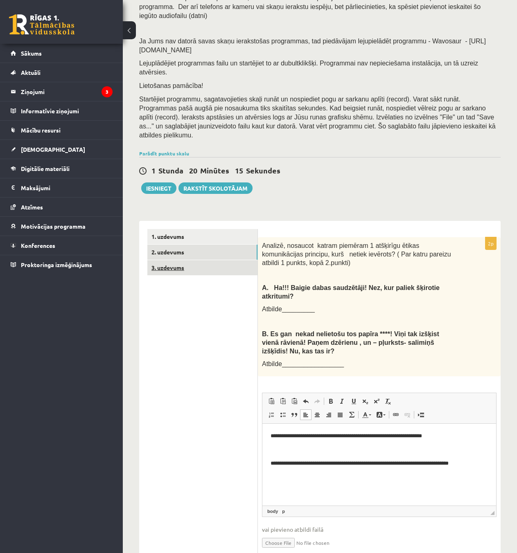
click at [187, 260] on link "3. uzdevums" at bounding box center [202, 267] width 110 height 15
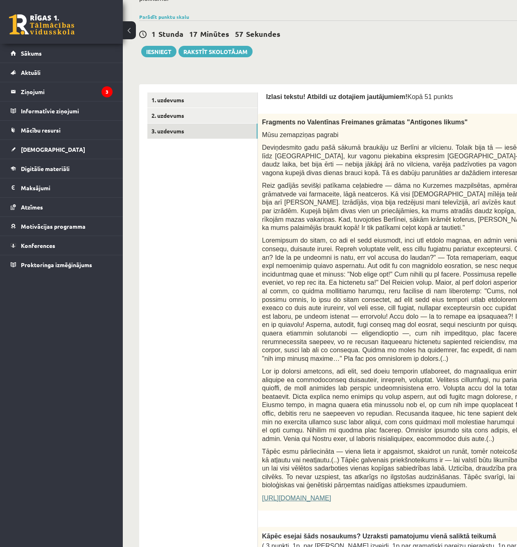
scroll to position [204, 0]
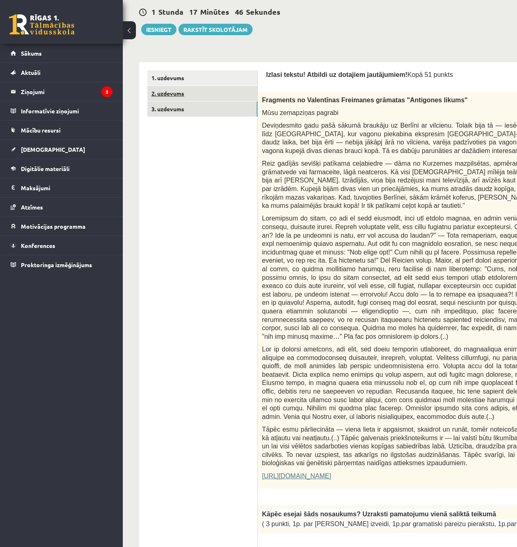
click at [226, 86] on link "2. uzdevums" at bounding box center [202, 93] width 110 height 15
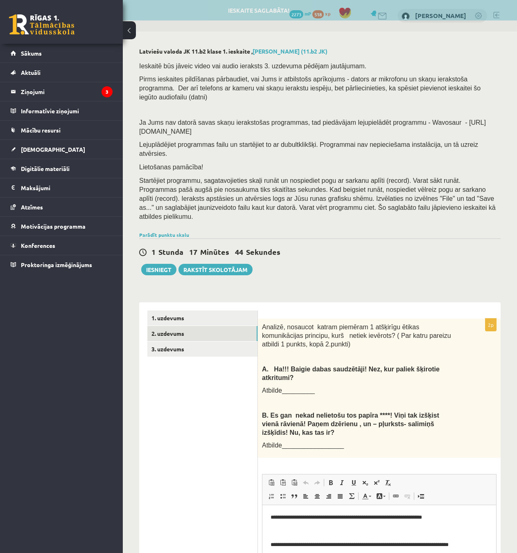
scroll to position [0, 0]
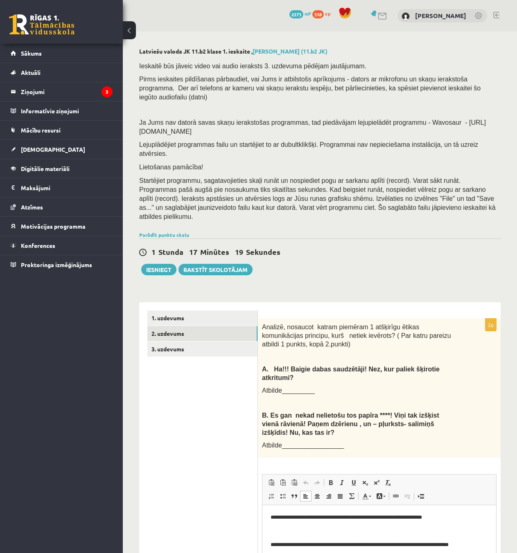
click at [324, 518] on p "**********" at bounding box center [379, 518] width 217 height 9
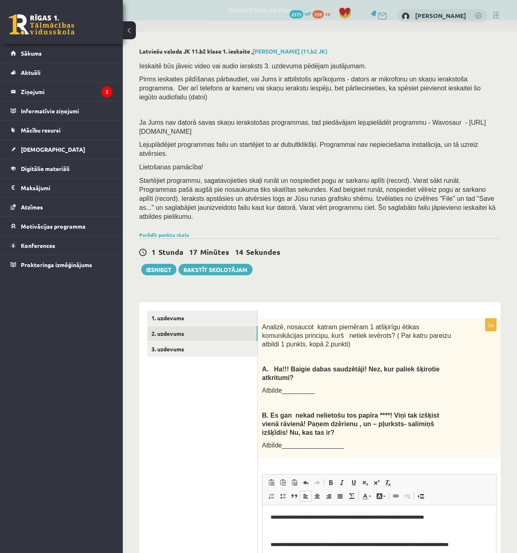
click at [394, 519] on p "**********" at bounding box center [379, 518] width 217 height 9
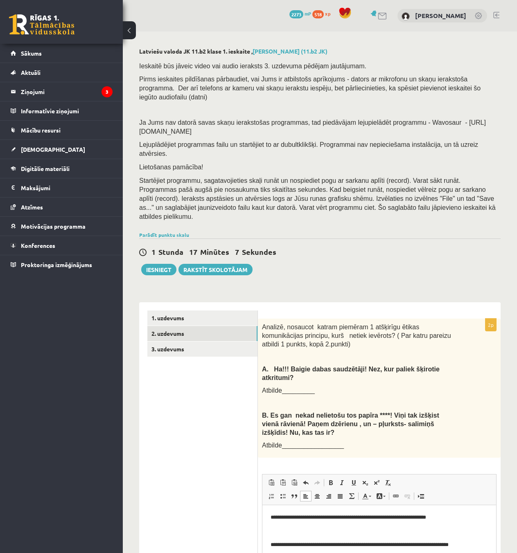
click at [278, 518] on p "**********" at bounding box center [379, 518] width 217 height 9
click at [278, 545] on p "**********" at bounding box center [379, 545] width 217 height 9
click at [323, 545] on p "**********" at bounding box center [379, 545] width 217 height 9
click at [399, 547] on p "**********" at bounding box center [379, 545] width 217 height 9
click at [483, 546] on p "**********" at bounding box center [379, 545] width 217 height 9
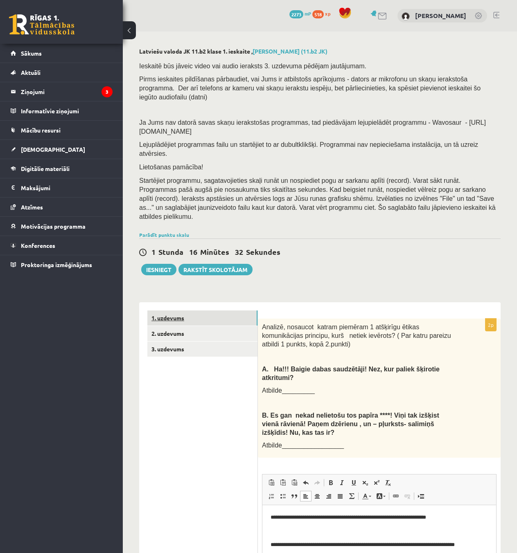
click at [213, 311] on link "1. uzdevums" at bounding box center [202, 318] width 110 height 15
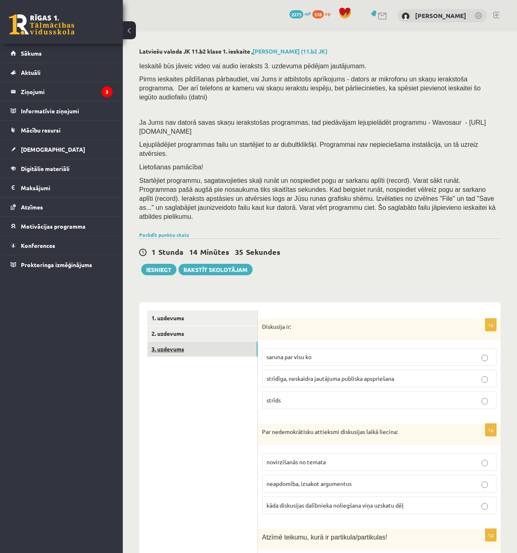
click at [223, 342] on link "3. uzdevums" at bounding box center [202, 349] width 110 height 15
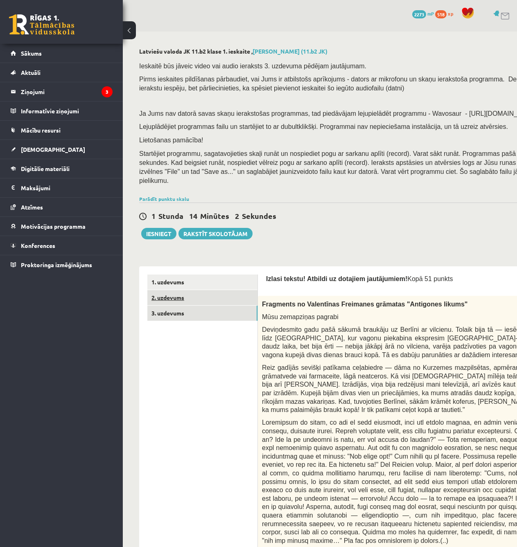
click at [191, 293] on link "2. uzdevums" at bounding box center [202, 297] width 110 height 15
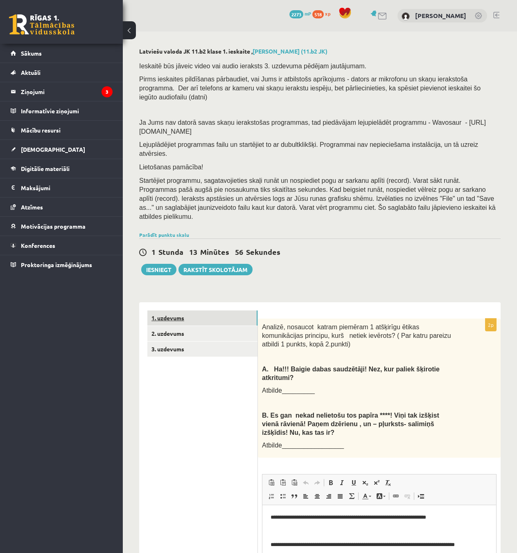
click at [206, 311] on link "1. uzdevums" at bounding box center [202, 318] width 110 height 15
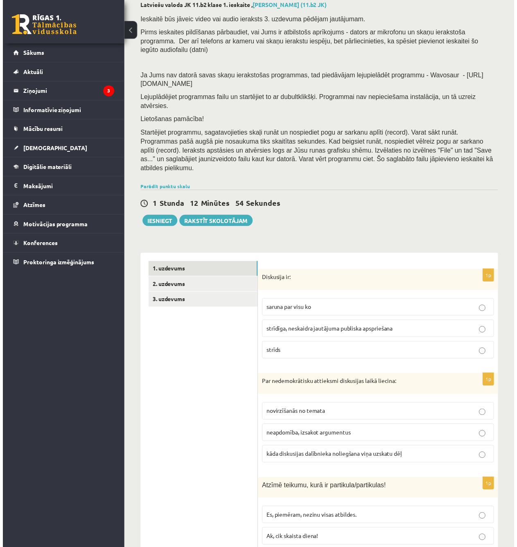
scroll to position [41, 0]
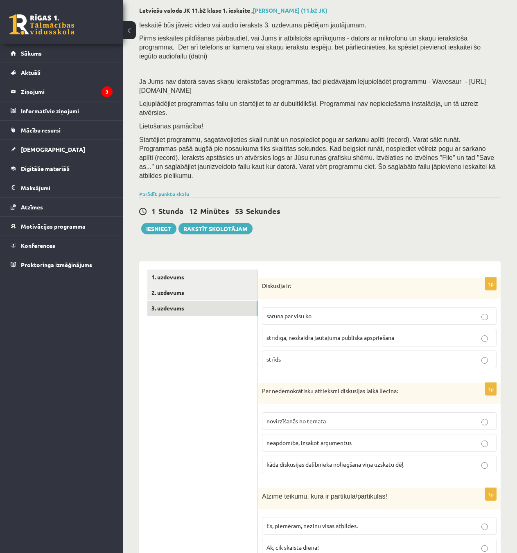
click at [182, 301] on link "3. uzdevums" at bounding box center [202, 308] width 110 height 15
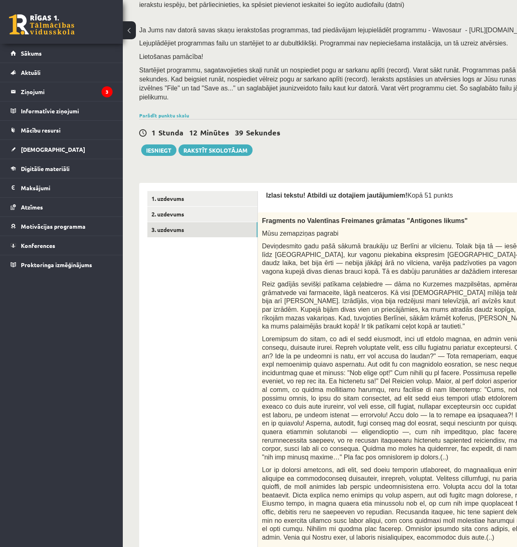
scroll to position [123, 0]
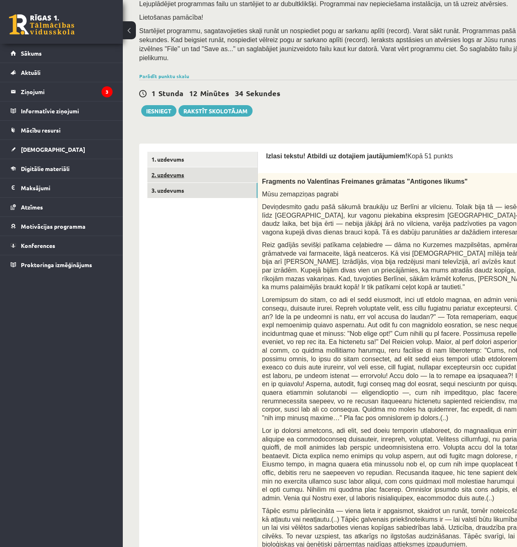
click at [197, 167] on link "2. uzdevums" at bounding box center [202, 174] width 110 height 15
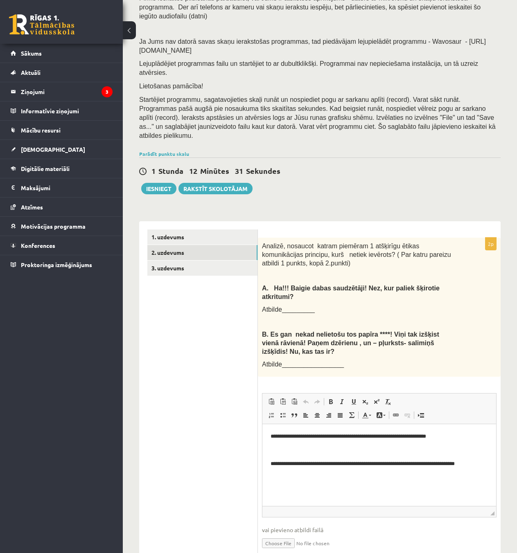
scroll to position [81, 0]
click at [193, 229] on link "1. uzdevums" at bounding box center [202, 236] width 110 height 15
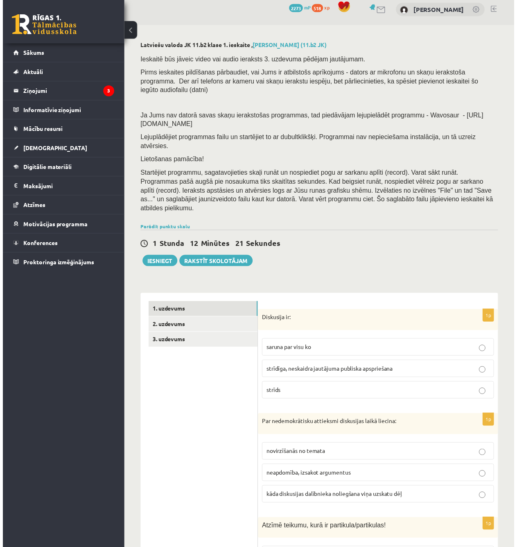
scroll to position [0, 0]
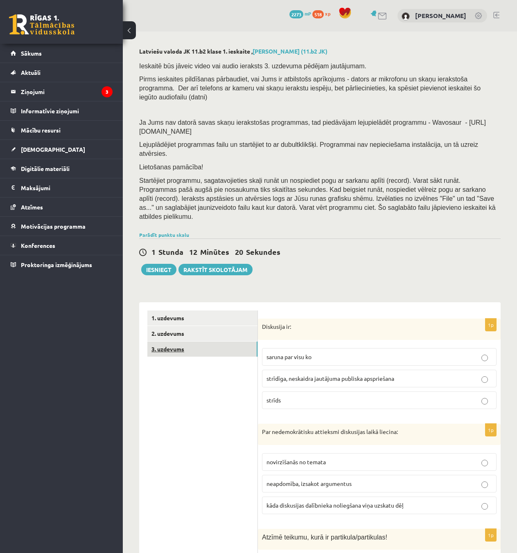
click at [201, 342] on link "3. uzdevums" at bounding box center [202, 349] width 110 height 15
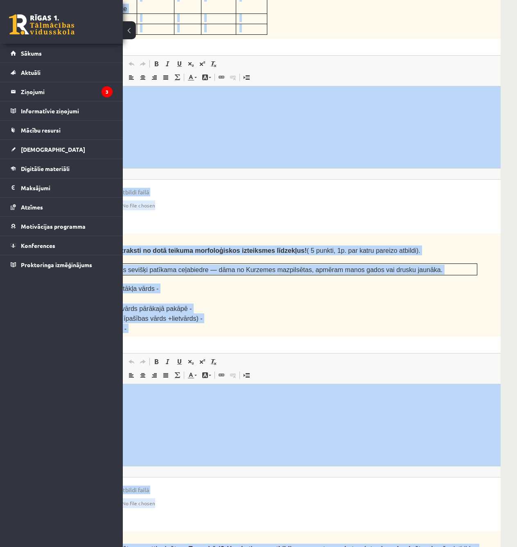
scroll to position [1314, 123]
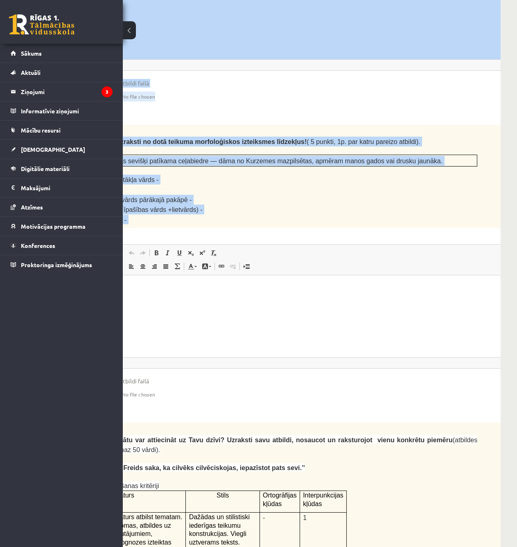
drag, startPoint x: 349, startPoint y: 488, endPoint x: 269, endPoint y: 324, distance: 182.0
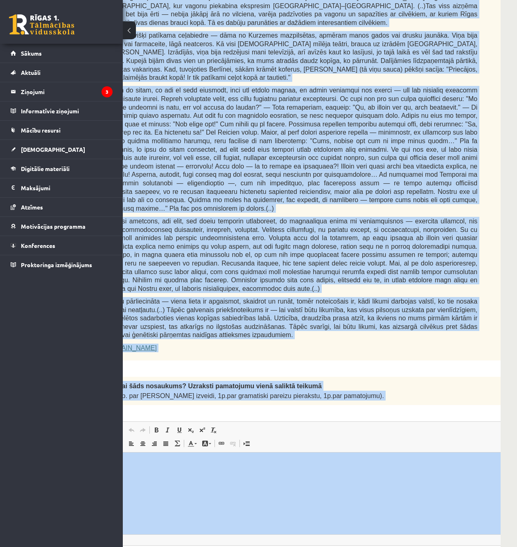
scroll to position [332, 123]
click at [376, 306] on div "Fragments no Valentīnas Freimanes grāmatas "Antigones likums" Mūsu zemapziņas p…" at bounding box center [303, 162] width 439 height 397
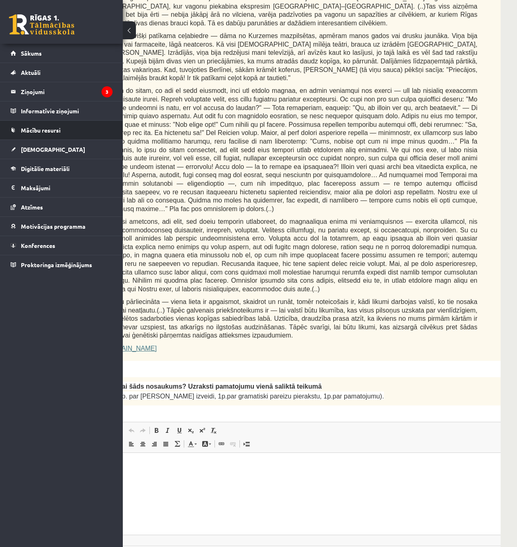
drag, startPoint x: 84, startPoint y: 131, endPoint x: 2, endPoint y: 136, distance: 81.2
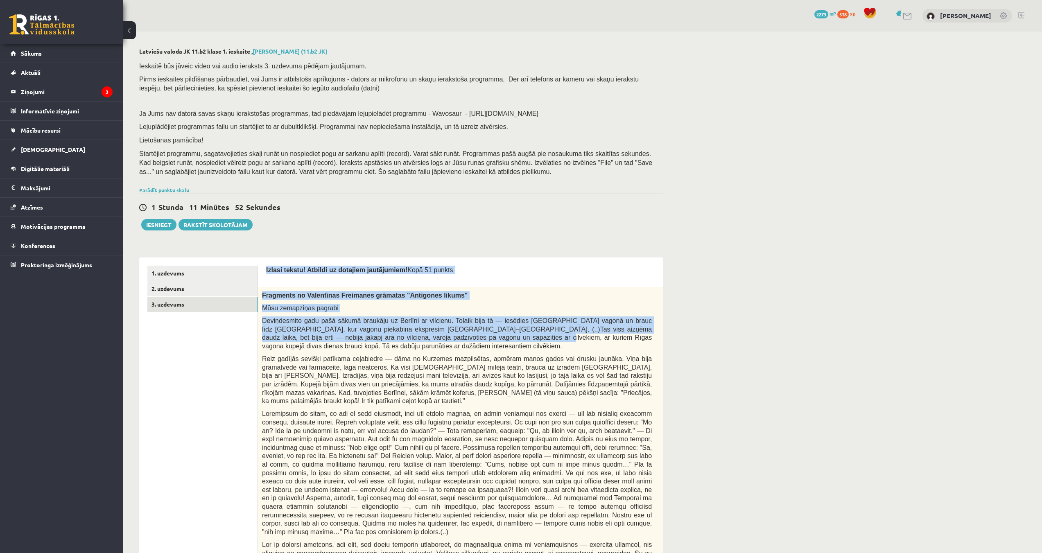
drag, startPoint x: 267, startPoint y: 270, endPoint x: 441, endPoint y: 304, distance: 177.7
click at [443, 302] on div "Fragments no Valentīnas Freimanes grāmatas "Antigones likums" Mūsu zemapziņas p…" at bounding box center [477, 485] width 439 height 397
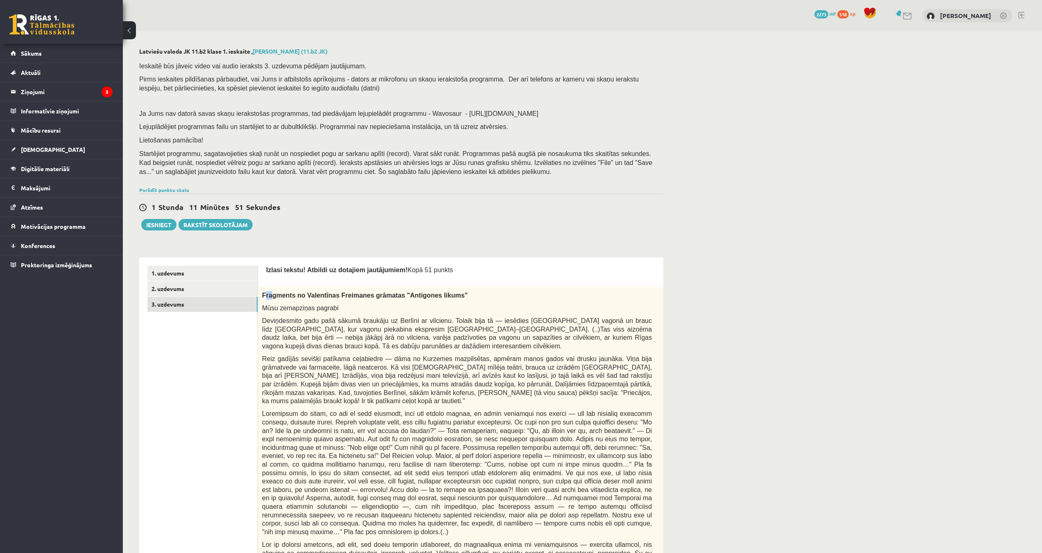
drag, startPoint x: 265, startPoint y: 296, endPoint x: 261, endPoint y: 295, distance: 4.1
click at [269, 296] on span "Fragments no Valentīnas Freimanes grāmatas "Antigones likums"" at bounding box center [365, 295] width 206 height 7
click at [260, 295] on div "Fragments no Valentīnas Freimanes grāmatas "Antigones likums" Mūsu zemapziņas p…" at bounding box center [477, 485] width 439 height 397
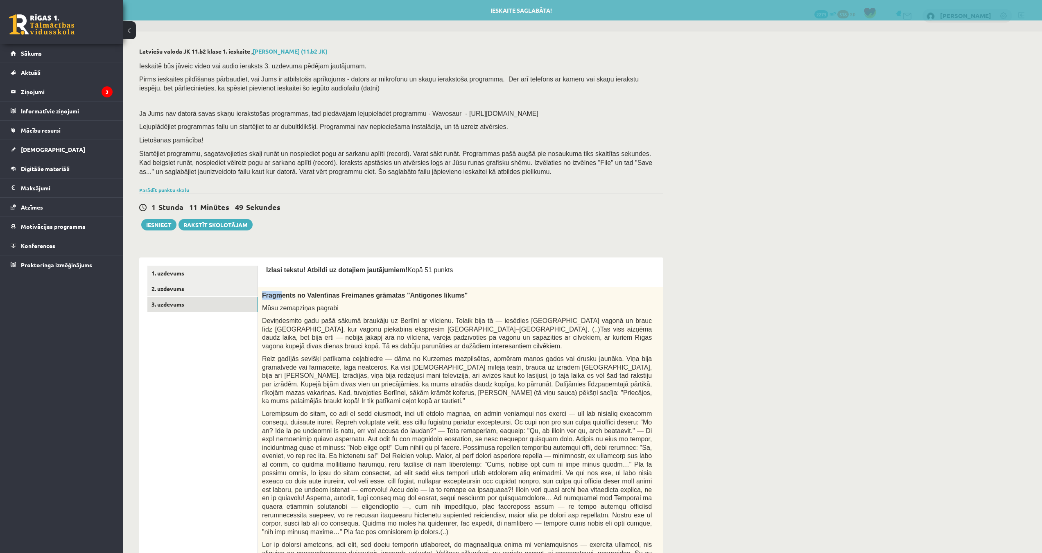
drag, startPoint x: 262, startPoint y: 295, endPoint x: 276, endPoint y: 296, distance: 14.4
click at [276, 296] on span "Fragments no Valentīnas Freimanes grāmatas "Antigones likums"" at bounding box center [365, 295] width 206 height 7
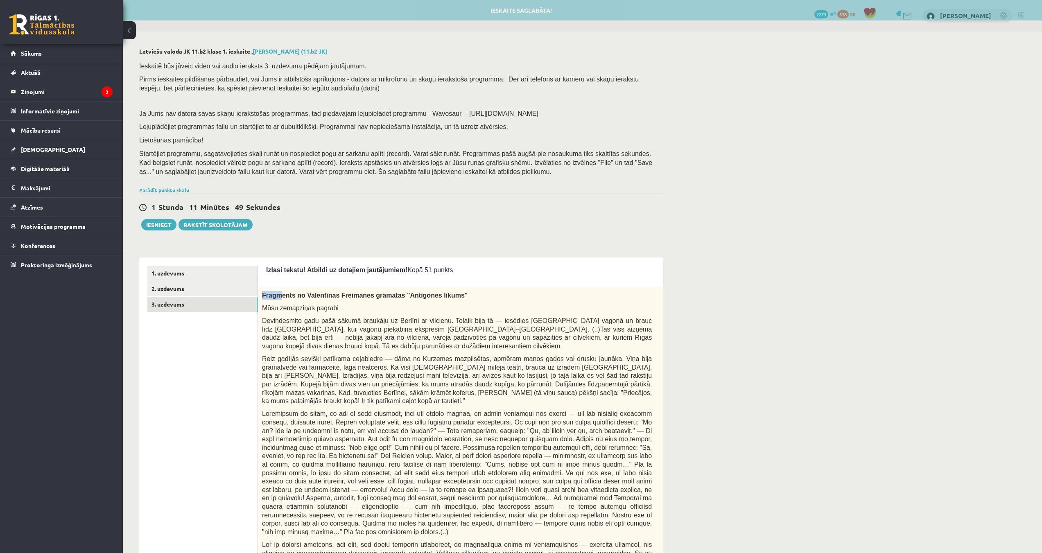
click at [262, 298] on span "Fragments no Valentīnas Freimanes grāmatas "Antigones likums"" at bounding box center [365, 295] width 206 height 7
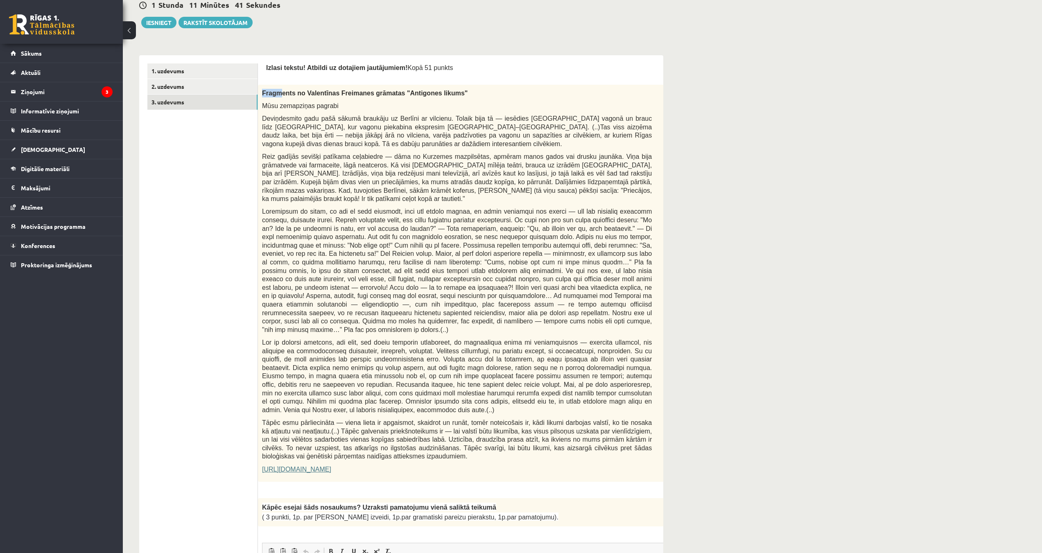
drag, startPoint x: 262, startPoint y: 293, endPoint x: 538, endPoint y: 495, distance: 341.7
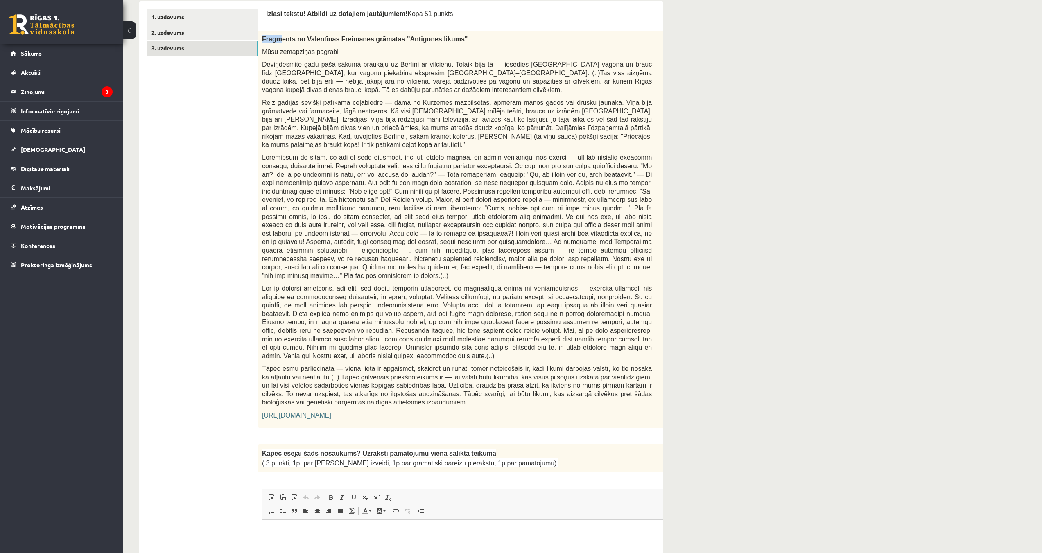
scroll to position [448, 0]
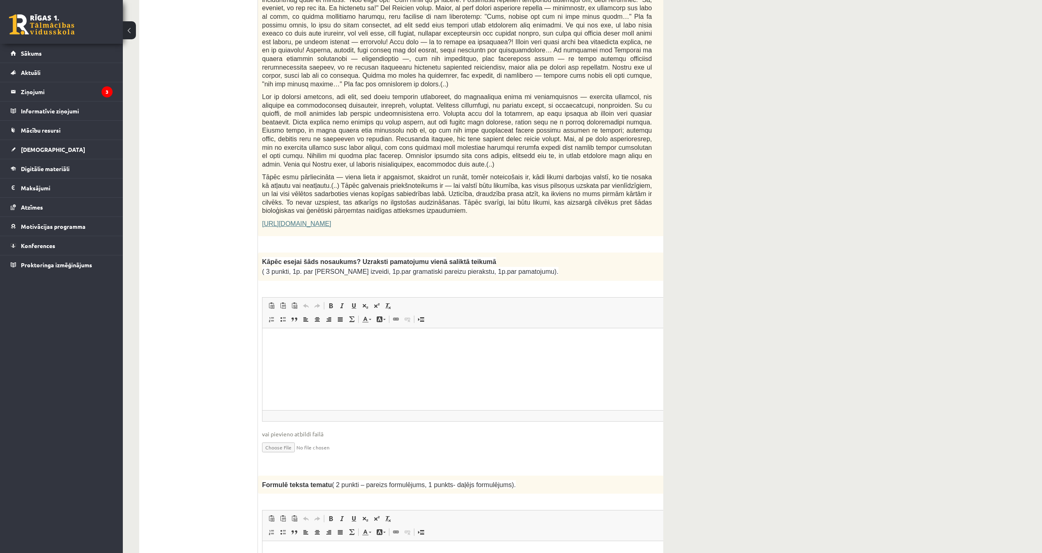
click at [289, 314] on span "Insert/Remove Numbered List Insert/Remove Bulleted List Block Quote Align Left …" at bounding box center [313, 321] width 94 height 14
click at [337, 353] on html at bounding box center [477, 340] width 430 height 25
click at [477, 269] on div "3p Kāpēc esejai šāds nosaukums? Uzraksti pamatojumu vienā saliktā teikumā ( 3 p…" at bounding box center [477, 360] width 439 height 215
drag, startPoint x: 308, startPoint y: 378, endPoint x: 305, endPoint y: 365, distance: 13.1
click at [308, 353] on html at bounding box center [477, 340] width 430 height 25
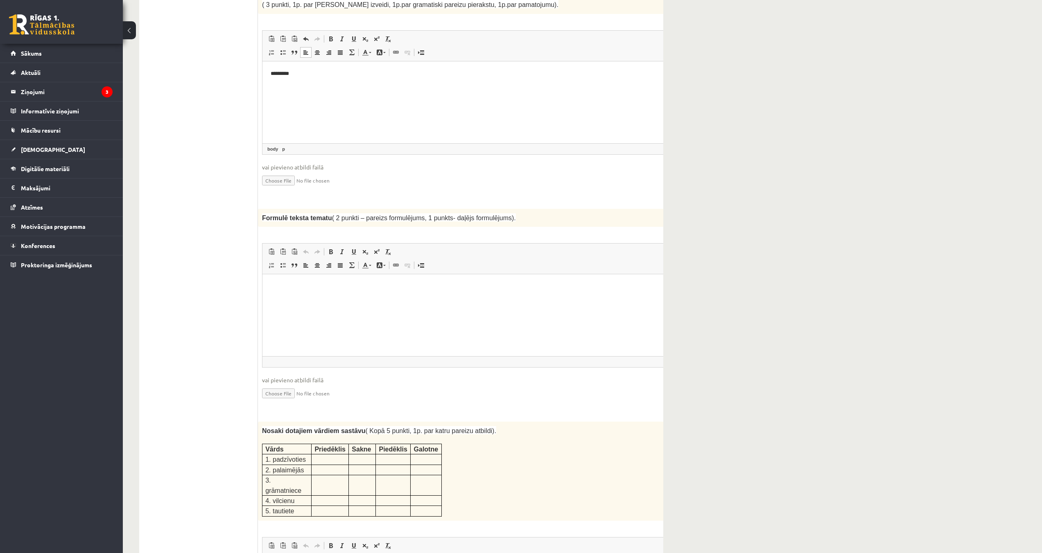
scroll to position [573, 0]
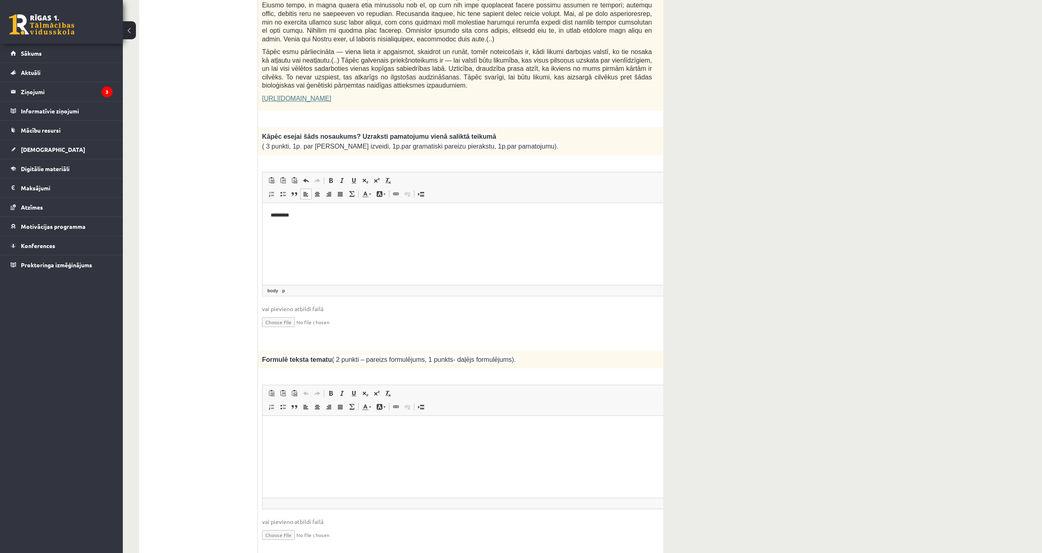
click at [330, 216] on p "*********" at bounding box center [467, 215] width 392 height 9
click at [378, 223] on html "**********" at bounding box center [477, 215] width 430 height 25
click at [377, 219] on html "**********" at bounding box center [477, 215] width 430 height 25
click at [445, 217] on p "**********" at bounding box center [467, 215] width 392 height 9
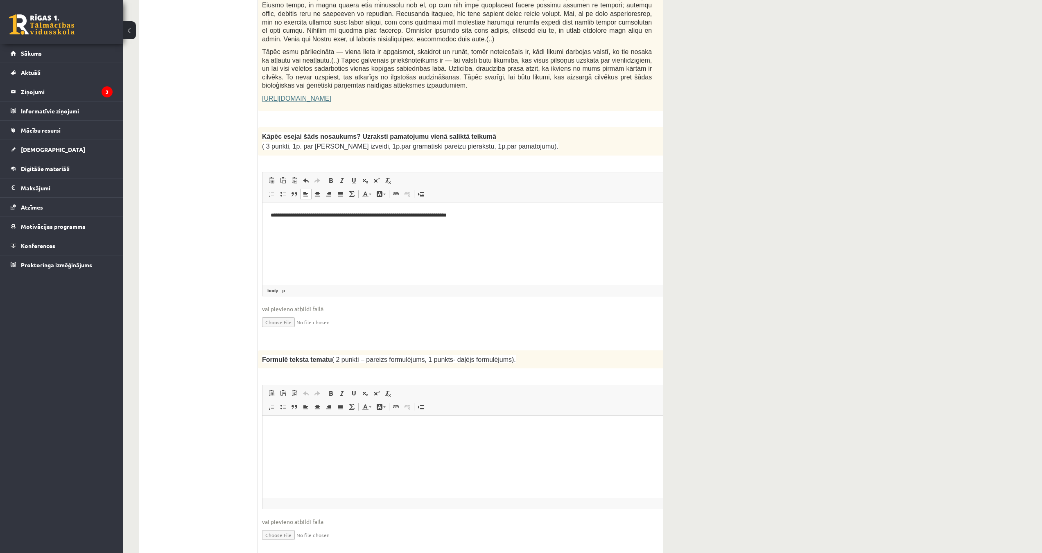
click at [501, 226] on html "**********" at bounding box center [477, 215] width 430 height 25
click at [509, 213] on p "**********" at bounding box center [467, 215] width 392 height 9
click at [510, 214] on p "**********" at bounding box center [467, 215] width 392 height 9
click at [512, 211] on p "**********" at bounding box center [467, 215] width 392 height 9
drag, startPoint x: 514, startPoint y: 215, endPoint x: 503, endPoint y: 215, distance: 10.6
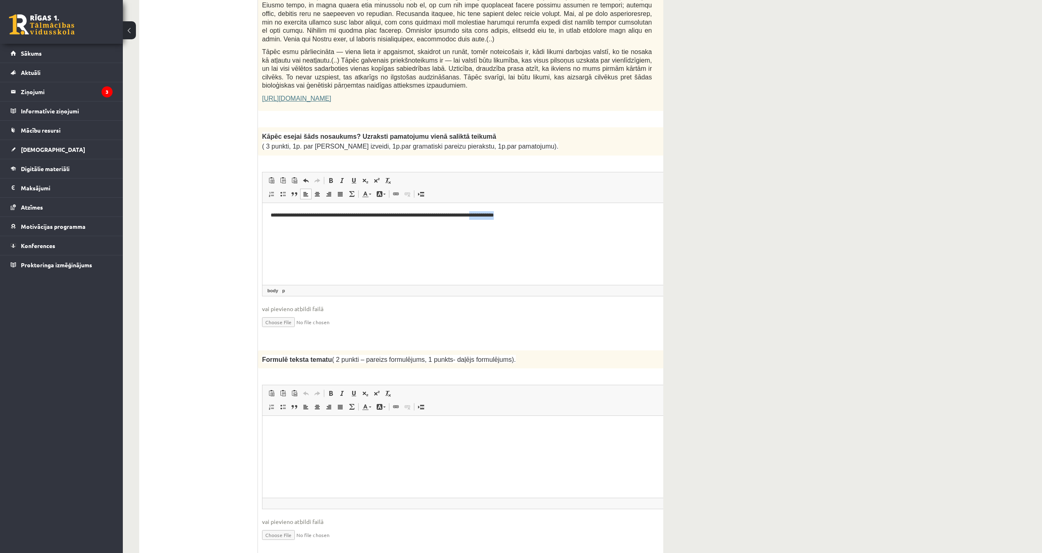
click at [503, 215] on p "**********" at bounding box center [467, 215] width 392 height 9
click at [517, 213] on p "**********" at bounding box center [467, 215] width 392 height 9
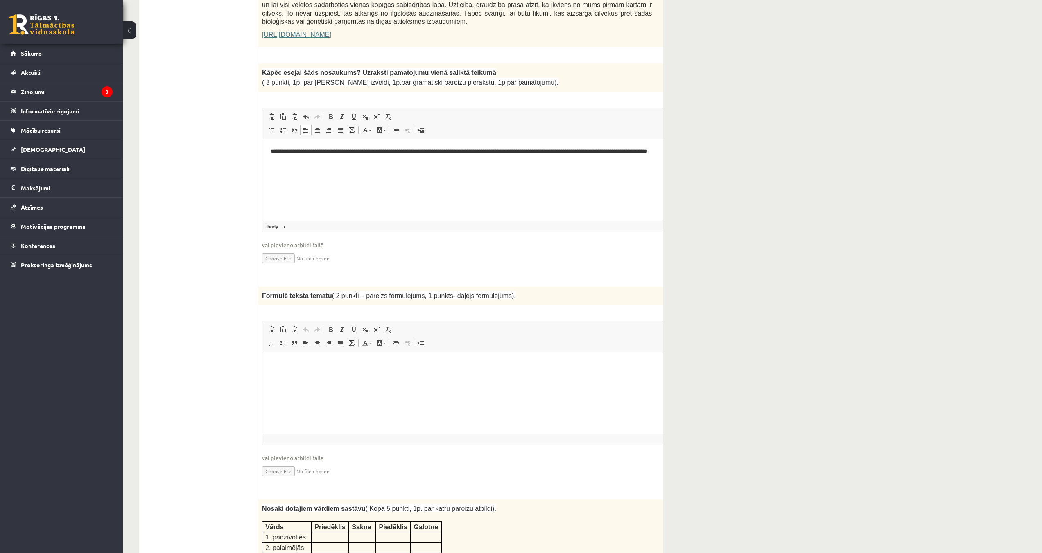
scroll to position [655, 0]
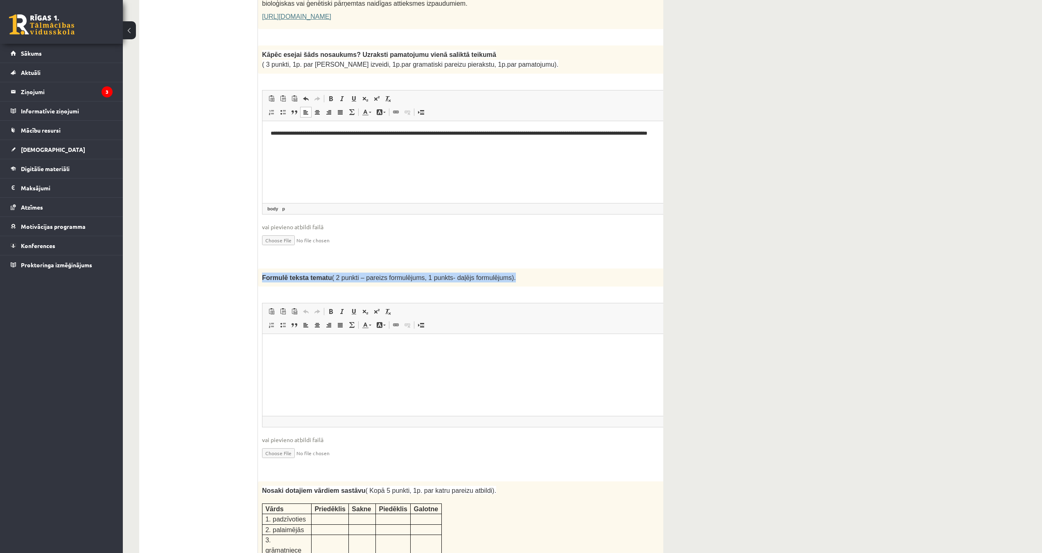
drag, startPoint x: 262, startPoint y: 251, endPoint x: 528, endPoint y: 250, distance: 265.7
click at [517, 273] on p "Formulē teksta tematu ( 2 punkti – pareizs formulējums, 1 punkts- daļējs formul…" at bounding box center [457, 278] width 390 height 10
click at [385, 352] on html at bounding box center [477, 346] width 430 height 25
click at [473, 223] on span "vai pievieno atbildi failā" at bounding box center [477, 227] width 431 height 9
click at [383, 346] on p "**********" at bounding box center [467, 346] width 392 height 9
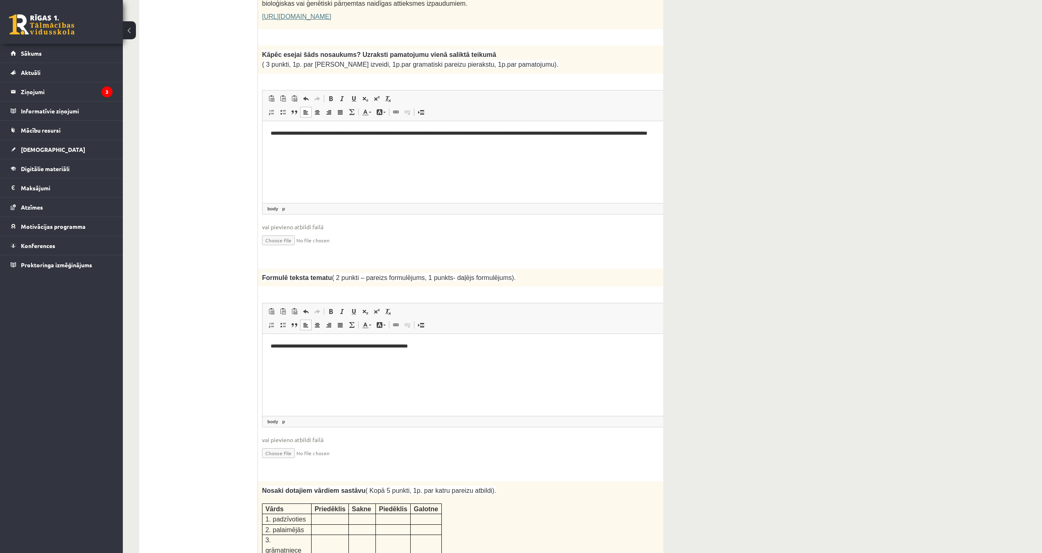
click at [328, 346] on p "**********" at bounding box center [467, 346] width 392 height 9
drag, startPoint x: 441, startPoint y: 303, endPoint x: 444, endPoint y: 308, distance: 5.3
click at [443, 306] on span "Editor toolbars Paste Keyboard shortcut Ctrl+V Paste as plain text Keyboard sho…" at bounding box center [477, 318] width 430 height 31
click at [453, 345] on p "**********" at bounding box center [467, 346] width 392 height 9
click at [418, 344] on p "**********" at bounding box center [467, 346] width 392 height 9
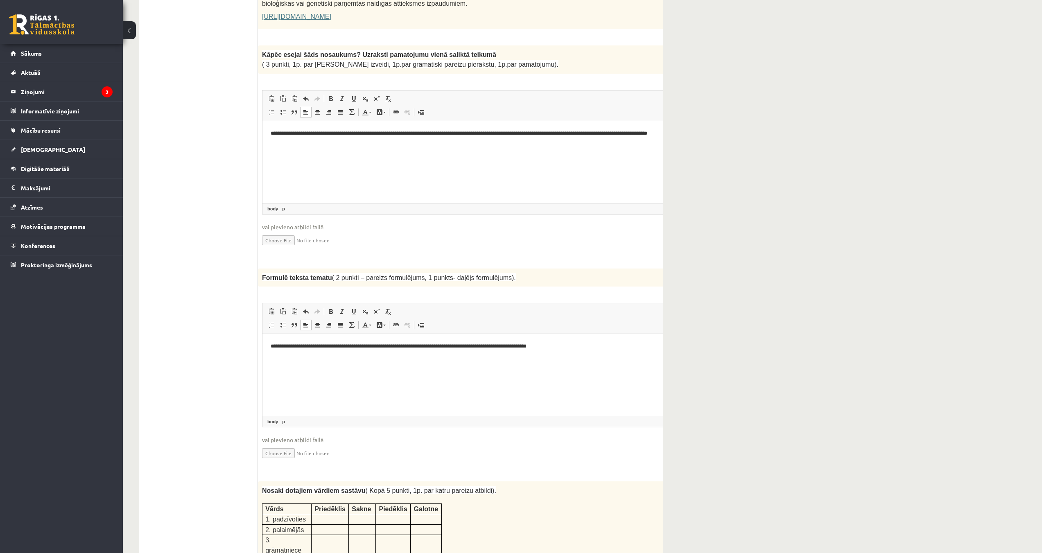
click at [517, 339] on html "**********" at bounding box center [477, 346] width 430 height 25
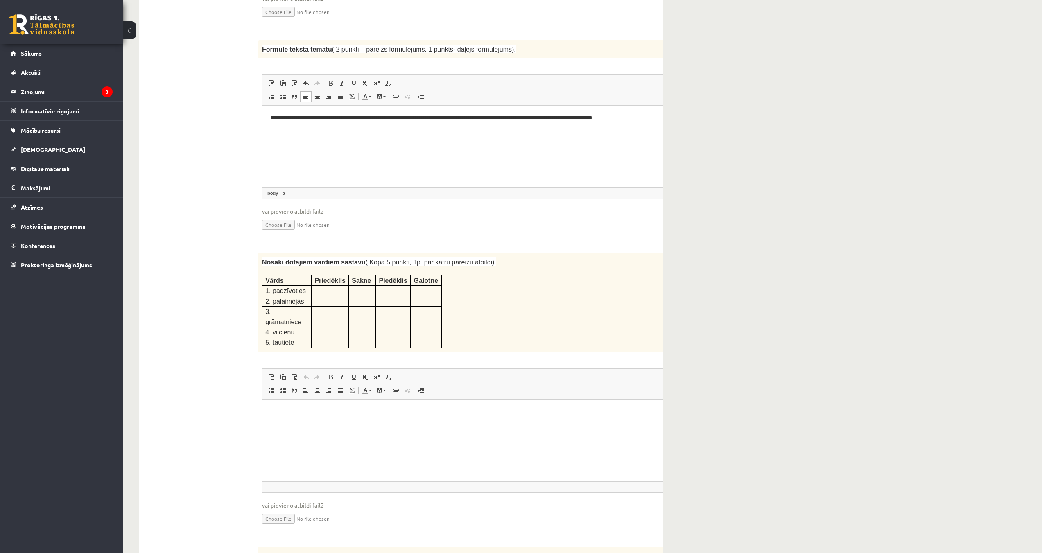
scroll to position [901, 0]
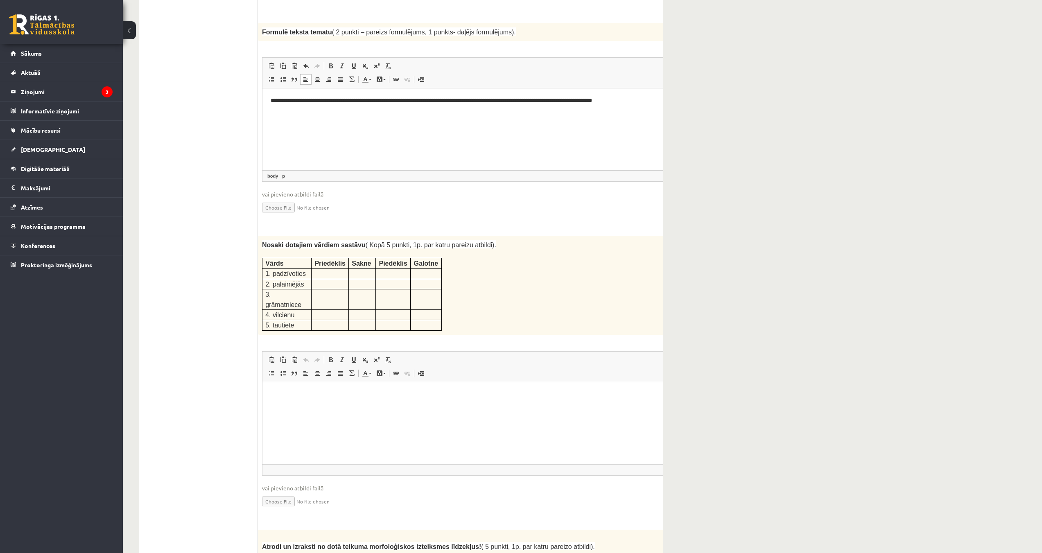
click at [375, 407] on html at bounding box center [477, 394] width 430 height 25
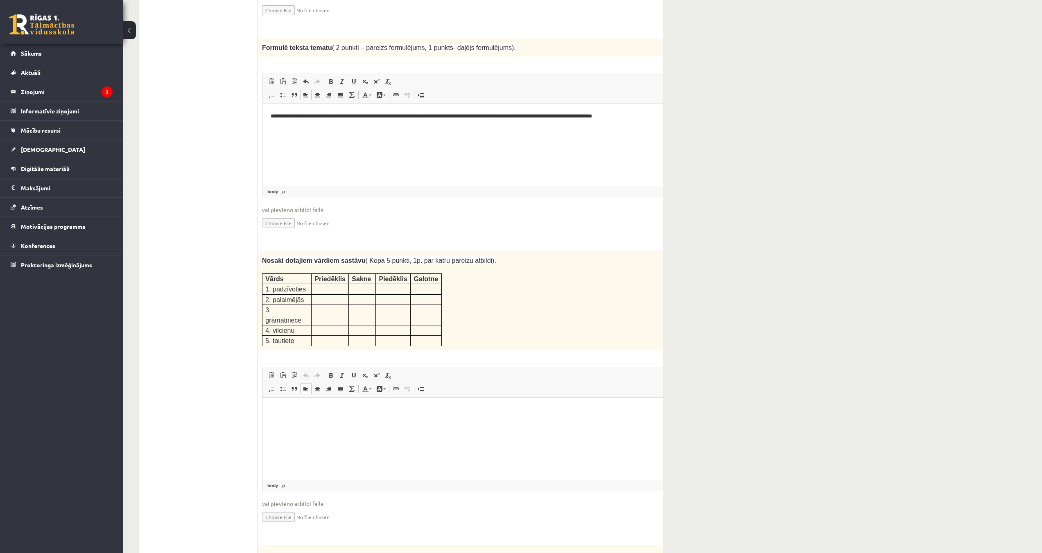
scroll to position [819, 0]
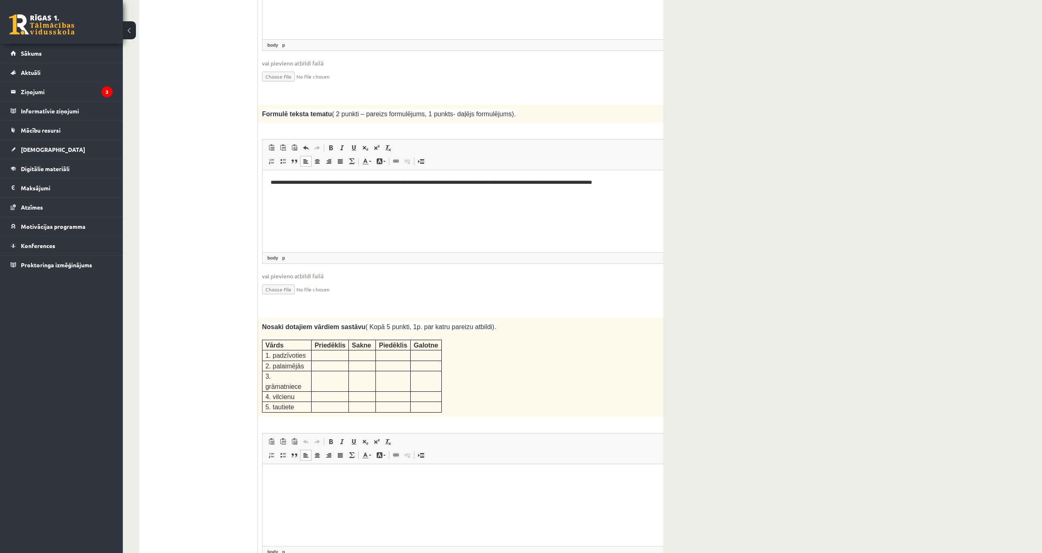
click at [272, 182] on p "**********" at bounding box center [467, 182] width 392 height 9
drag, startPoint x: 716, startPoint y: 401, endPoint x: 449, endPoint y: 245, distance: 309.1
drag, startPoint x: 264, startPoint y: 299, endPoint x: 507, endPoint y: 354, distance: 249.3
click at [507, 354] on div "Nosaki dotajiem vārdiem sastāvu ( Kopā 5 punkti, 1p. par katru pareizu atbildi)…" at bounding box center [477, 367] width 439 height 99
click at [325, 350] on p at bounding box center [329, 354] width 31 height 8
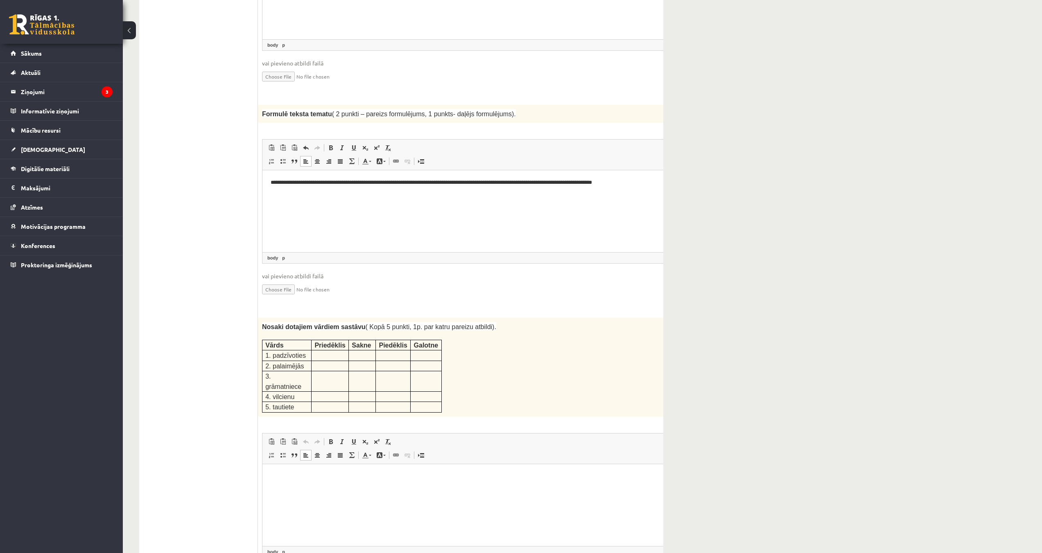
click at [320, 488] on html at bounding box center [477, 476] width 430 height 25
drag, startPoint x: 328, startPoint y: 474, endPoint x: 121, endPoint y: 458, distance: 207.3
click at [262, 464] on html "**********" at bounding box center [477, 476] width 430 height 25
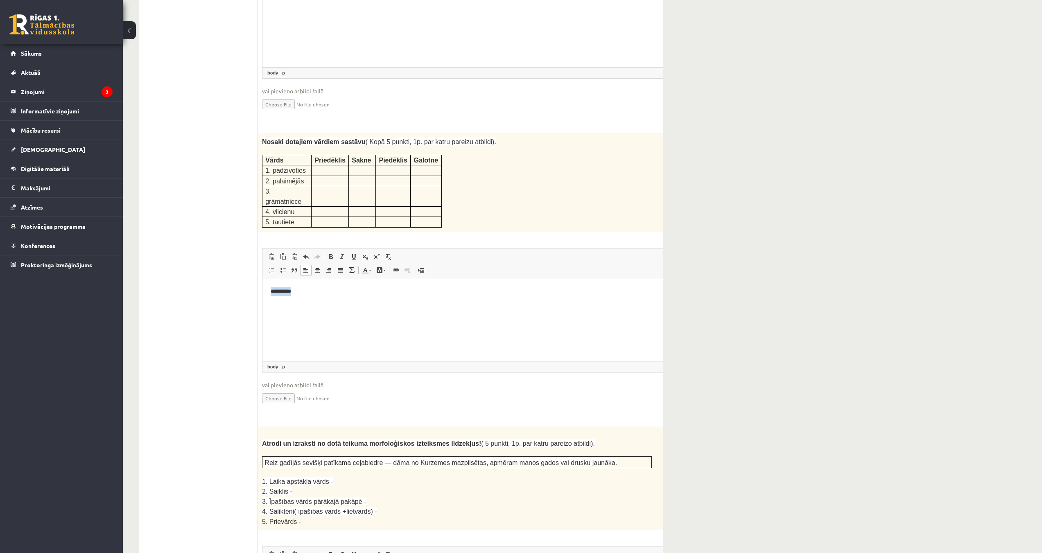
scroll to position [982, 0]
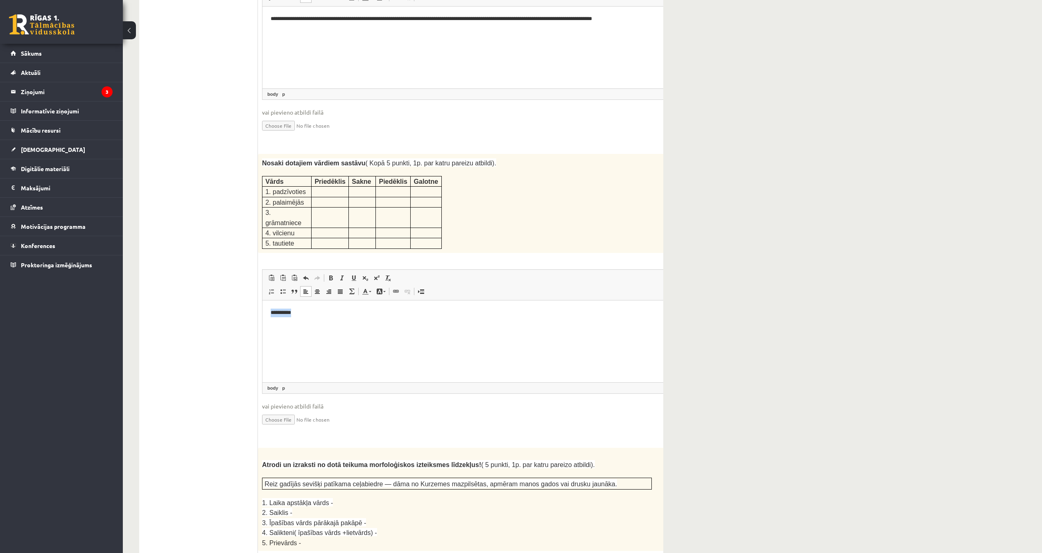
click at [396, 325] on html "**********" at bounding box center [477, 312] width 430 height 25
click at [302, 315] on p "**********" at bounding box center [467, 312] width 392 height 9
click at [288, 352] on p "**********" at bounding box center [467, 354] width 392 height 9
click at [354, 340] on p "**********" at bounding box center [467, 340] width 392 height 9
click at [352, 361] on html "**********" at bounding box center [477, 333] width 430 height 66
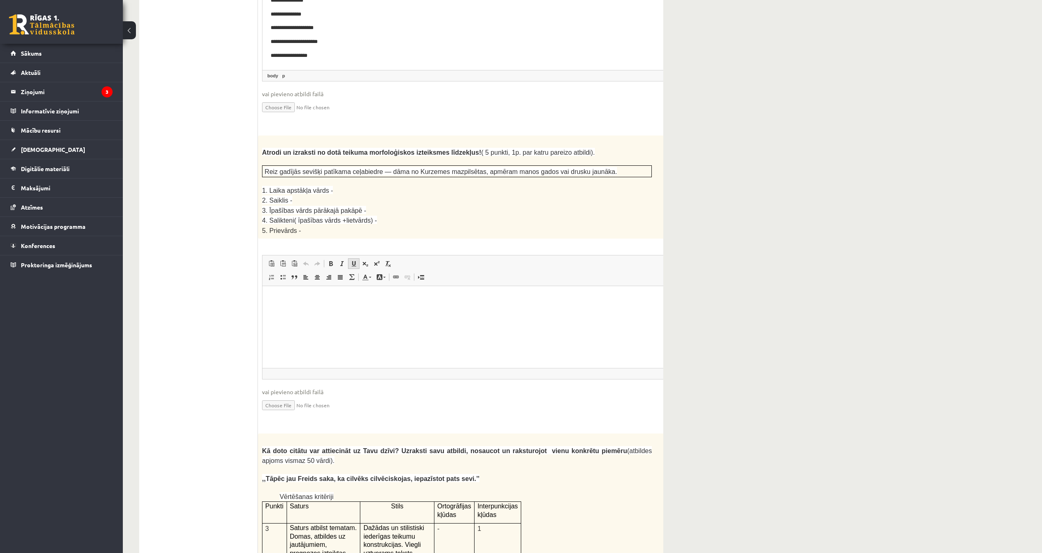
scroll to position [1105, 0]
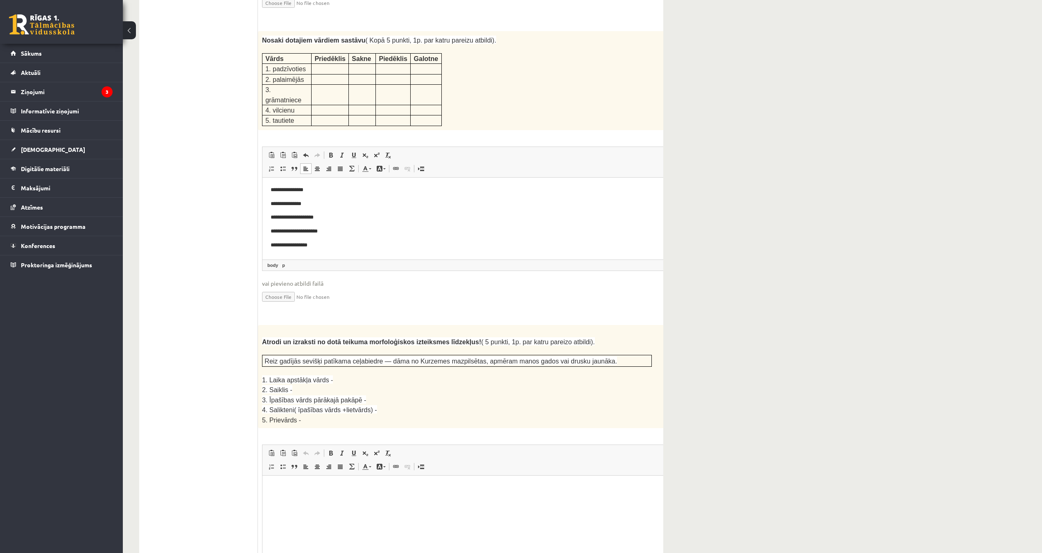
click at [370, 270] on fieldset "**********" at bounding box center [477, 230] width 431 height 166
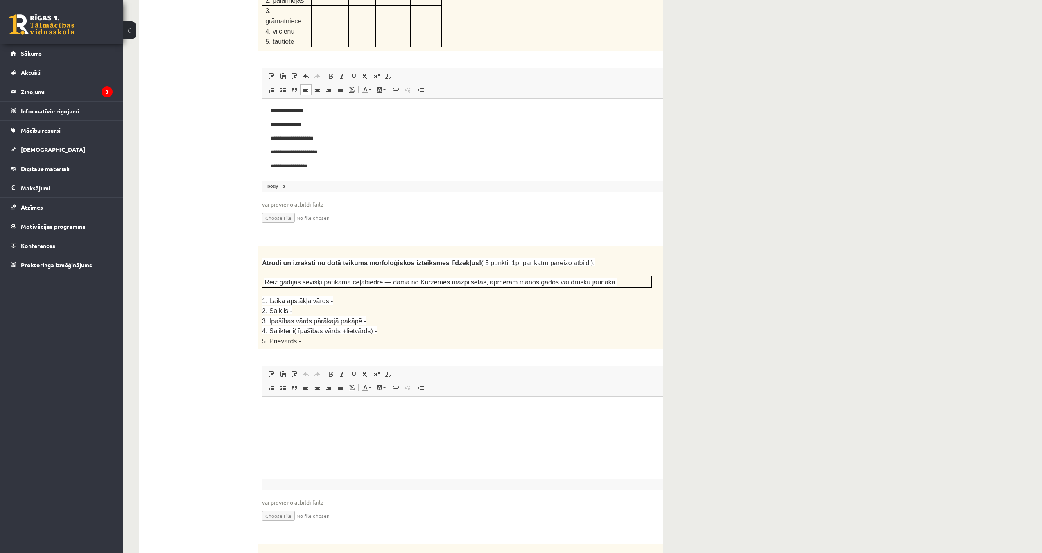
scroll to position [1187, 0]
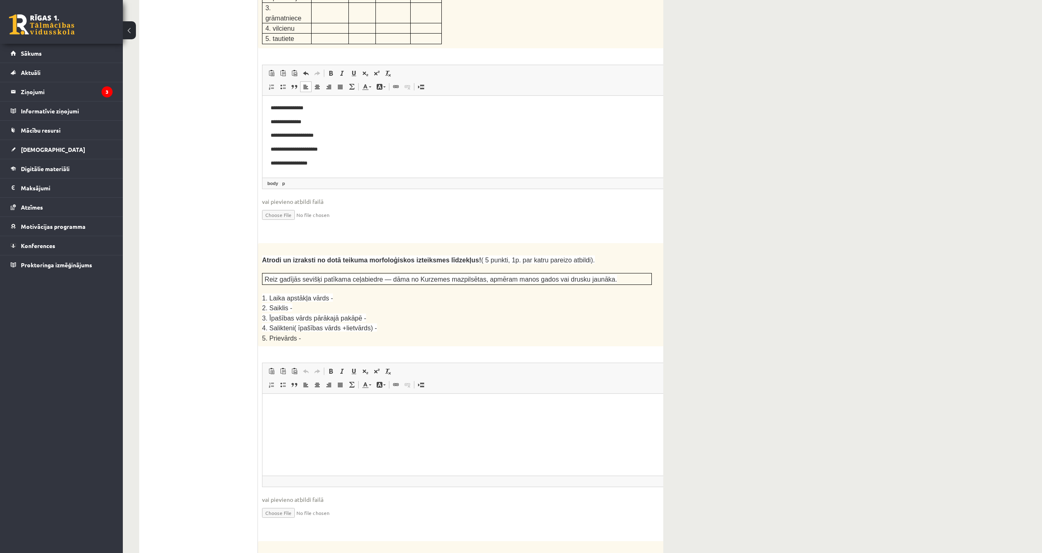
click at [387, 293] on p "1. Laika apstākļa vārds -" at bounding box center [457, 298] width 390 height 10
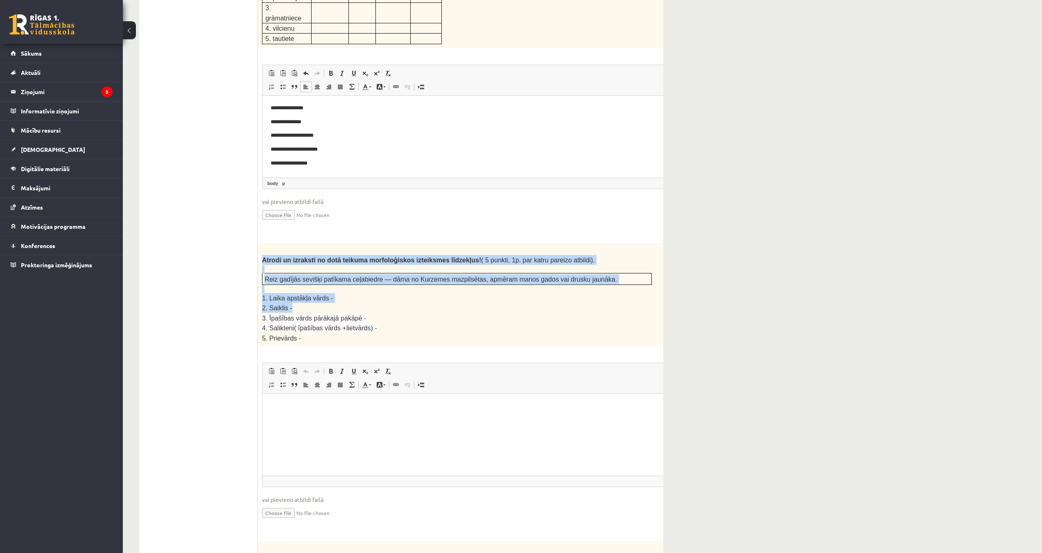
drag, startPoint x: 261, startPoint y: 220, endPoint x: 540, endPoint y: 266, distance: 283.0
click at [517, 269] on div "Atrodi un izraksti no dotā teikuma morfoloģiskos izteiksmes līdzekļus! ( 5 punk…" at bounding box center [477, 294] width 439 height 103
click at [517, 303] on p "2. Saiklis -" at bounding box center [457, 308] width 390 height 10
drag, startPoint x: 261, startPoint y: 217, endPoint x: 522, endPoint y: 297, distance: 273.2
click at [517, 297] on div "Atrodi un izraksti no dotā teikuma morfoloģiskos izteiksmes līdzekļus! ( 5 punk…" at bounding box center [477, 294] width 439 height 103
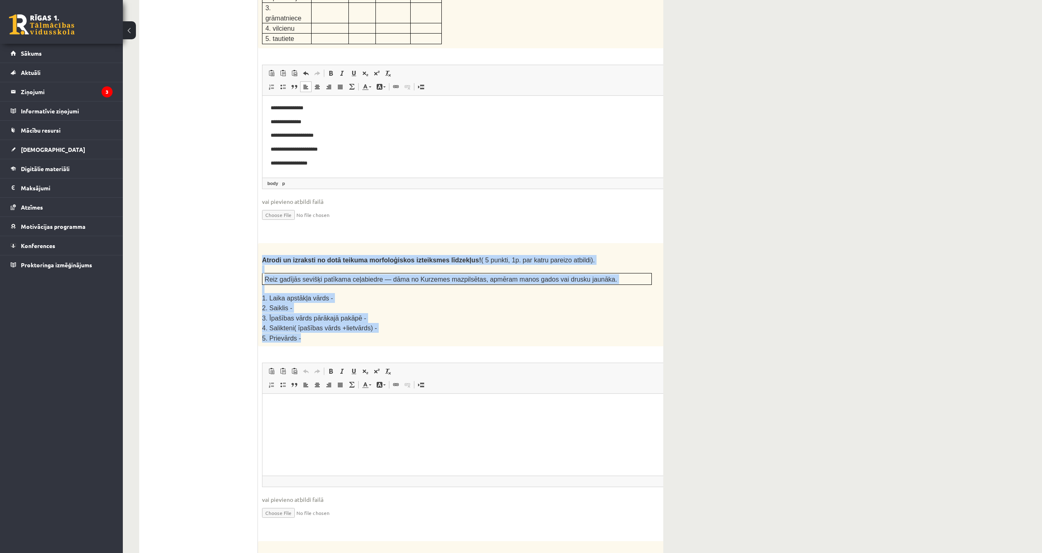
click at [517, 333] on p "5. Prievārds -" at bounding box center [457, 337] width 390 height 9
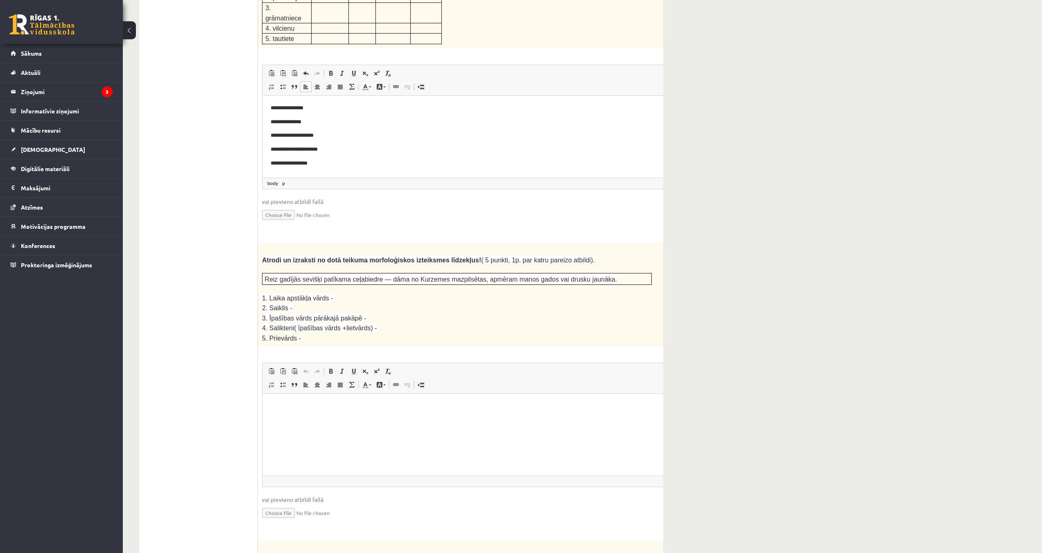
click at [299, 410] on p "Rich Text Editor, wiswyg-editor-user-answer-47433817358180" at bounding box center [477, 406] width 413 height 9
click at [359, 434] on p "*********" at bounding box center [467, 433] width 392 height 9
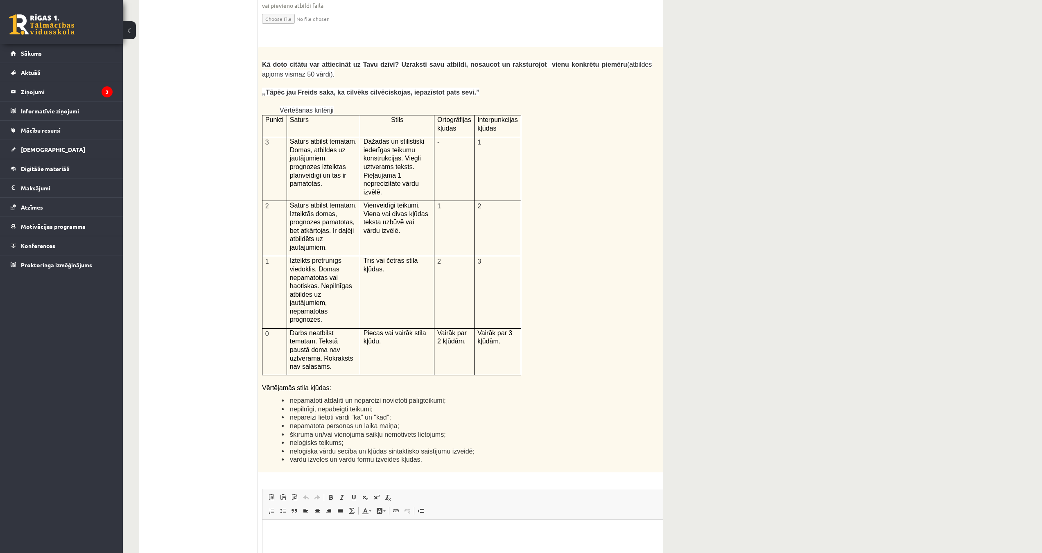
scroll to position [1637, 0]
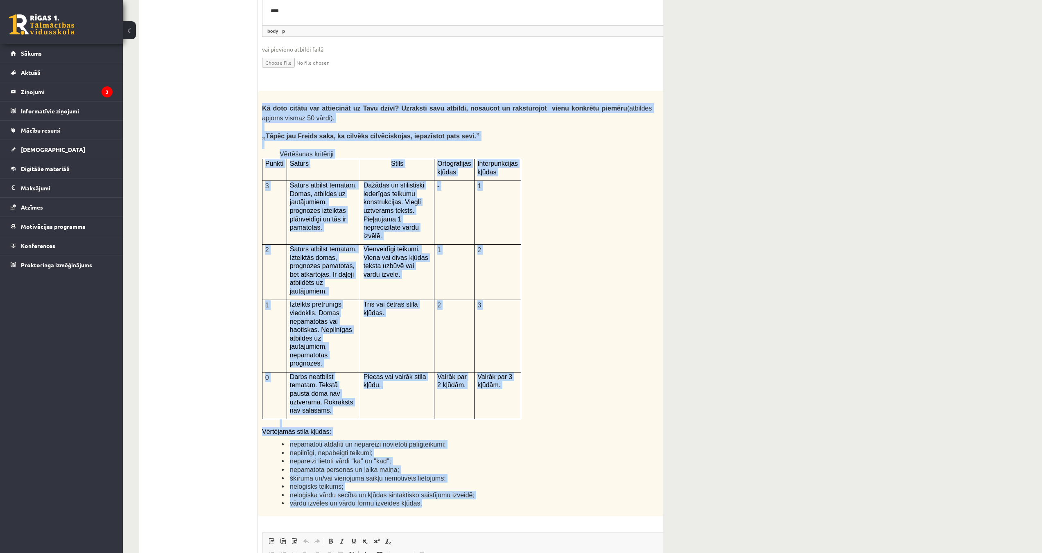
drag, startPoint x: 261, startPoint y: 64, endPoint x: 609, endPoint y: 422, distance: 499.7
click at [517, 422] on div "Kā doto citātu var attiecināt uz Tavu dzīvi? Uzraksti savu atbildi, nosaucot un…" at bounding box center [477, 303] width 439 height 425
click at [517, 277] on div "Kā doto citātu var attiecināt uz Tavu dzīvi? Uzraksti savu atbildi, nosaucot un…" at bounding box center [477, 303] width 439 height 425
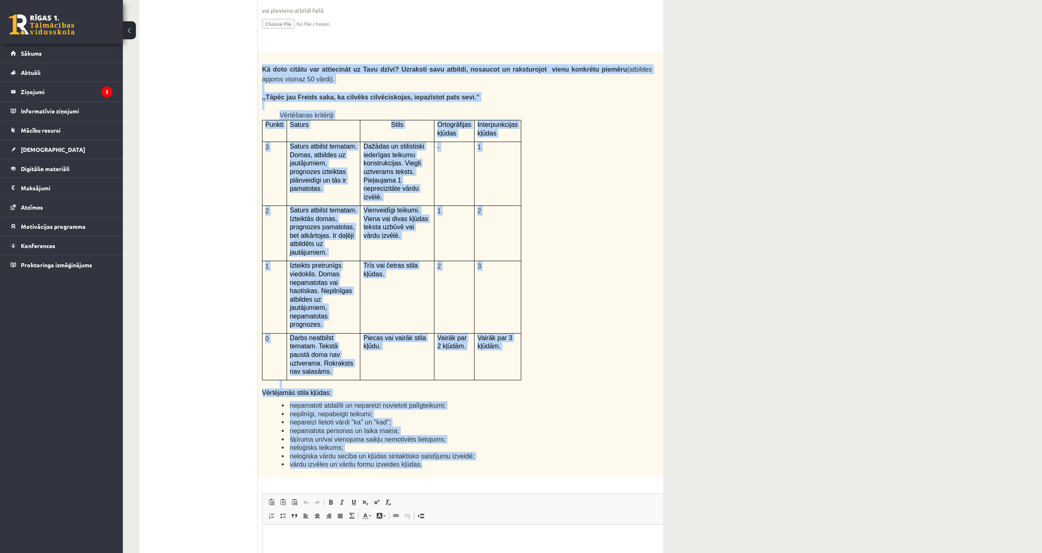
scroll to position [1924, 0]
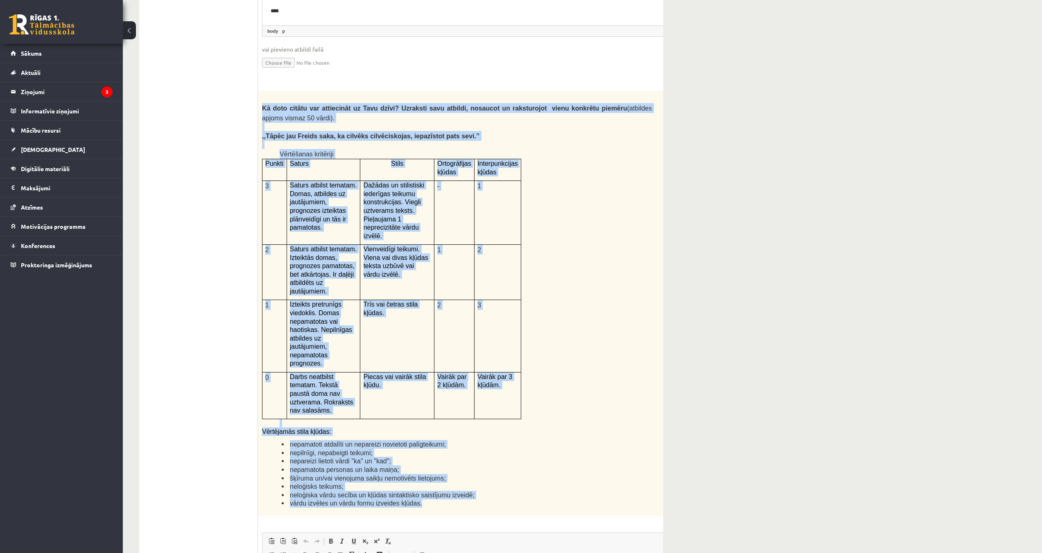
click at [517, 267] on div "Kā doto citātu var attiecināt uz Tavu dzīvi? Uzraksti savu atbildi, nosaucot un…" at bounding box center [477, 303] width 439 height 425
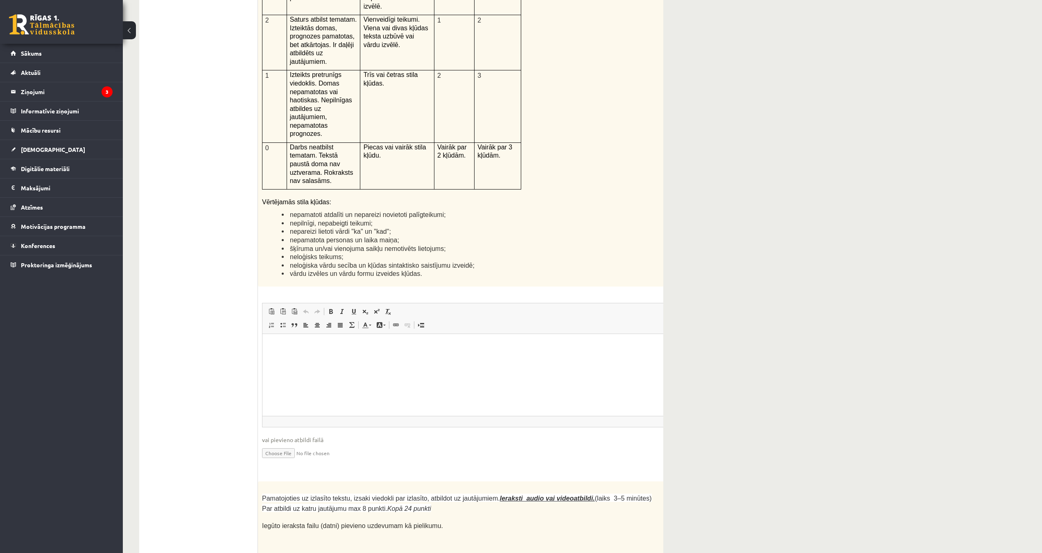
scroll to position [1883, 0]
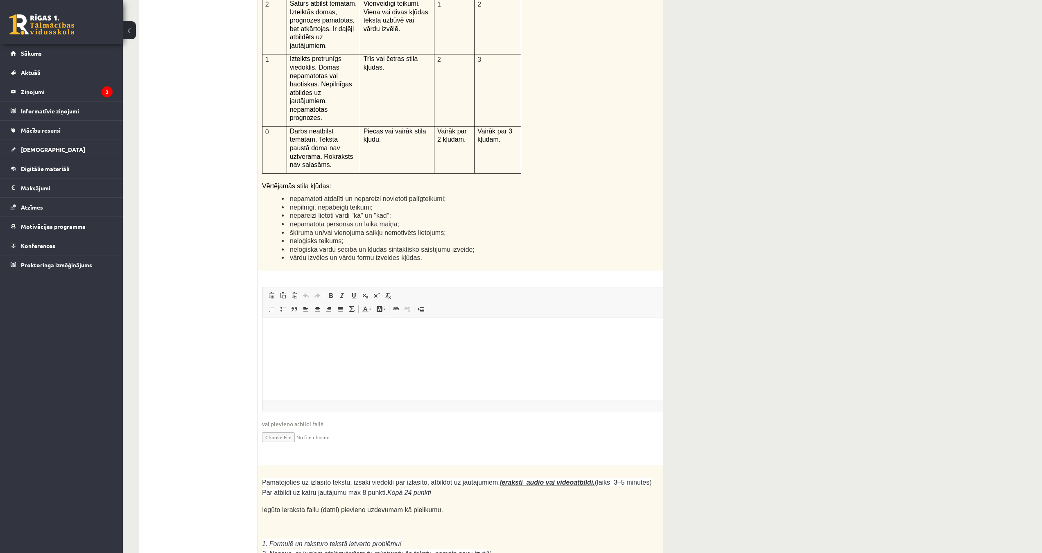
click at [335, 343] on html at bounding box center [477, 330] width 430 height 25
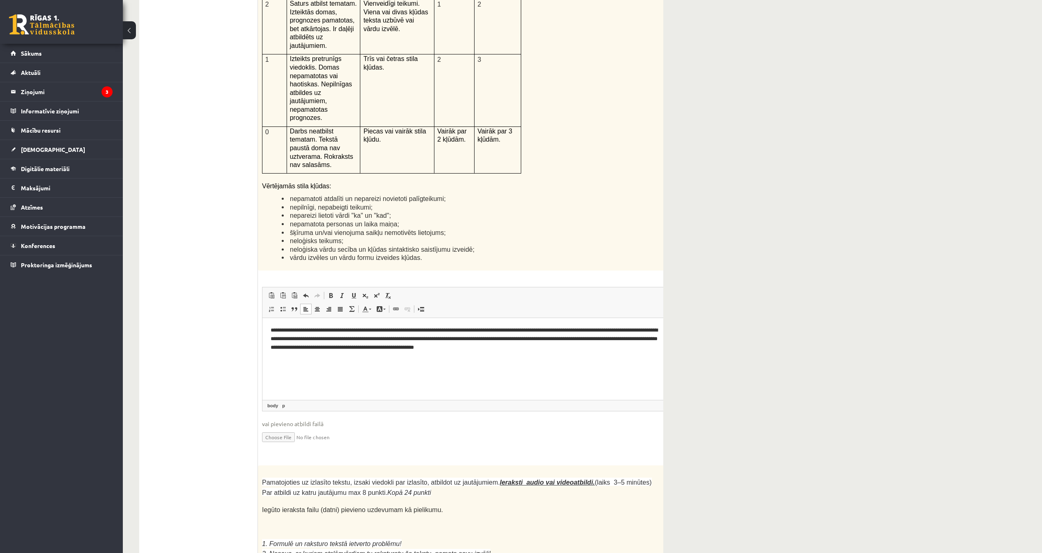
click at [447, 326] on p "**********" at bounding box center [467, 338] width 392 height 25
click at [517, 358] on html "**********" at bounding box center [477, 339] width 430 height 42
click at [517, 327] on p "**********" at bounding box center [467, 338] width 392 height 25
click at [517, 352] on html "**********" at bounding box center [477, 339] width 430 height 42
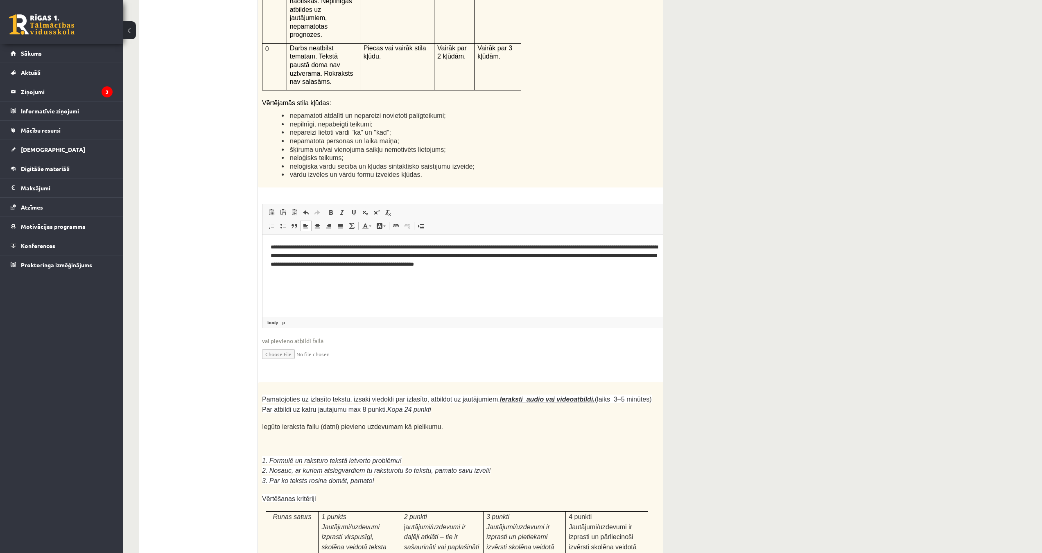
scroll to position [1965, 0]
click at [446, 256] on p "**********" at bounding box center [467, 256] width 392 height 25
click at [446, 255] on p "**********" at bounding box center [467, 261] width 392 height 34
click at [517, 253] on p "**********" at bounding box center [467, 261] width 392 height 34
click at [483, 286] on html "**********" at bounding box center [477, 261] width 430 height 50
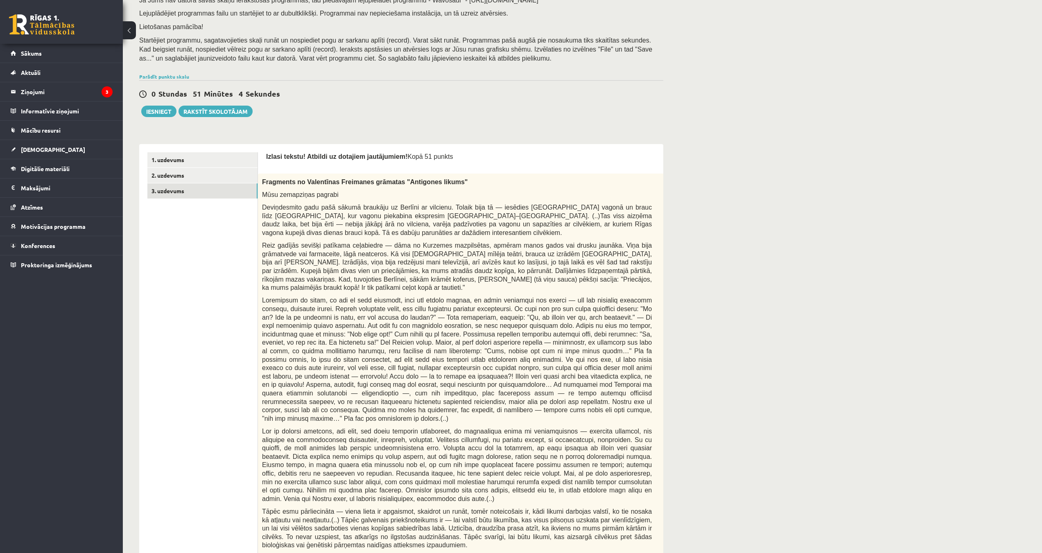
scroll to position [0, 0]
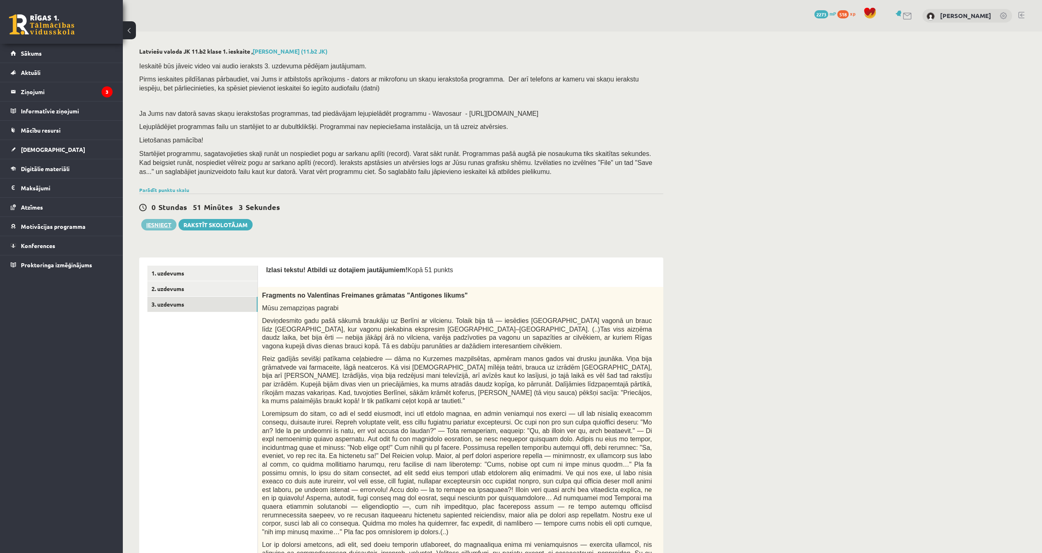
drag, startPoint x: 156, startPoint y: 226, endPoint x: 169, endPoint y: 226, distance: 13.1
click at [156, 226] on button "Iesniegt" at bounding box center [158, 224] width 35 height 11
click at [517, 74] on div "Ieskaitē būs jāveic video vai audio ieraksts 3. uzdevuma pēdējam jautājumam. Pi…" at bounding box center [401, 120] width 524 height 127
